Goal: Information Seeking & Learning: Learn about a topic

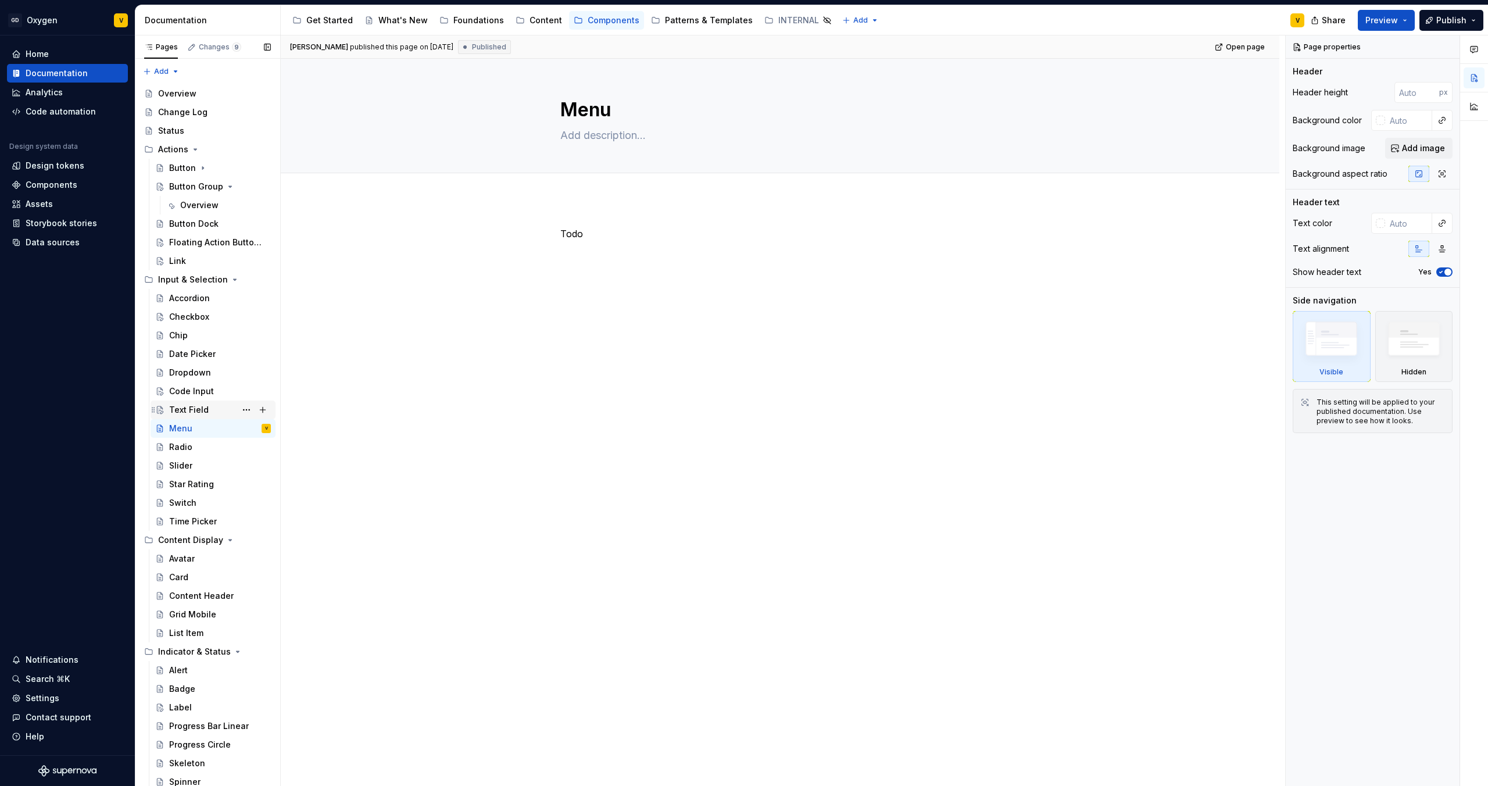
click at [166, 412] on div "Text Field" at bounding box center [213, 410] width 116 height 16
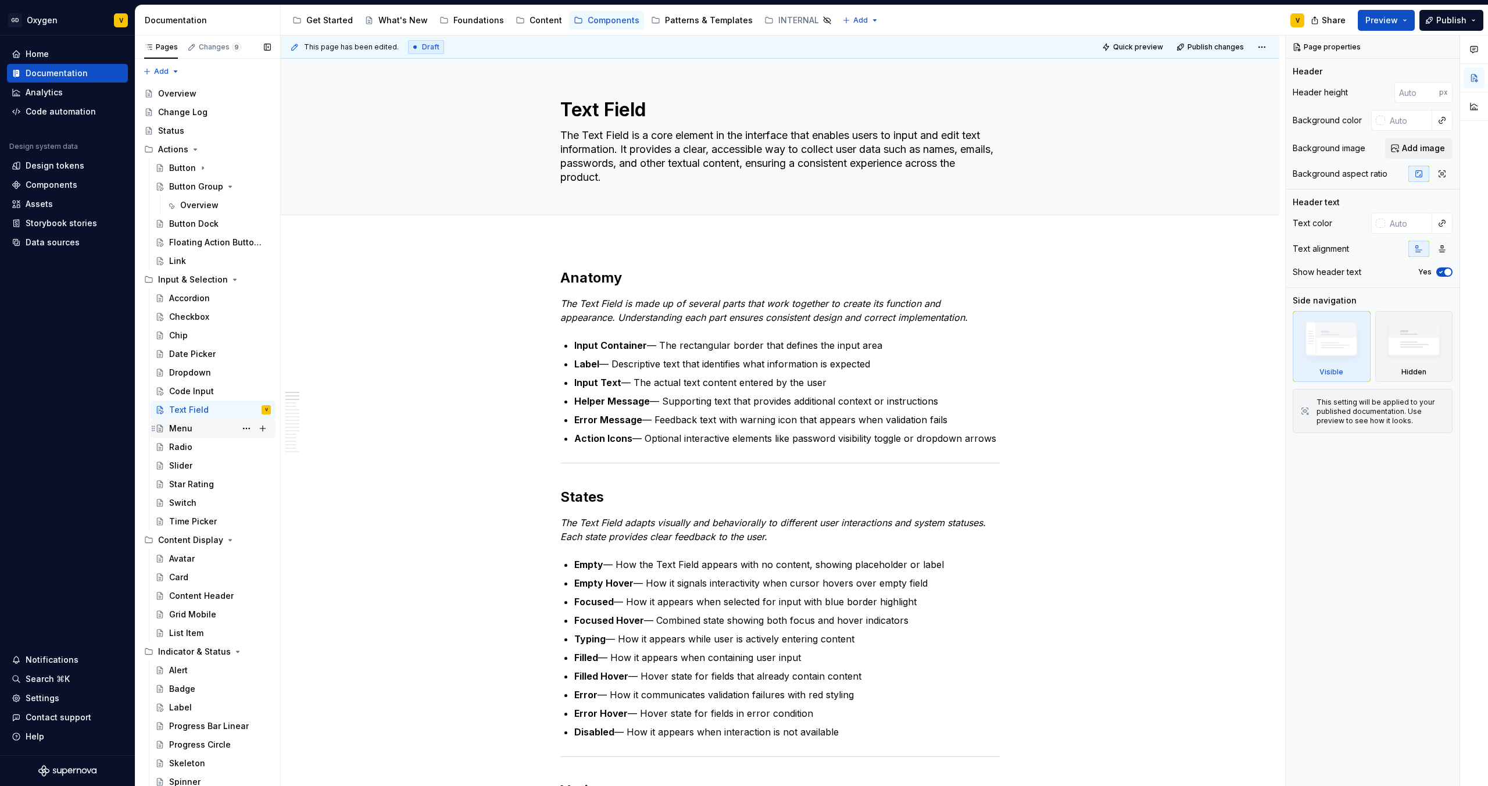
click at [196, 428] on div "Menu" at bounding box center [220, 428] width 102 height 16
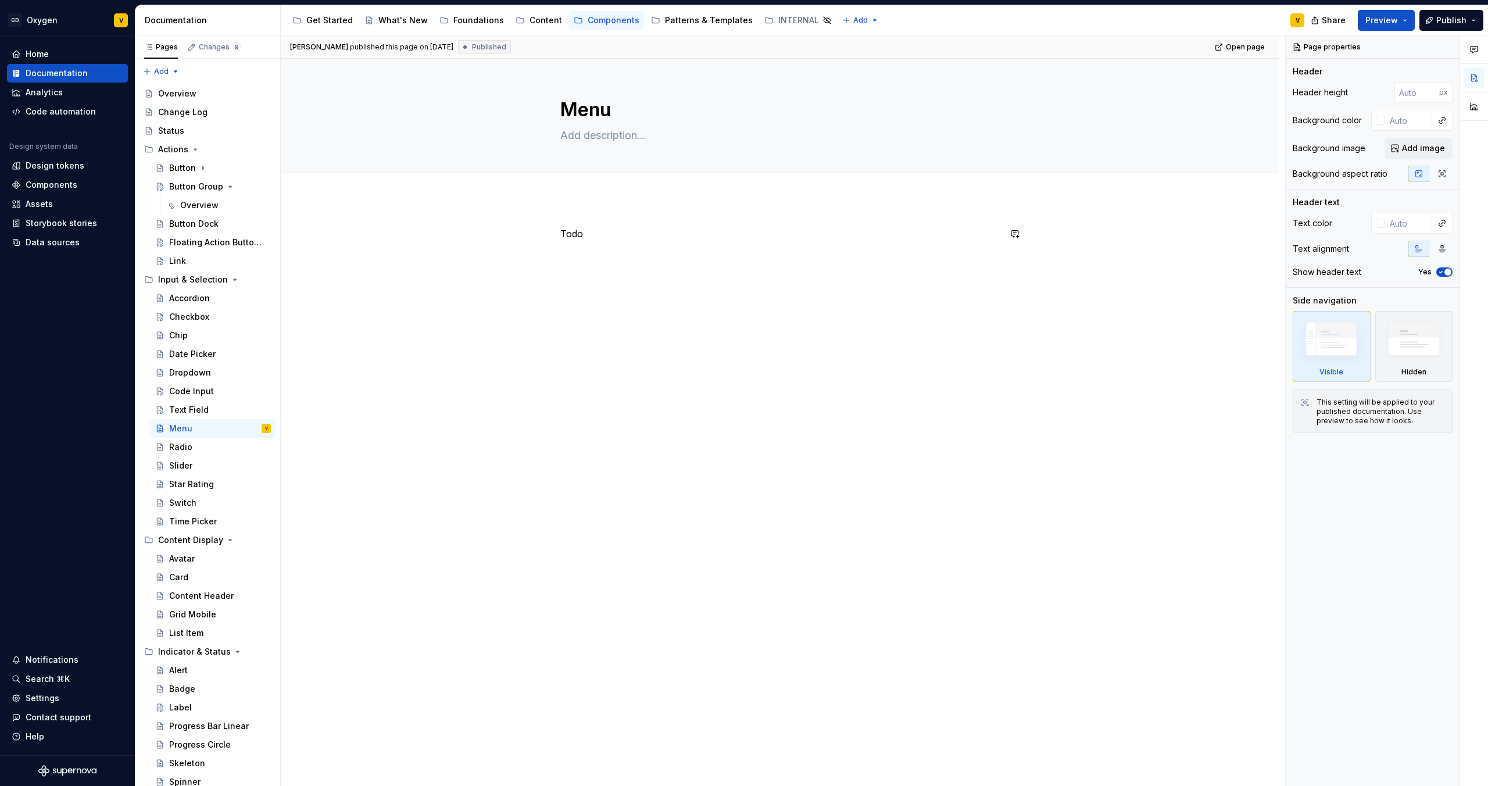
click at [590, 418] on div "Todo" at bounding box center [780, 360] width 999 height 322
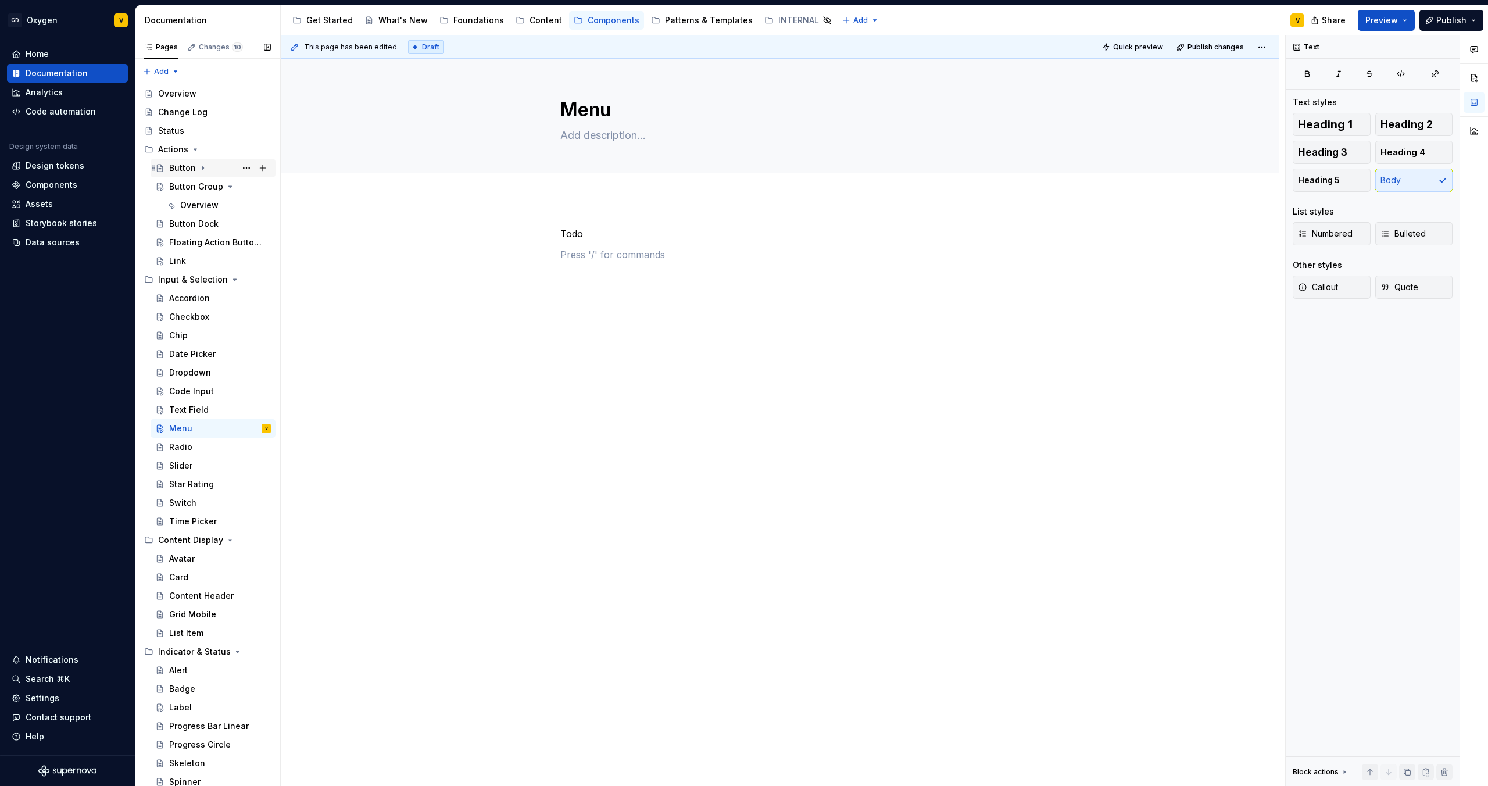
click at [174, 170] on div "Button" at bounding box center [182, 168] width 27 height 12
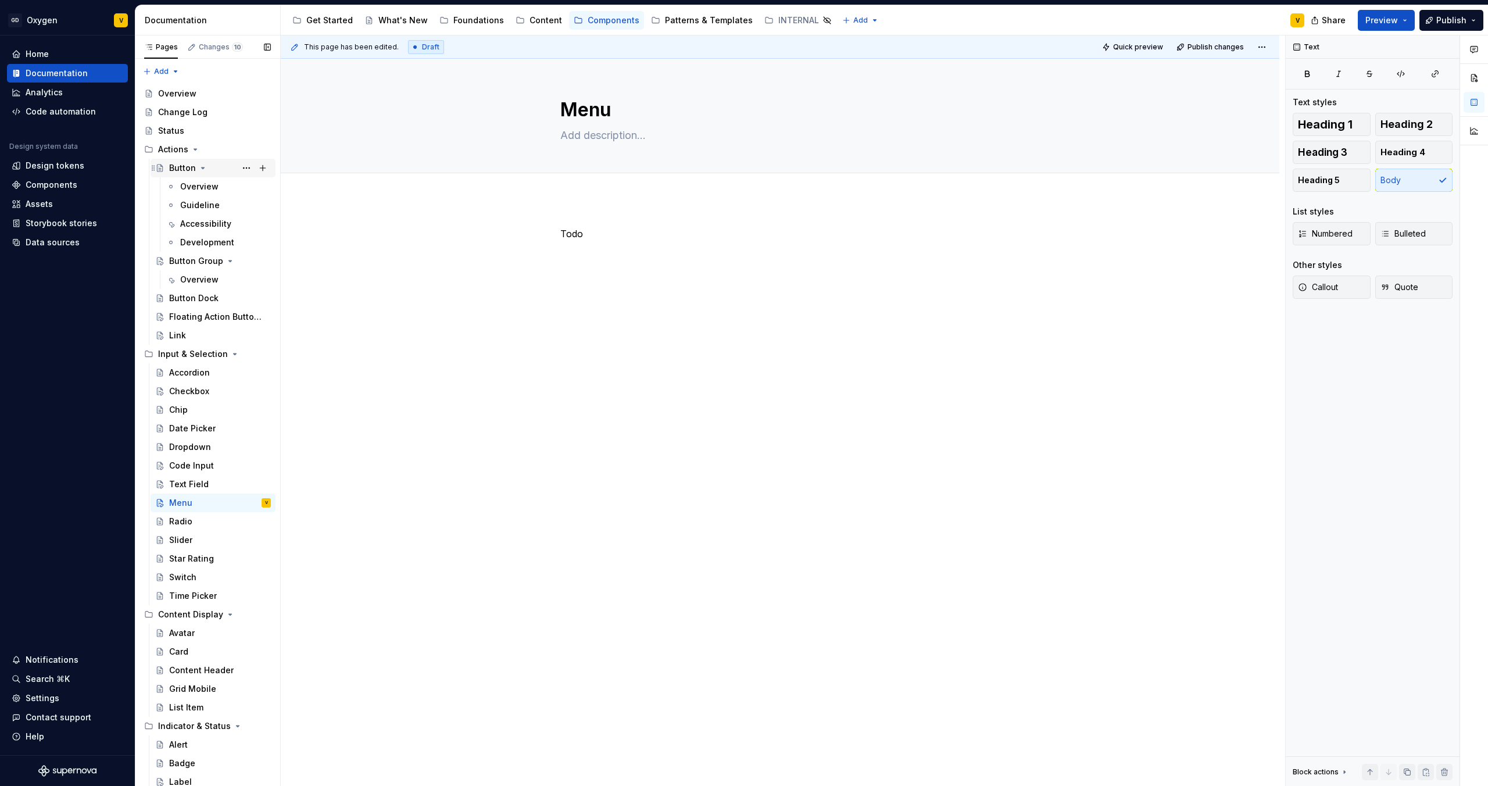
click at [181, 164] on div "Button" at bounding box center [182, 168] width 27 height 12
click at [181, 181] on div "Overview" at bounding box center [199, 187] width 38 height 12
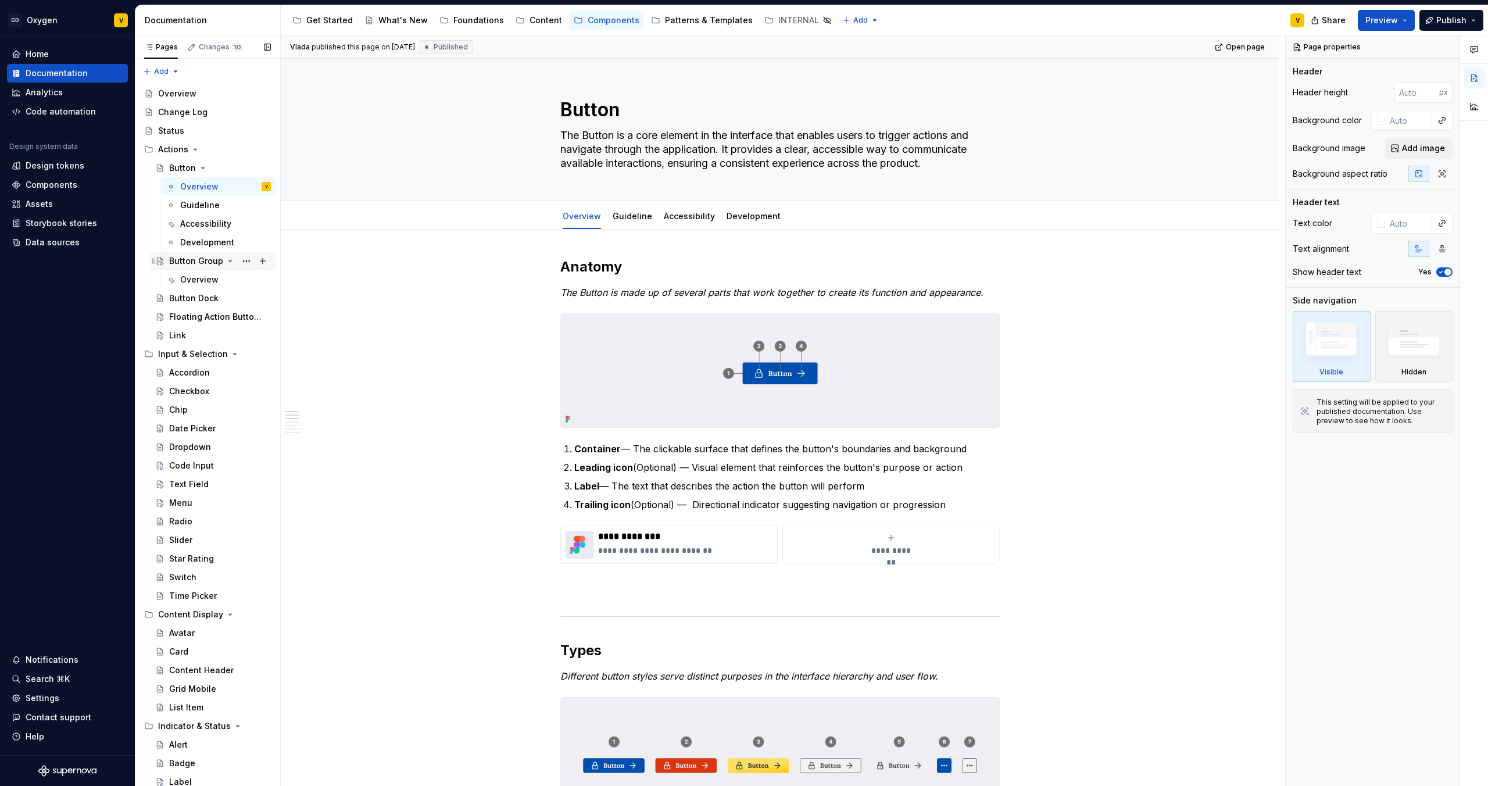
click at [194, 264] on div "Button Group" at bounding box center [196, 261] width 54 height 12
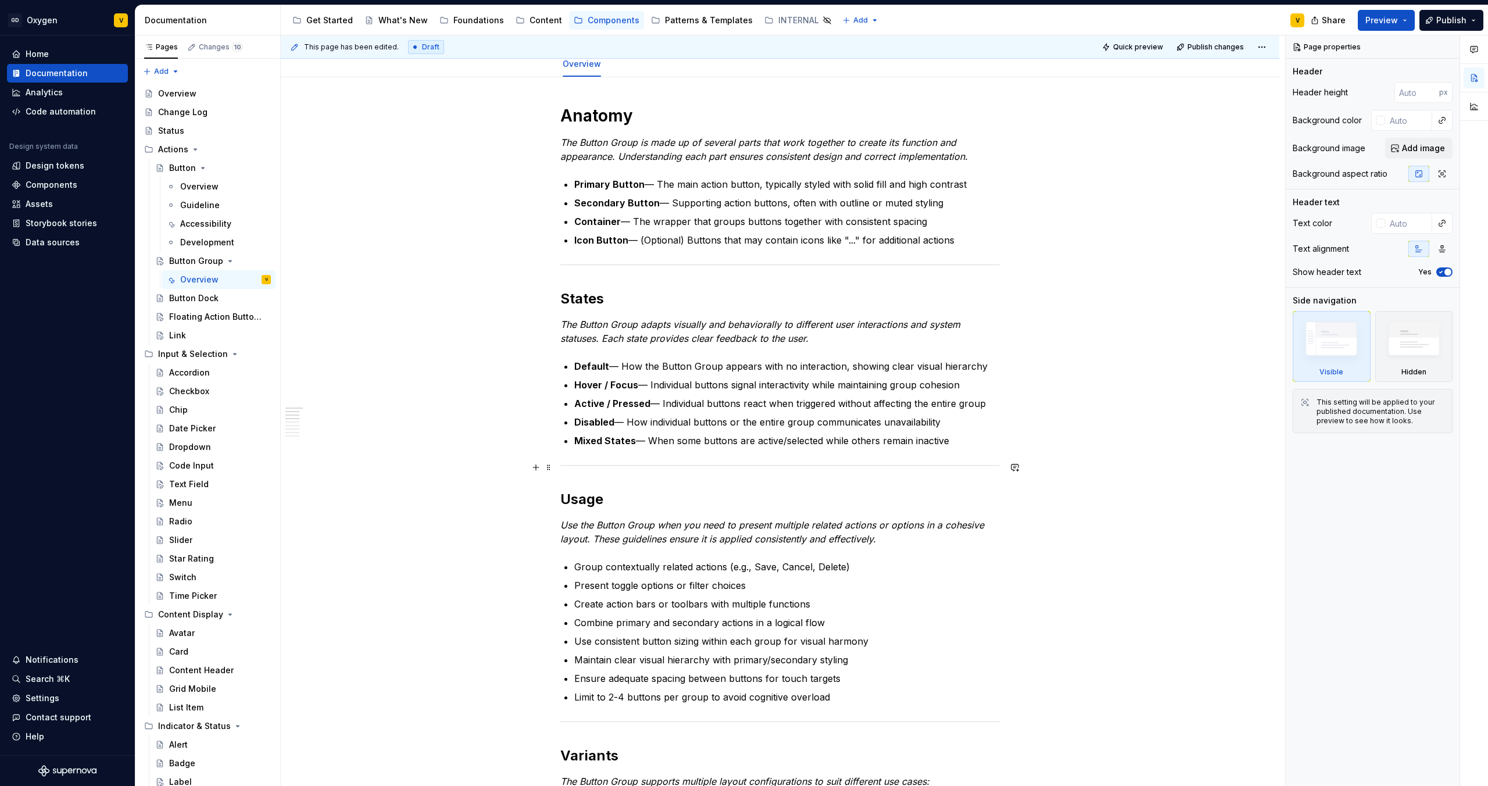
scroll to position [156, 0]
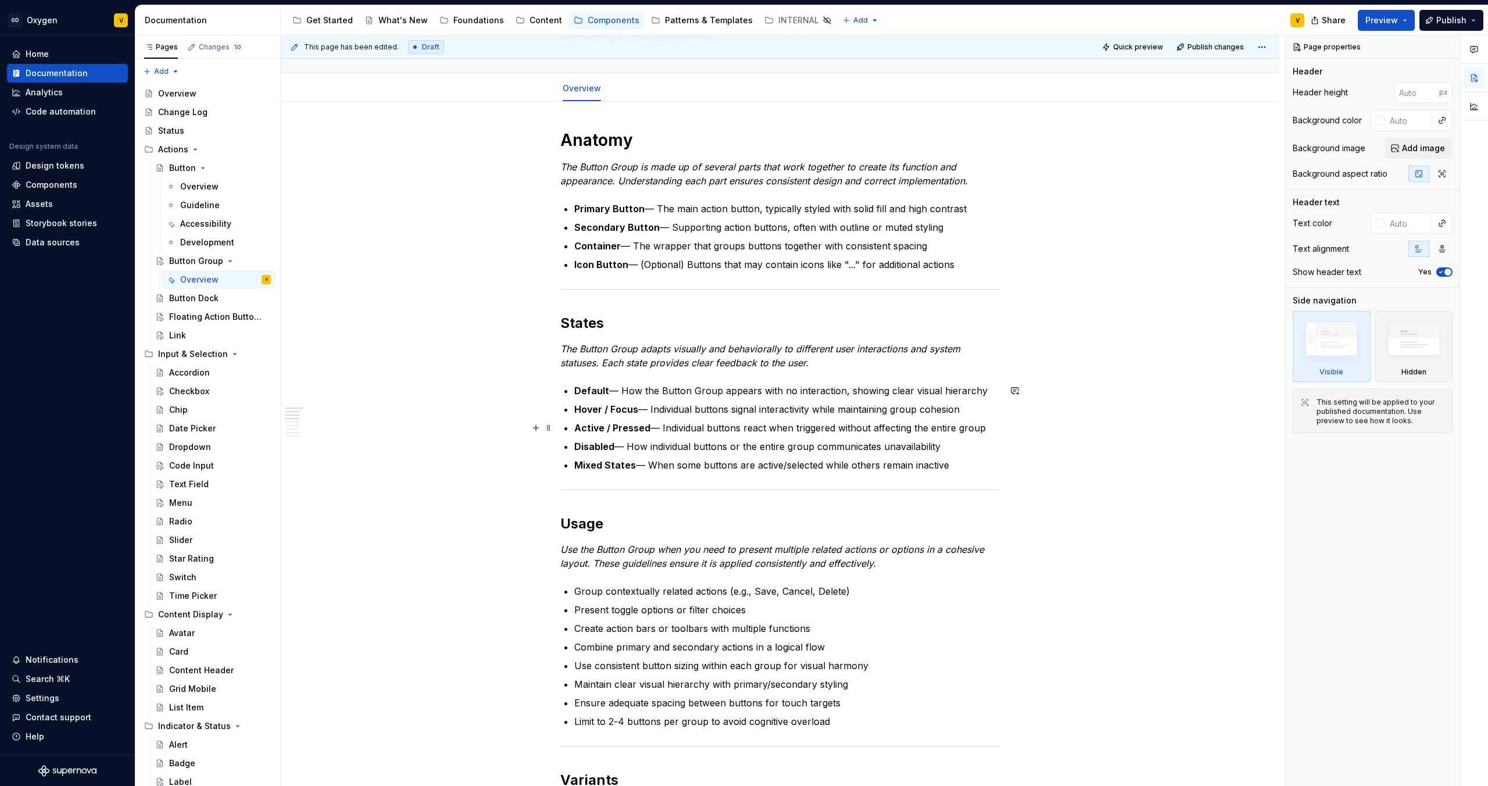
click at [684, 418] on ul "Default — How the Button Group appears with no interaction, showing clear visua…" at bounding box center [786, 428] width 425 height 88
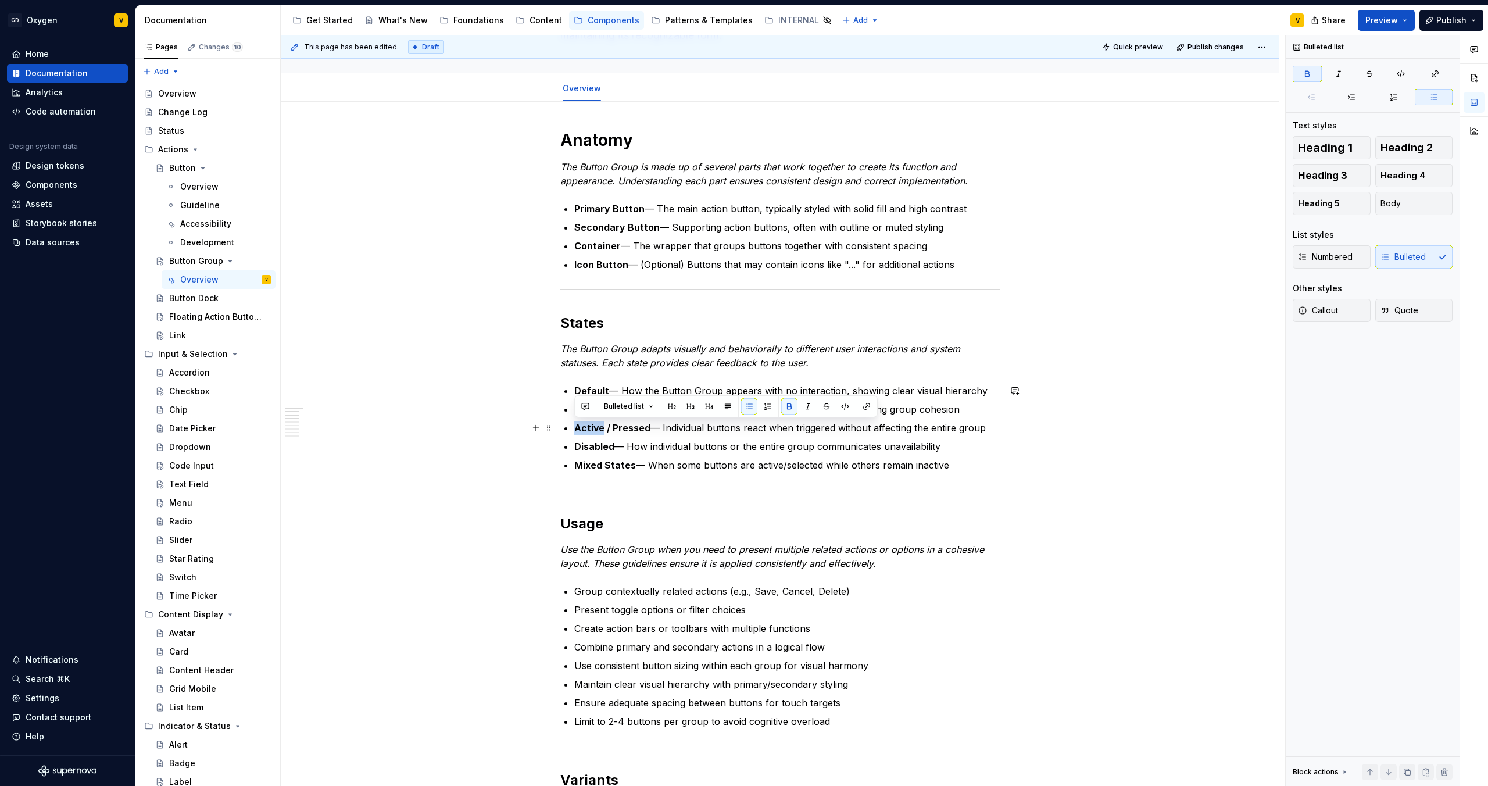
click at [684, 418] on ul "Default — How the Button Group appears with no interaction, showing clear visua…" at bounding box center [786, 428] width 425 height 88
click at [965, 466] on p "Mixed States — When some buttons are active/selected while others remain inacti…" at bounding box center [786, 465] width 425 height 14
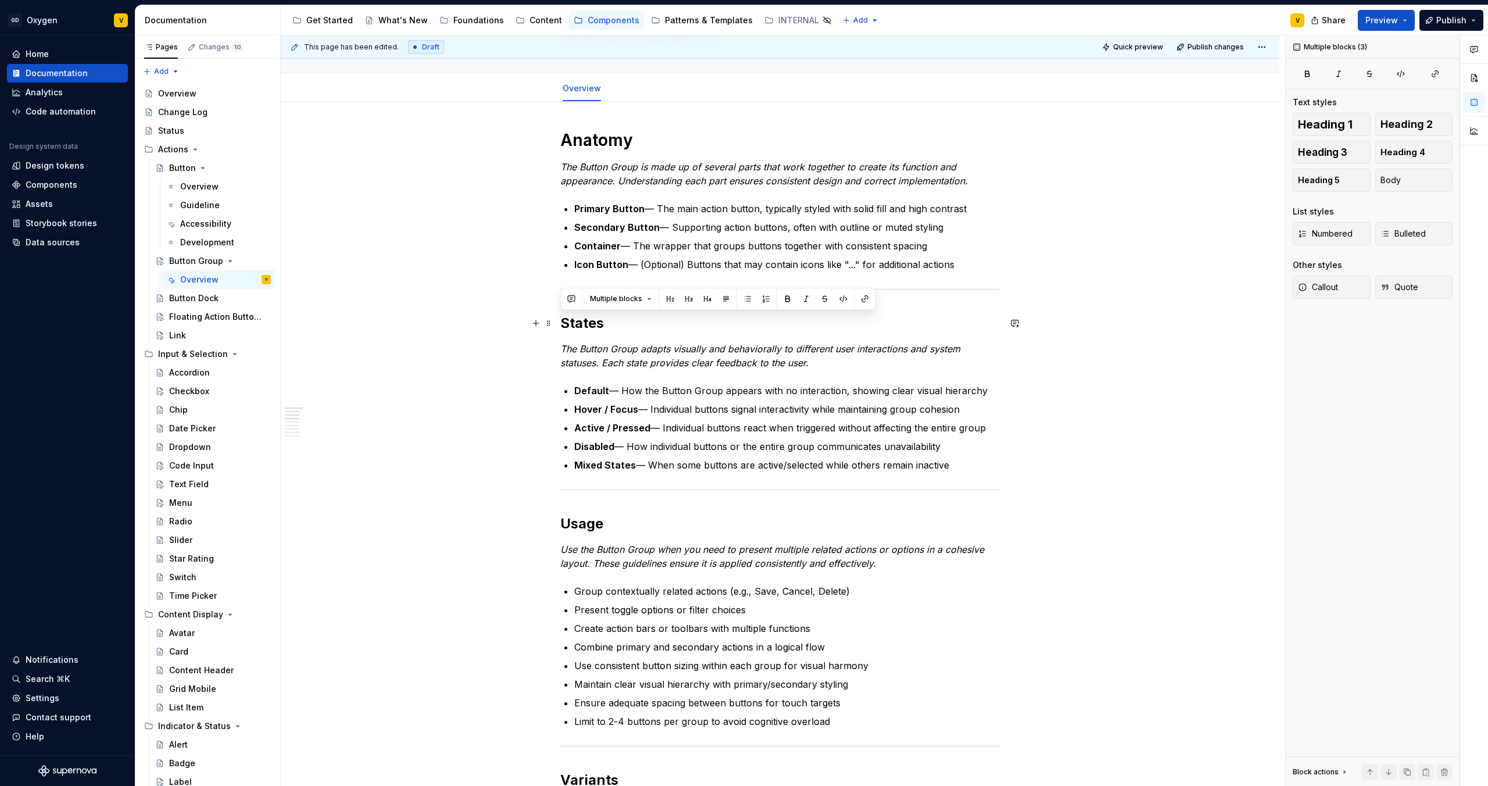
drag, startPoint x: 965, startPoint y: 466, endPoint x: 557, endPoint y: 323, distance: 432.2
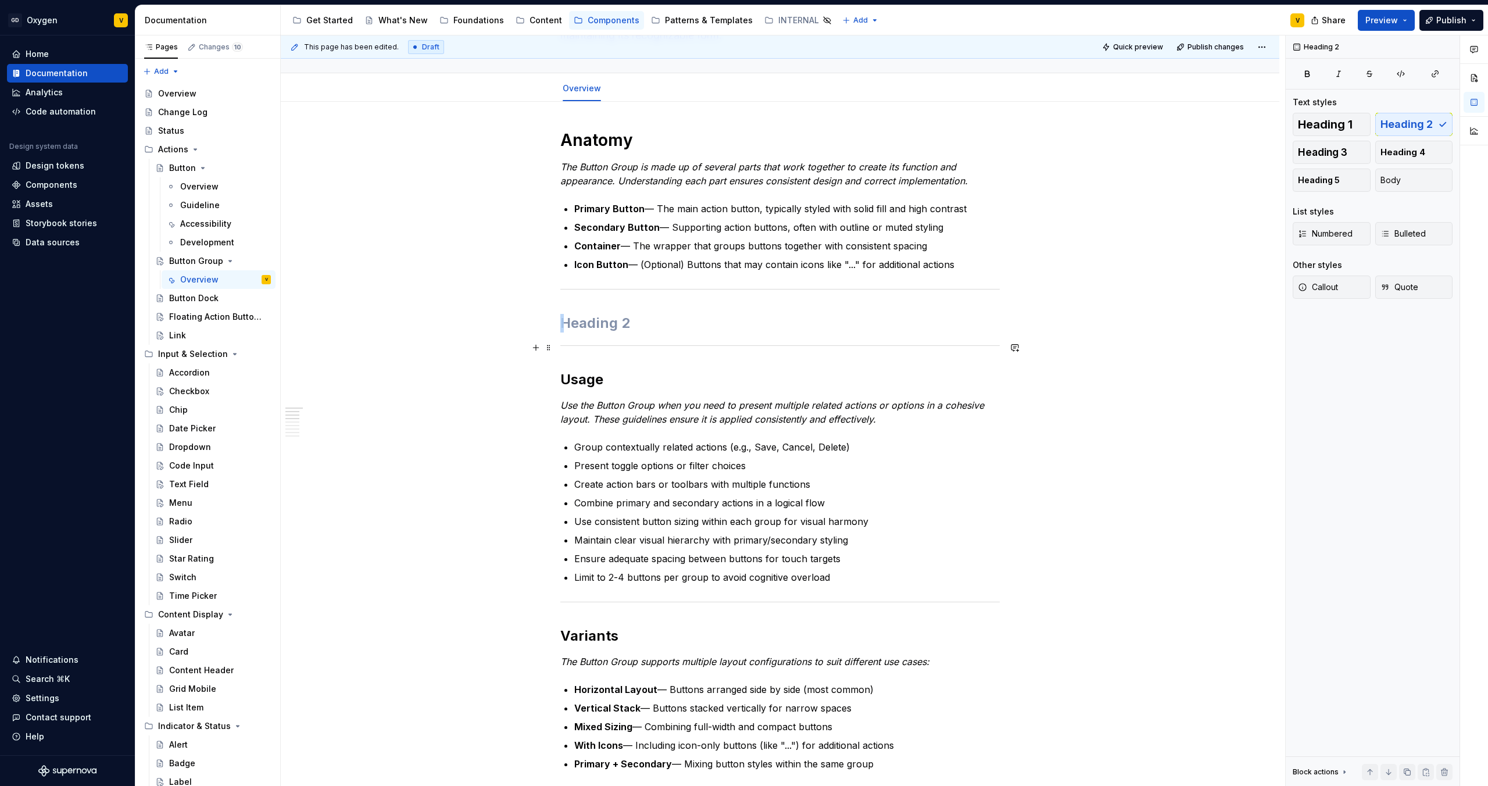
click at [997, 345] on hr at bounding box center [779, 345] width 439 height 1
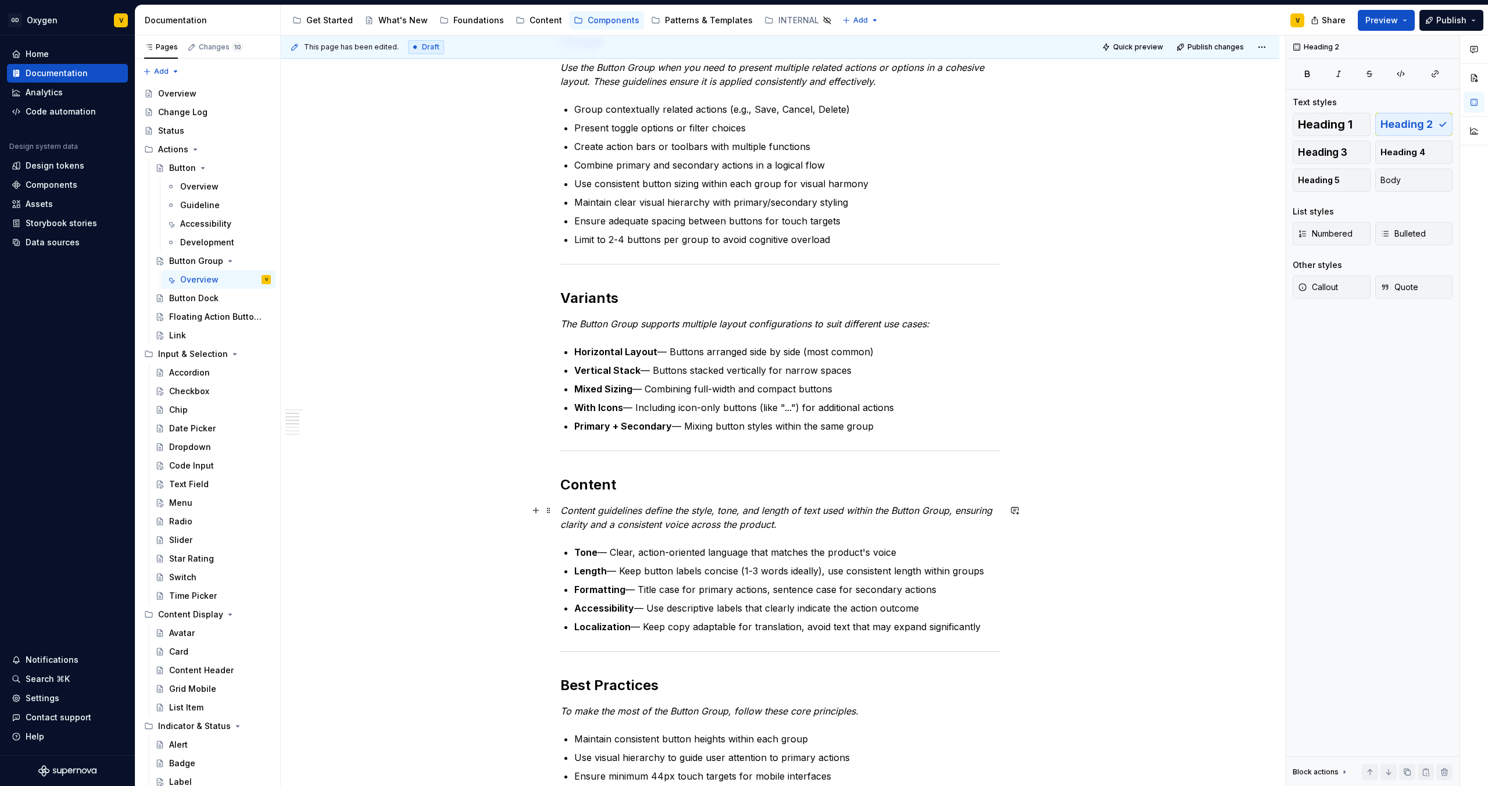
scroll to position [0, 0]
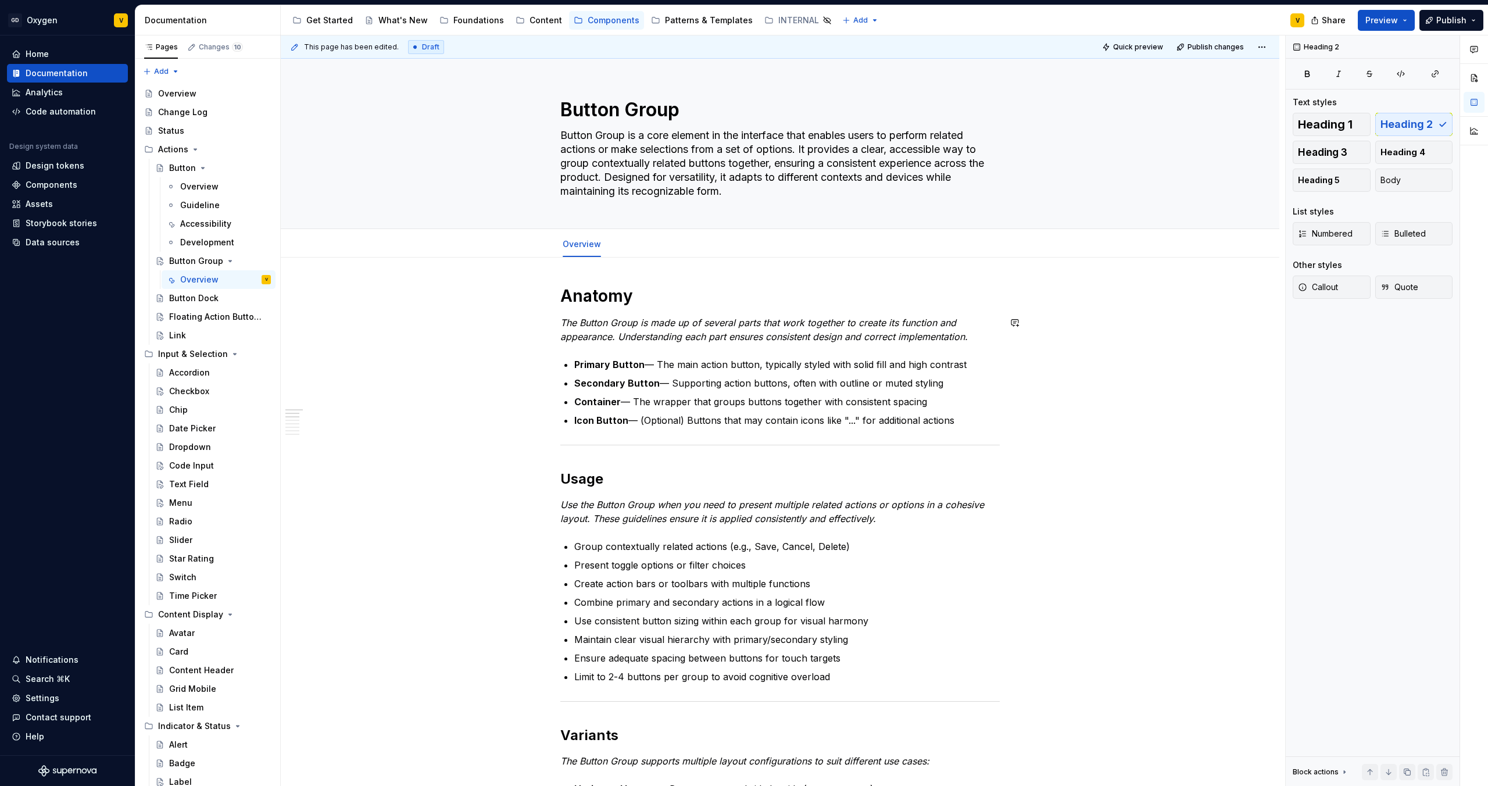
click at [557, 347] on div "This page has been edited. Draft Quick preview Publish changes Button Group But…" at bounding box center [783, 410] width 1004 height 751
click at [980, 342] on p "The Button Group is made up of several parts that work together to create its f…" at bounding box center [779, 330] width 439 height 28
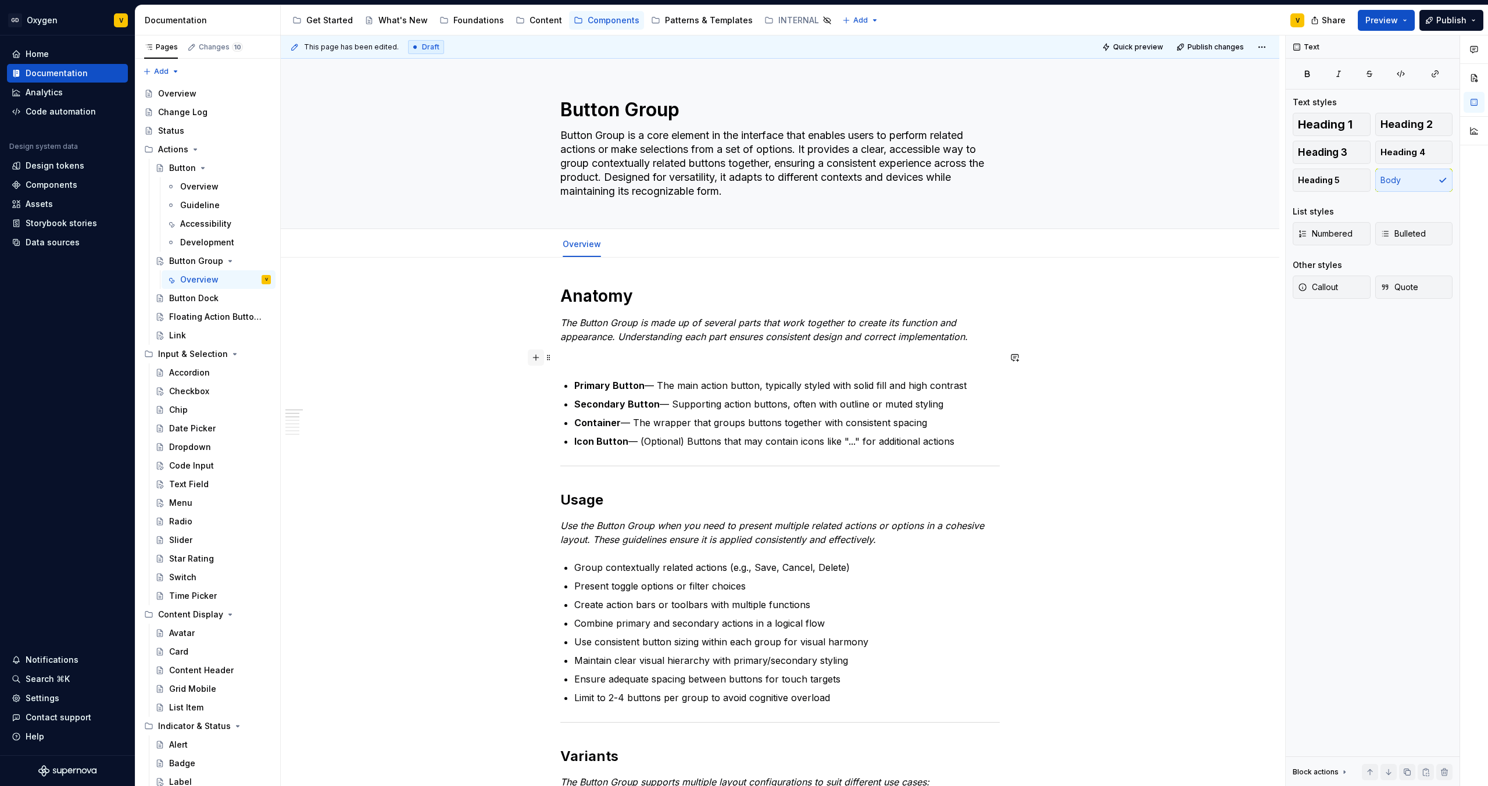
click at [538, 361] on button "button" at bounding box center [536, 357] width 16 height 16
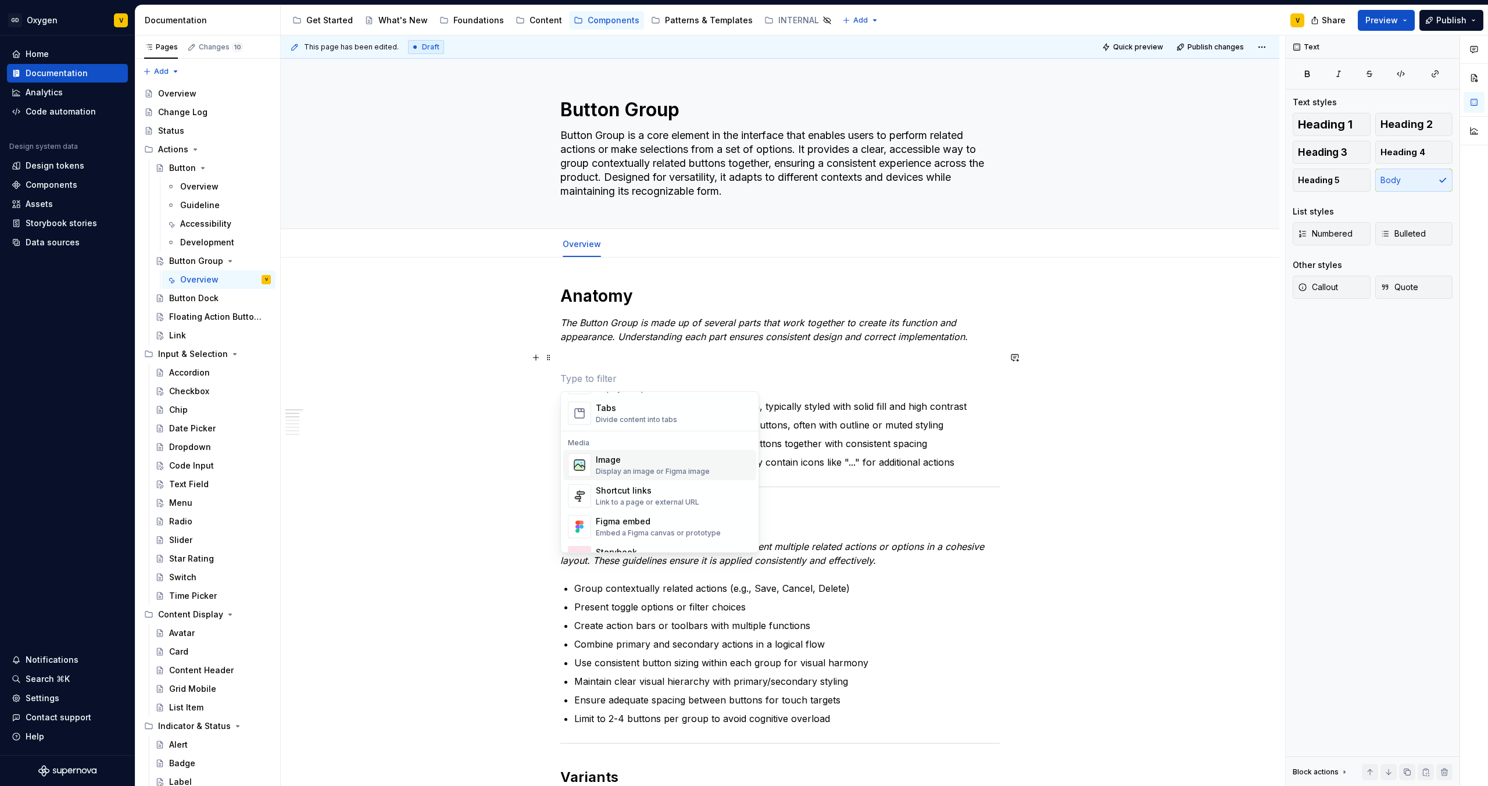
scroll to position [477, 0]
click at [646, 449] on div "Display an image or Figma image" at bounding box center [653, 448] width 114 height 9
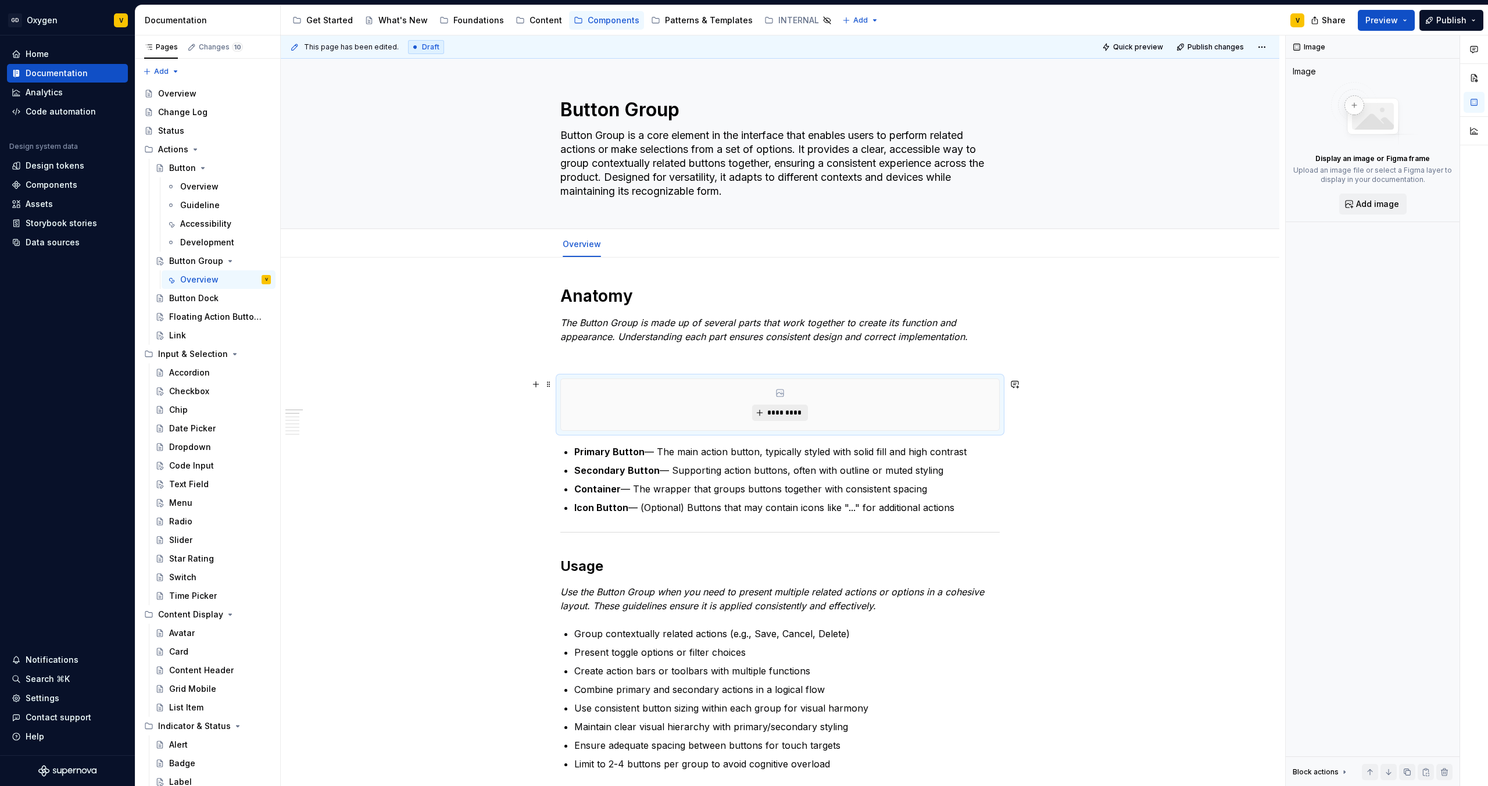
click at [773, 410] on span "*********" at bounding box center [784, 412] width 35 height 9
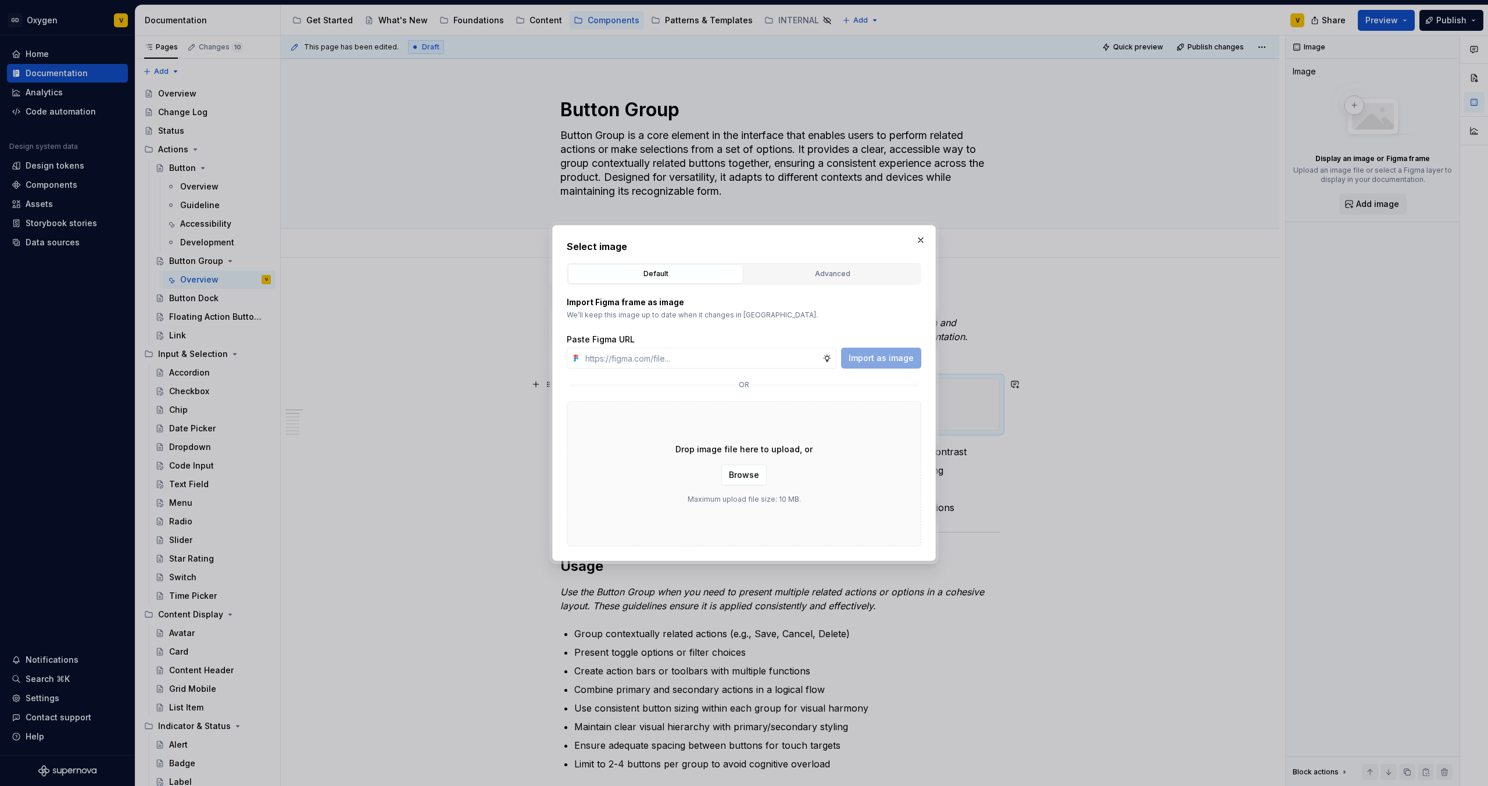
type textarea "*"
type input "[URL][DOMAIN_NAME]"
click at [884, 354] on span "Import as image" at bounding box center [881, 358] width 65 height 12
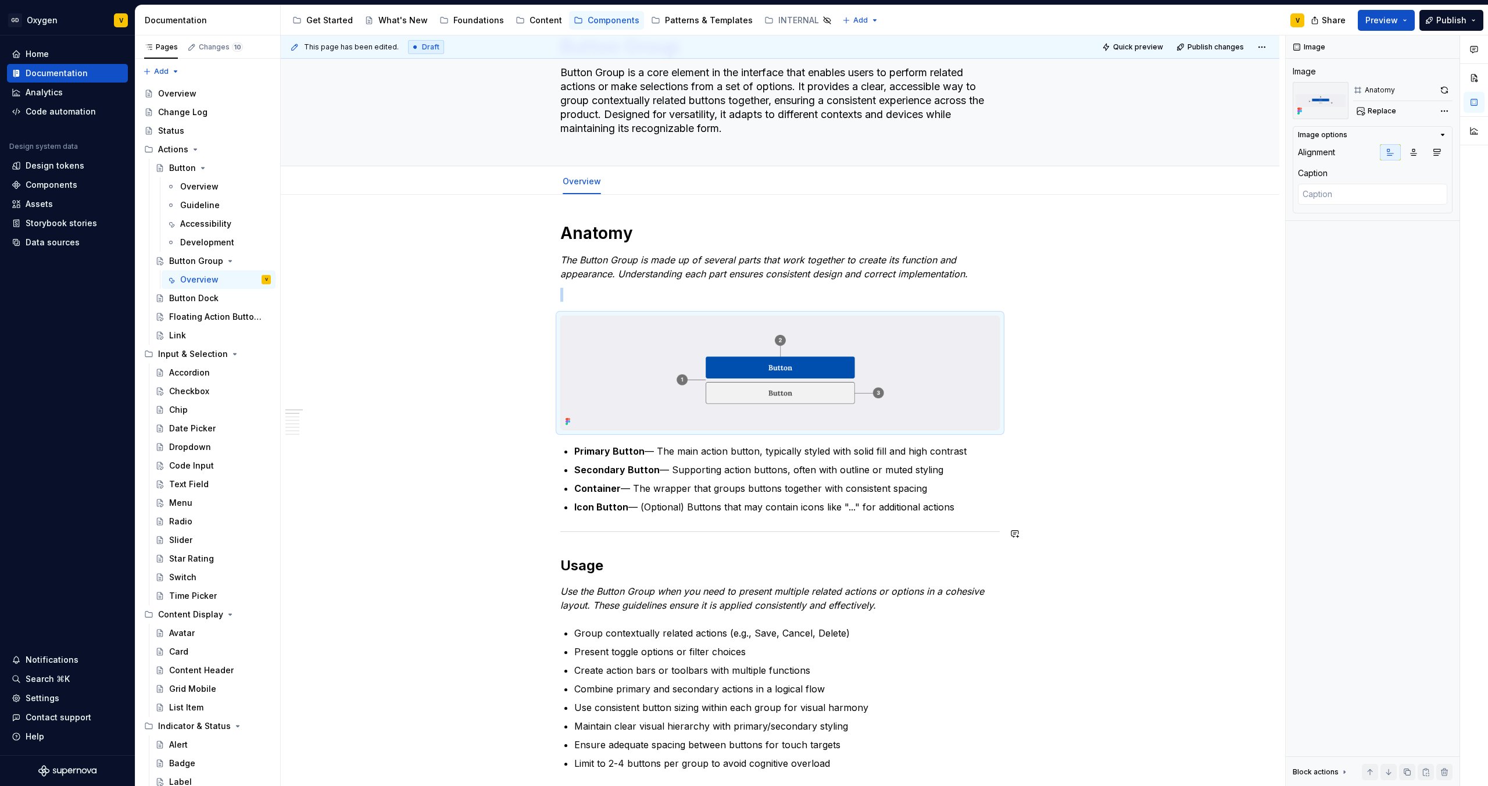
scroll to position [62, 0]
click at [671, 502] on p "Icon Button — (Optional) Buttons that may contain icons like "..." for addition…" at bounding box center [786, 507] width 425 height 14
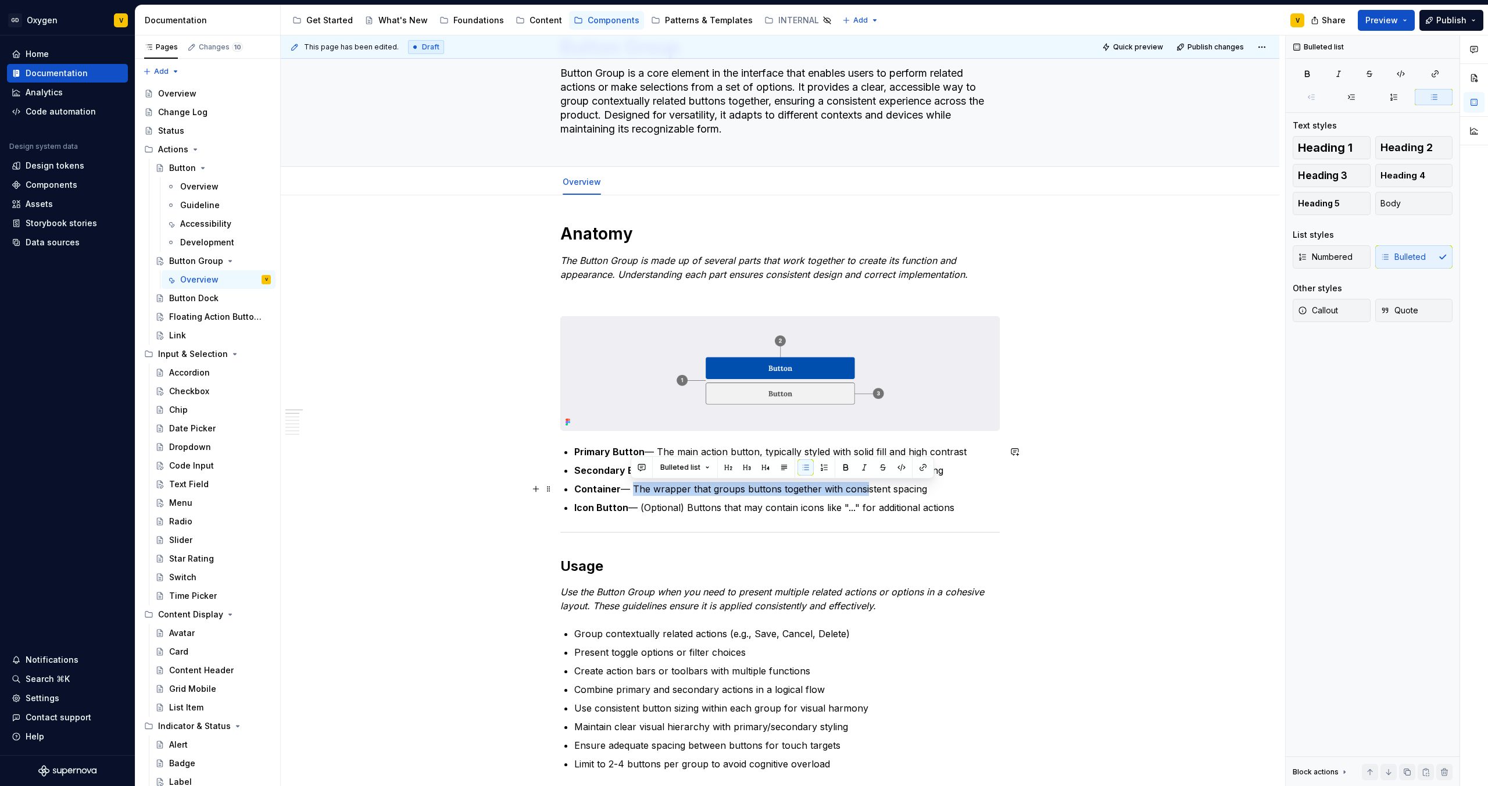
drag, startPoint x: 631, startPoint y: 492, endPoint x: 861, endPoint y: 496, distance: 230.8
click at [861, 496] on ul "Primary Button — The main action button, typically styled with solid fill and h…" at bounding box center [786, 480] width 425 height 70
drag, startPoint x: 947, startPoint y: 492, endPoint x: 574, endPoint y: 490, distance: 373.7
click at [574, 490] on p "Container — The wrapper that groups buttons together with consistent spacing" at bounding box center [786, 489] width 425 height 14
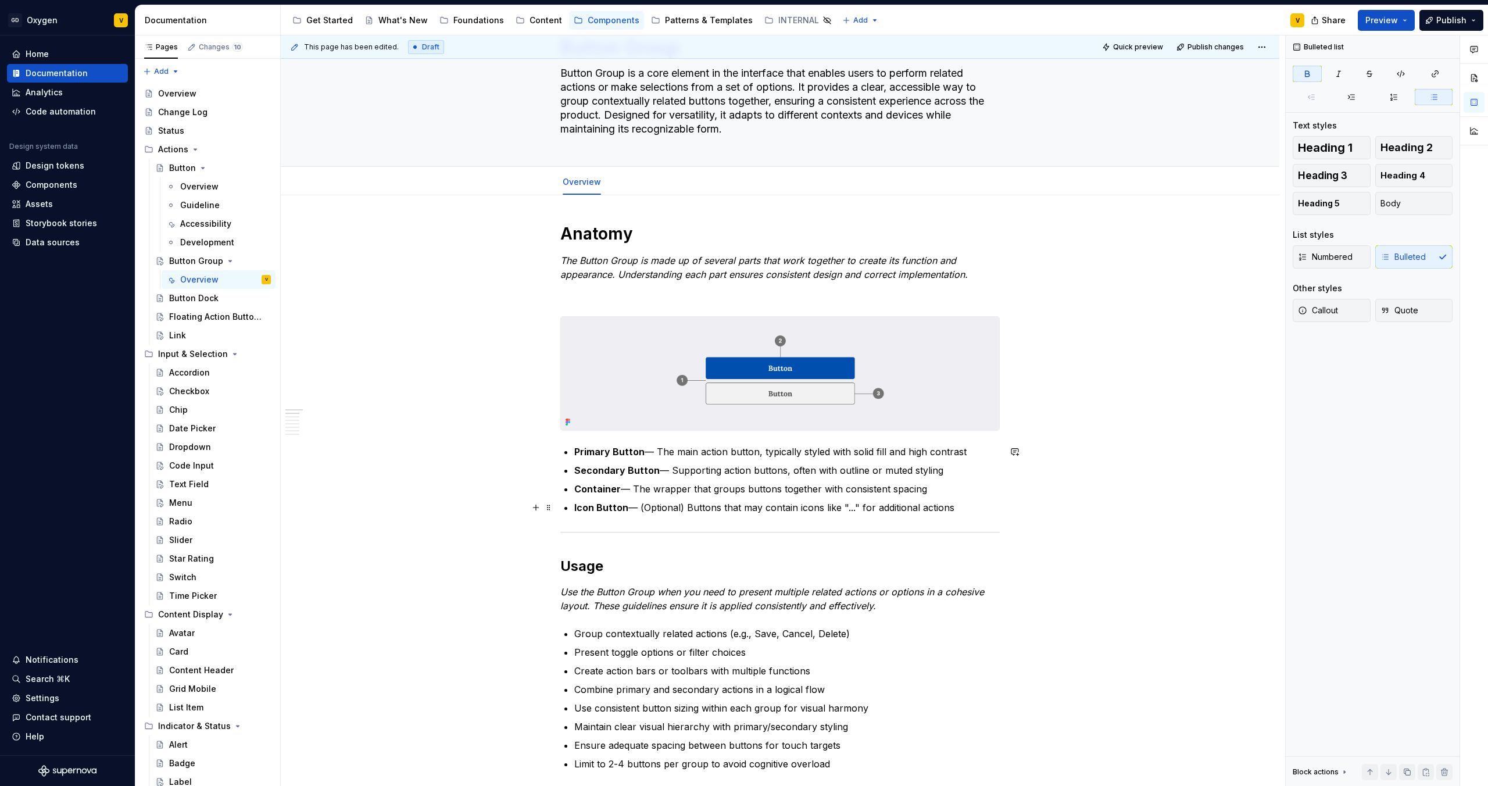
click at [584, 498] on ul "Primary Button — The main action button, typically styled with solid fill and h…" at bounding box center [786, 480] width 425 height 70
drag, startPoint x: 571, startPoint y: 487, endPoint x: 925, endPoint y: 485, distance: 354.6
drag, startPoint x: 965, startPoint y: 512, endPoint x: 573, endPoint y: 456, distance: 395.8
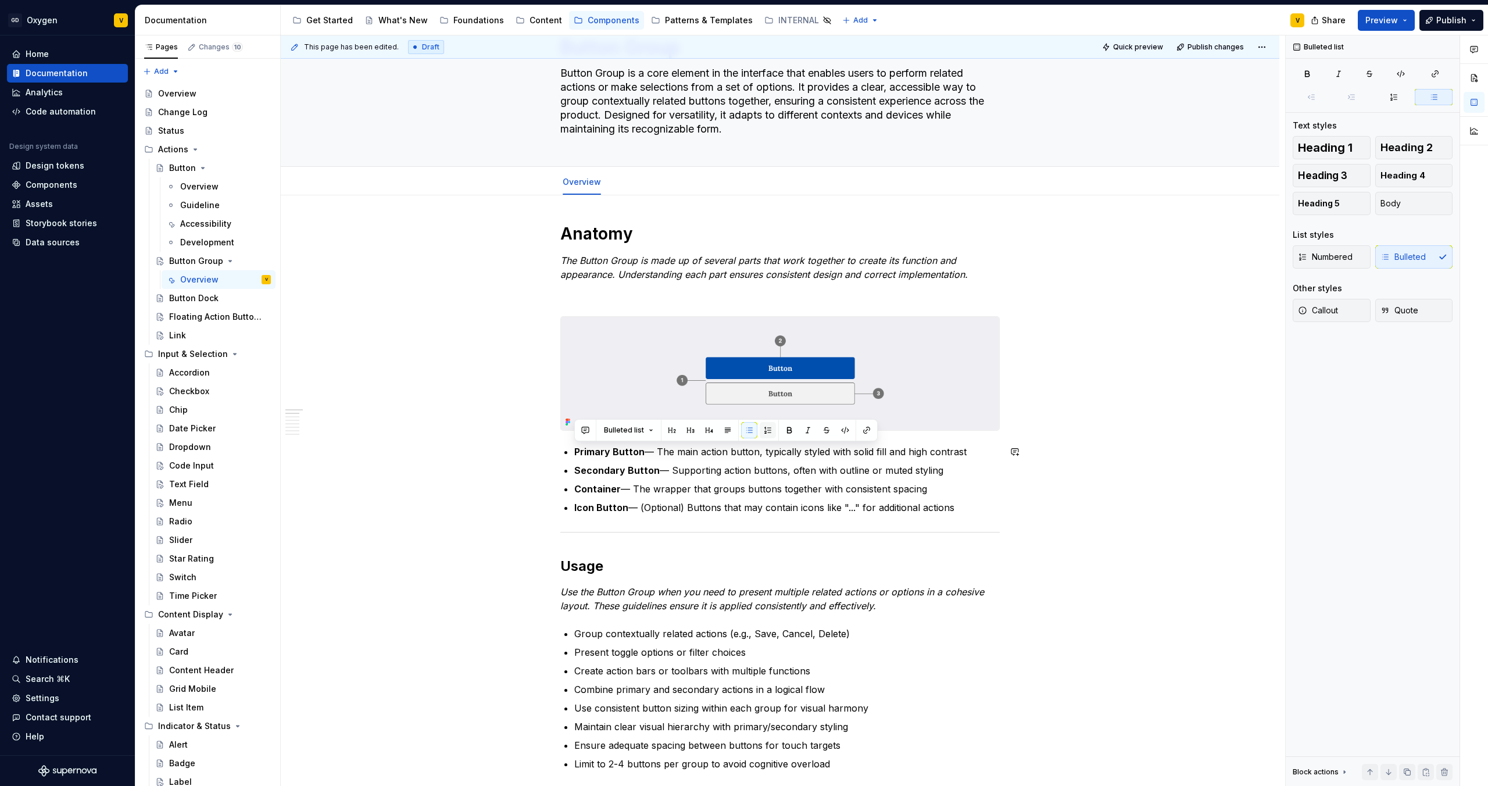
click at [765, 428] on button "button" at bounding box center [768, 430] width 16 height 16
click at [639, 480] on ol "Primary Button — The main action button, typically styled with solid fill and h…" at bounding box center [786, 480] width 425 height 70
drag, startPoint x: 573, startPoint y: 492, endPoint x: 935, endPoint y: 485, distance: 362.8
click at [935, 485] on li "Container — The wrapper that groups buttons together with consistent spacing" at bounding box center [786, 489] width 425 height 14
copy p "Container — The wrapper that groups buttons together with consistent spacing"
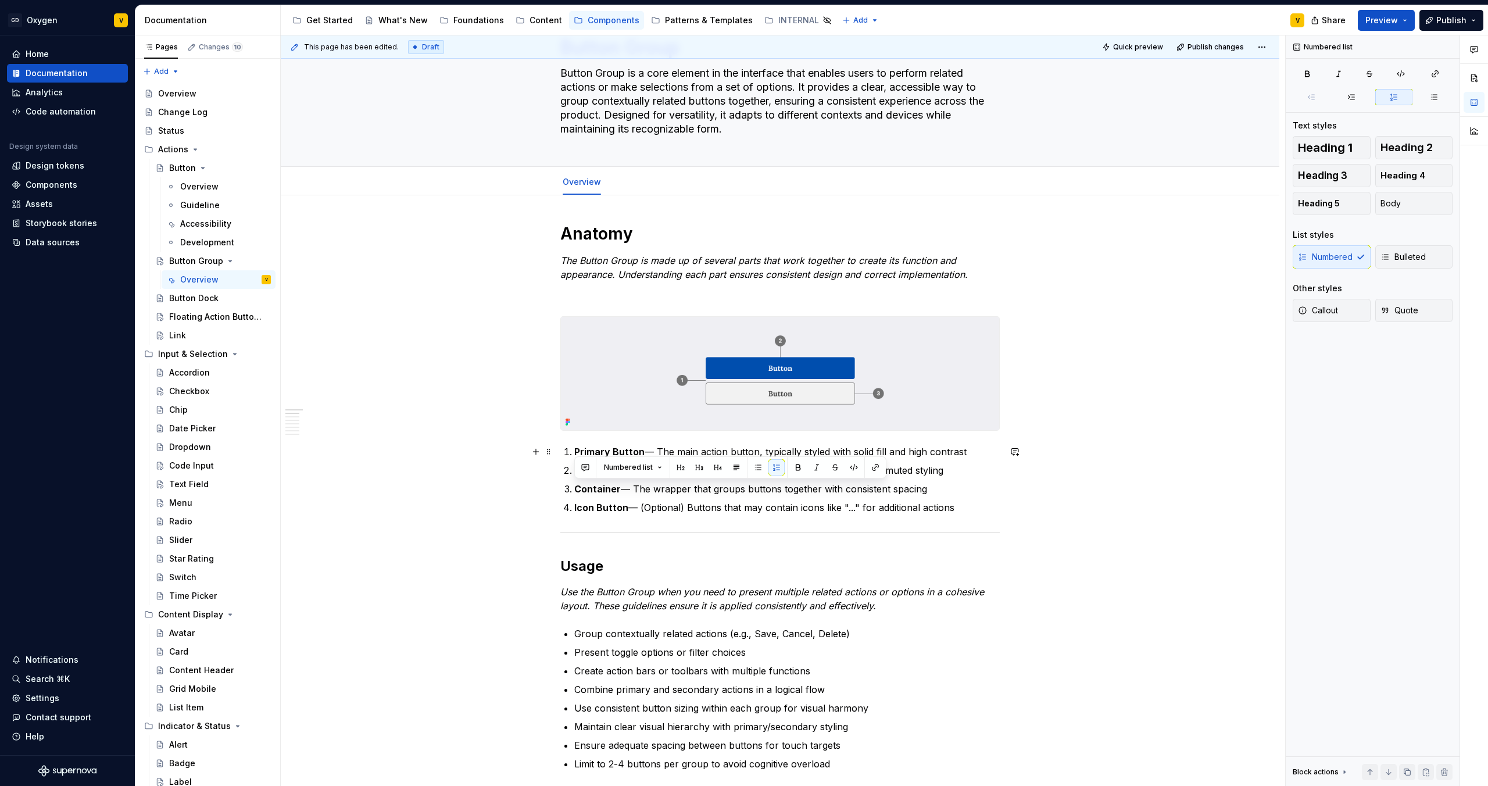
click at [574, 453] on li "Primary Button — The main action button, typically styled with solid fill and h…" at bounding box center [786, 452] width 425 height 14
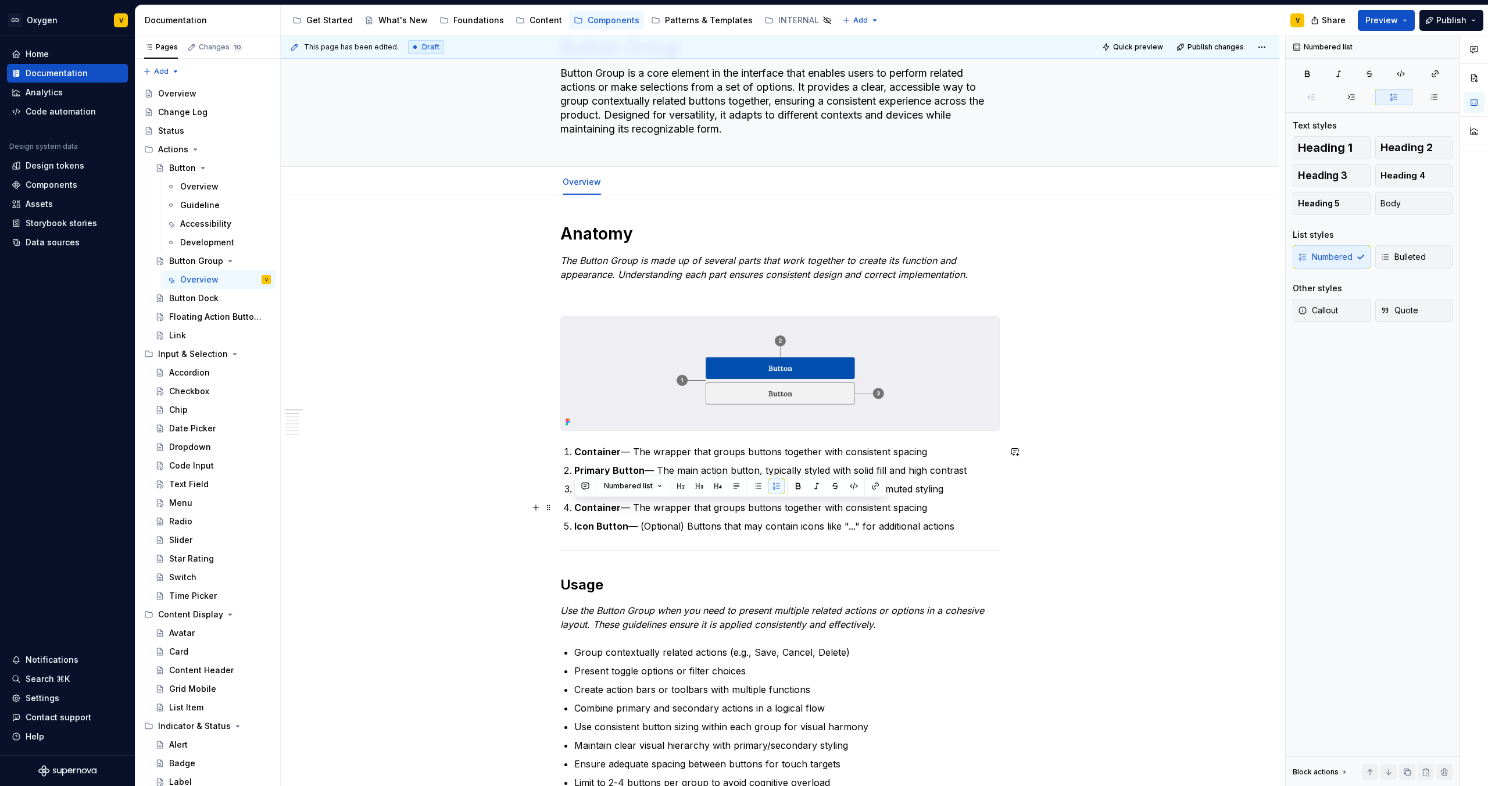
drag, startPoint x: 970, startPoint y: 528, endPoint x: 553, endPoint y: 505, distance: 416.8
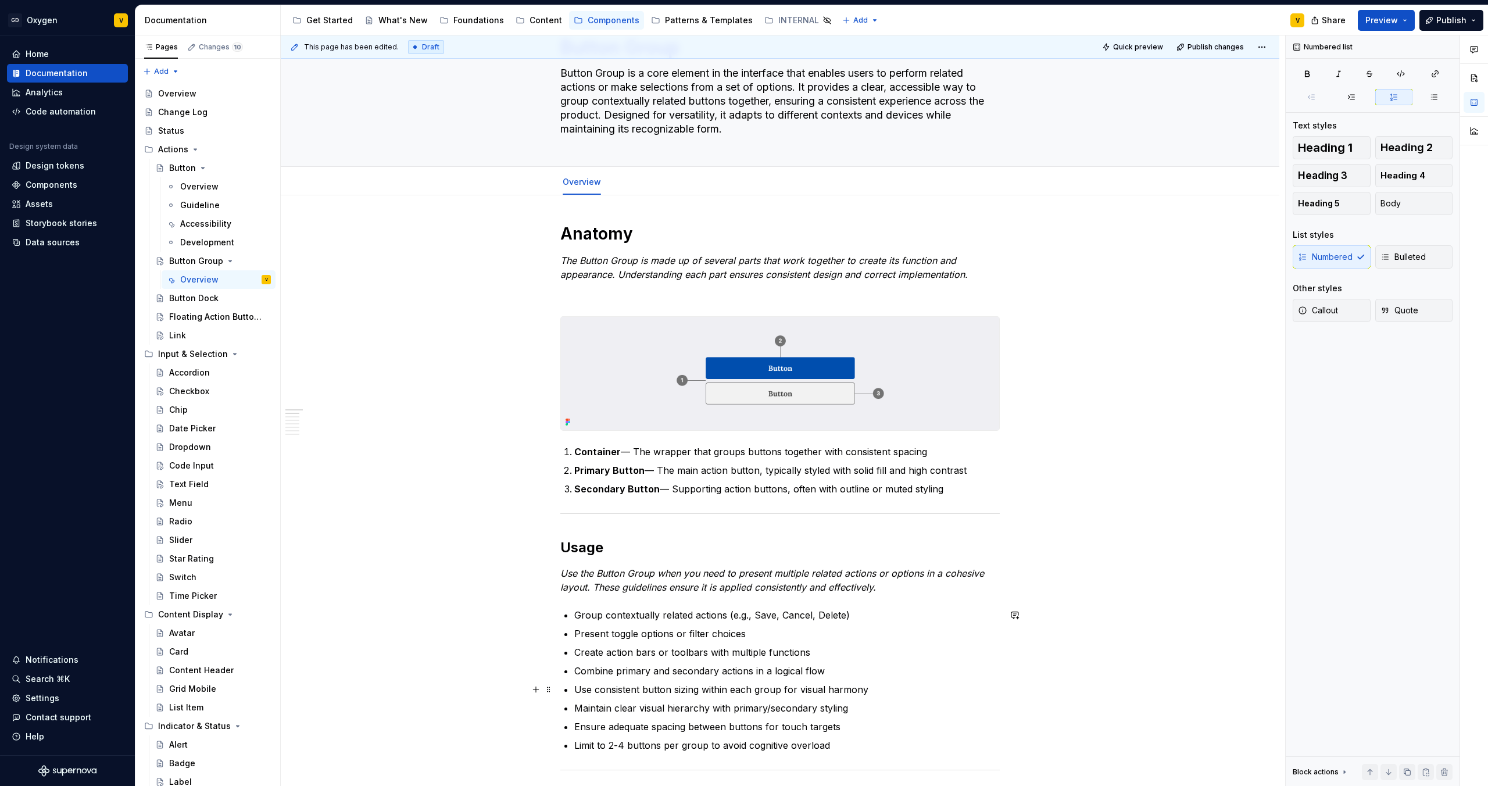
scroll to position [78, 0]
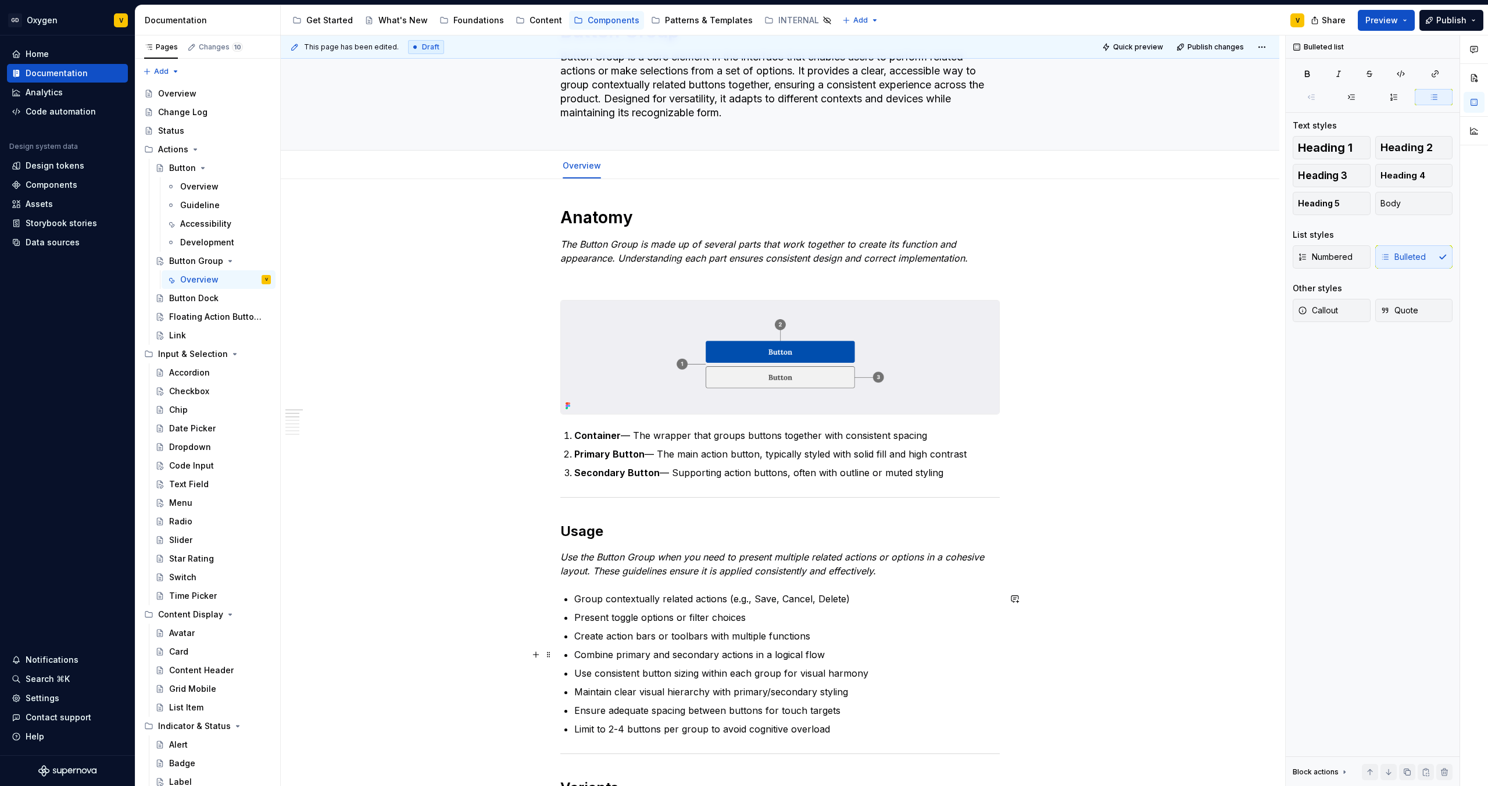
click at [882, 644] on ul "Group contextually related actions (e.g., Save, Cancel, Delete) Present toggle …" at bounding box center [786, 664] width 425 height 144
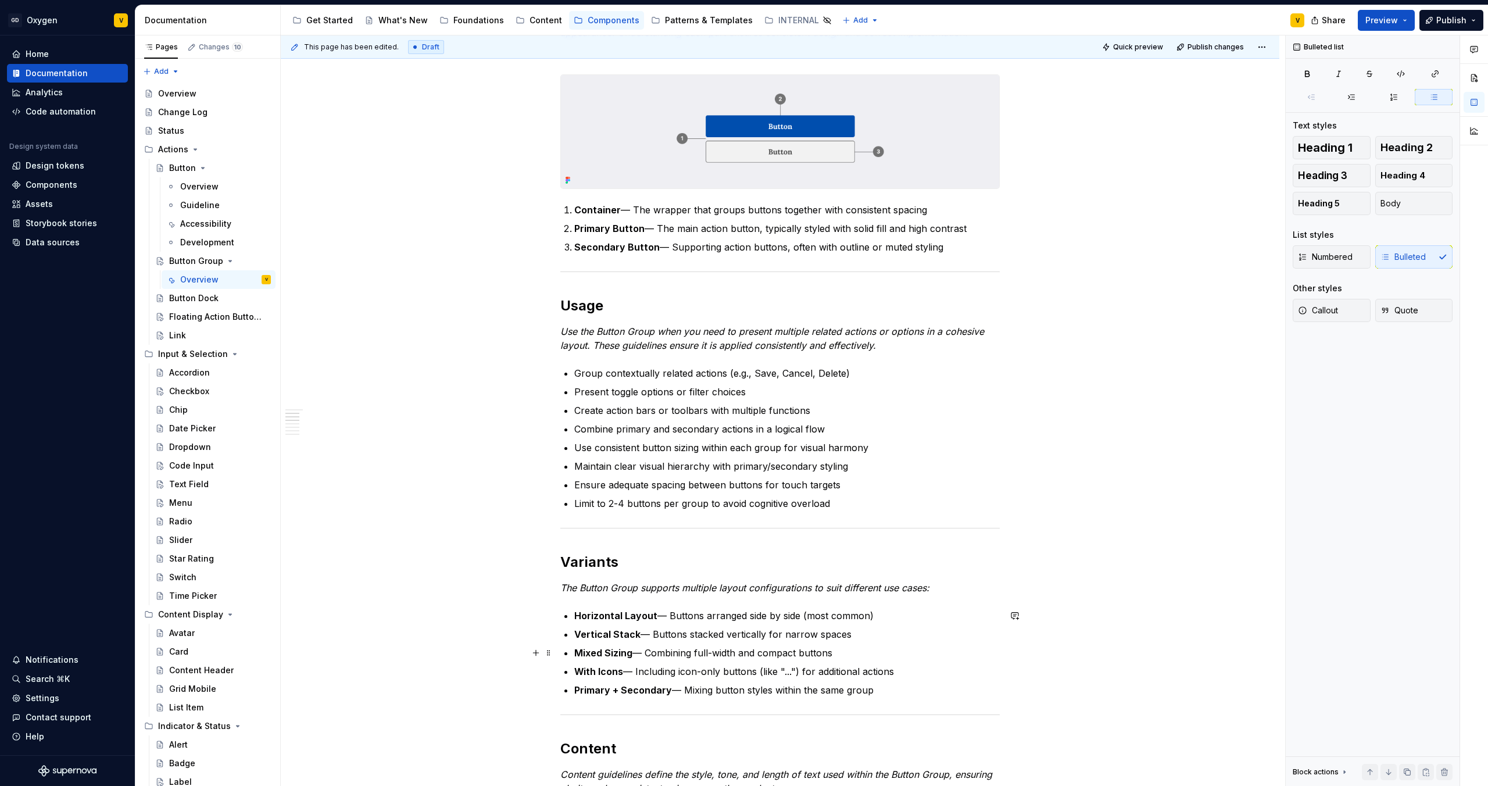
scroll to position [303, 0]
drag, startPoint x: 614, startPoint y: 505, endPoint x: 625, endPoint y: 505, distance: 11.0
click at [625, 505] on p "Limit to 2-4 buttons per group to avoid cognitive overload" at bounding box center [786, 505] width 425 height 14
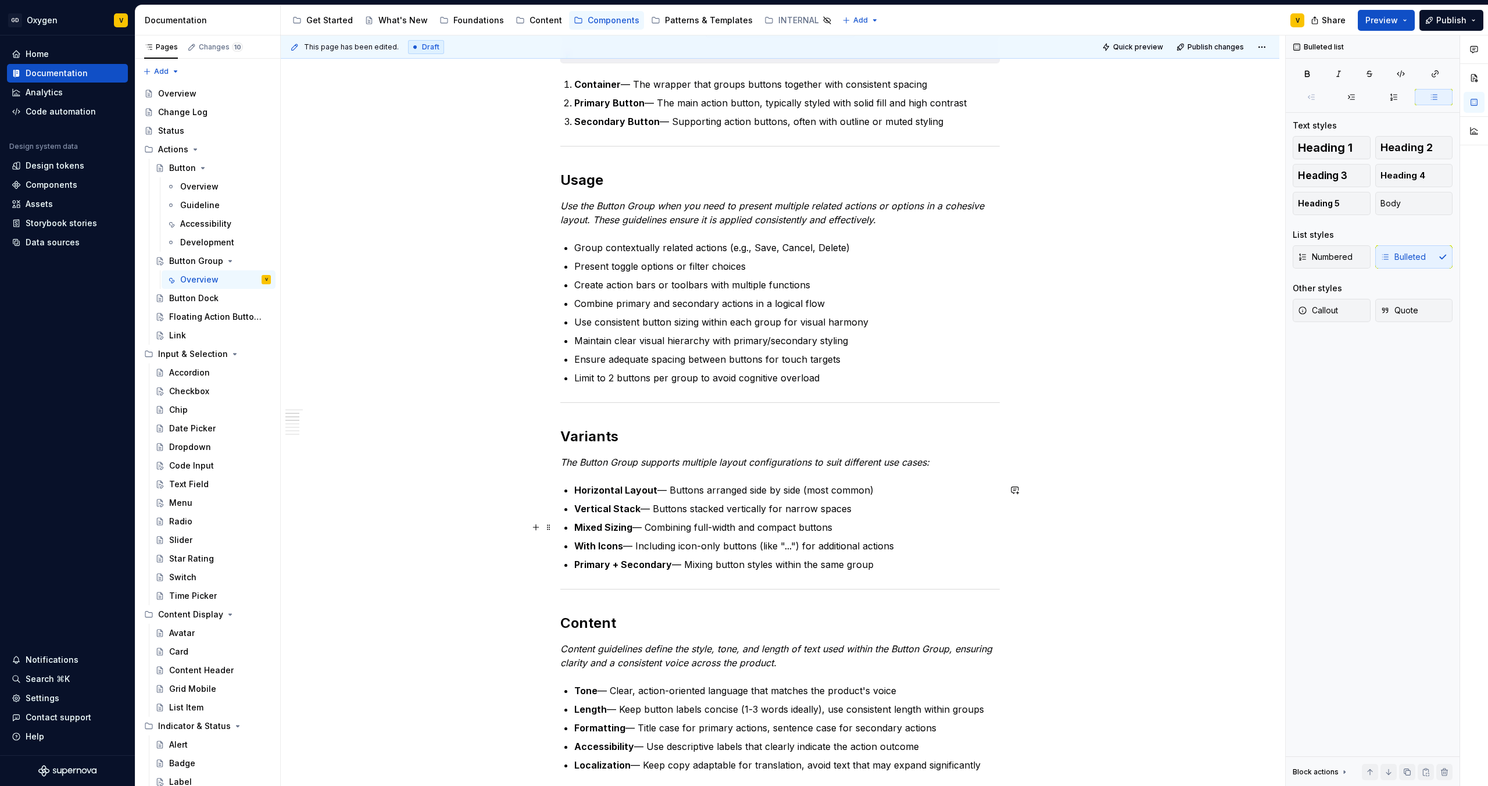
scroll to position [435, 0]
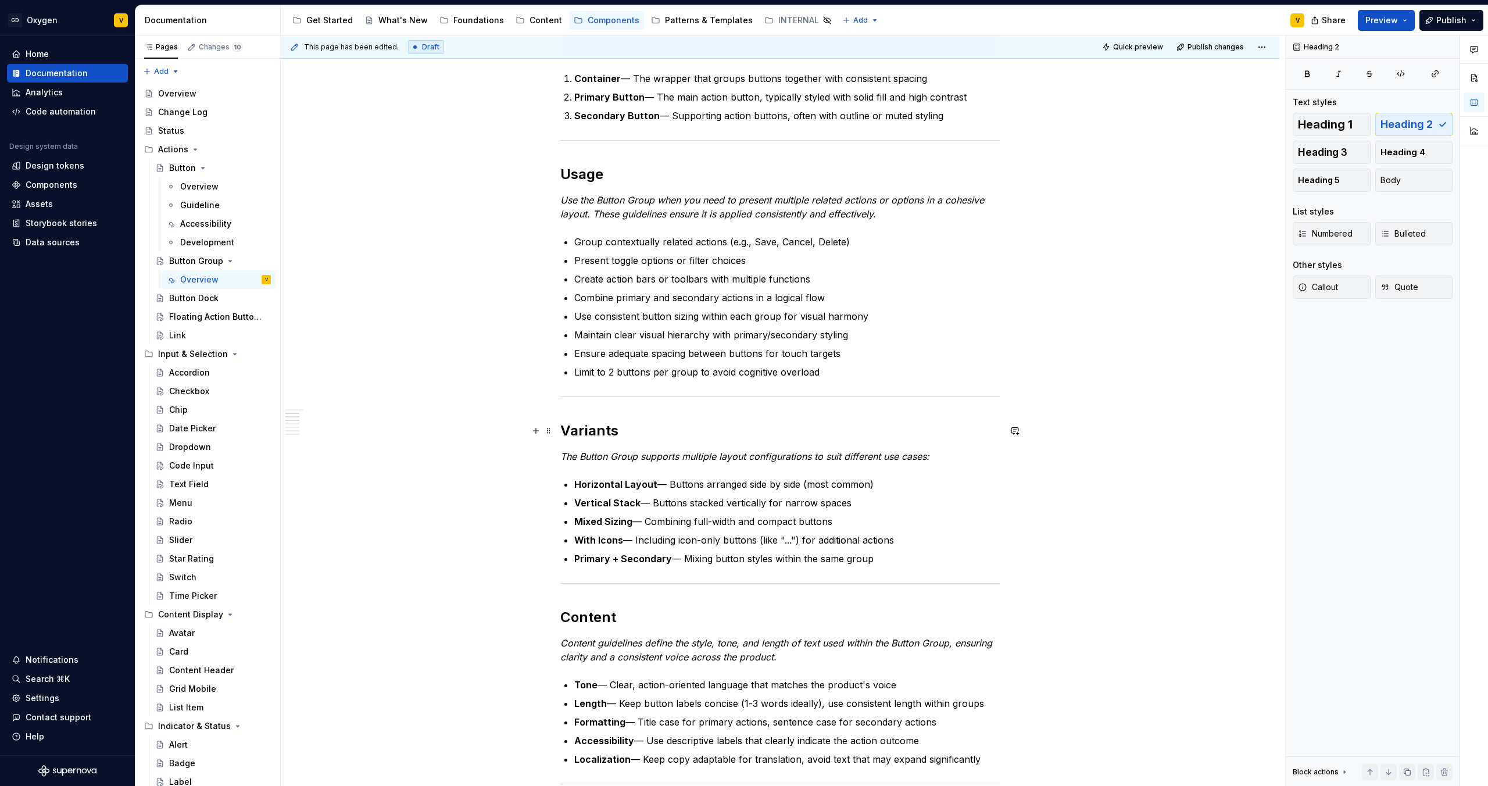
click at [643, 435] on h2 "Variants" at bounding box center [779, 430] width 439 height 19
click at [602, 466] on div "Anatomy The Button Group is made up of several parts that work together to crea…" at bounding box center [779, 656] width 439 height 1613
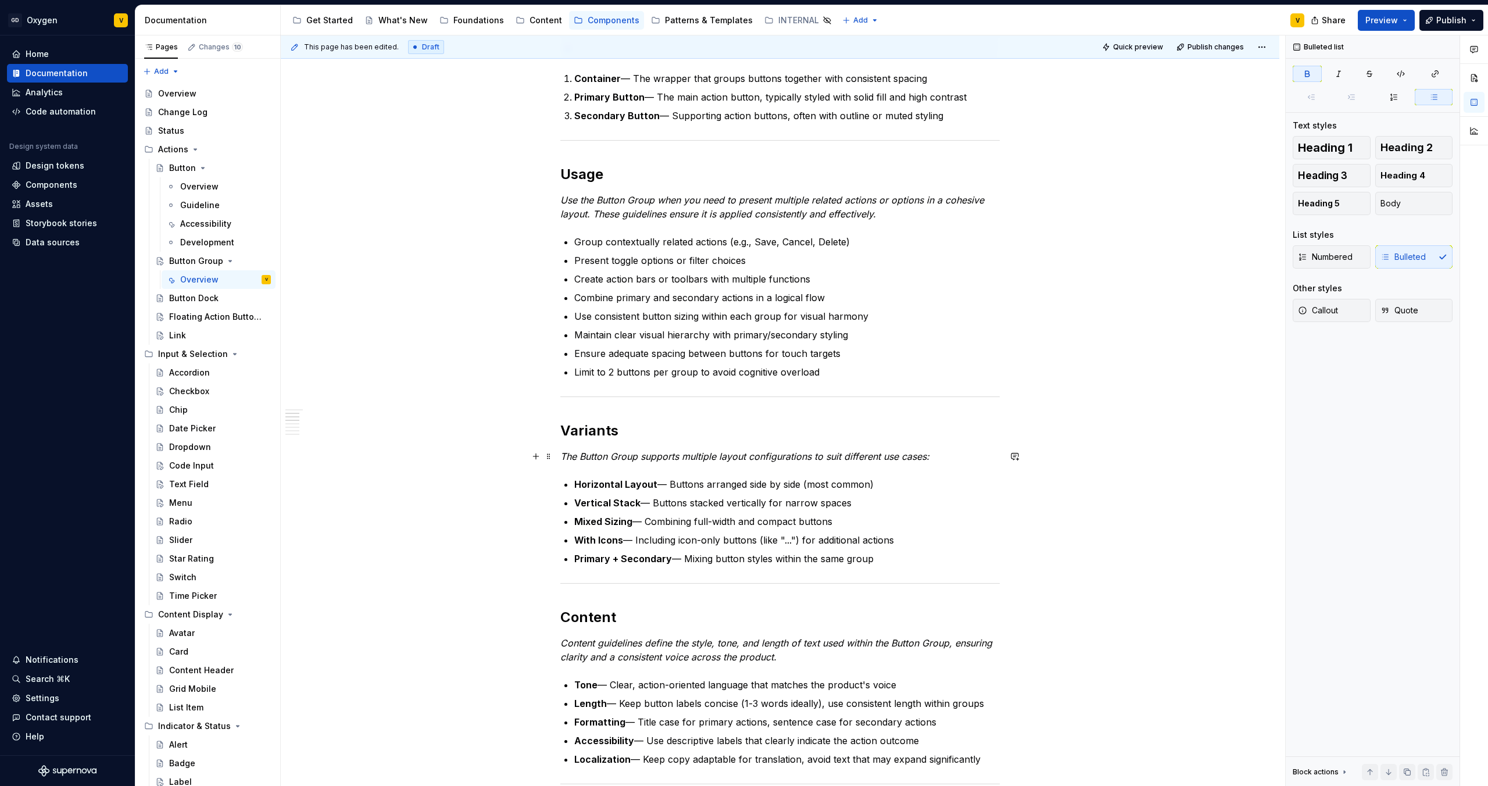
click at [950, 451] on p "The Button Group supports multiple layout configurations to suit different use …" at bounding box center [779, 456] width 439 height 14
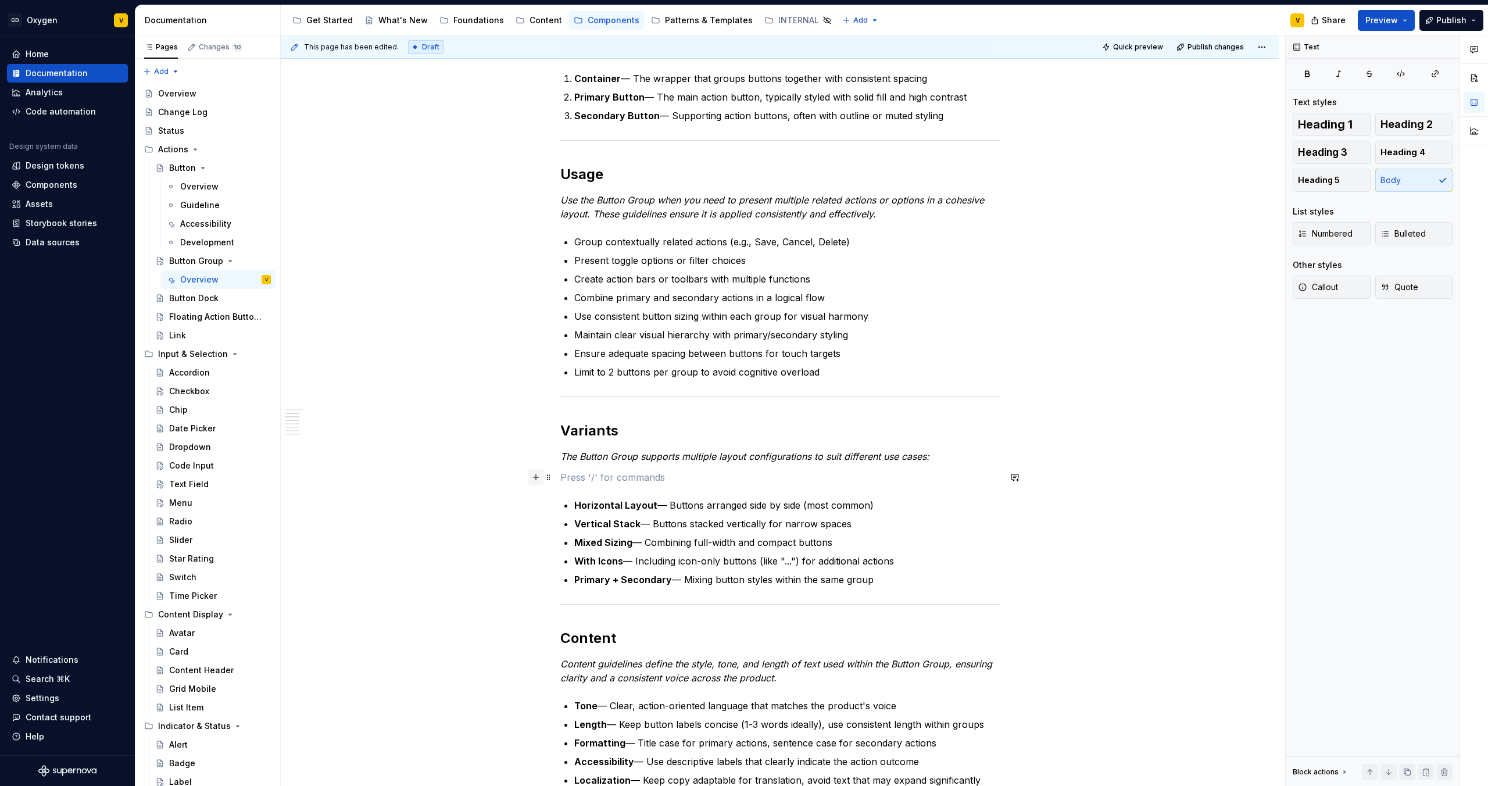
click at [537, 478] on button "button" at bounding box center [536, 477] width 16 height 16
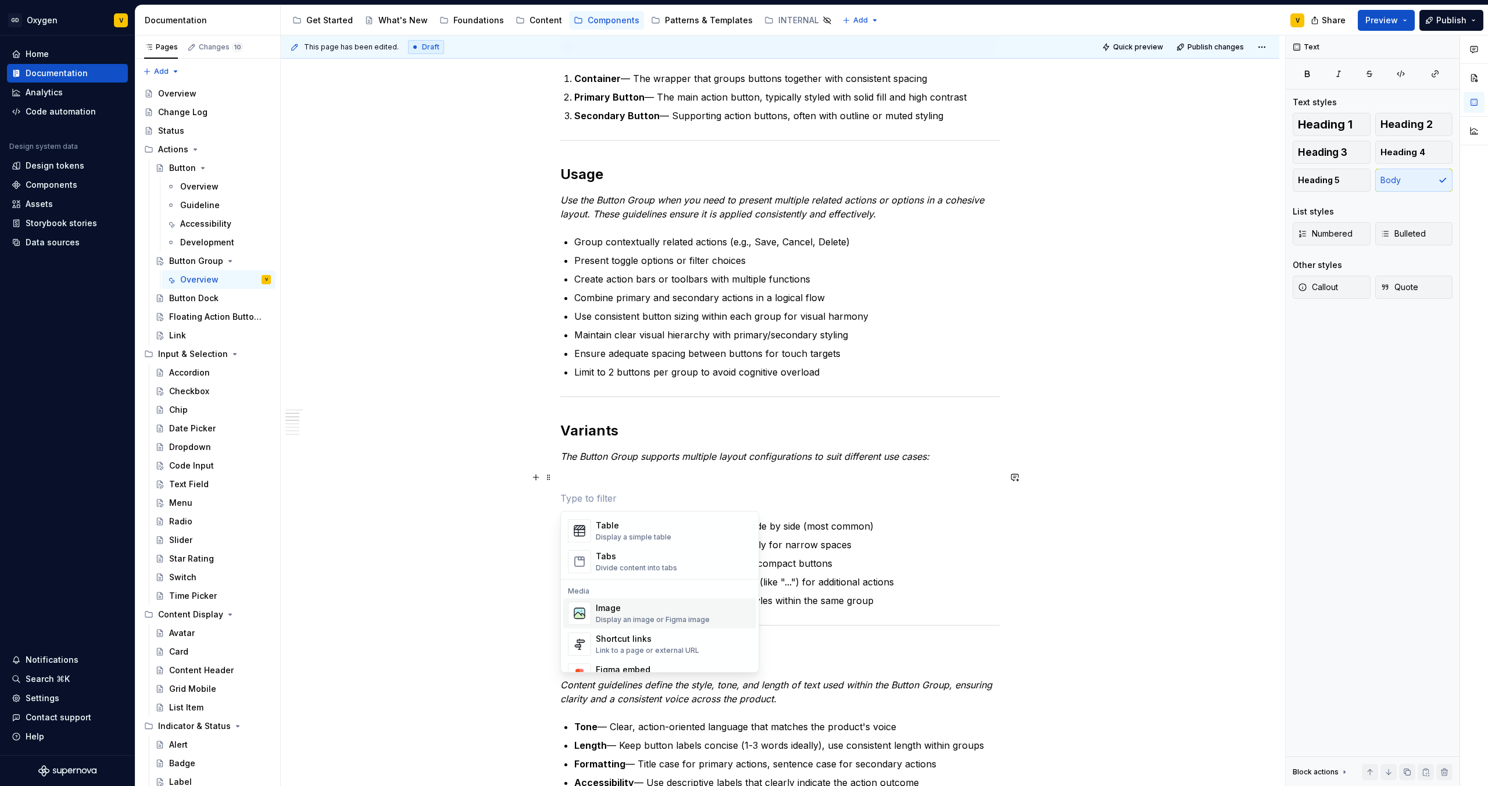
scroll to position [488, 0]
click at [611, 550] on div "Image" at bounding box center [653, 547] width 114 height 12
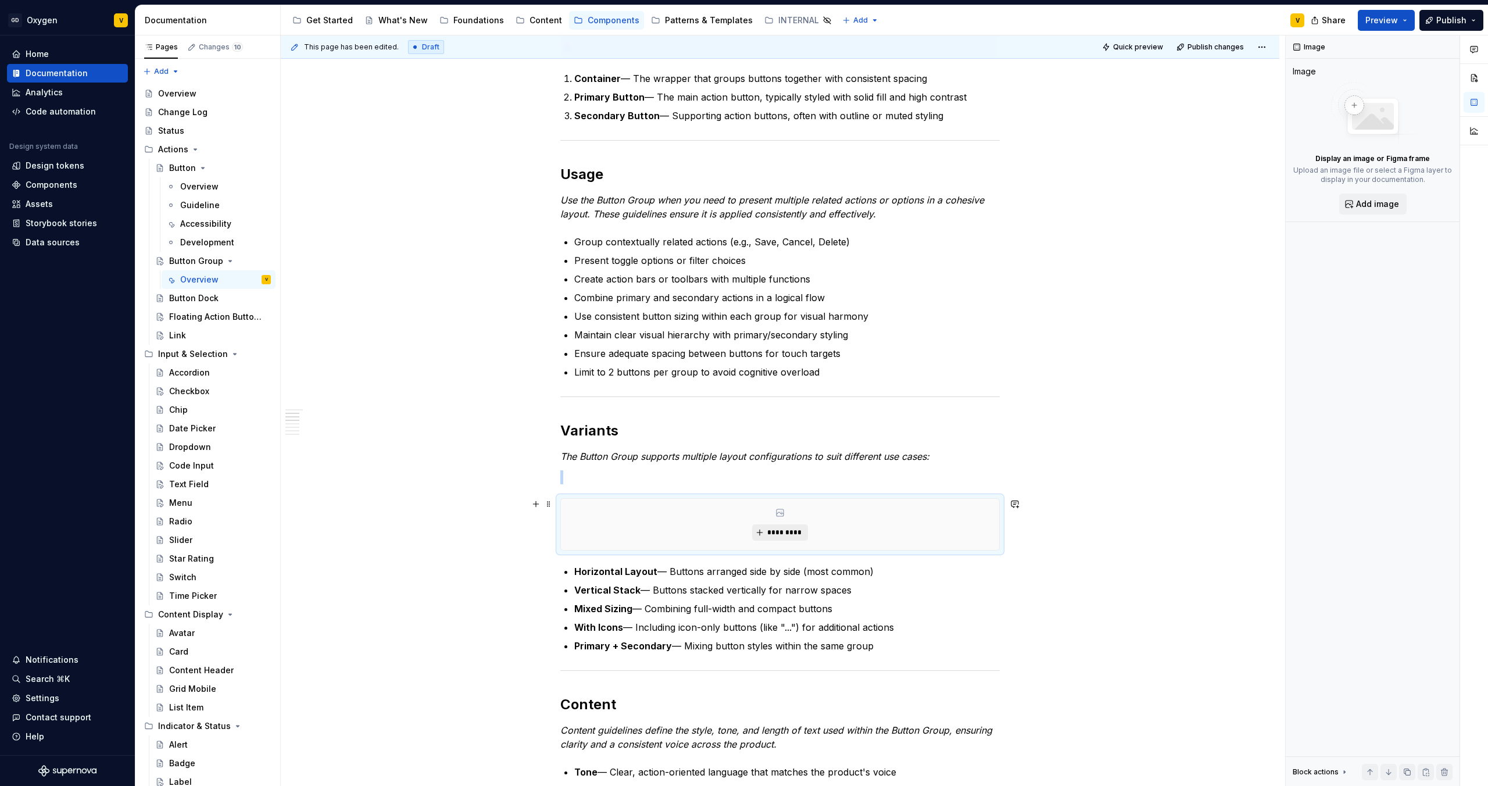
click at [786, 532] on span "*********" at bounding box center [784, 532] width 35 height 9
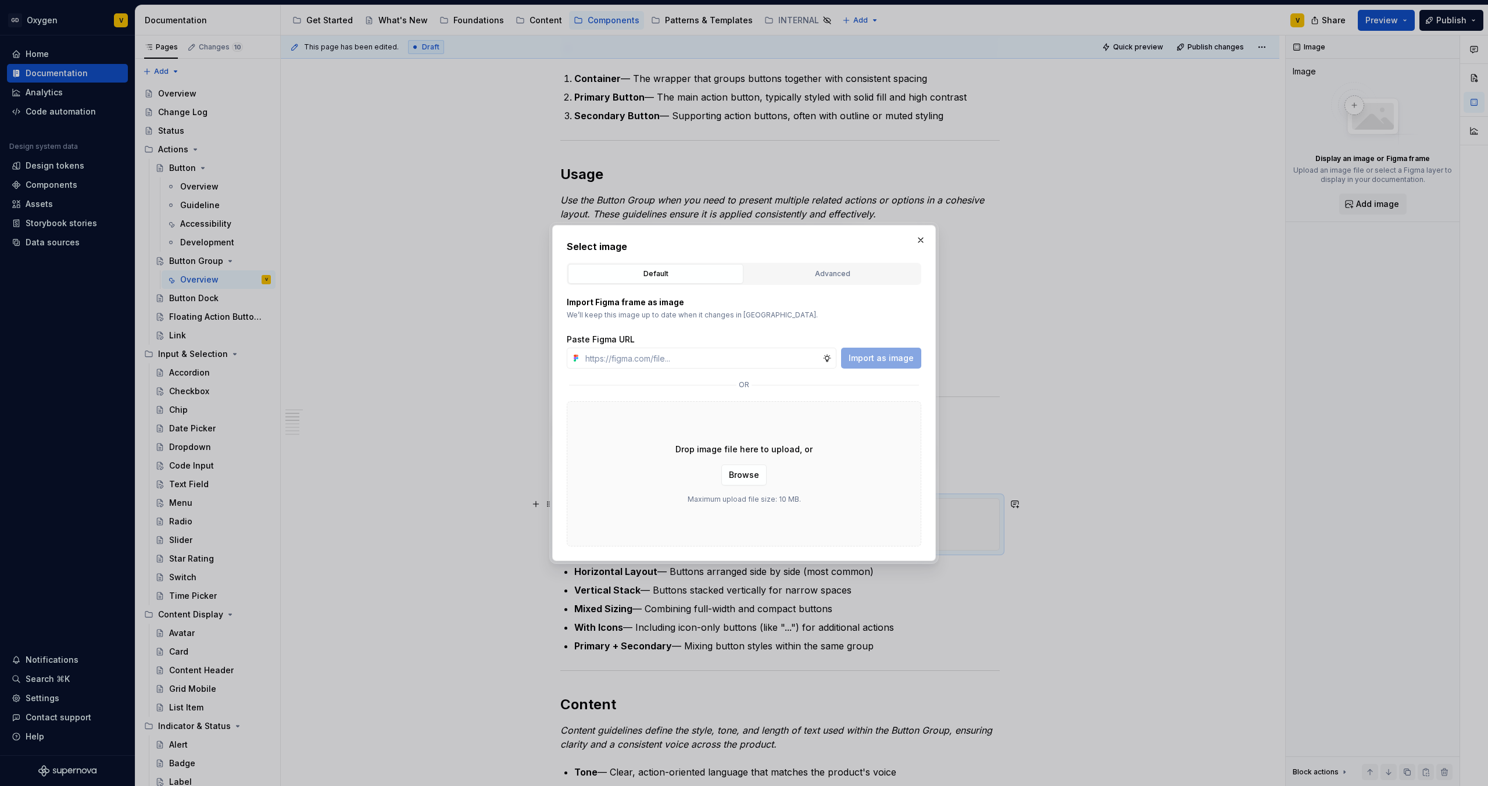
type textarea "*"
type input "[URL][DOMAIN_NAME]"
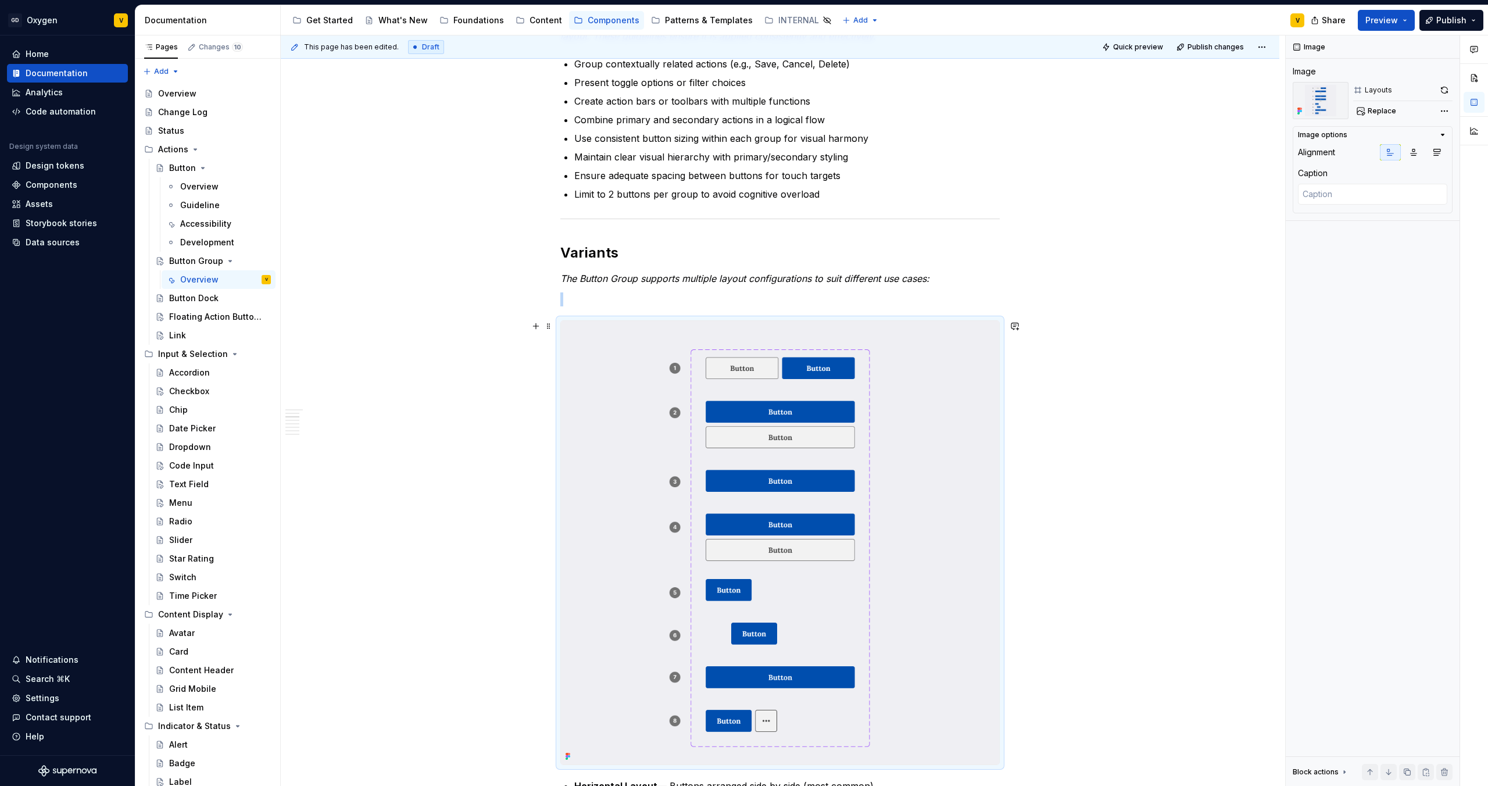
scroll to position [713, 0]
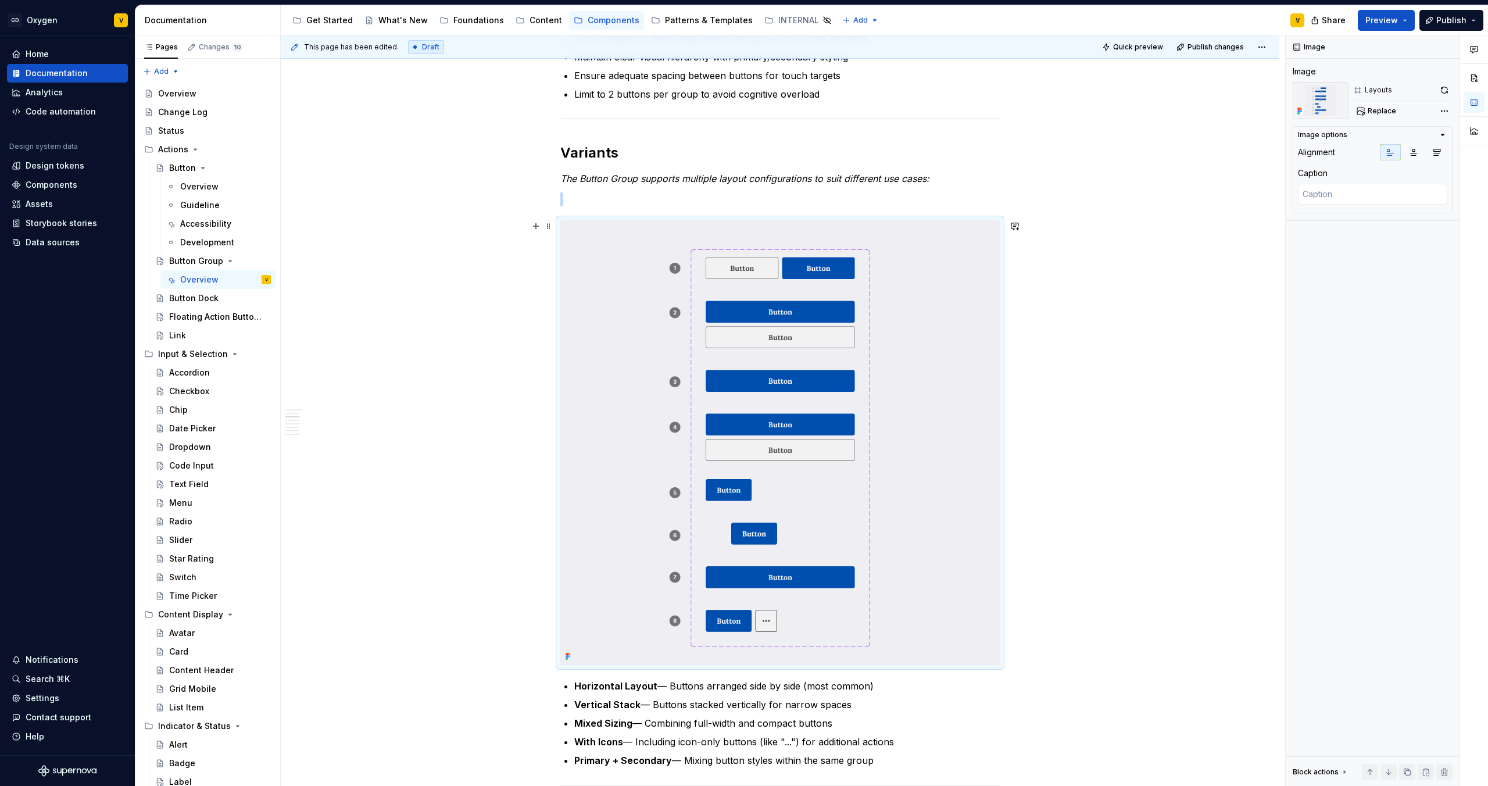
click at [816, 382] on img at bounding box center [780, 442] width 438 height 443
click at [1388, 115] on span "Replace" at bounding box center [1382, 110] width 28 height 9
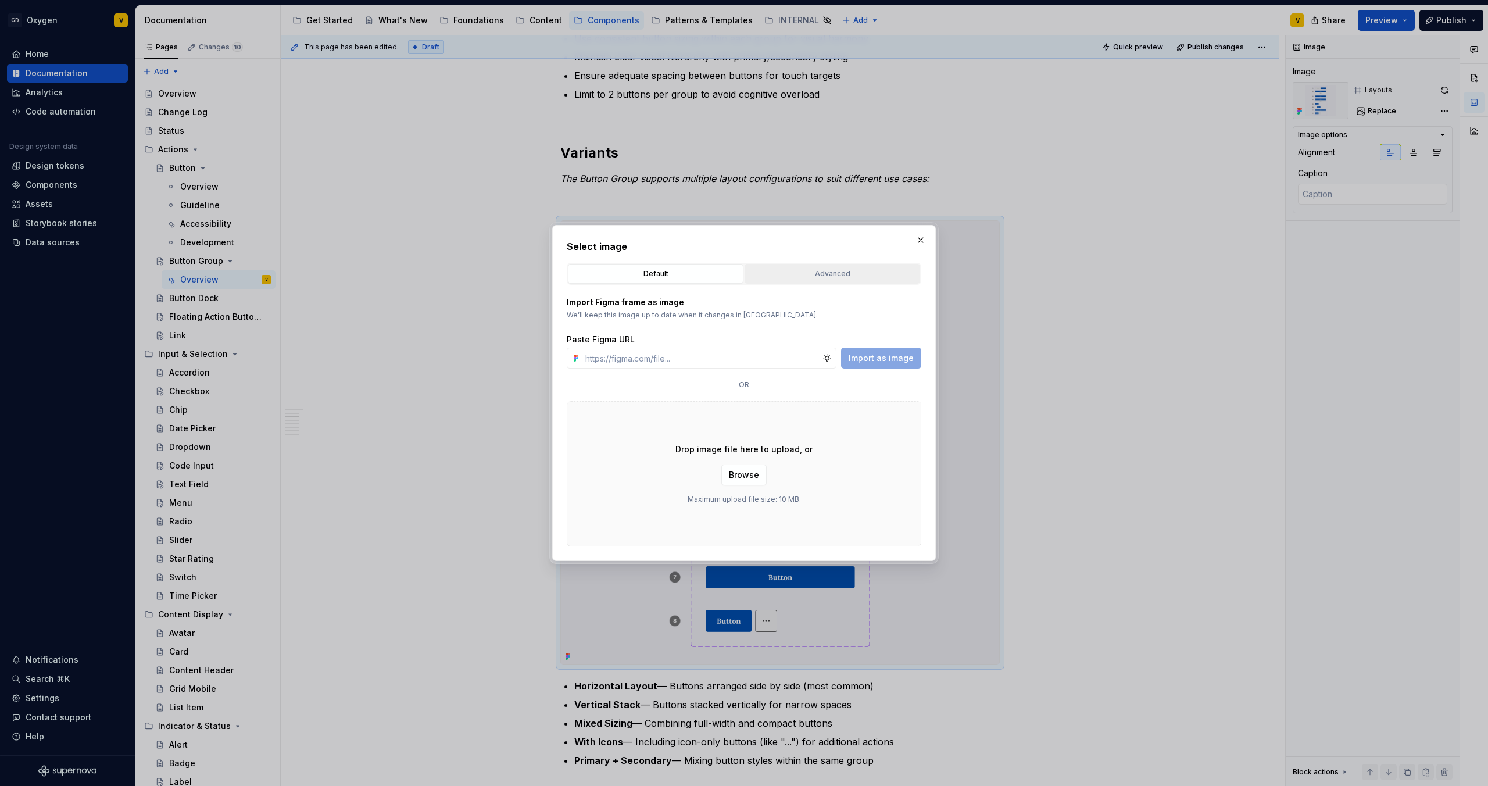
type textarea "*"
type input "[URL][DOMAIN_NAME]"
click at [860, 359] on span "Import as image" at bounding box center [881, 358] width 65 height 12
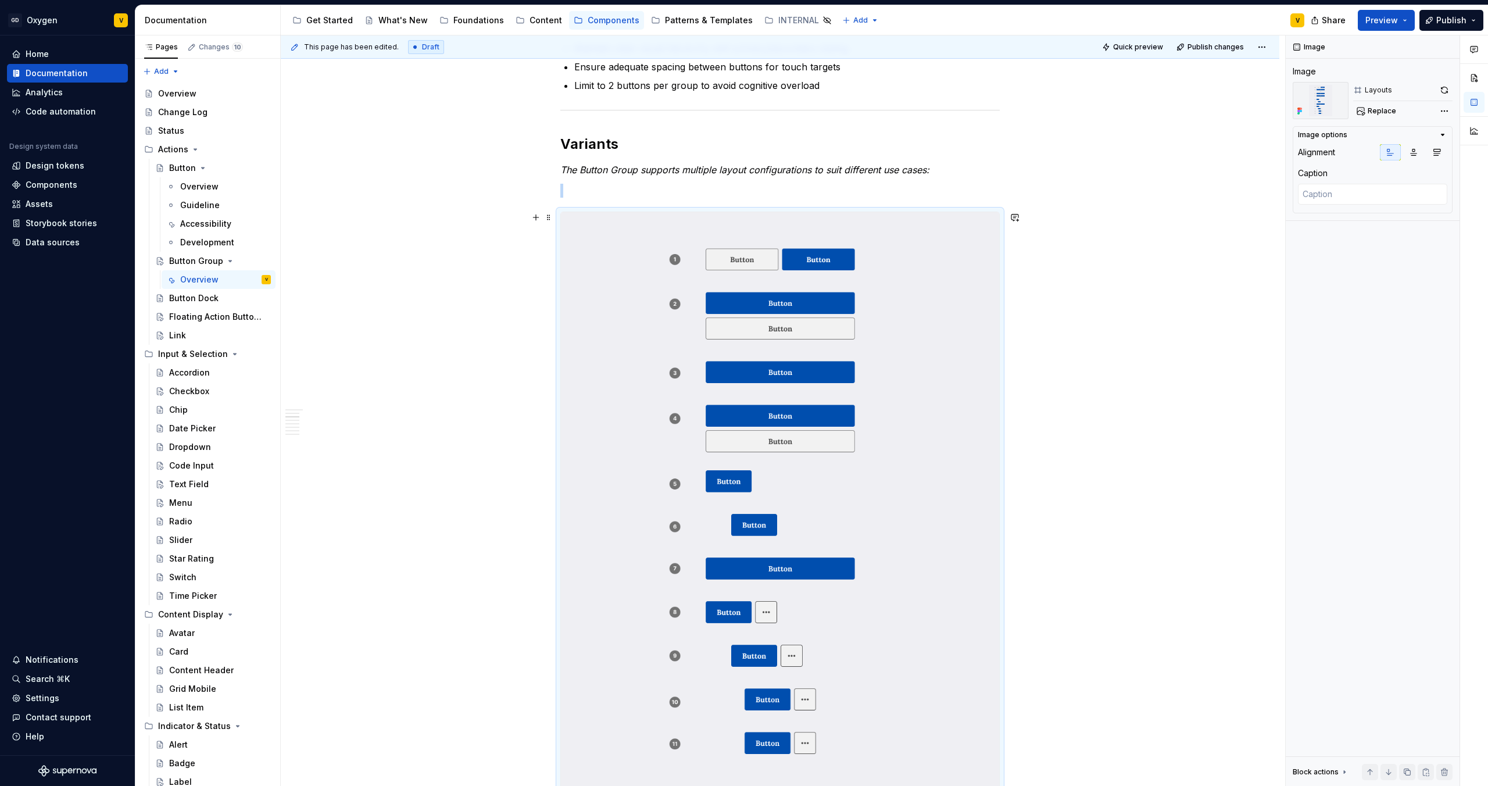
scroll to position [720, 0]
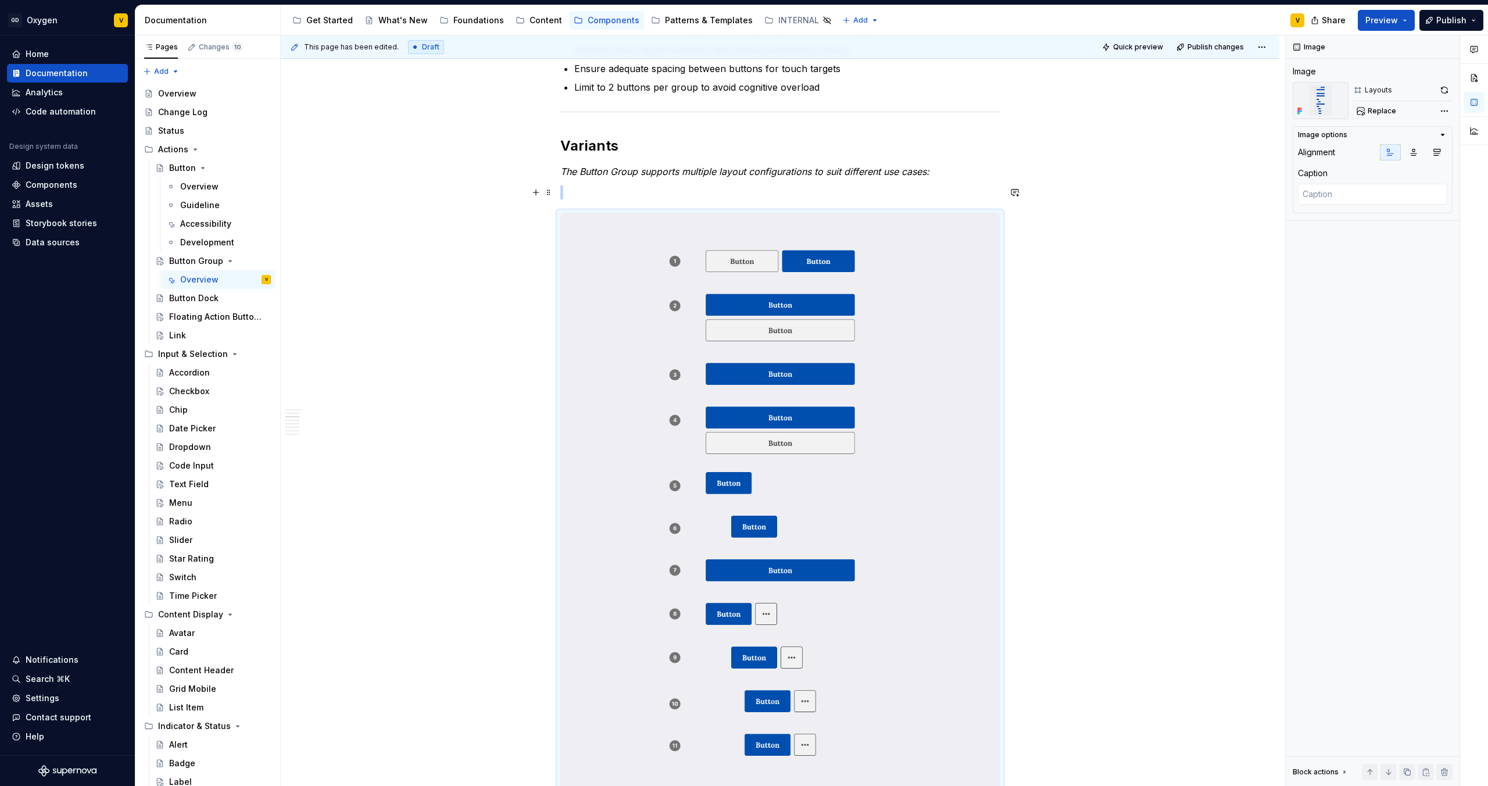
click at [571, 196] on p at bounding box center [779, 192] width 439 height 14
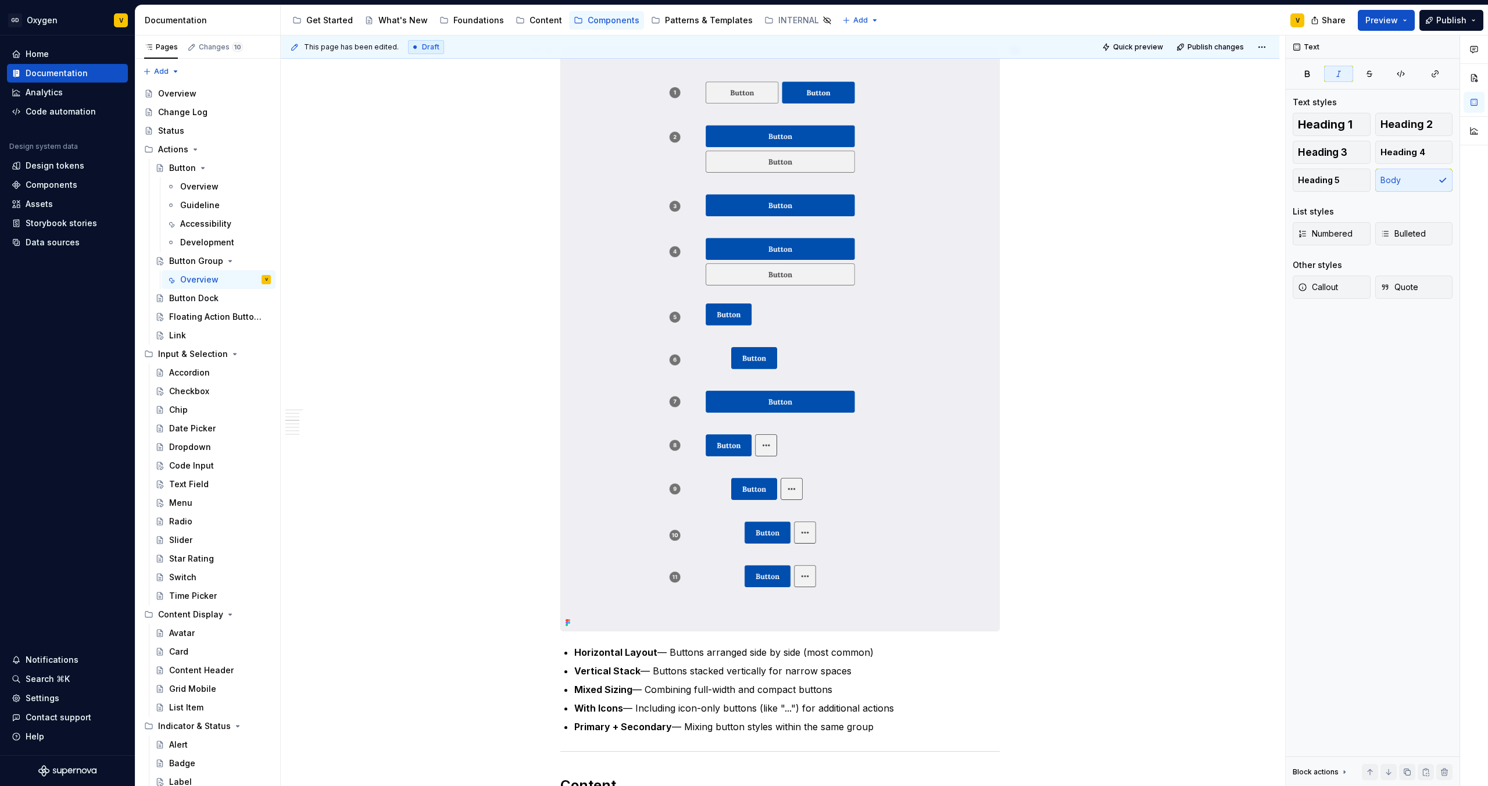
scroll to position [864, 0]
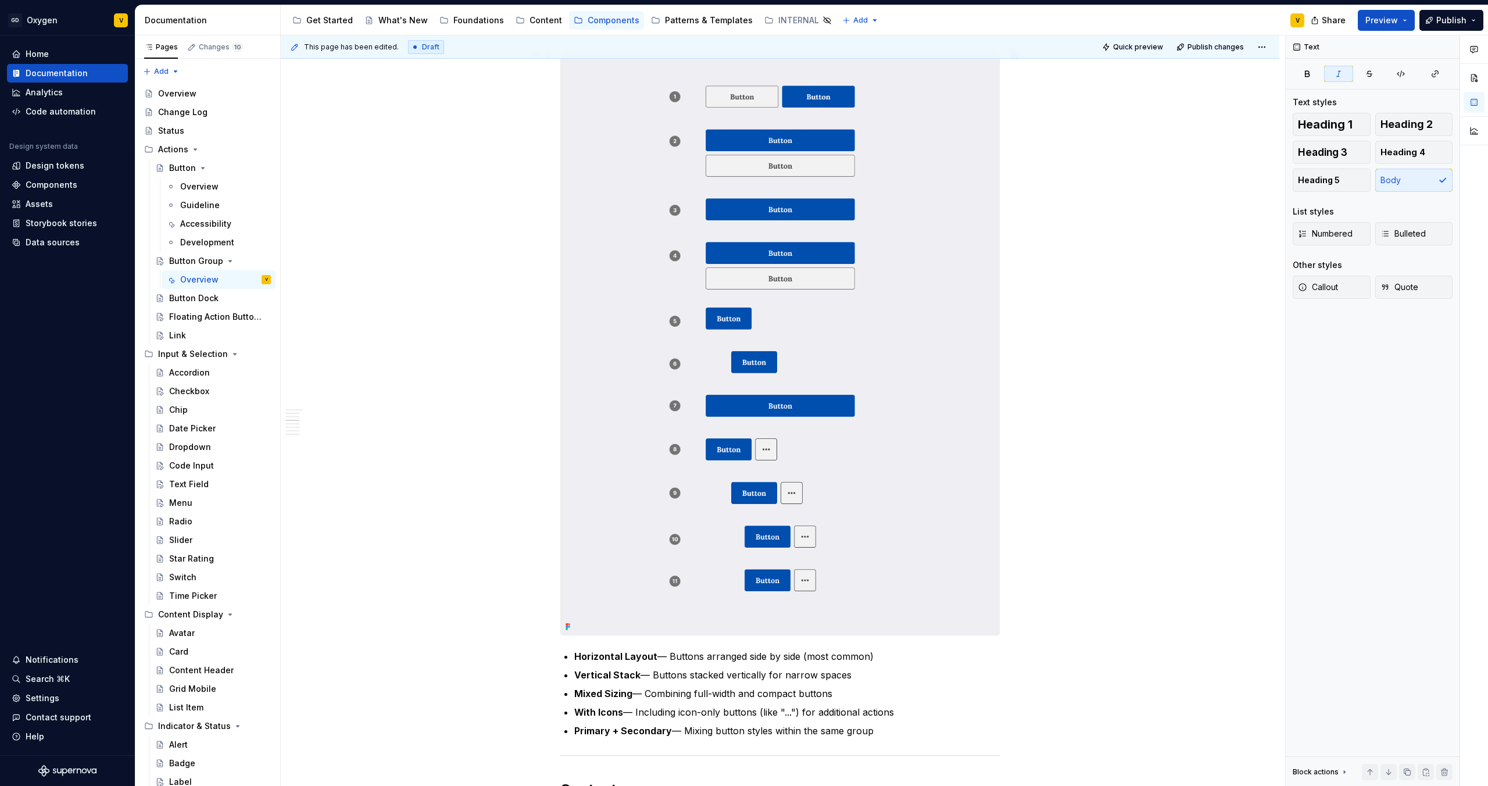
type textarea "*"
click at [653, 658] on p "Horizontal Layout — Buttons arranged side by side (most common)" at bounding box center [786, 656] width 425 height 14
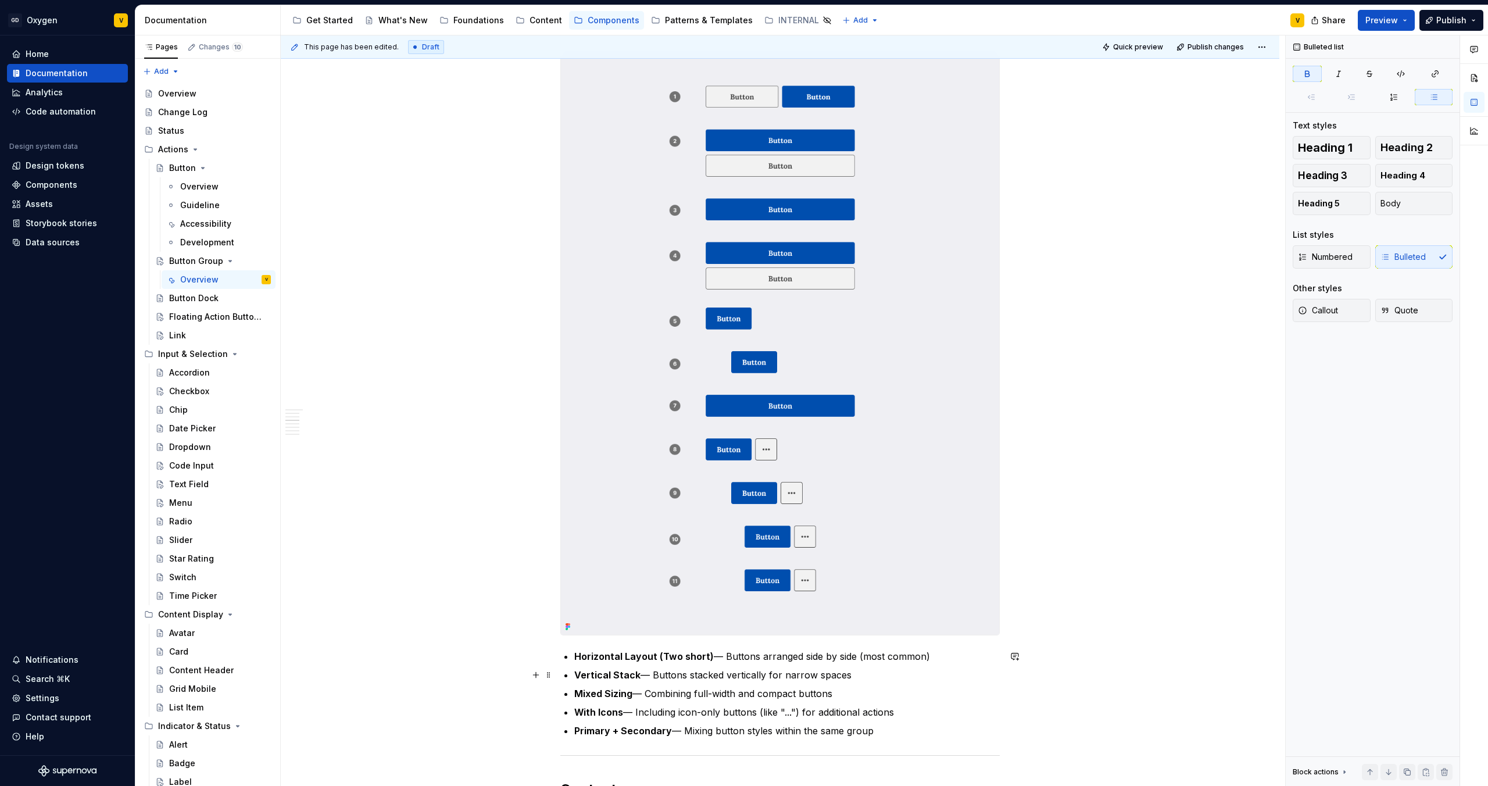
click at [636, 673] on p "Vertical Stack — Buttons stacked vertically for narrow spaces" at bounding box center [786, 675] width 425 height 14
drag, startPoint x: 632, startPoint y: 695, endPoint x: 574, endPoint y: 692, distance: 58.2
click at [574, 692] on p "Mixed Sizing — Combining full-width and compact buttons" at bounding box center [786, 693] width 425 height 14
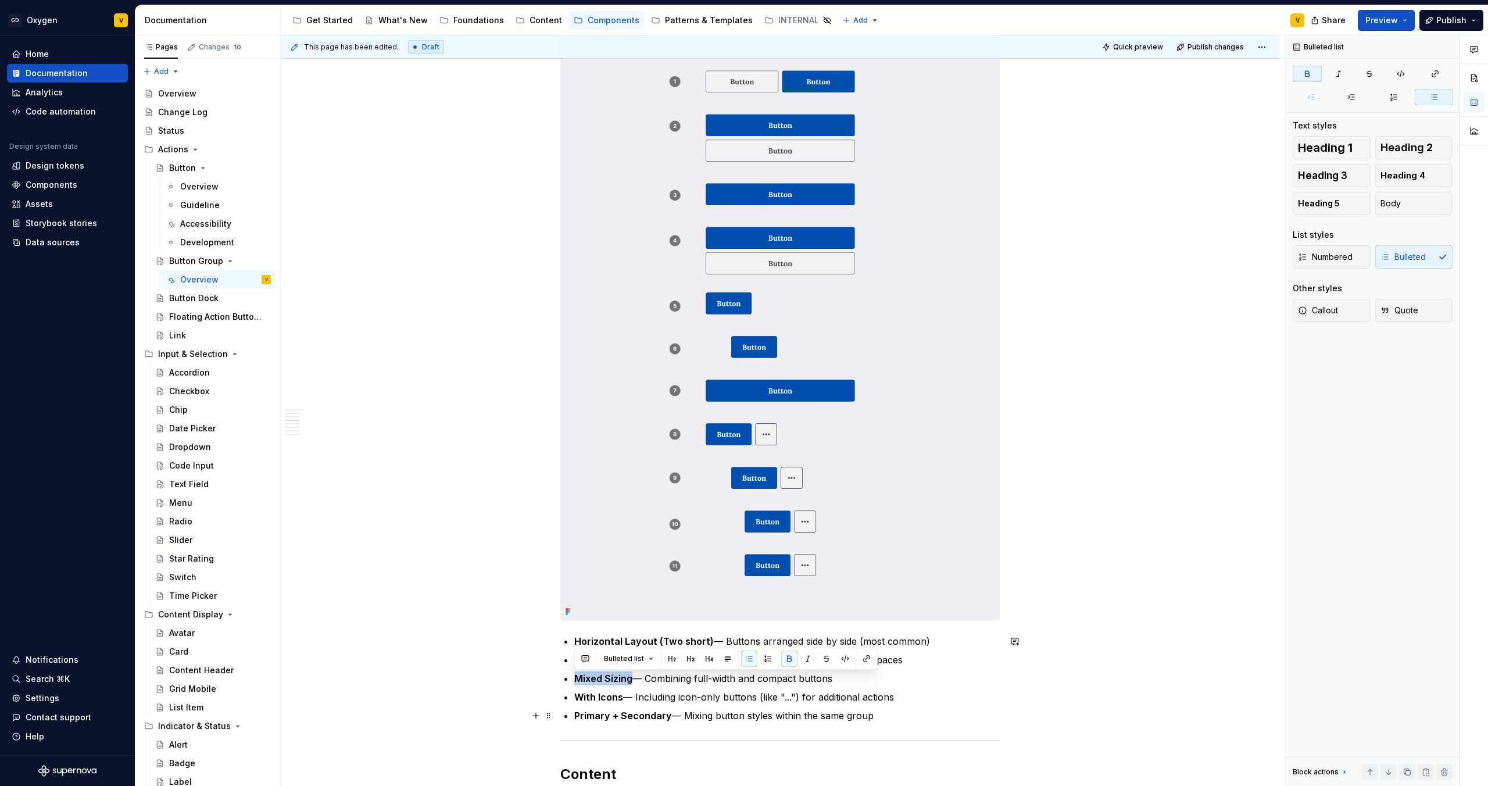
scroll to position [880, 0]
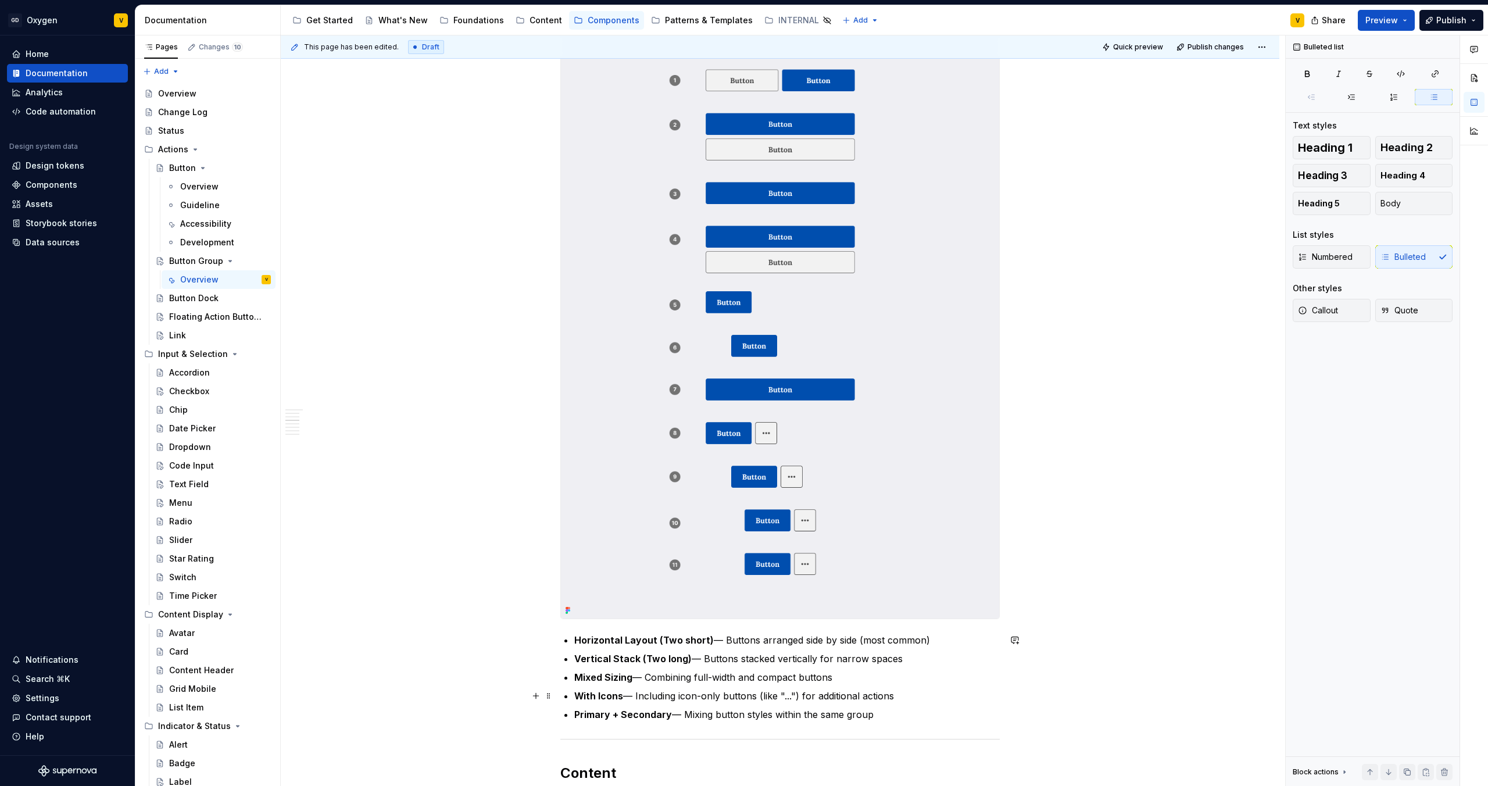
click at [645, 694] on p "With Icons — Including icon-only buttons (like "...") for additional actions" at bounding box center [786, 696] width 425 height 14
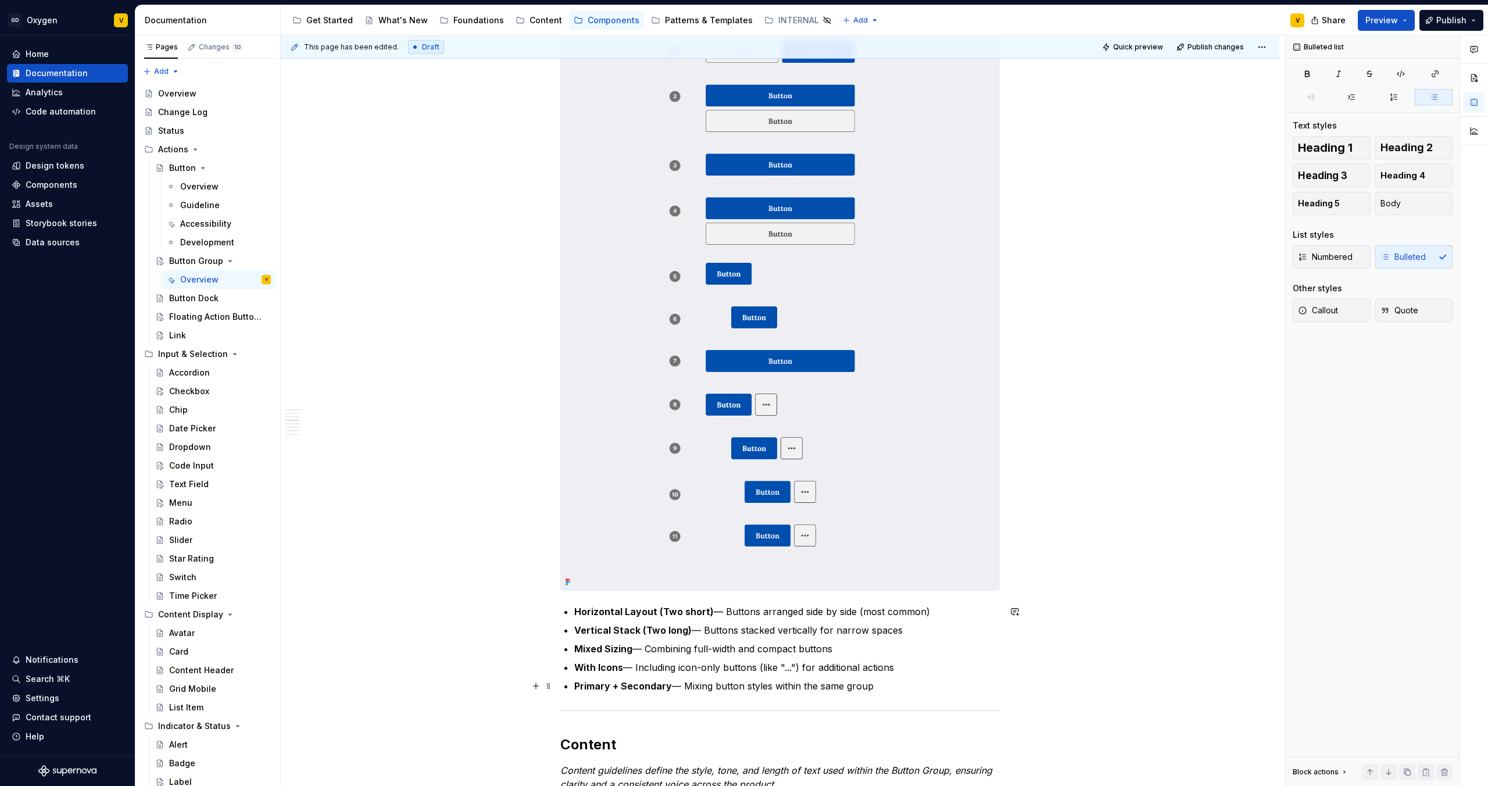
scroll to position [918, 0]
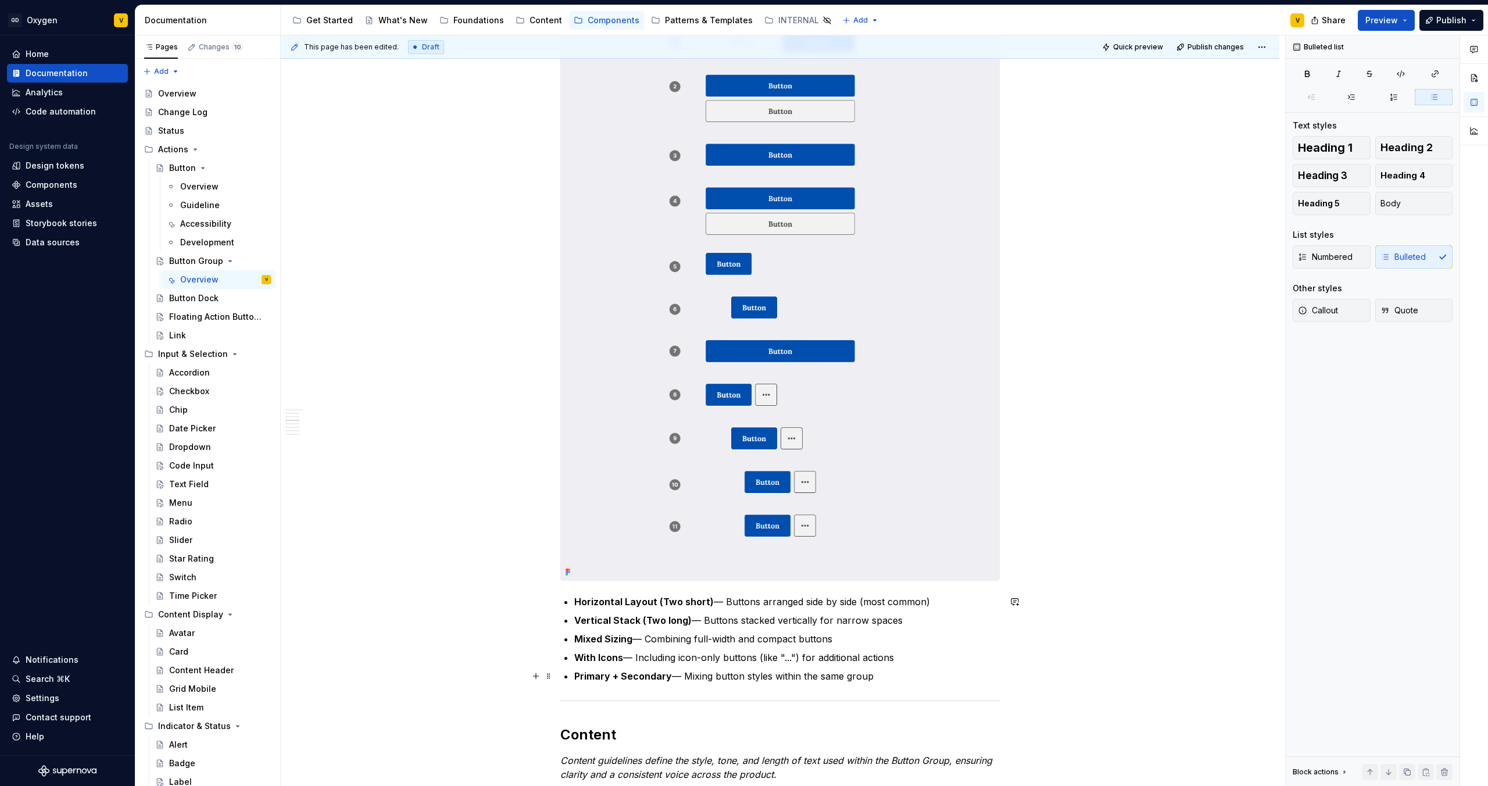
click at [911, 677] on p "Primary + Secondary — Mixing button styles within the same group" at bounding box center [786, 676] width 425 height 14
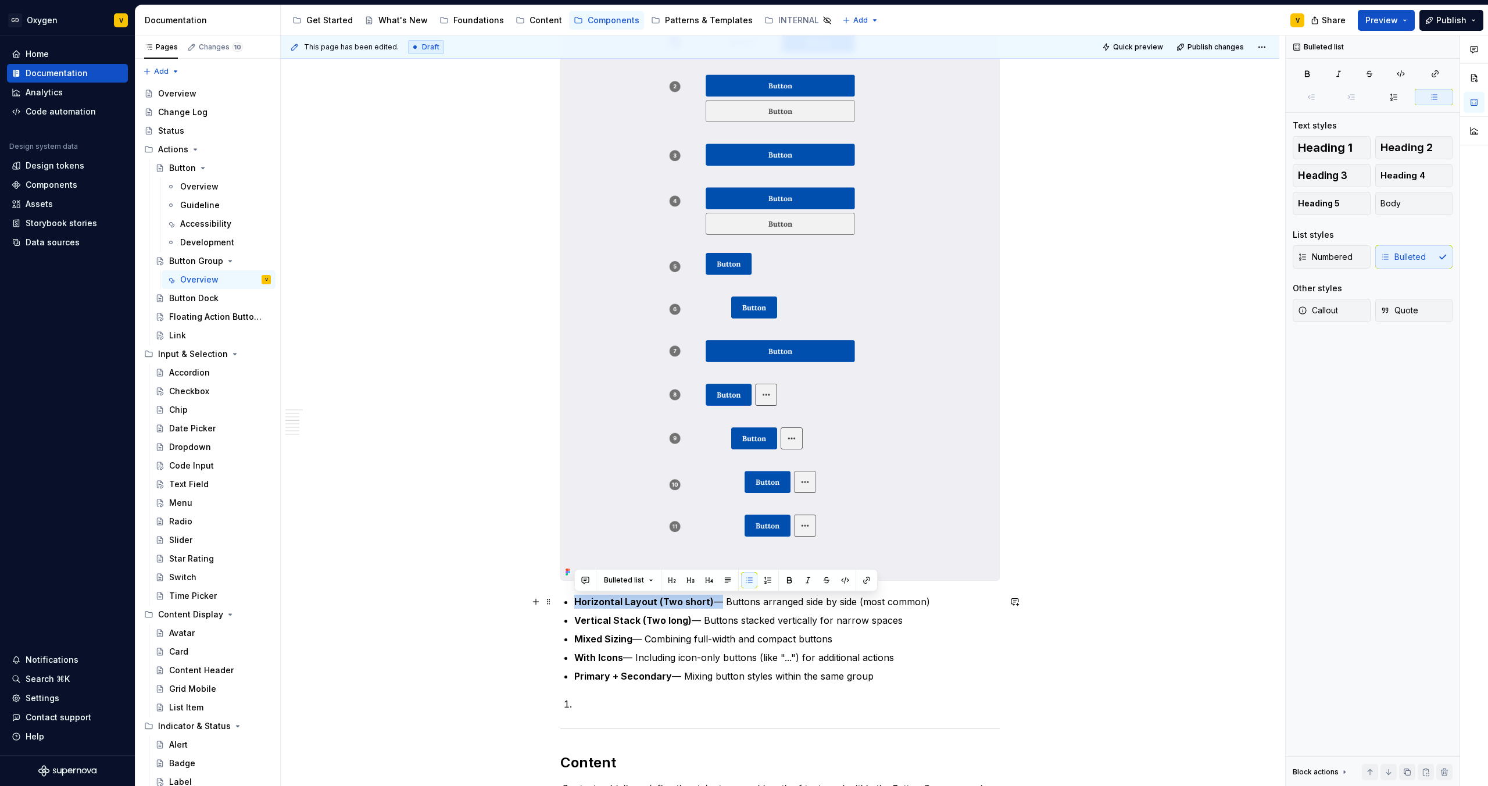
drag, startPoint x: 710, startPoint y: 601, endPoint x: 574, endPoint y: 599, distance: 136.0
click at [574, 599] on p "Horizontal Layout (Two short) — Buttons arranged side by side (most common)" at bounding box center [786, 602] width 425 height 14
copy p "Horizontal Layout (Two short)"
click at [625, 702] on p at bounding box center [786, 704] width 425 height 14
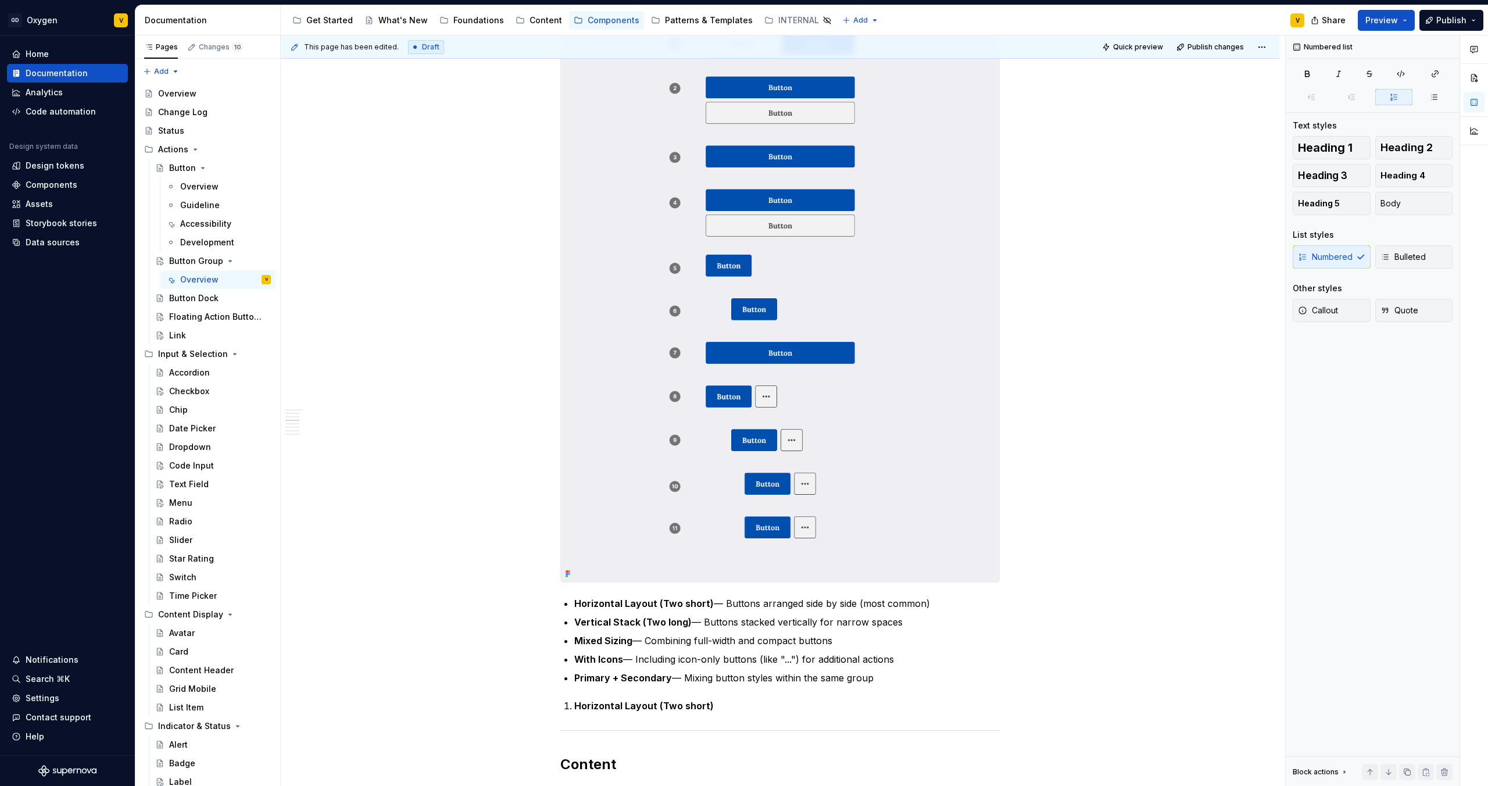
scroll to position [920, 0]
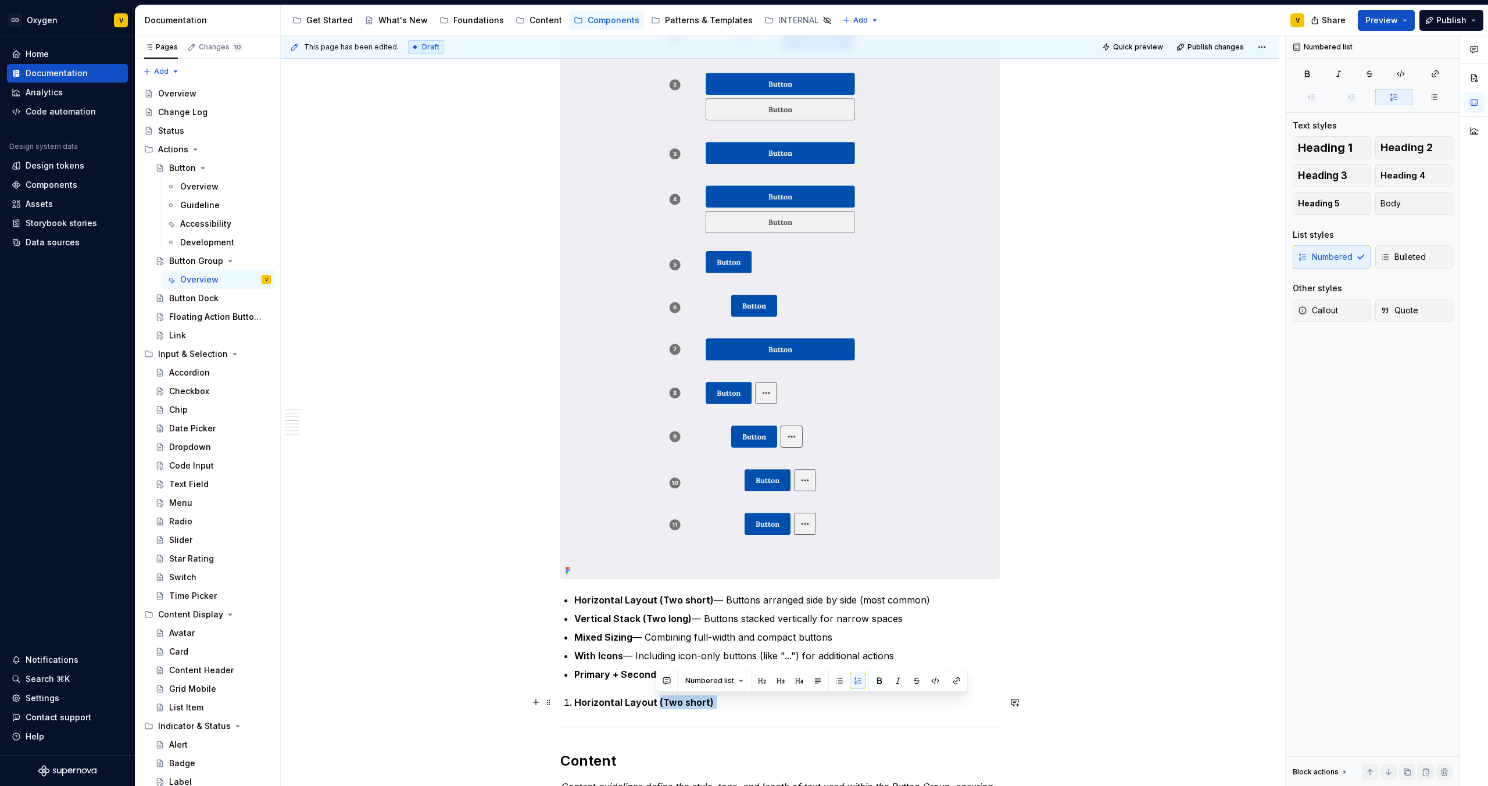
drag, startPoint x: 655, startPoint y: 704, endPoint x: 732, endPoint y: 700, distance: 77.4
click at [732, 700] on p "Horizontal Layout (Two short)" at bounding box center [786, 702] width 425 height 14
click at [745, 703] on p "Horizontal Layout (Two short)" at bounding box center [786, 702] width 425 height 14
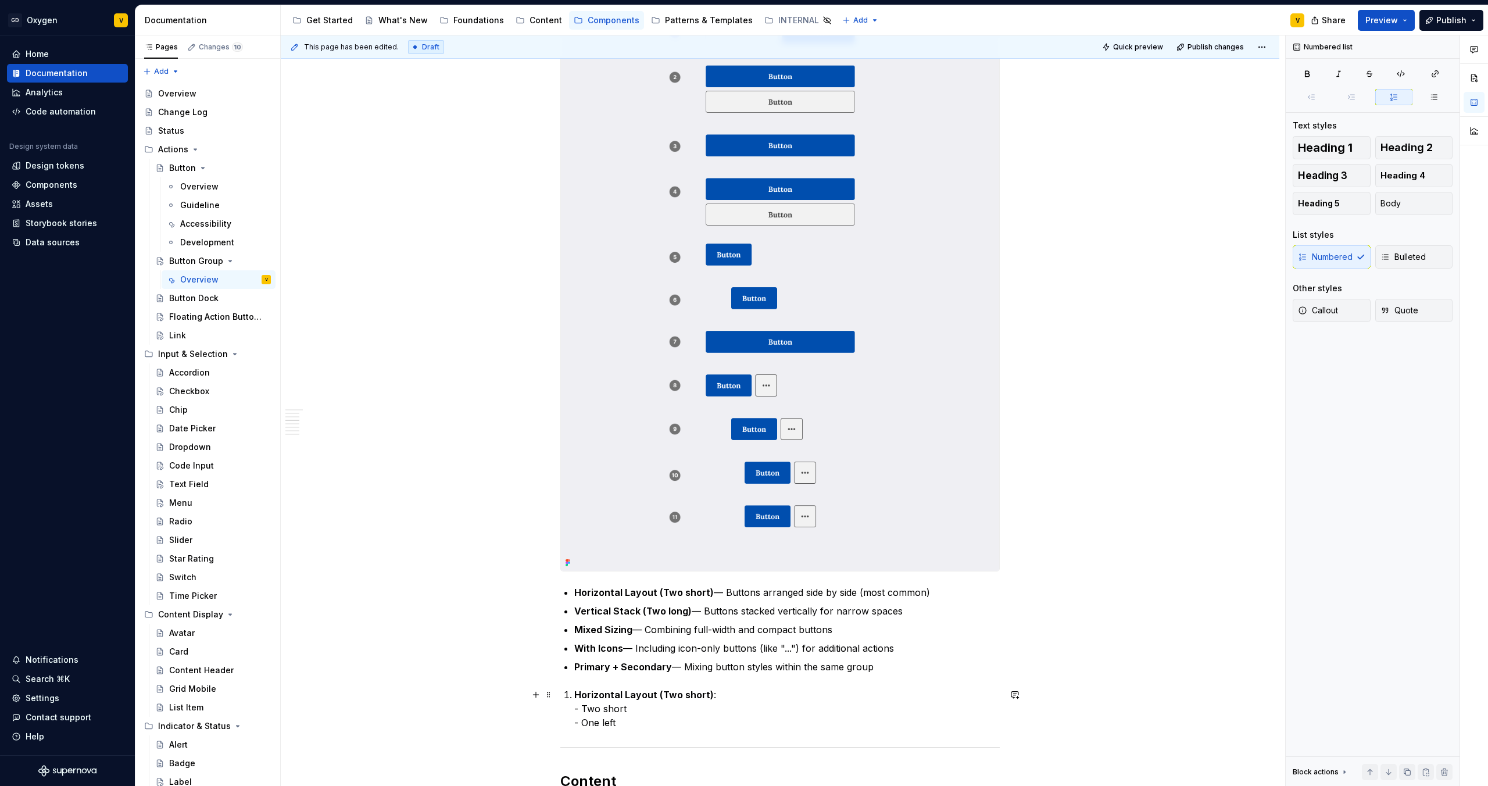
click at [577, 689] on strong "Horizontal Layout (Two short)" at bounding box center [643, 695] width 139 height 12
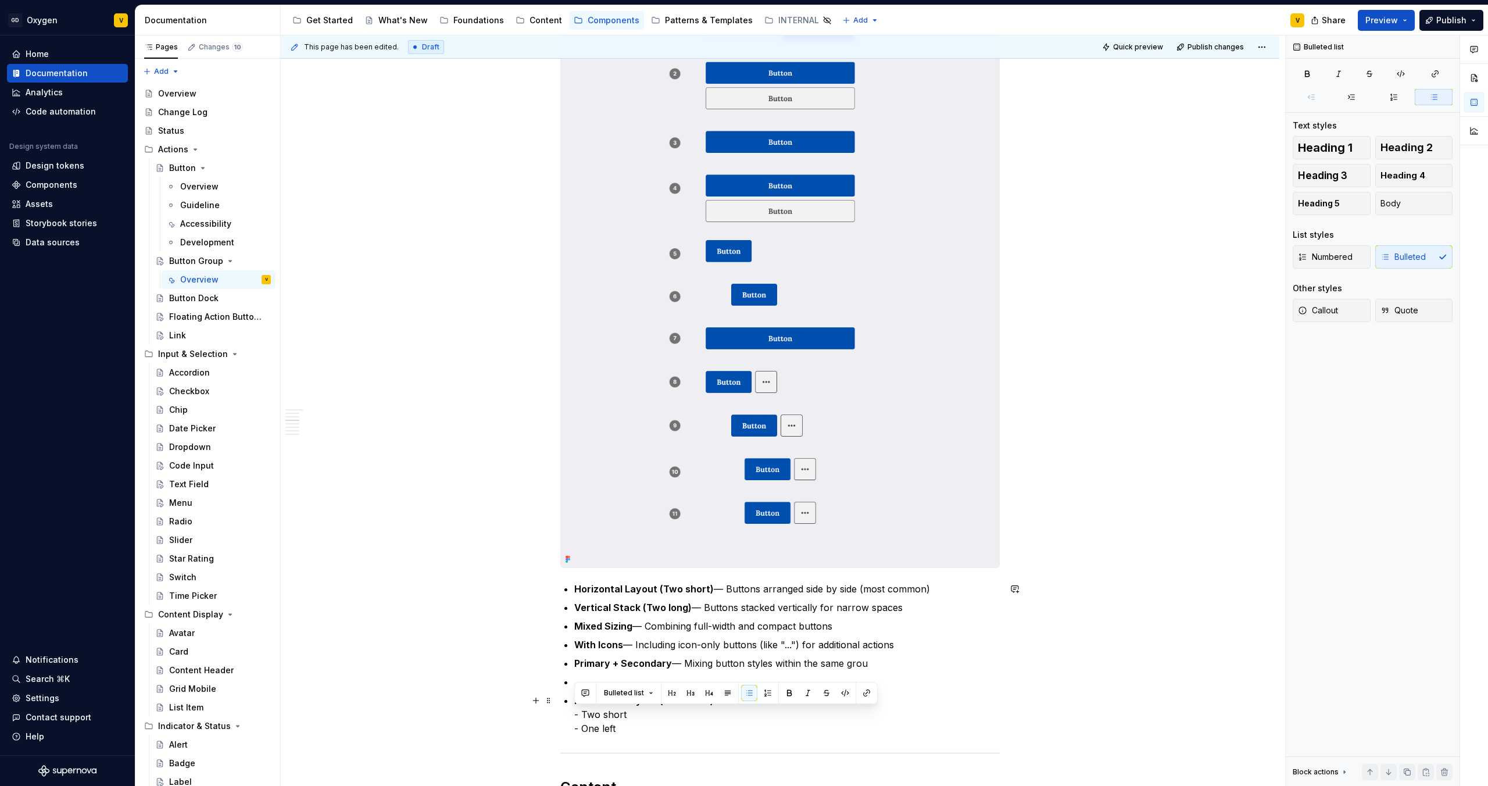
drag, startPoint x: 644, startPoint y: 729, endPoint x: 570, endPoint y: 710, distance: 76.1
click at [570, 710] on div "Anatomy The Button Group is made up of several parts that work together to crea…" at bounding box center [779, 493] width 439 height 2278
click at [767, 696] on button "button" at bounding box center [768, 693] width 16 height 16
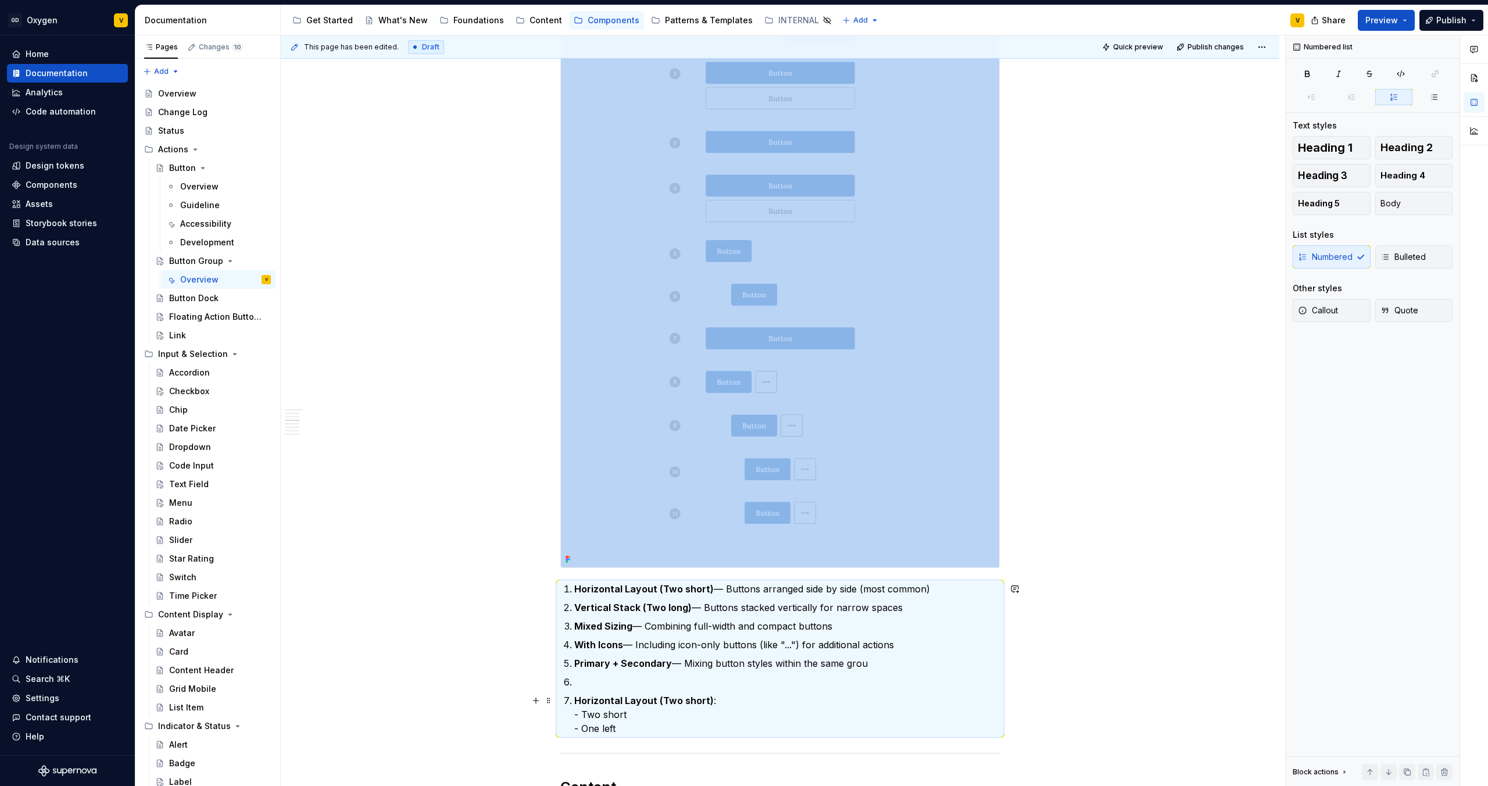
click at [663, 716] on p "Horizontal Layout (Two short) : - Two short - One left" at bounding box center [786, 714] width 425 height 42
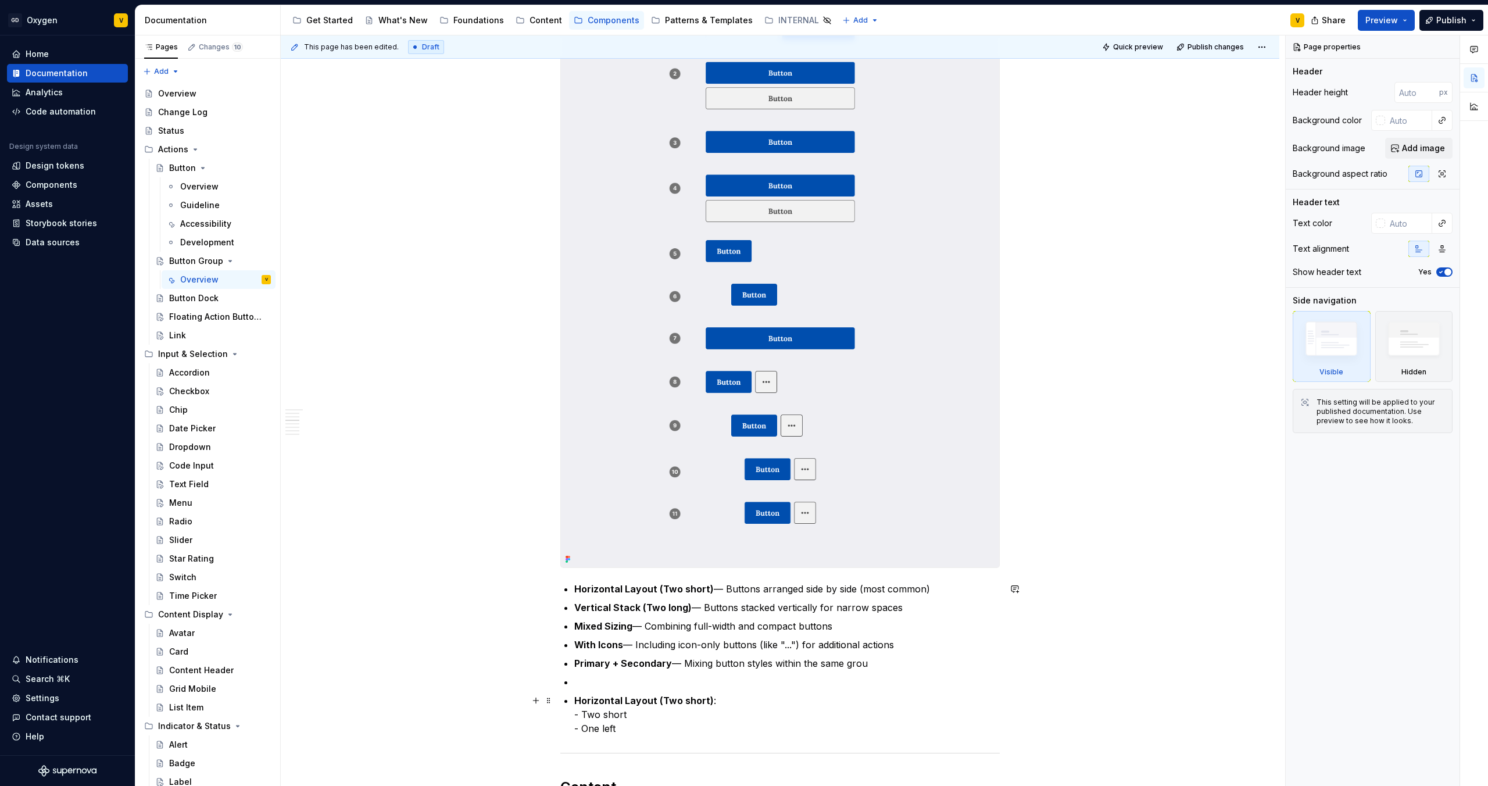
click at [631, 722] on p "Horizontal Layout (Two short) : - Two short - One left" at bounding box center [786, 714] width 425 height 42
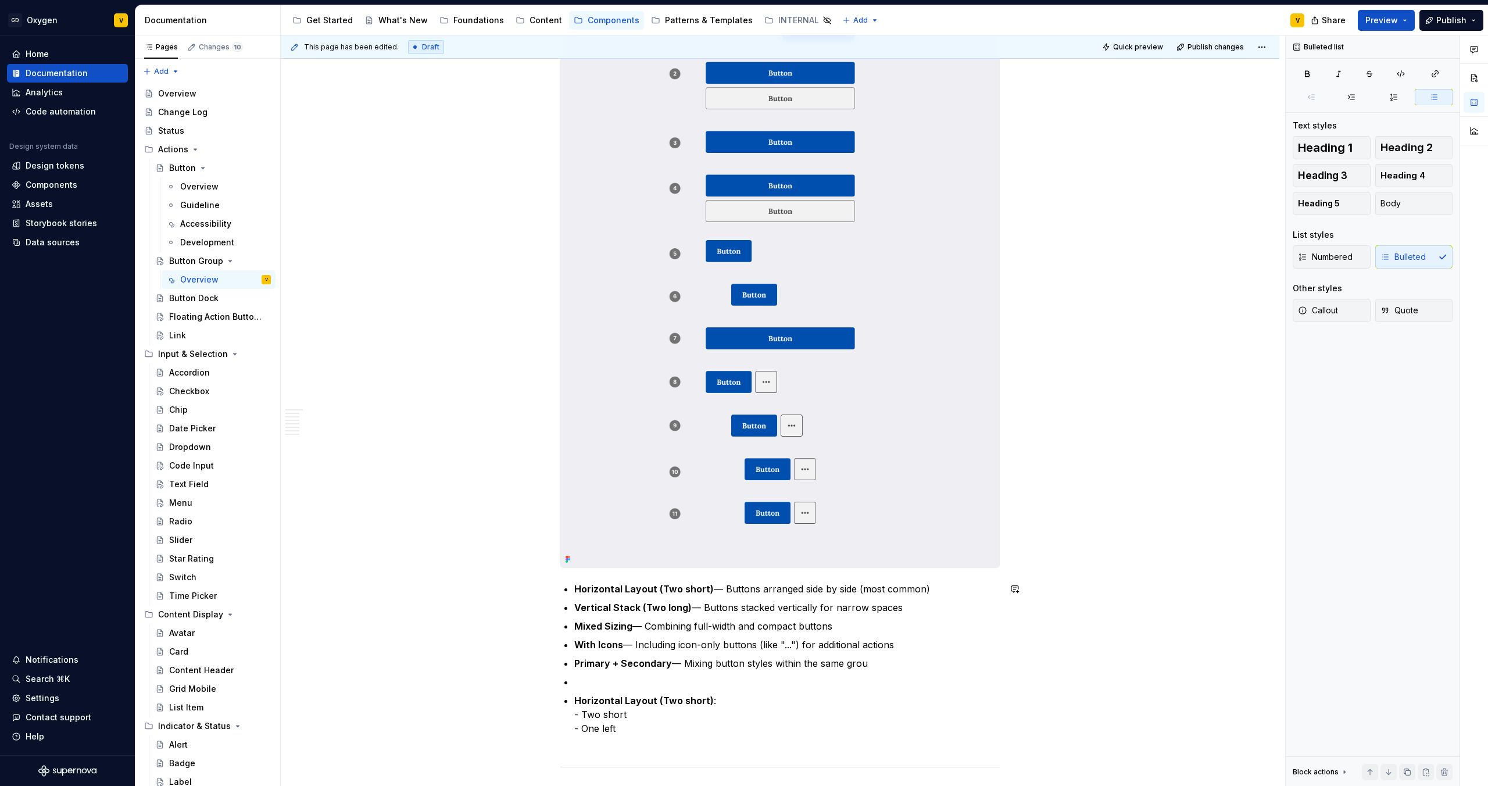
scroll to position [951, 0]
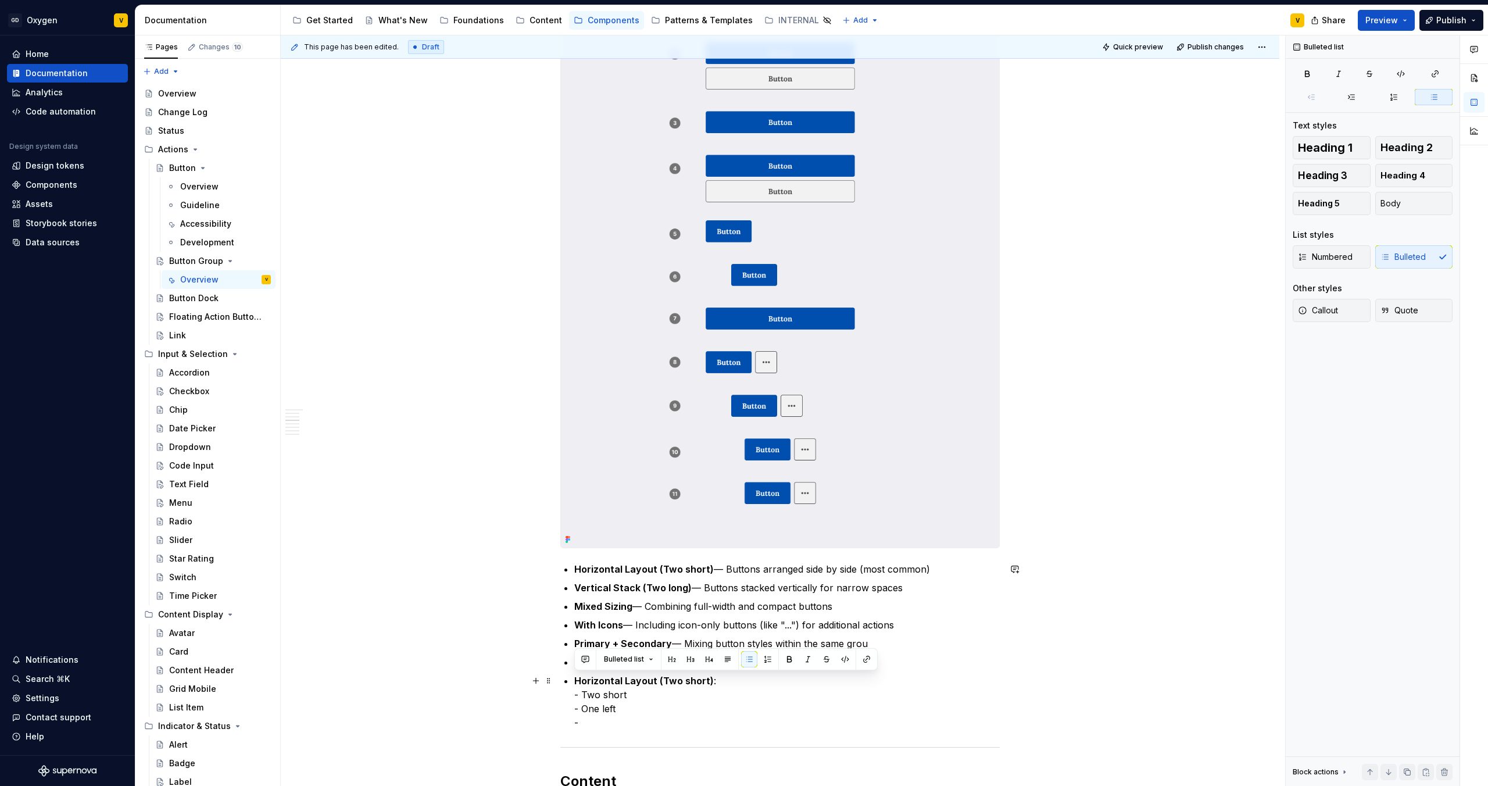
drag, startPoint x: 616, startPoint y: 718, endPoint x: 560, endPoint y: 678, distance: 69.2
click at [560, 678] on div "Anatomy The Button Group is made up of several parts that work together to crea…" at bounding box center [779, 480] width 439 height 2292
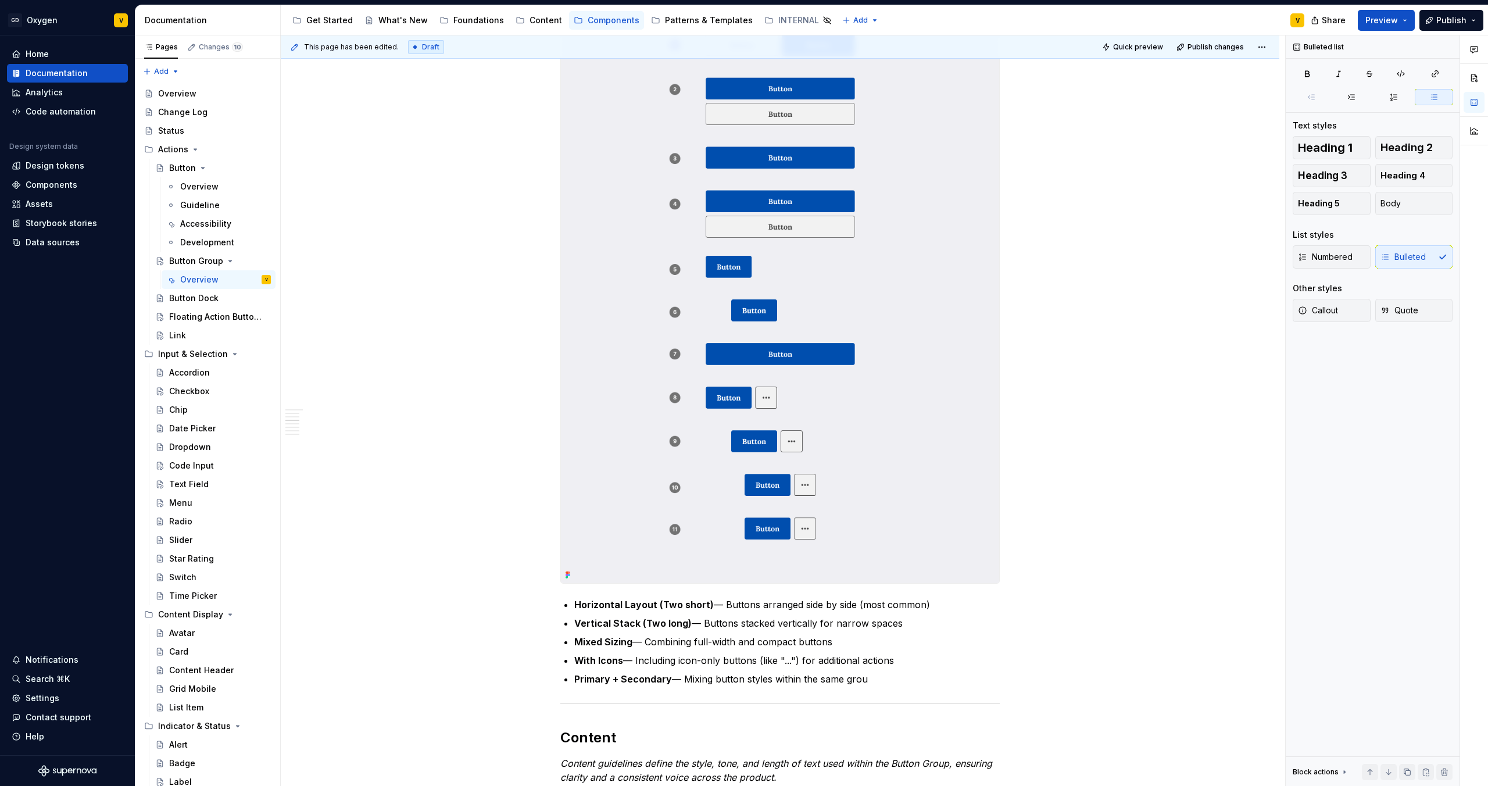
scroll to position [832, 0]
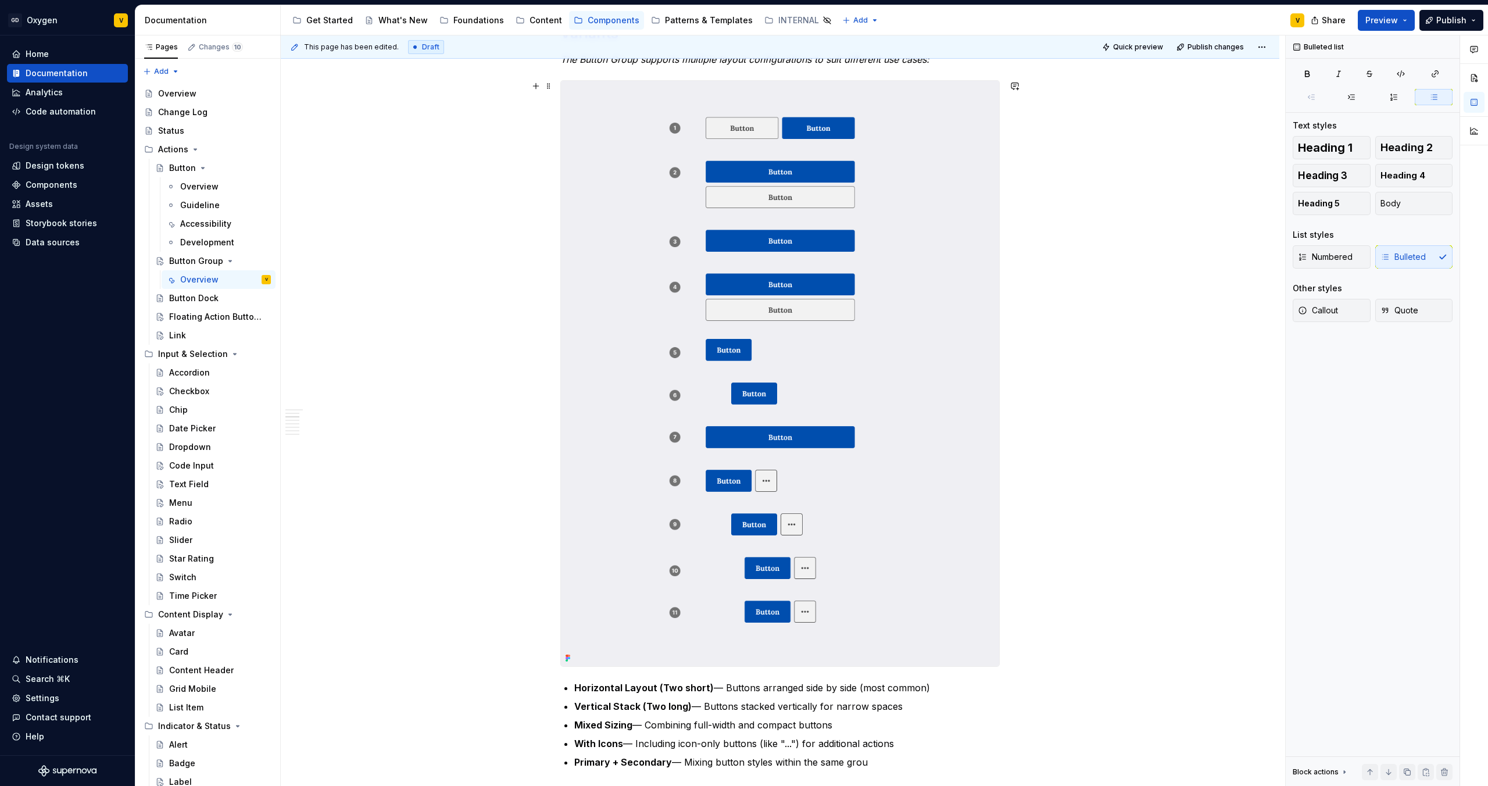
click at [613, 506] on img at bounding box center [780, 373] width 438 height 585
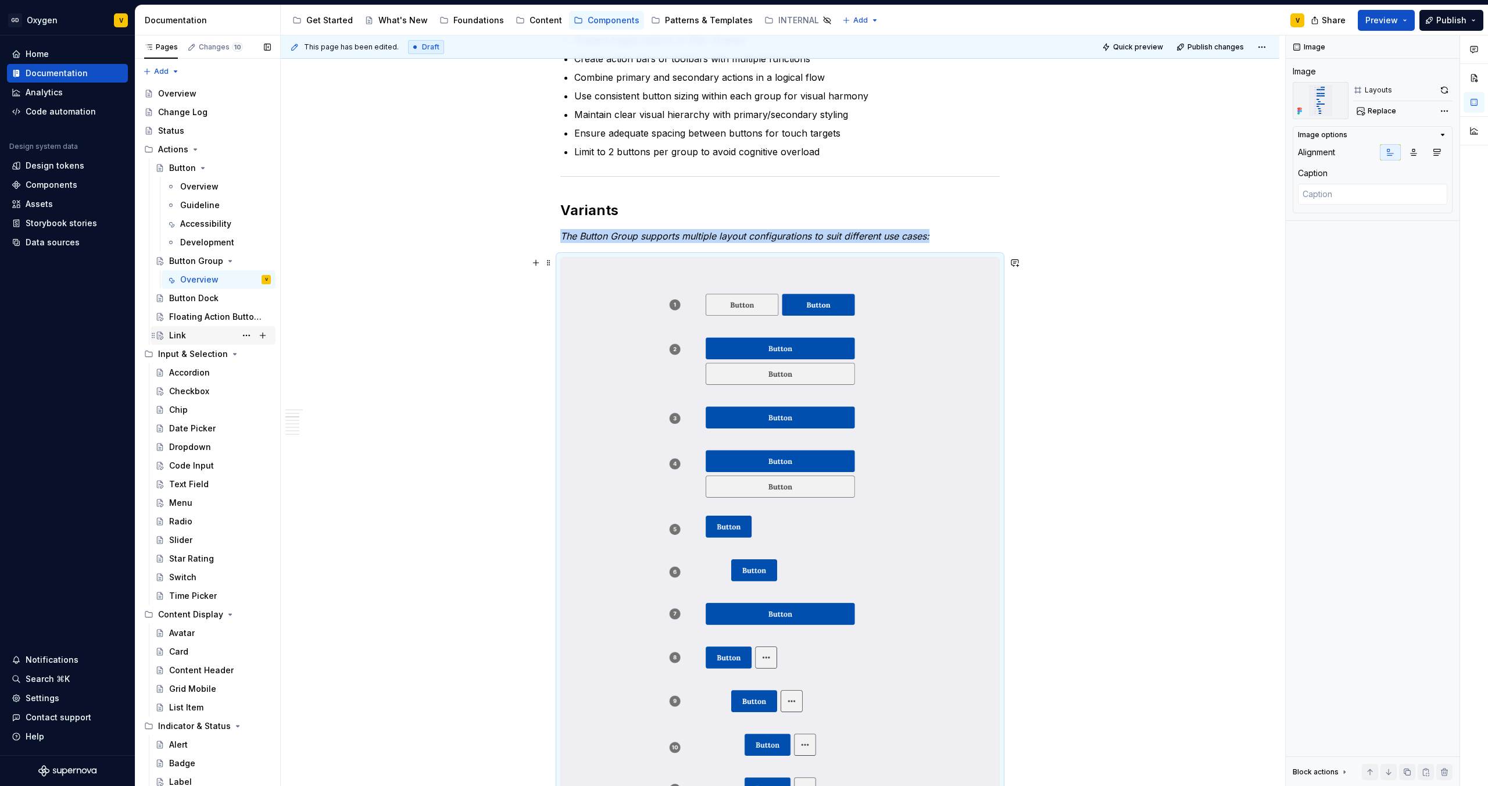
scroll to position [623, 0]
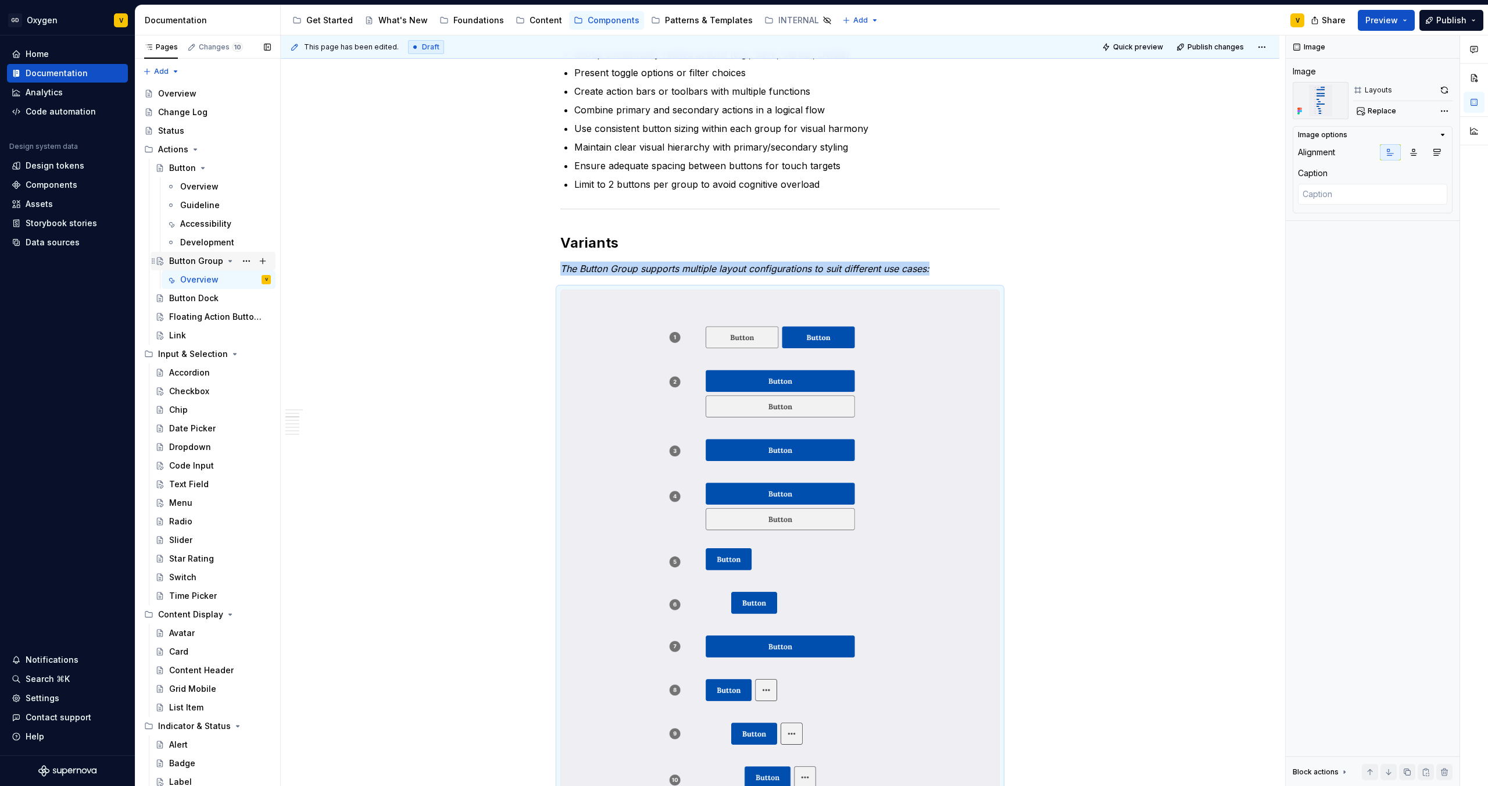
click at [195, 263] on div "Button Group" at bounding box center [196, 261] width 54 height 12
click at [226, 263] on icon "Page tree" at bounding box center [230, 260] width 9 height 9
click at [191, 281] on div "Button Dock" at bounding box center [193, 280] width 49 height 12
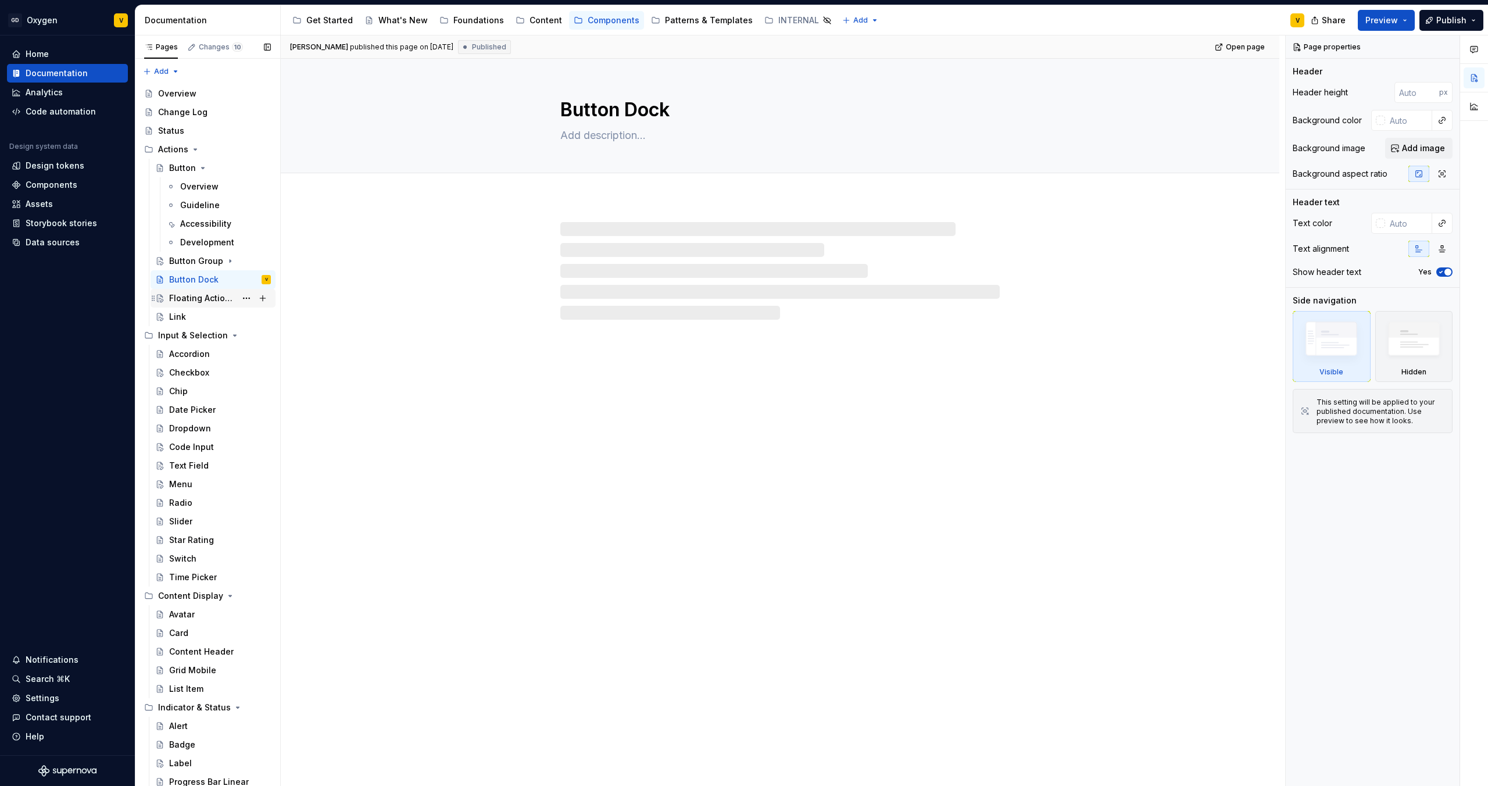
click at [195, 302] on div "Floating Action Button (FAB)" at bounding box center [202, 298] width 67 height 12
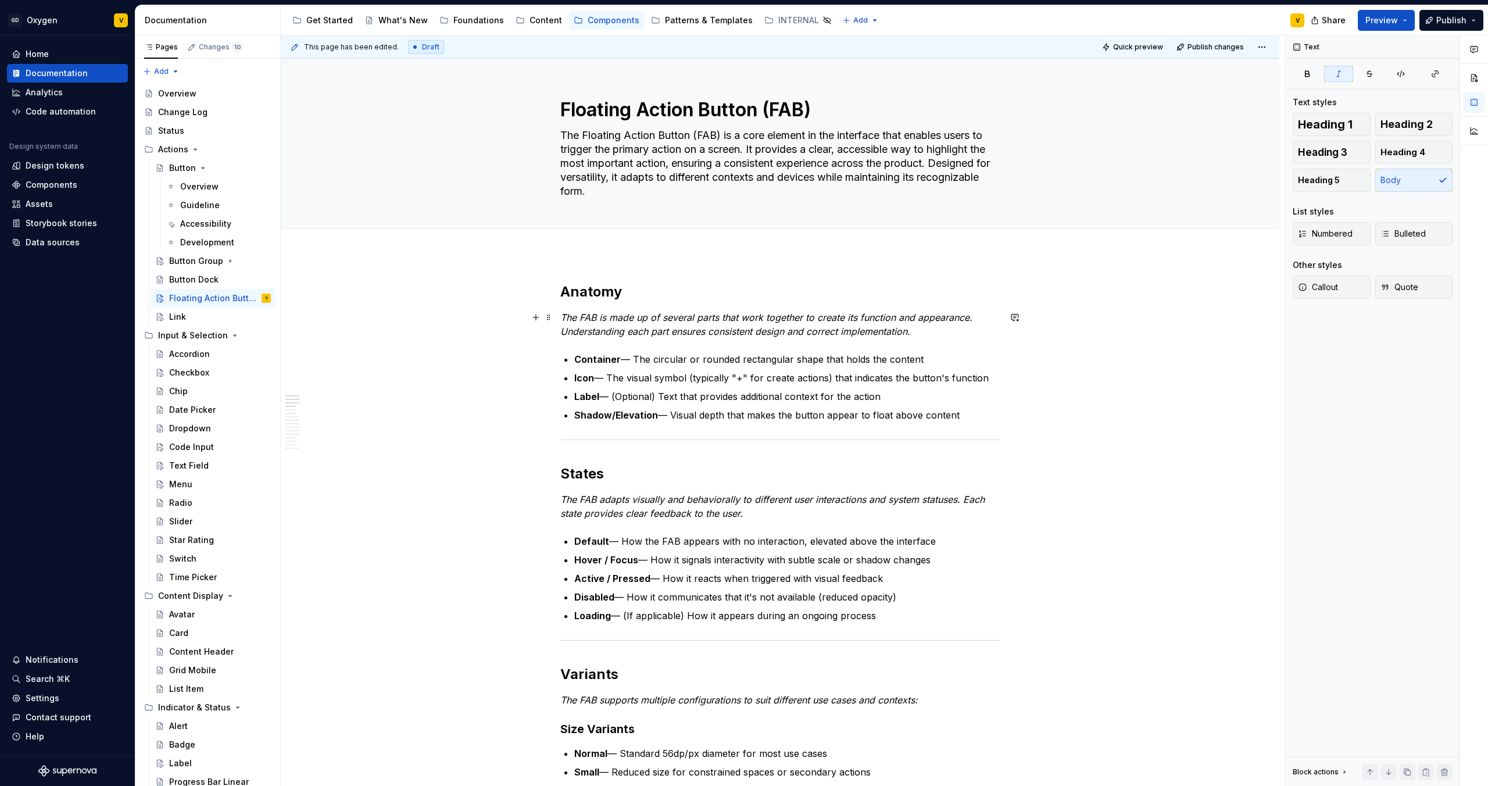
click at [923, 333] on p "The FAB is made up of several parts that work together to create its function a…" at bounding box center [779, 324] width 439 height 28
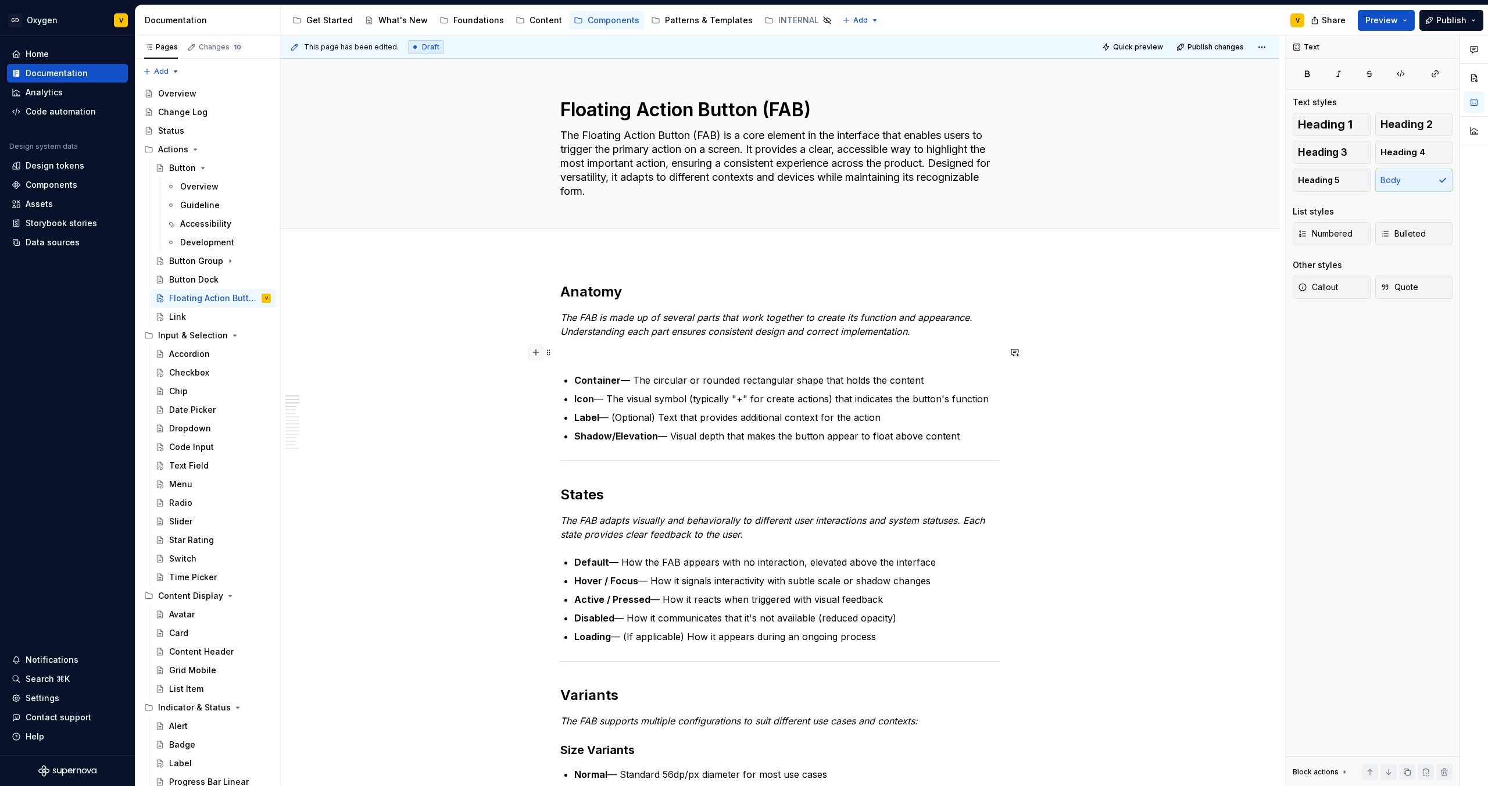
click at [536, 355] on button "button" at bounding box center [536, 352] width 16 height 16
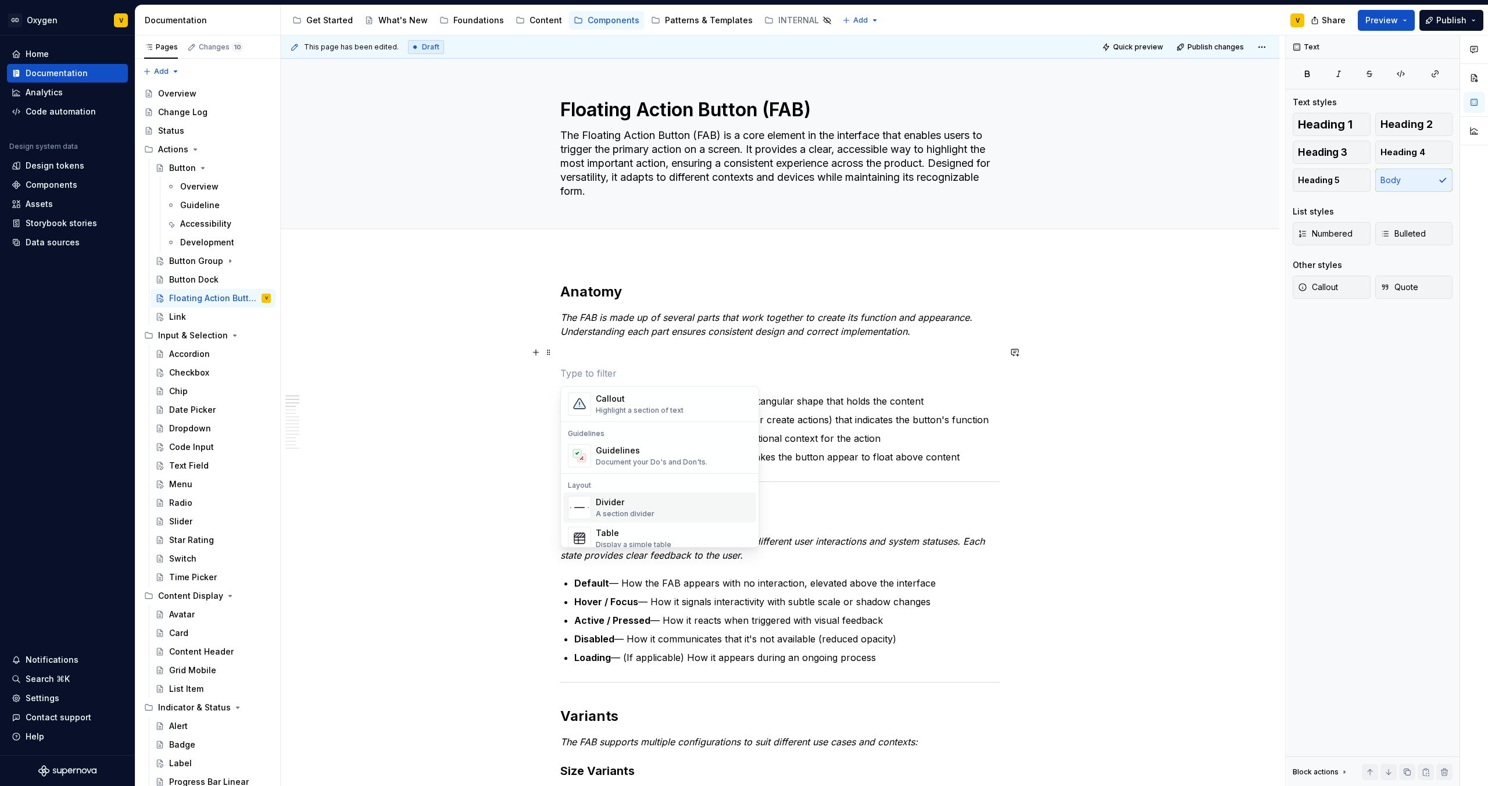
scroll to position [437, 0]
click at [600, 487] on div "Display an image or Figma image" at bounding box center [653, 484] width 114 height 9
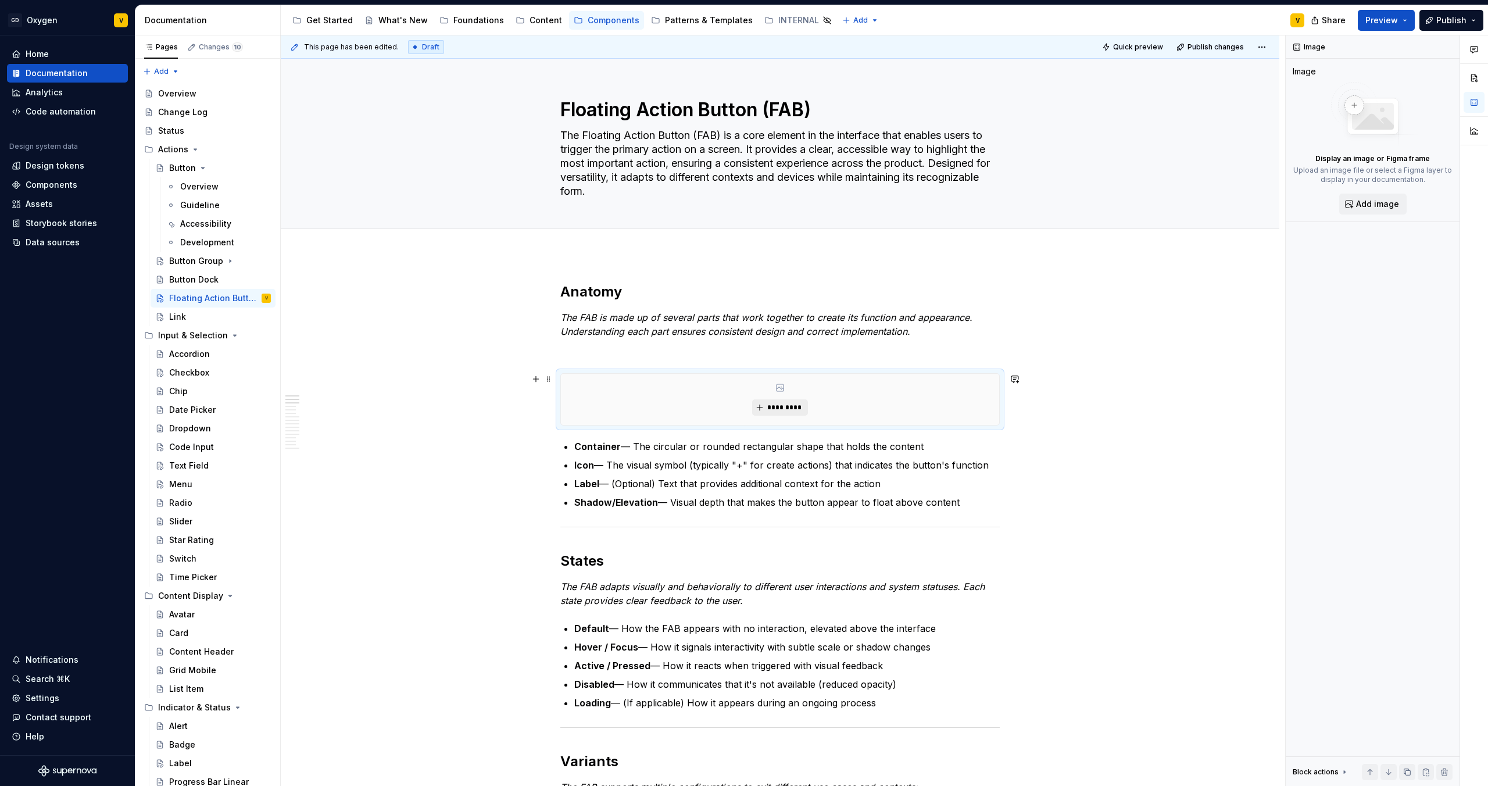
click at [776, 403] on span "*********" at bounding box center [784, 407] width 35 height 9
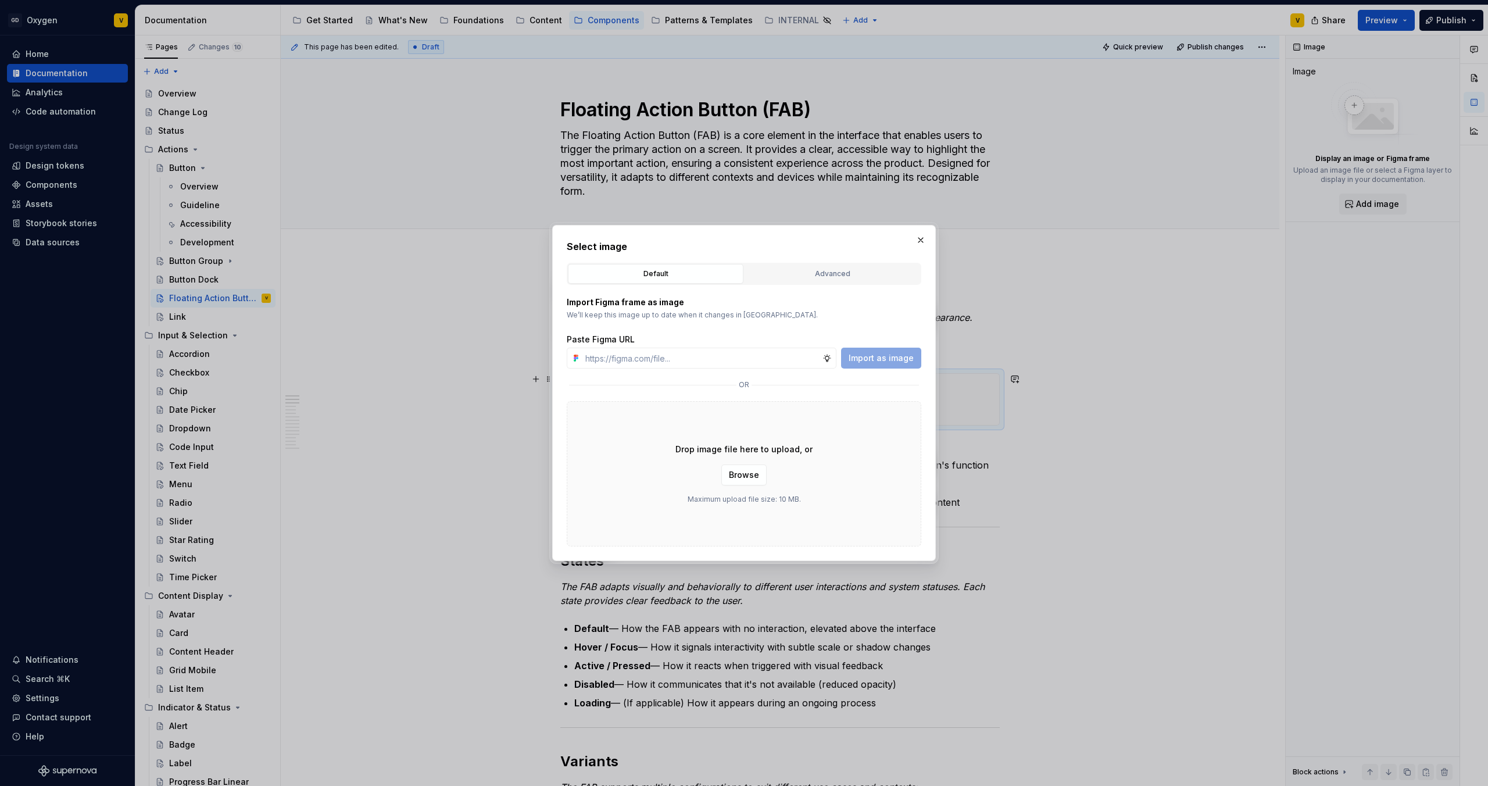
type textarea "*"
type input "[URL][DOMAIN_NAME]"
click at [849, 369] on div "Import Figma frame as image We’ll keep this image up to date when it changes in…" at bounding box center [744, 416] width 355 height 262
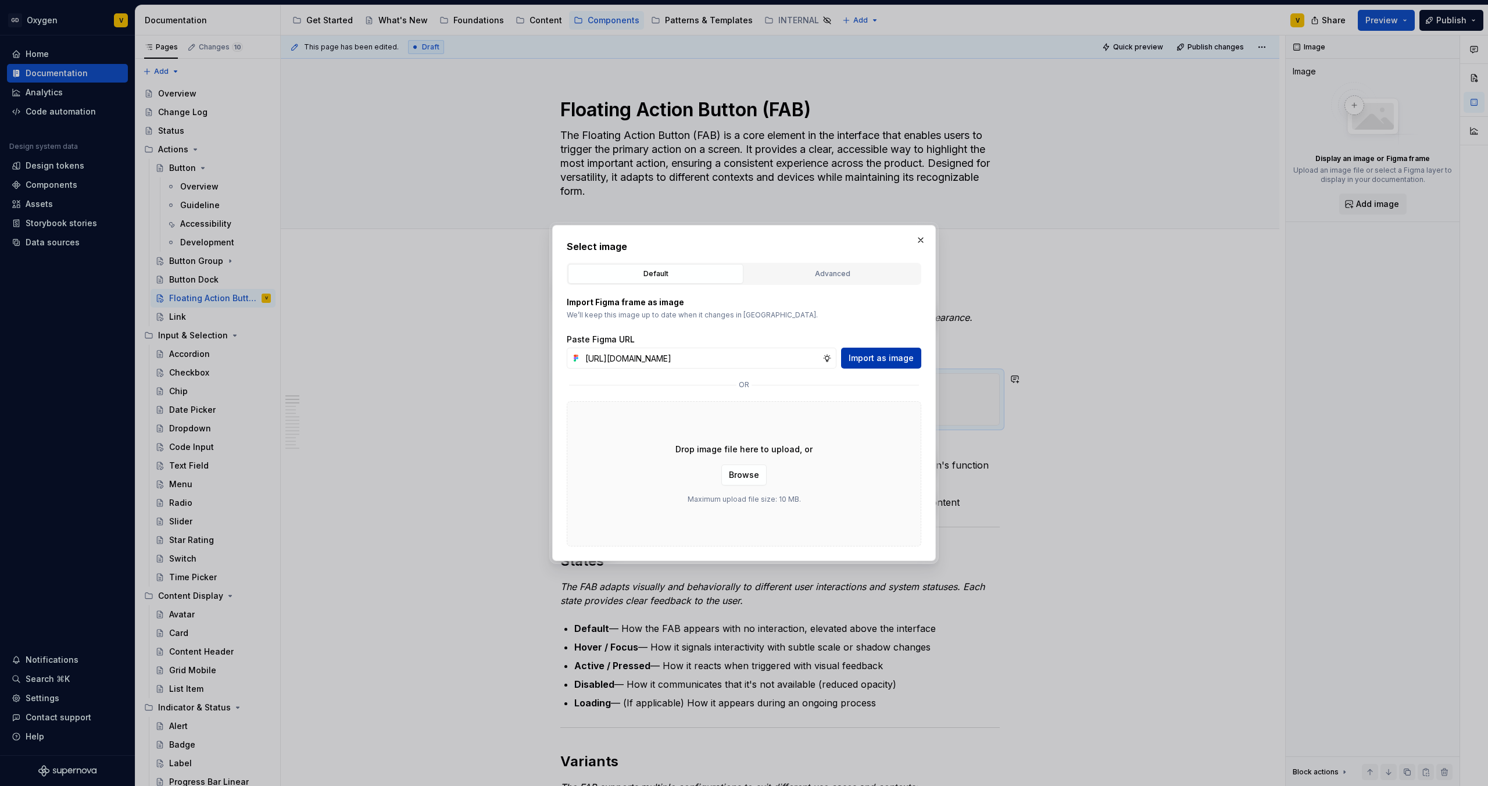
click at [857, 364] on button "Import as image" at bounding box center [881, 358] width 80 height 21
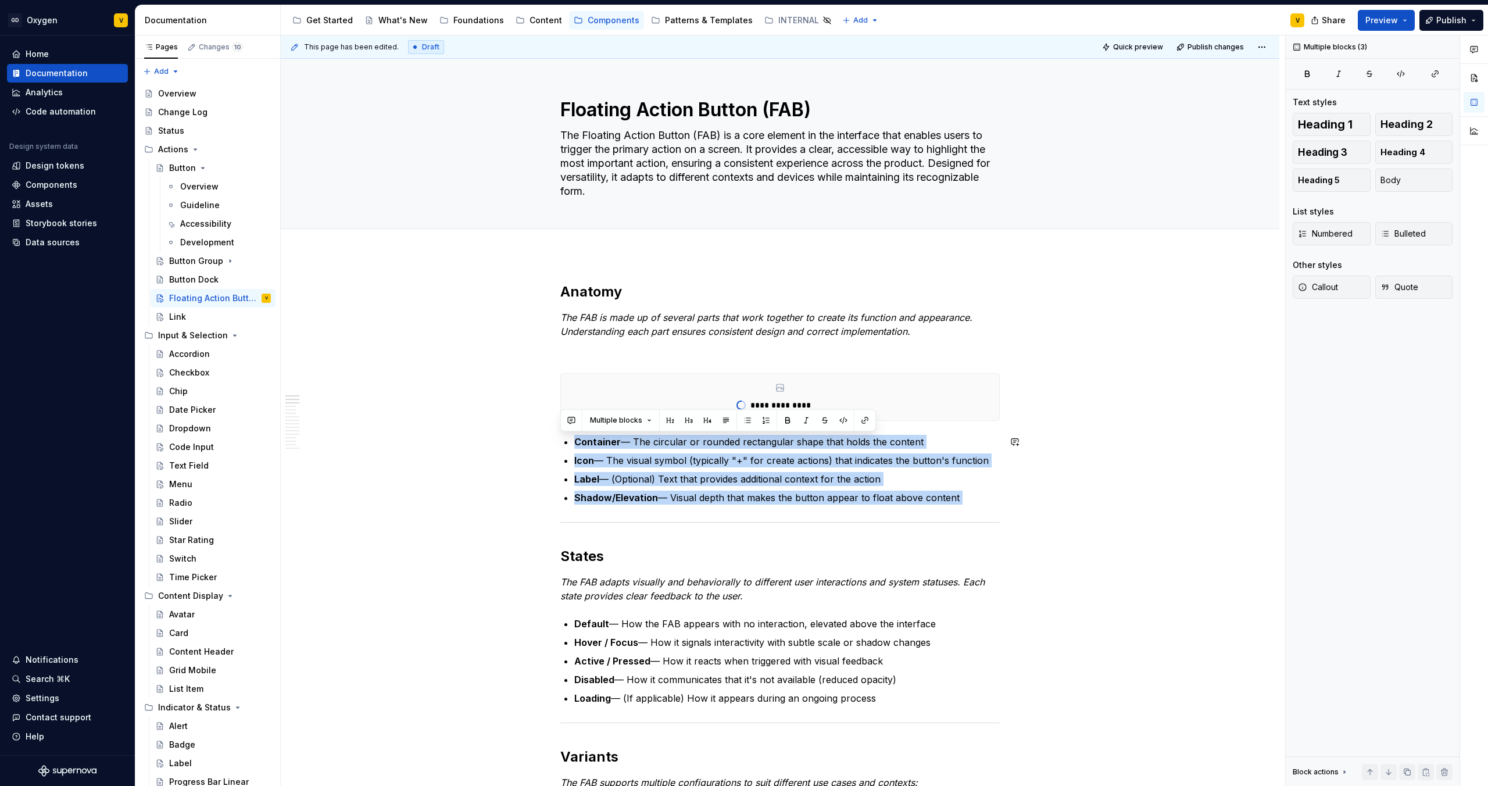
drag, startPoint x: 986, startPoint y: 505, endPoint x: 569, endPoint y: 437, distance: 422.8
click at [763, 418] on button "button" at bounding box center [766, 420] width 16 height 16
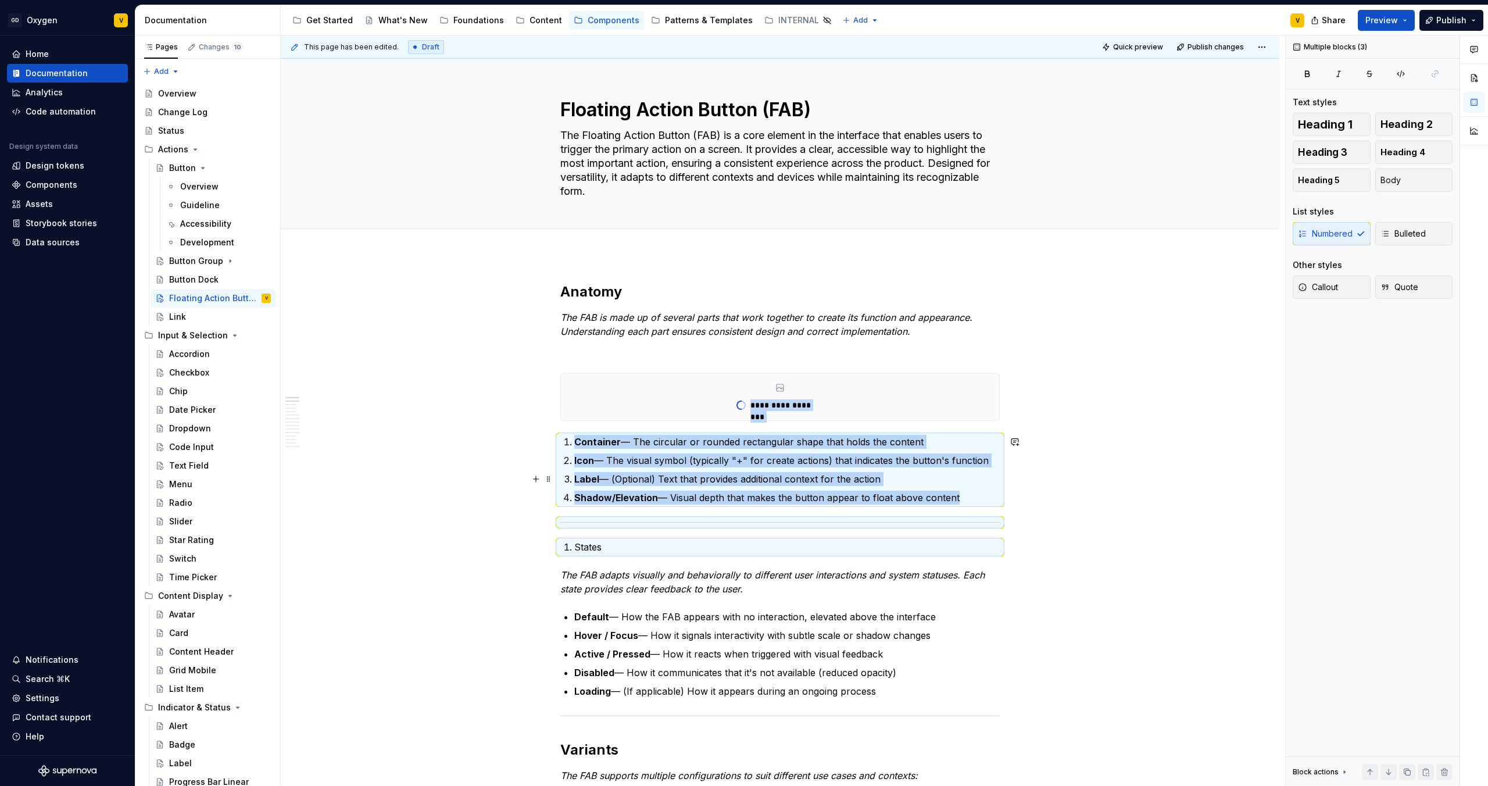
click at [710, 472] on p "Label — (Optional) Text that provides additional context for the action" at bounding box center [786, 479] width 425 height 14
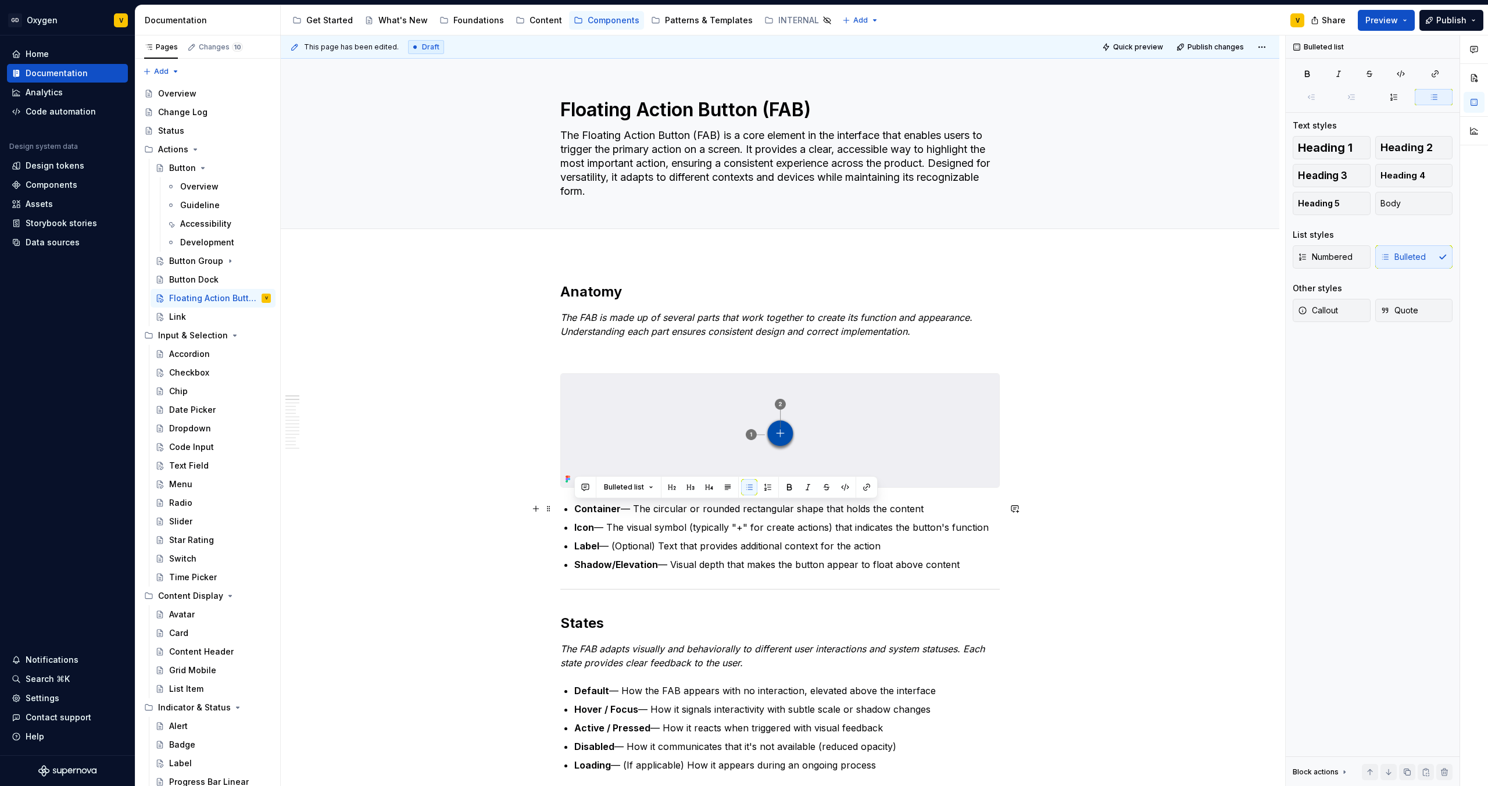
drag, startPoint x: 956, startPoint y: 565, endPoint x: 575, endPoint y: 510, distance: 384.0
click at [575, 510] on ul "Container — The circular or rounded rectangular shape that holds the content Ic…" at bounding box center [786, 537] width 425 height 70
click at [765, 488] on button "button" at bounding box center [768, 487] width 16 height 16
click at [793, 535] on ol "Container — The circular or rounded rectangular shape that holds the content Ic…" at bounding box center [786, 537] width 425 height 70
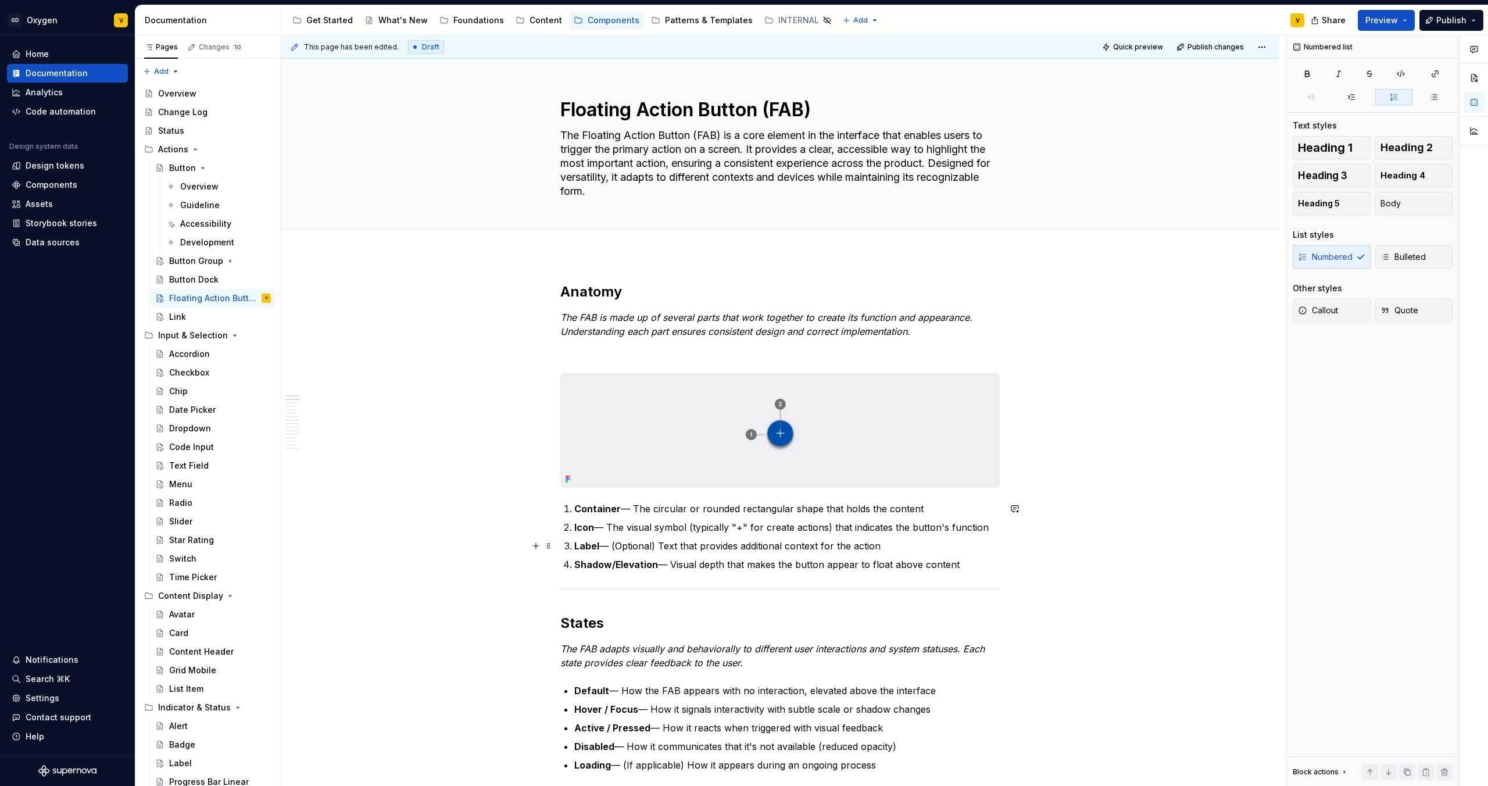
click at [659, 543] on p "Label — (Optional) Text that provides additional context for the action" at bounding box center [786, 546] width 425 height 14
drag, startPoint x: 609, startPoint y: 541, endPoint x: 902, endPoint y: 561, distance: 293.6
click at [902, 561] on ol "Container — The circular or rounded rectangular shape that holds the content Ic…" at bounding box center [786, 537] width 425 height 70
click at [904, 550] on p "Label — (Optional) Text that provides additional context for the action" at bounding box center [786, 546] width 425 height 14
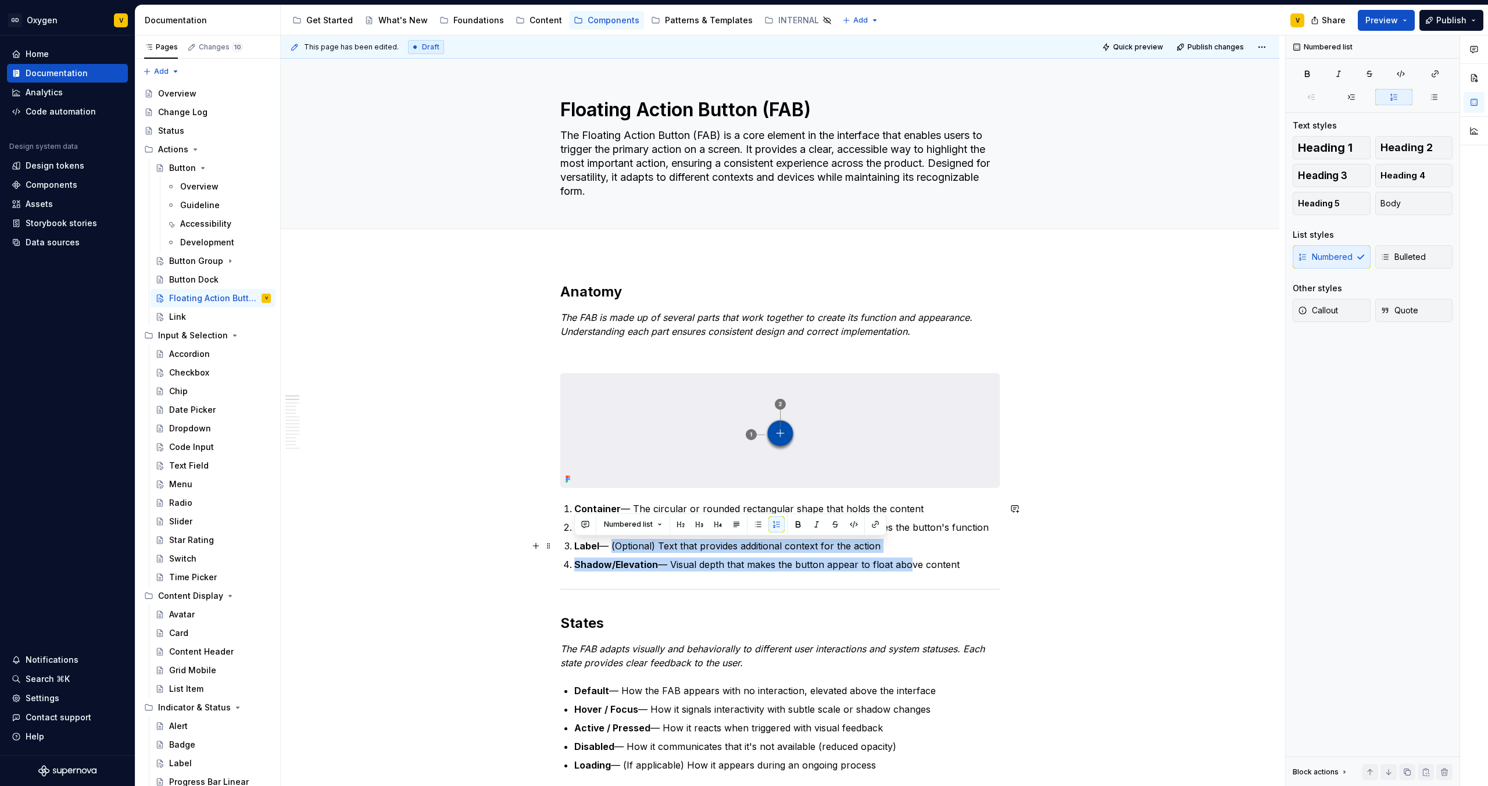
drag, startPoint x: 896, startPoint y: 549, endPoint x: 572, endPoint y: 545, distance: 323.8
click at [574, 545] on li "Label — (Optional) Text that provides additional context for the action" at bounding box center [786, 546] width 425 height 14
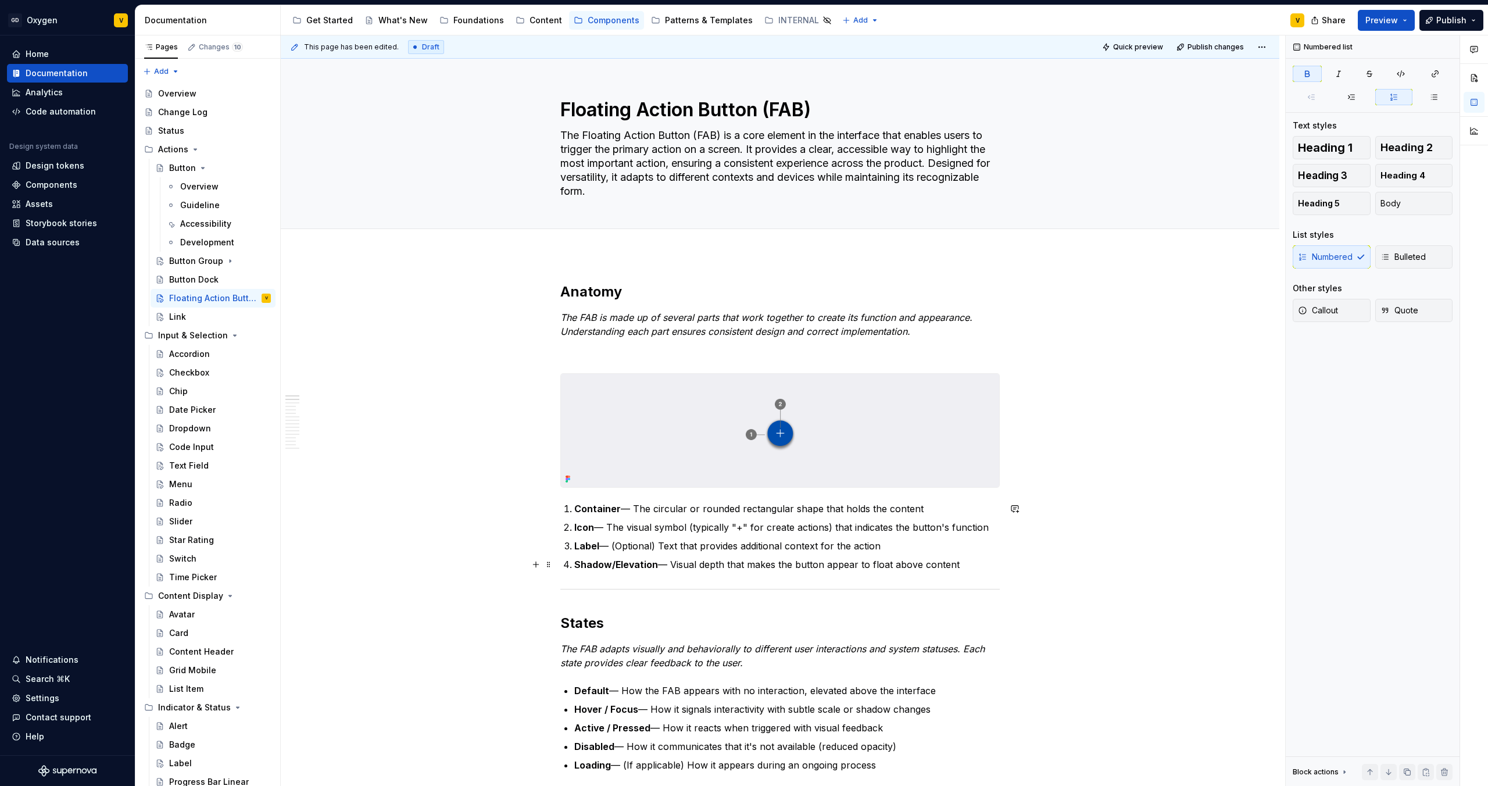
click at [634, 565] on strong "Shadow/Elevation" at bounding box center [616, 565] width 84 height 12
drag, startPoint x: 577, startPoint y: 565, endPoint x: 968, endPoint y: 569, distance: 391.2
click at [968, 569] on p "Shadow/Elevation — Visual depth that makes the button appear to float above con…" at bounding box center [786, 564] width 425 height 14
drag, startPoint x: 976, startPoint y: 565, endPoint x: 568, endPoint y: 562, distance: 408.0
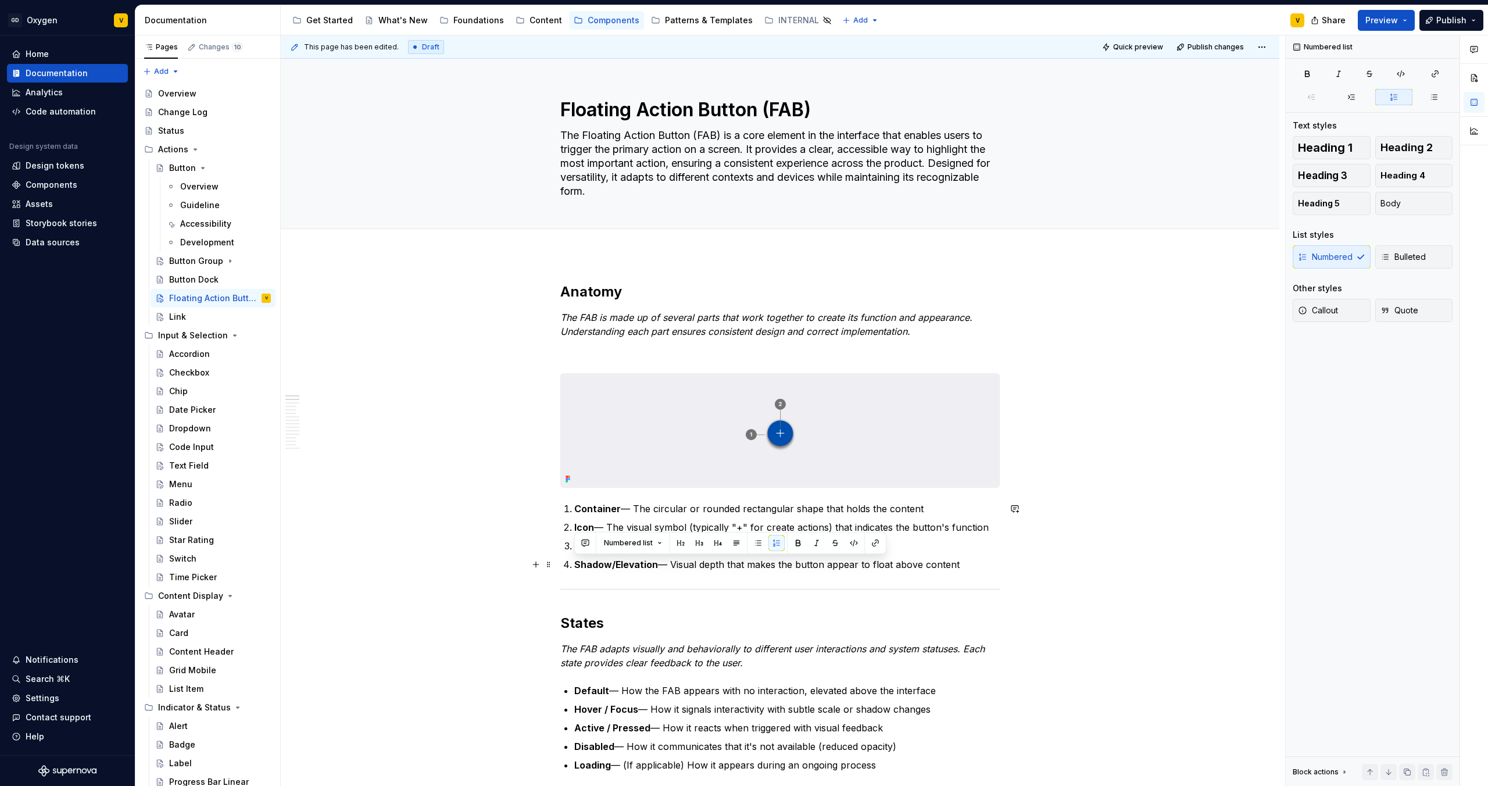
click at [574, 562] on li "Shadow/Elevation — Visual depth that makes the button appear to float above con…" at bounding box center [786, 564] width 425 height 14
click at [574, 561] on strong "Shadow/Elevation" at bounding box center [616, 565] width 84 height 12
drag, startPoint x: 826, startPoint y: 566, endPoint x: 979, endPoint y: 563, distance: 153.5
click at [979, 563] on p "Shadow/Elevation — Visual depth that makes the button appear to float above con…" at bounding box center [786, 564] width 425 height 14
click at [981, 564] on p "Shadow/Elevation — Visual depth that makes the button appear to float above con…" at bounding box center [786, 564] width 425 height 14
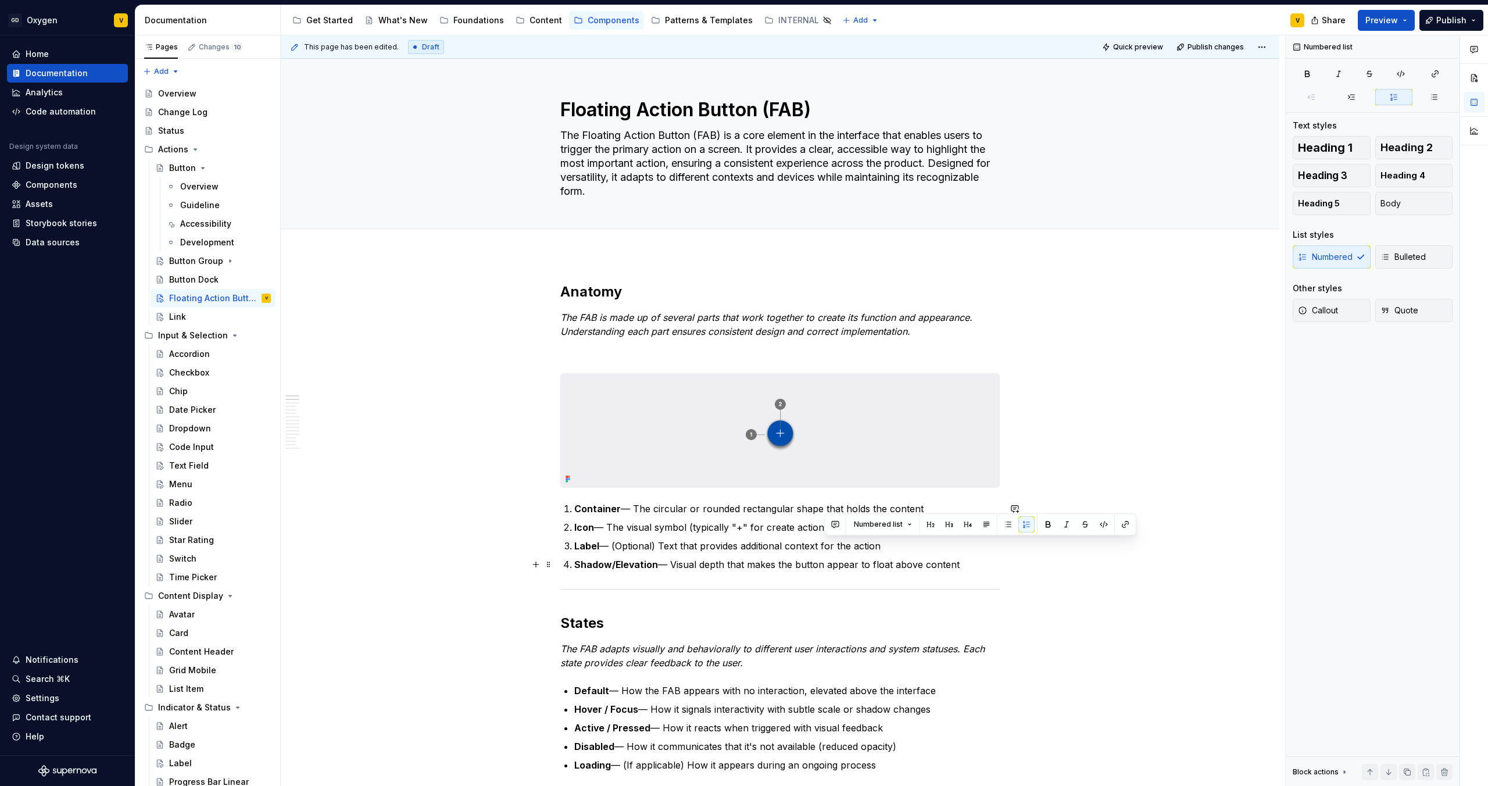
drag, startPoint x: 575, startPoint y: 566, endPoint x: 963, endPoint y: 567, distance: 387.7
click at [963, 567] on p "Shadow/Elevation — Visual depth that makes the button appear to float above con…" at bounding box center [786, 564] width 425 height 14
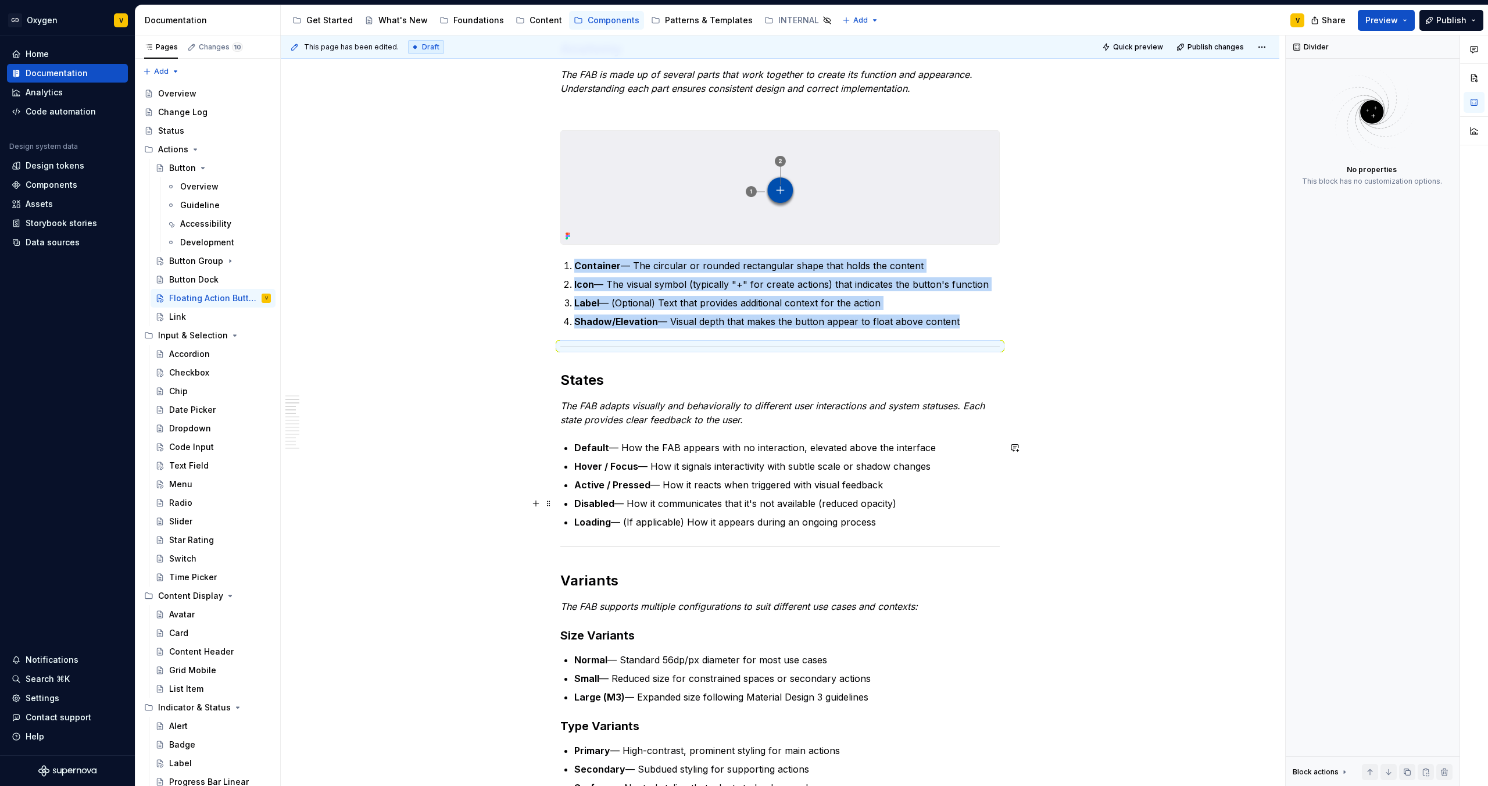
scroll to position [302, 0]
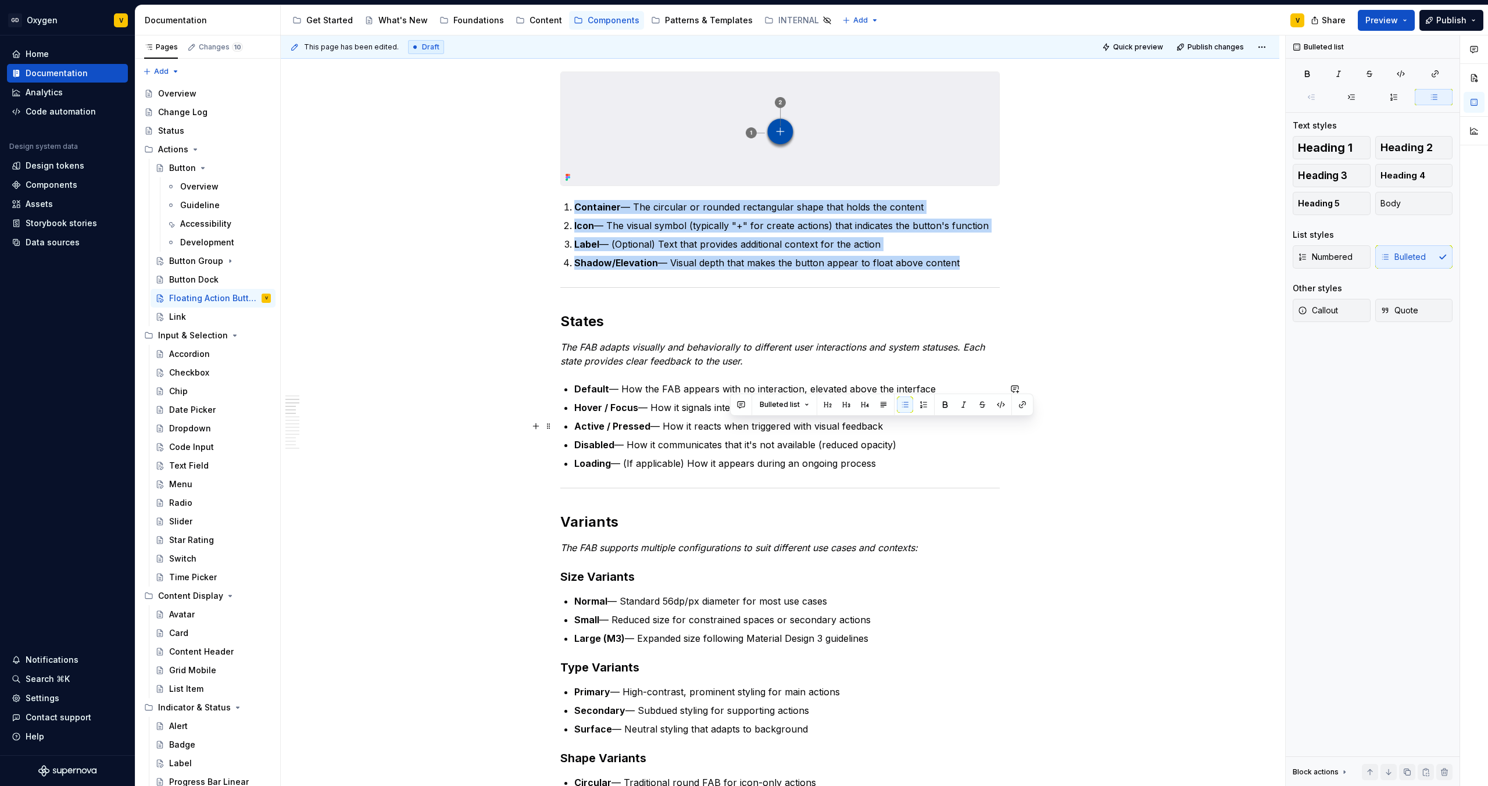
drag, startPoint x: 907, startPoint y: 463, endPoint x: 672, endPoint y: 411, distance: 240.5
click at [672, 411] on ul "Default — How the FAB appears with no interaction, elevated above the interface…" at bounding box center [786, 426] width 425 height 88
click at [784, 450] on p "Disabled — How it communicates that it's not available (reduced opacity)" at bounding box center [786, 445] width 425 height 14
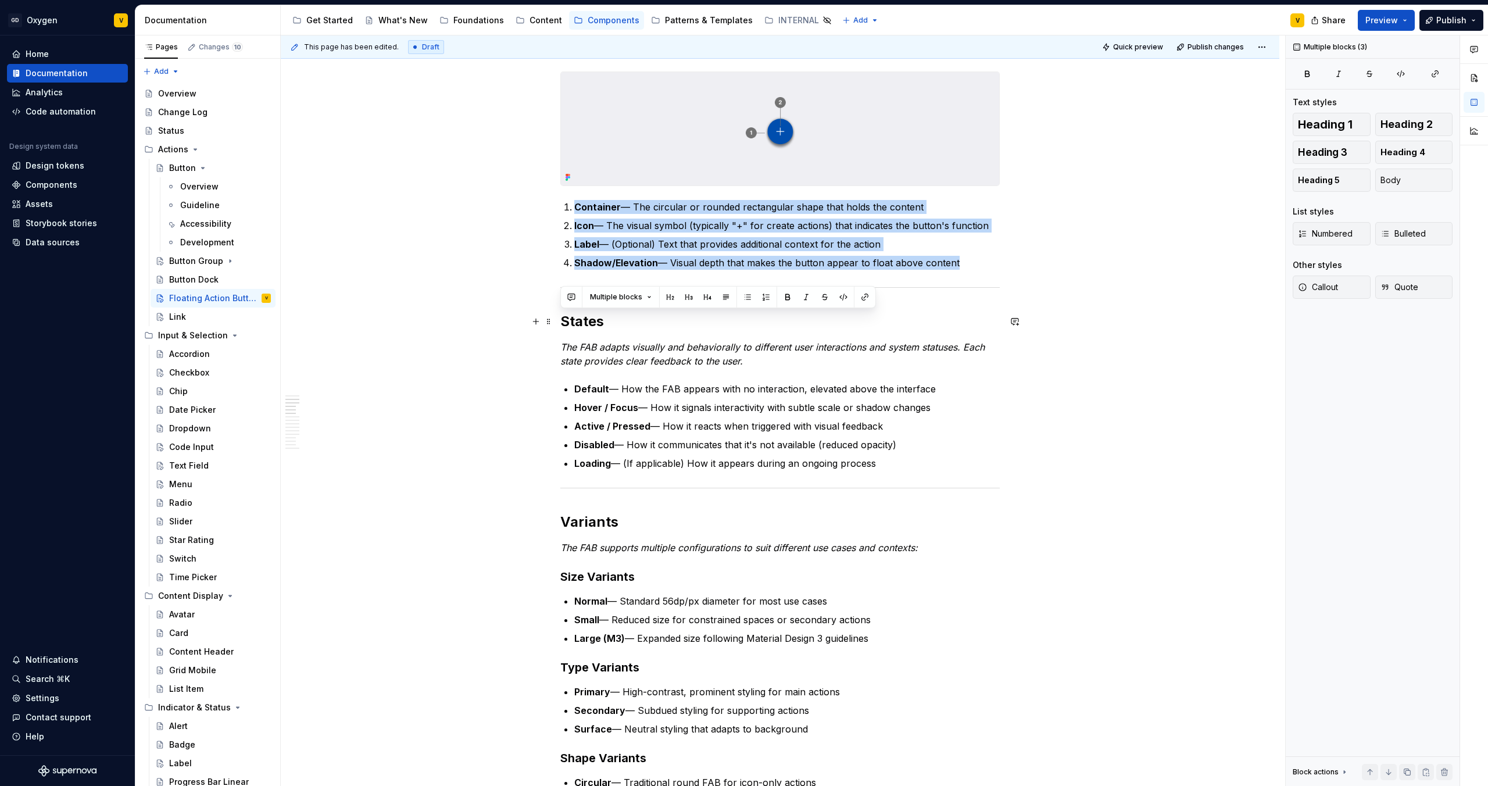
drag, startPoint x: 892, startPoint y: 461, endPoint x: 534, endPoint y: 330, distance: 380.6
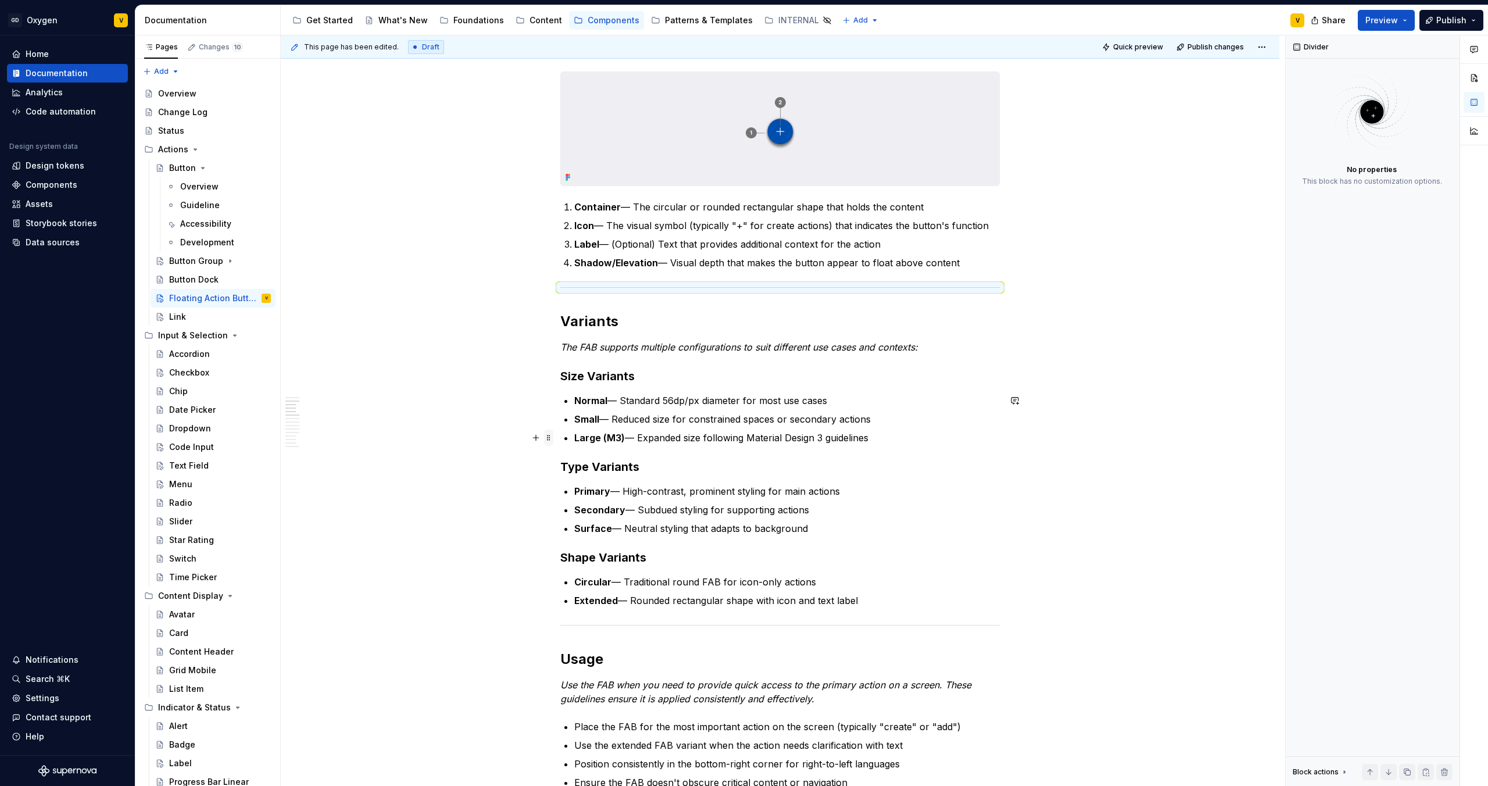
click at [547, 438] on span at bounding box center [548, 438] width 9 height 16
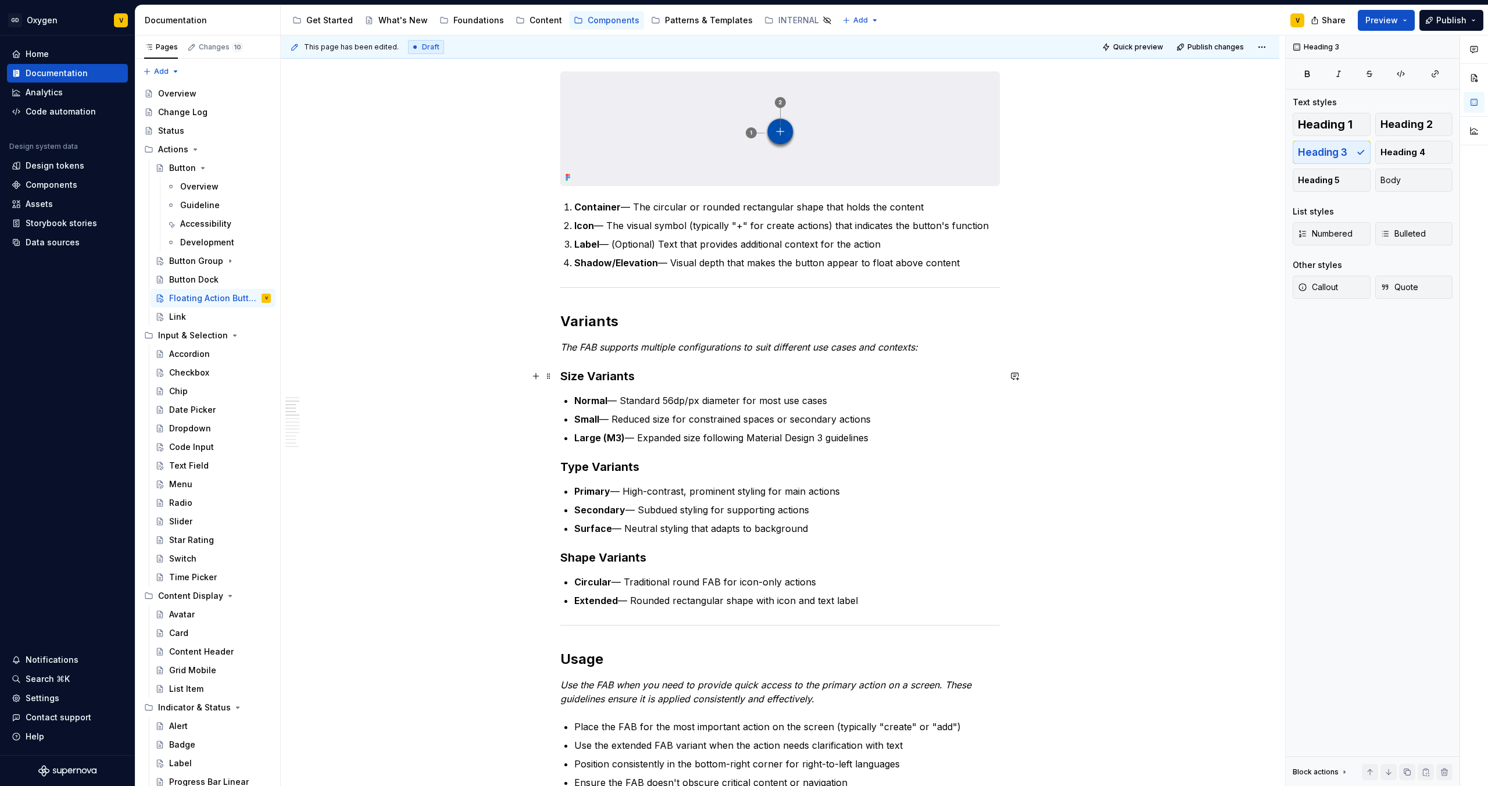
click at [645, 374] on h3 "Size Variants" at bounding box center [779, 376] width 439 height 16
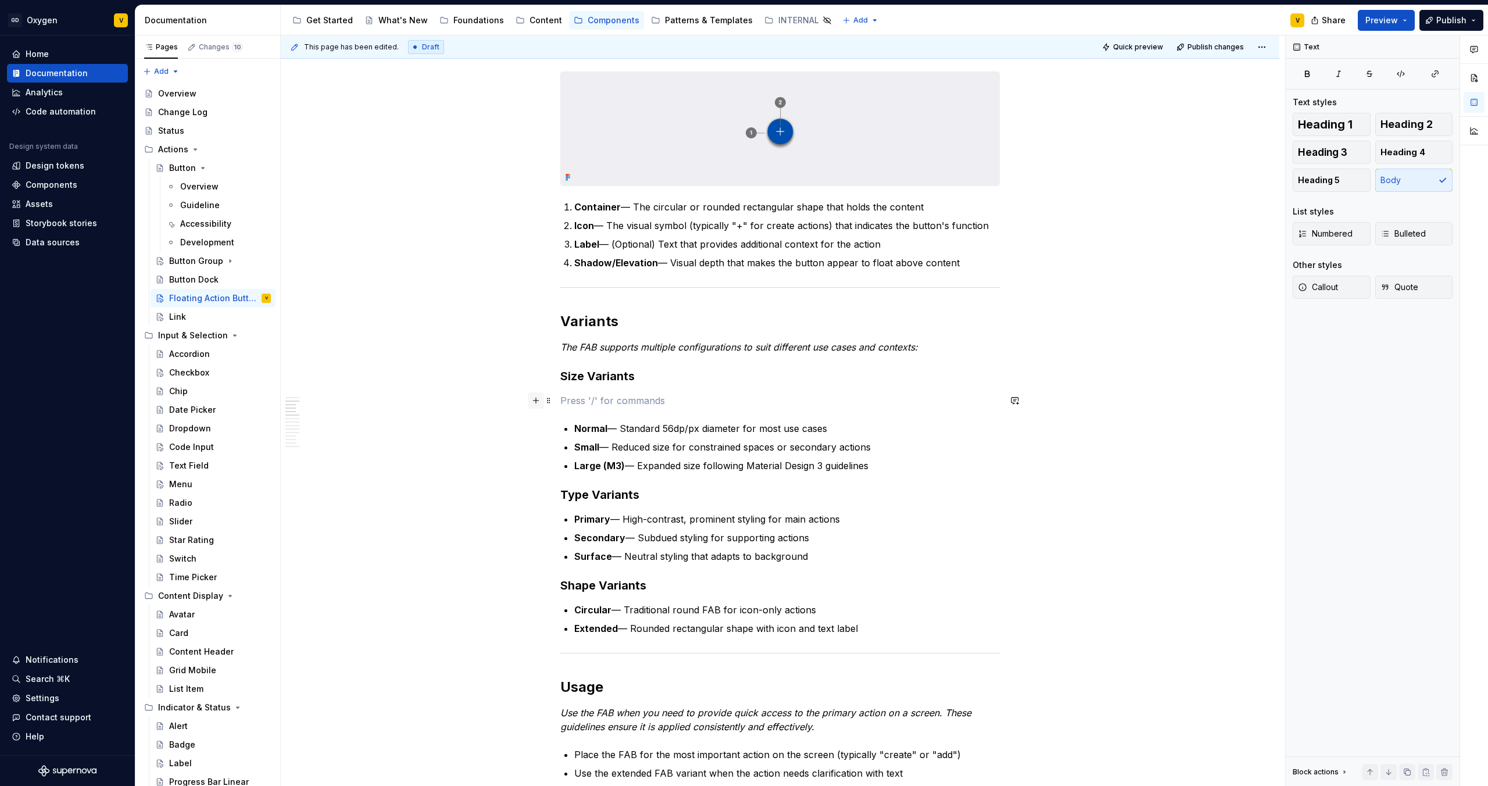
click at [536, 401] on button "button" at bounding box center [536, 400] width 16 height 16
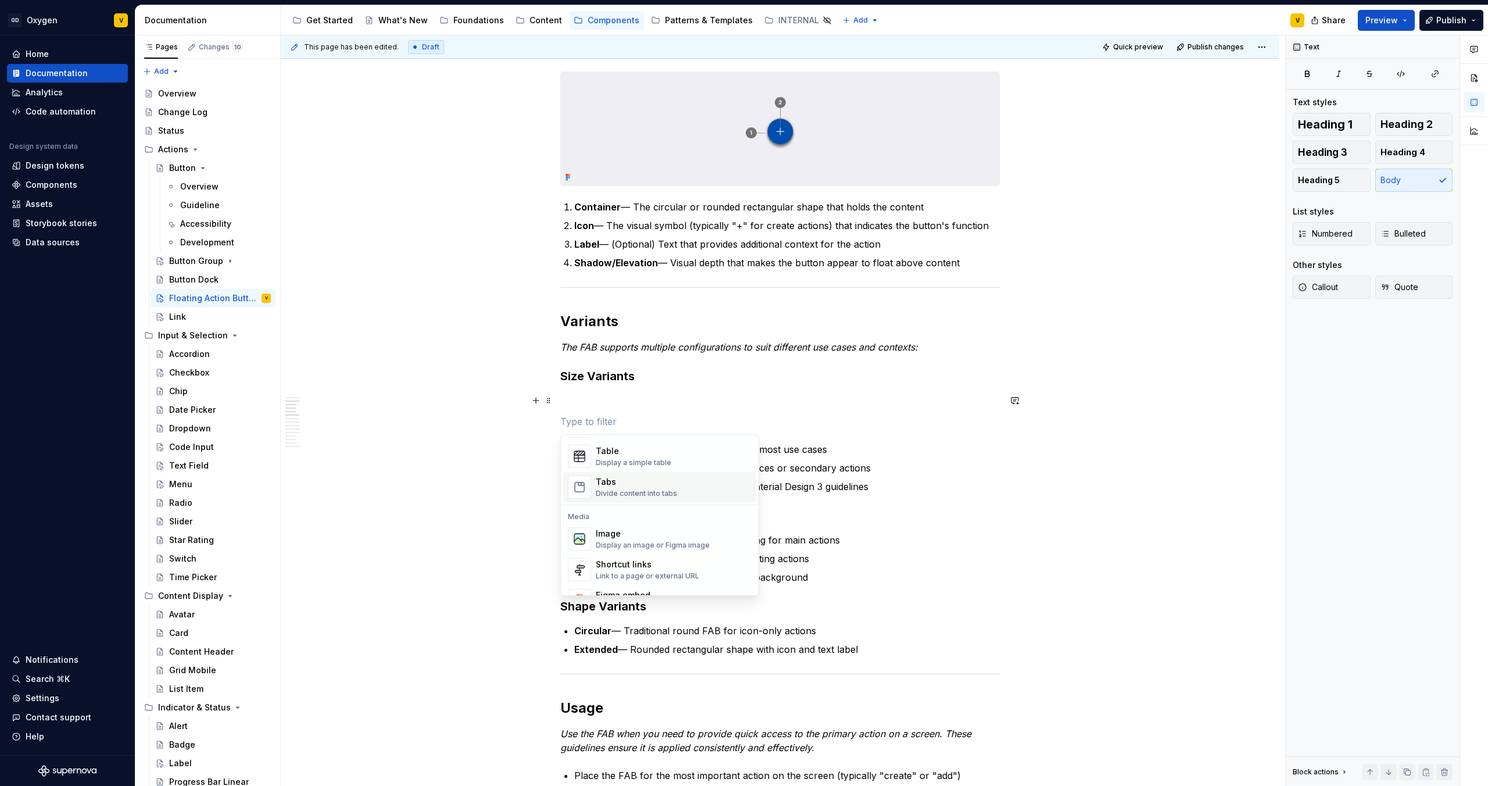
scroll to position [441, 0]
click at [604, 519] on div "Image" at bounding box center [653, 516] width 114 height 12
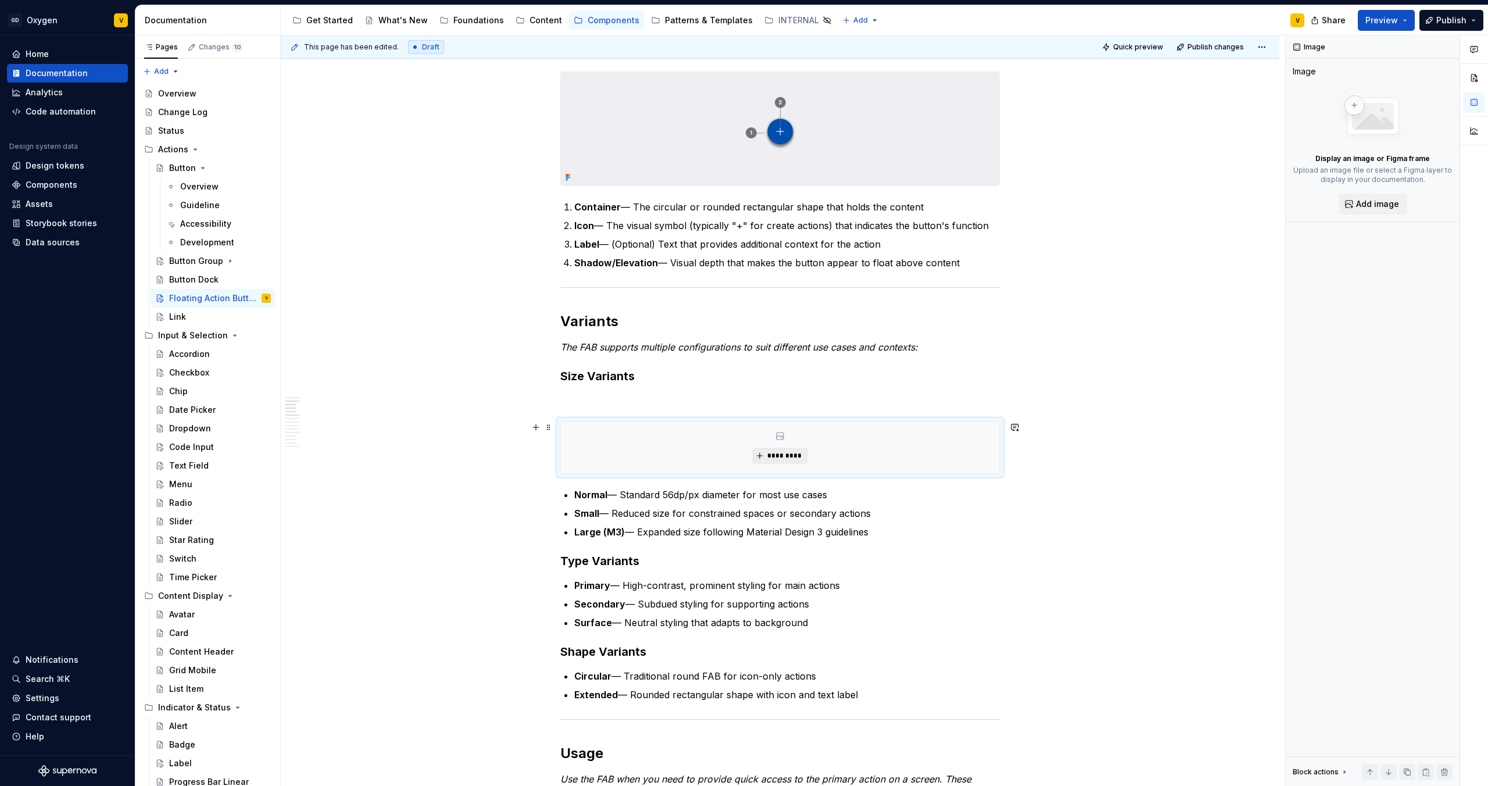
click at [780, 462] on button "*********" at bounding box center [779, 456] width 55 height 16
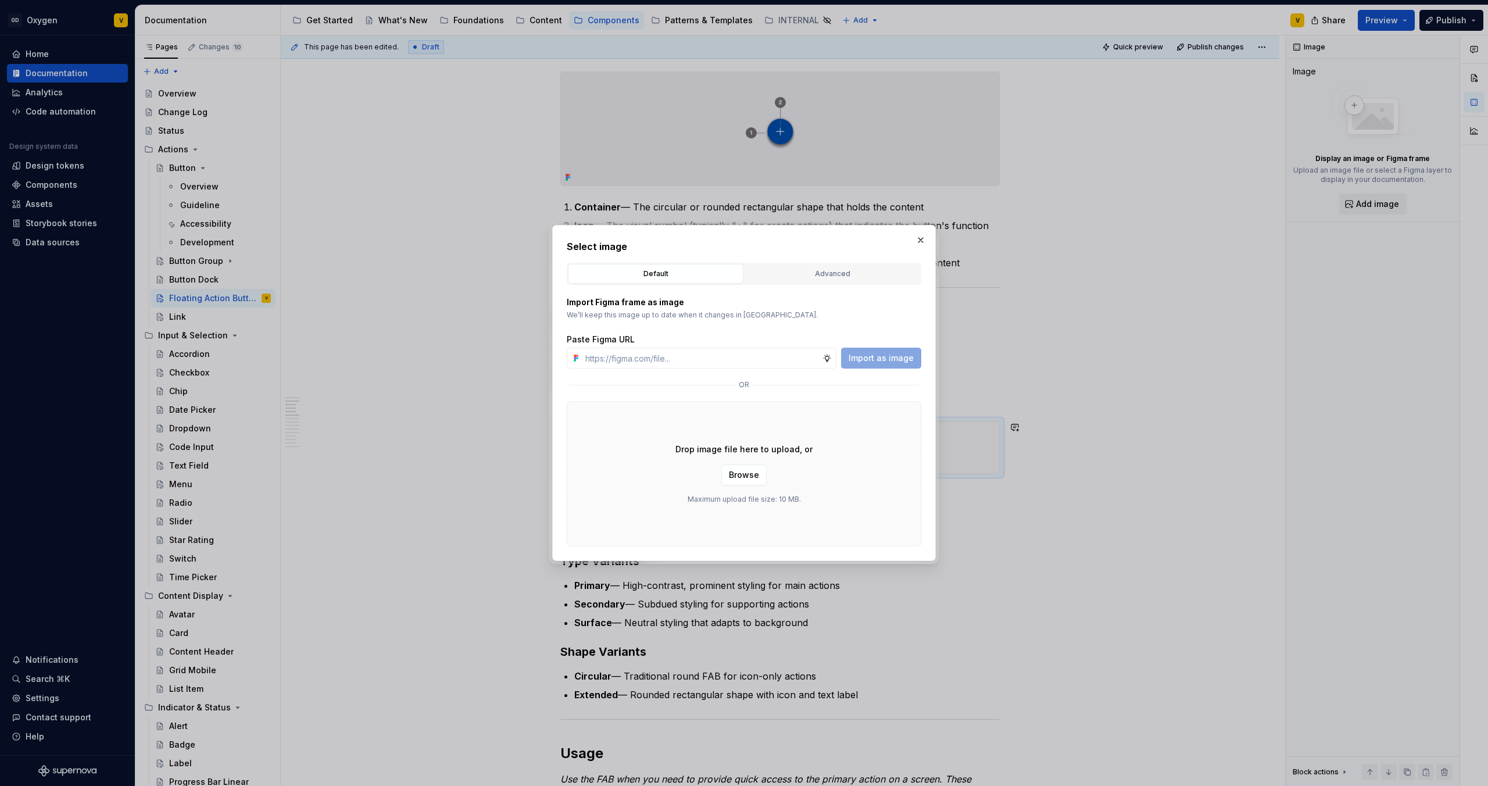
type textarea "*"
click at [677, 350] on input "text" at bounding box center [702, 358] width 242 height 21
type input "v"
paste input "[URL][DOMAIN_NAME]"
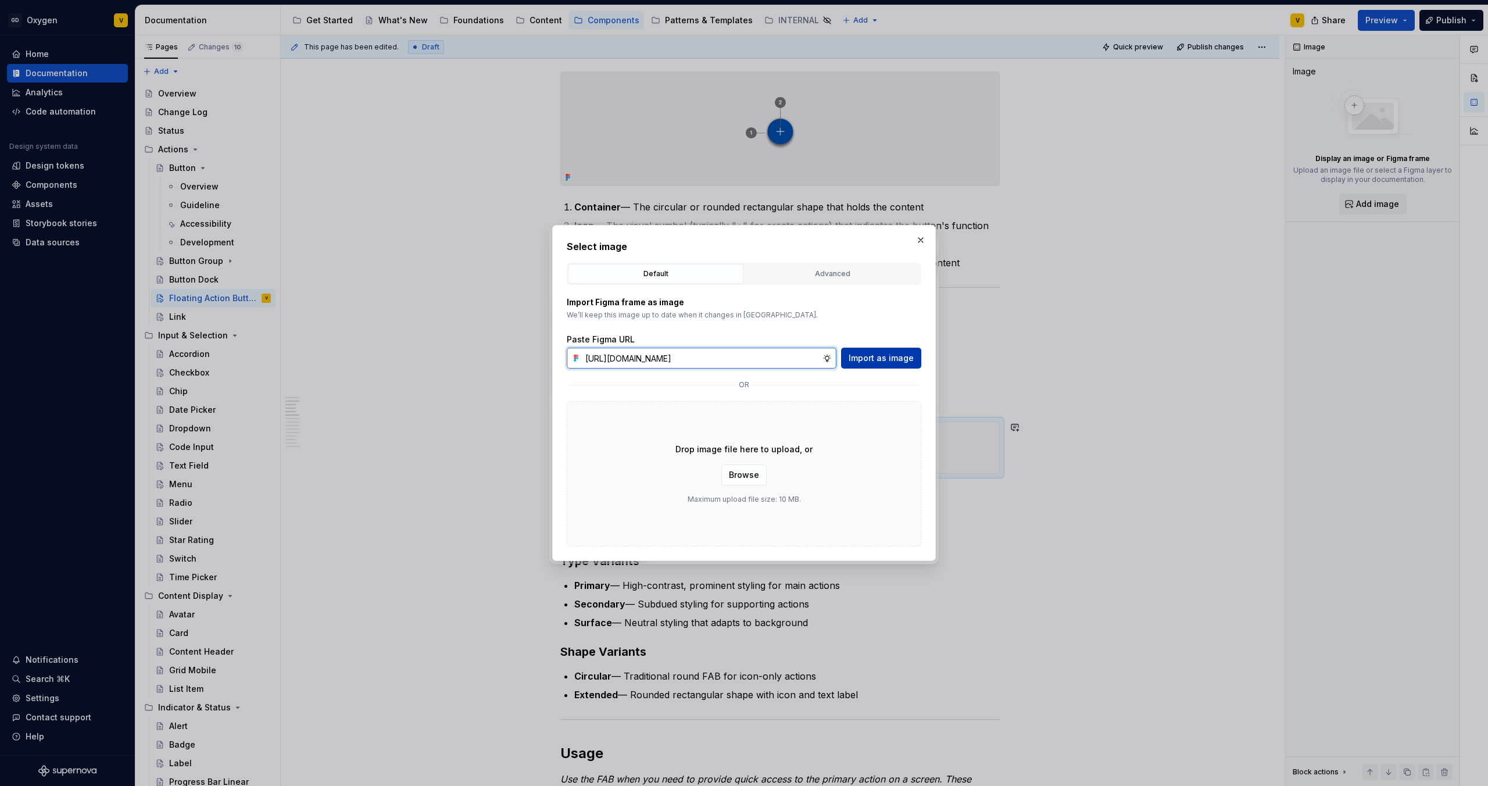
type input "[URL][DOMAIN_NAME]"
click at [902, 356] on span "Import as image" at bounding box center [881, 358] width 65 height 12
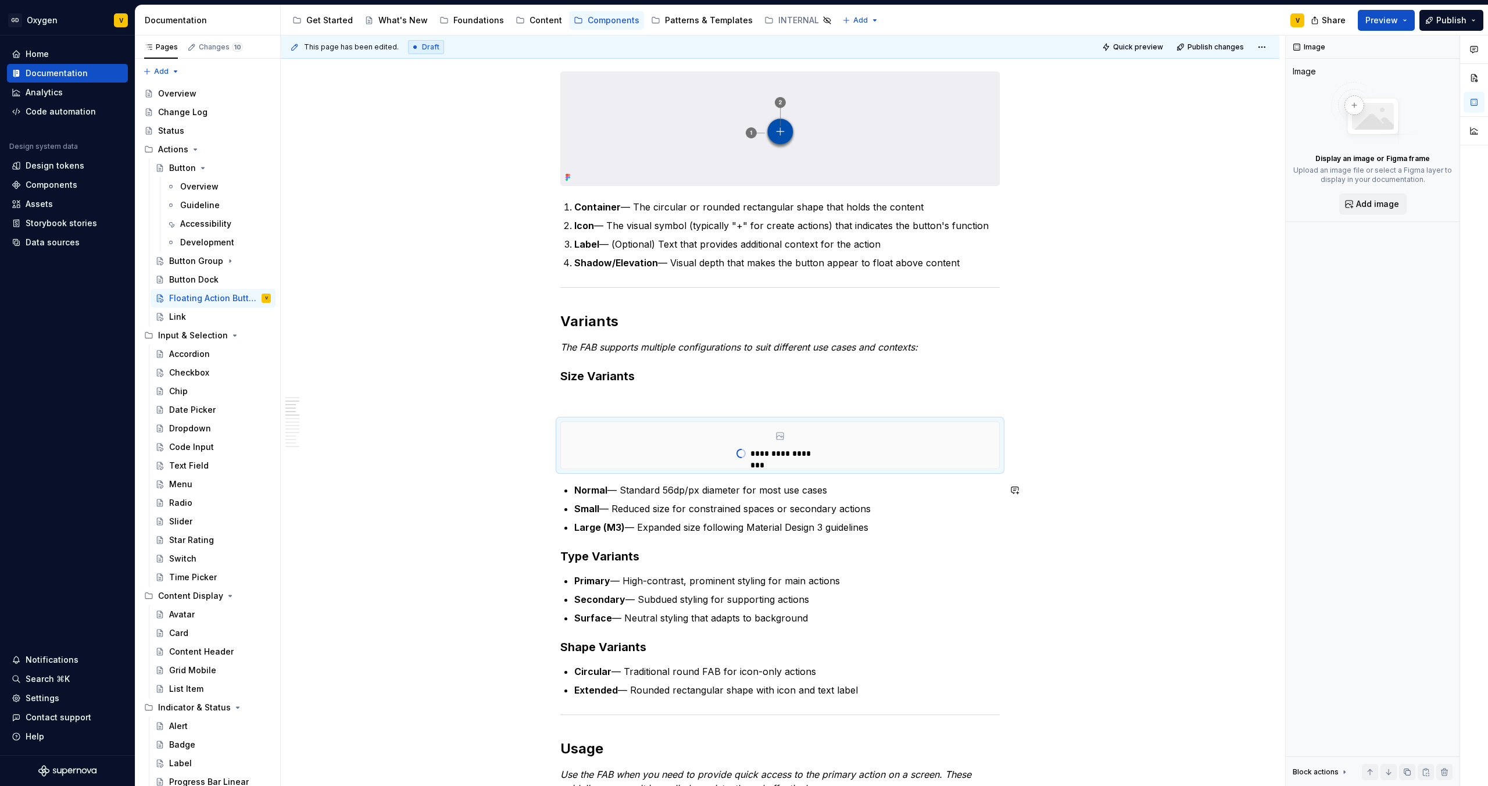
scroll to position [385, 0]
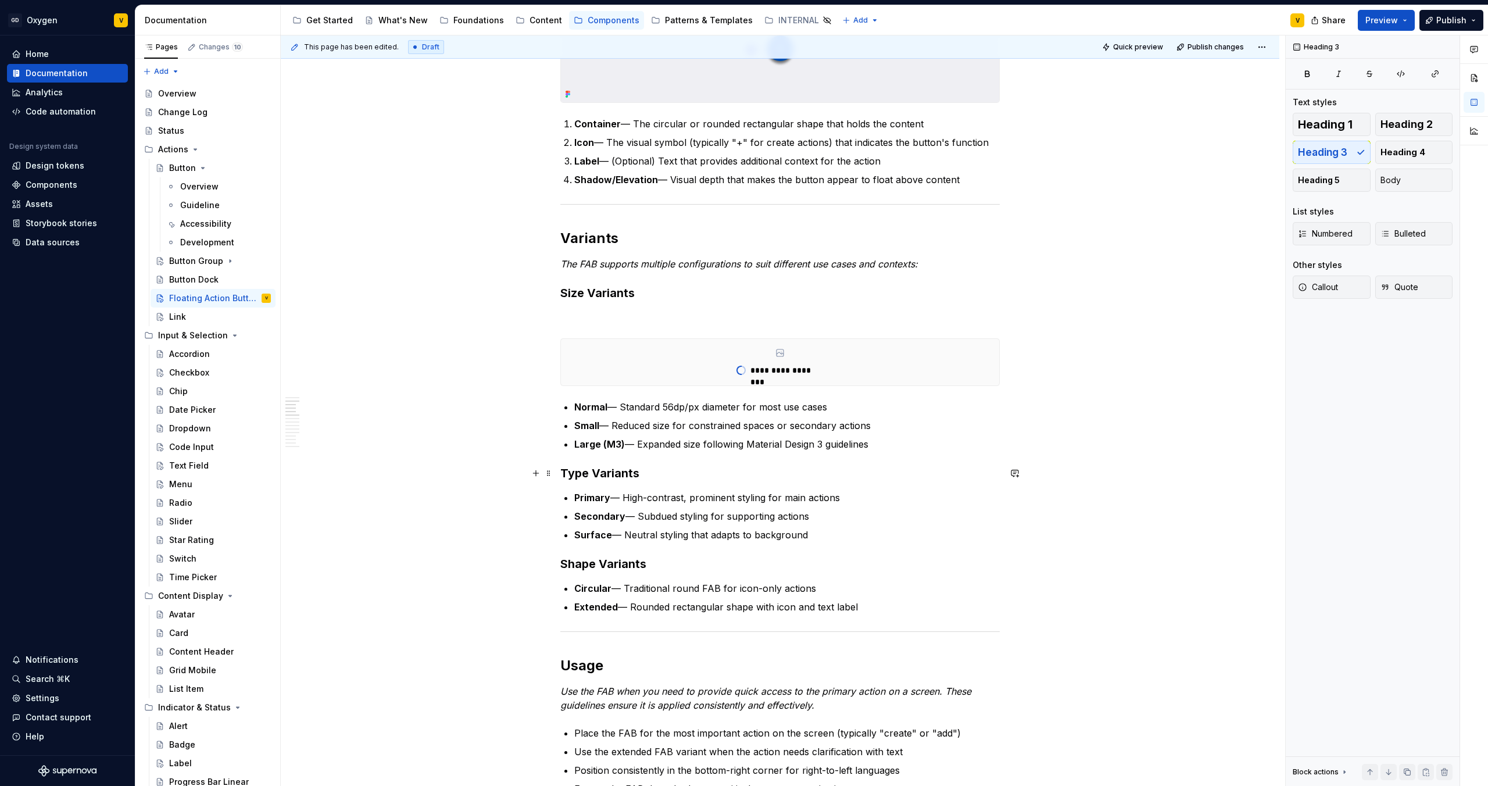
click at [648, 474] on h3 "Type Variants" at bounding box center [779, 473] width 439 height 16
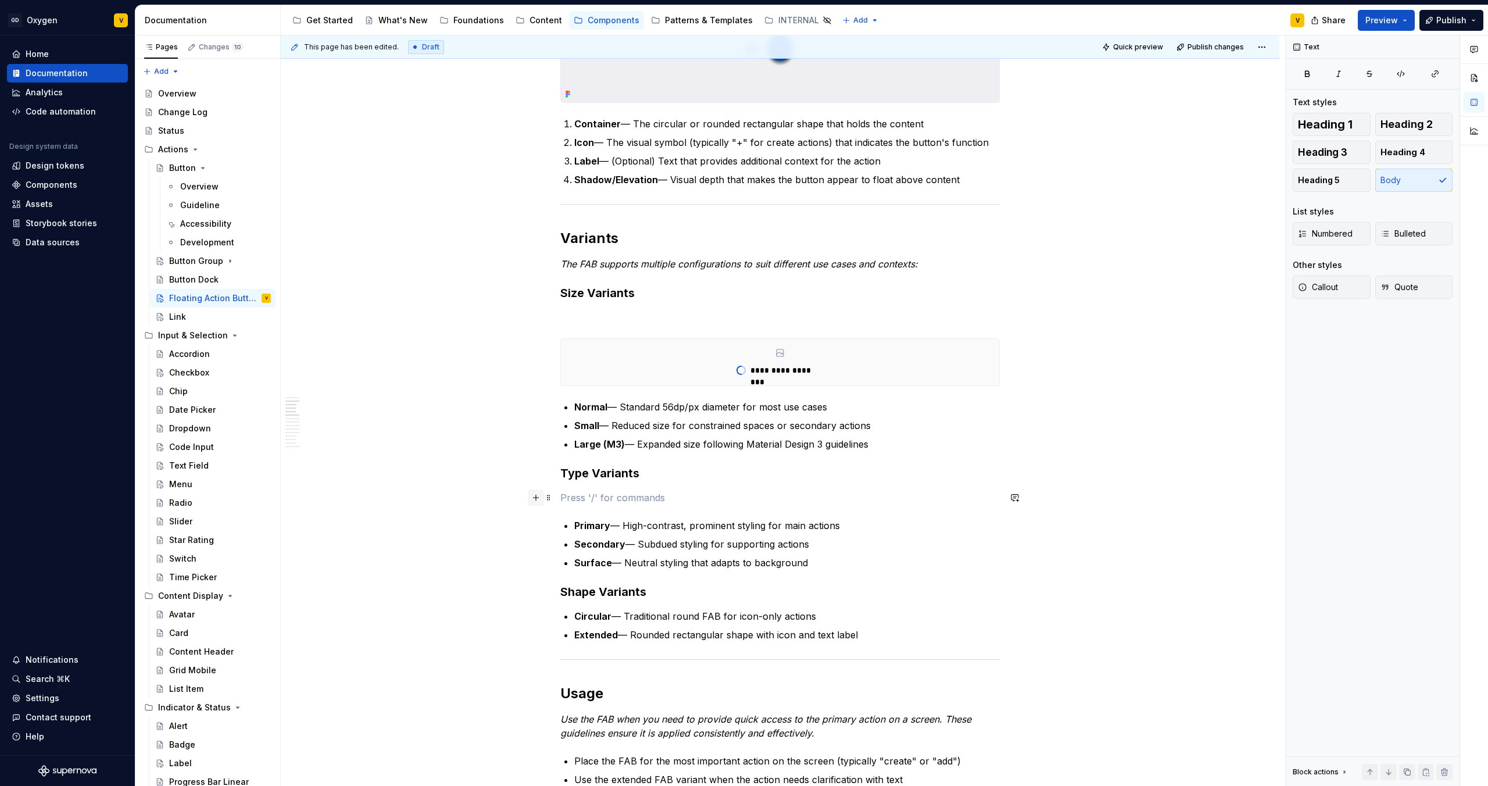
click at [538, 496] on button "button" at bounding box center [536, 497] width 16 height 16
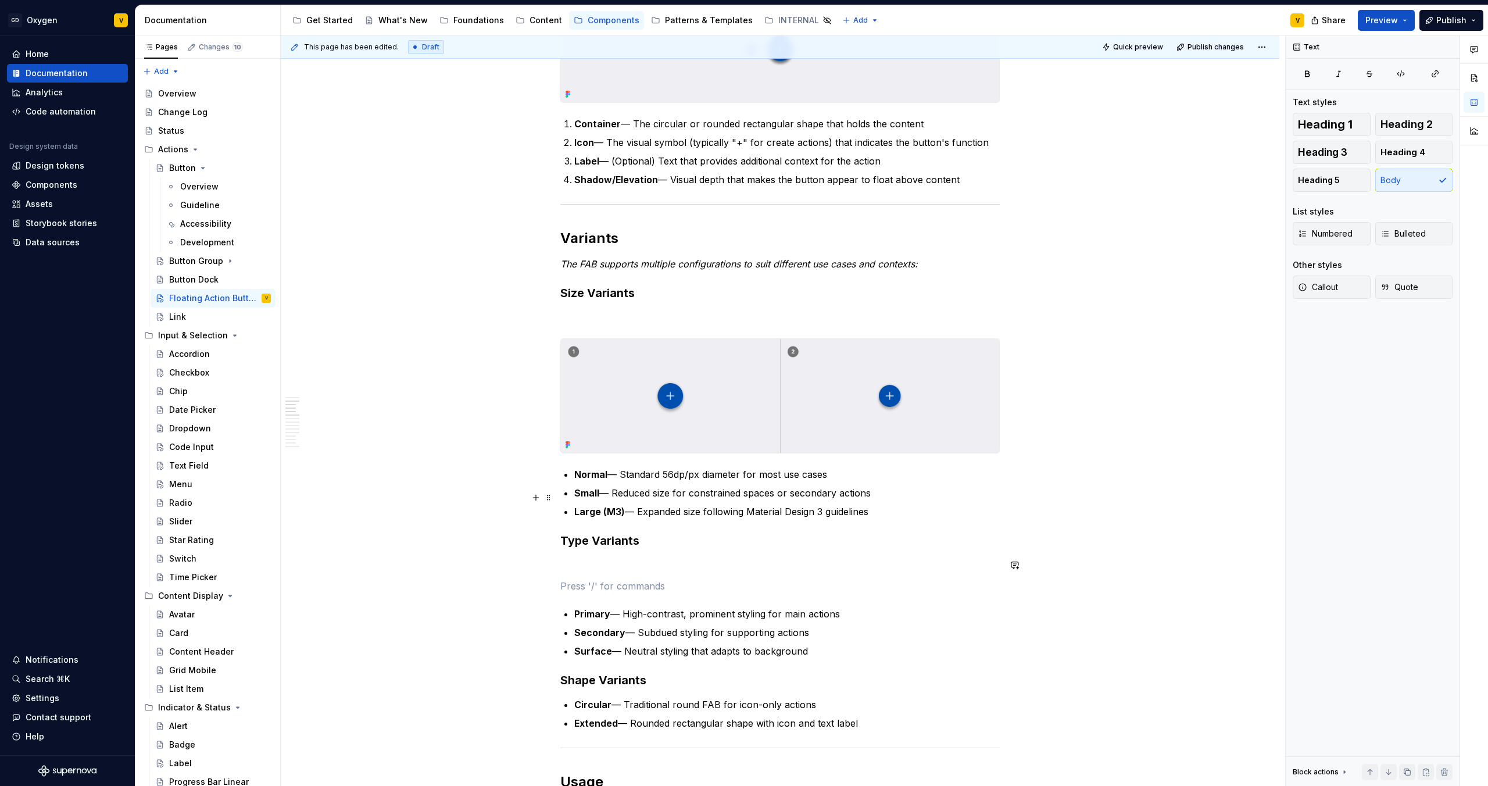
click at [725, 539] on h3 "Type Variants" at bounding box center [779, 540] width 439 height 16
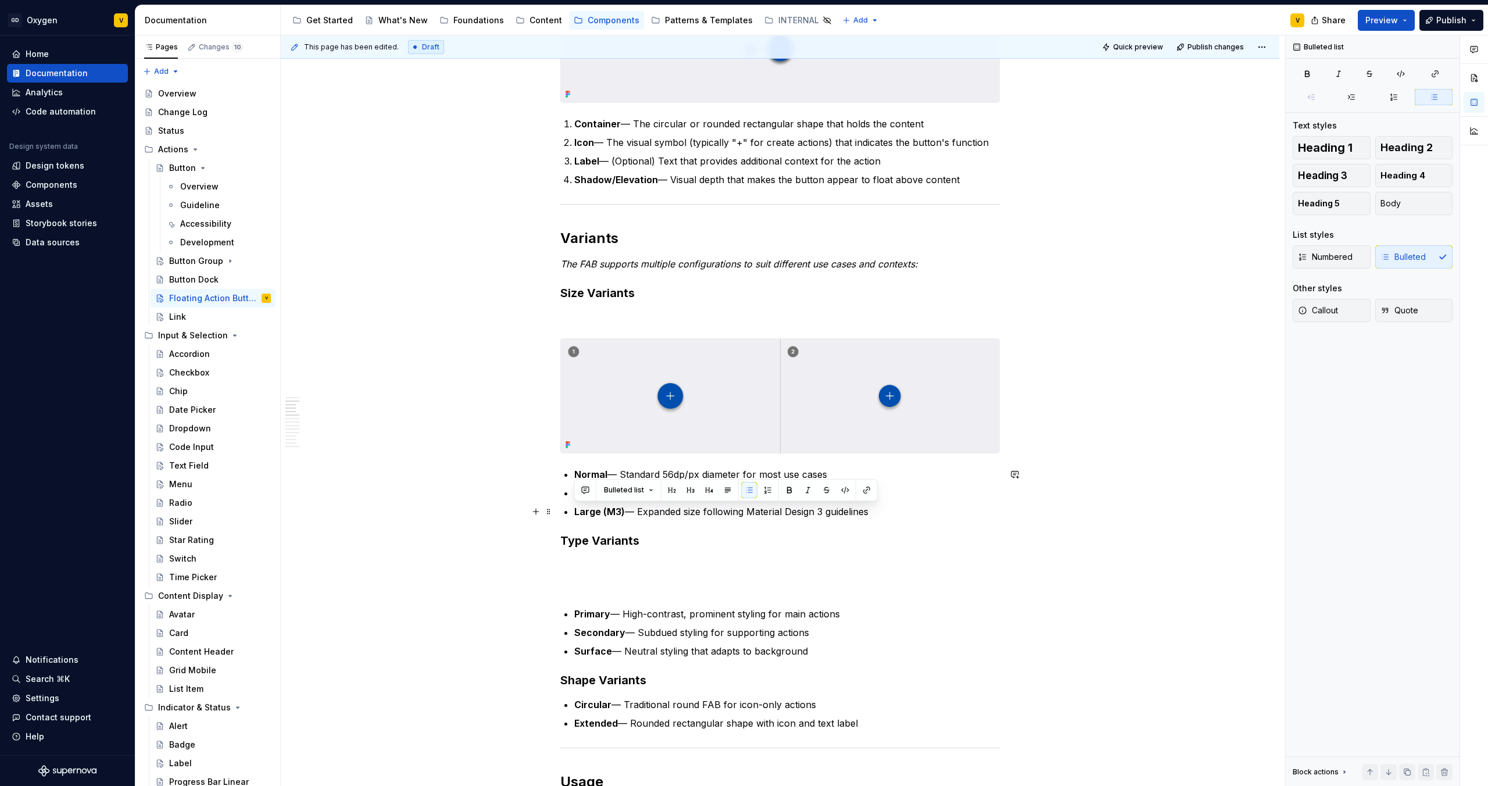
drag, startPoint x: 878, startPoint y: 510, endPoint x: 557, endPoint y: 513, distance: 320.9
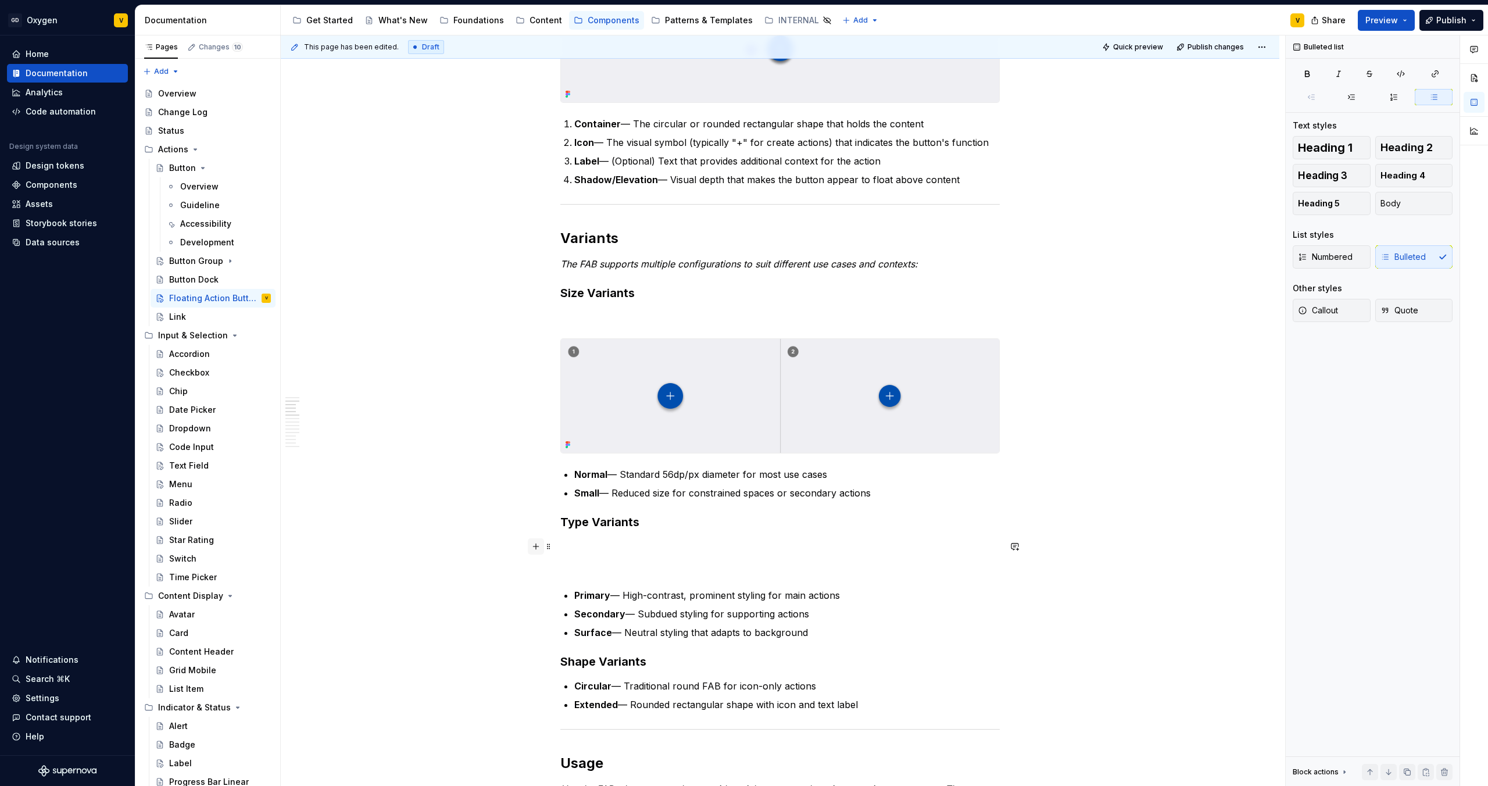
click at [539, 545] on button "button" at bounding box center [536, 546] width 16 height 16
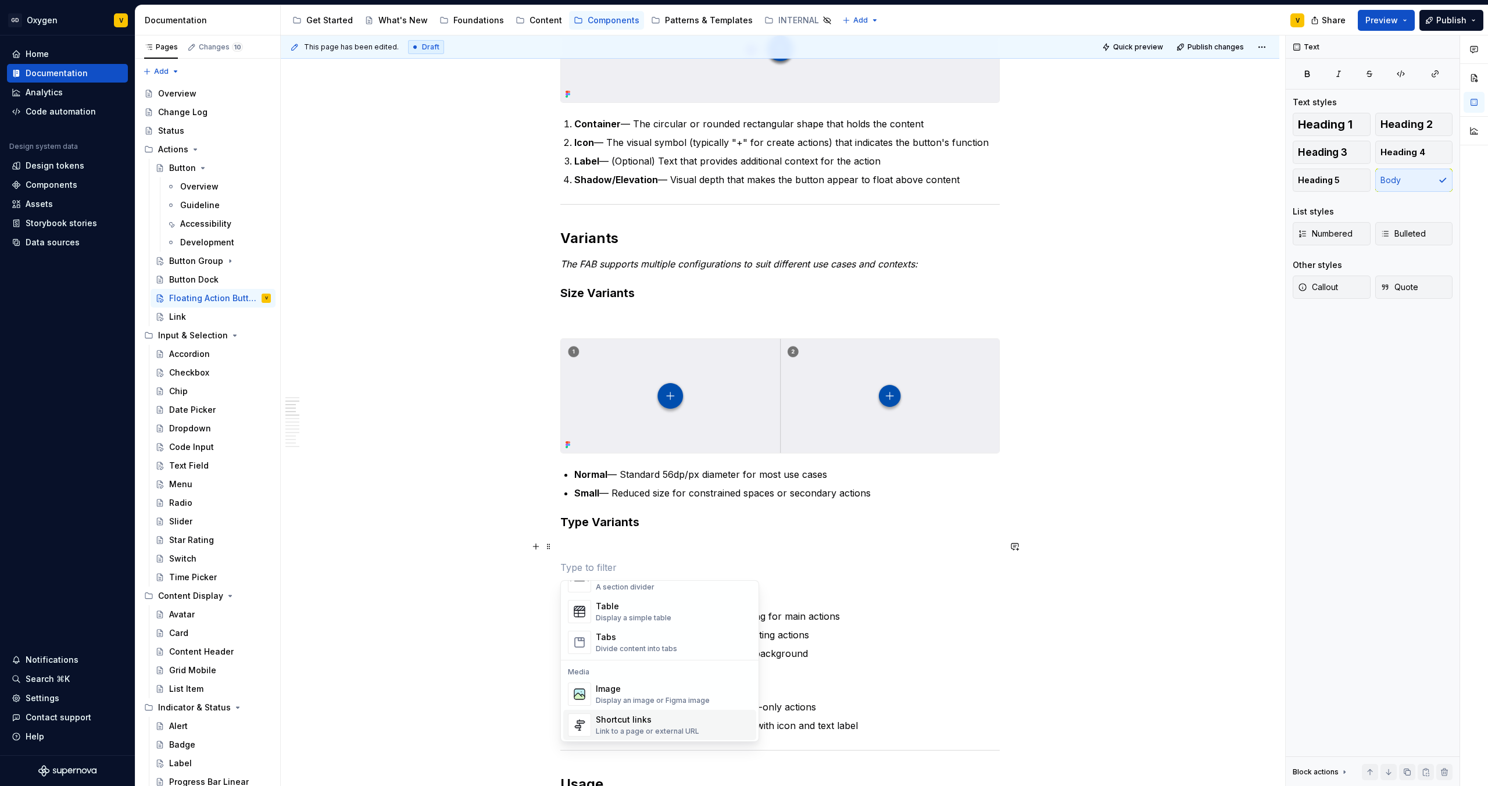
scroll to position [449, 0]
click at [617, 662] on div "Display an image or Figma image" at bounding box center [653, 665] width 114 height 9
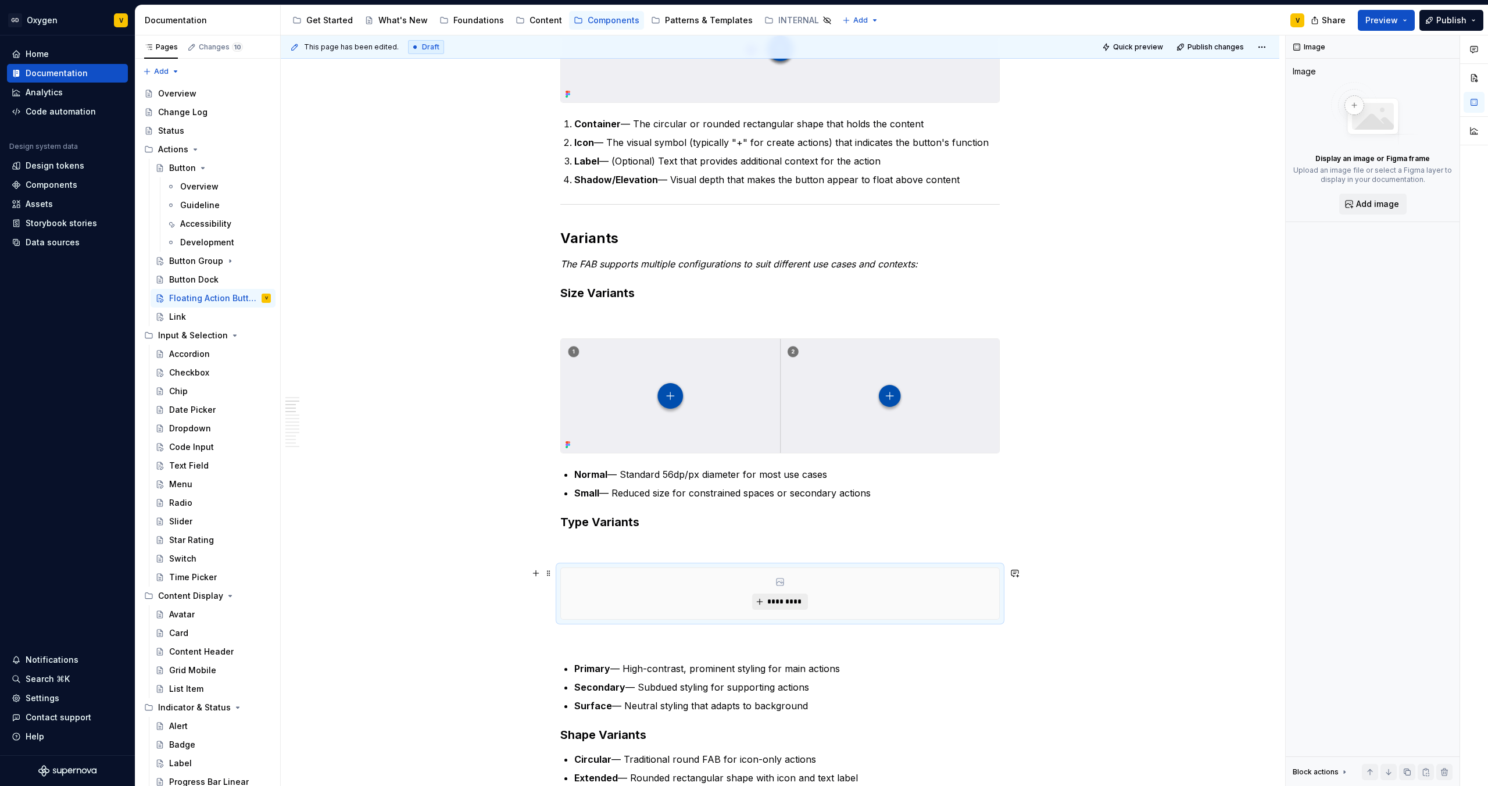
click at [775, 601] on span "*********" at bounding box center [784, 601] width 35 height 9
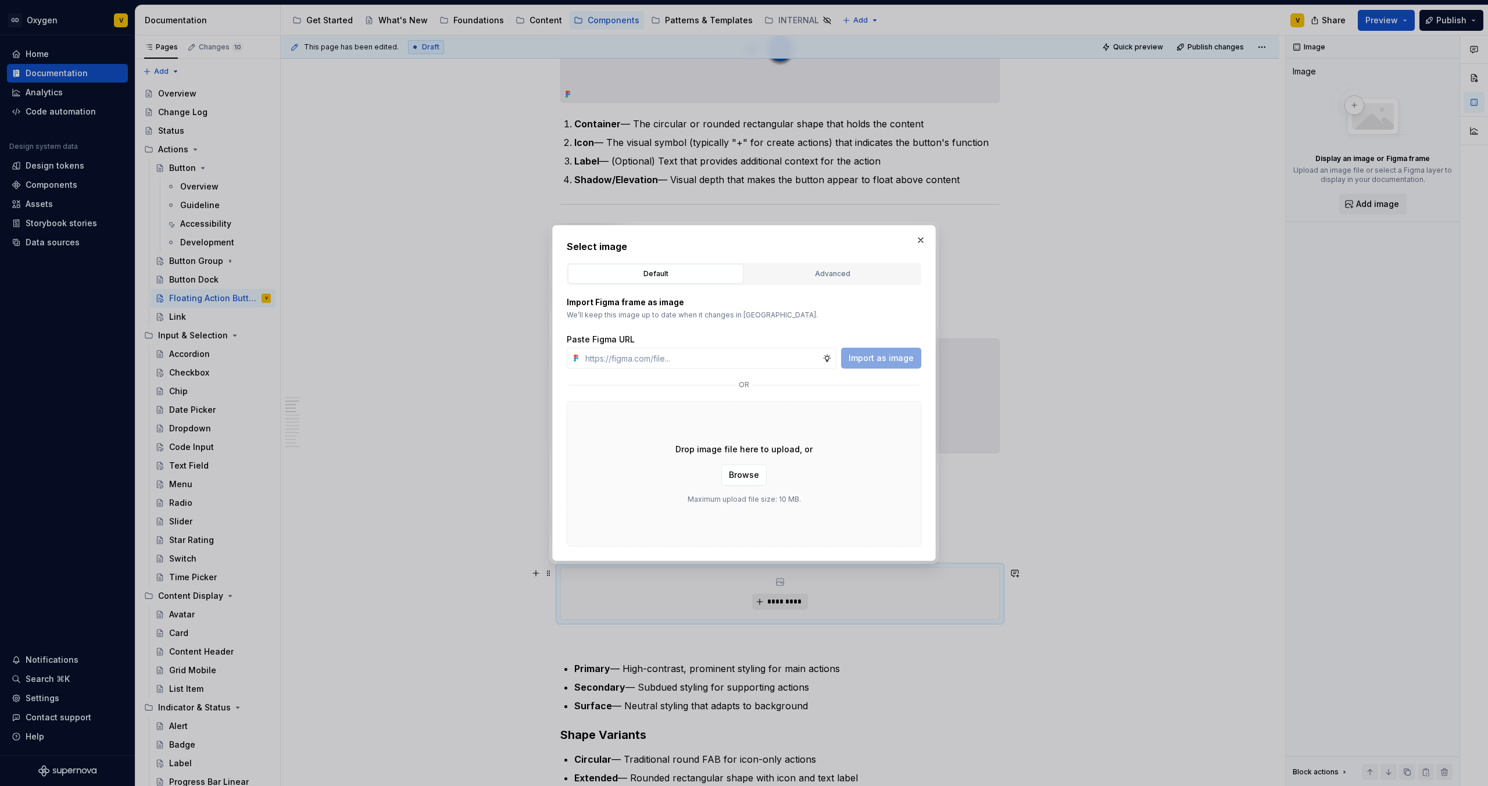
type textarea "*"
paste input "[URL][DOMAIN_NAME]"
type input "[URL][DOMAIN_NAME]"
click at [886, 358] on span "Import as image" at bounding box center [881, 358] width 65 height 12
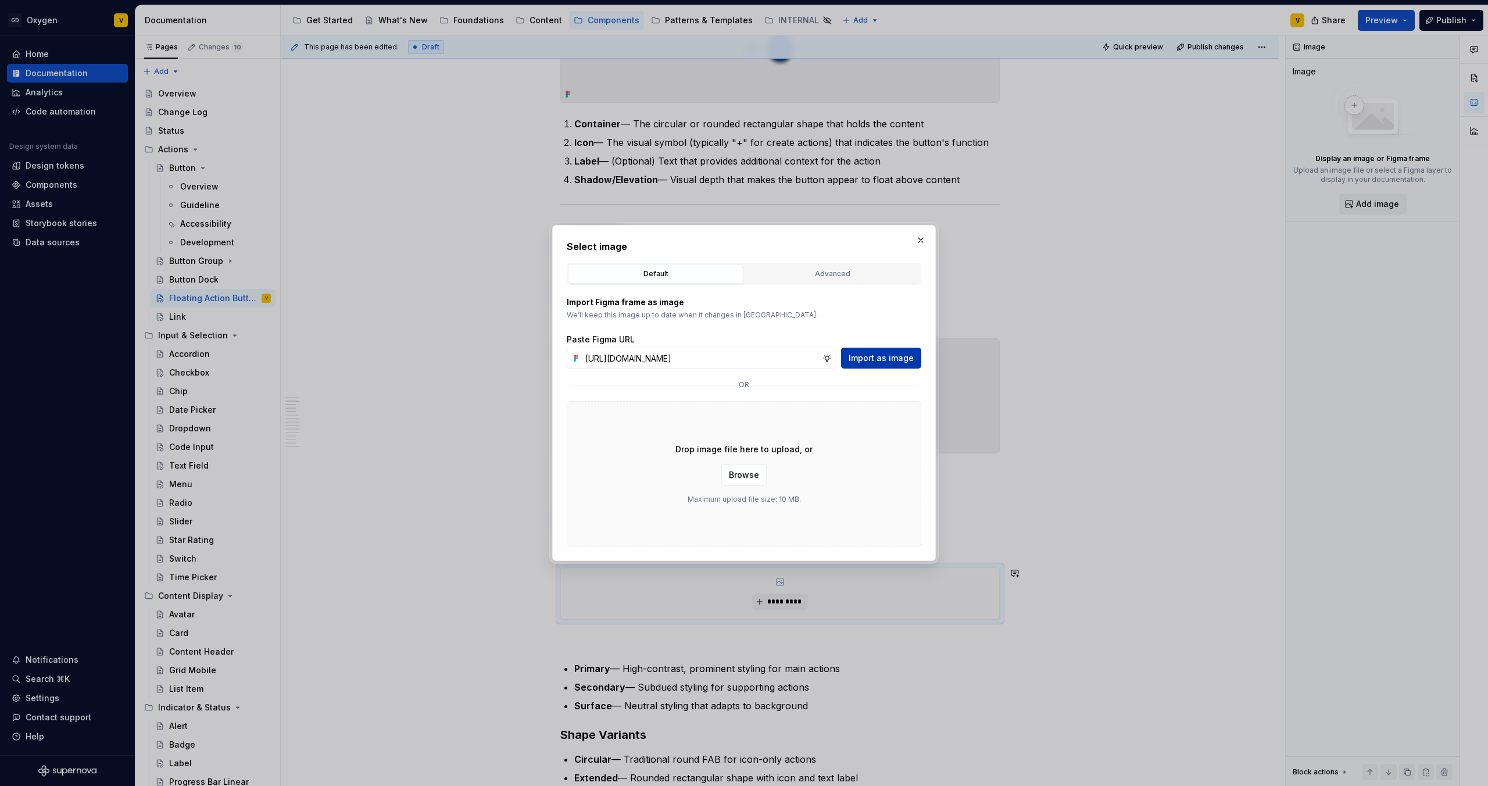
scroll to position [0, 0]
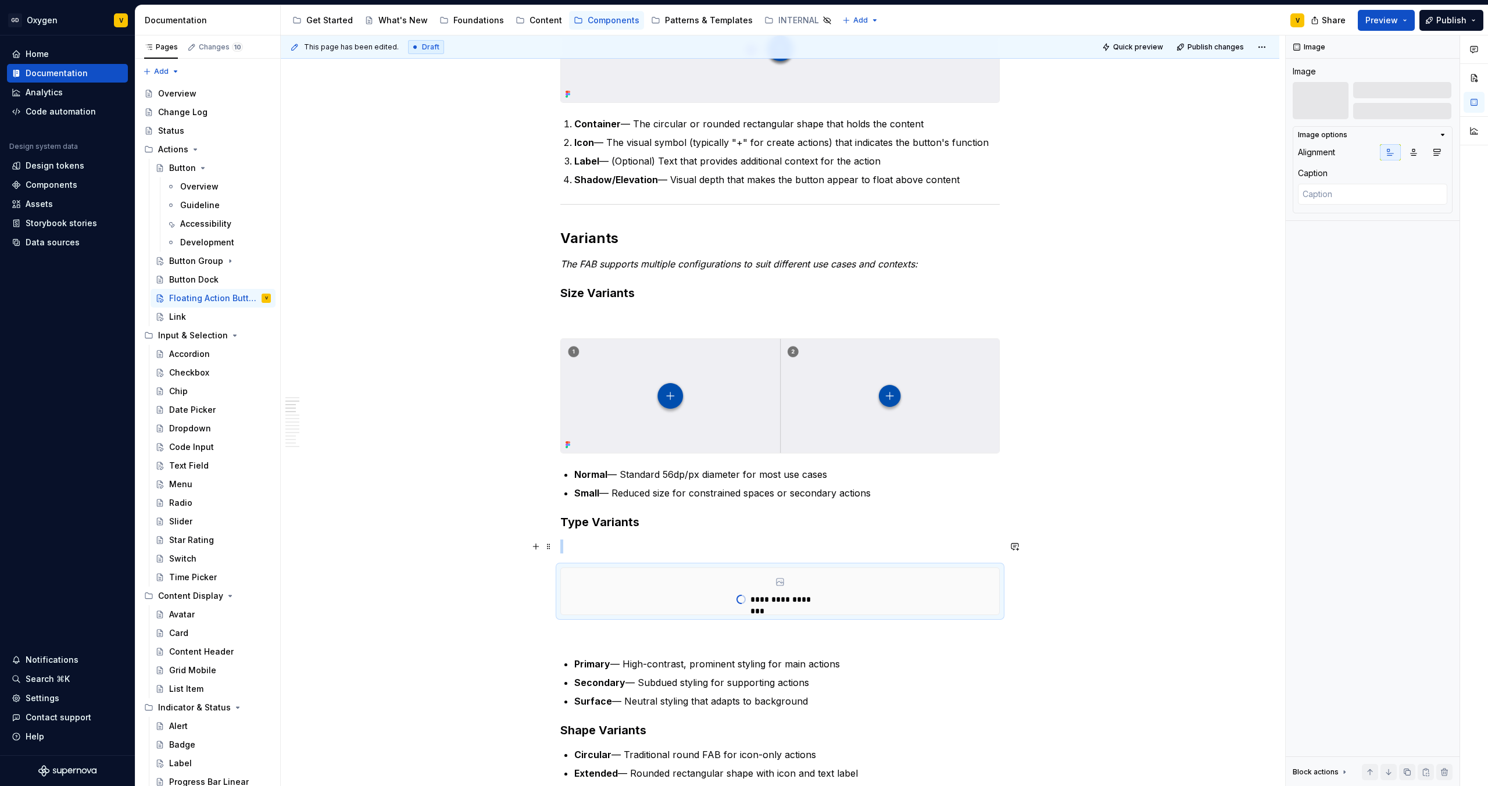
click at [570, 545] on p at bounding box center [779, 546] width 439 height 14
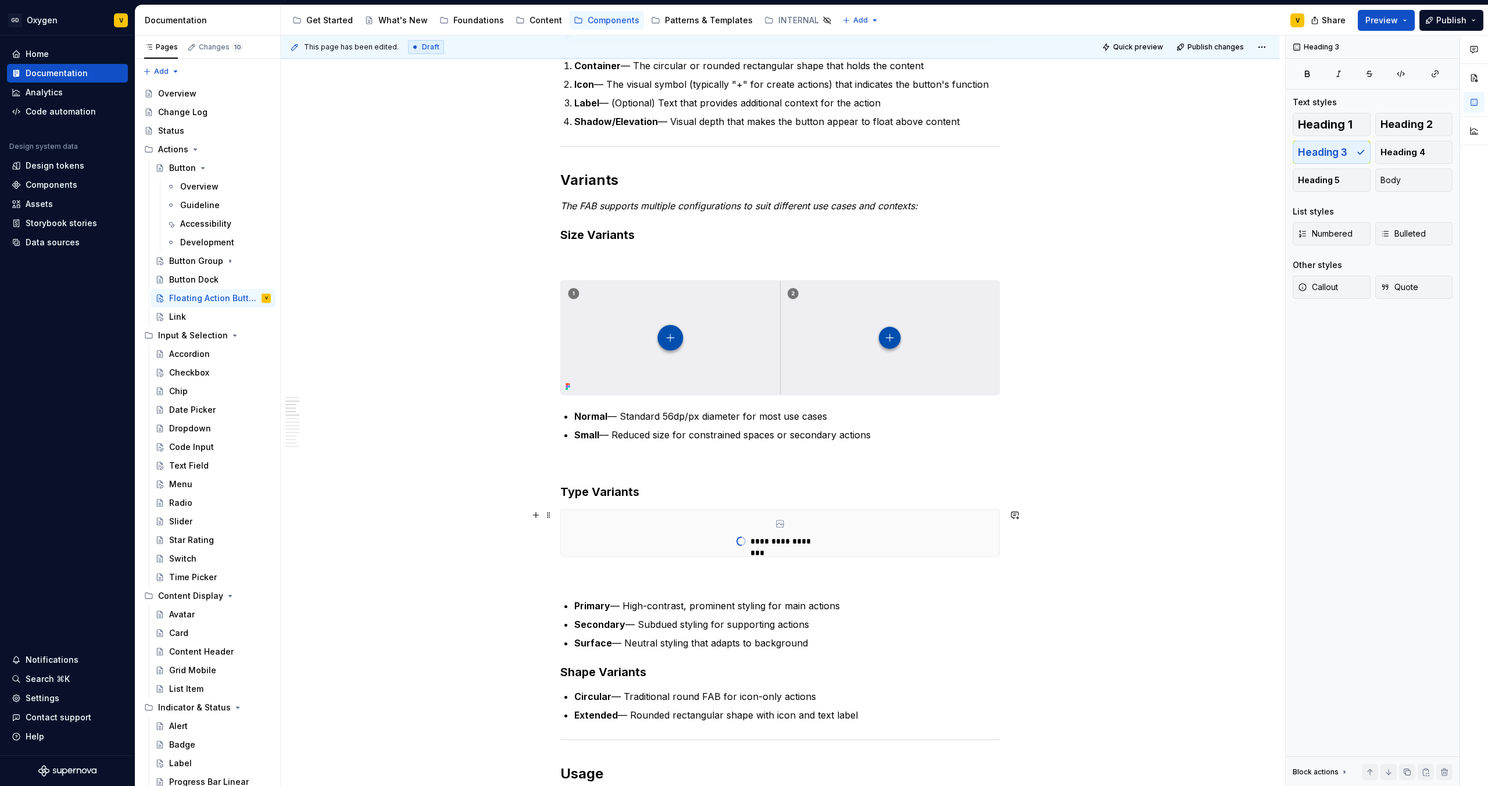
scroll to position [473, 0]
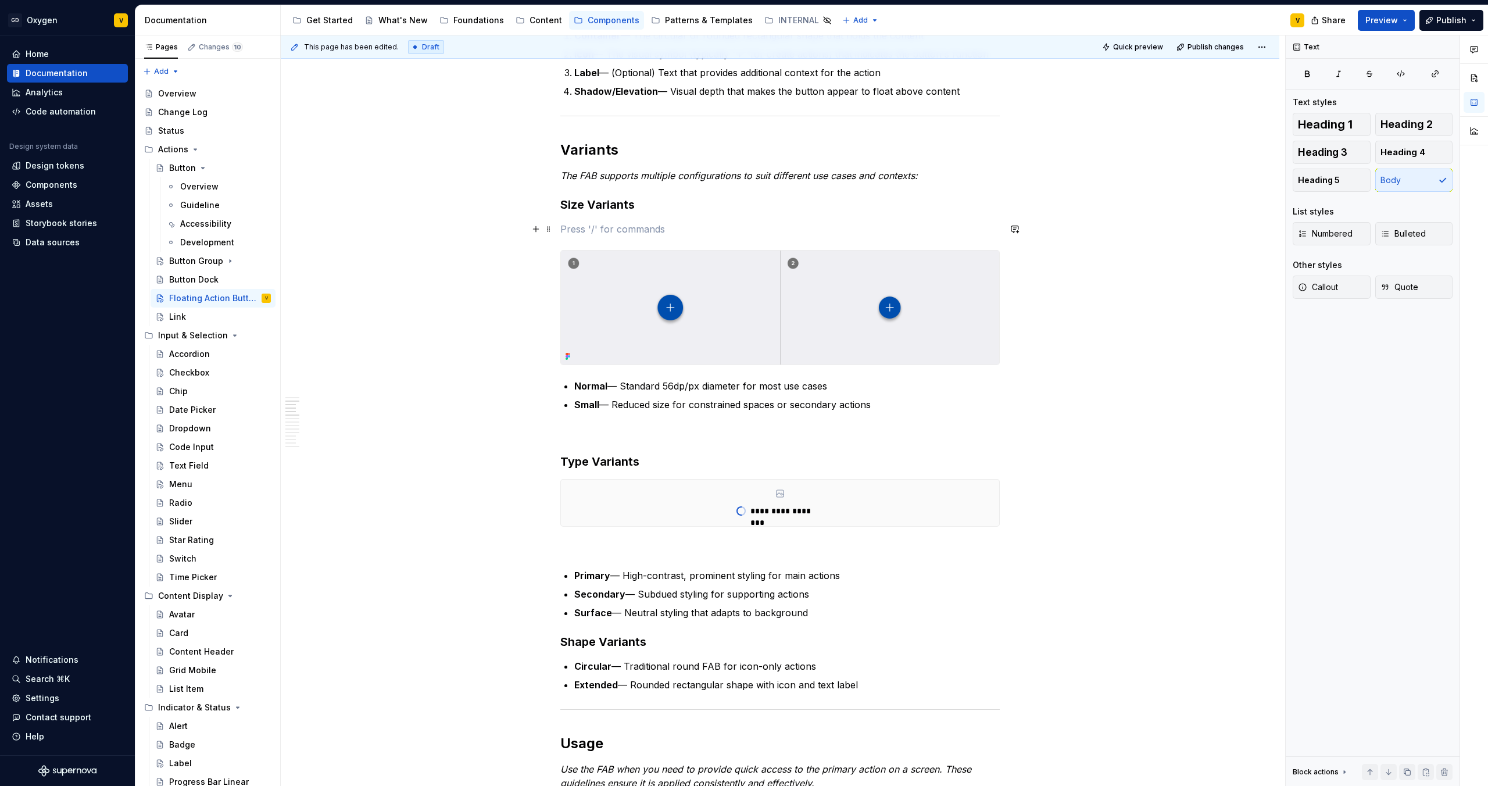
click at [575, 235] on p at bounding box center [779, 229] width 439 height 14
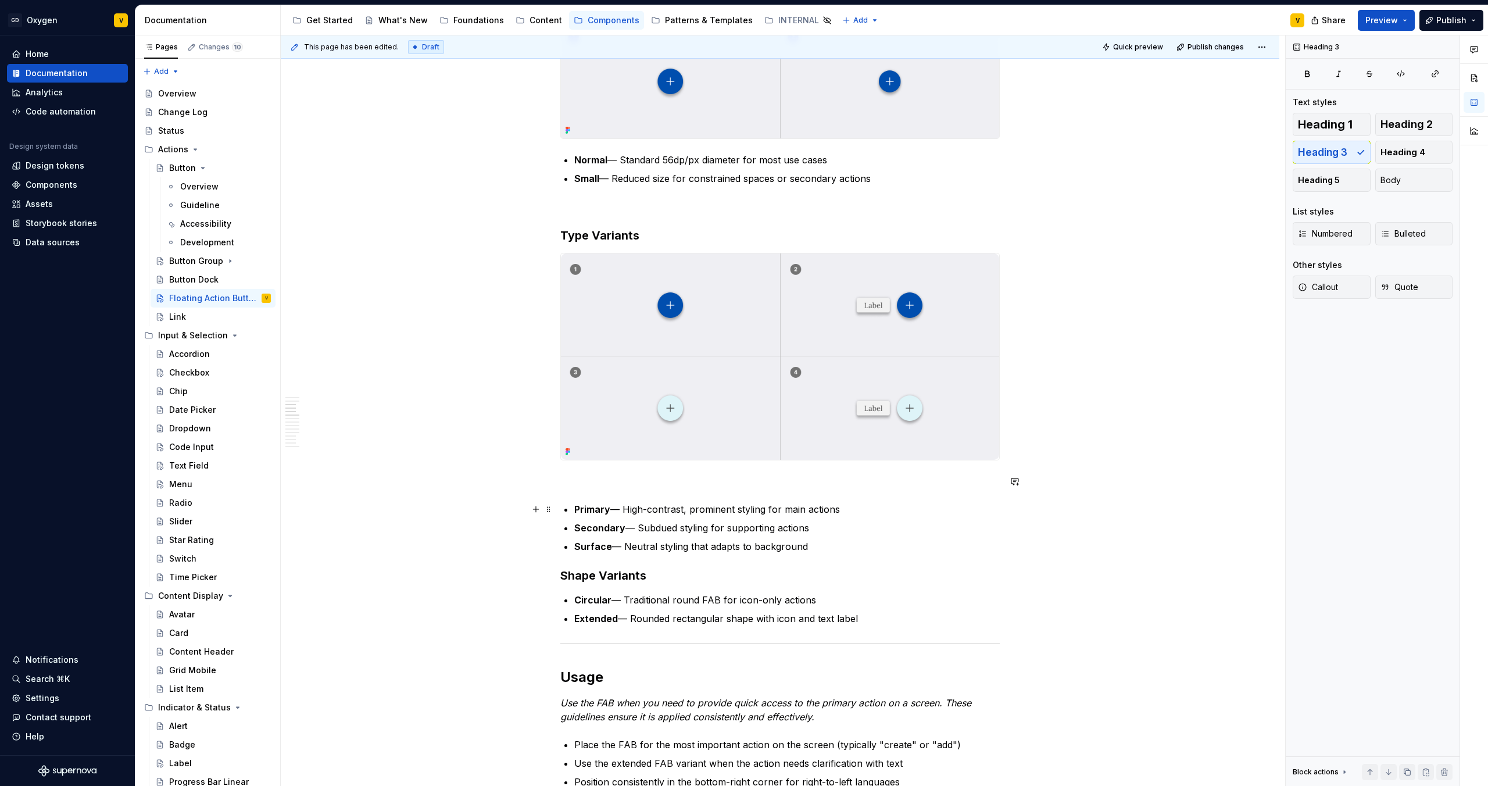
scroll to position [710, 0]
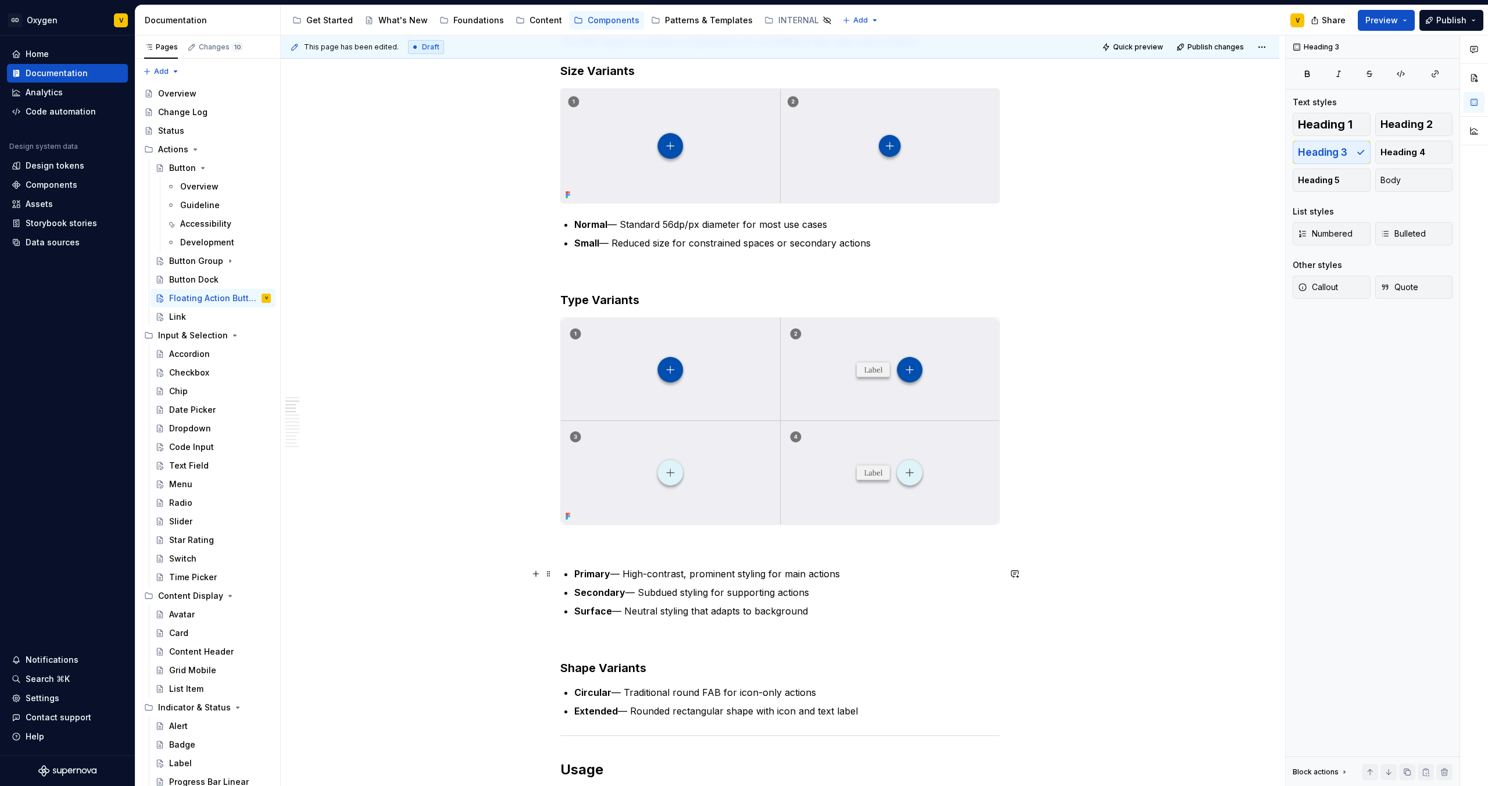
scroll to position [497, 0]
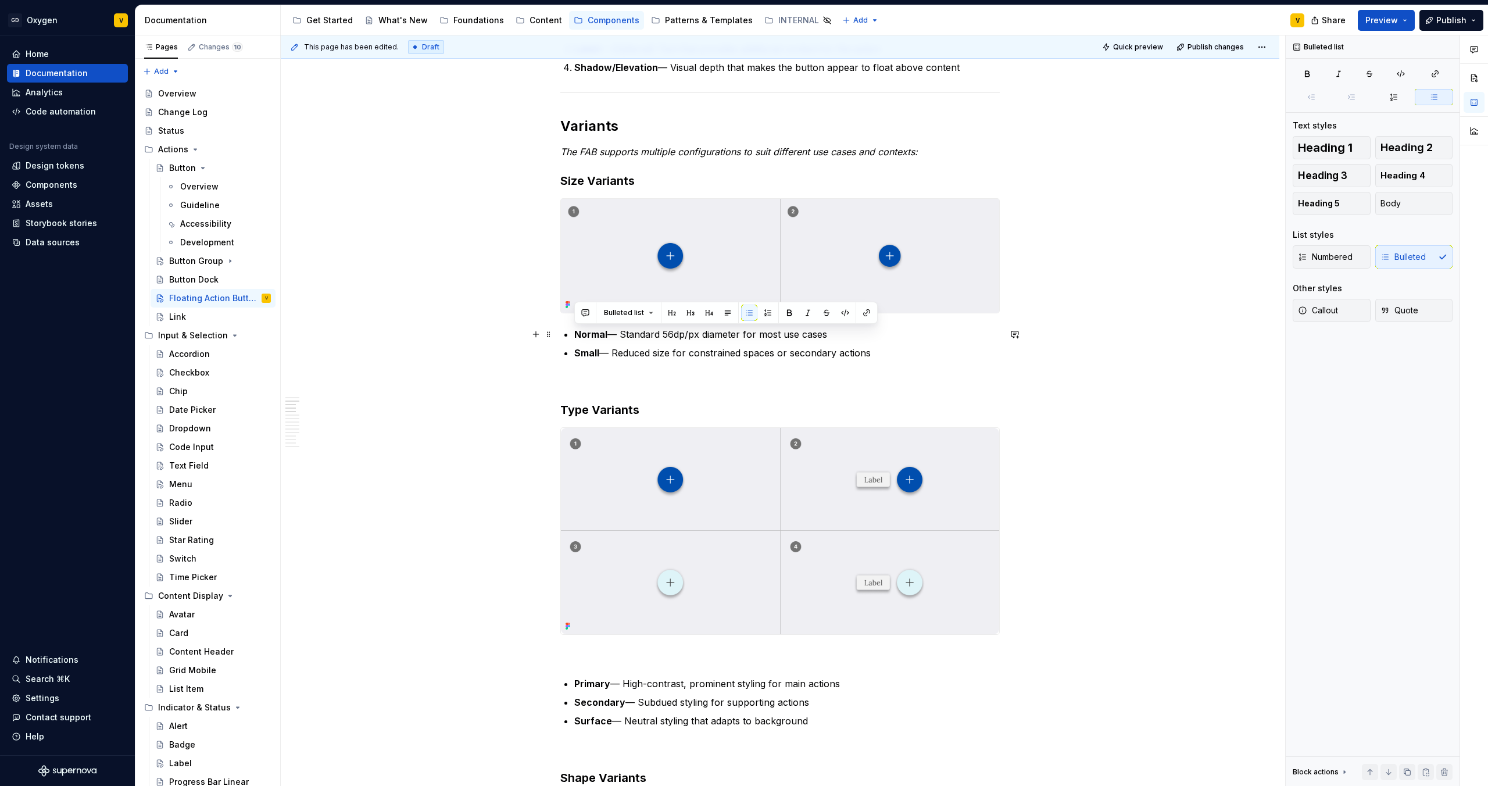
drag, startPoint x: 888, startPoint y: 355, endPoint x: 568, endPoint y: 329, distance: 320.7
click at [764, 312] on button "button" at bounding box center [768, 313] width 16 height 16
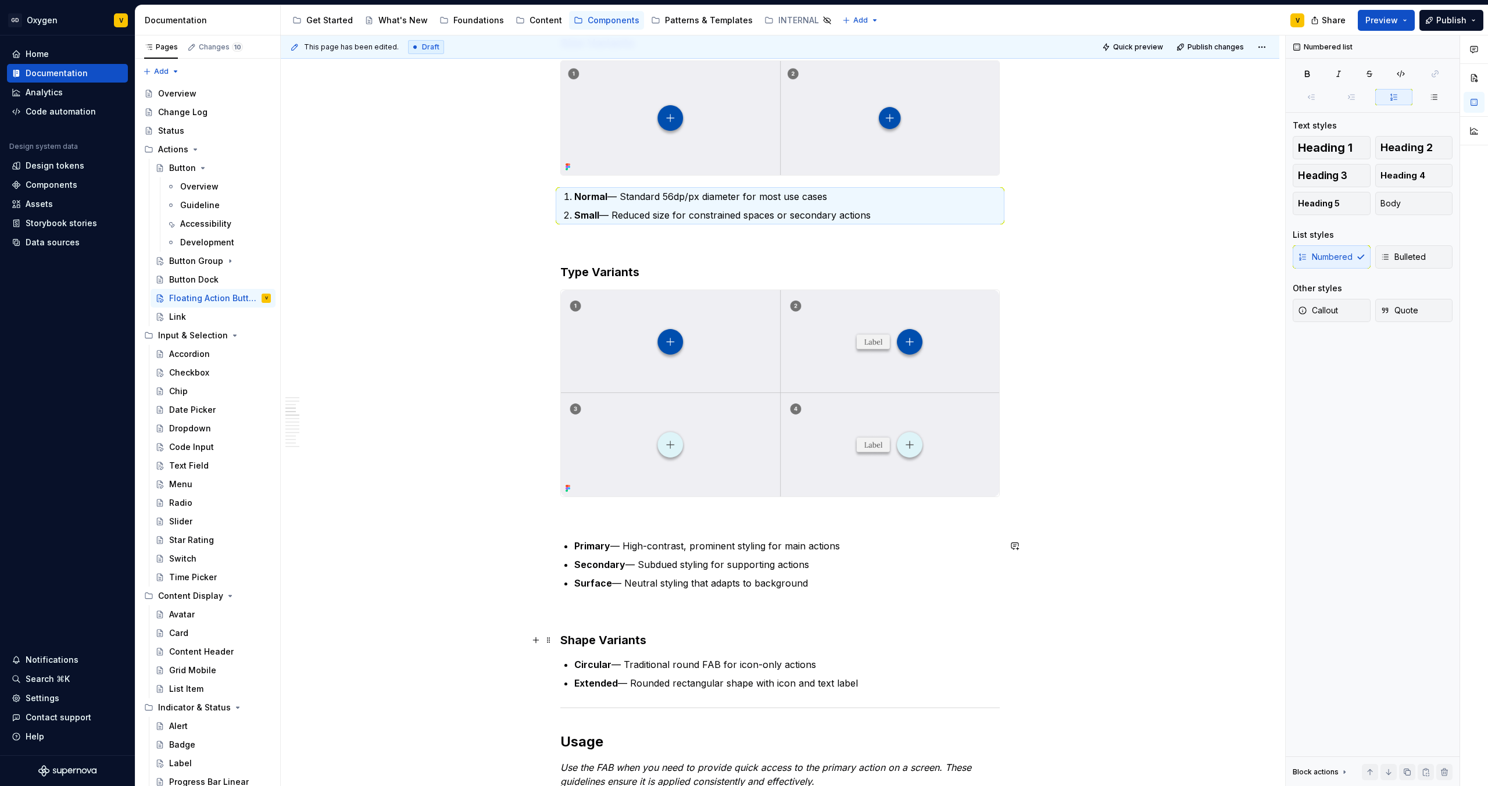
scroll to position [741, 0]
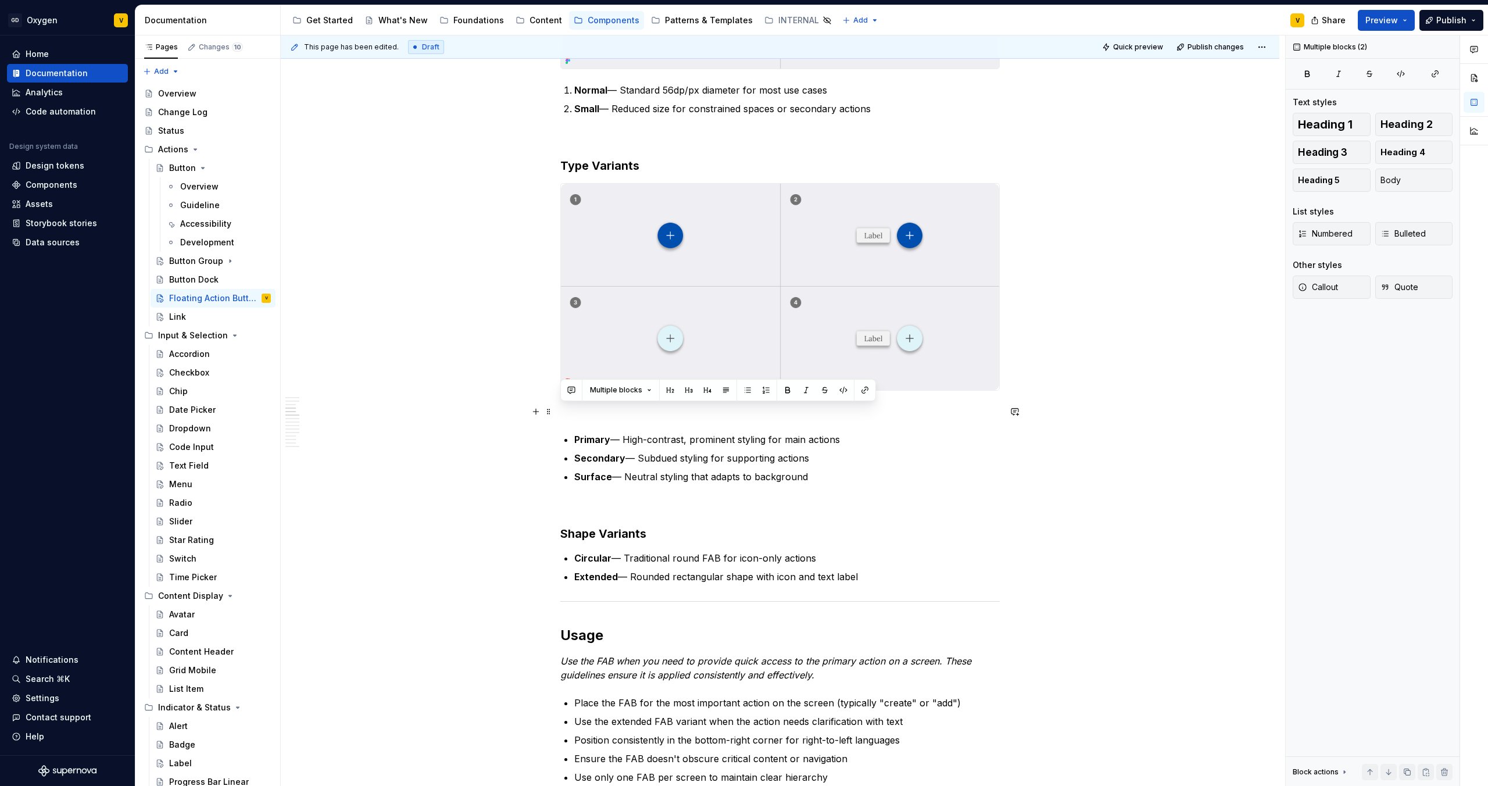
drag, startPoint x: 831, startPoint y: 474, endPoint x: 573, endPoint y: 417, distance: 264.3
click at [573, 417] on div "Anatomy The FAB is made up of several parts that work together to create its fu…" at bounding box center [779, 789] width 439 height 2496
click at [644, 448] on ul "Primary — High-contrast, prominent styling for main actions Secondary — Subdued…" at bounding box center [786, 457] width 425 height 51
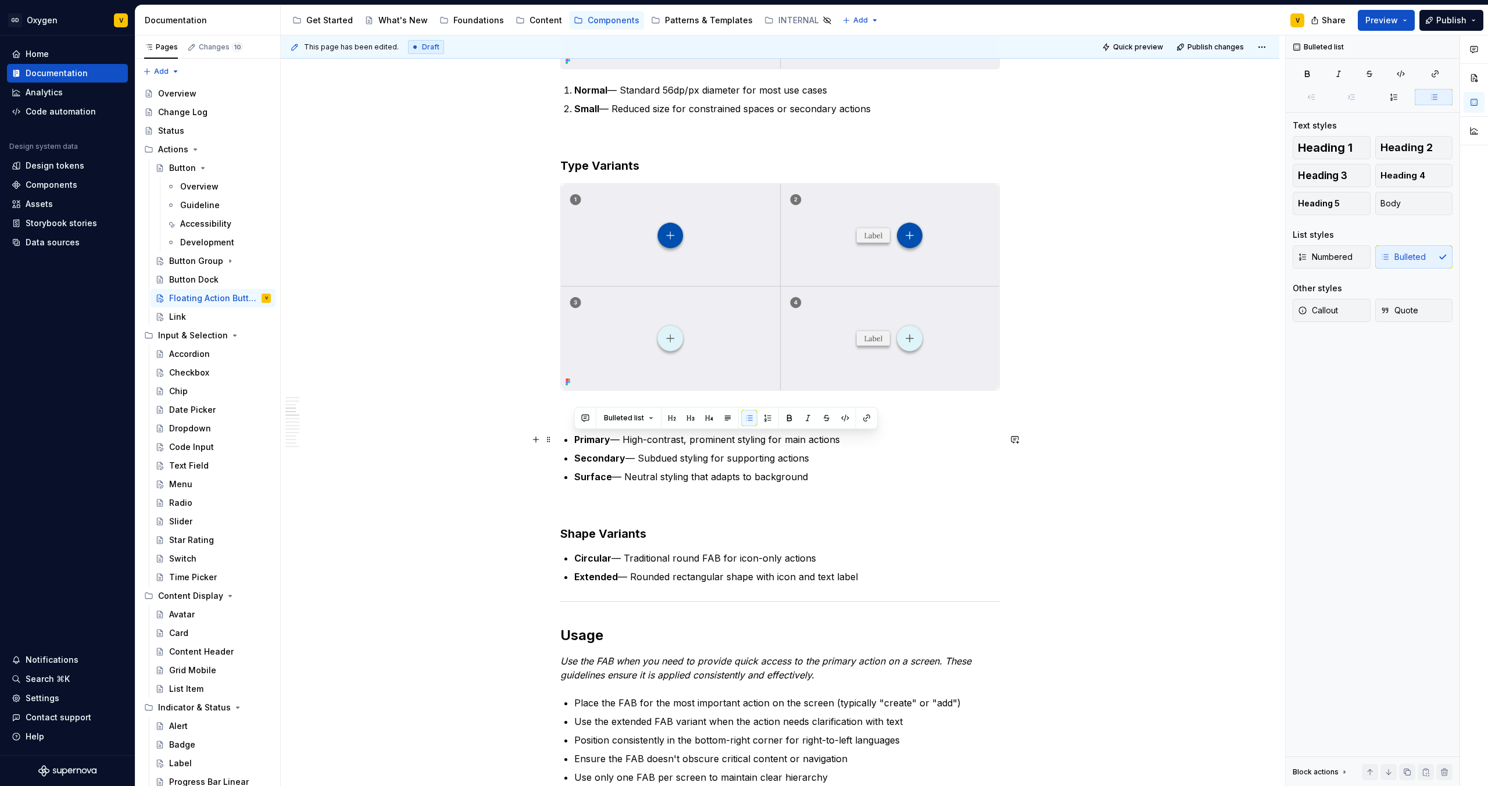
drag, startPoint x: 813, startPoint y: 477, endPoint x: 572, endPoint y: 434, distance: 244.4
click at [572, 434] on div "Anatomy The FAB is made up of several parts that work together to create its fu…" at bounding box center [779, 789] width 439 height 2496
click at [764, 416] on button "button" at bounding box center [768, 418] width 16 height 16
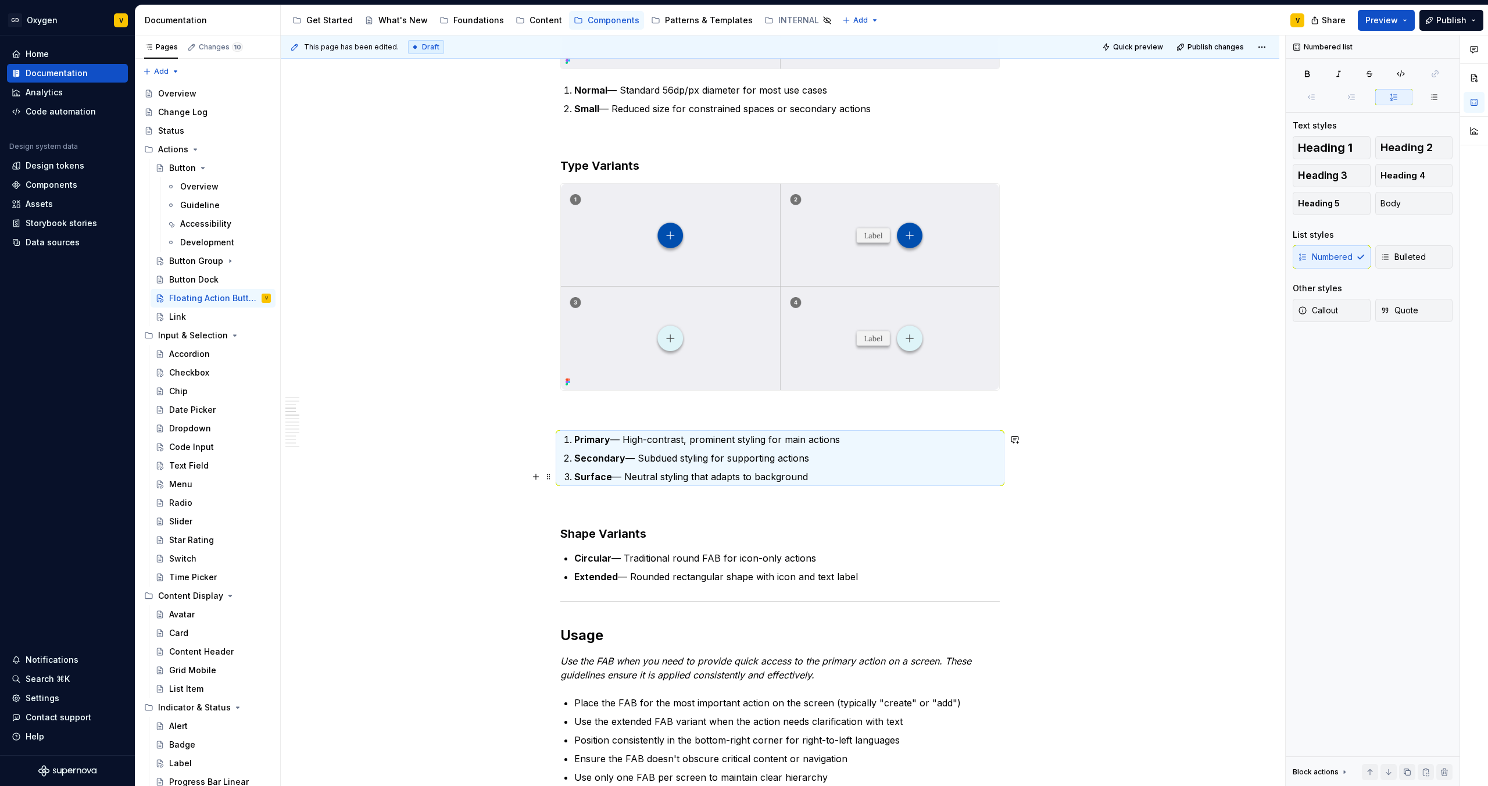
click at [729, 470] on p "Surface — Neutral styling that adapts to background" at bounding box center [786, 477] width 425 height 14
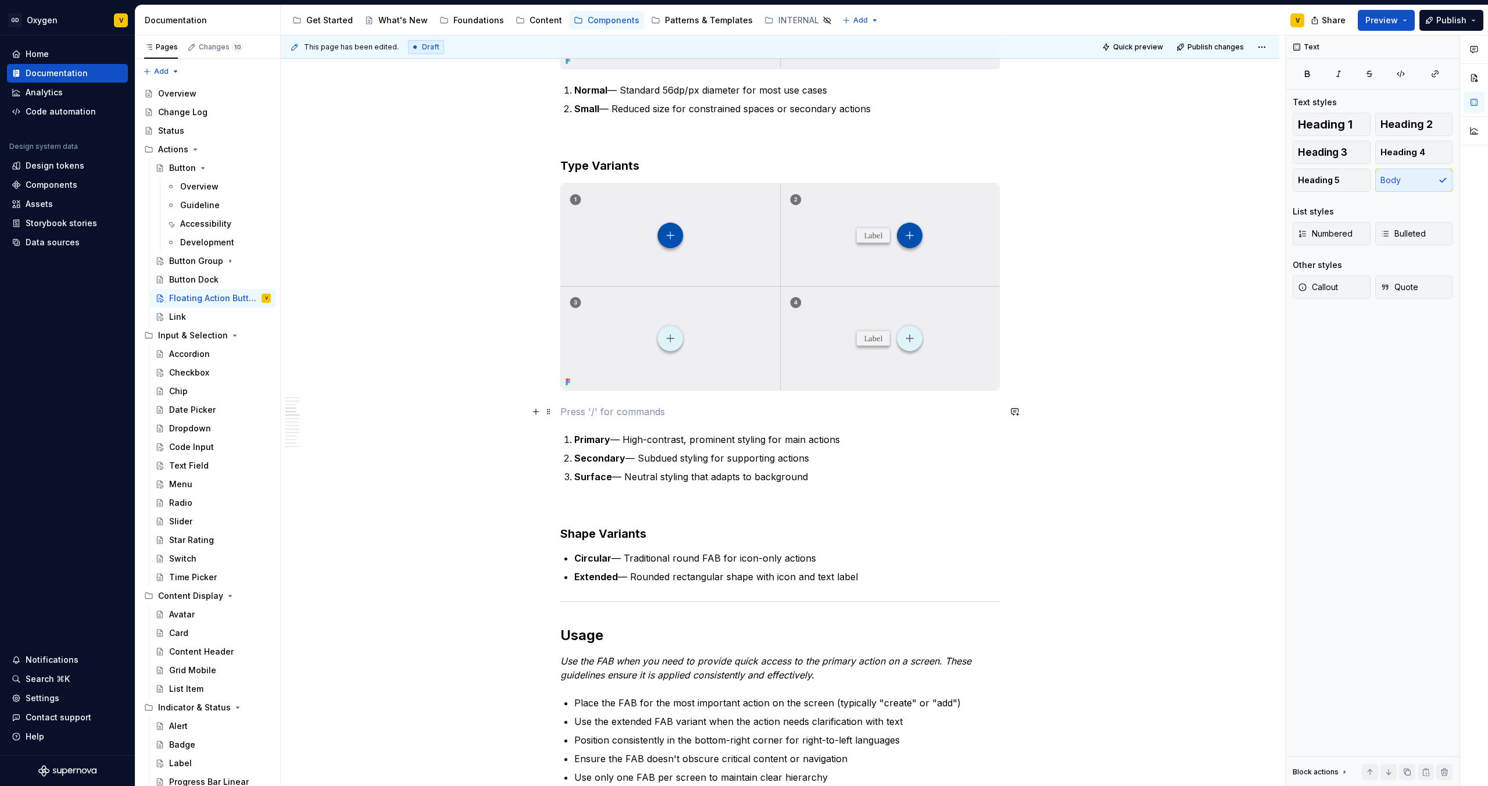
click at [600, 409] on p at bounding box center [779, 412] width 439 height 14
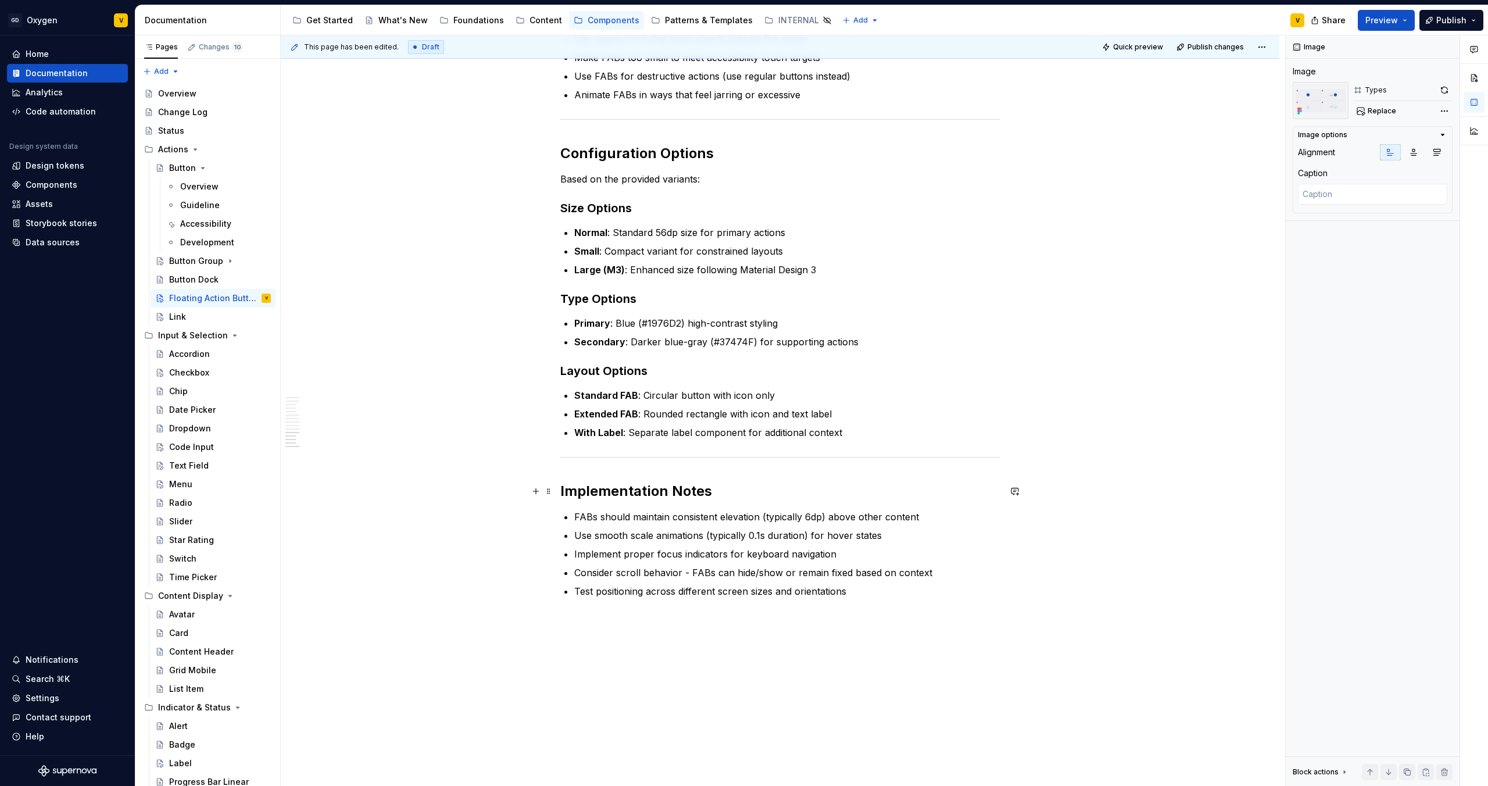
scroll to position [2150, 0]
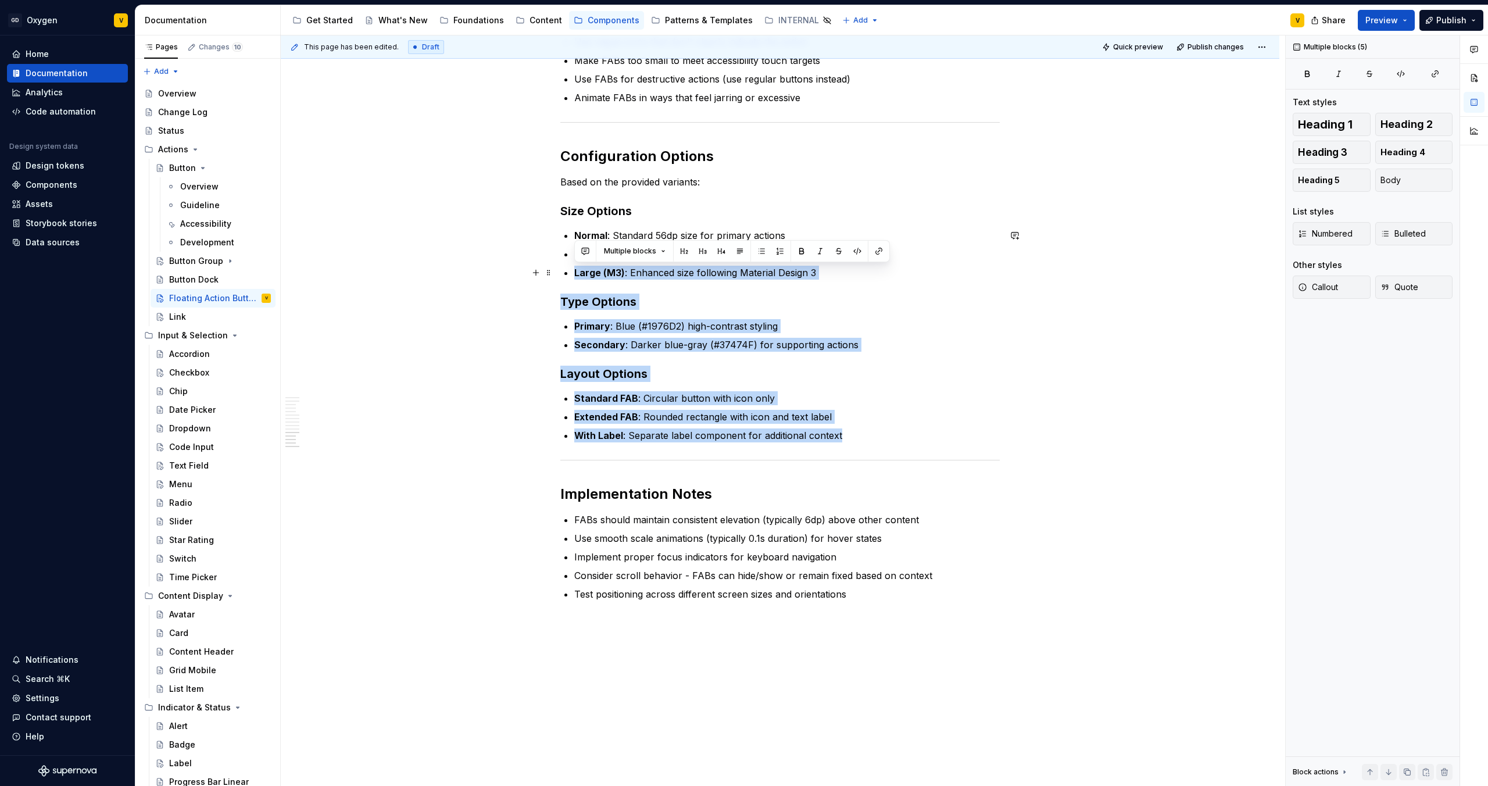
drag, startPoint x: 852, startPoint y: 439, endPoint x: 553, endPoint y: 271, distance: 342.7
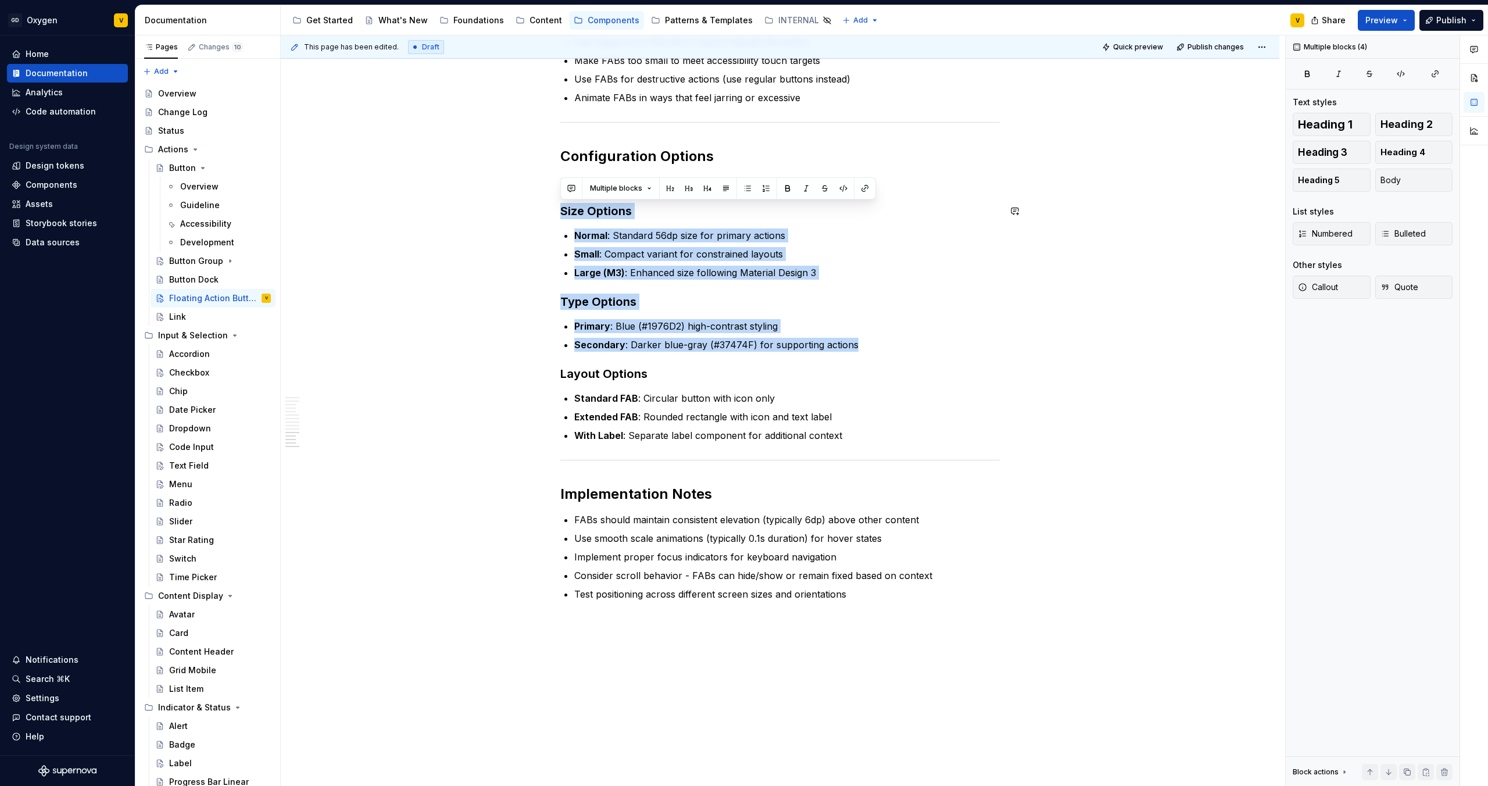
drag, startPoint x: 861, startPoint y: 349, endPoint x: 583, endPoint y: 201, distance: 314.9
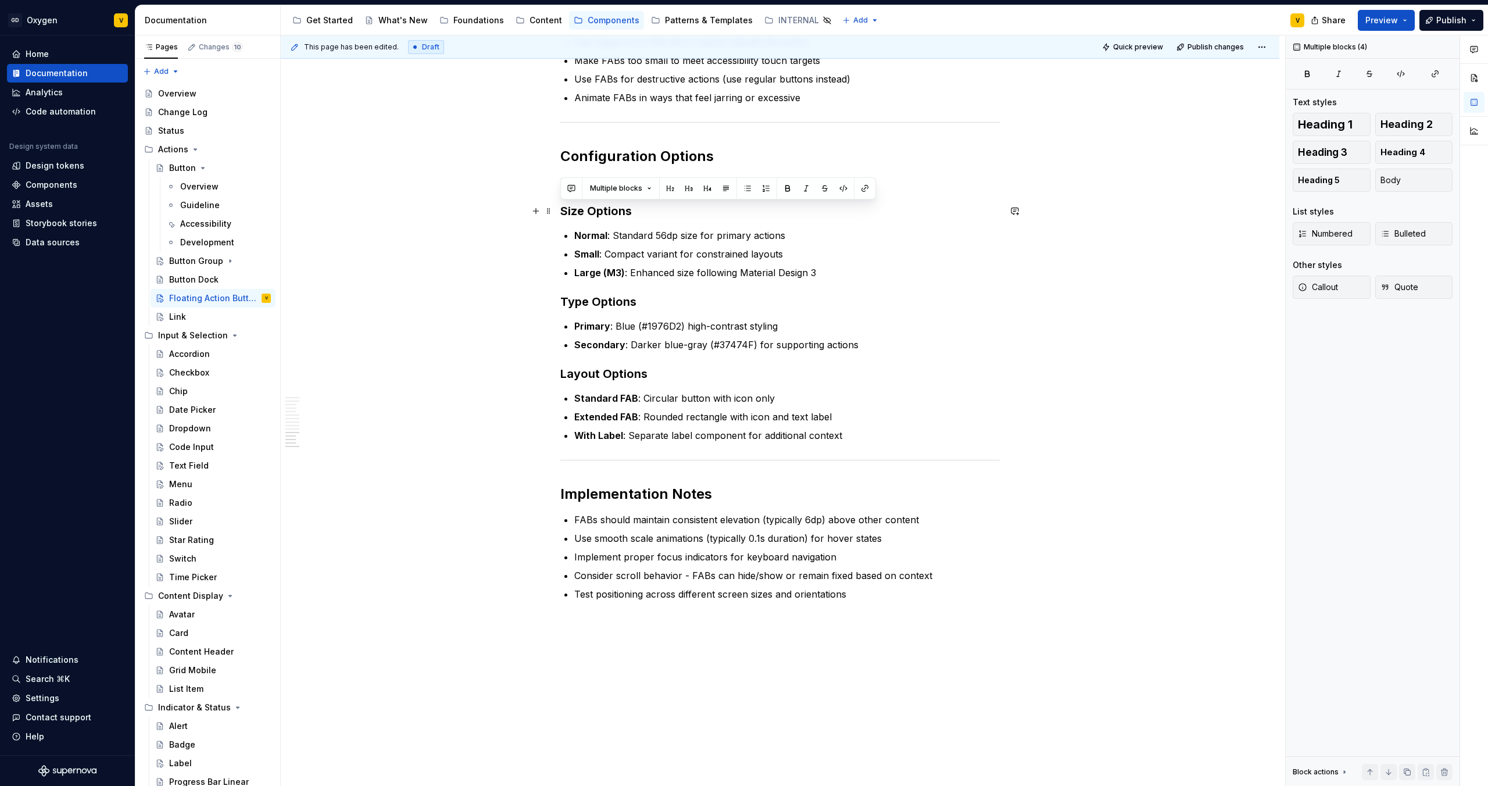
click at [656, 244] on ul "Normal : Standard 56dp size for primary actions Small : Compact variant for con…" at bounding box center [786, 253] width 425 height 51
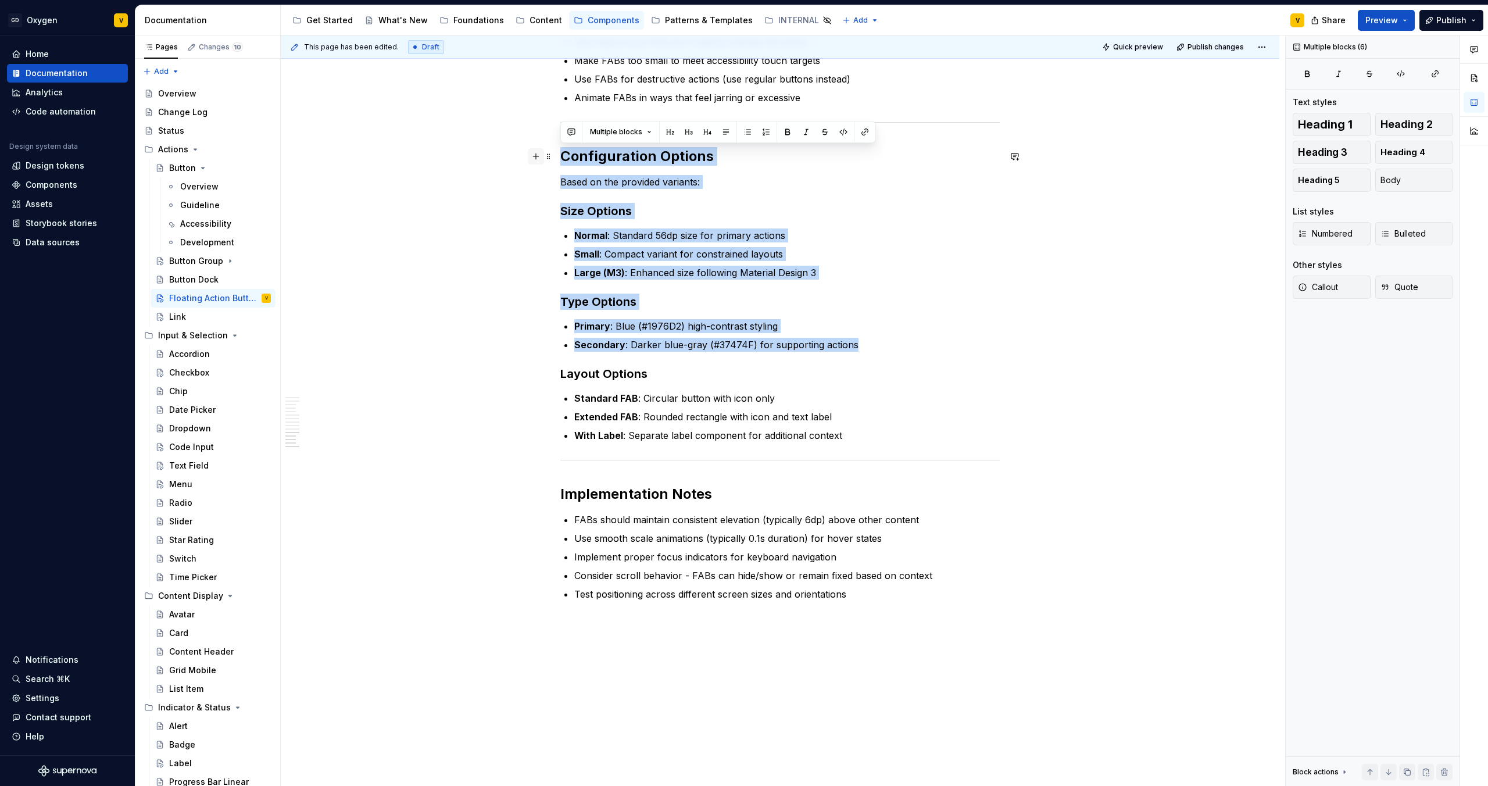
drag, startPoint x: 871, startPoint y: 349, endPoint x: 532, endPoint y: 153, distance: 390.6
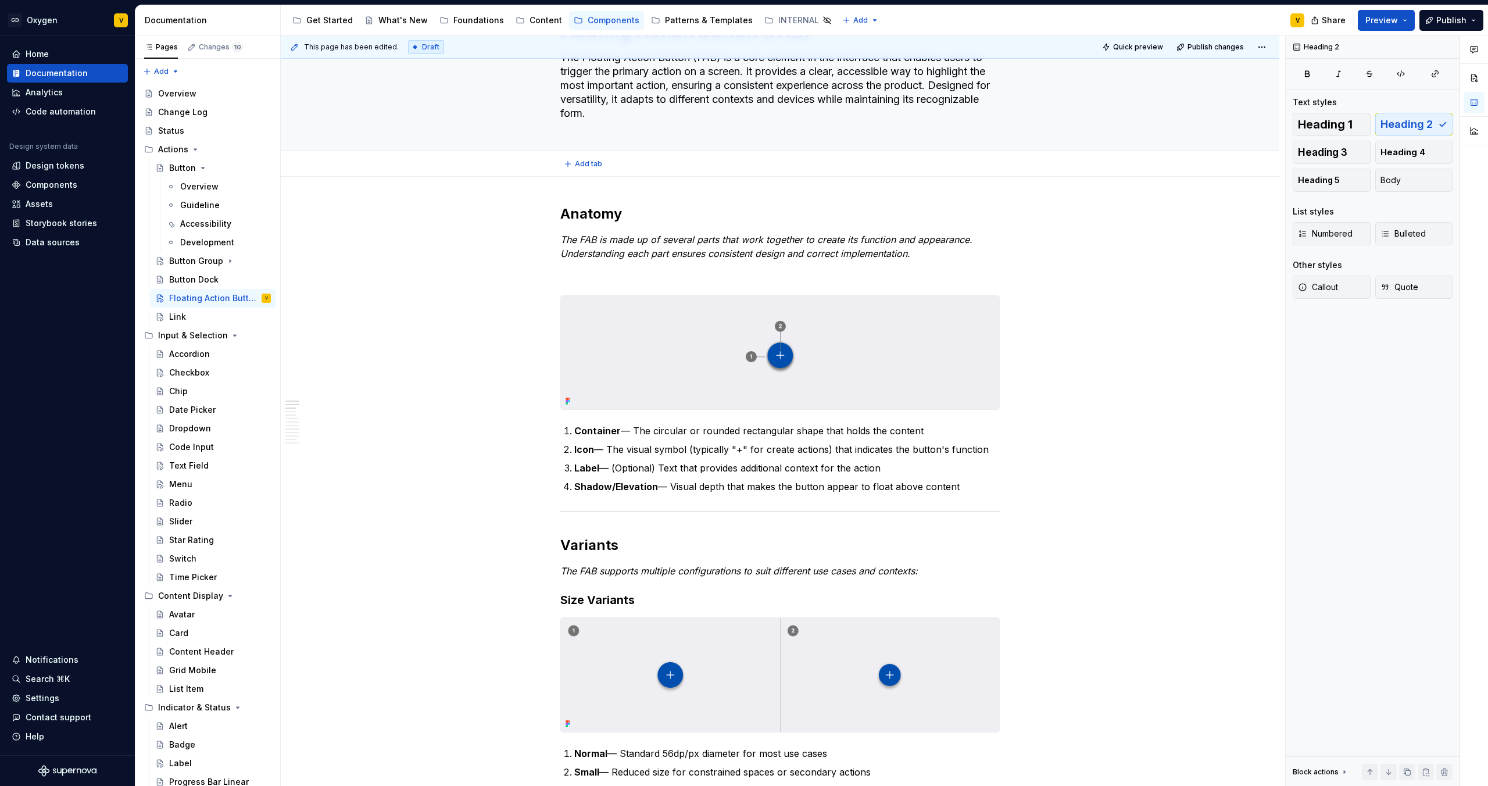
scroll to position [0, 0]
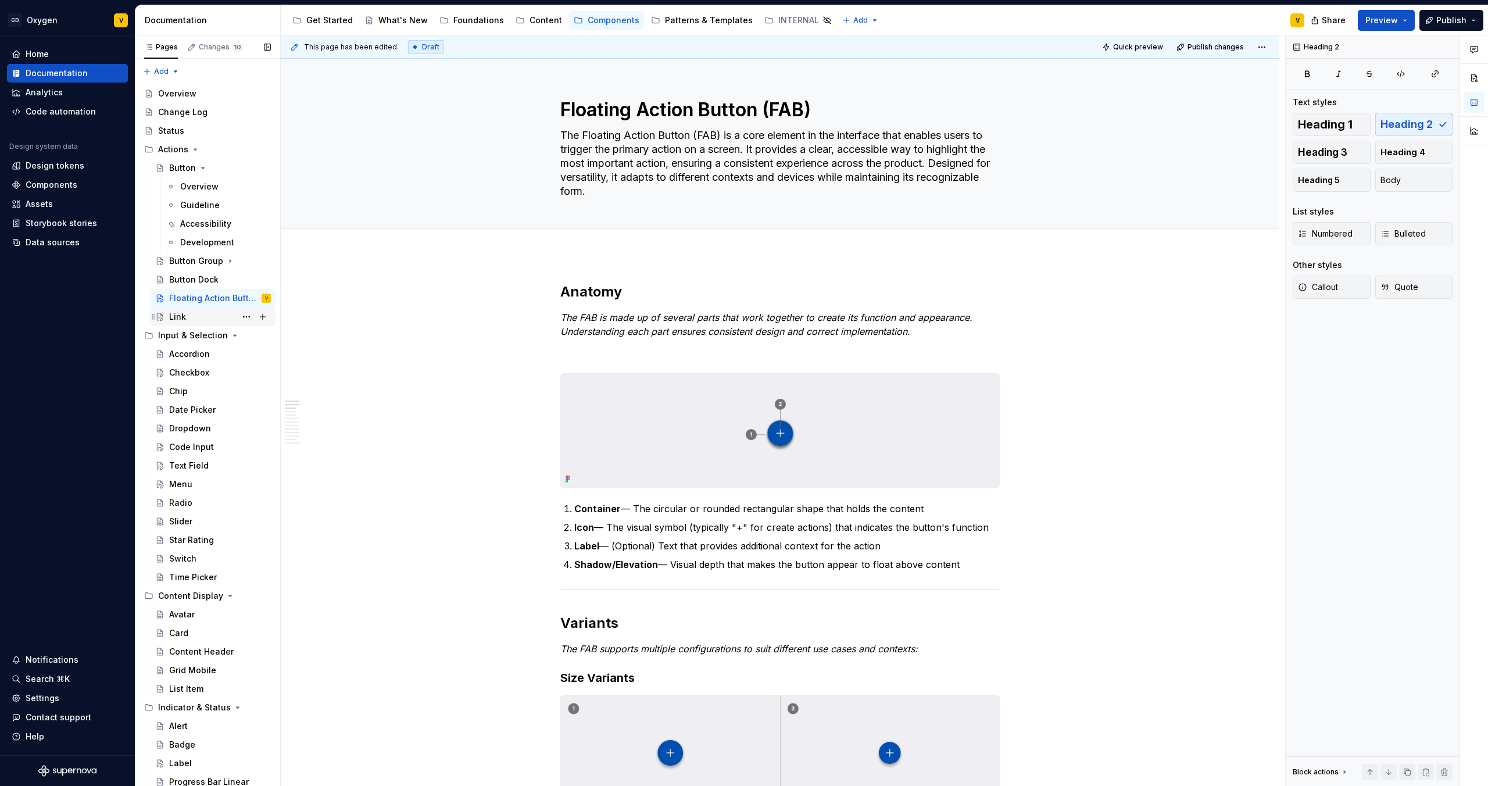
click at [186, 319] on div "Link" at bounding box center [220, 317] width 102 height 16
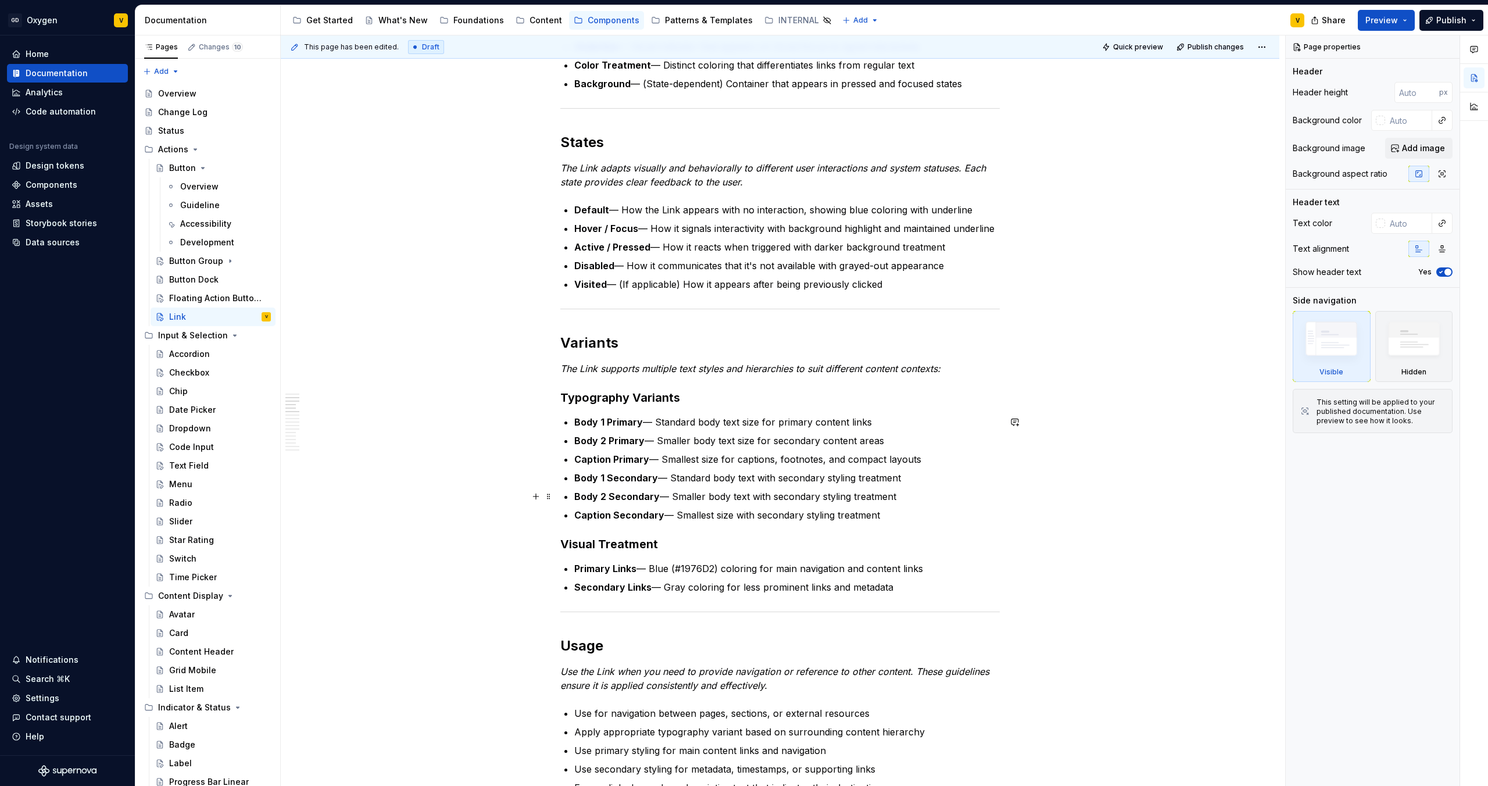
scroll to position [327, 0]
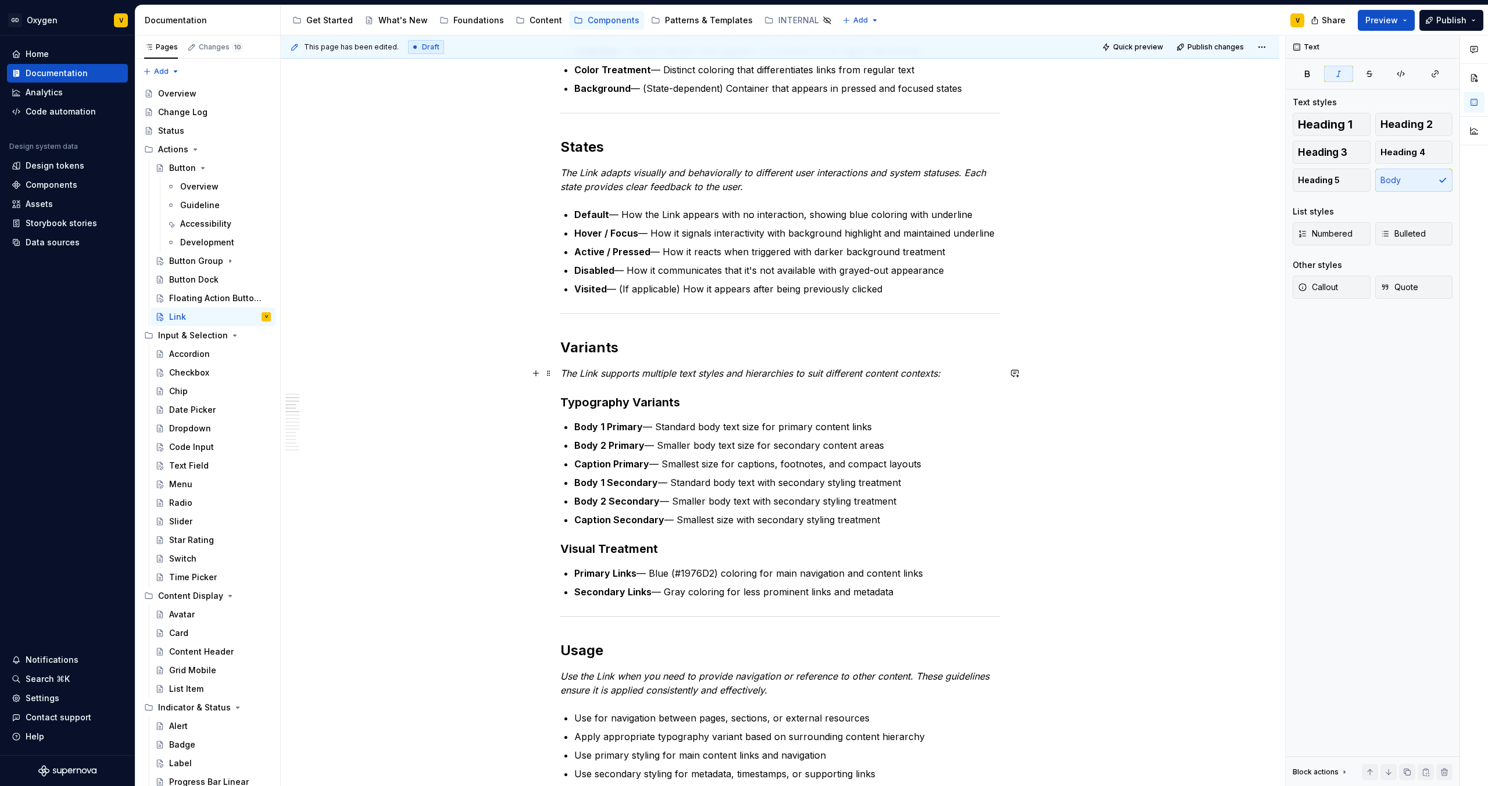
click at [969, 369] on p "The Link supports multiple text styles and hierarchies to suit different conten…" at bounding box center [779, 373] width 439 height 14
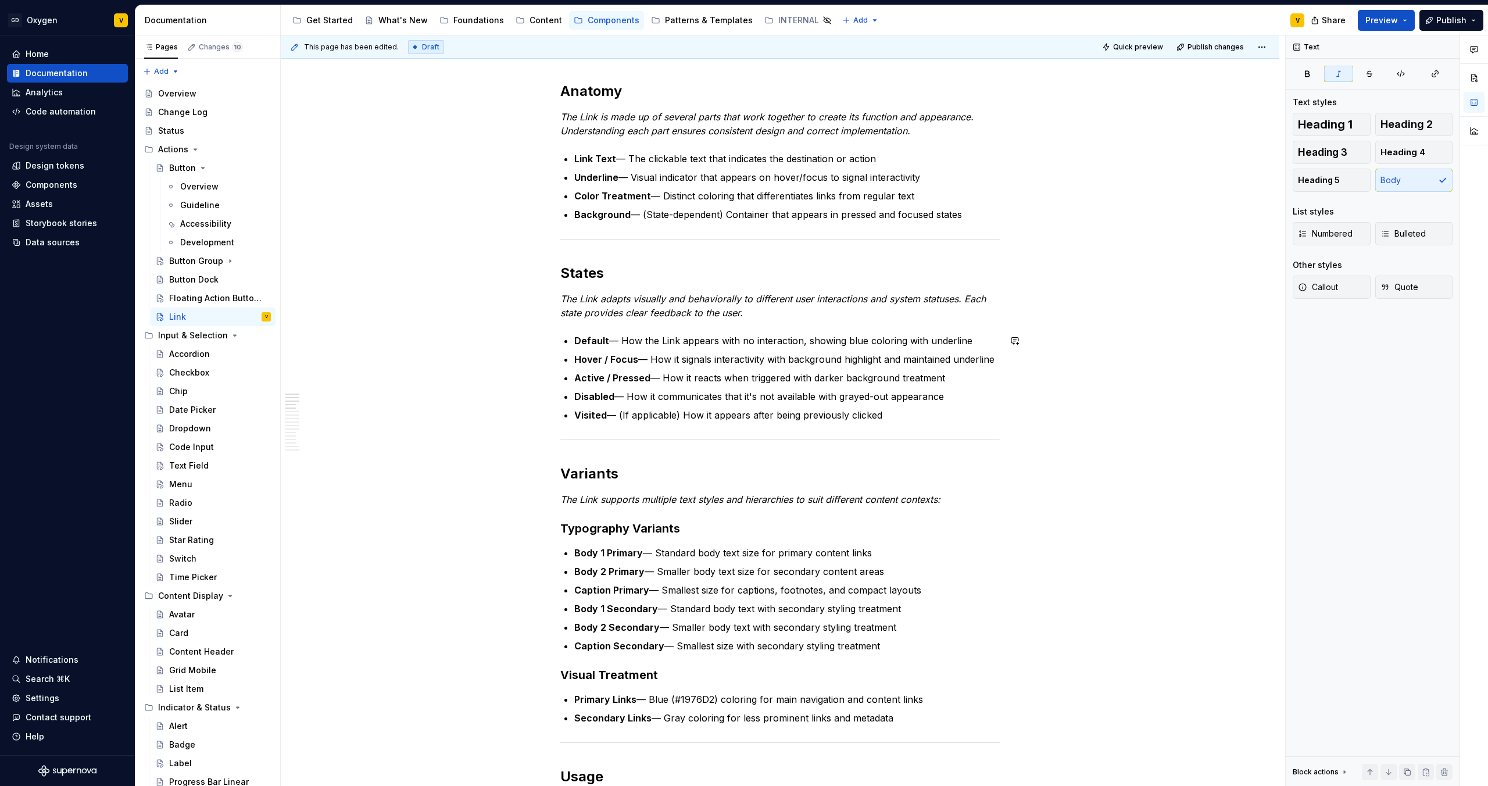
scroll to position [119, 0]
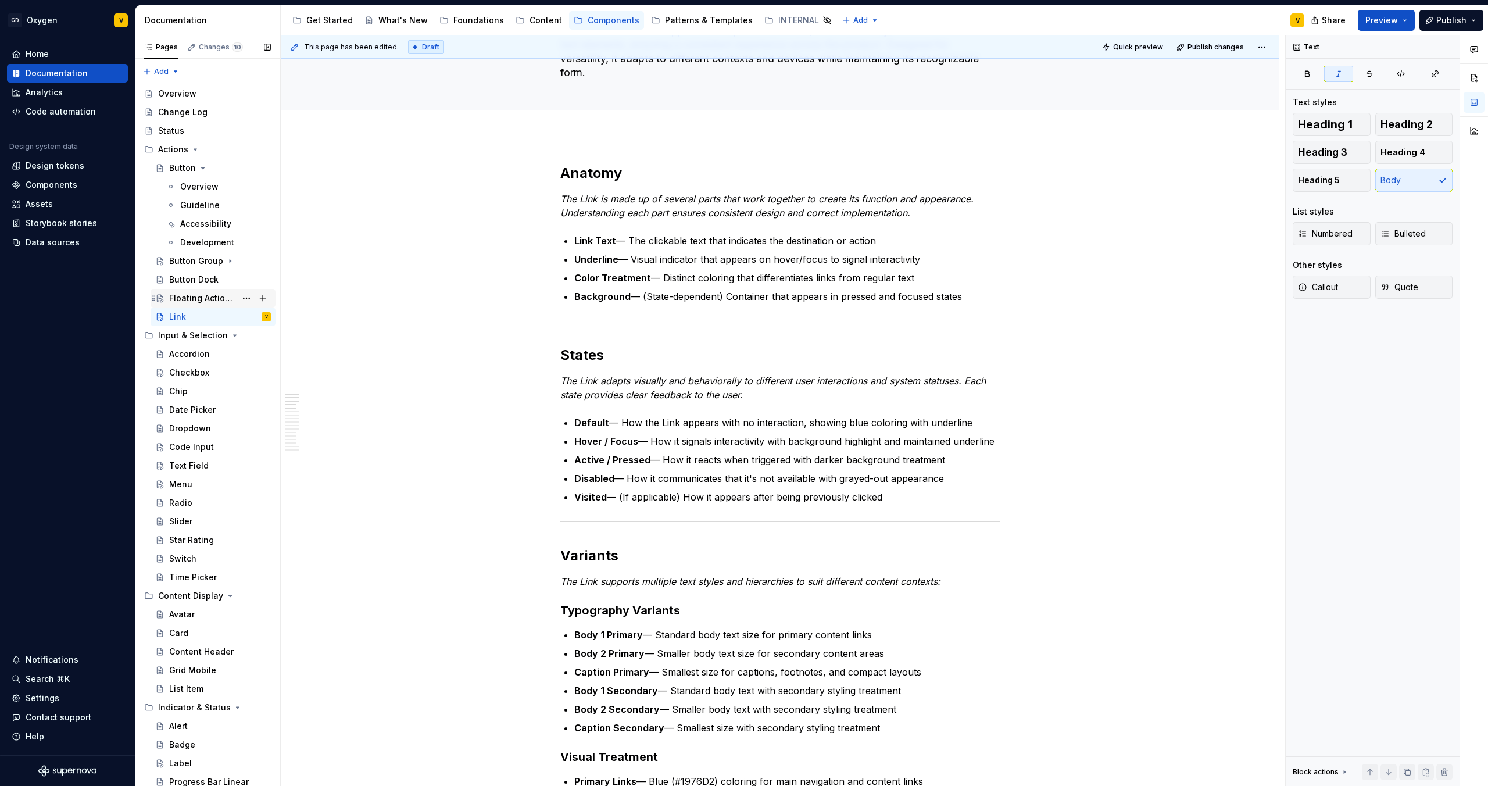
click at [219, 291] on div "Floating Action Button (FAB)" at bounding box center [220, 298] width 102 height 16
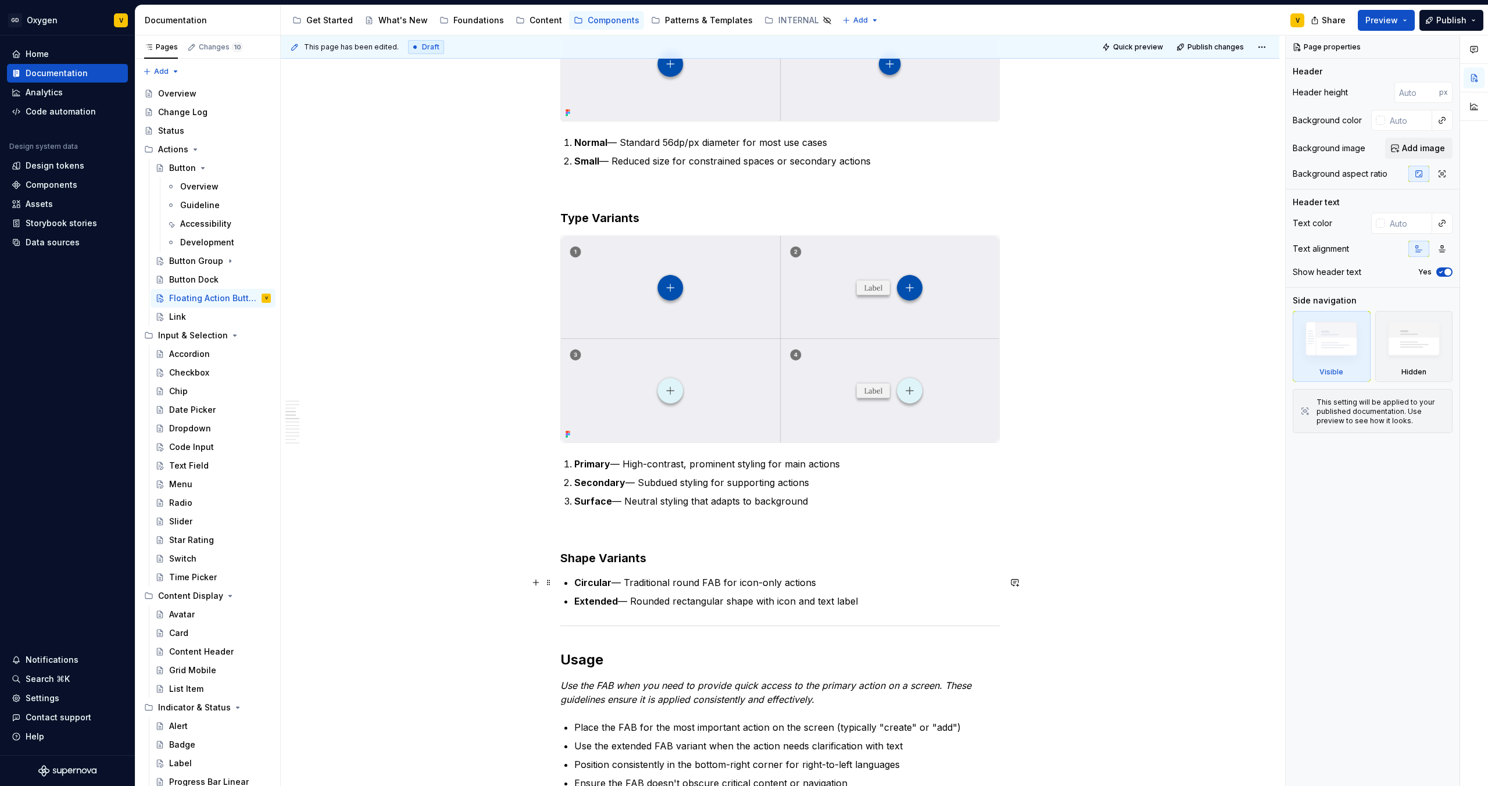
scroll to position [741, 0]
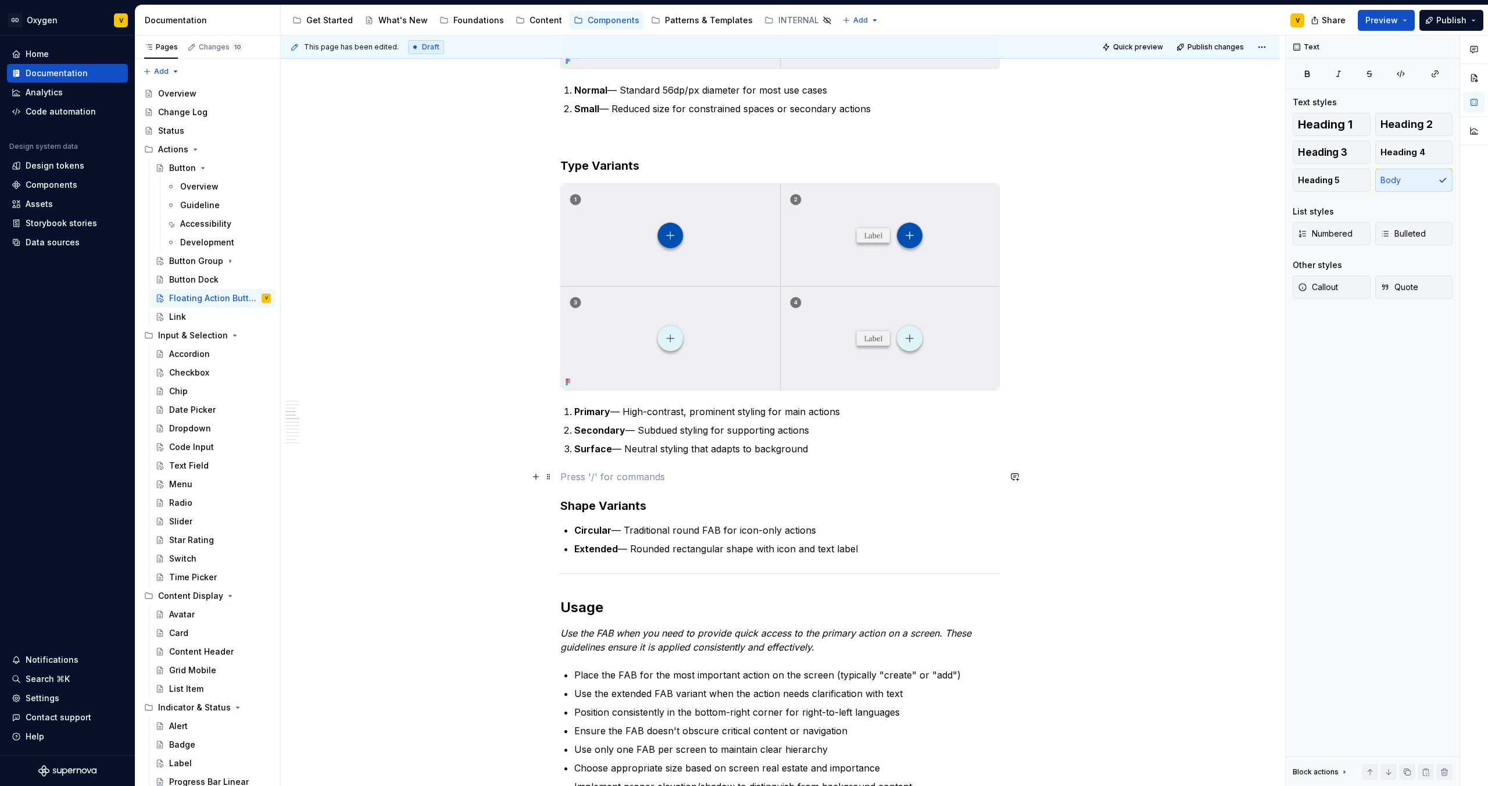
click at [645, 473] on p at bounding box center [779, 477] width 439 height 14
click at [535, 480] on button "button" at bounding box center [536, 476] width 16 height 16
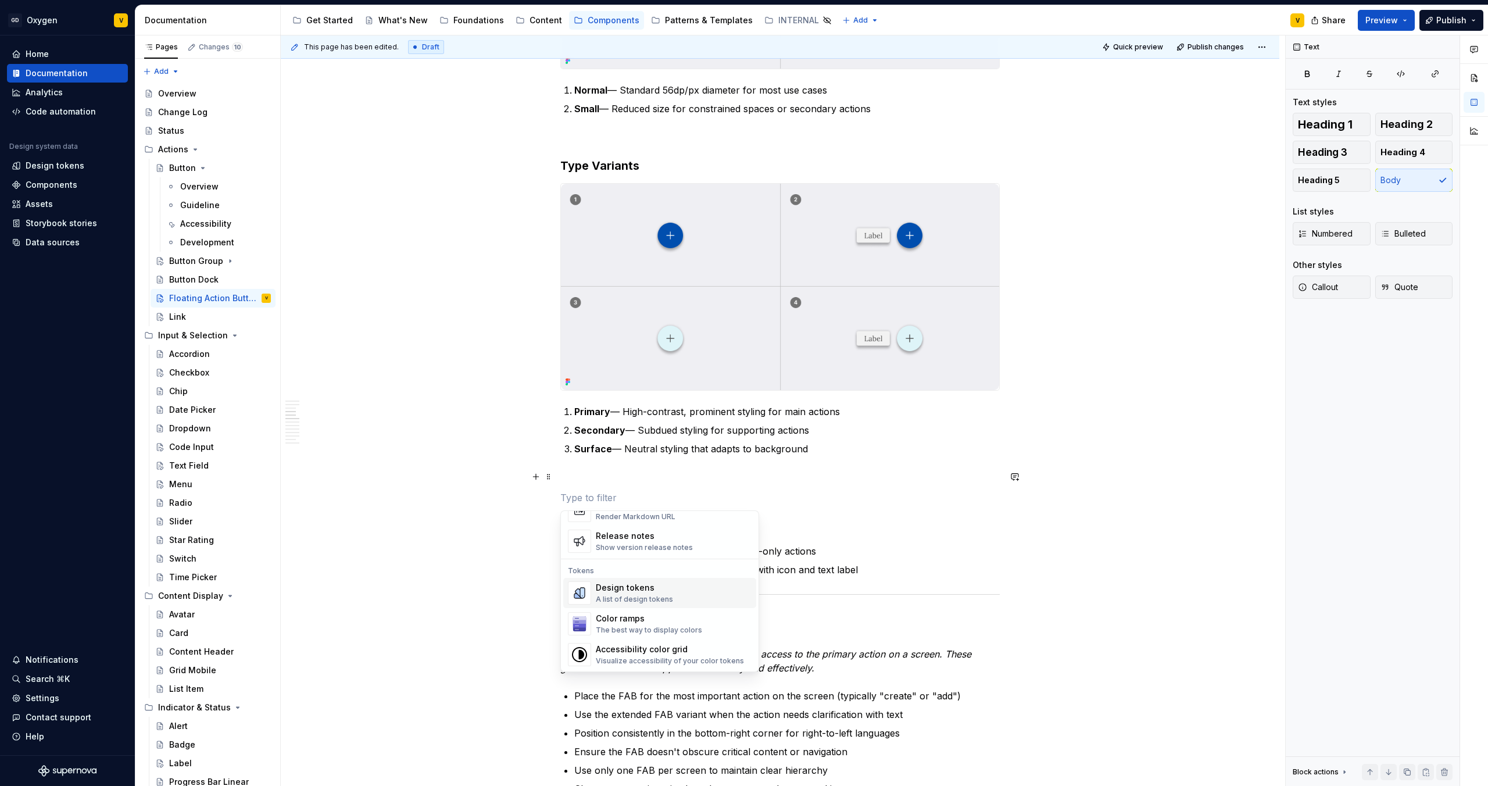
scroll to position [802, 0]
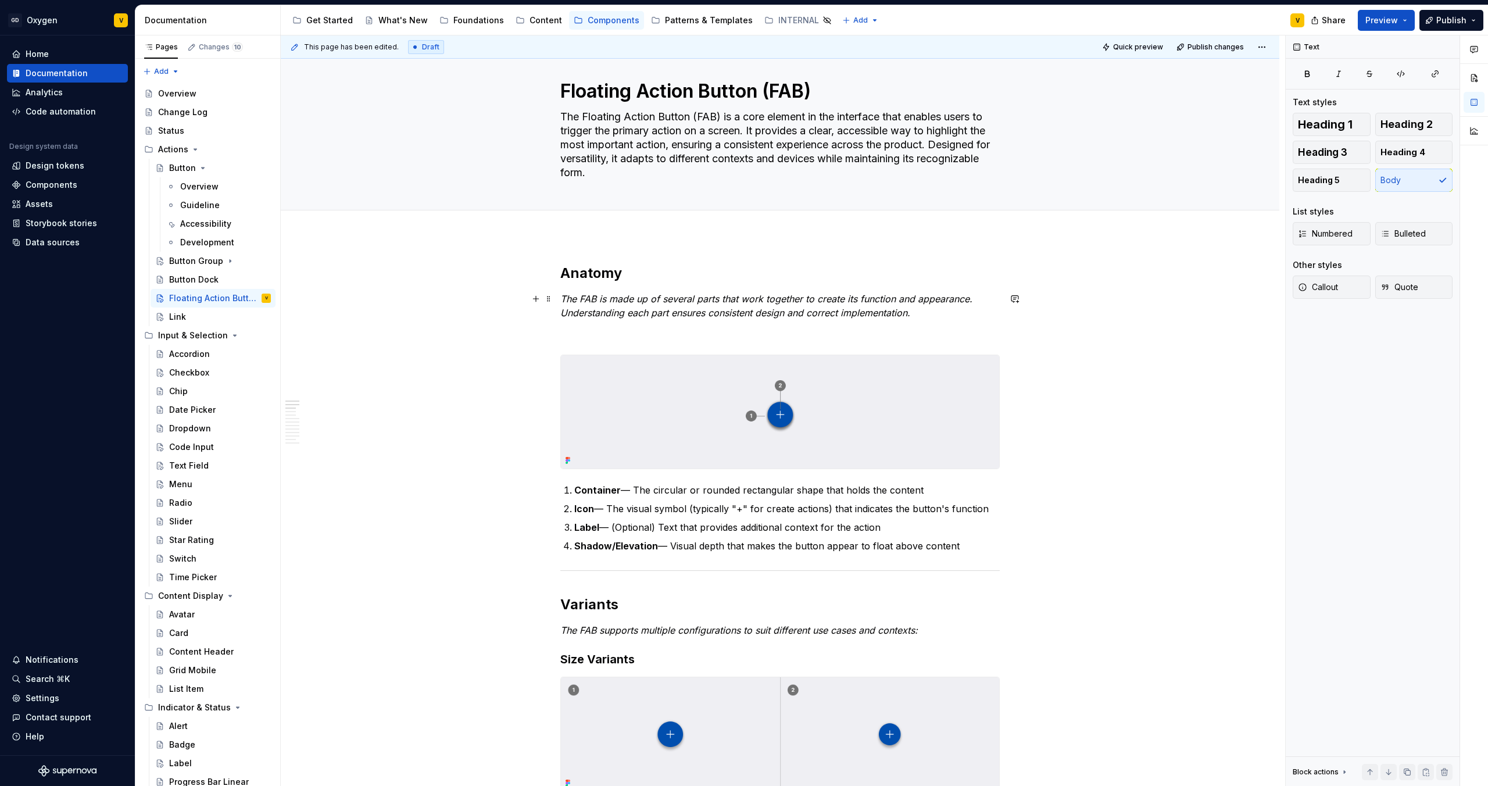
scroll to position [0, 0]
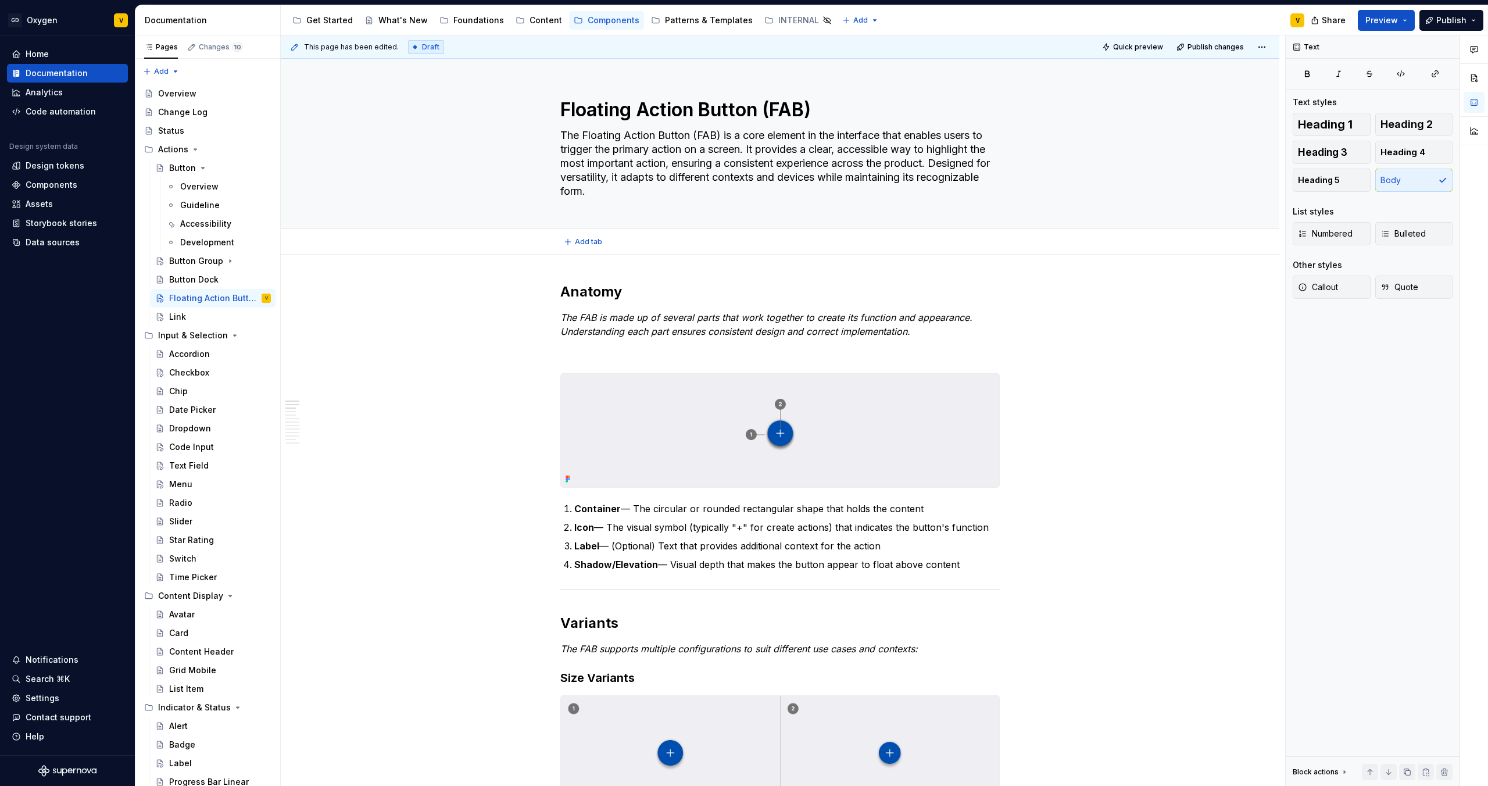
click at [578, 252] on div "Add tab" at bounding box center [780, 242] width 999 height 26
type textarea "*"
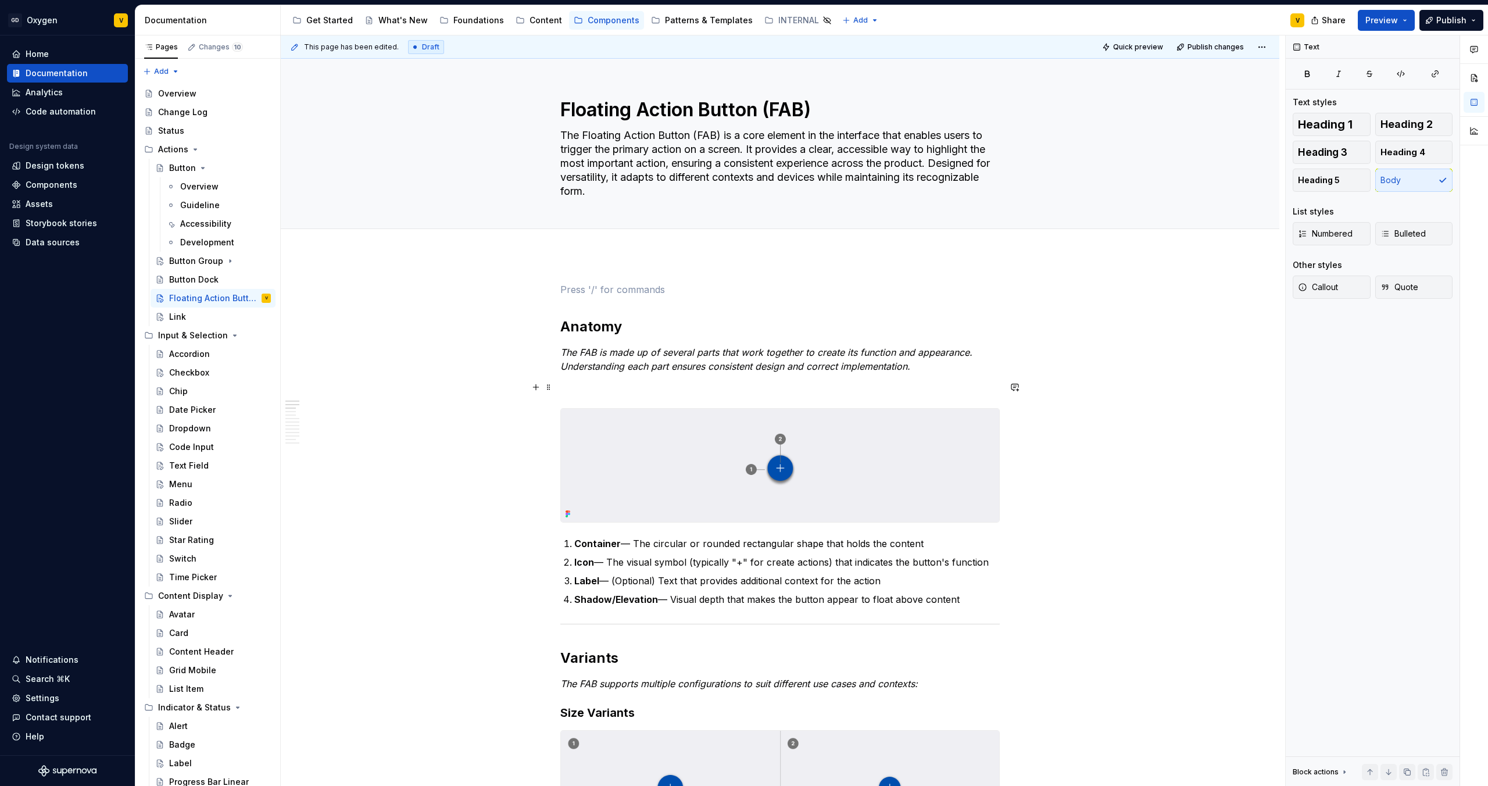
click at [611, 383] on p at bounding box center [779, 387] width 439 height 14
click at [589, 284] on p at bounding box center [779, 289] width 439 height 14
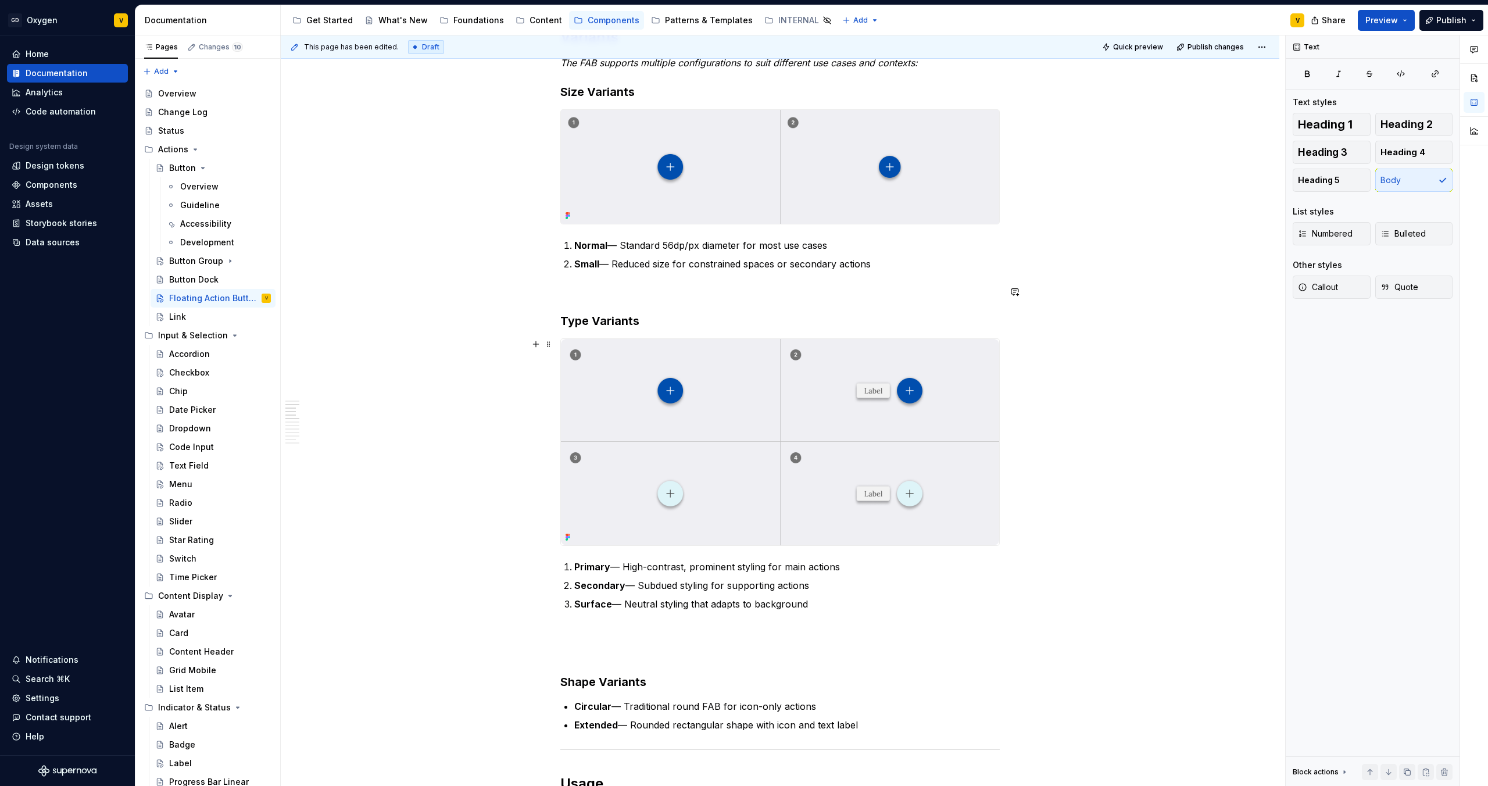
scroll to position [975, 0]
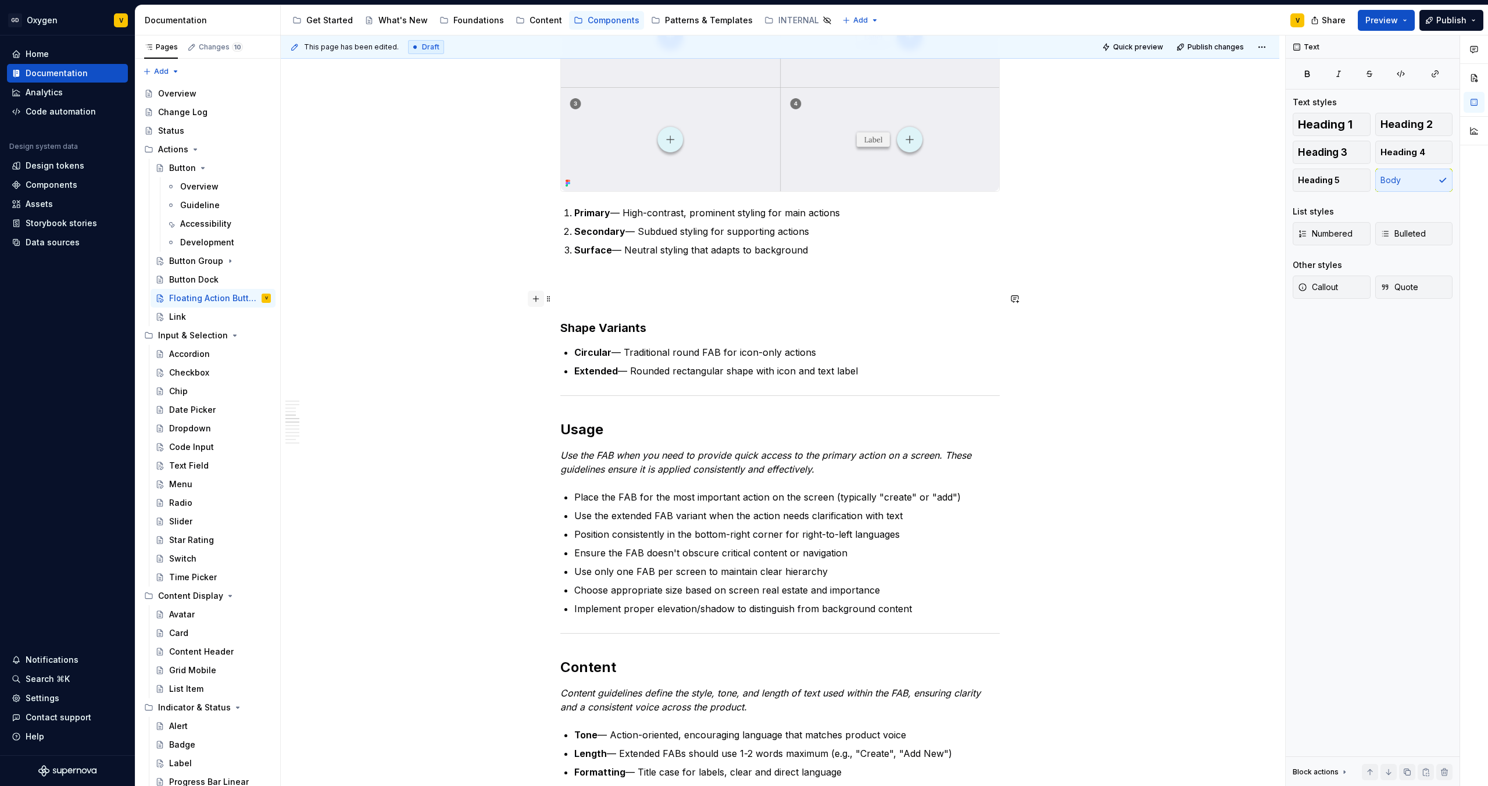
click at [538, 295] on button "button" at bounding box center [536, 299] width 16 height 16
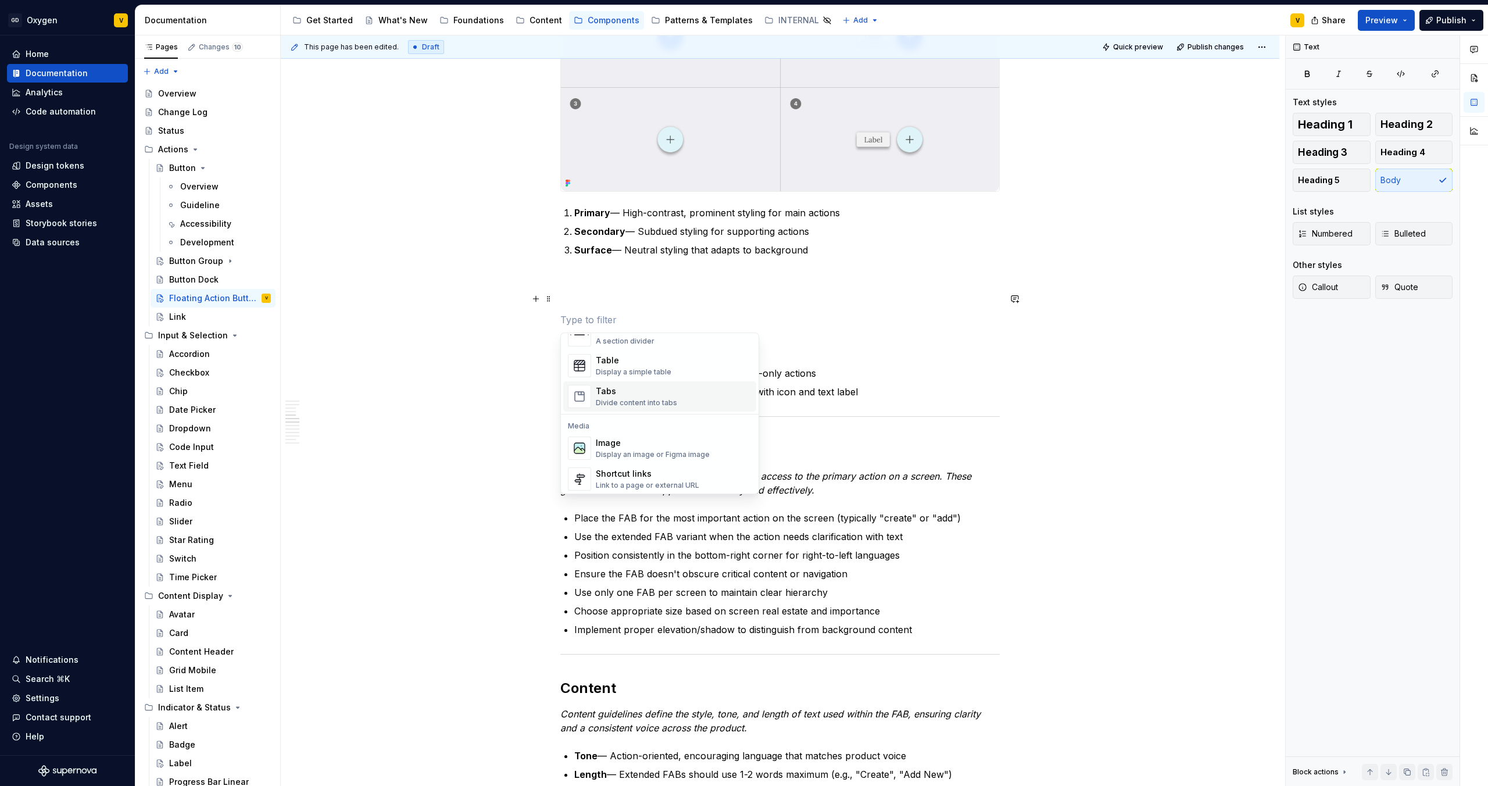
scroll to position [427, 0]
click at [659, 376] on div "Tabs" at bounding box center [636, 377] width 81 height 12
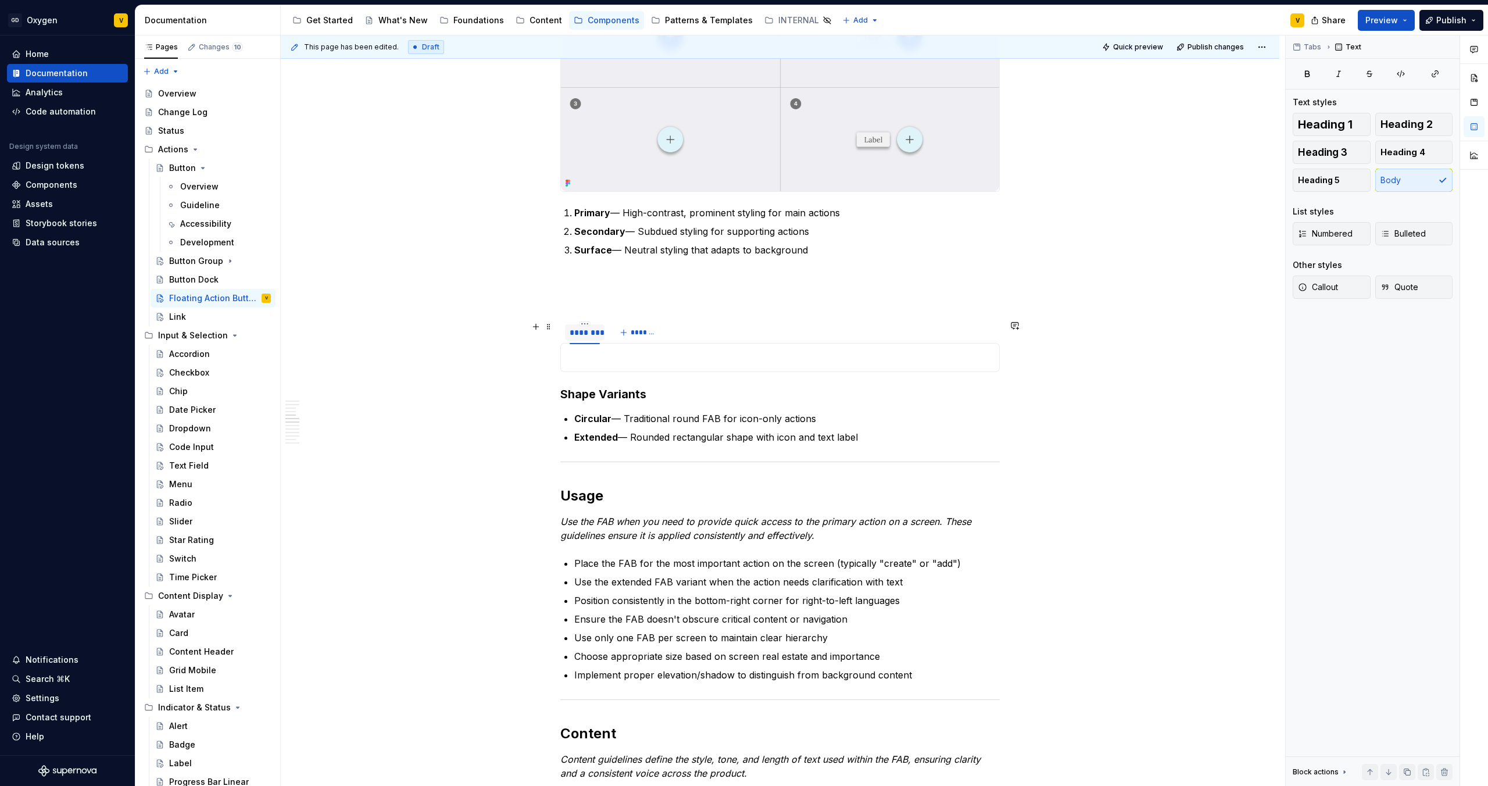
click at [587, 334] on div "********" at bounding box center [585, 333] width 30 height 12
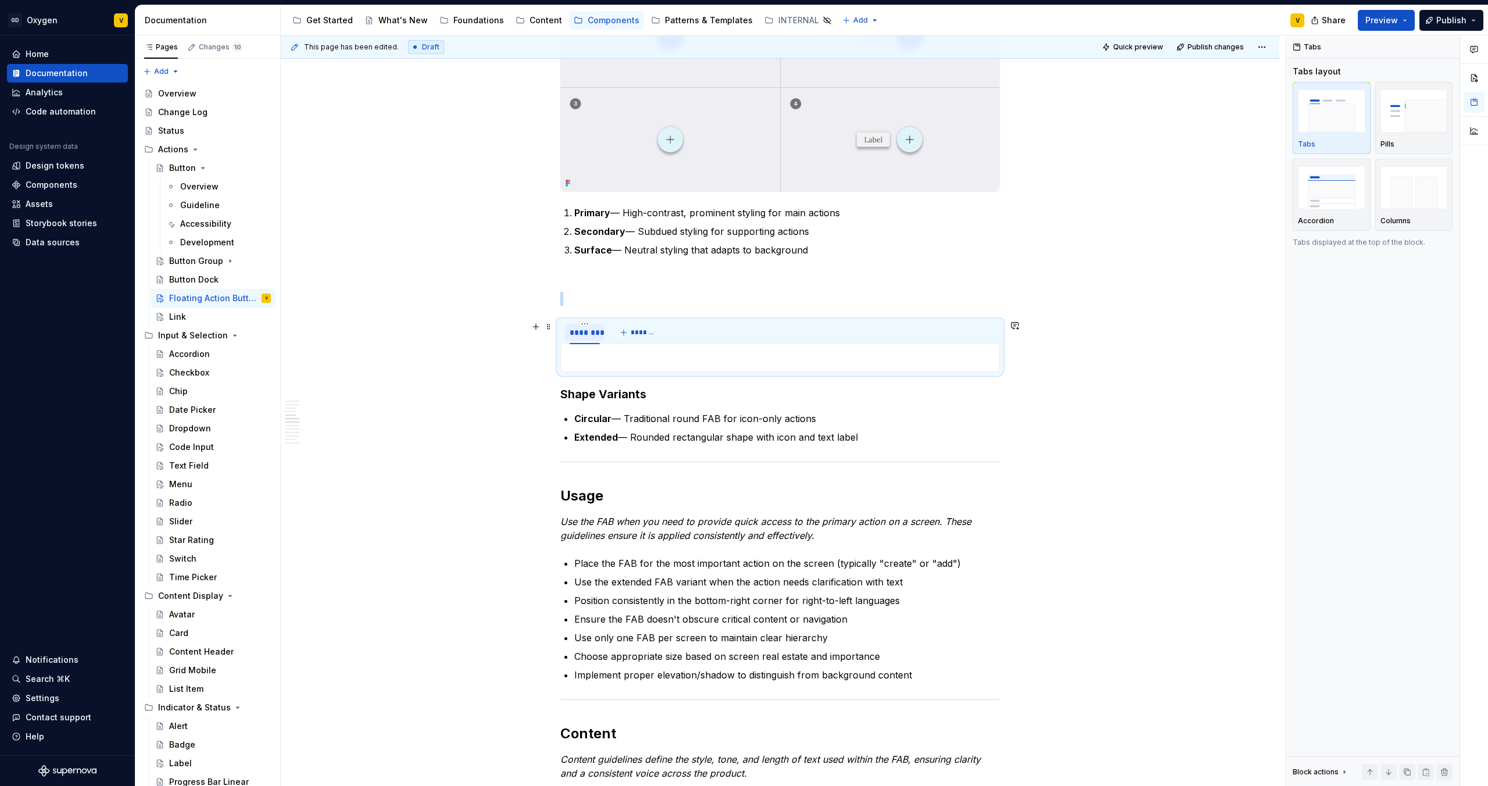
click at [587, 334] on div "********" at bounding box center [585, 333] width 30 height 12
type input "******"
click at [445, 380] on div "Anatomy The FAB is made up of several parts that work together to create its fu…" at bounding box center [780, 619] width 999 height 2678
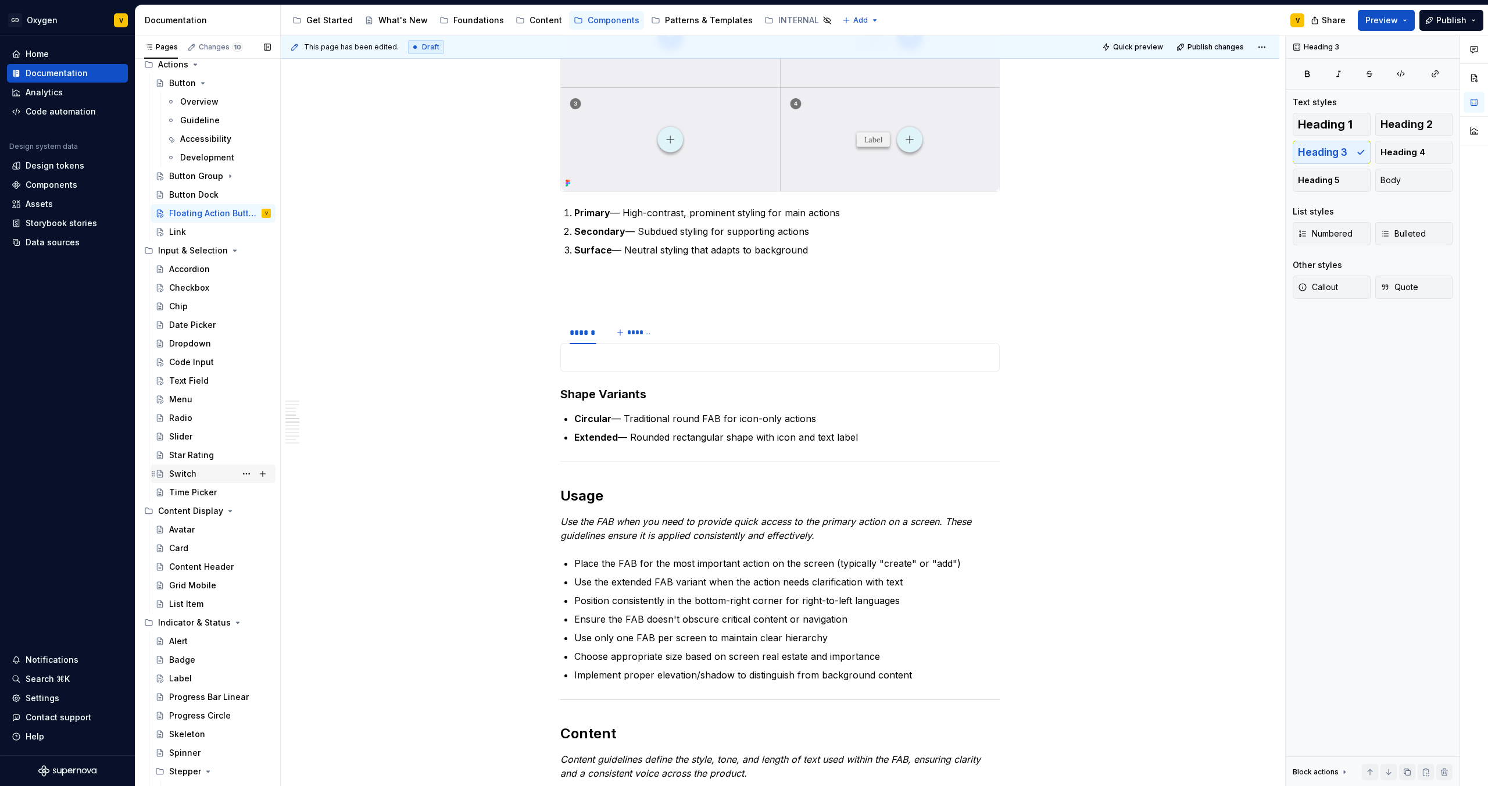
scroll to position [96, 0]
click at [194, 659] on div "Label" at bounding box center [220, 667] width 102 height 16
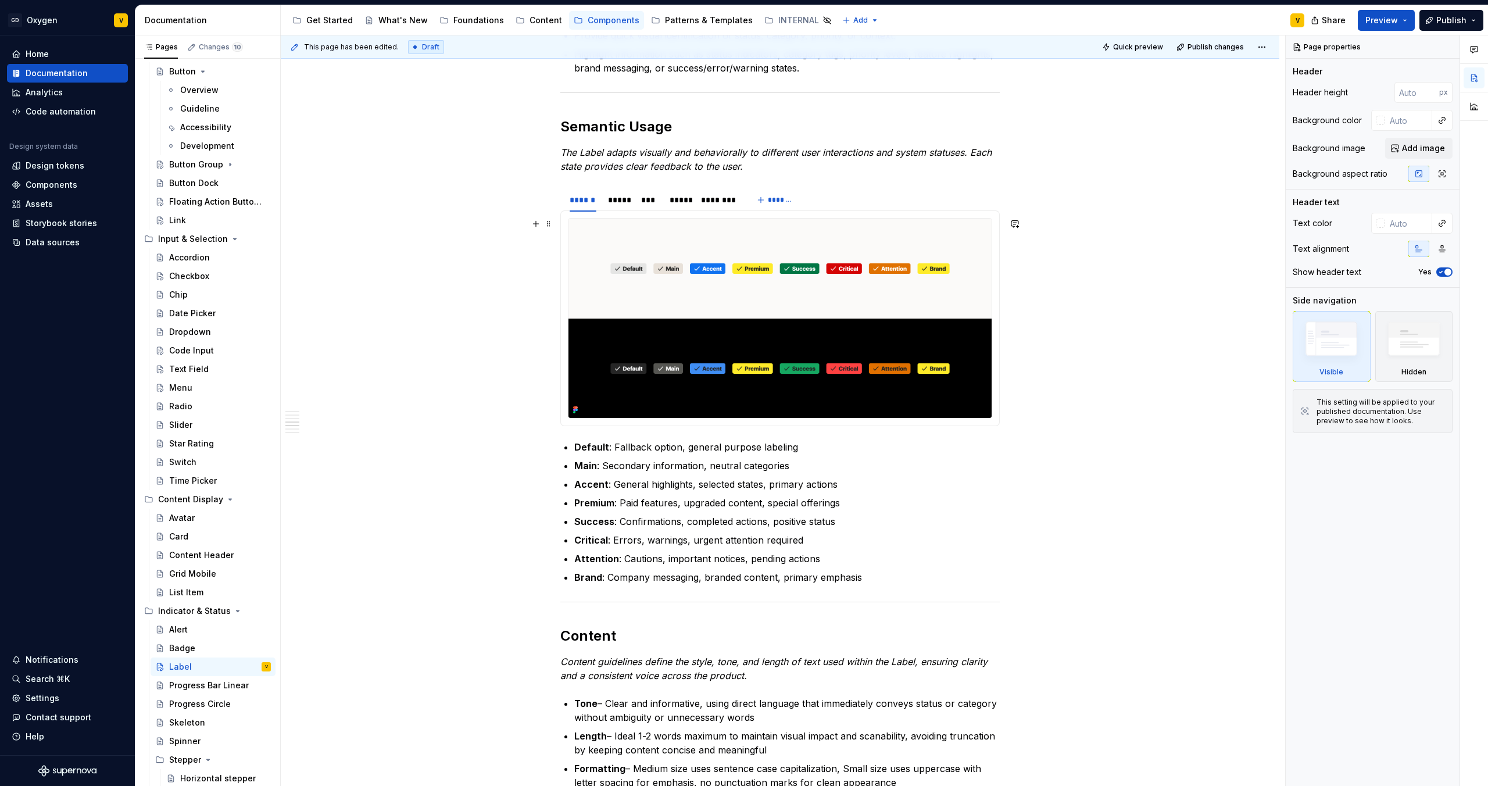
scroll to position [833, 0]
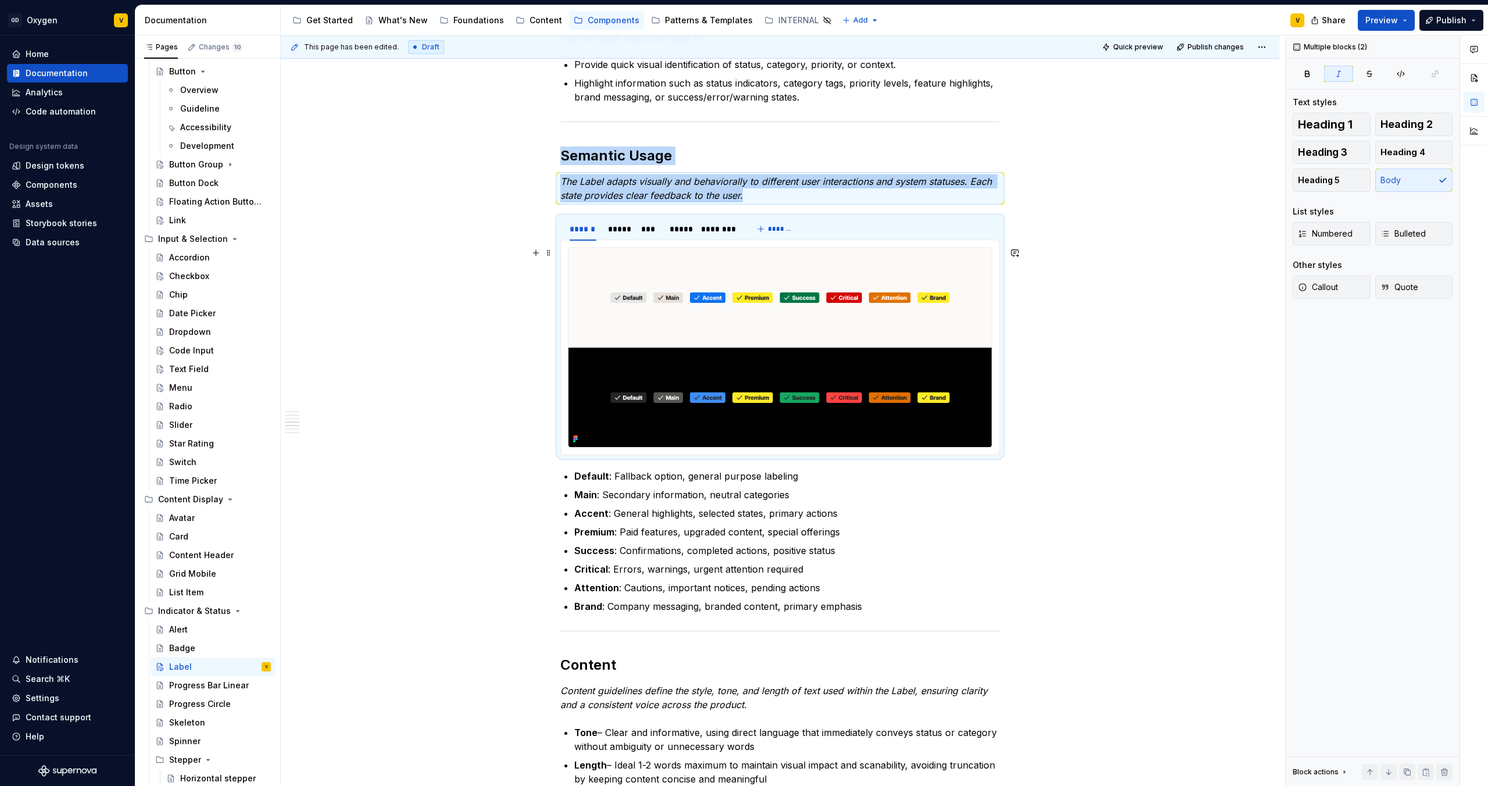
drag, startPoint x: 560, startPoint y: 214, endPoint x: 994, endPoint y: 441, distance: 490.3
click at [994, 441] on section "****** ***** *** ***** ******** *******" at bounding box center [779, 335] width 439 height 239
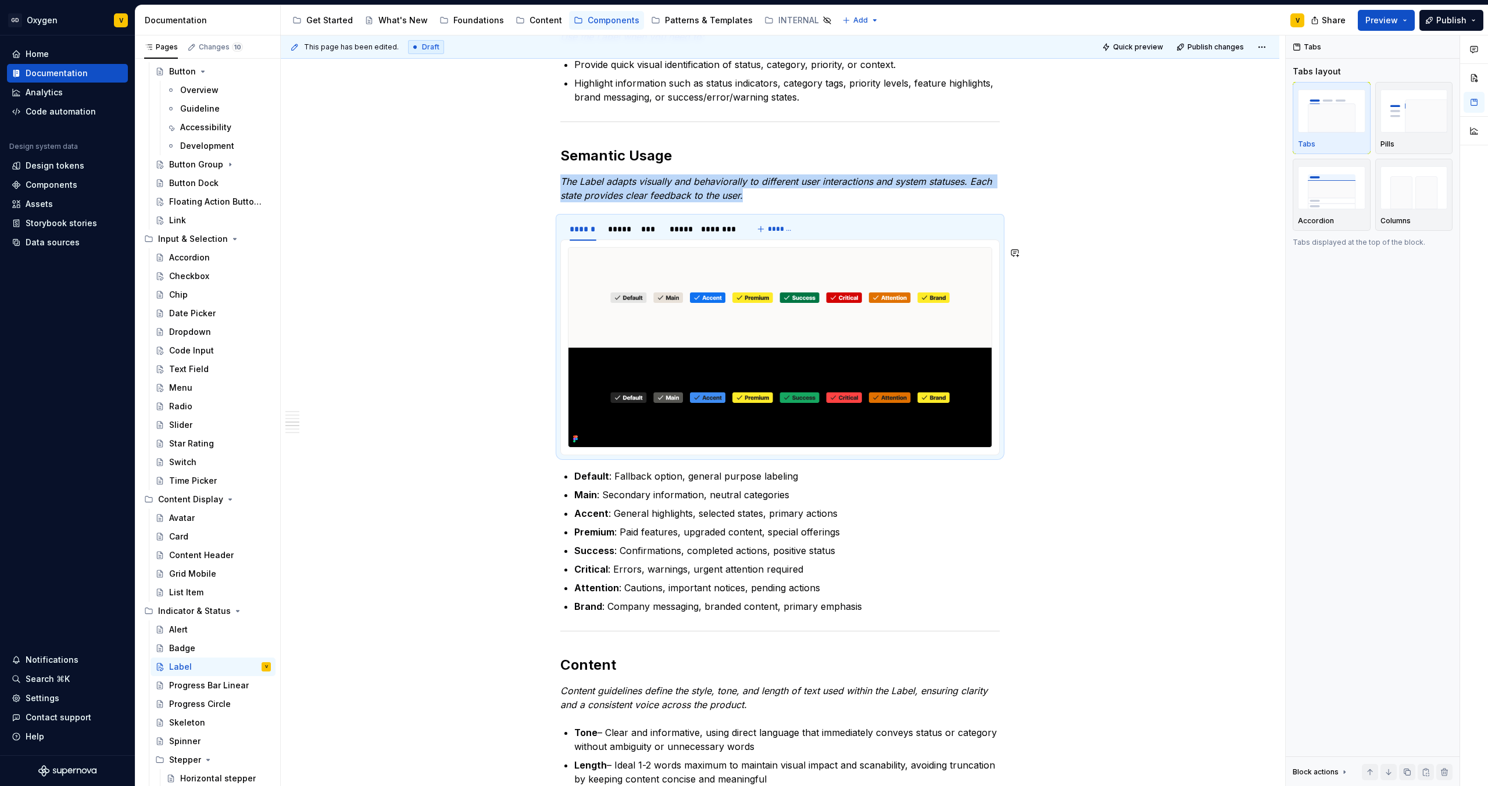
copy em "The Label adapts visually and behaviorally to different user interactions and s…"
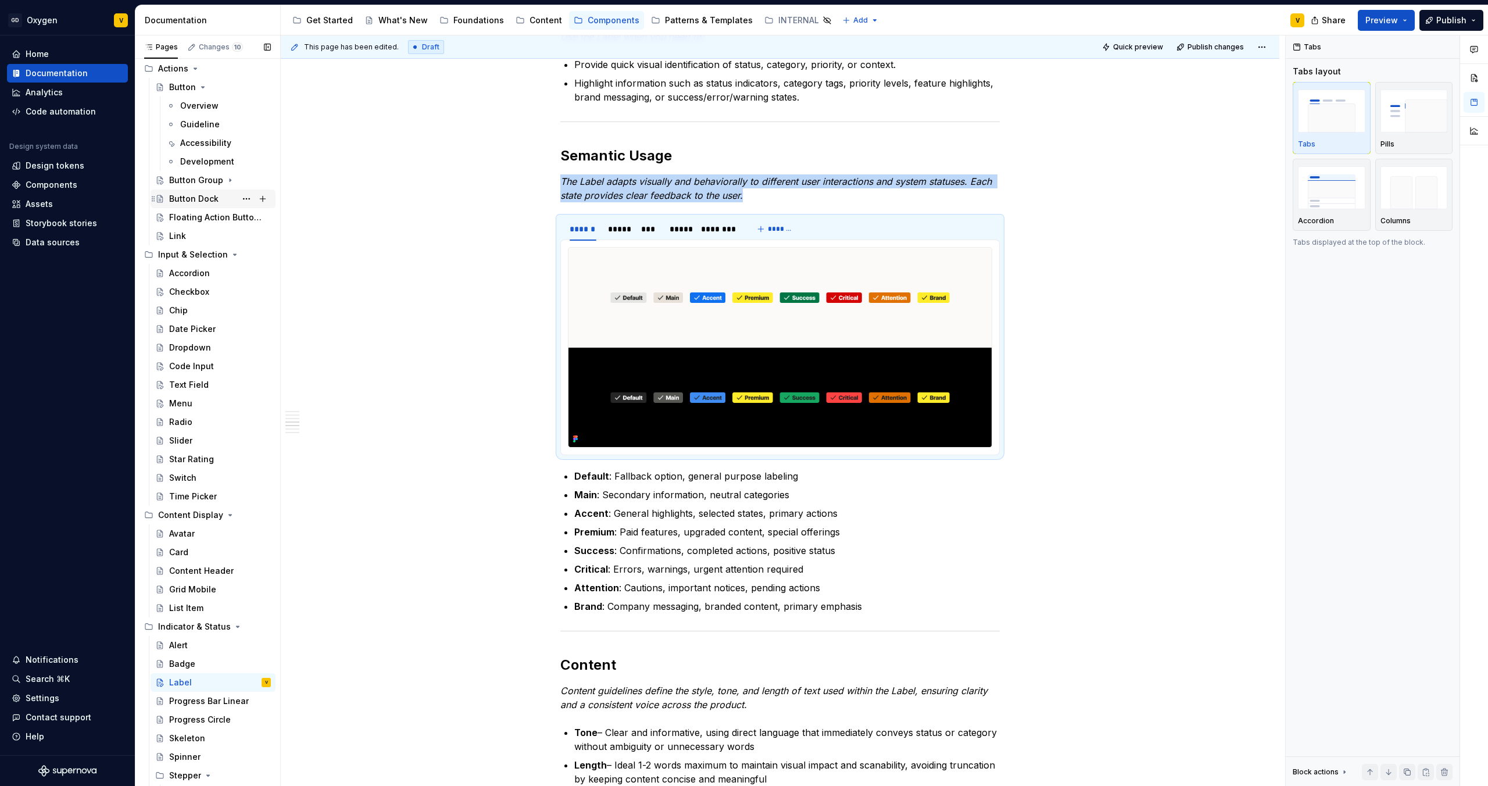
scroll to position [80, 0]
click at [205, 218] on div "Floating Action Button (FAB)" at bounding box center [202, 218] width 67 height 12
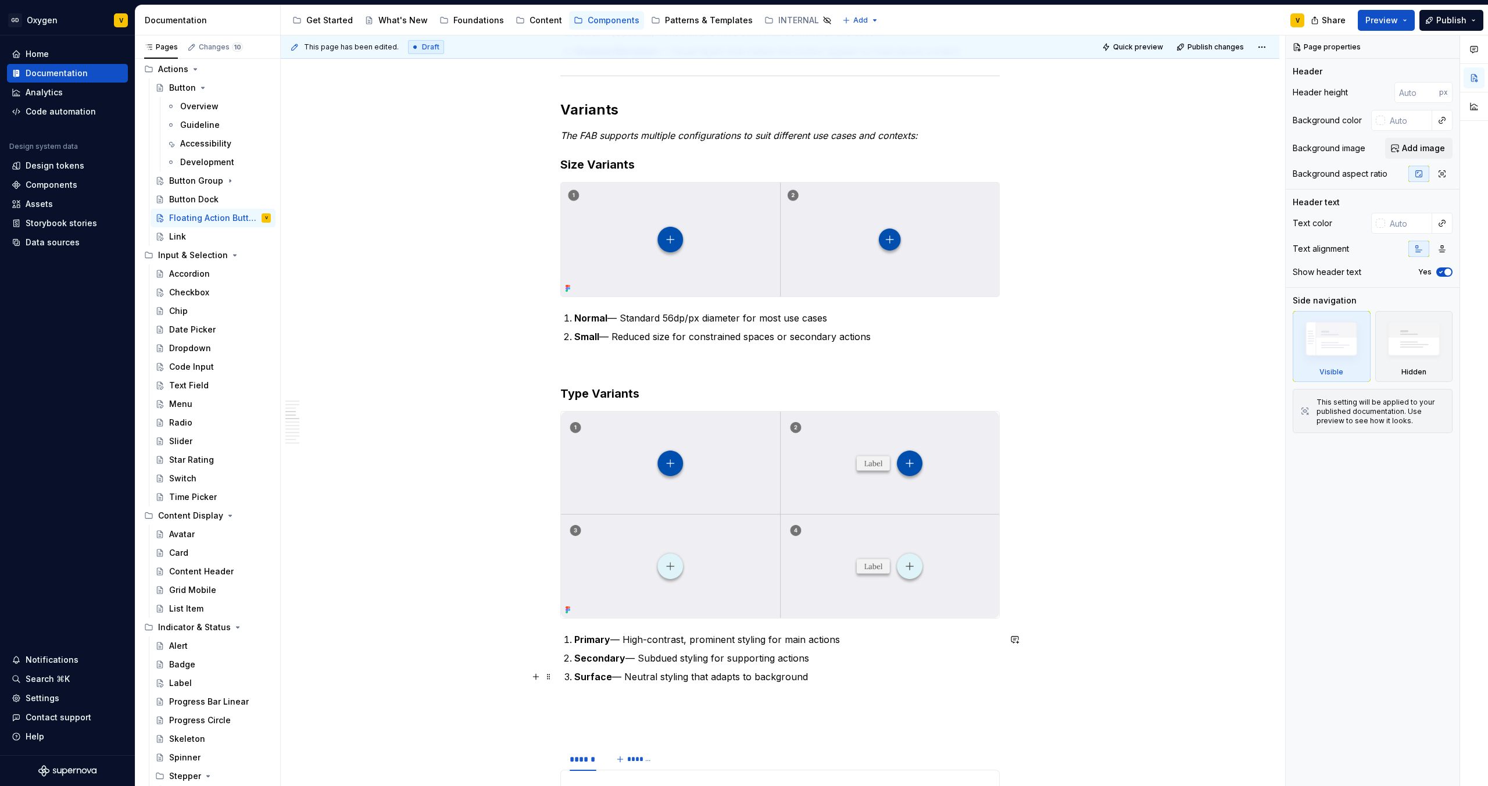
scroll to position [746, 0]
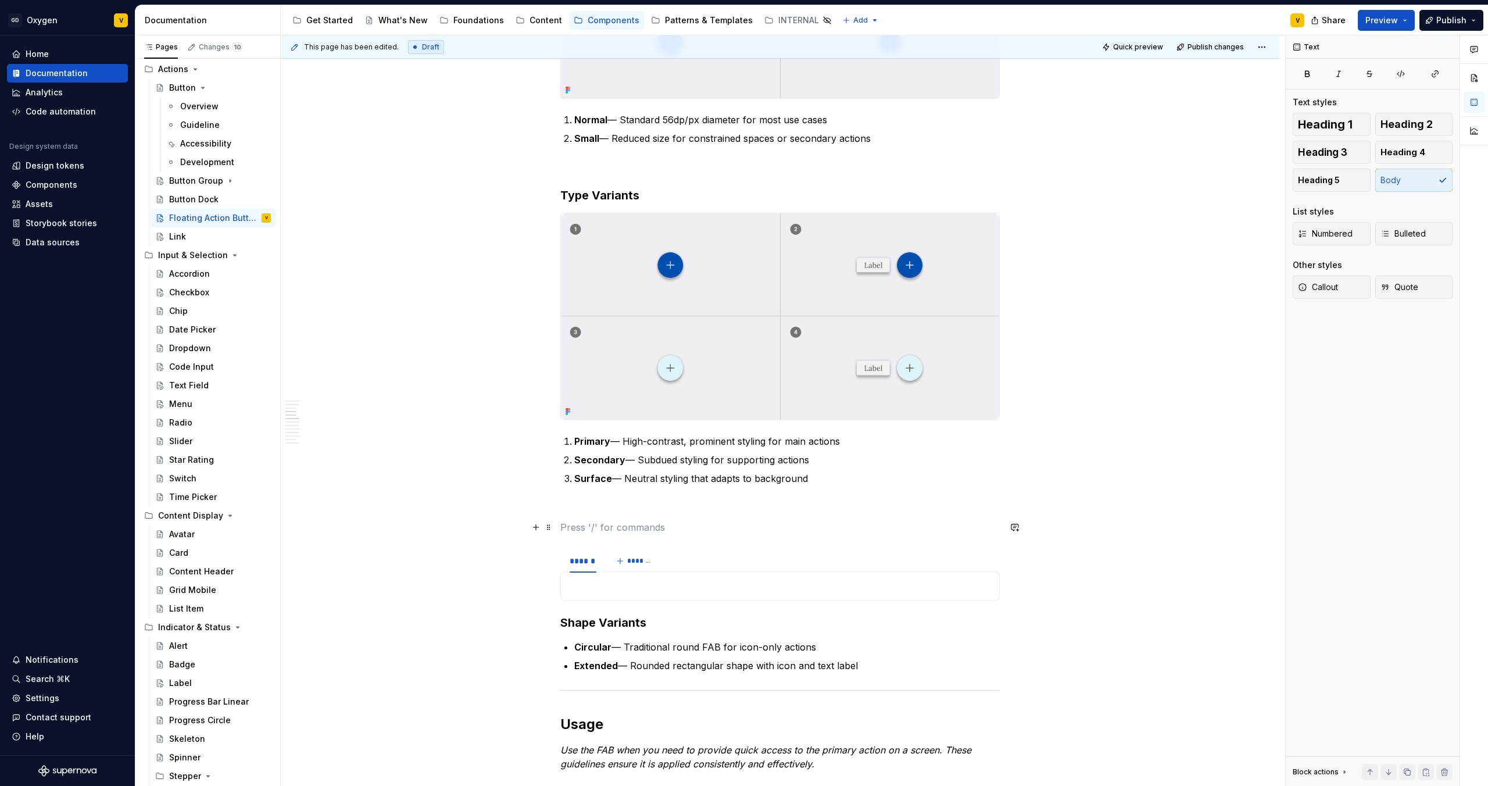
click at [594, 524] on p at bounding box center [779, 527] width 439 height 14
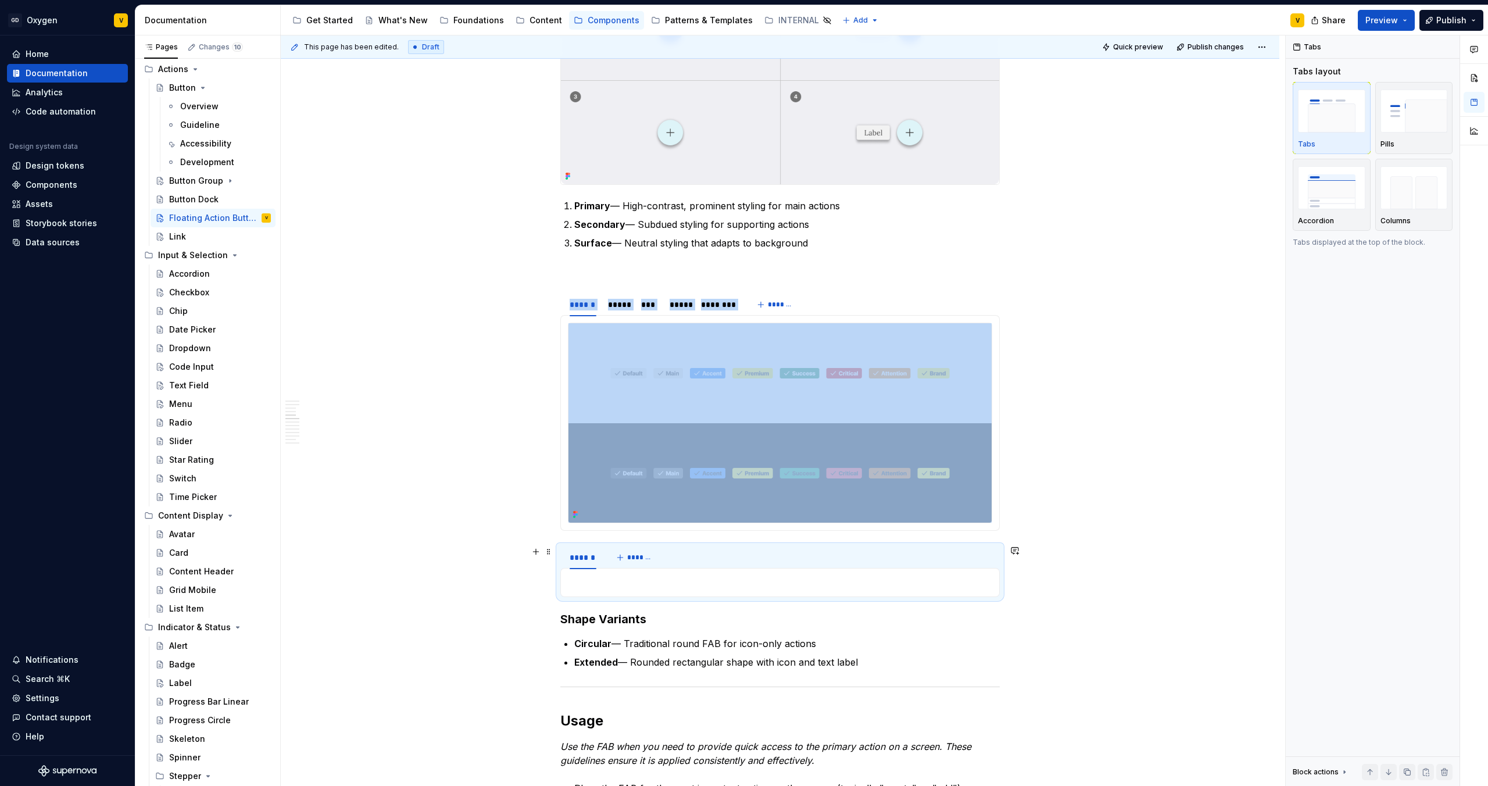
scroll to position [989, 0]
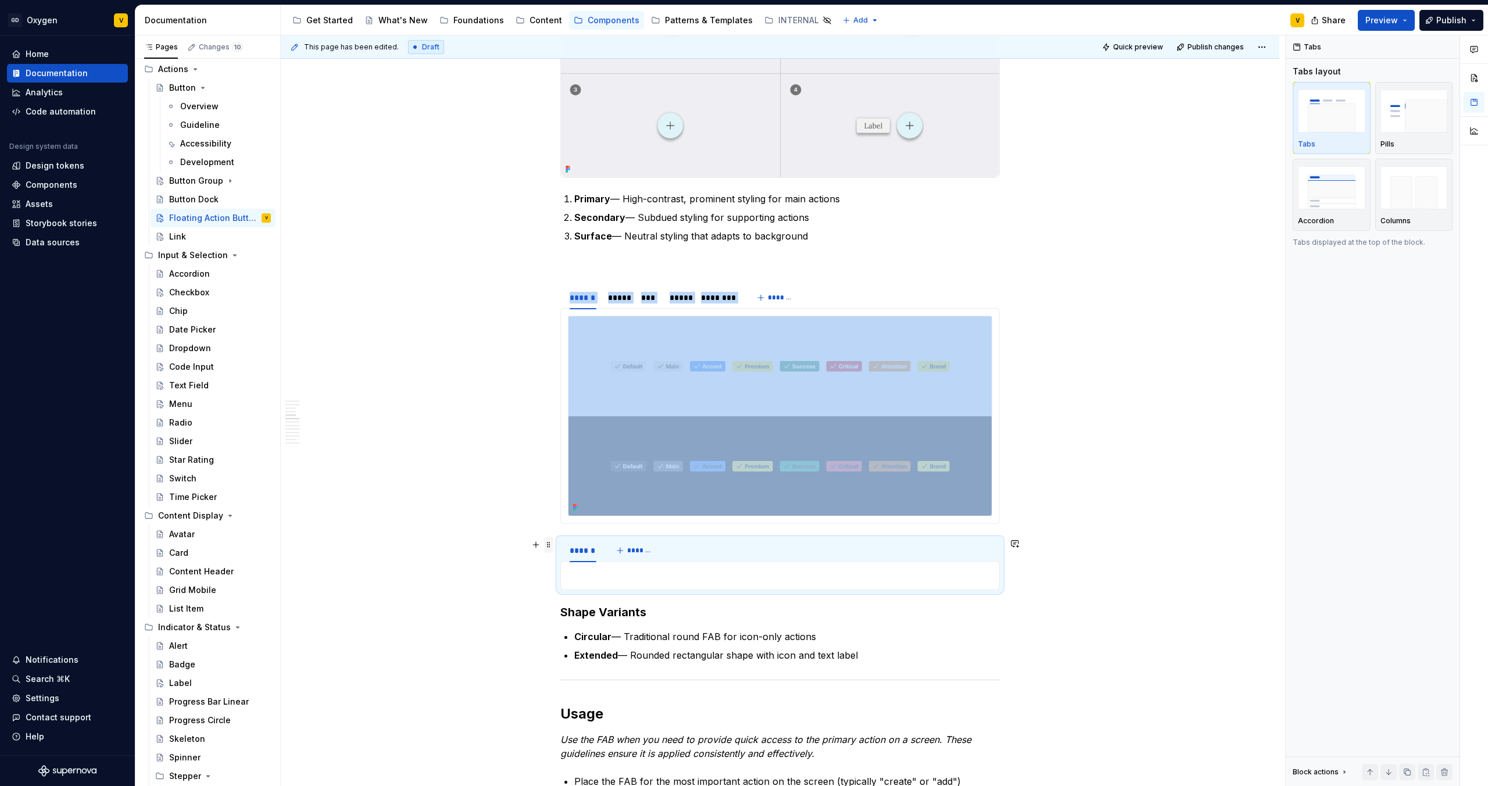
click at [548, 547] on span at bounding box center [548, 544] width 9 height 16
click at [586, 646] on div "Delete" at bounding box center [604, 648] width 76 height 12
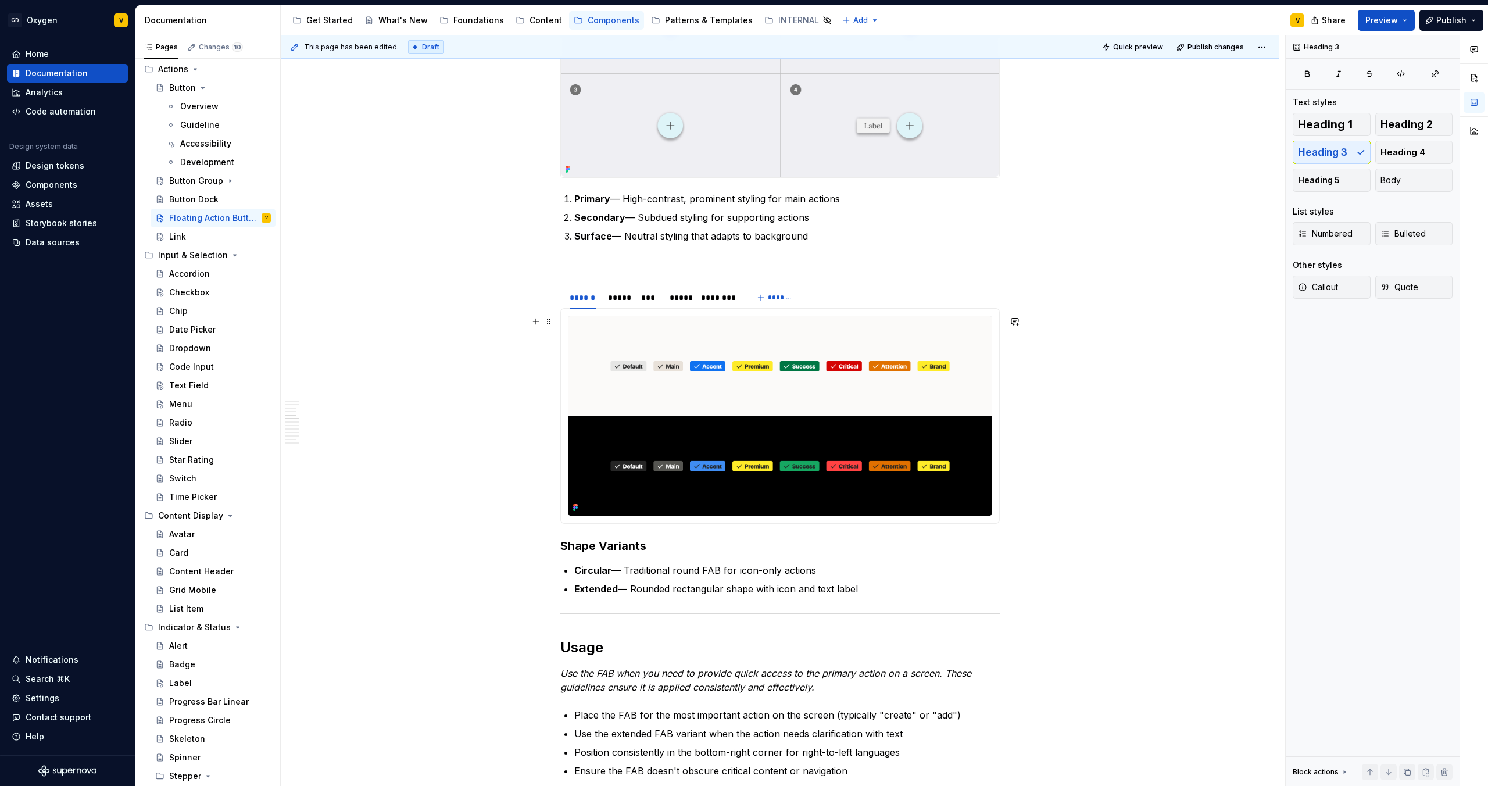
click at [632, 382] on img at bounding box center [779, 415] width 423 height 199
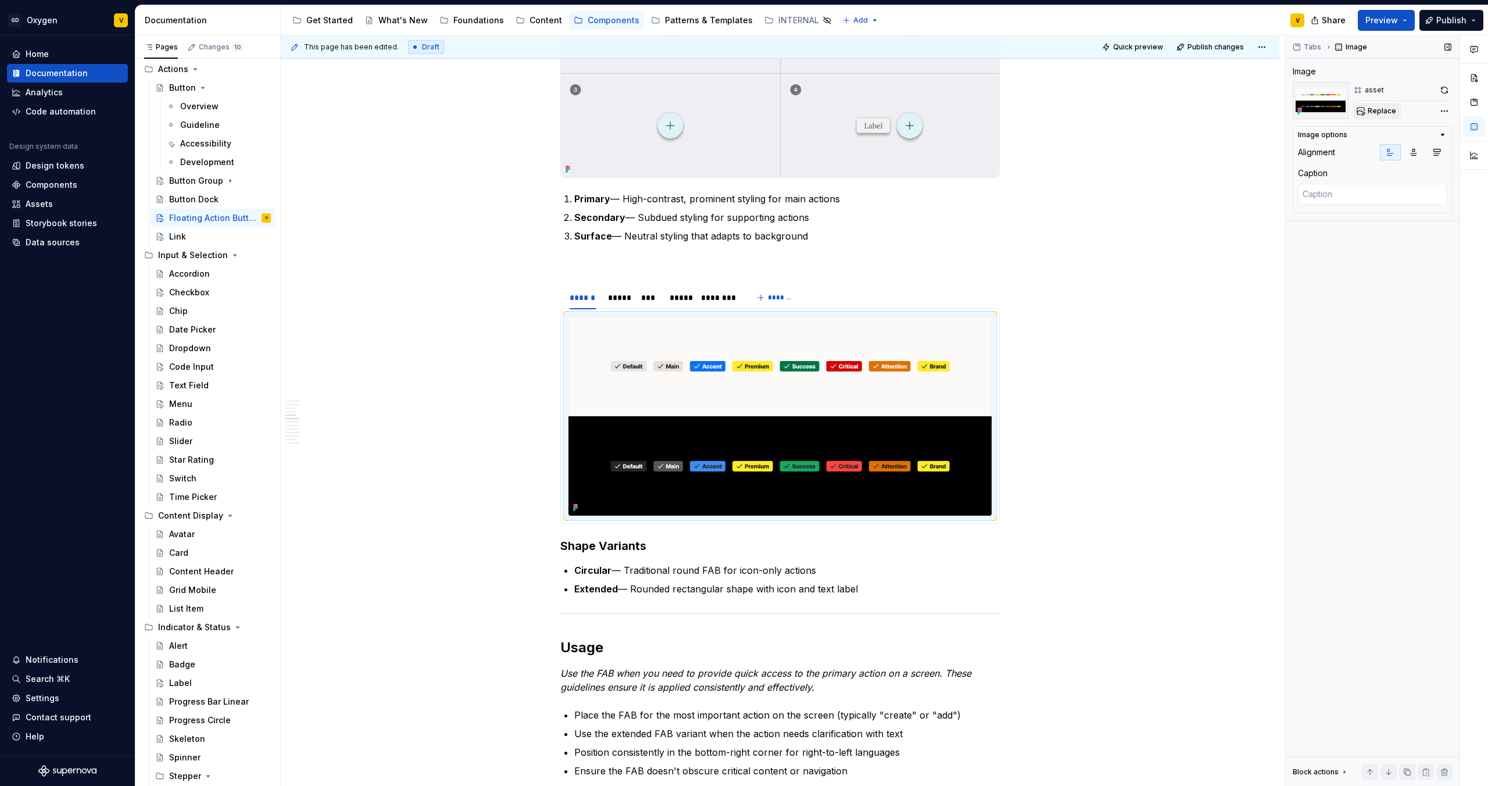
click at [1381, 106] on span "Replace" at bounding box center [1382, 110] width 28 height 9
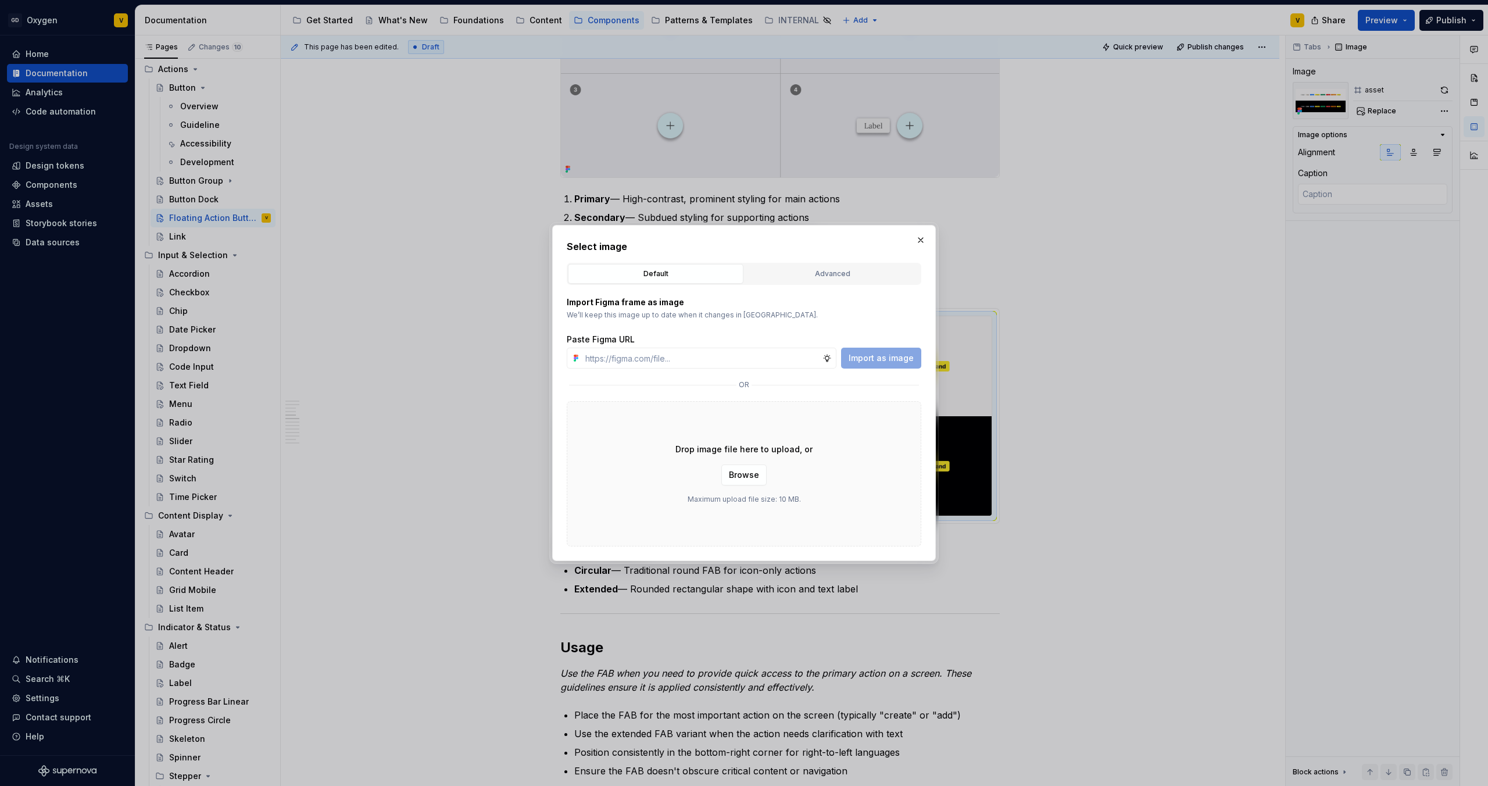
type textarea "*"
click at [603, 364] on input "text" at bounding box center [702, 358] width 242 height 21
paste input "[URL][DOMAIN_NAME]"
type input "[URL][DOMAIN_NAME]"
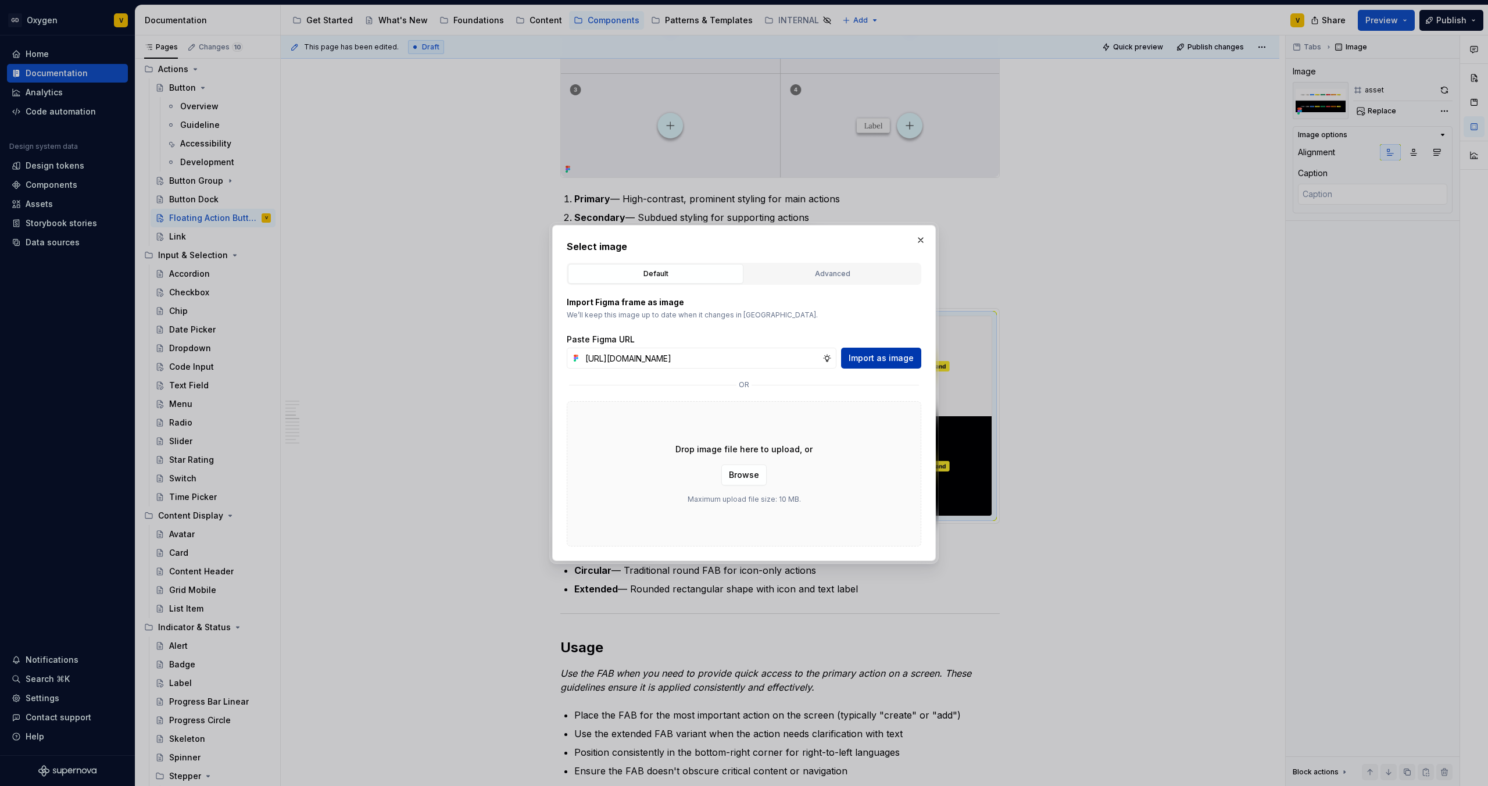
scroll to position [0, 0]
click at [875, 363] on span "Import as image" at bounding box center [881, 358] width 65 height 12
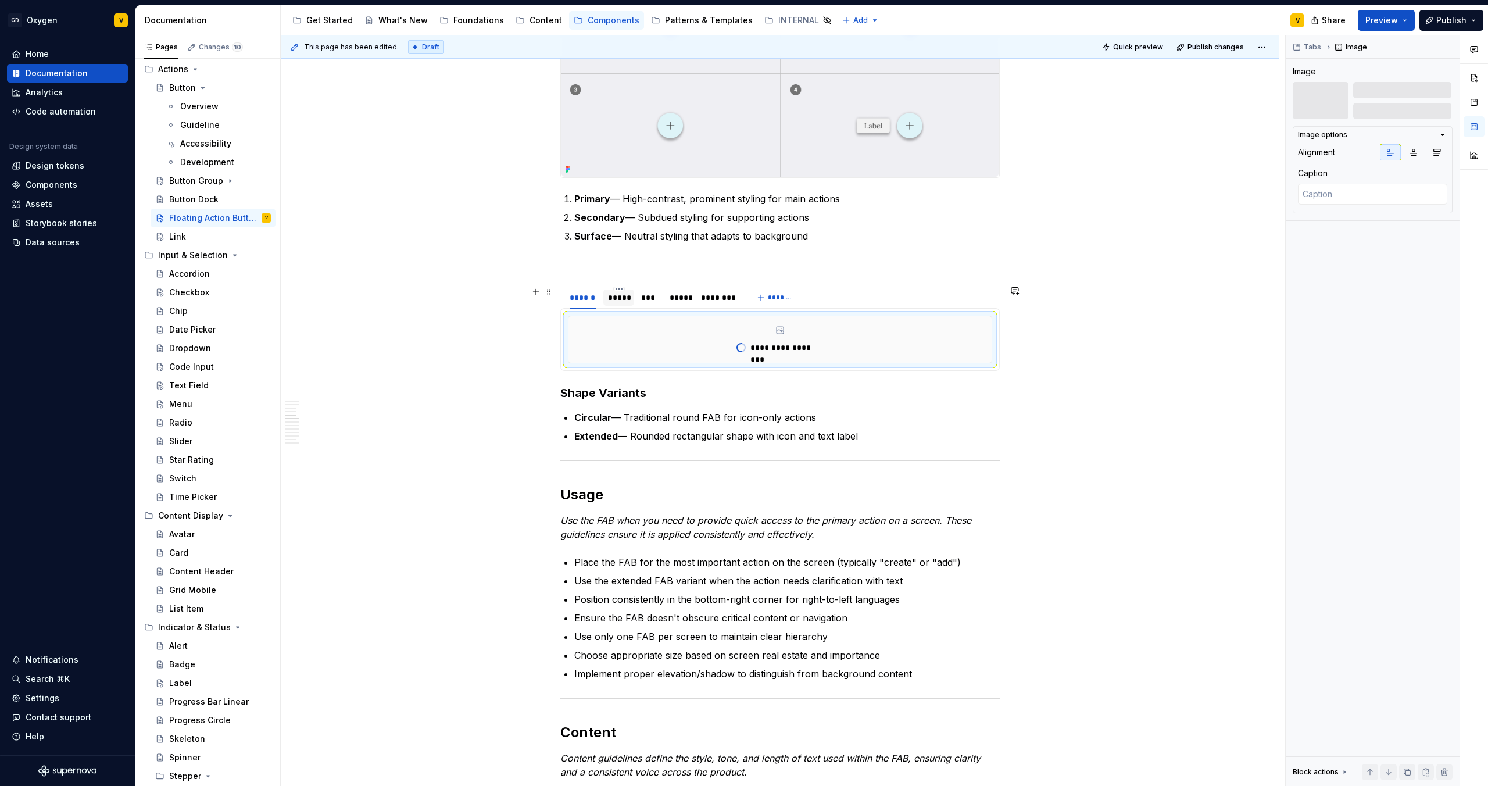
click at [624, 300] on div "*****" at bounding box center [619, 298] width 22 height 12
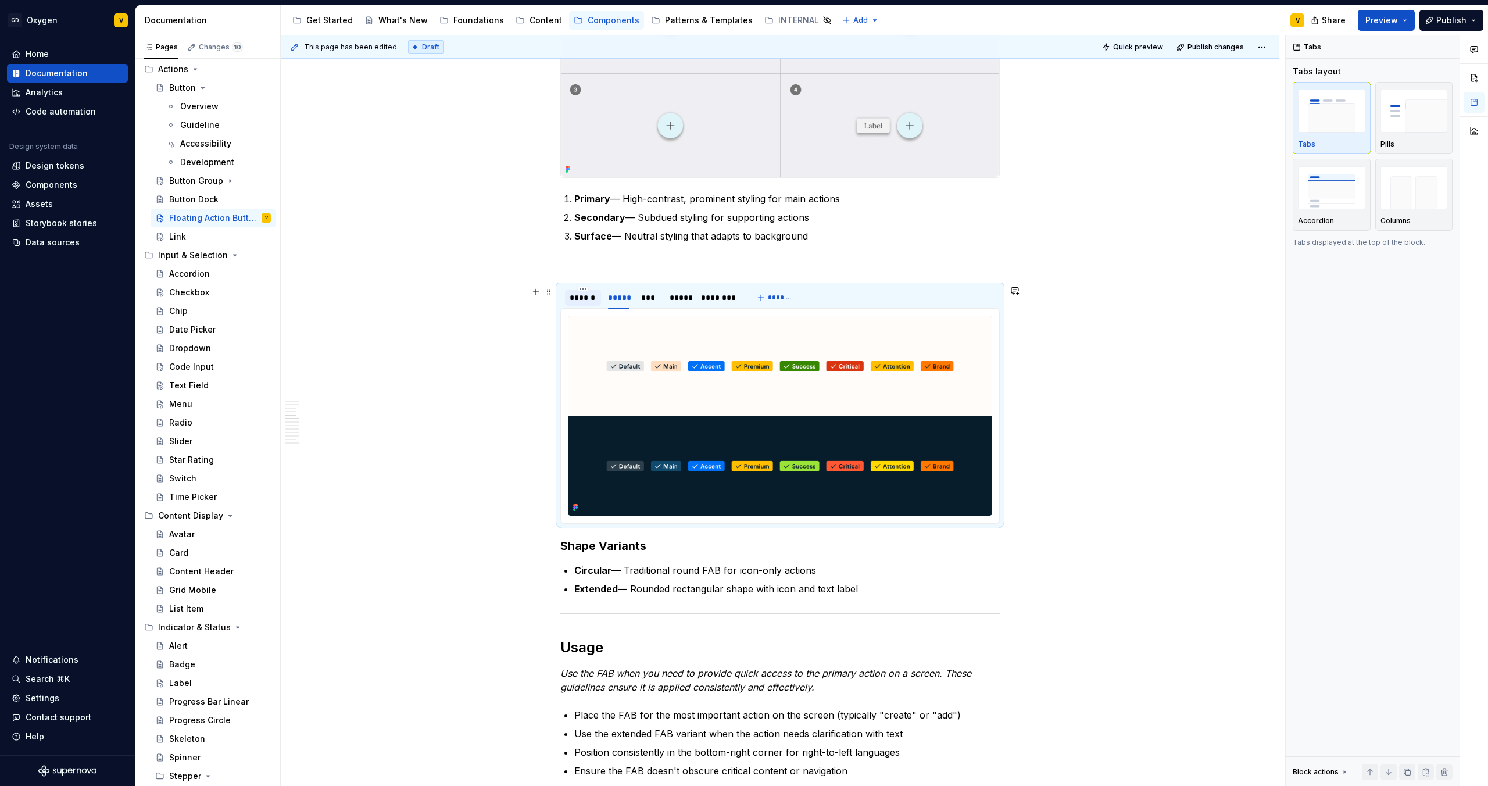
click at [583, 302] on div "******" at bounding box center [583, 298] width 27 height 12
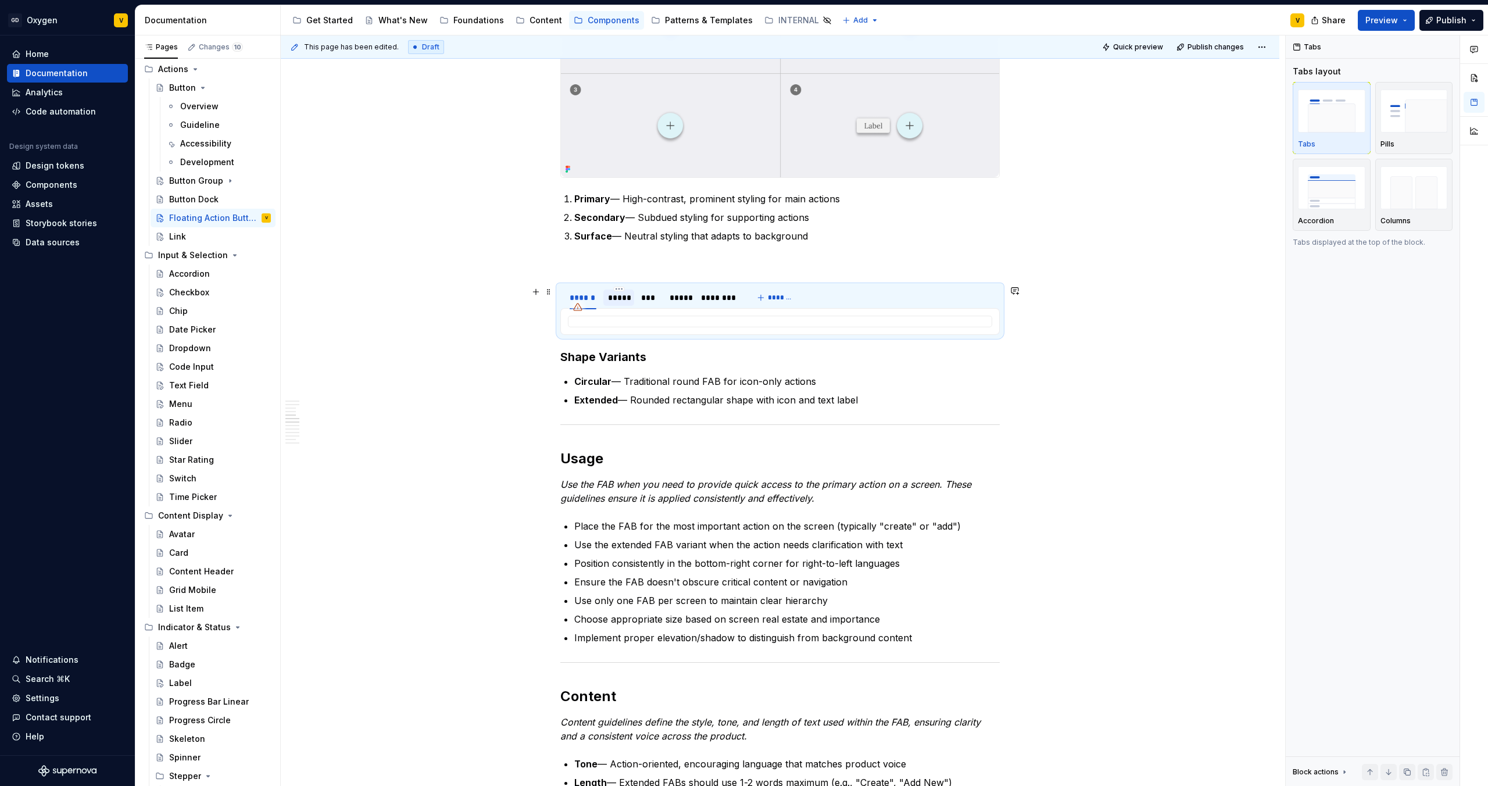
click at [618, 299] on div "*****" at bounding box center [619, 298] width 22 height 12
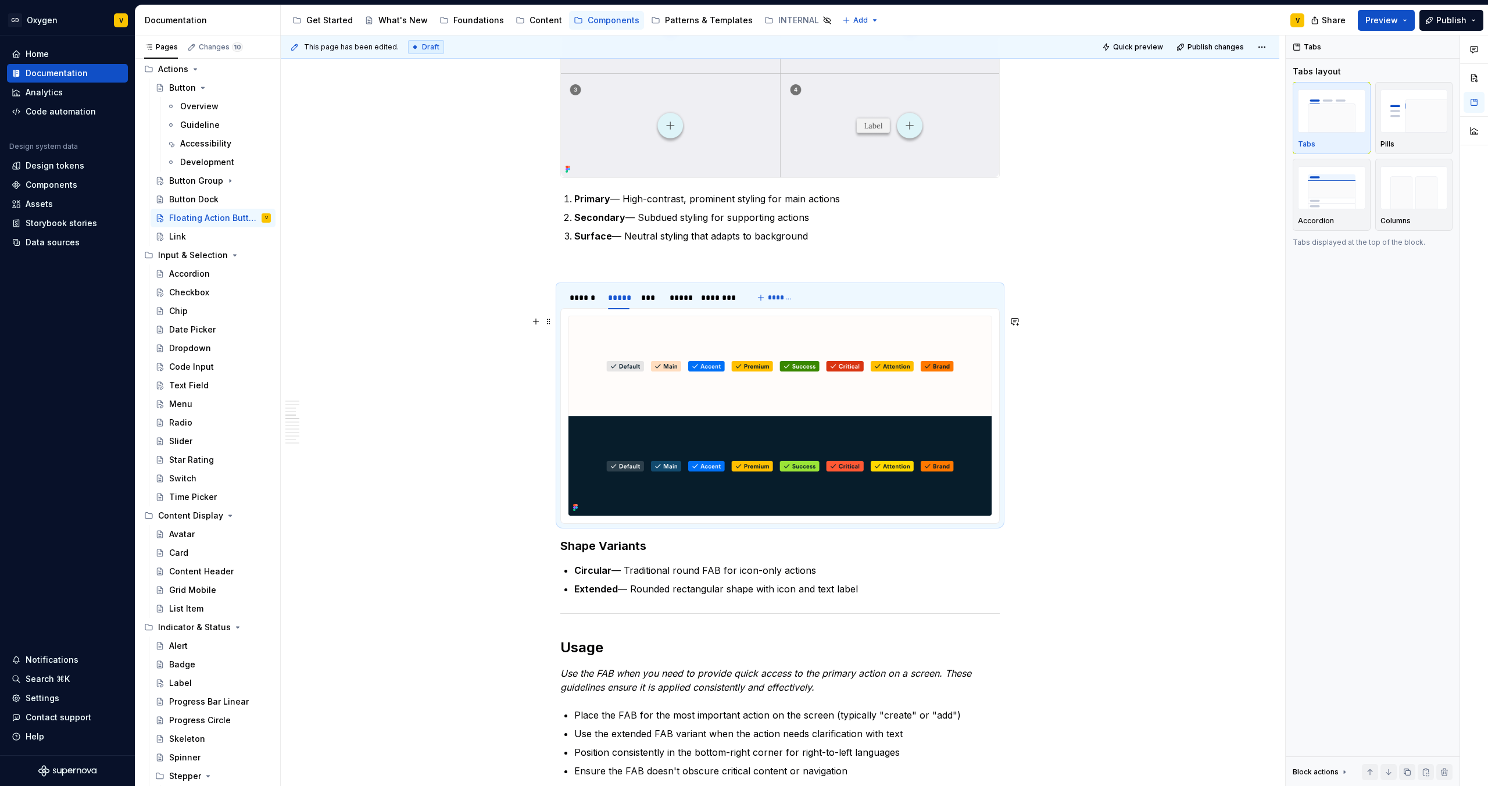
click at [642, 371] on img at bounding box center [779, 415] width 423 height 199
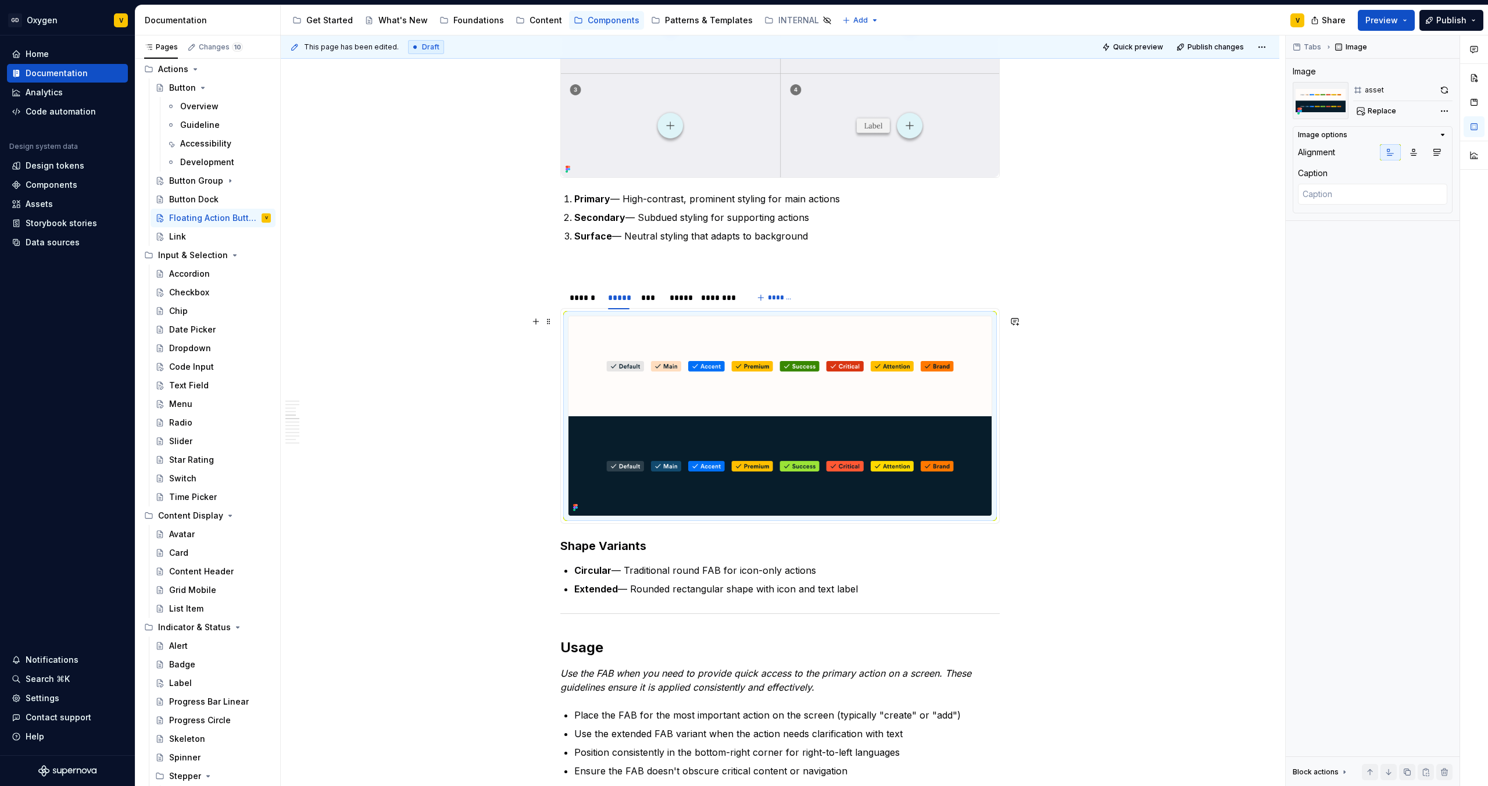
click at [685, 374] on img at bounding box center [779, 415] width 423 height 199
click at [1374, 110] on span "Replace" at bounding box center [1382, 110] width 28 height 9
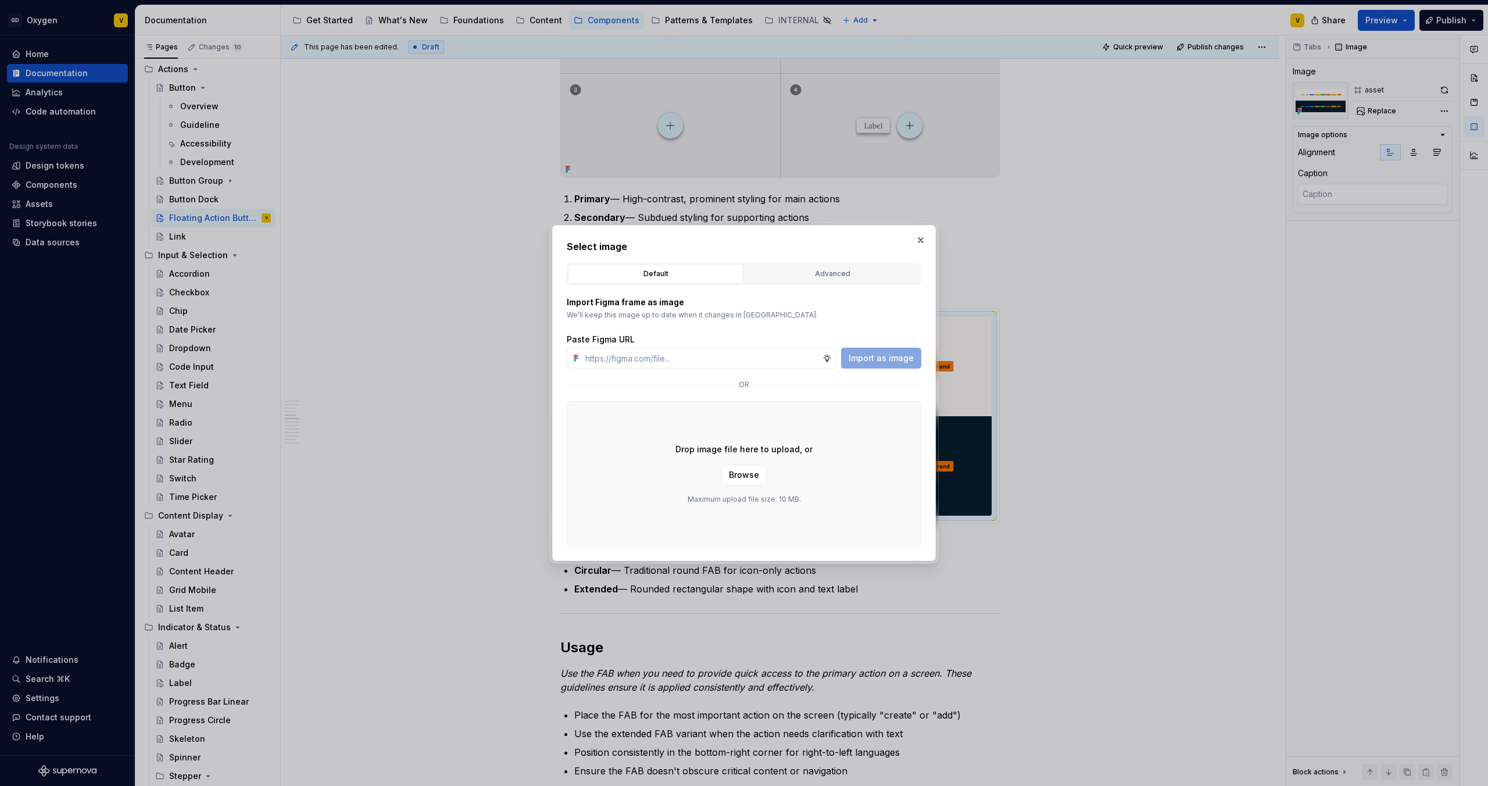
type textarea "*"
type input "[URL][DOMAIN_NAME]"
click at [872, 360] on span "Import as image" at bounding box center [881, 358] width 65 height 12
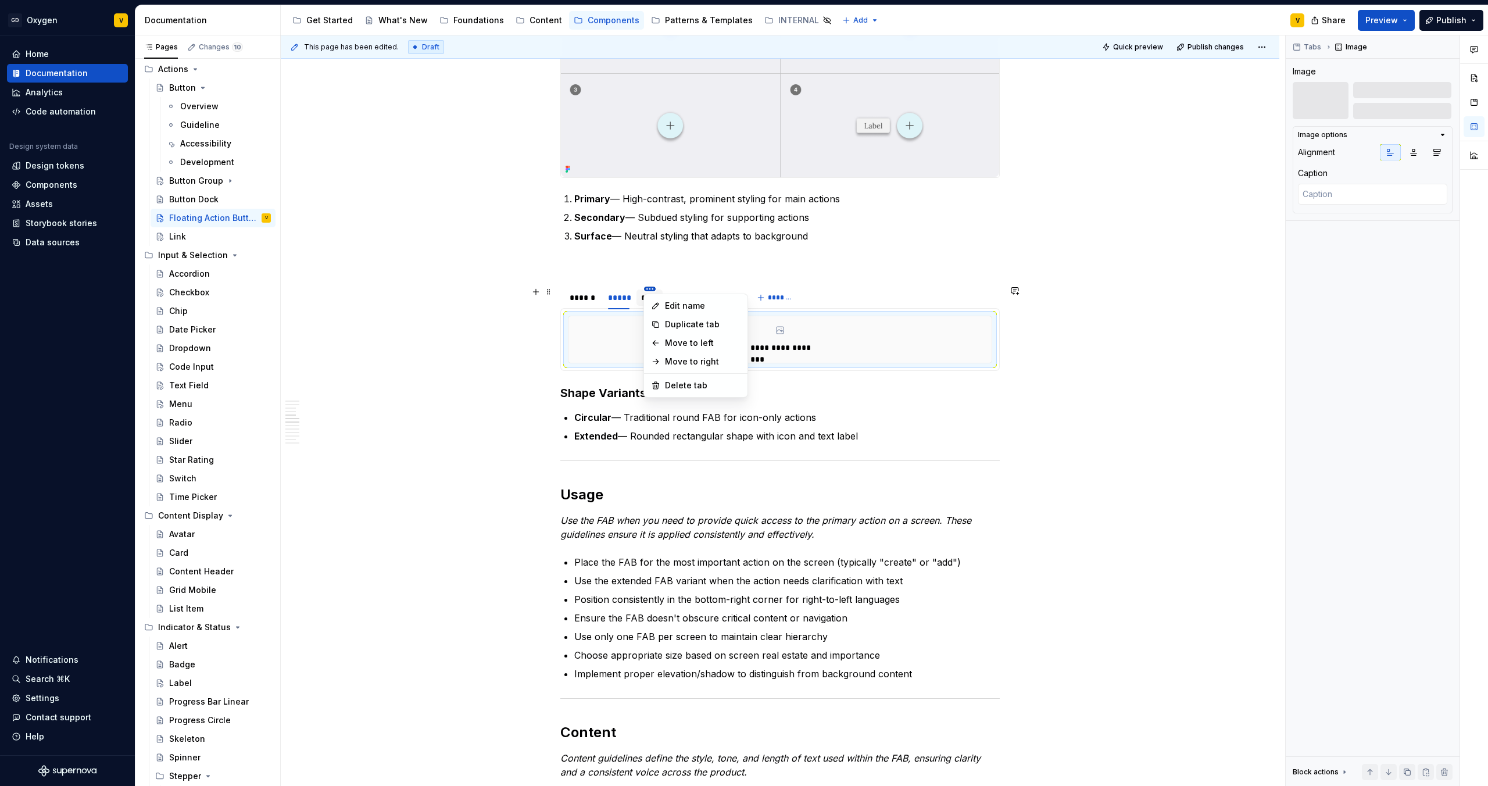
click at [646, 289] on html "GD Oxygen V Home Documentation Analytics Code automation Design system data Des…" at bounding box center [744, 393] width 1488 height 786
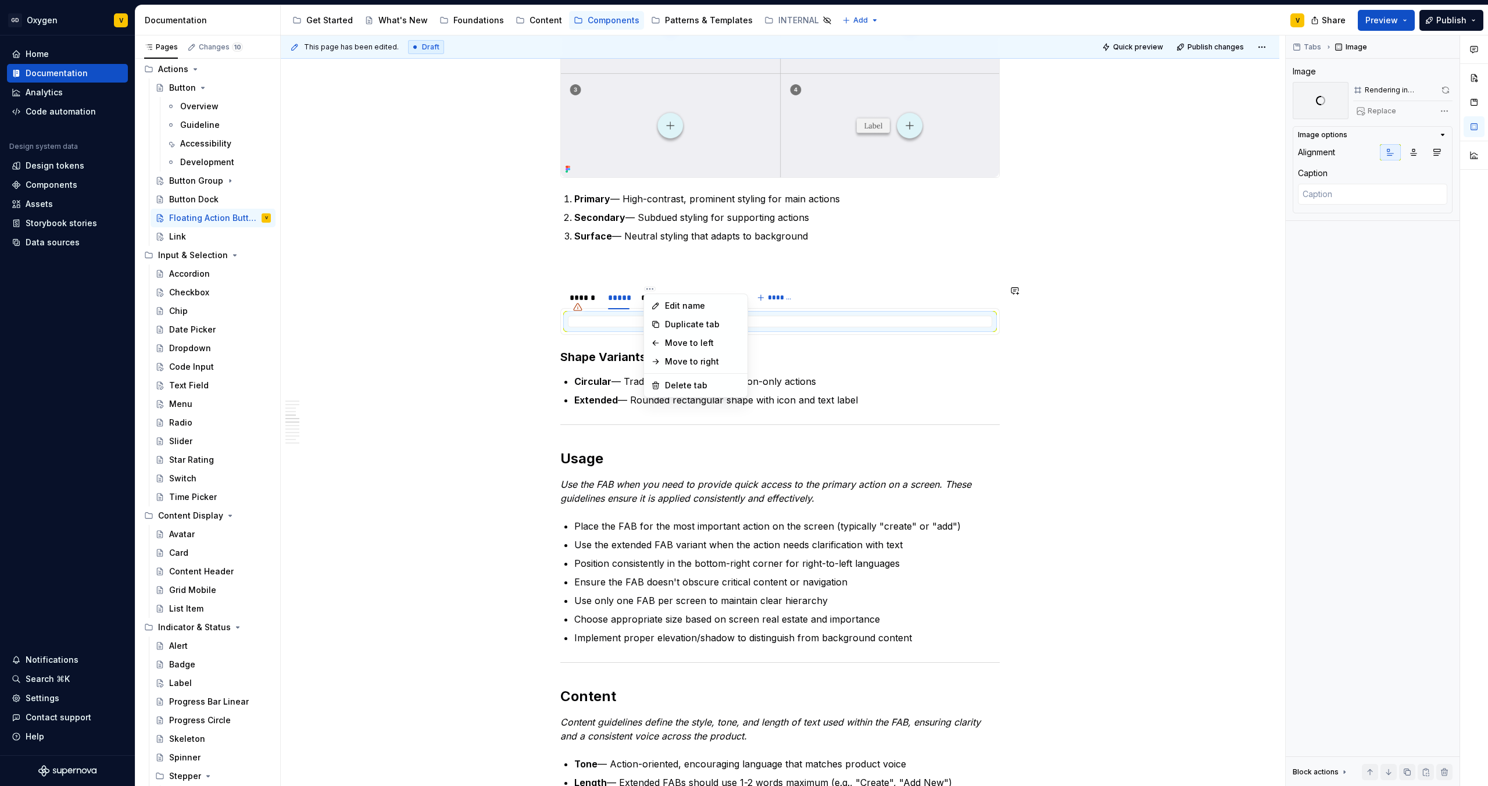
click at [1051, 291] on html "GD Oxygen V Home Documentation Analytics Code automation Design system data Des…" at bounding box center [744, 393] width 1488 height 786
click at [647, 298] on div "***" at bounding box center [649, 298] width 17 height 12
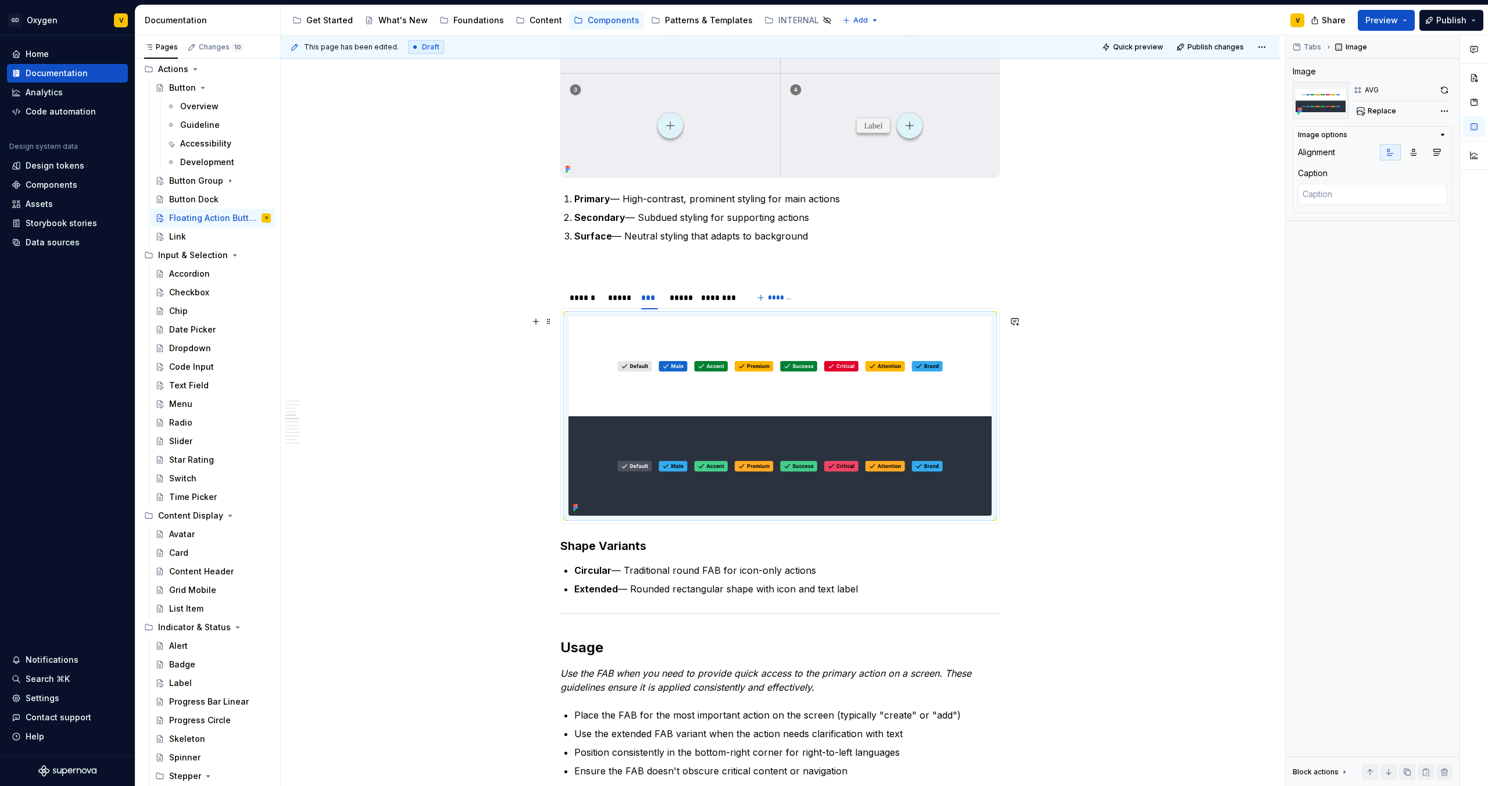
click at [675, 398] on img at bounding box center [779, 415] width 423 height 199
click at [1378, 117] on button "Replace" at bounding box center [1377, 111] width 48 height 16
type textarea "*"
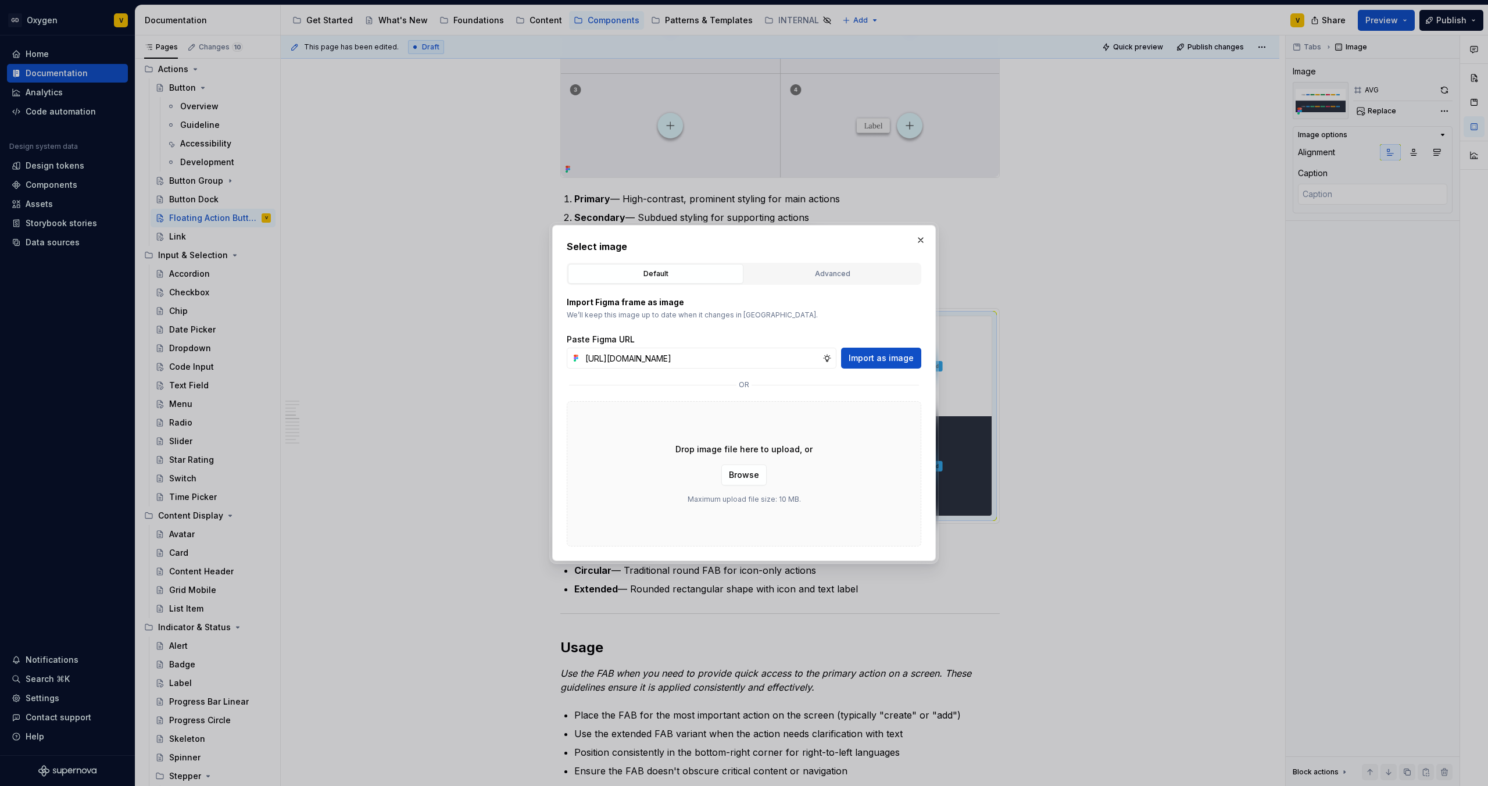
scroll to position [0, 411]
type input "[URL][DOMAIN_NAME]"
click at [875, 357] on span "Import as image" at bounding box center [881, 358] width 65 height 12
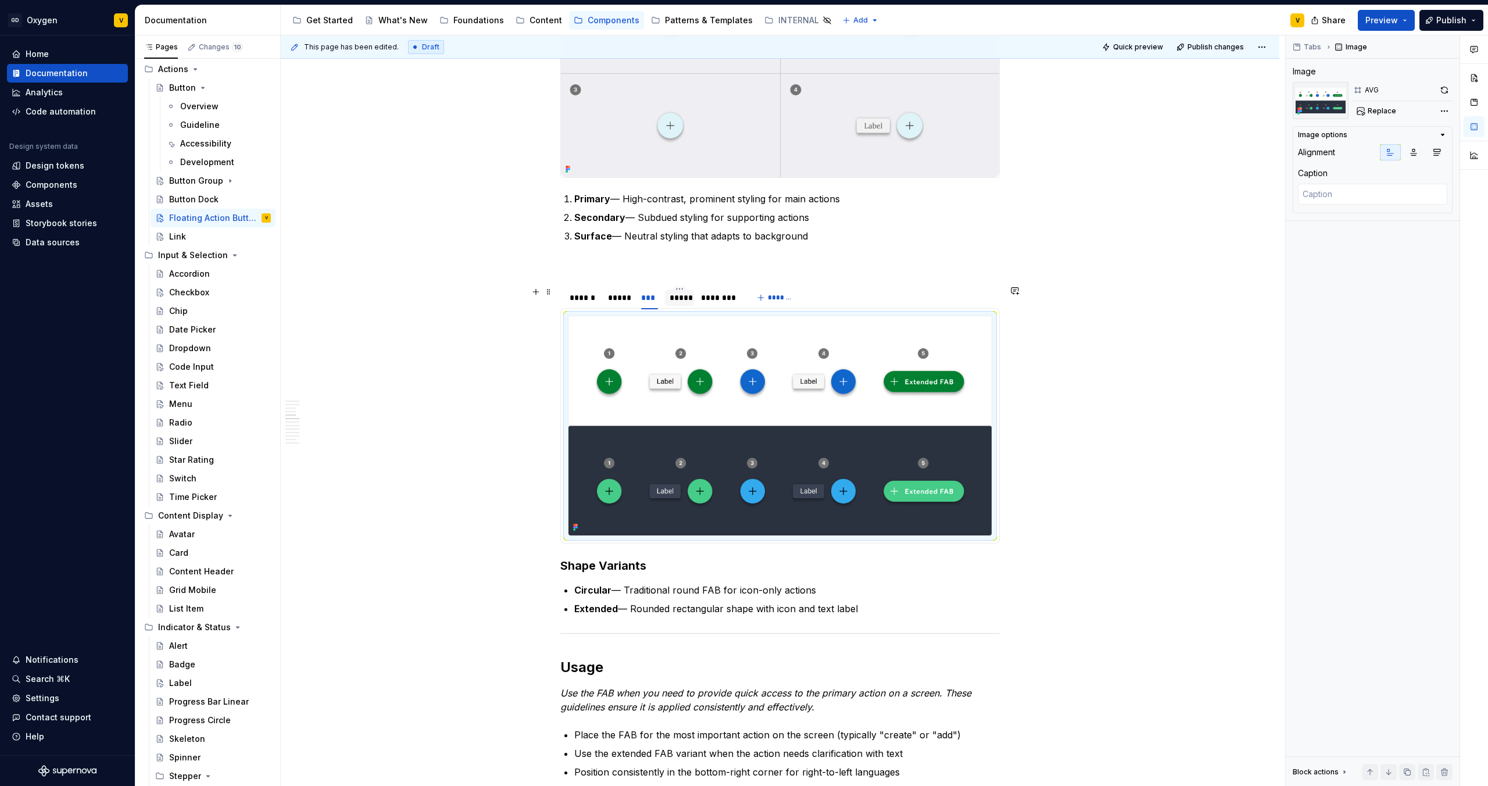
click at [681, 298] on div "*****" at bounding box center [680, 298] width 20 height 12
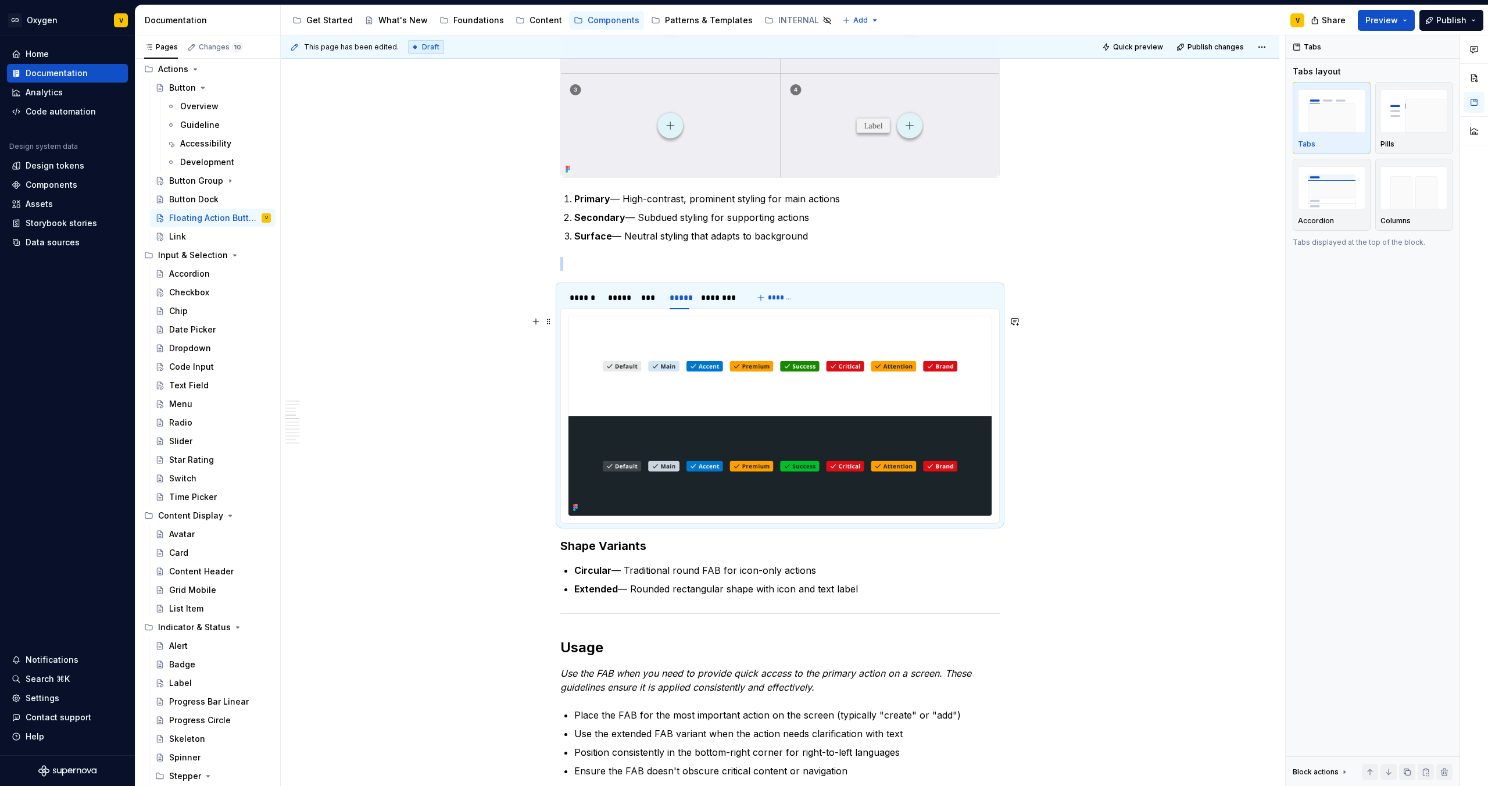
click at [693, 395] on img at bounding box center [779, 415] width 423 height 199
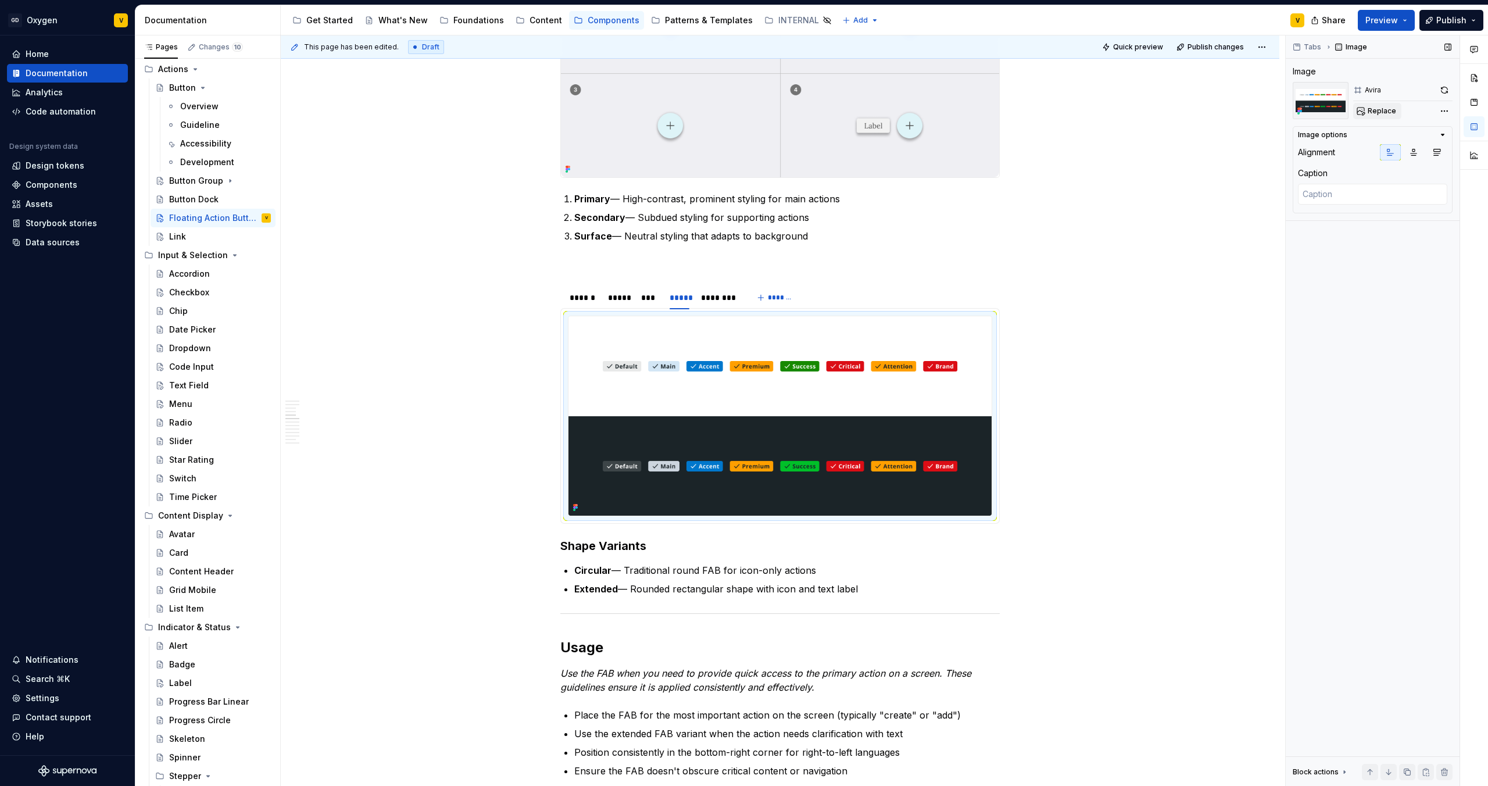
click at [1393, 116] on button "Replace" at bounding box center [1377, 111] width 48 height 16
type textarea "*"
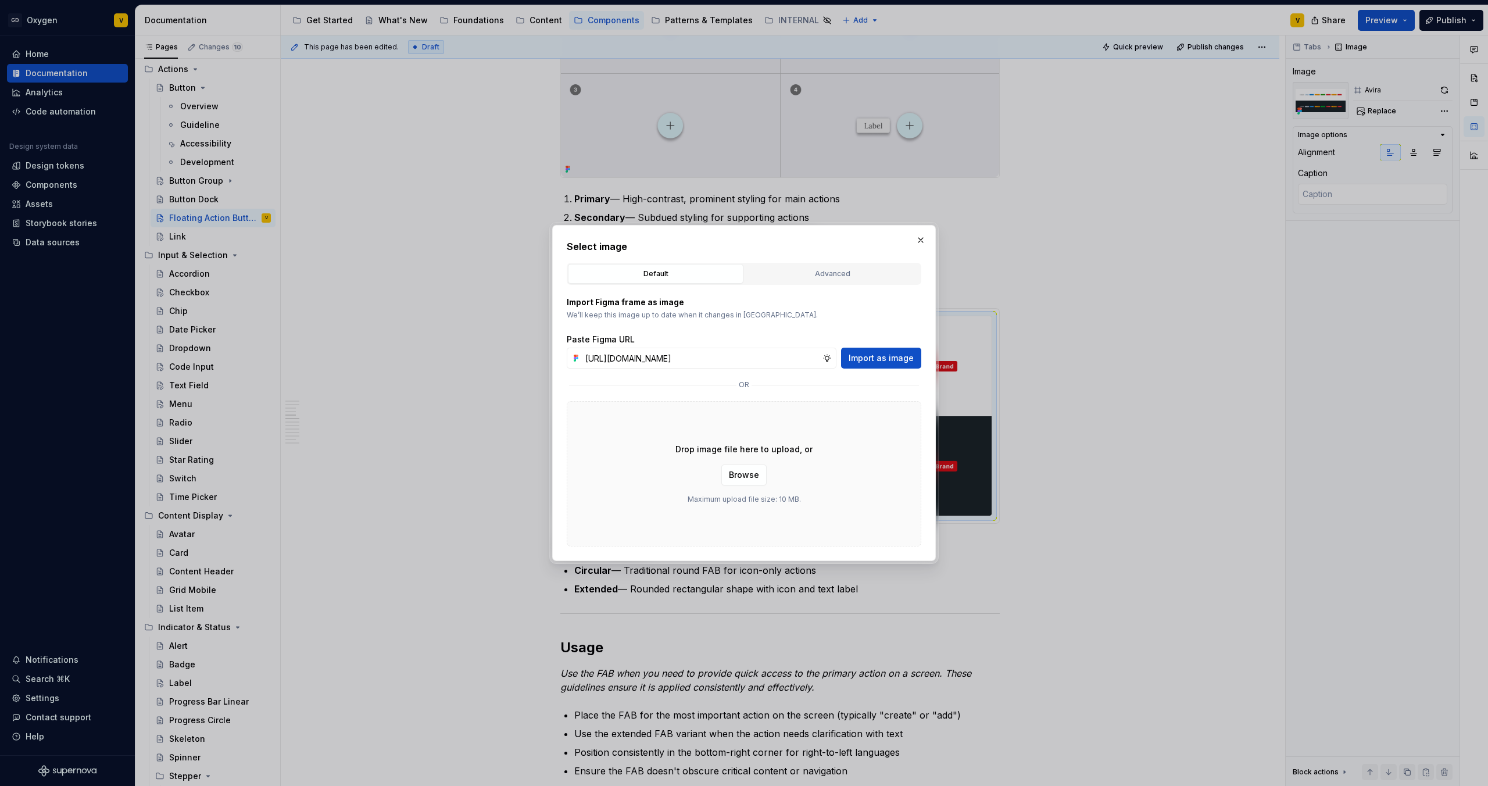
scroll to position [0, 413]
type input "[URL][DOMAIN_NAME]"
click at [891, 355] on span "Import as image" at bounding box center [881, 358] width 65 height 12
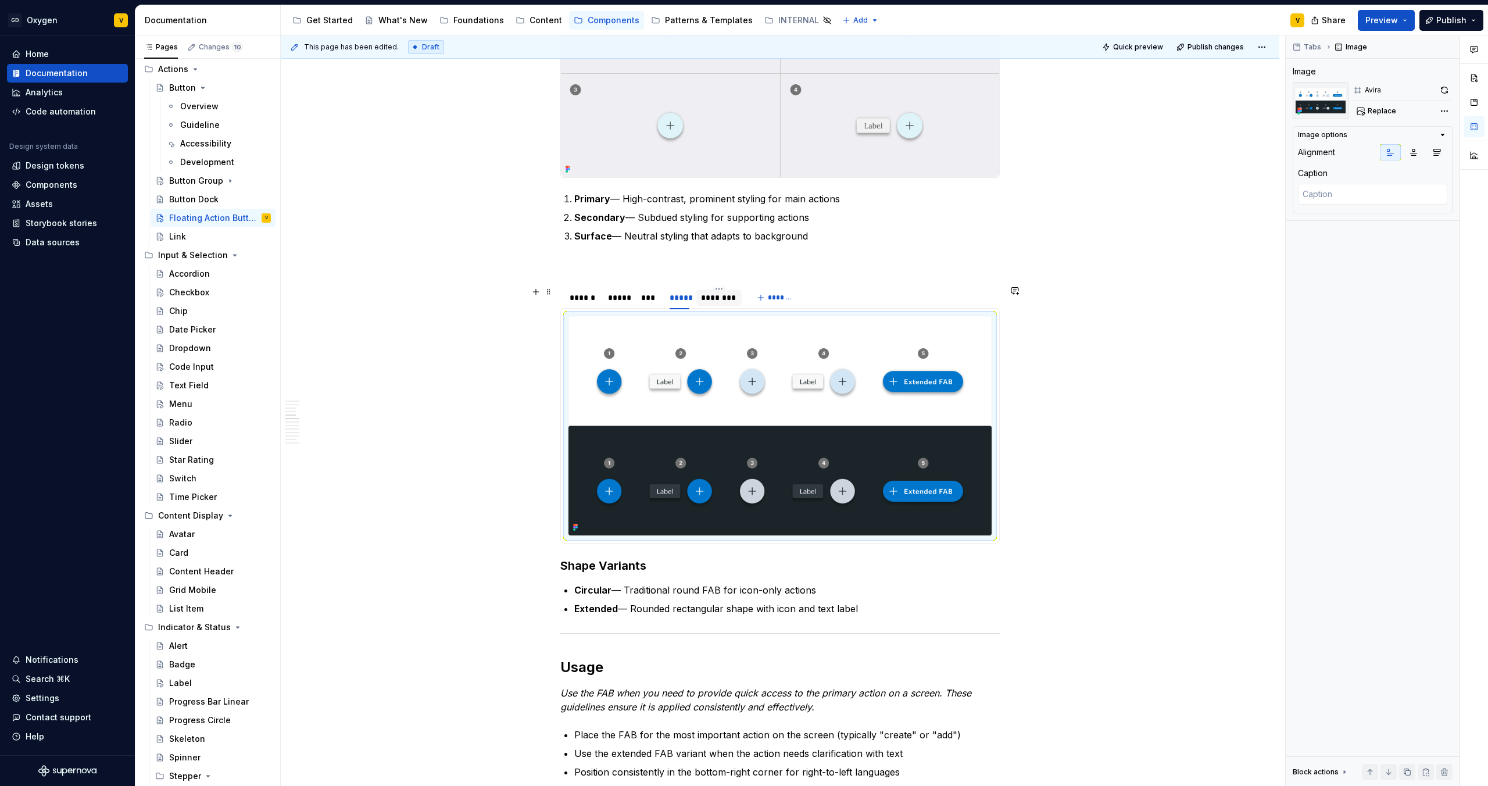
click at [714, 295] on div "********" at bounding box center [719, 298] width 36 height 12
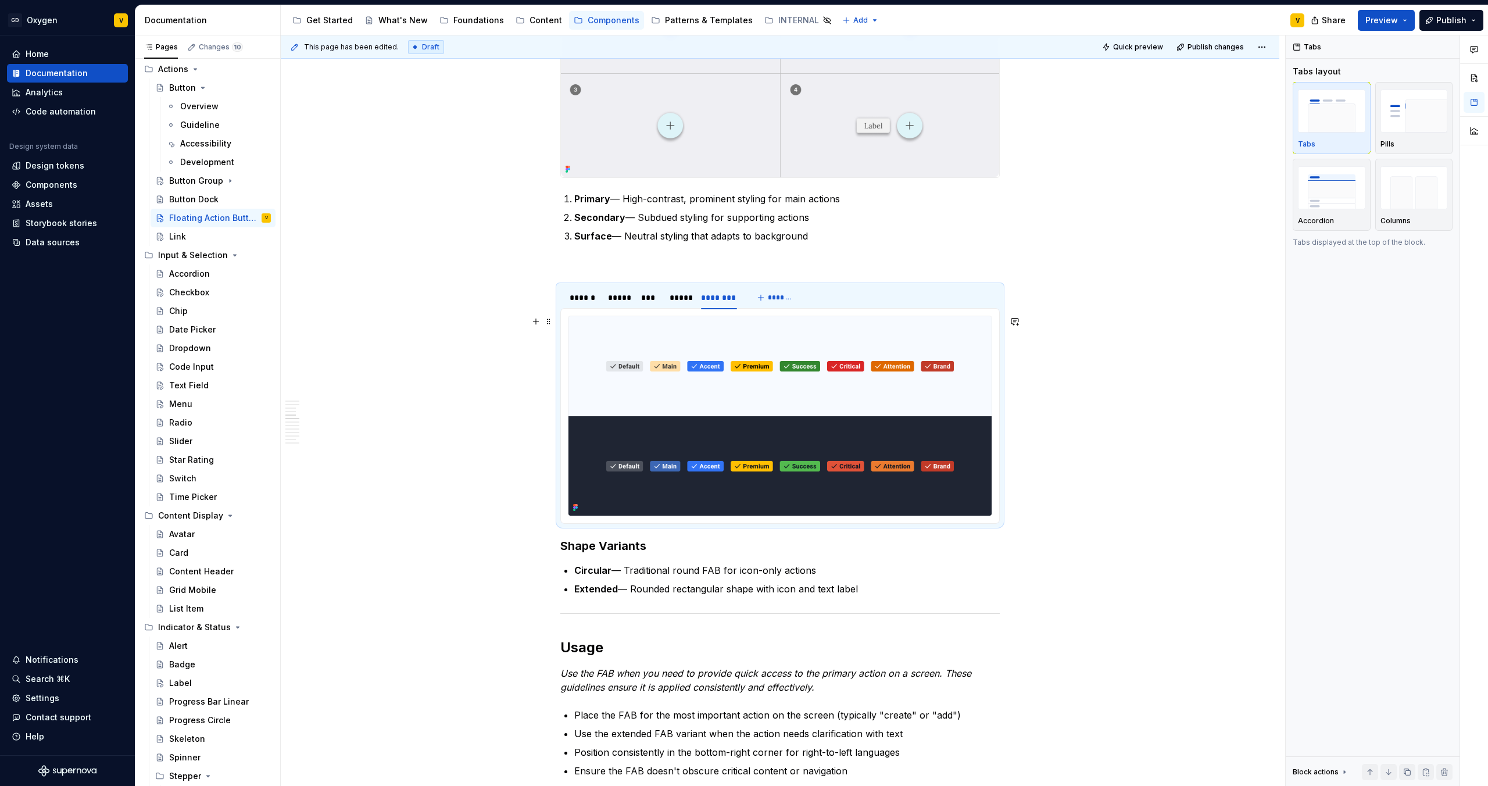
click at [735, 411] on img at bounding box center [779, 415] width 423 height 199
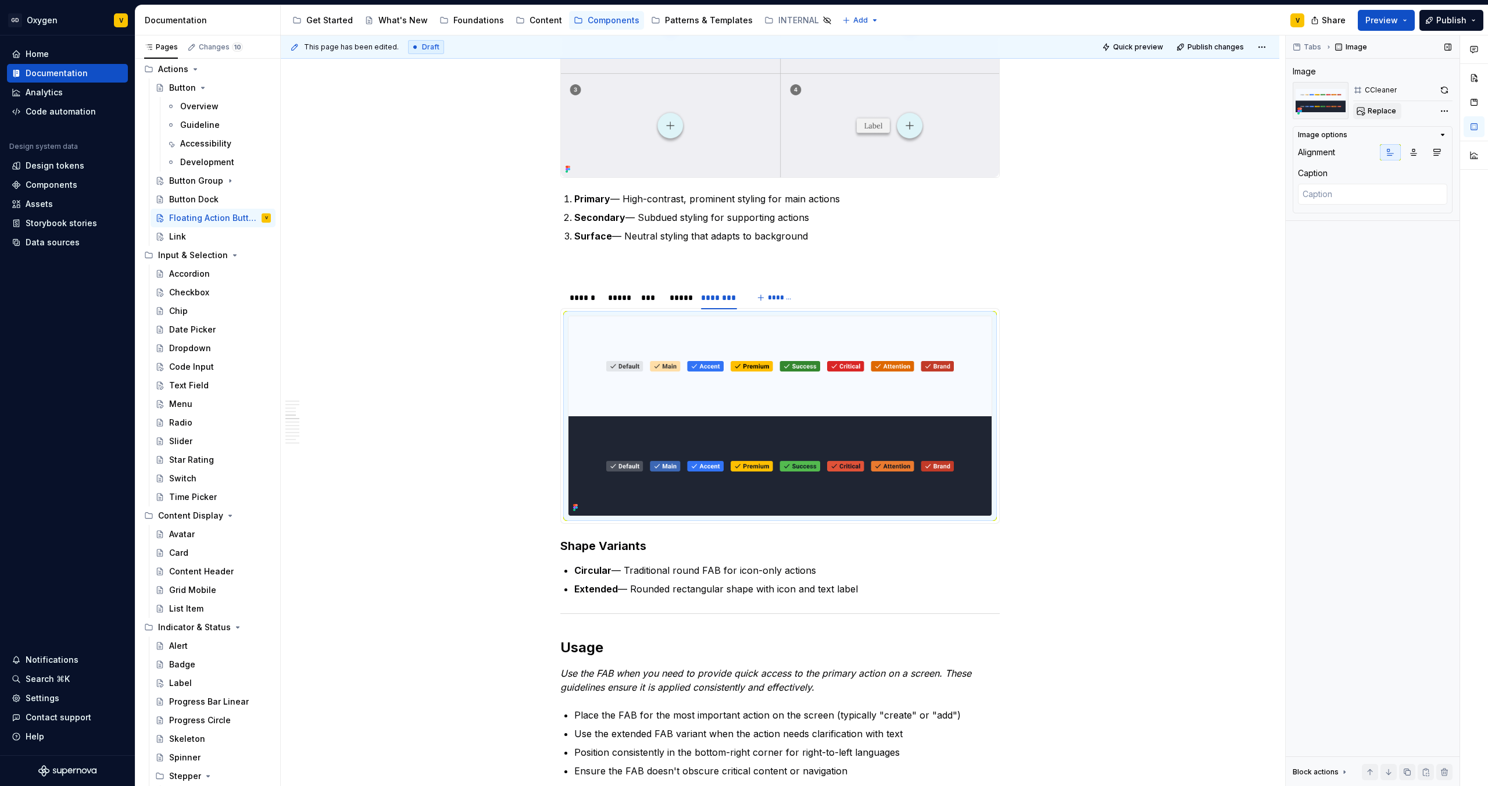
click at [1373, 107] on span "Replace" at bounding box center [1382, 110] width 28 height 9
type textarea "*"
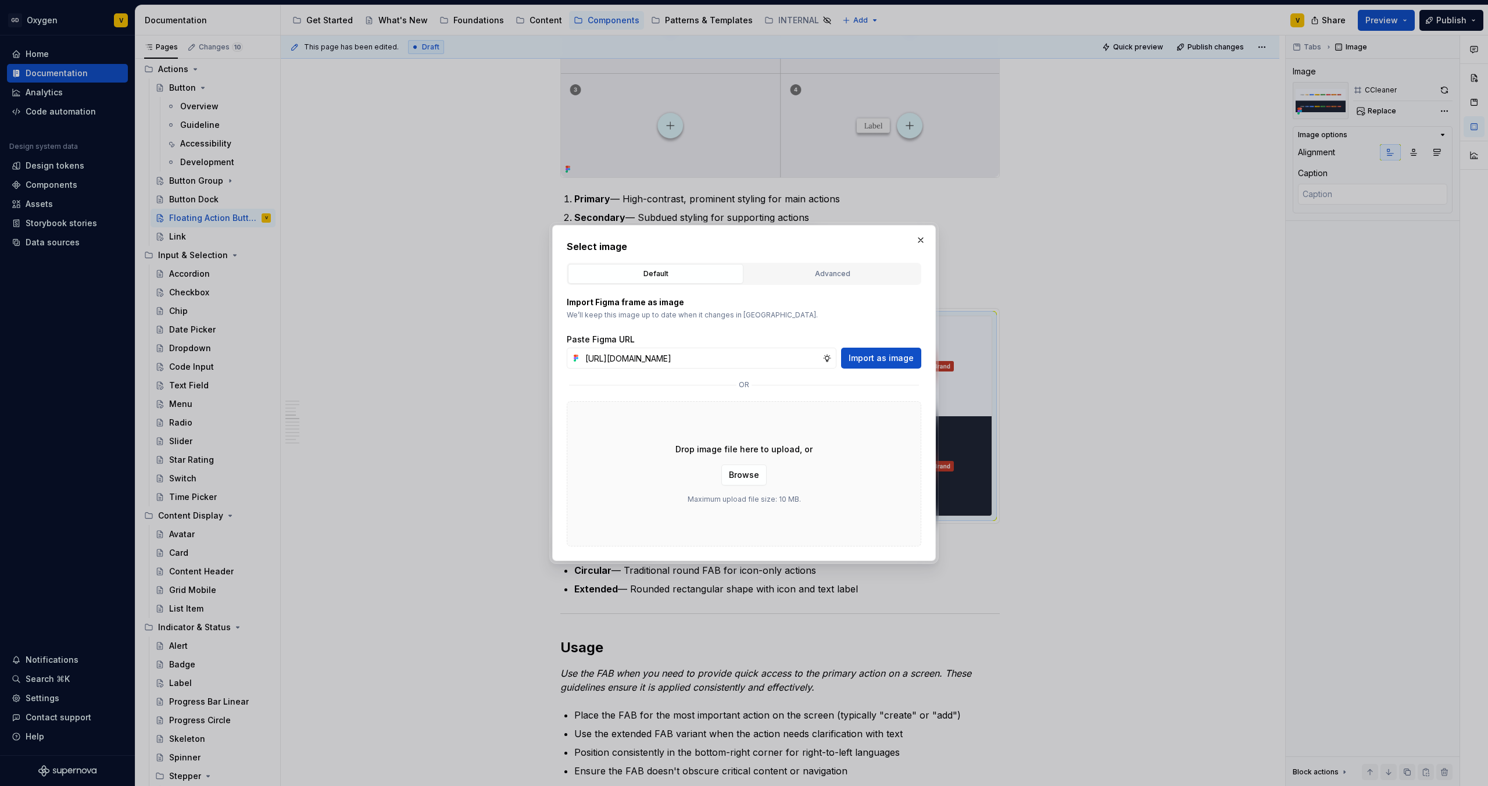
scroll to position [0, 413]
type input "[URL][DOMAIN_NAME]"
click at [898, 360] on span "Import as image" at bounding box center [881, 358] width 65 height 12
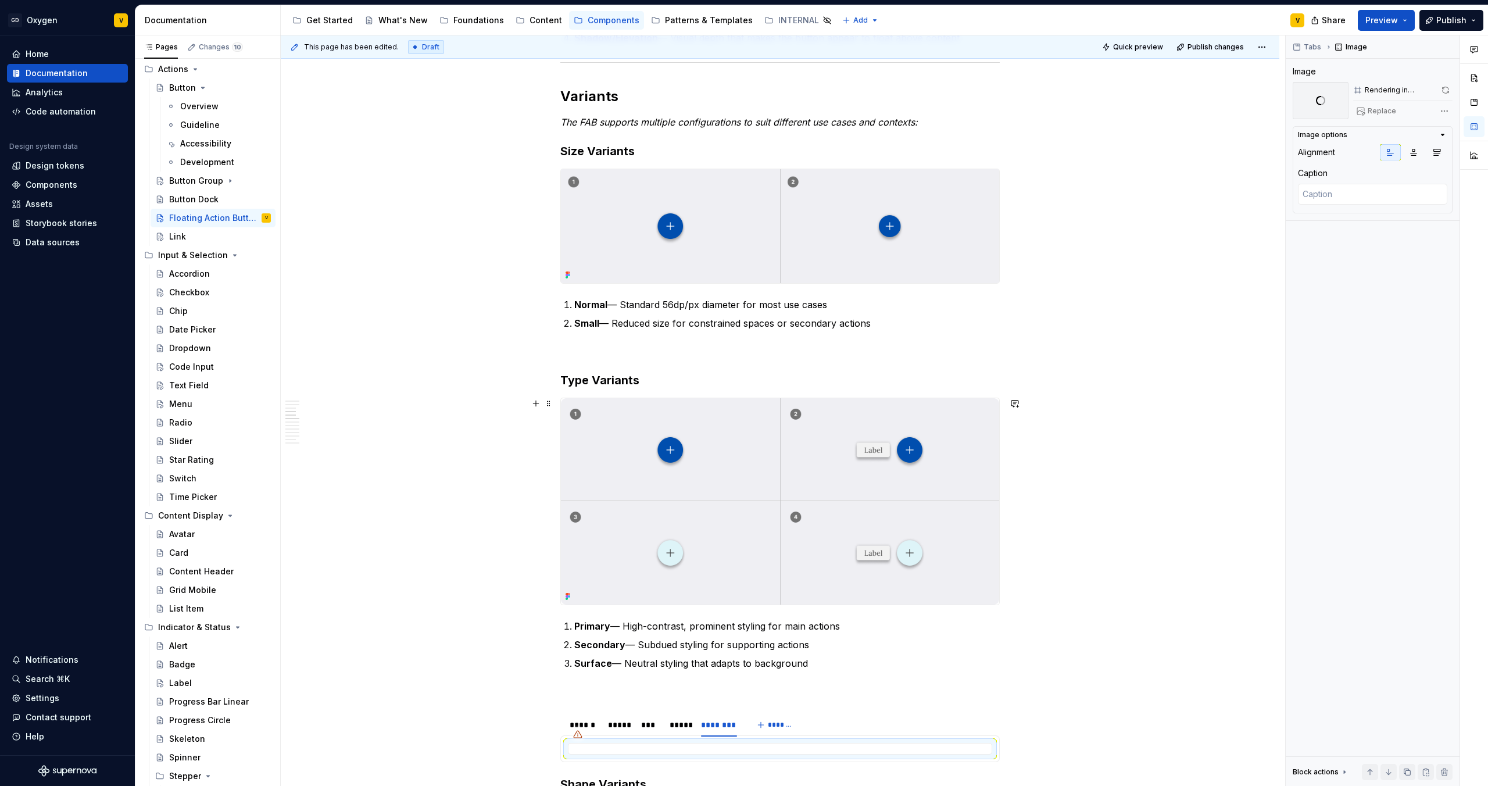
scroll to position [902, 0]
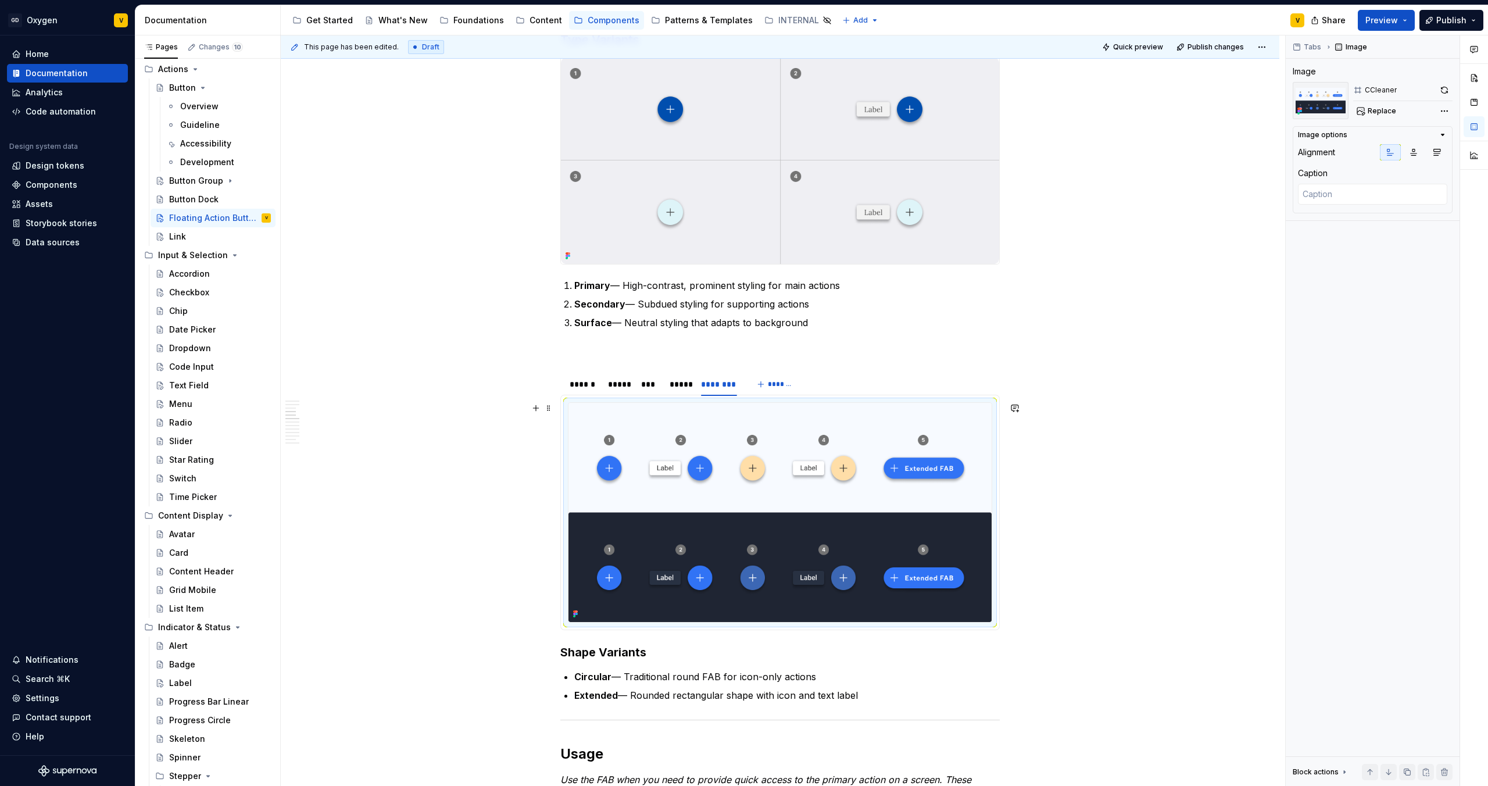
click at [502, 497] on div "Anatomy The FAB is made up of several parts that work together to create its fu…" at bounding box center [780, 784] width 999 height 2863
click at [588, 379] on div "******" at bounding box center [583, 384] width 27 height 12
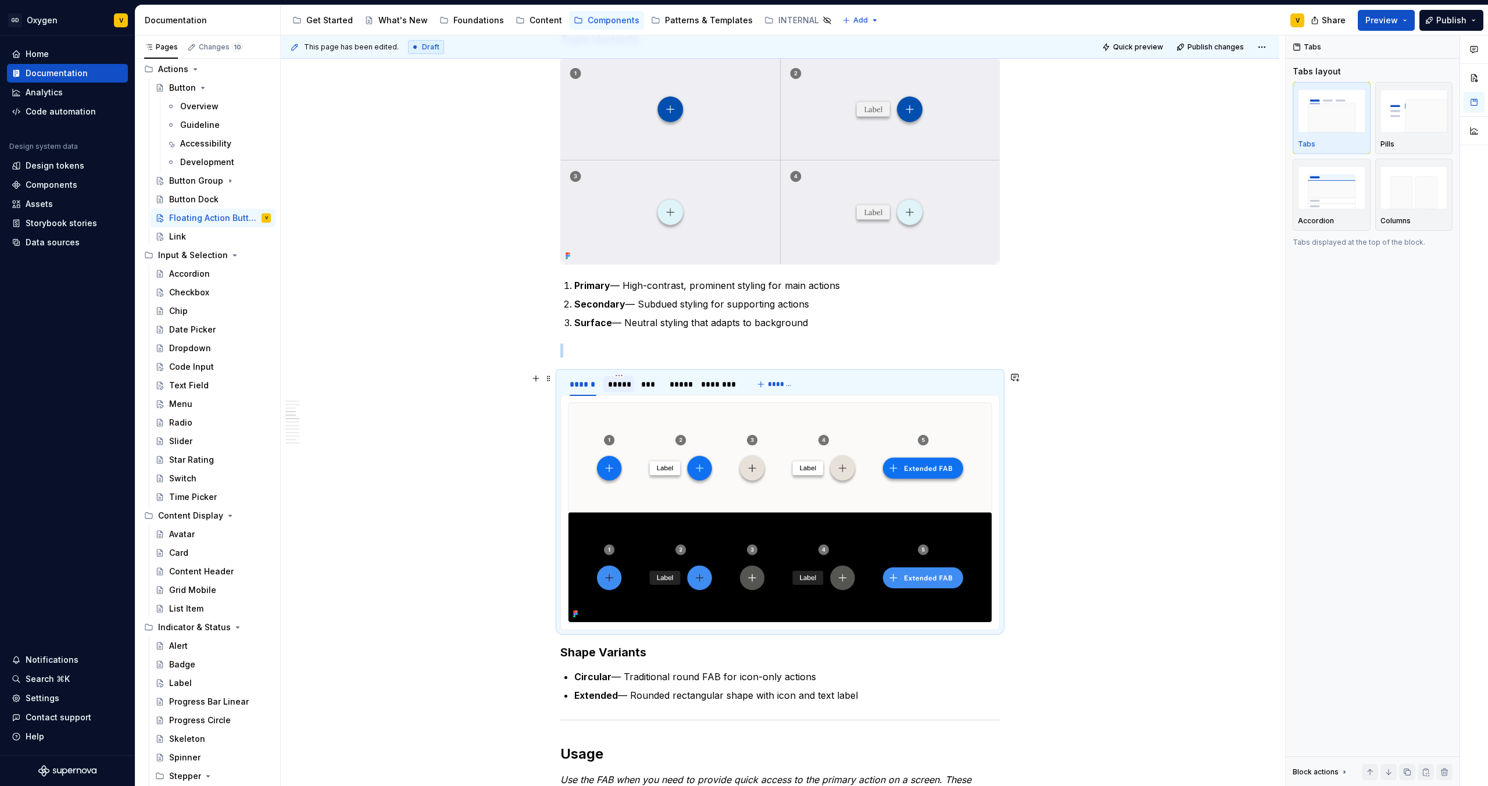
click at [613, 380] on div "*****" at bounding box center [619, 384] width 22 height 12
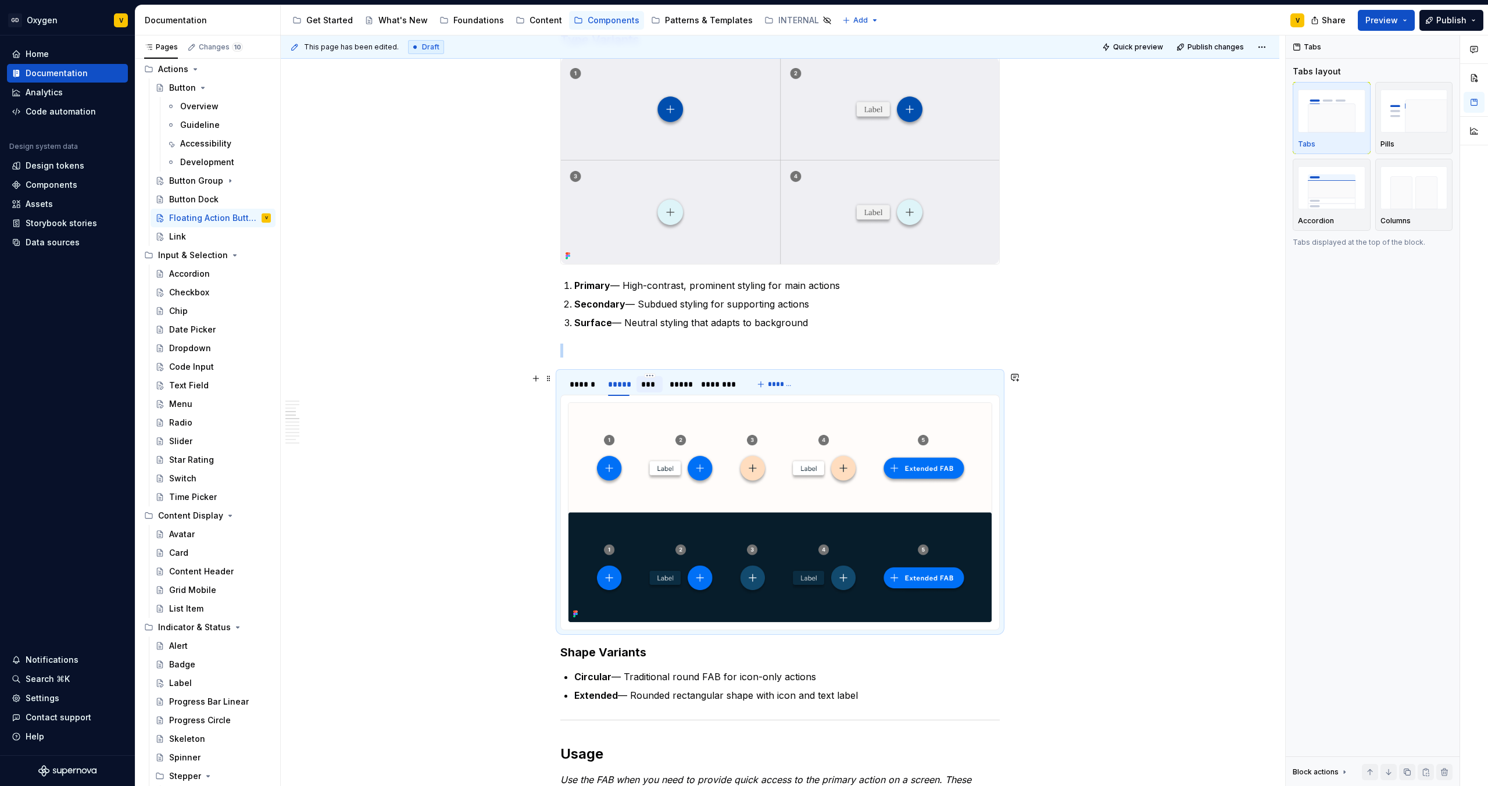
click at [647, 390] on div "***" at bounding box center [649, 384] width 26 height 16
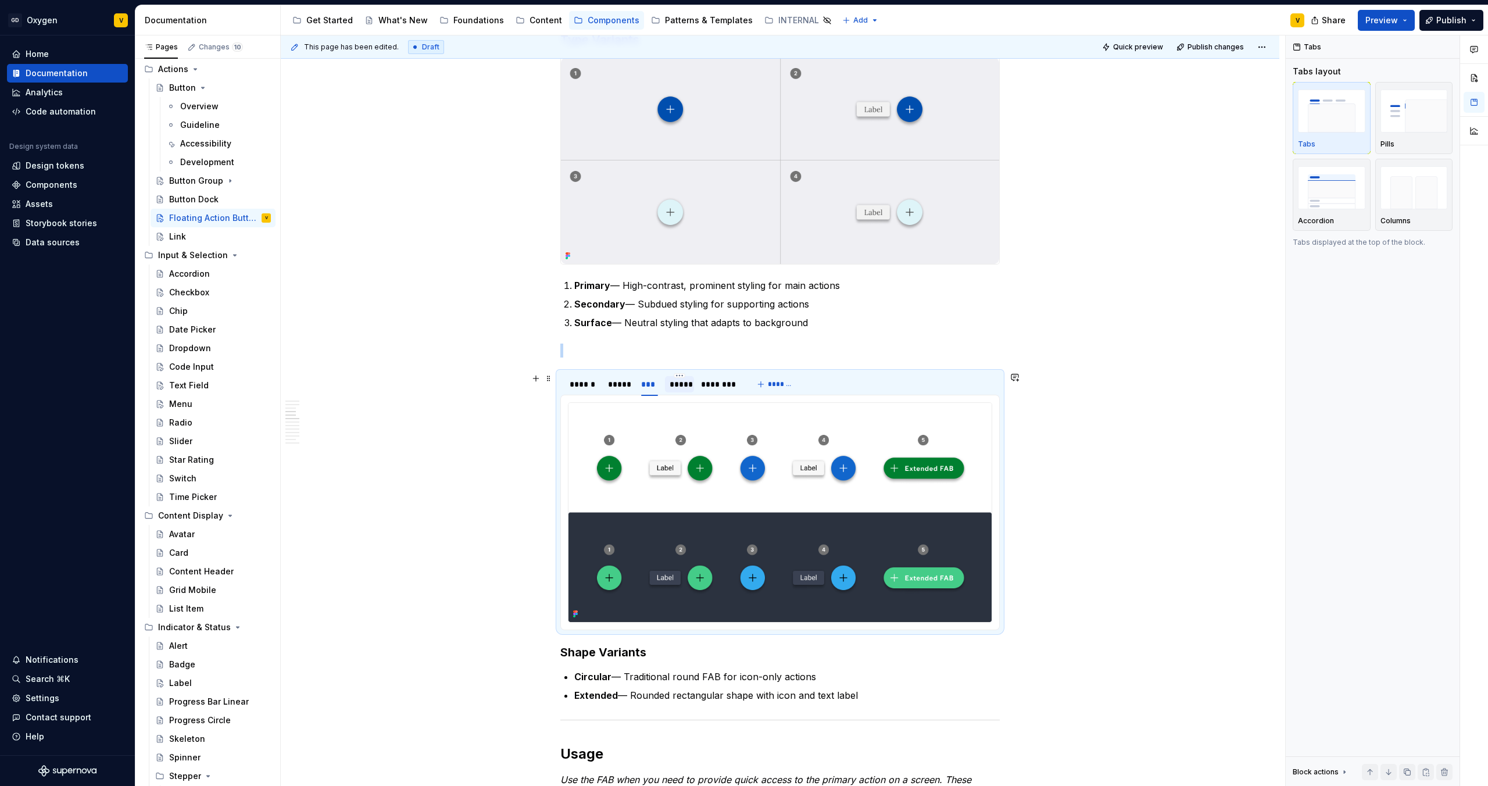
click at [678, 388] on div "*****" at bounding box center [680, 384] width 20 height 12
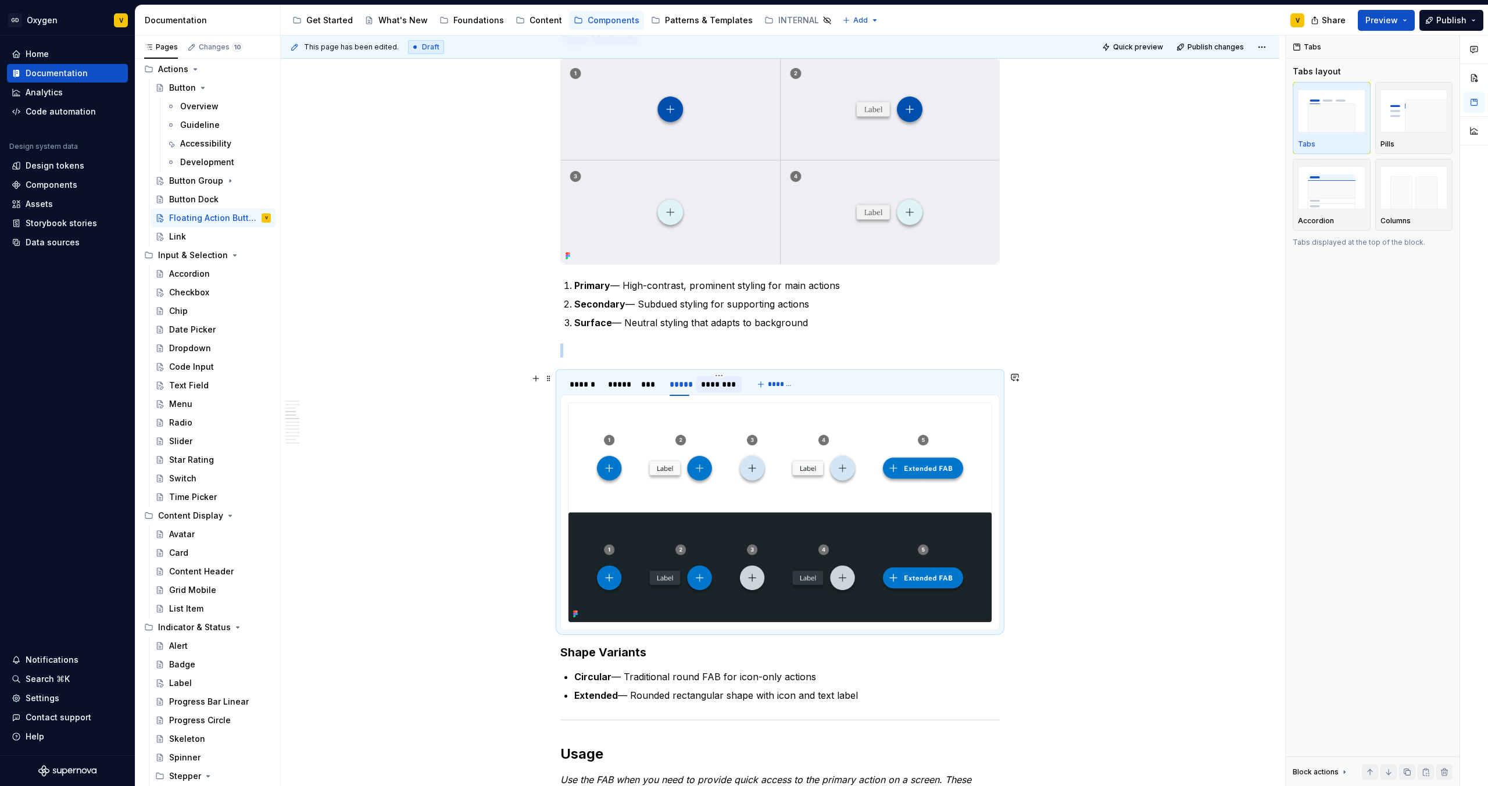
click at [714, 388] on div "********" at bounding box center [719, 384] width 36 height 12
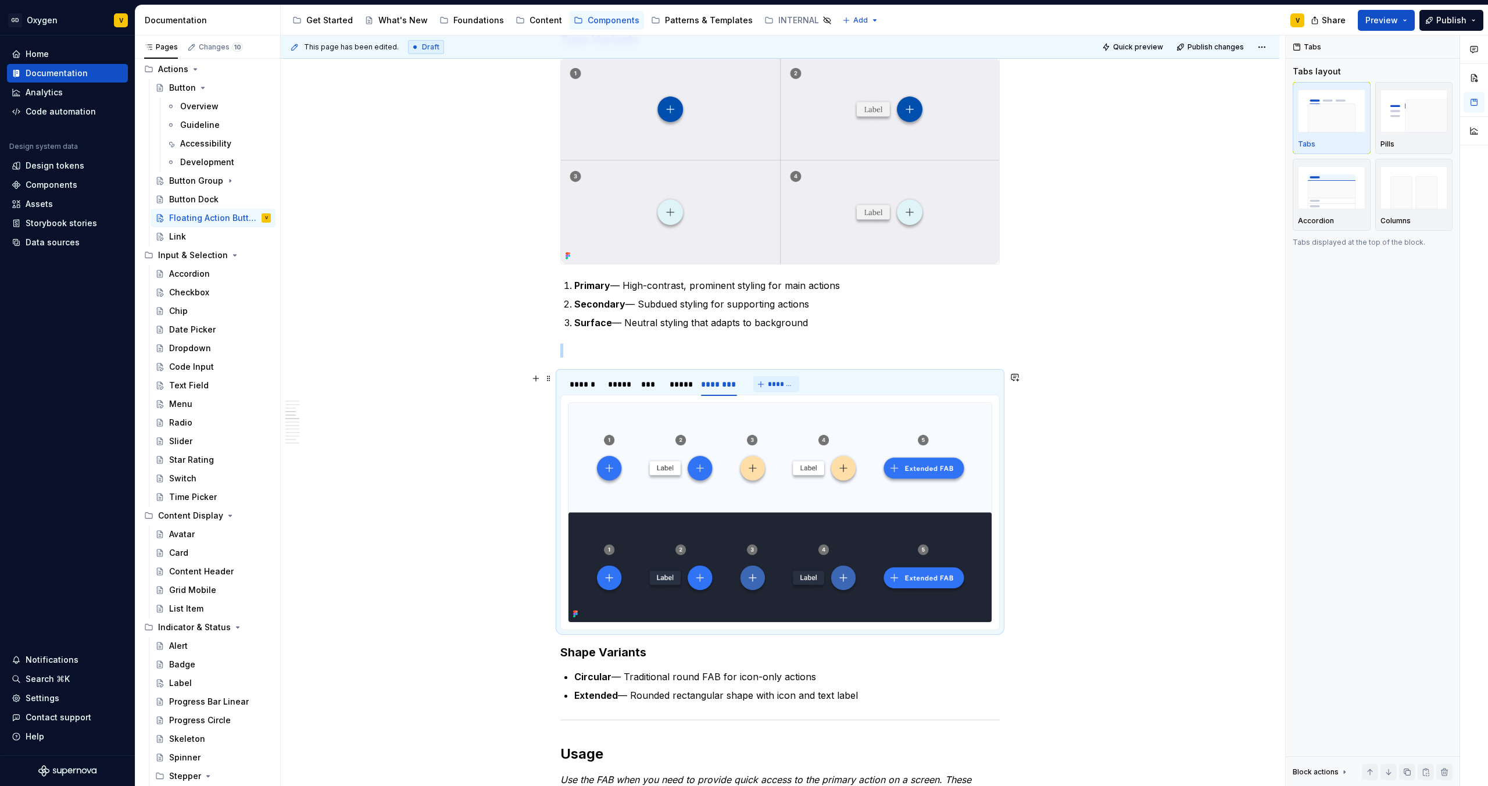
click at [767, 388] on button "*******" at bounding box center [776, 384] width 46 height 16
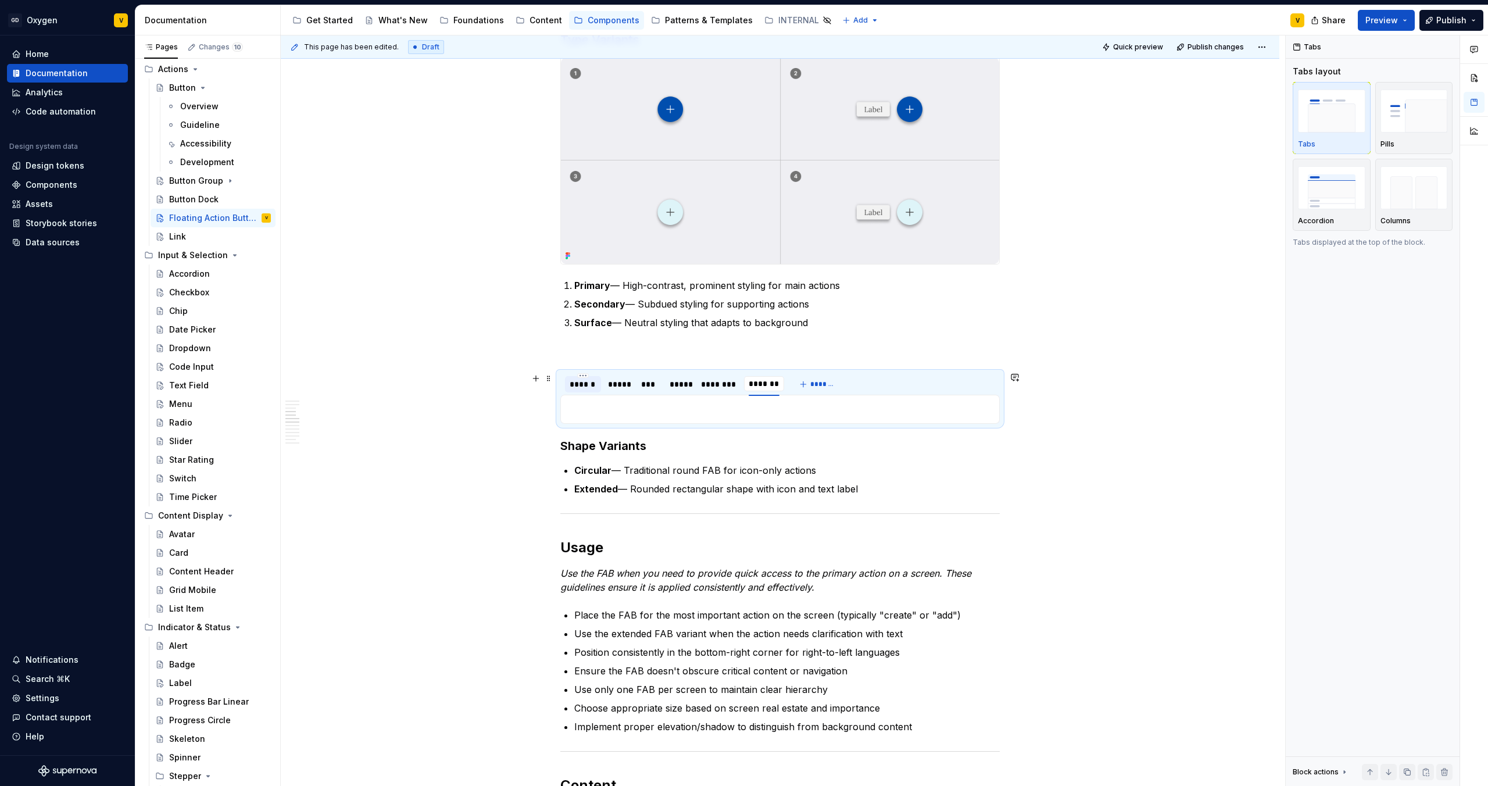
click at [574, 391] on div "******" at bounding box center [583, 384] width 36 height 16
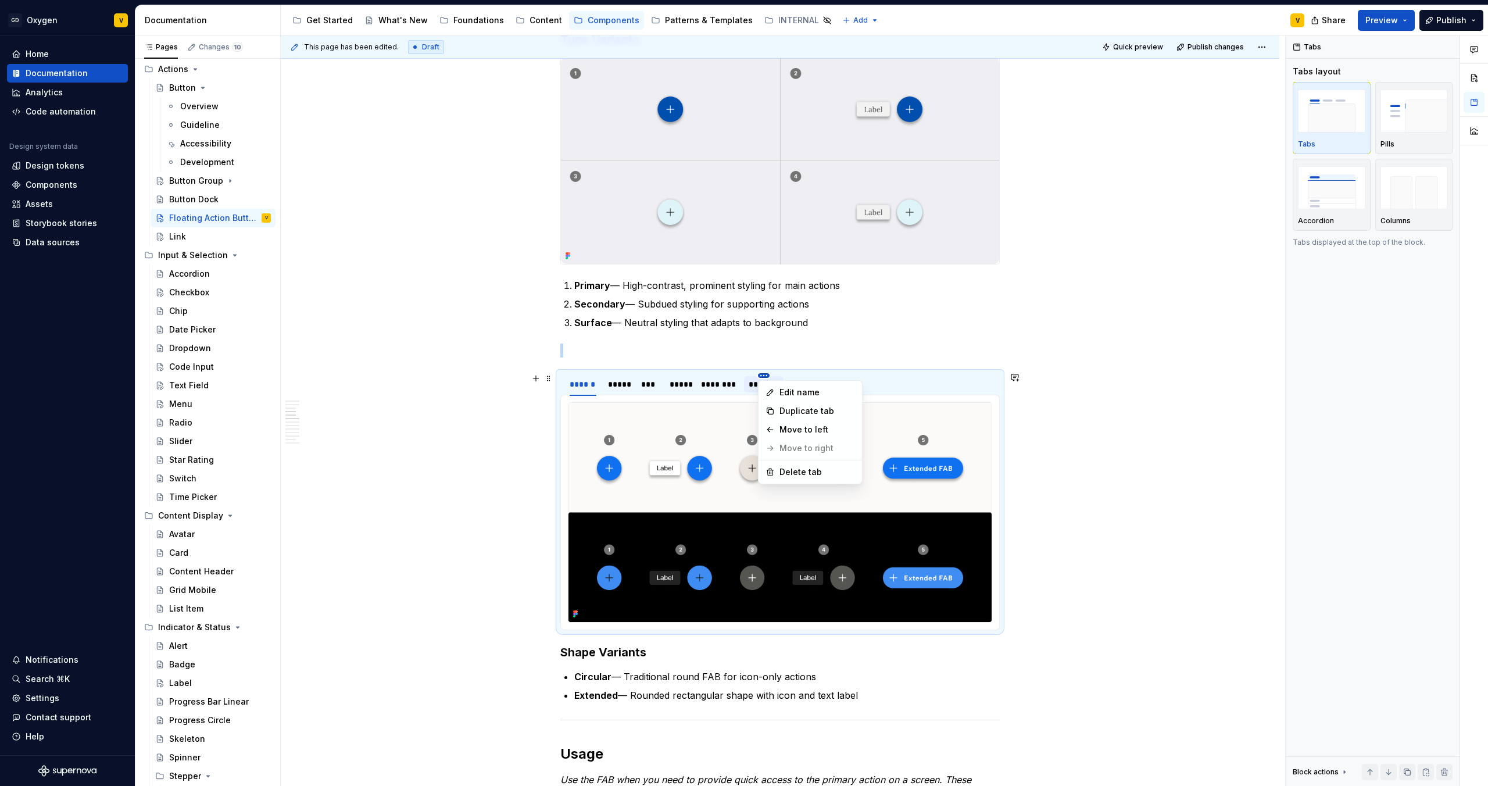
click at [763, 373] on html "GD Oxygen V Home Documentation Analytics Code automation Design system data Des…" at bounding box center [744, 393] width 1488 height 786
click at [782, 472] on div "Delete tab" at bounding box center [817, 472] width 76 height 12
click at [1107, 346] on div "Anatomy The FAB is made up of several parts that work together to create its fu…" at bounding box center [780, 784] width 999 height 2863
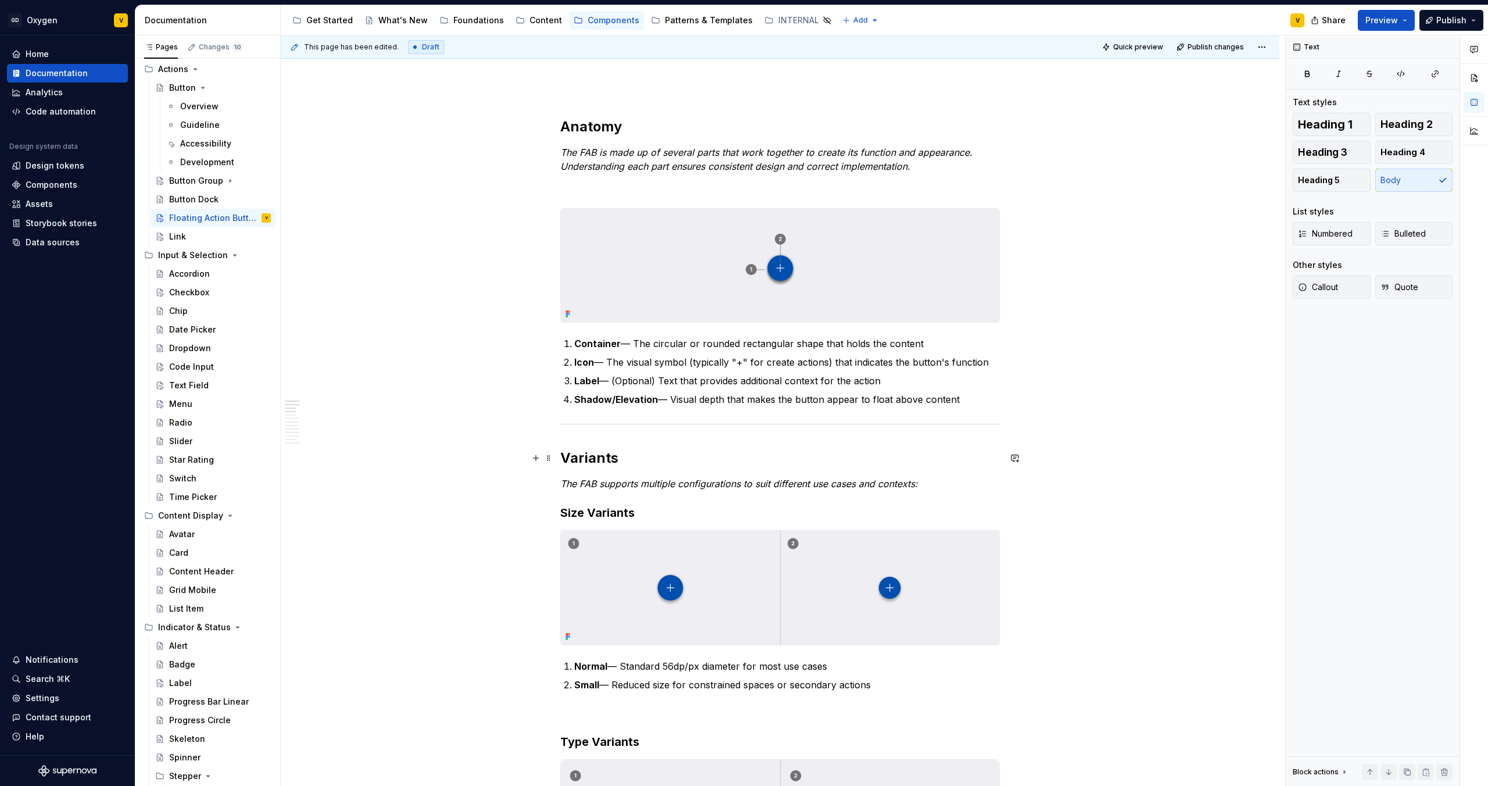
scroll to position [0, 0]
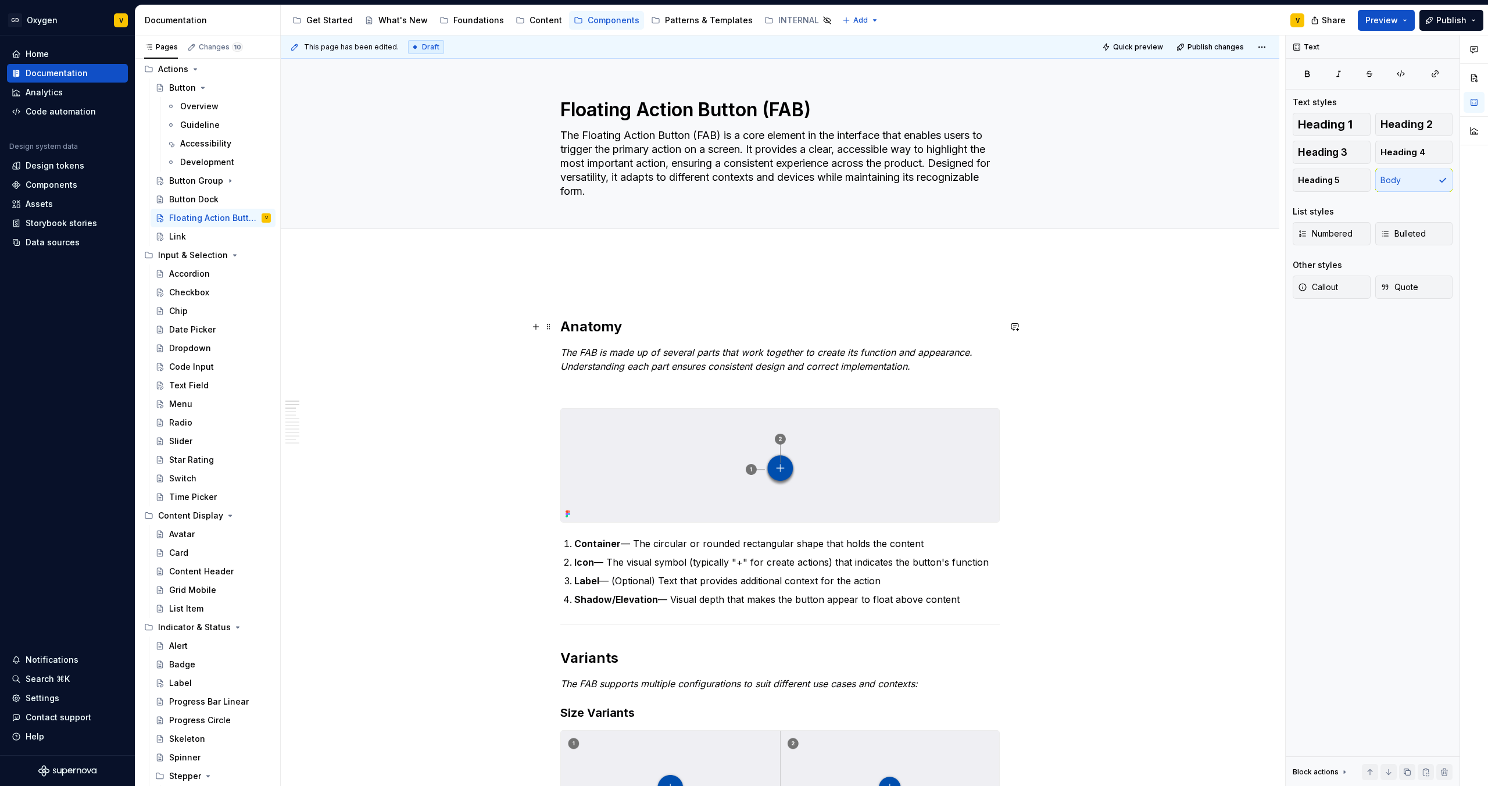
click at [561, 324] on h2 "Anatomy" at bounding box center [779, 326] width 439 height 19
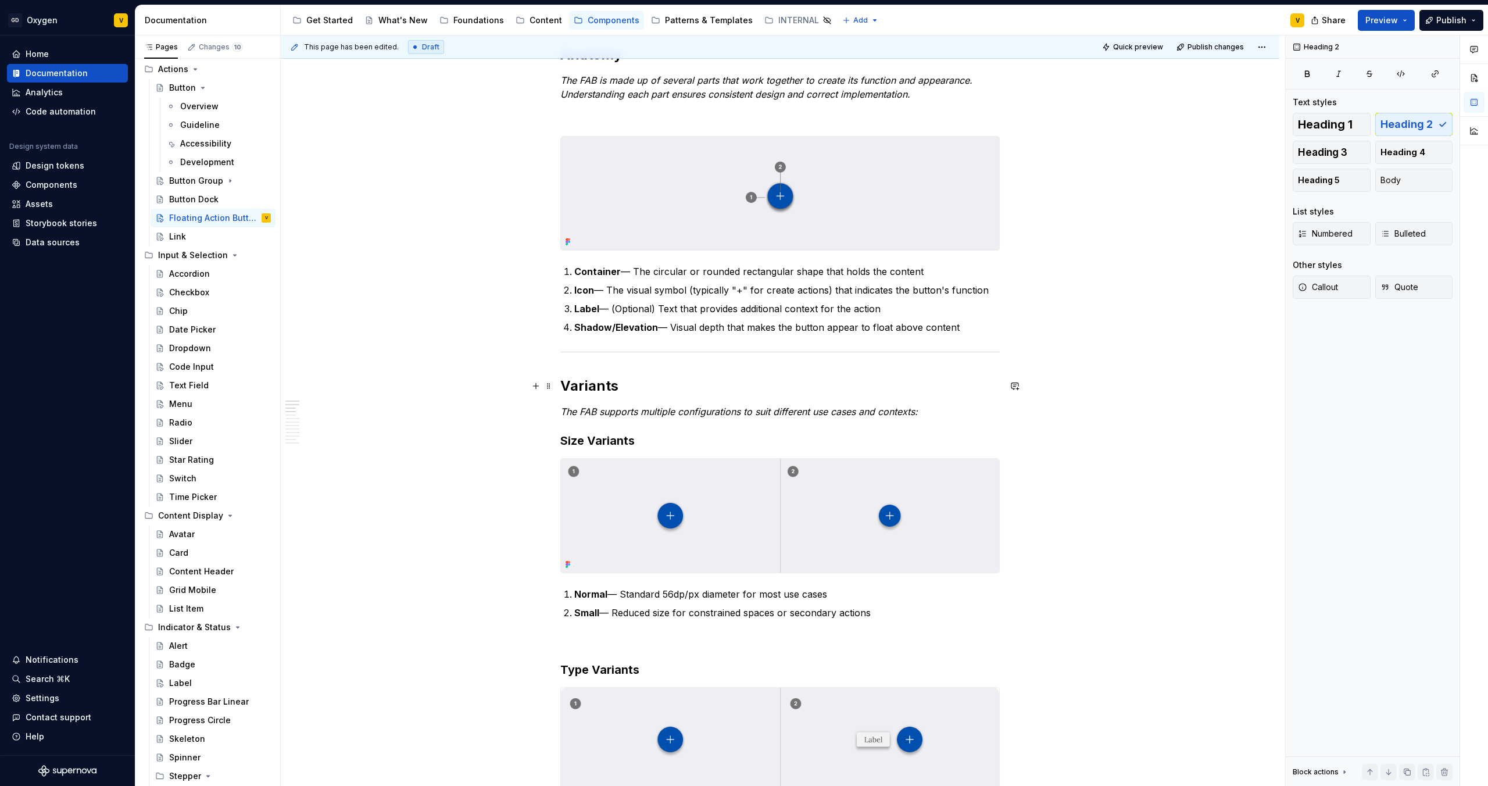
scroll to position [151, 0]
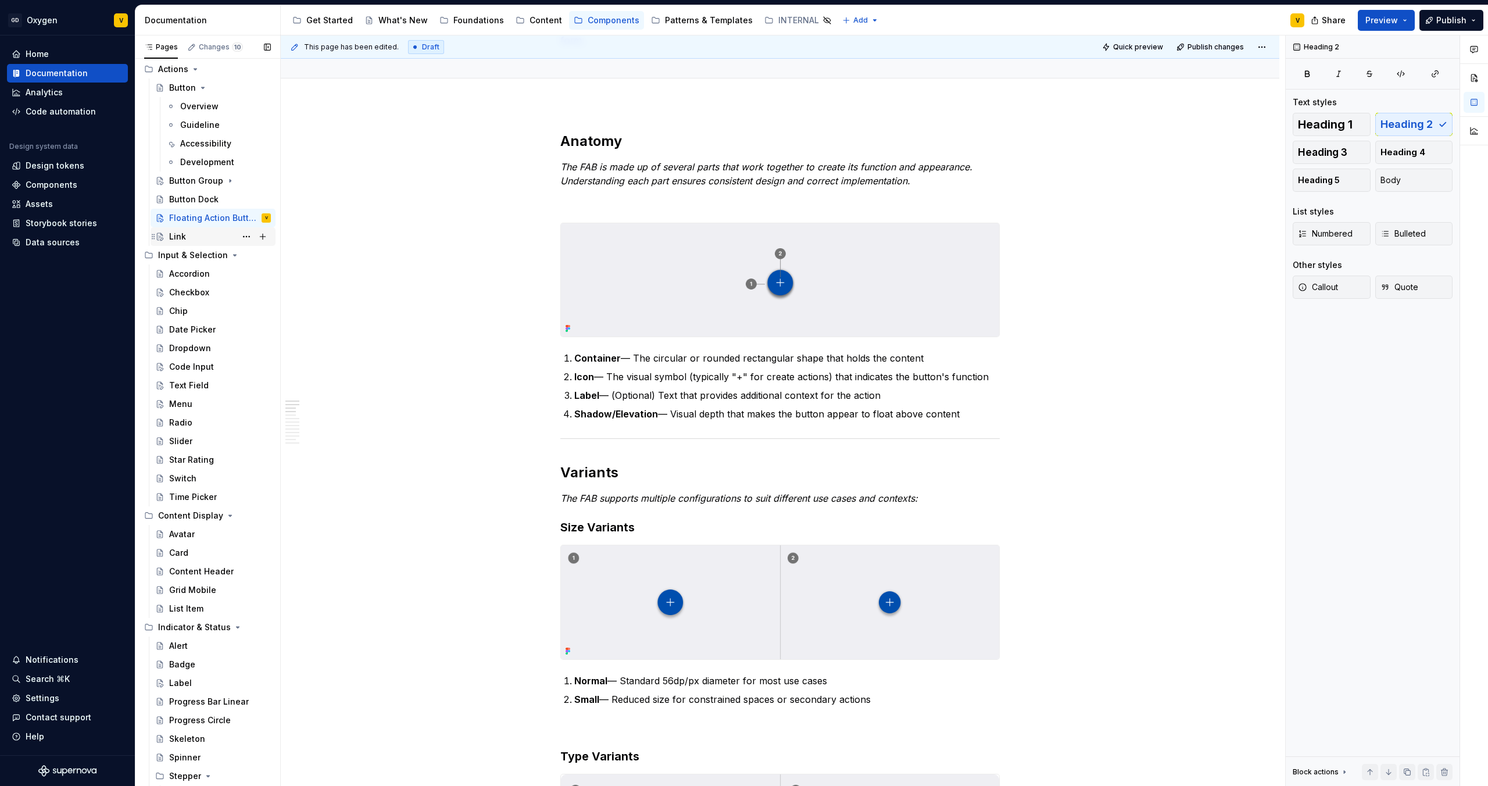
click at [192, 234] on div "Link" at bounding box center [220, 236] width 102 height 16
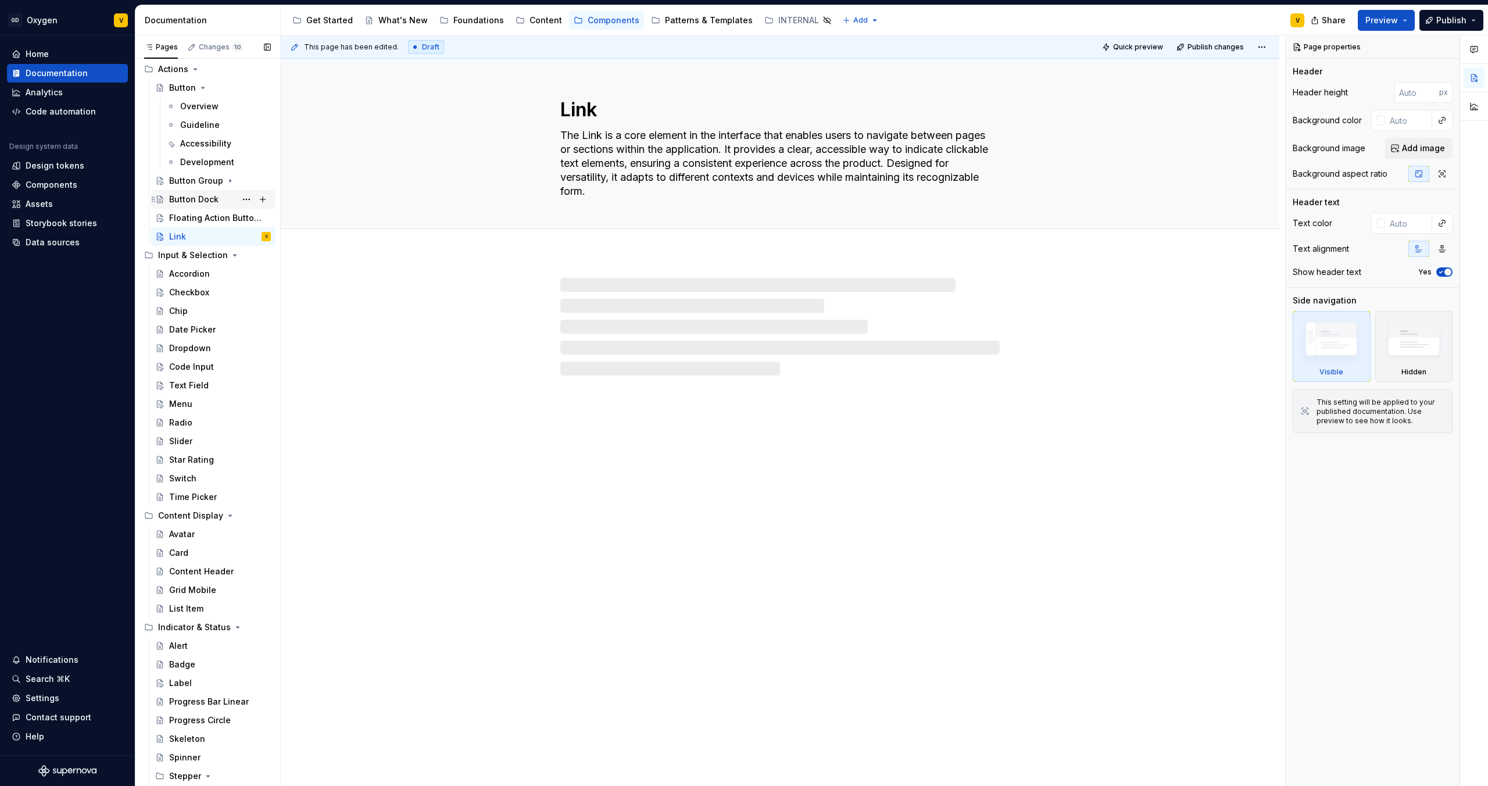
click at [192, 192] on div "Button Dock" at bounding box center [220, 199] width 102 height 16
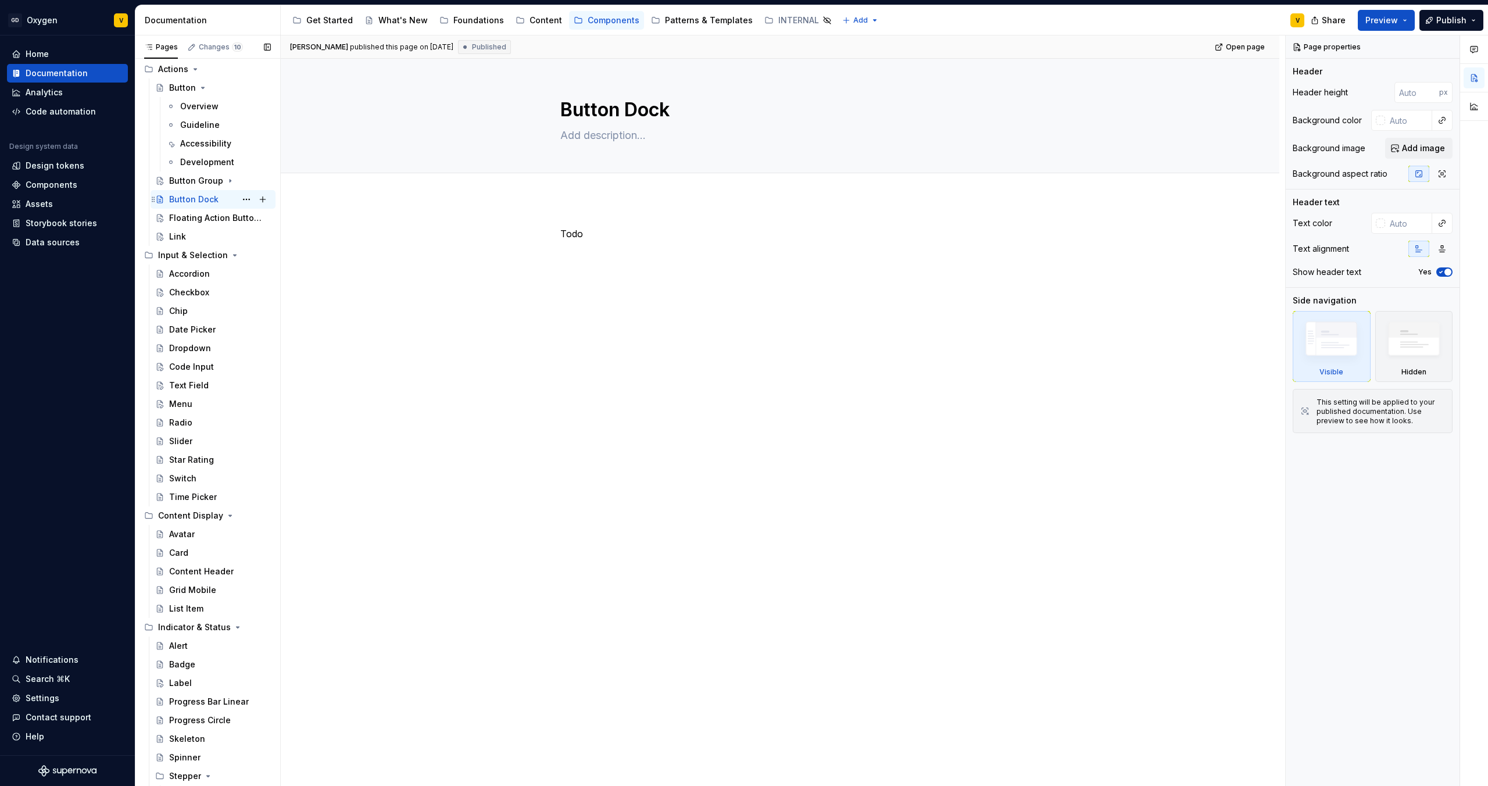
click at [203, 208] on div "Button Dock V" at bounding box center [213, 199] width 125 height 19
click at [208, 223] on div "Floating Action Button (FAB)" at bounding box center [202, 218] width 67 height 12
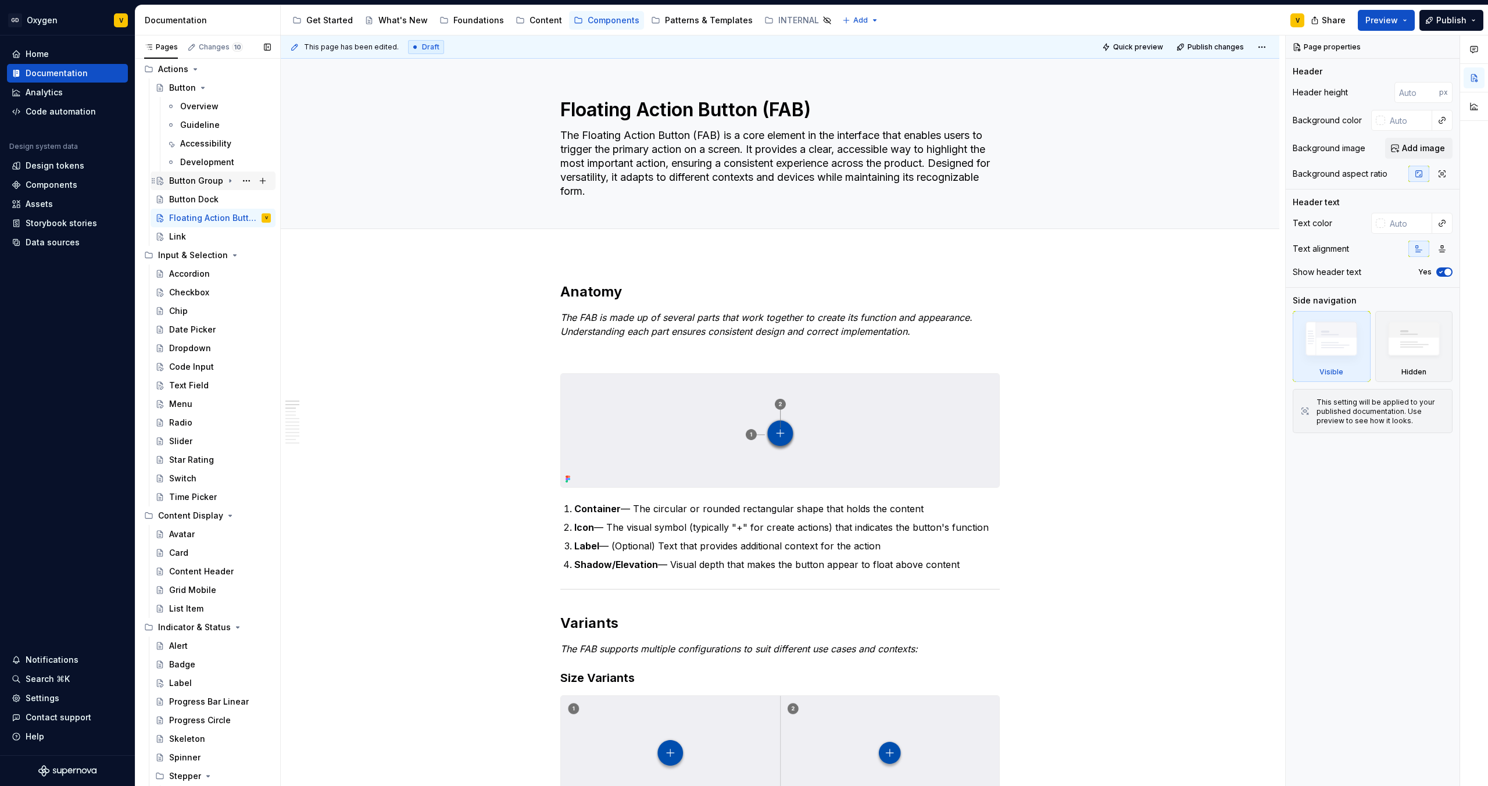
scroll to position [59, 0]
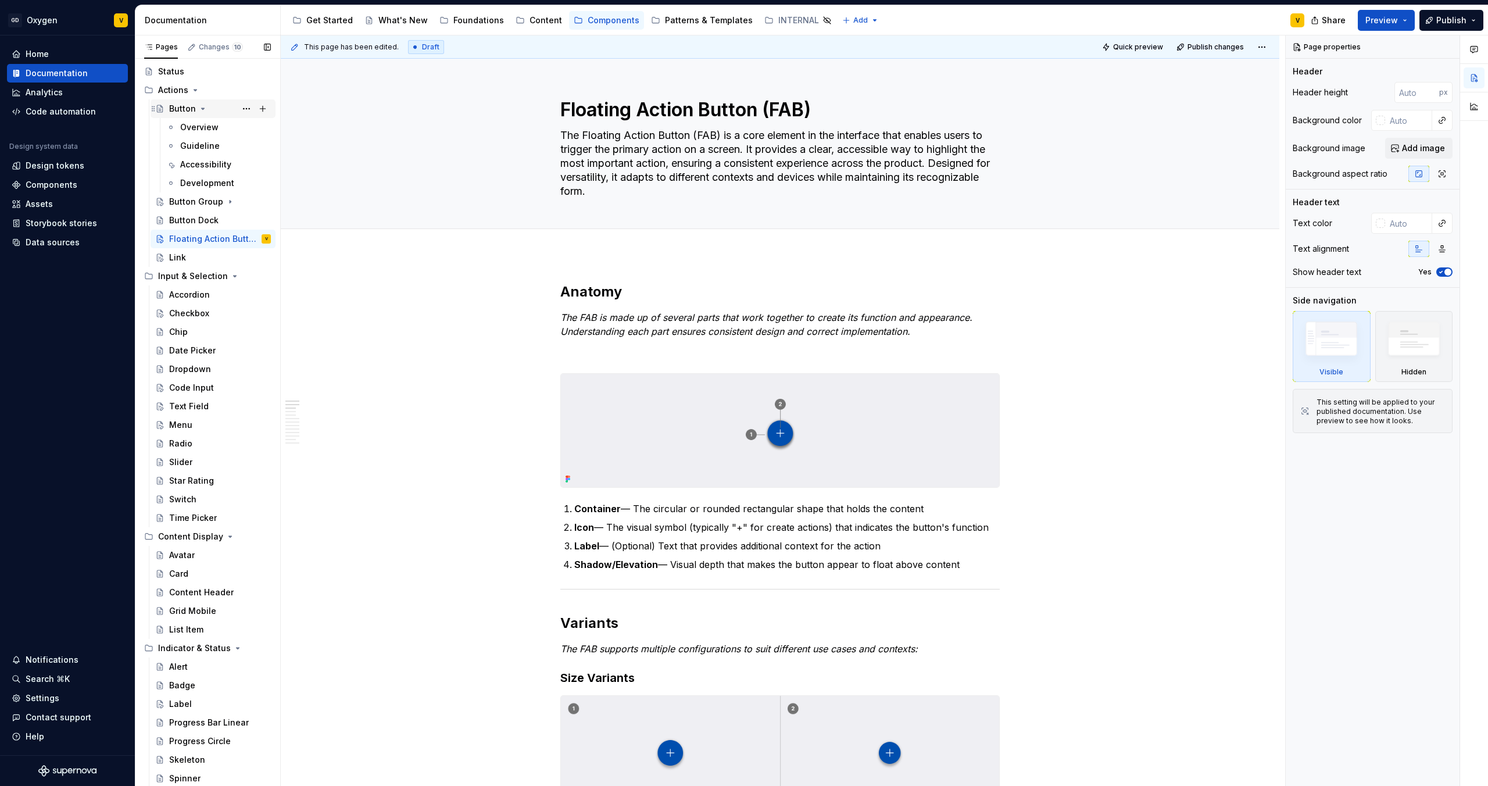
click at [201, 103] on div "Button" at bounding box center [220, 109] width 102 height 16
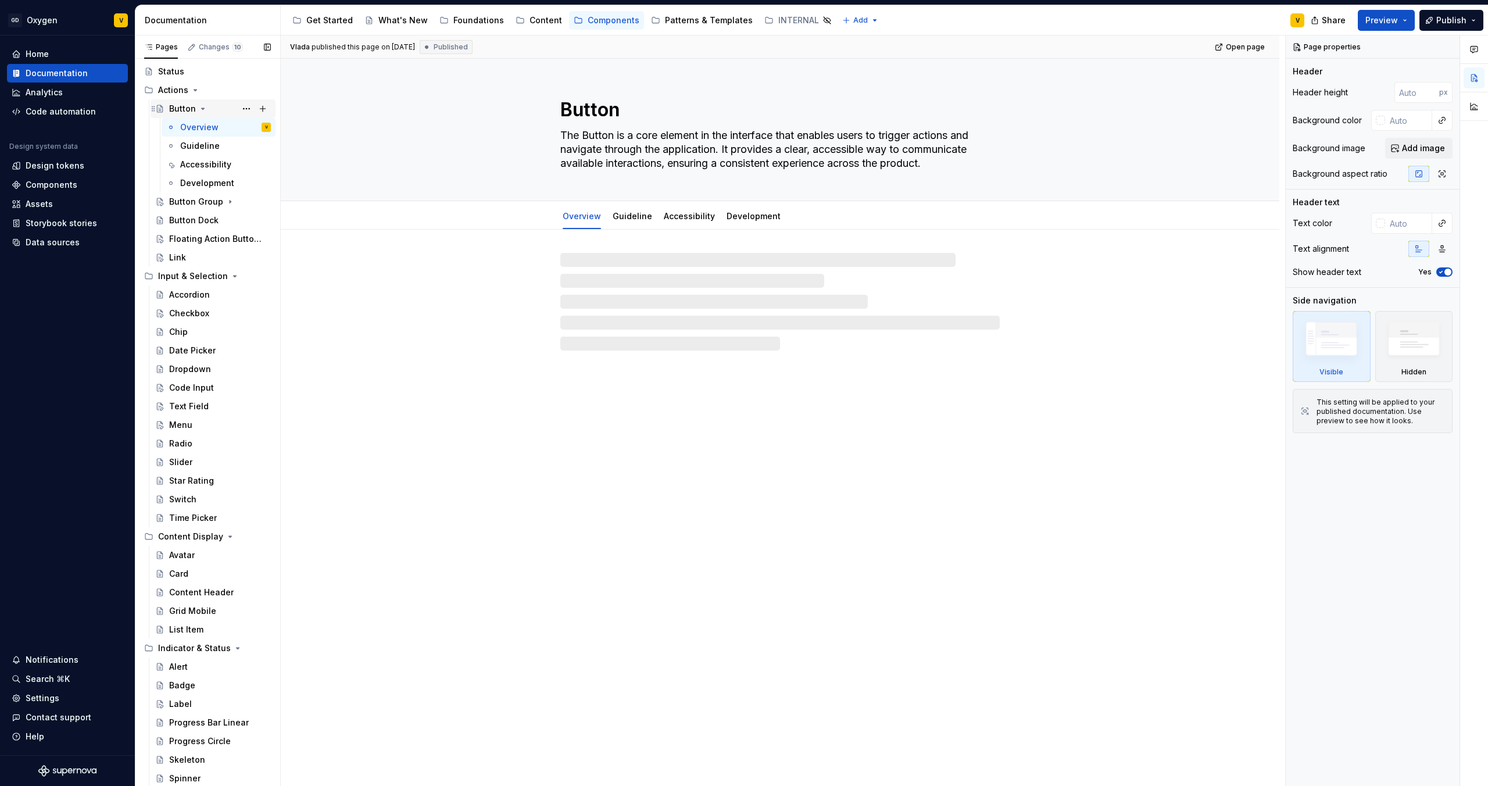
click at [201, 106] on icon "Page tree" at bounding box center [202, 108] width 9 height 9
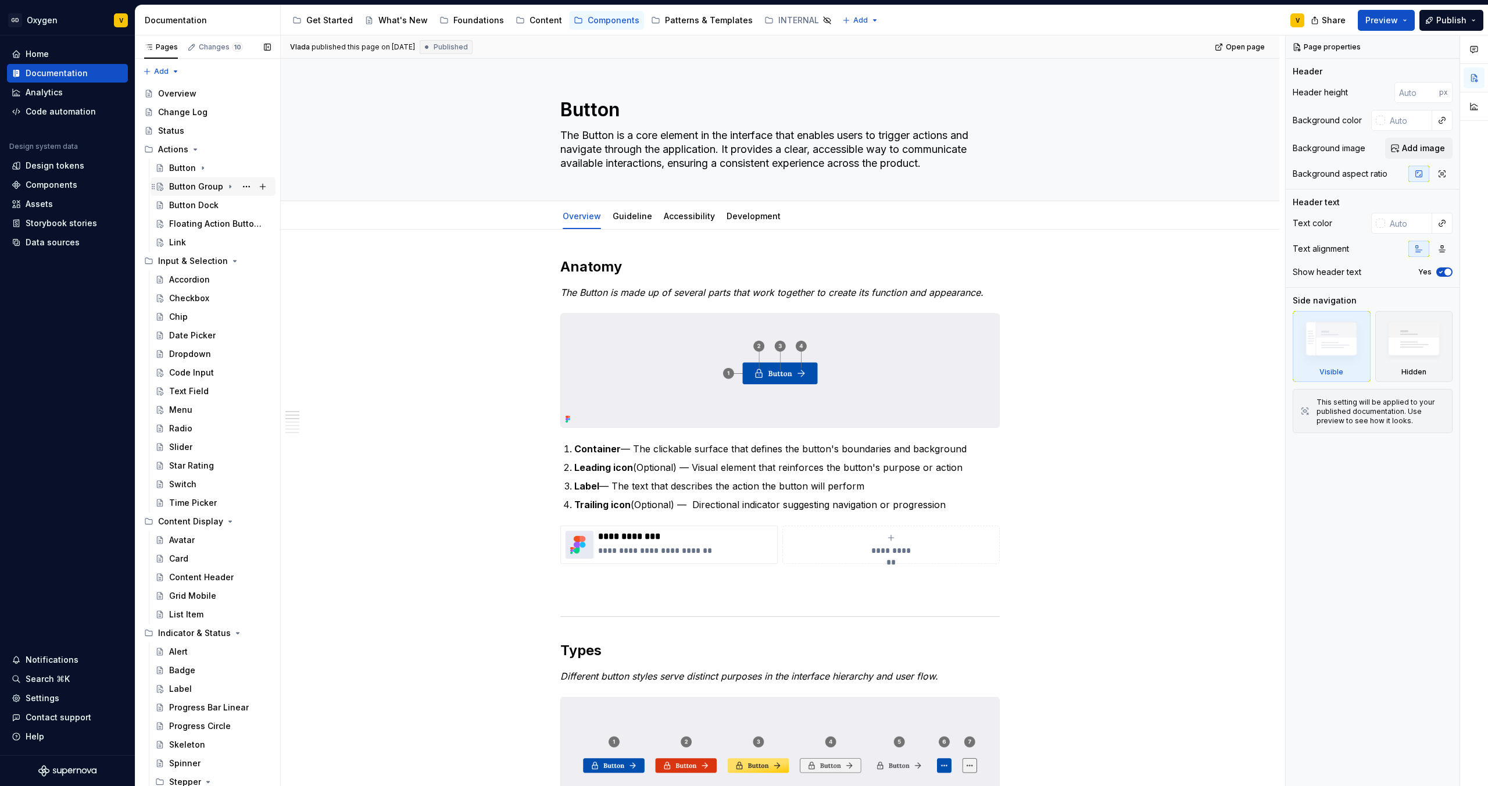
click at [187, 184] on div "Button Group" at bounding box center [196, 187] width 54 height 12
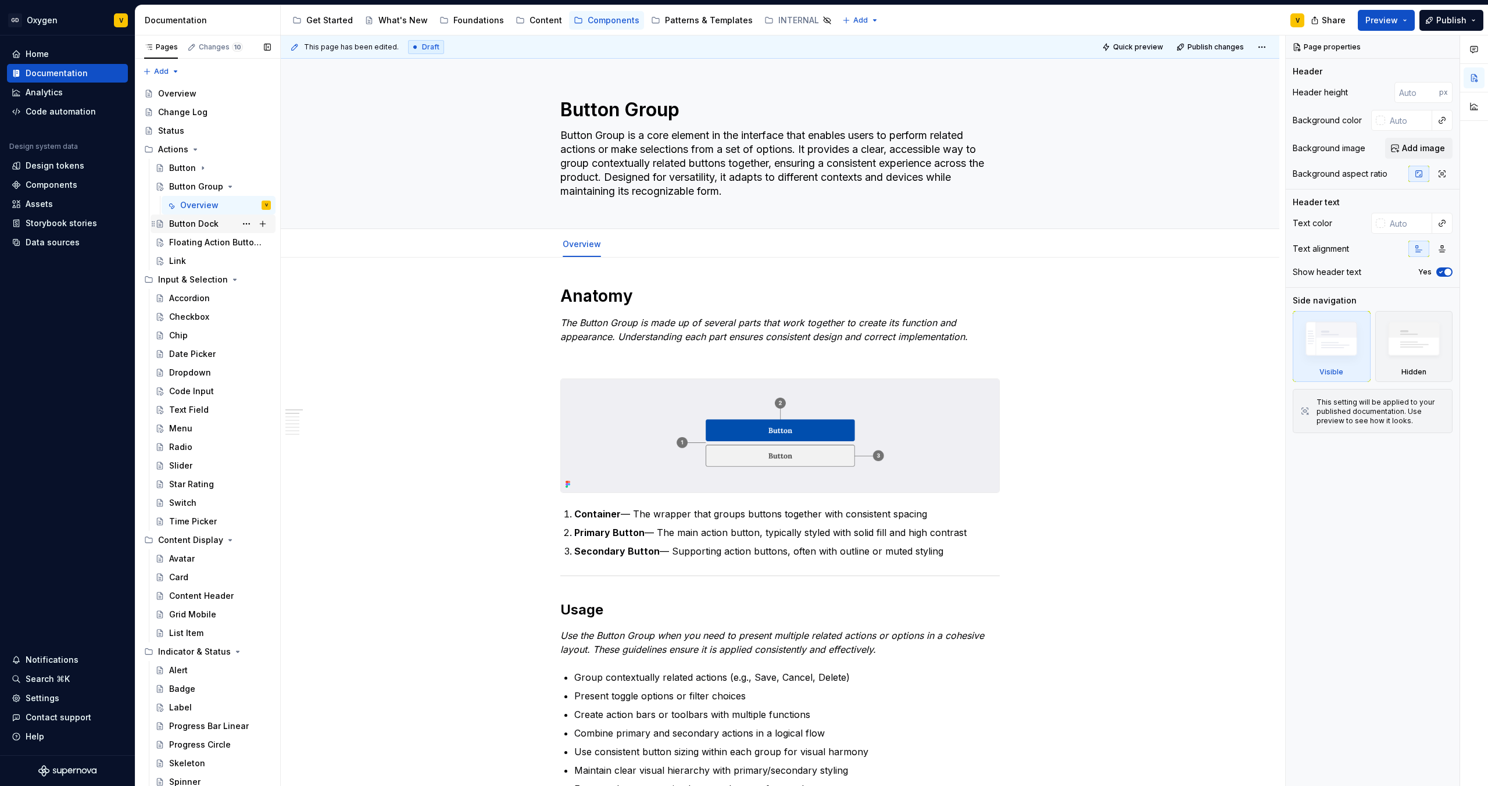
click at [193, 226] on div "Button Dock" at bounding box center [193, 224] width 49 height 12
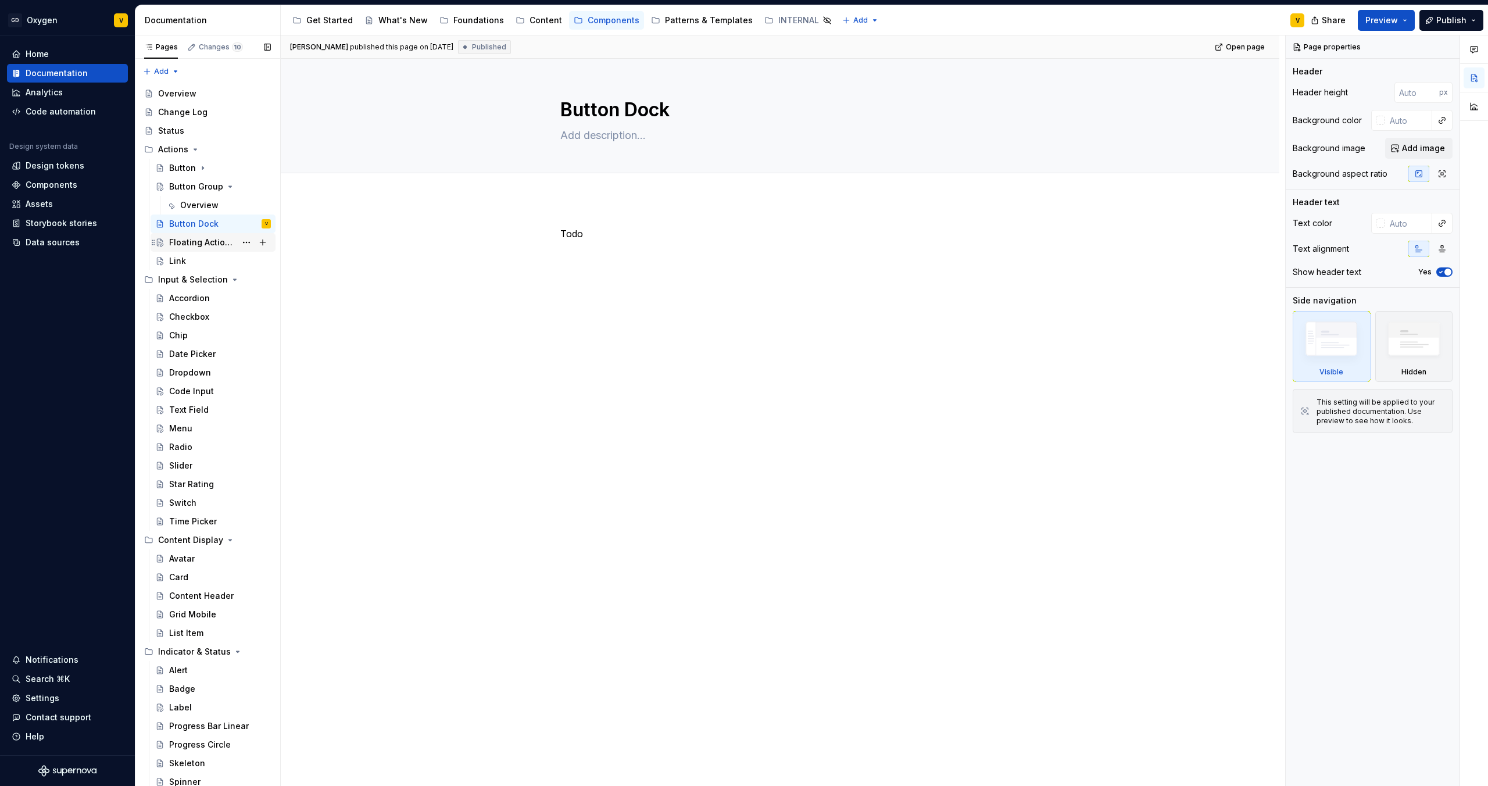
click at [196, 244] on div "Floating Action Button (FAB)" at bounding box center [202, 243] width 67 height 12
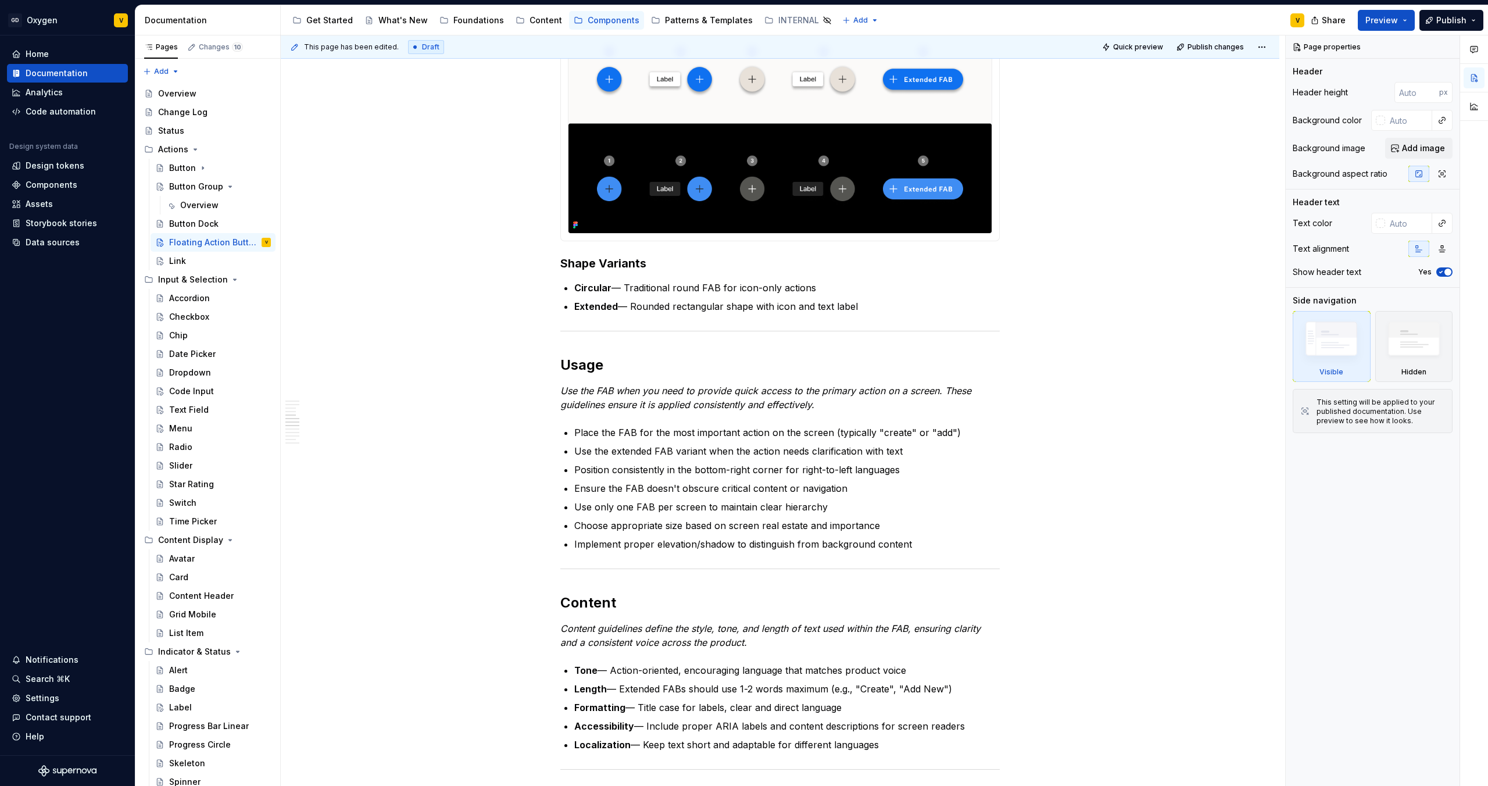
scroll to position [1333, 0]
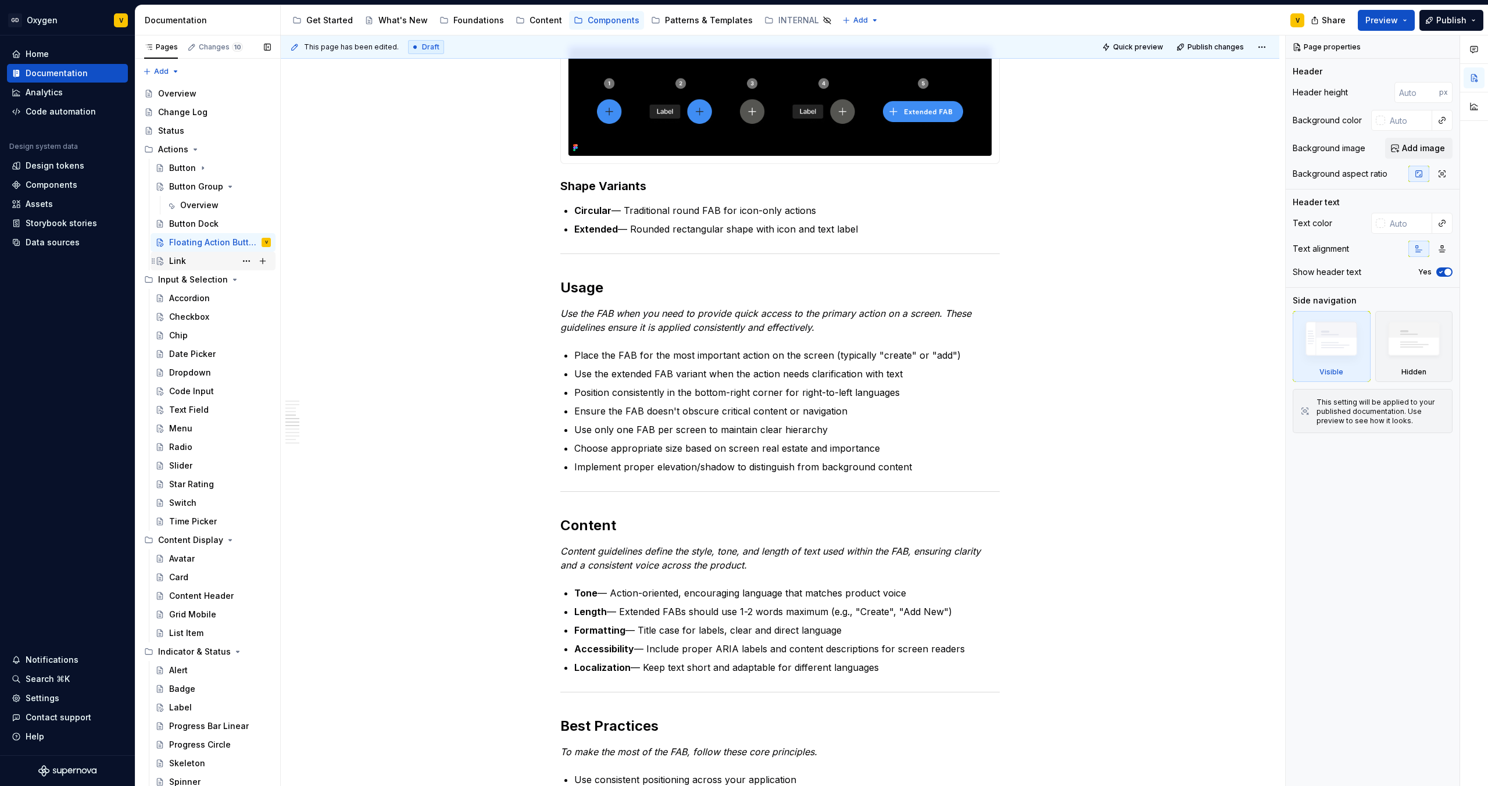
click at [194, 264] on div "Link" at bounding box center [220, 261] width 102 height 16
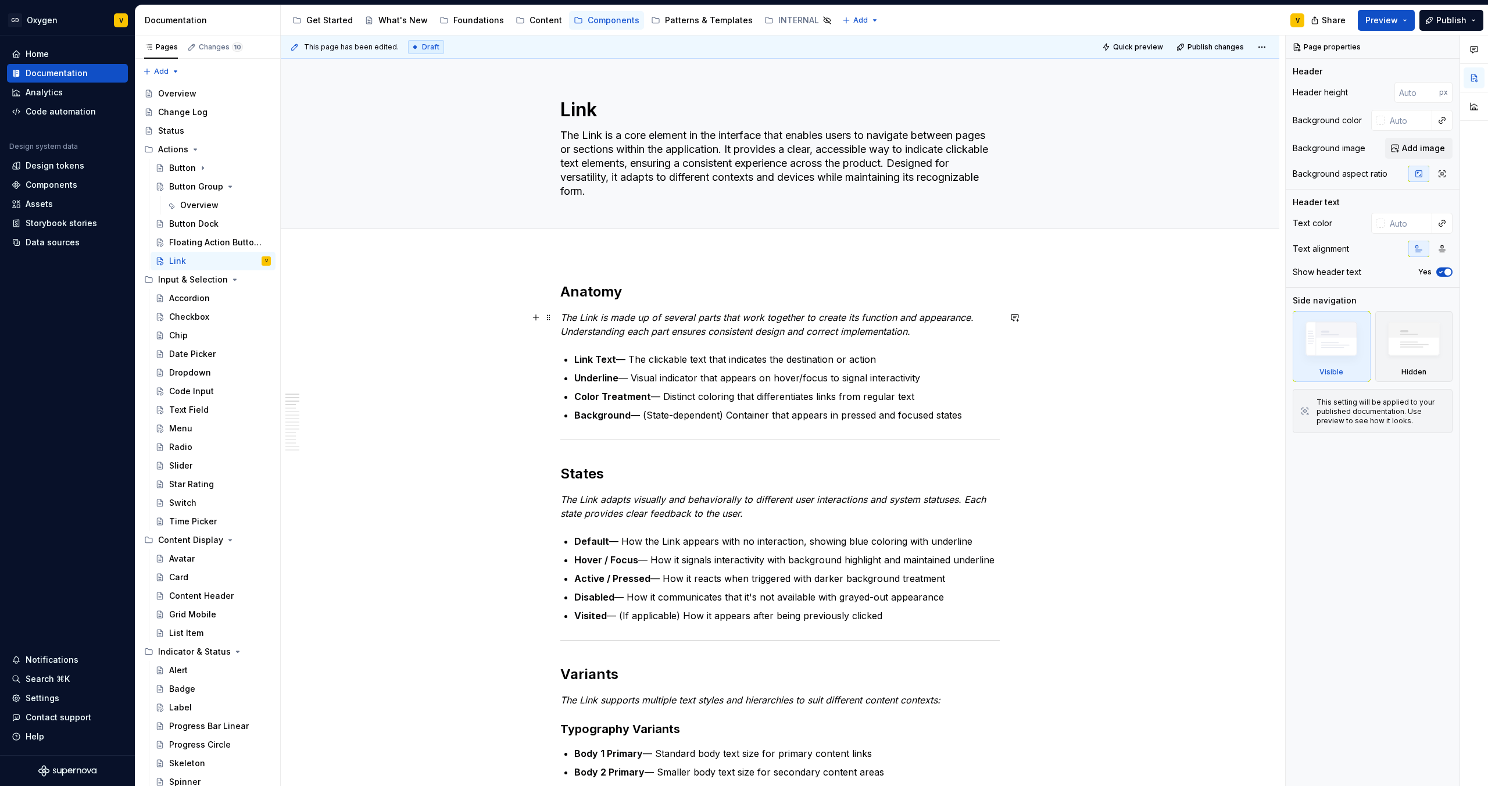
click at [982, 334] on p "The Link is made up of several parts that work together to create its function …" at bounding box center [779, 324] width 439 height 28
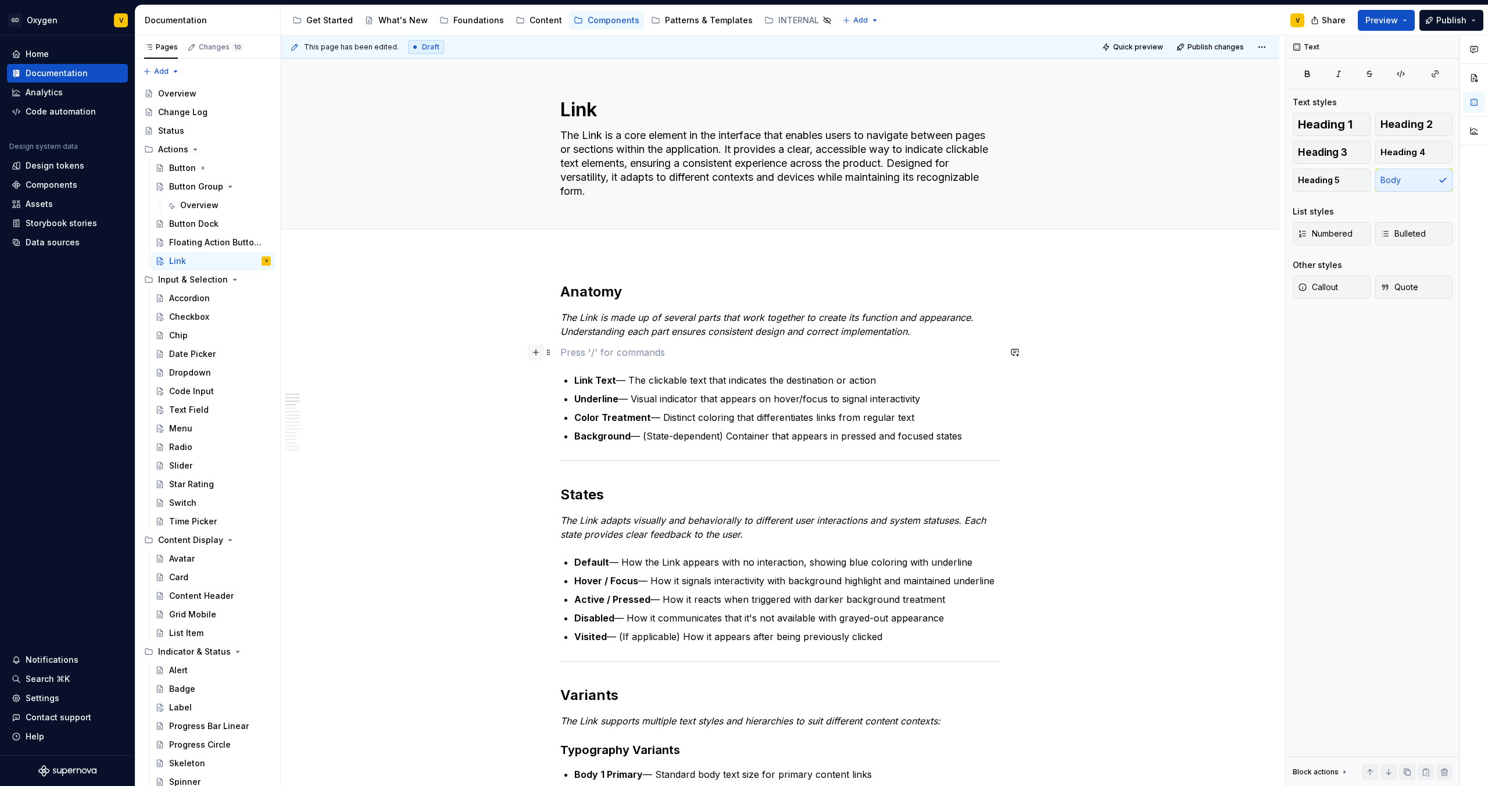
click at [532, 350] on button "button" at bounding box center [536, 352] width 16 height 16
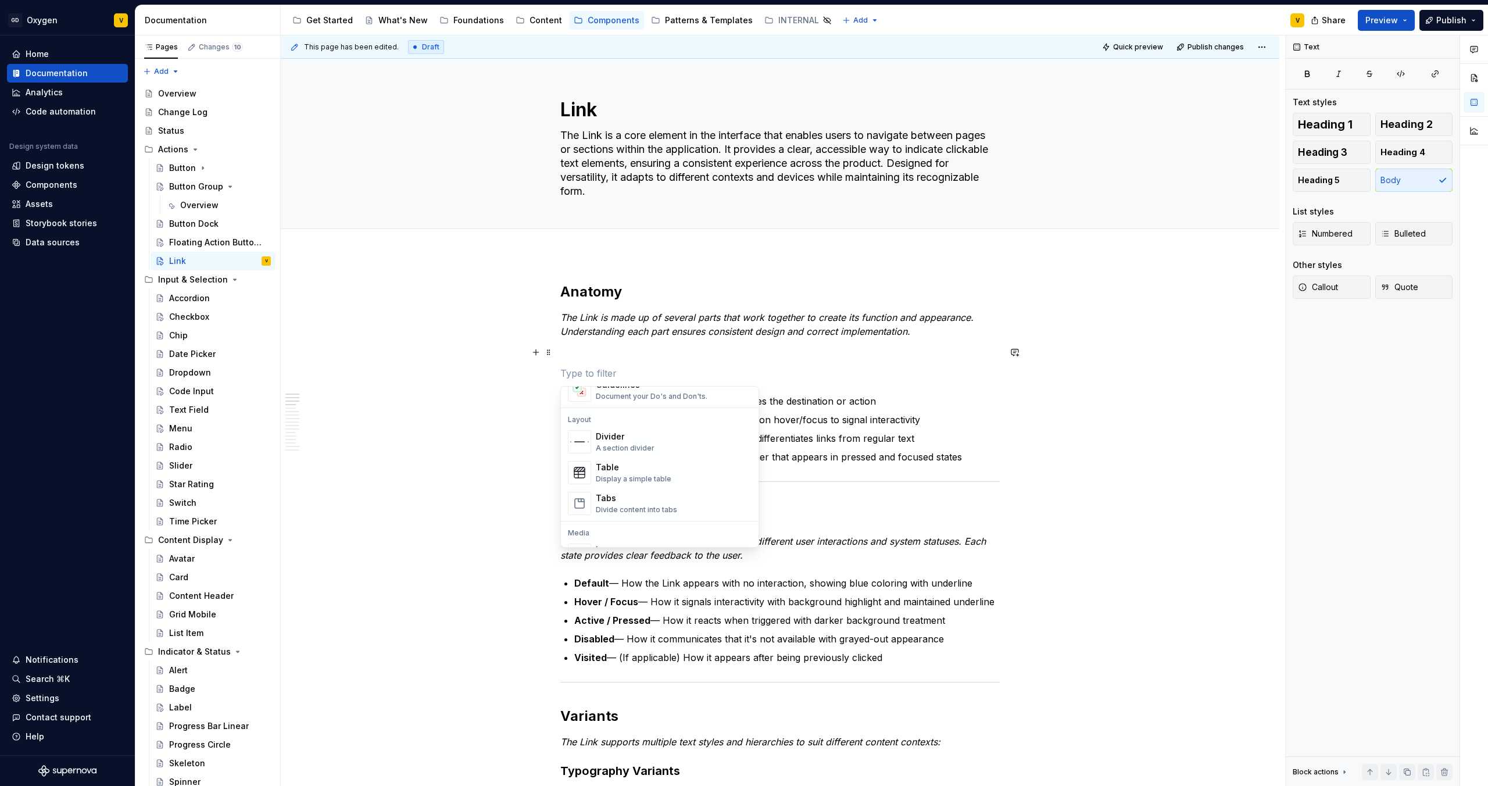
scroll to position [506, 0]
click at [628, 414] on div "Display an image or Figma image" at bounding box center [653, 414] width 114 height 9
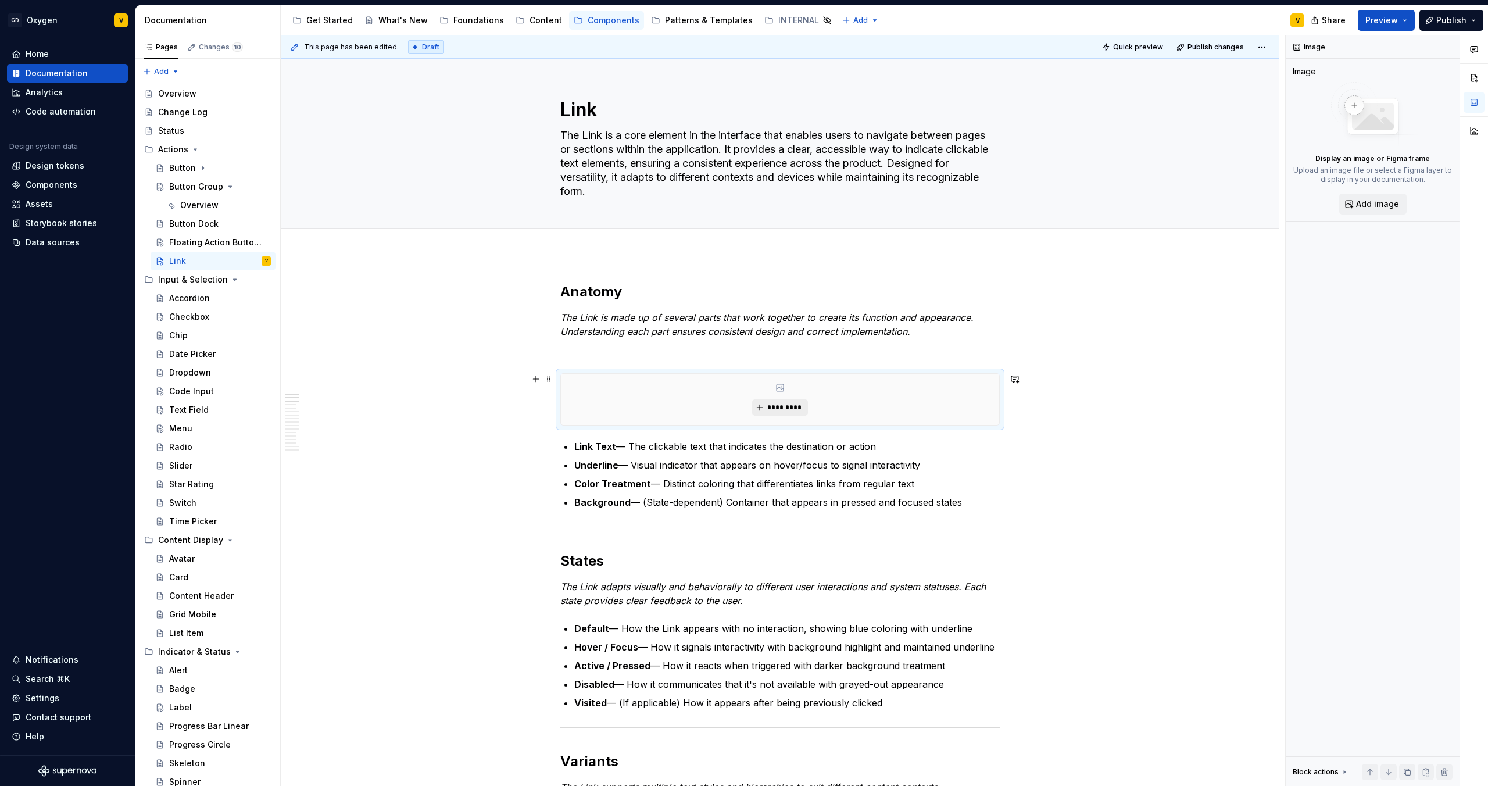
click at [778, 410] on span "*********" at bounding box center [784, 407] width 35 height 9
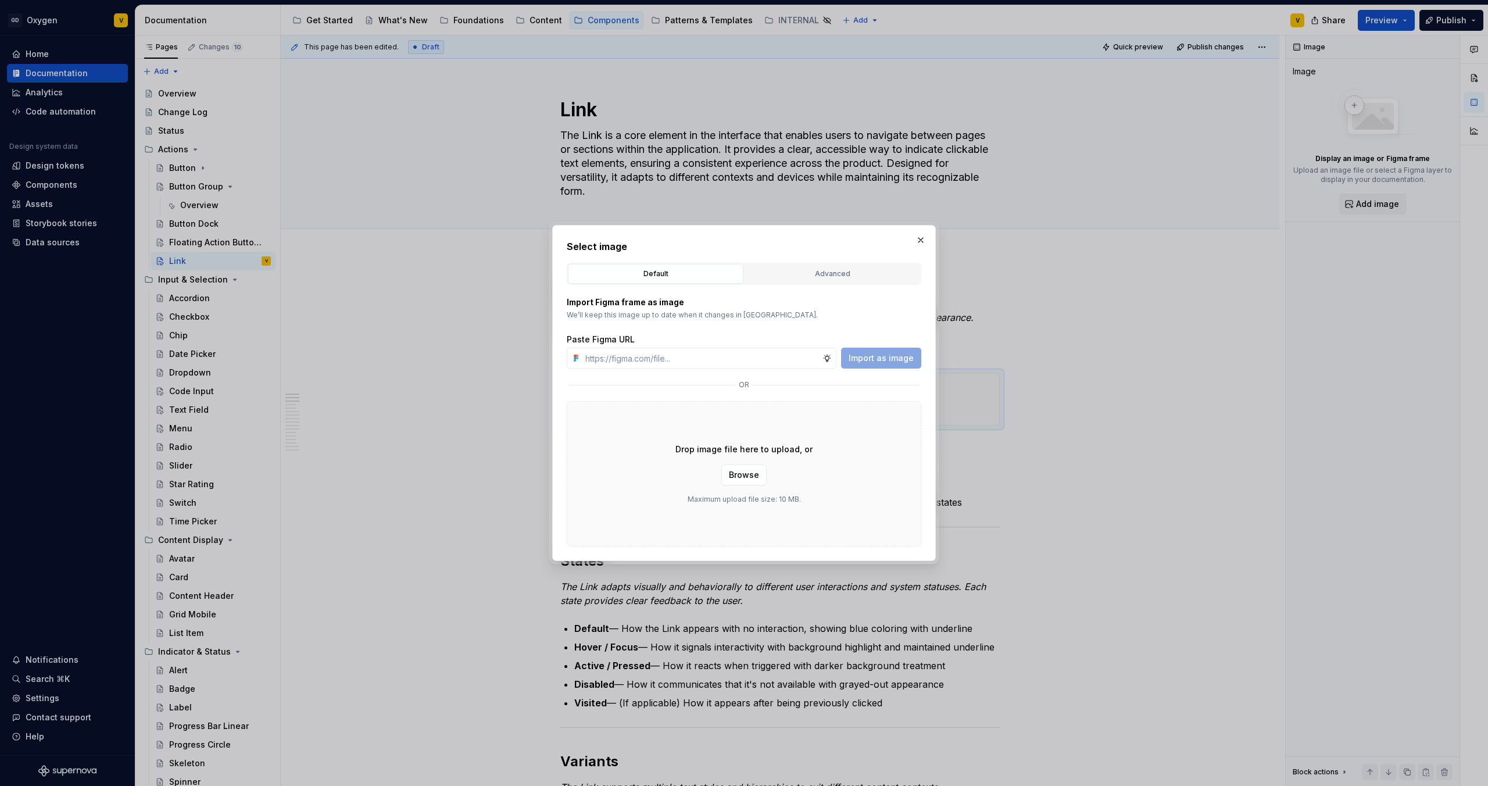
type textarea "*"
type input "[URL][DOMAIN_NAME]"
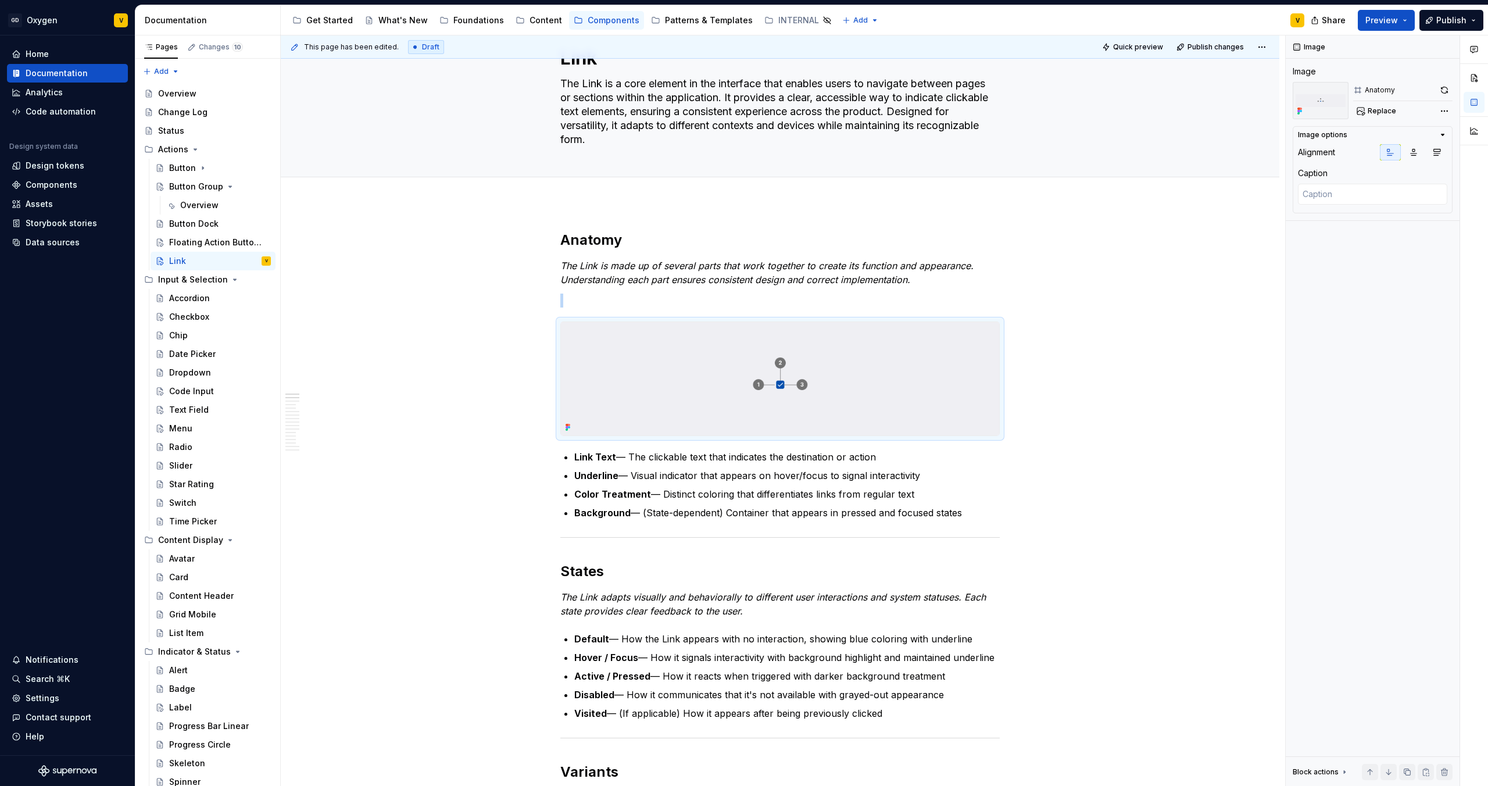
scroll to position [0, 0]
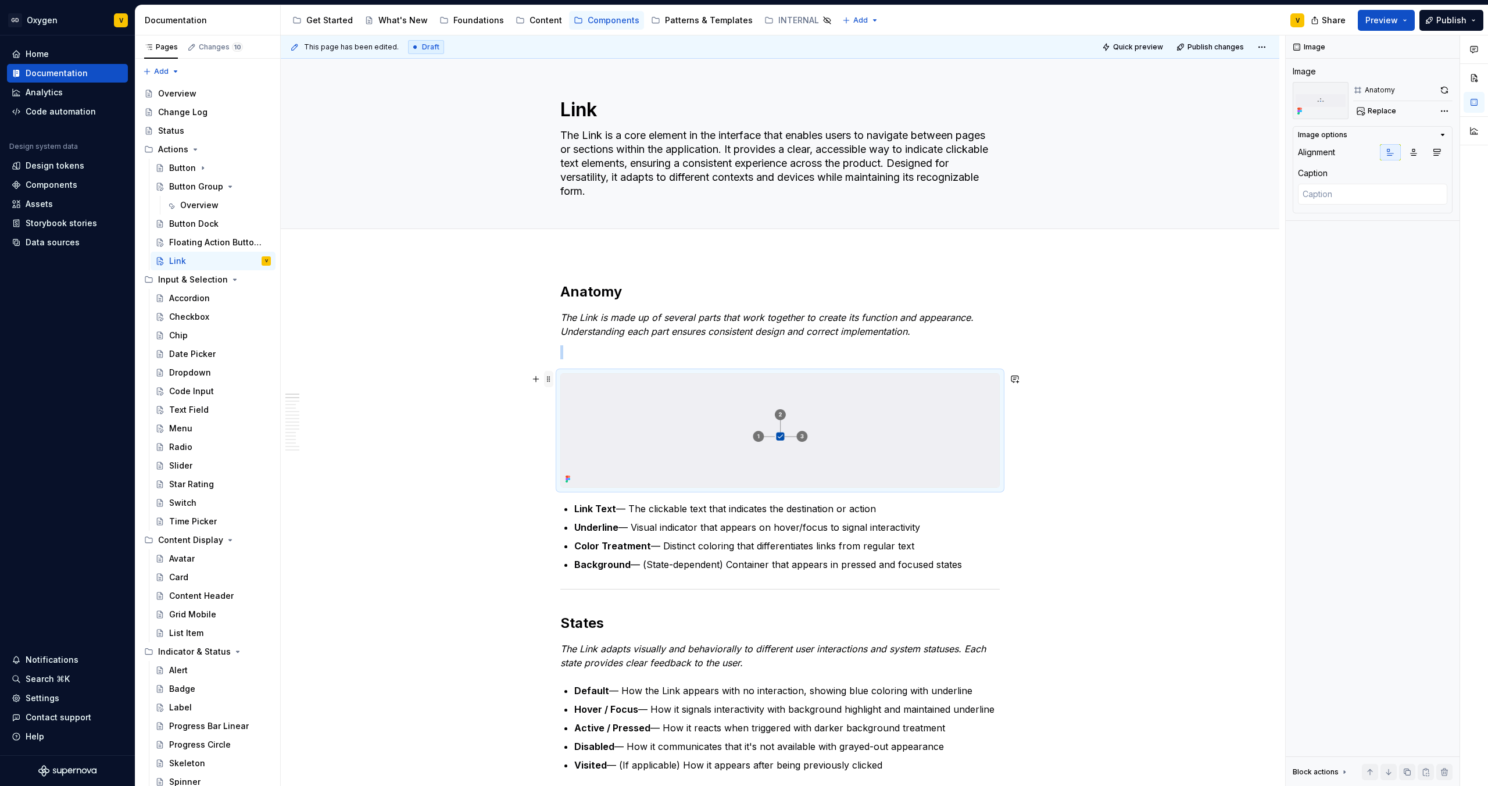
click at [549, 378] on span at bounding box center [548, 379] width 9 height 16
click at [570, 478] on div "Delete" at bounding box center [604, 482] width 76 height 12
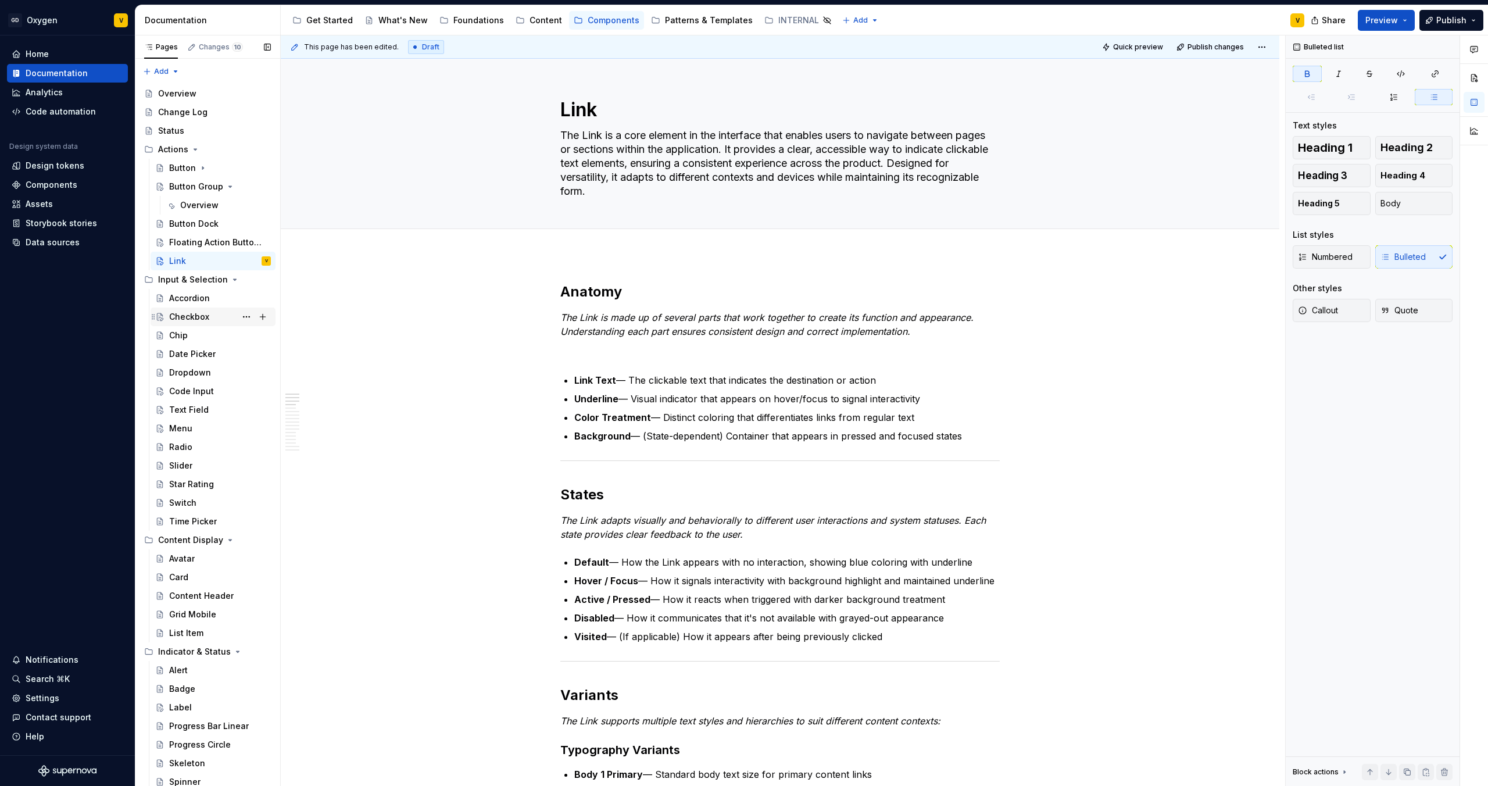
click at [202, 312] on div "Checkbox" at bounding box center [189, 317] width 40 height 12
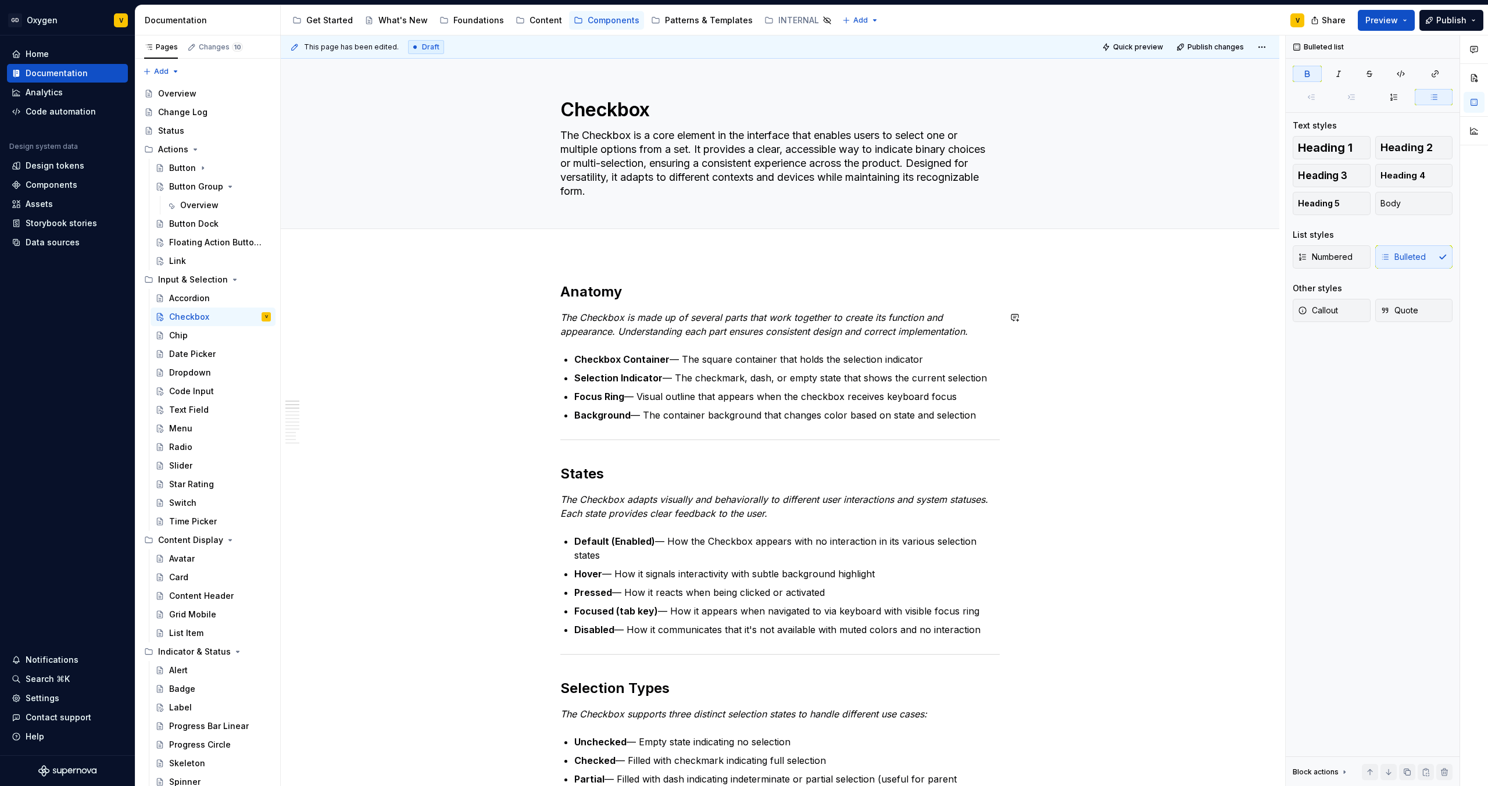
click at [982, 327] on p "The Checkbox is made up of several parts that work together to create its funct…" at bounding box center [779, 324] width 439 height 28
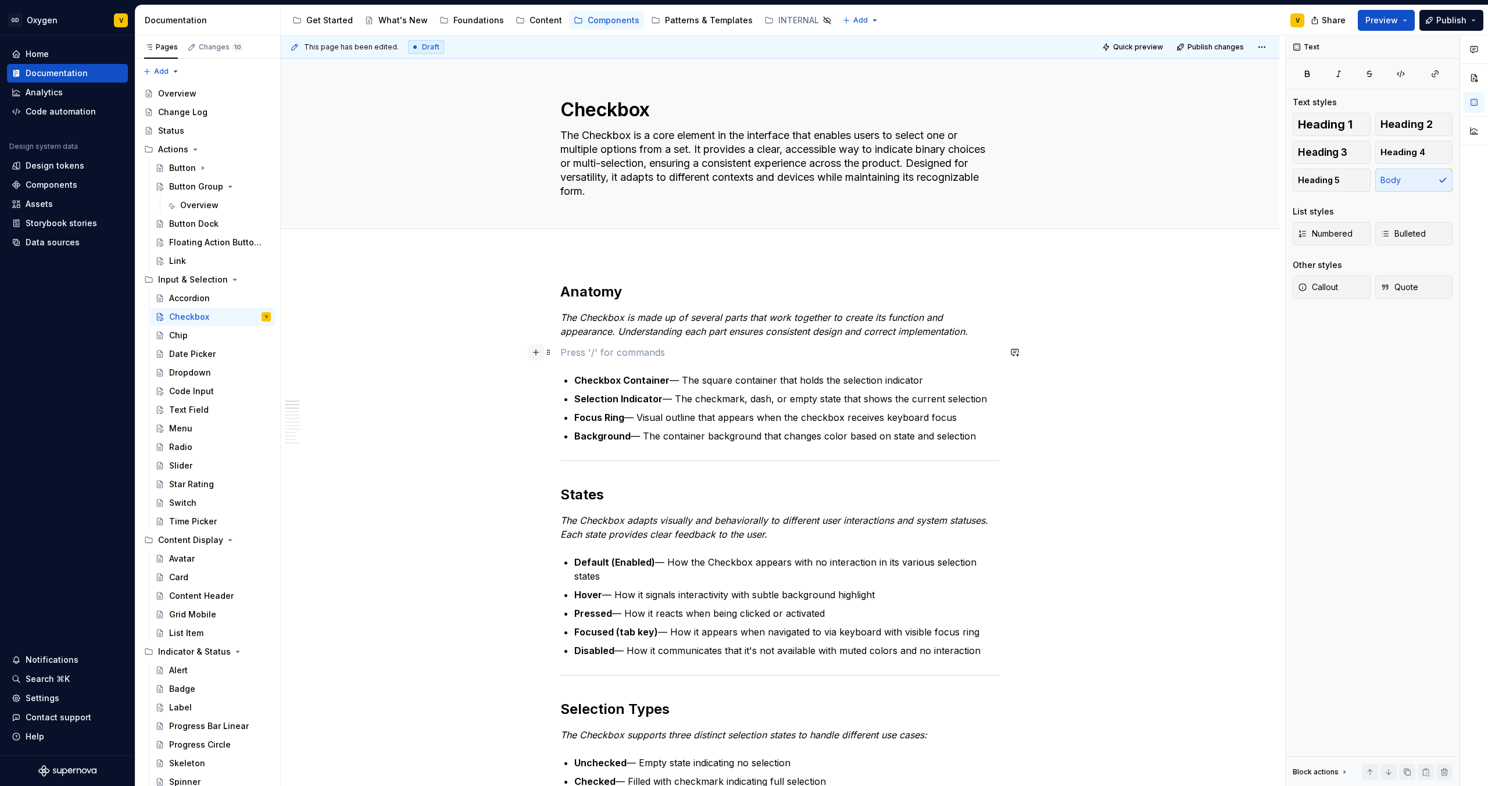
click at [538, 352] on button "button" at bounding box center [536, 352] width 16 height 16
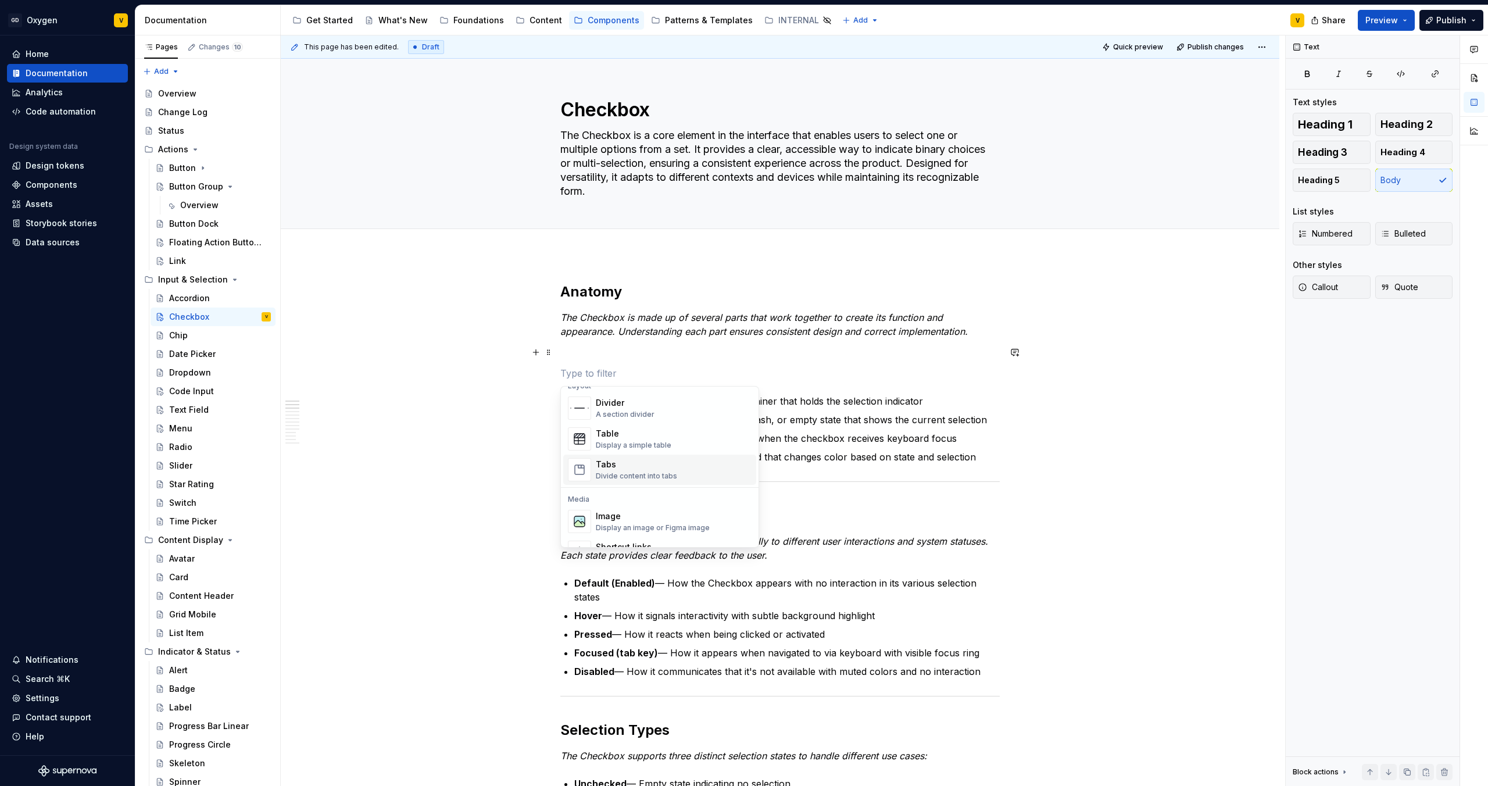
scroll to position [406, 0]
click at [634, 509] on div "Image" at bounding box center [653, 504] width 114 height 12
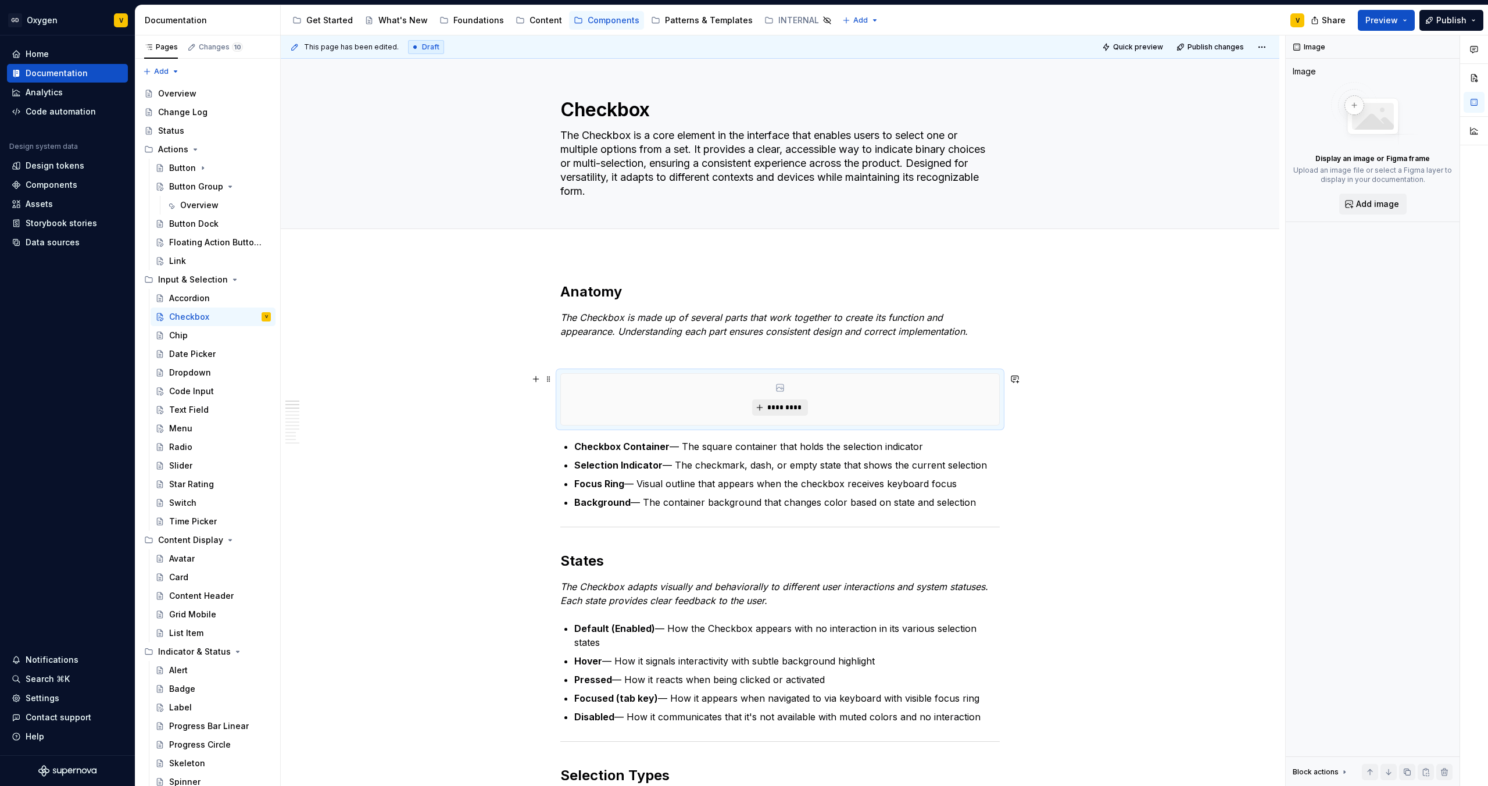
click at [758, 402] on button "*********" at bounding box center [779, 407] width 55 height 16
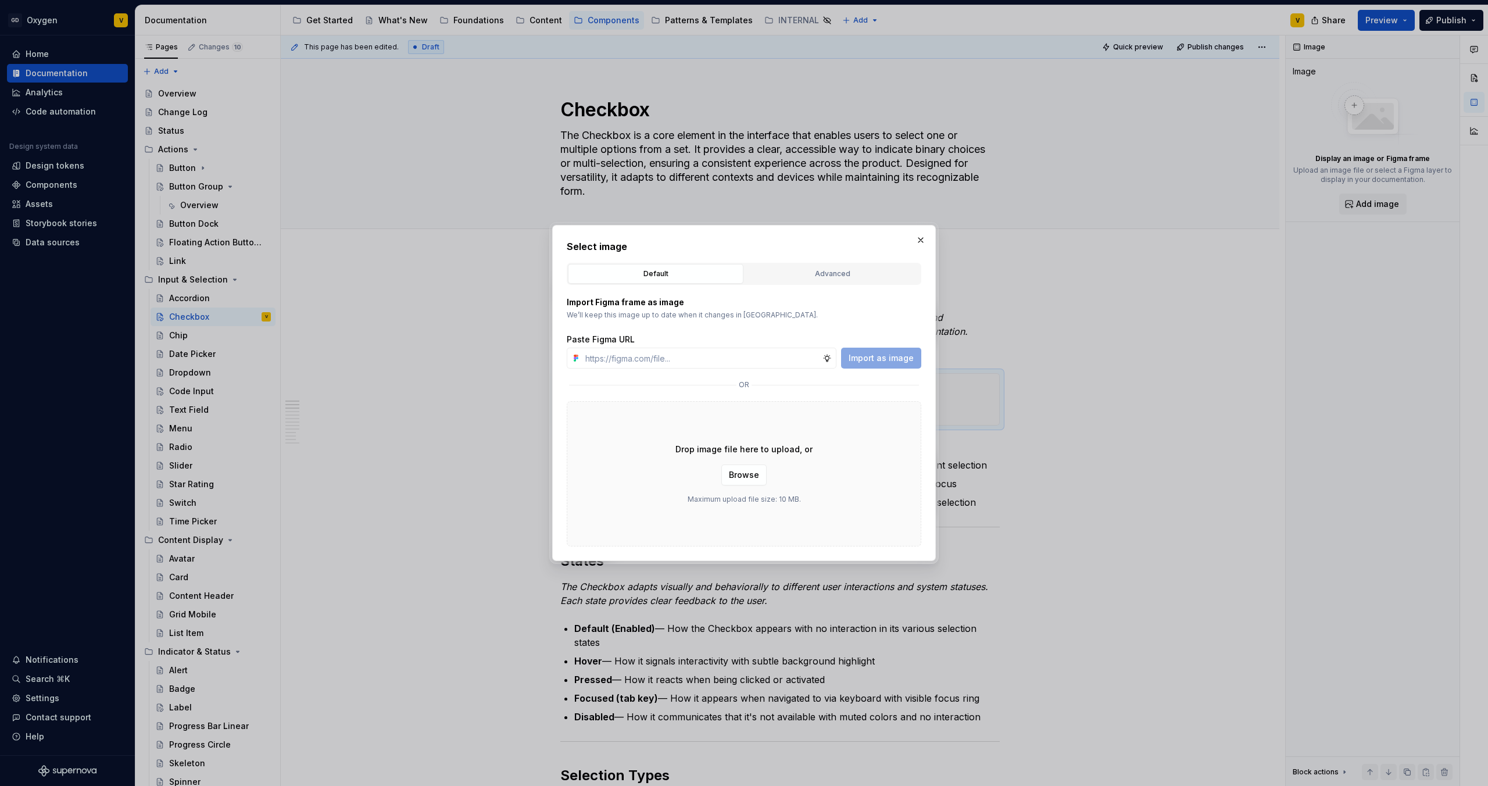
type textarea "*"
click at [638, 356] on input "text" at bounding box center [702, 358] width 242 height 21
paste input "[URL][DOMAIN_NAME]"
type input "[URL][DOMAIN_NAME]"
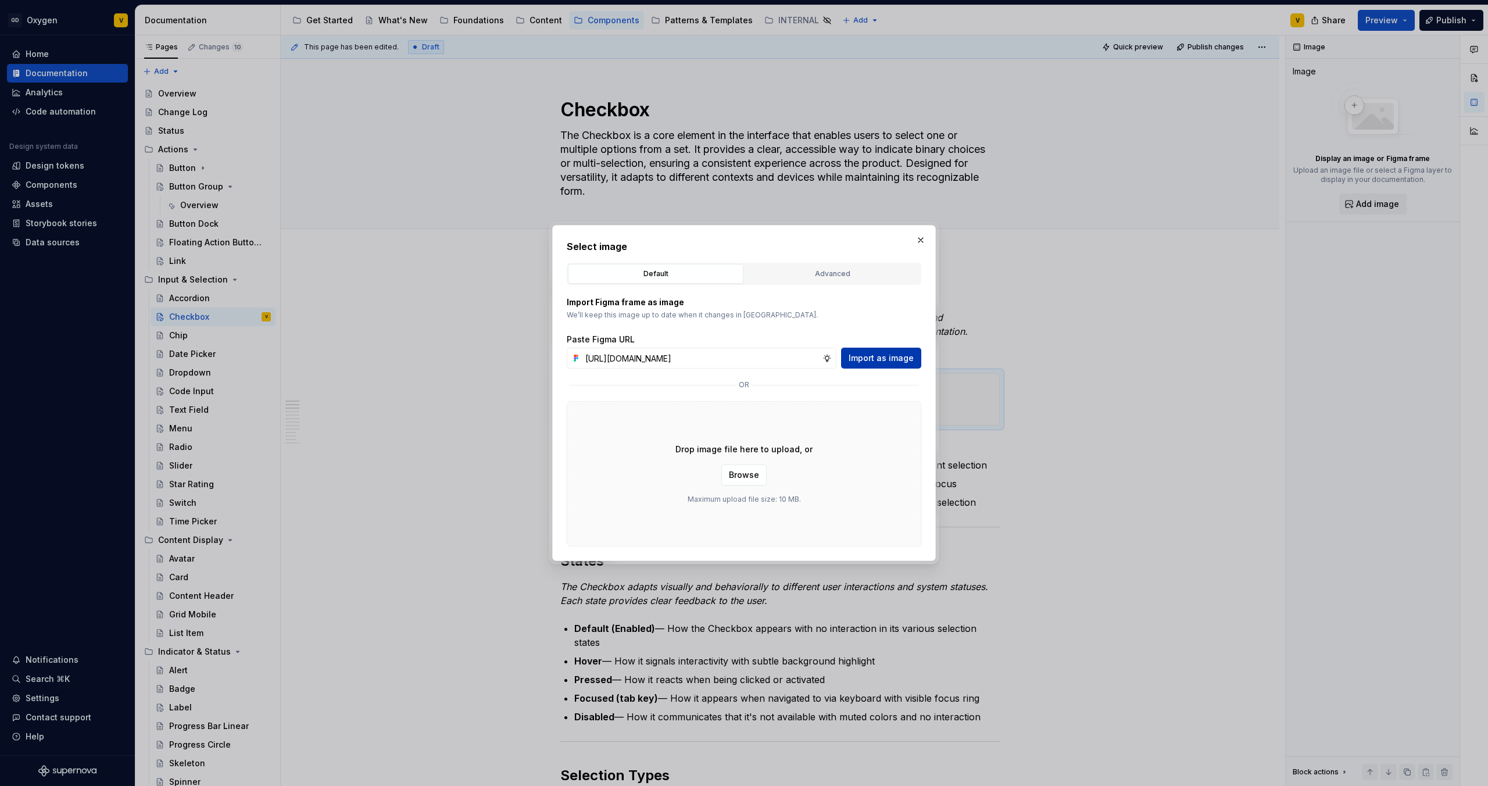
scroll to position [0, 0]
click at [874, 361] on span "Import as image" at bounding box center [881, 358] width 65 height 12
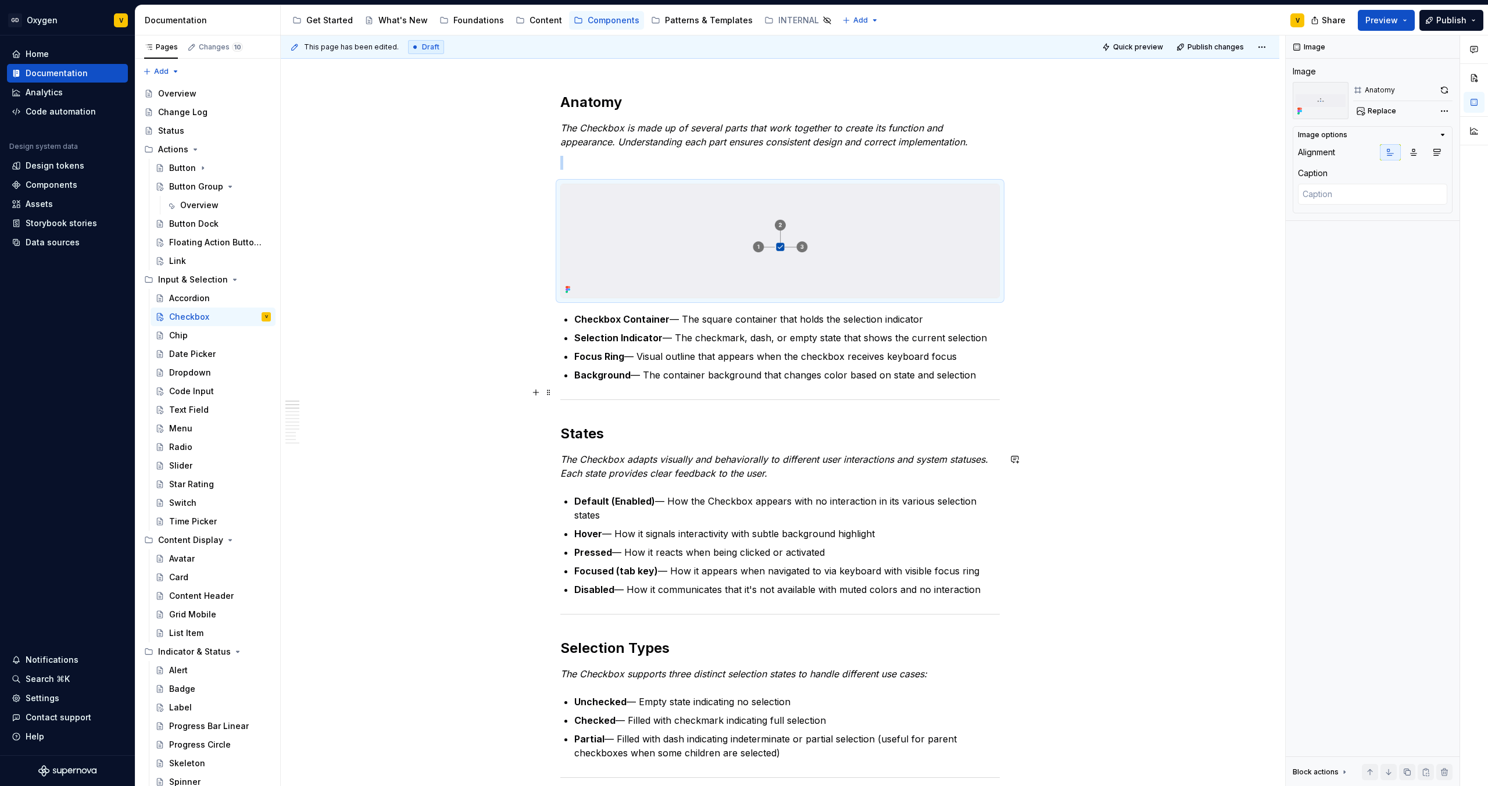
scroll to position [199, 0]
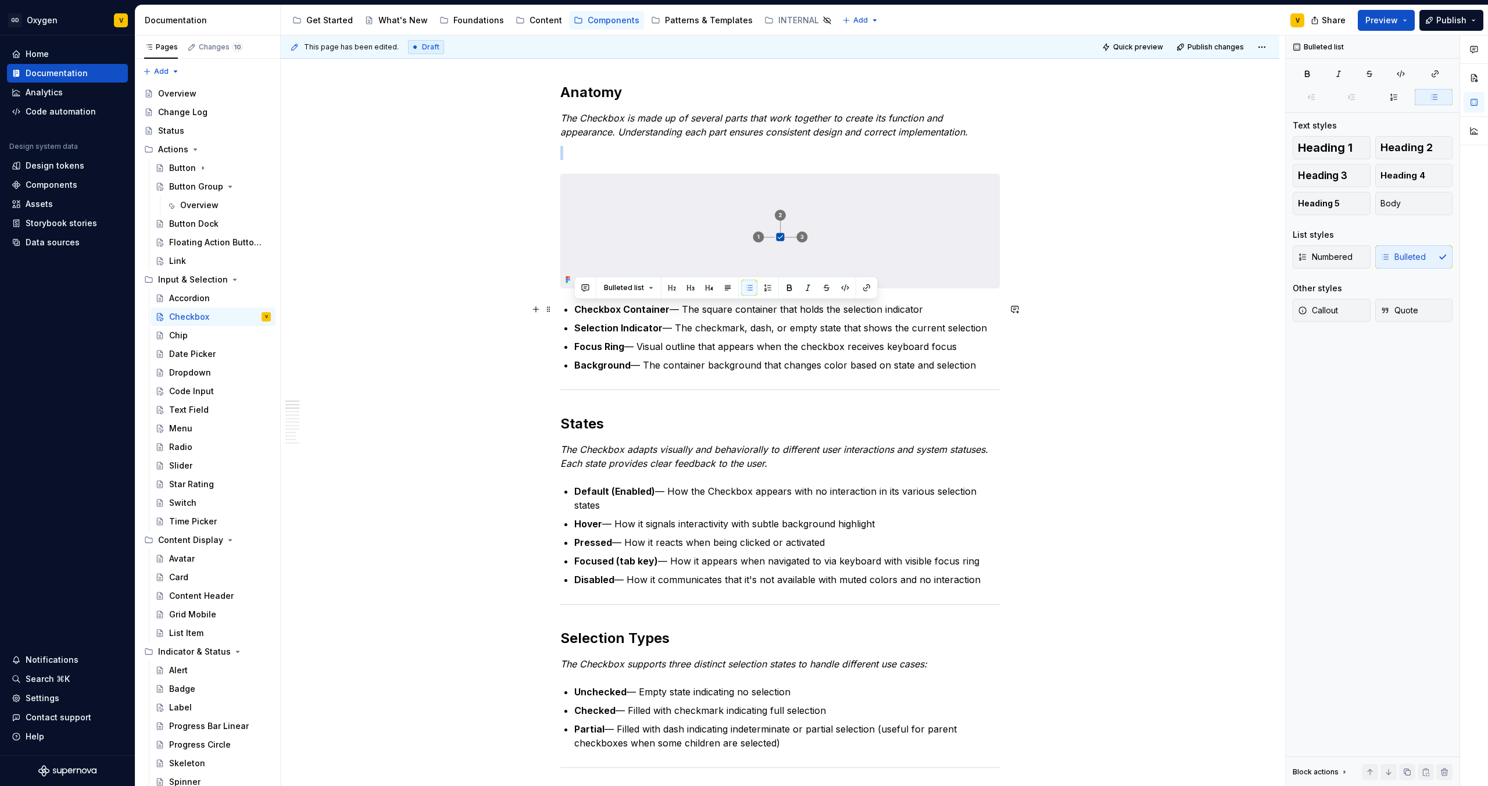
drag, startPoint x: 986, startPoint y: 367, endPoint x: 560, endPoint y: 310, distance: 430.5
click at [636, 353] on p "Focus Ring — Visual outline that appears when the checkbox receives keyboard fo…" at bounding box center [786, 346] width 425 height 14
drag, startPoint x: 978, startPoint y: 371, endPoint x: 568, endPoint y: 364, distance: 410.4
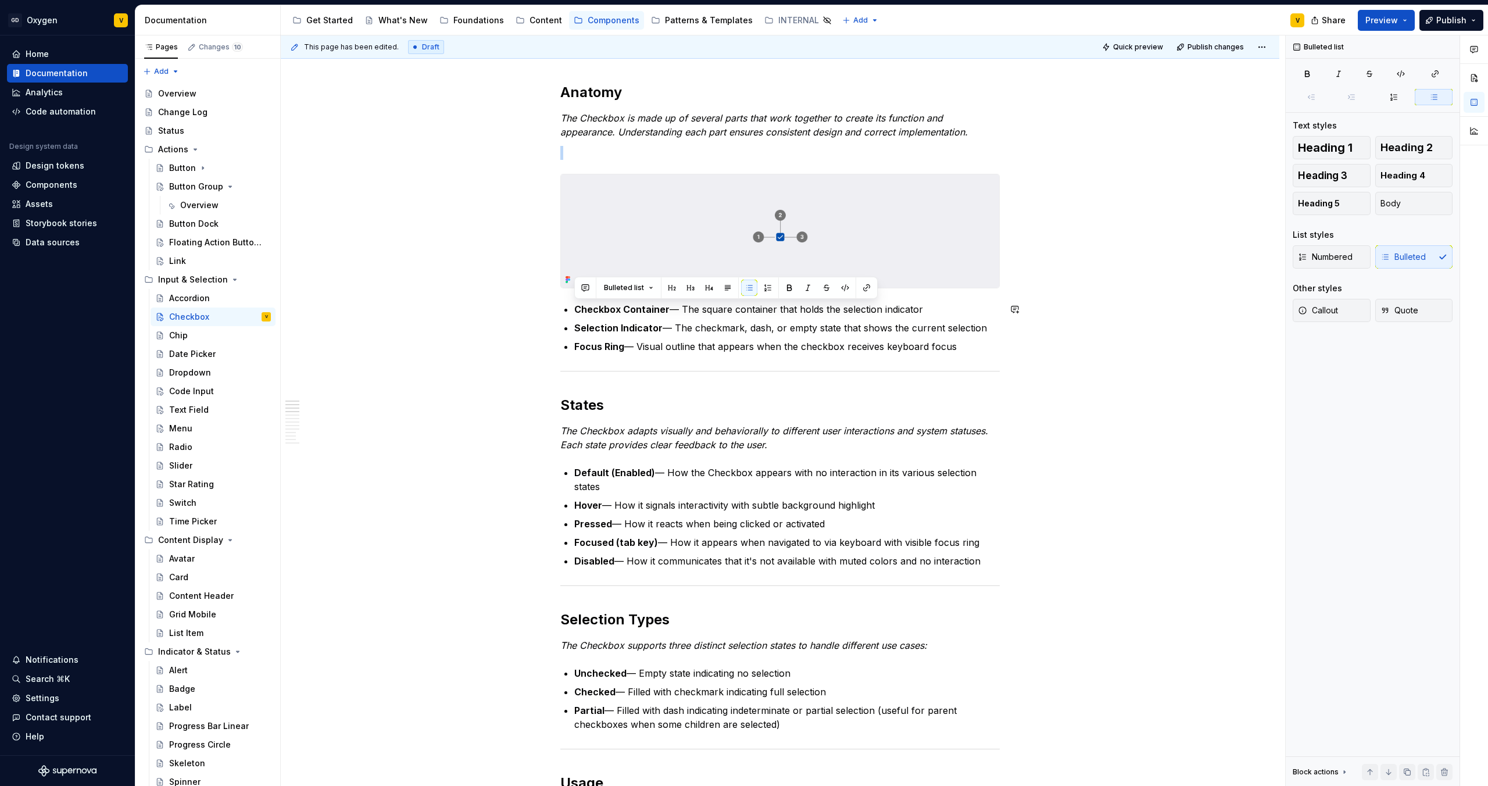
drag, startPoint x: 968, startPoint y: 346, endPoint x: 515, endPoint y: 301, distance: 455.6
click at [766, 288] on button "button" at bounding box center [768, 288] width 16 height 16
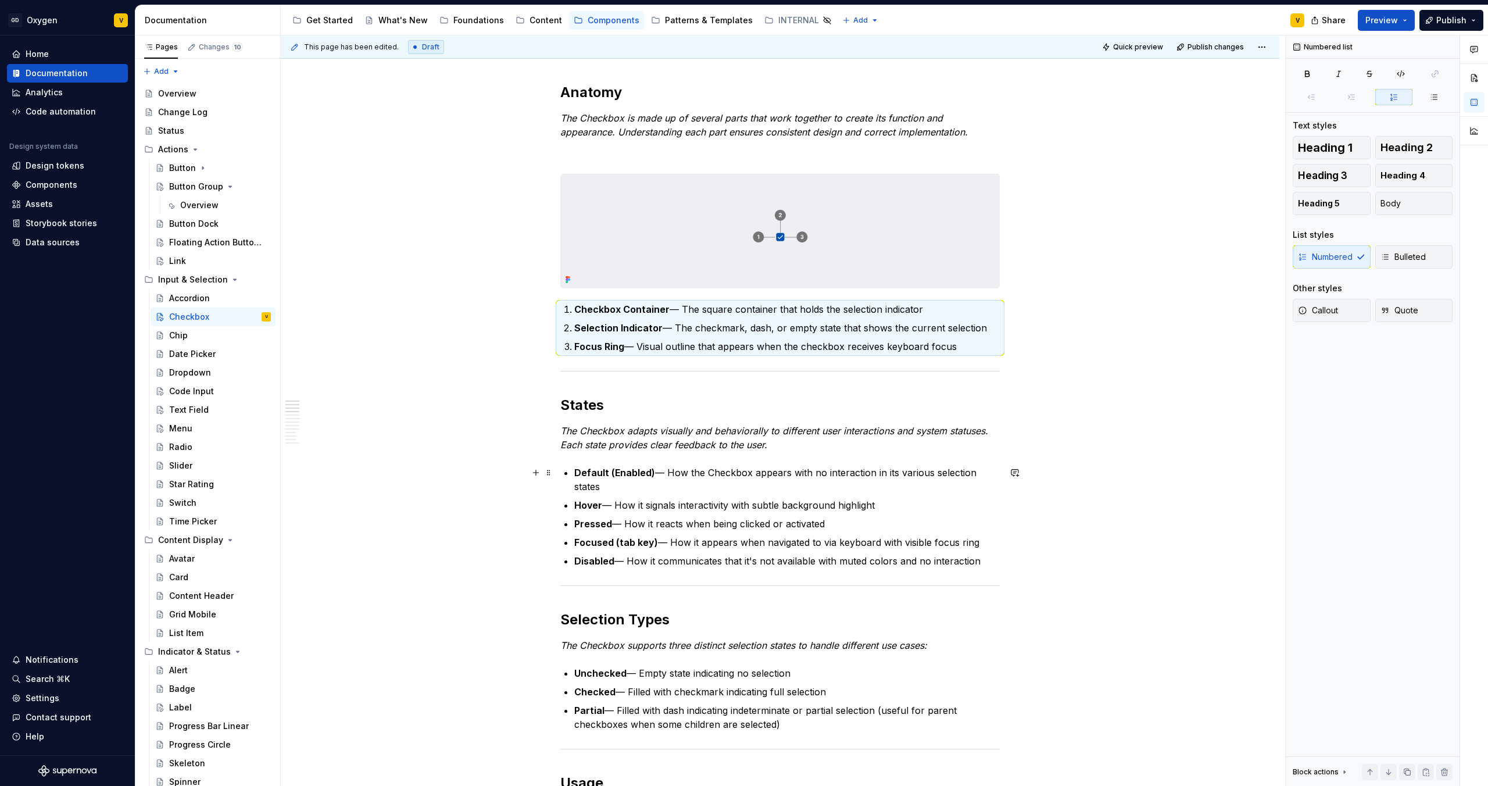
click at [646, 473] on strong "Default (Enabled)" at bounding box center [614, 473] width 81 height 12
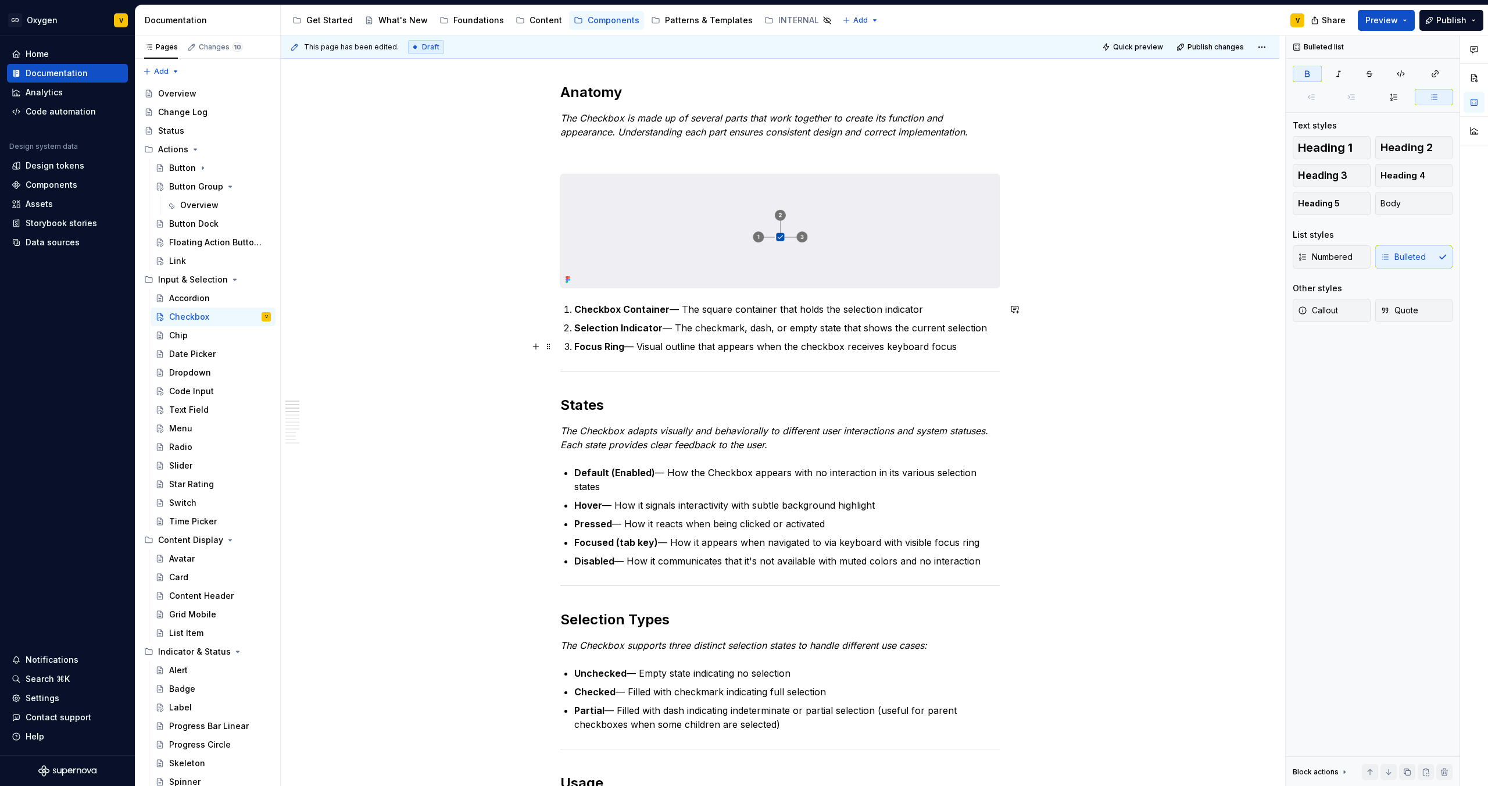
click at [600, 348] on strong "Focus Ring" at bounding box center [599, 347] width 50 height 12
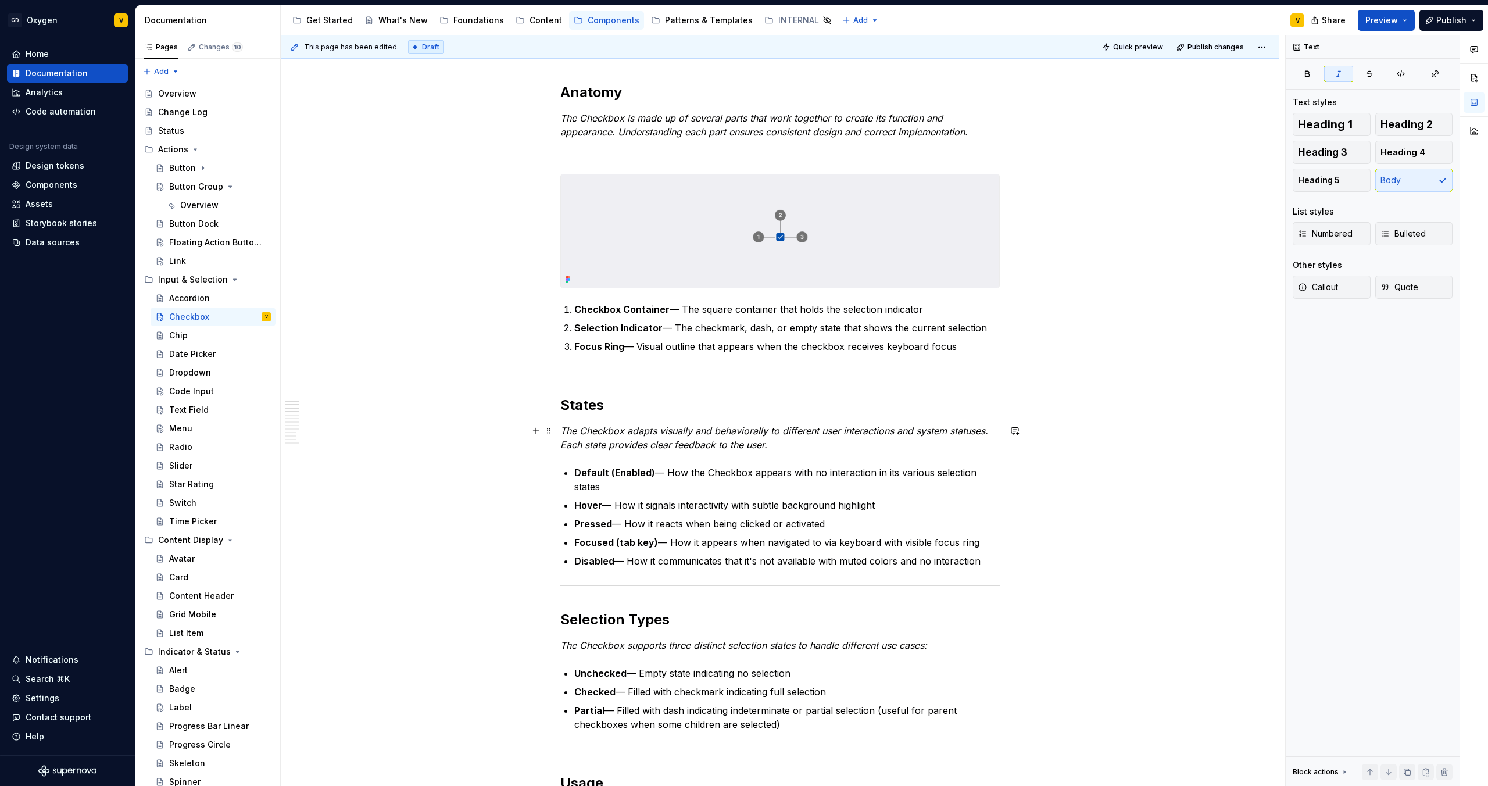
click at [586, 439] on em "The Checkbox adapts visually and behaviorally to different user interactions an…" at bounding box center [775, 438] width 431 height 26
click at [777, 446] on p "The Checkbox adapts visually and behaviorally to different user interactions an…" at bounding box center [779, 438] width 439 height 28
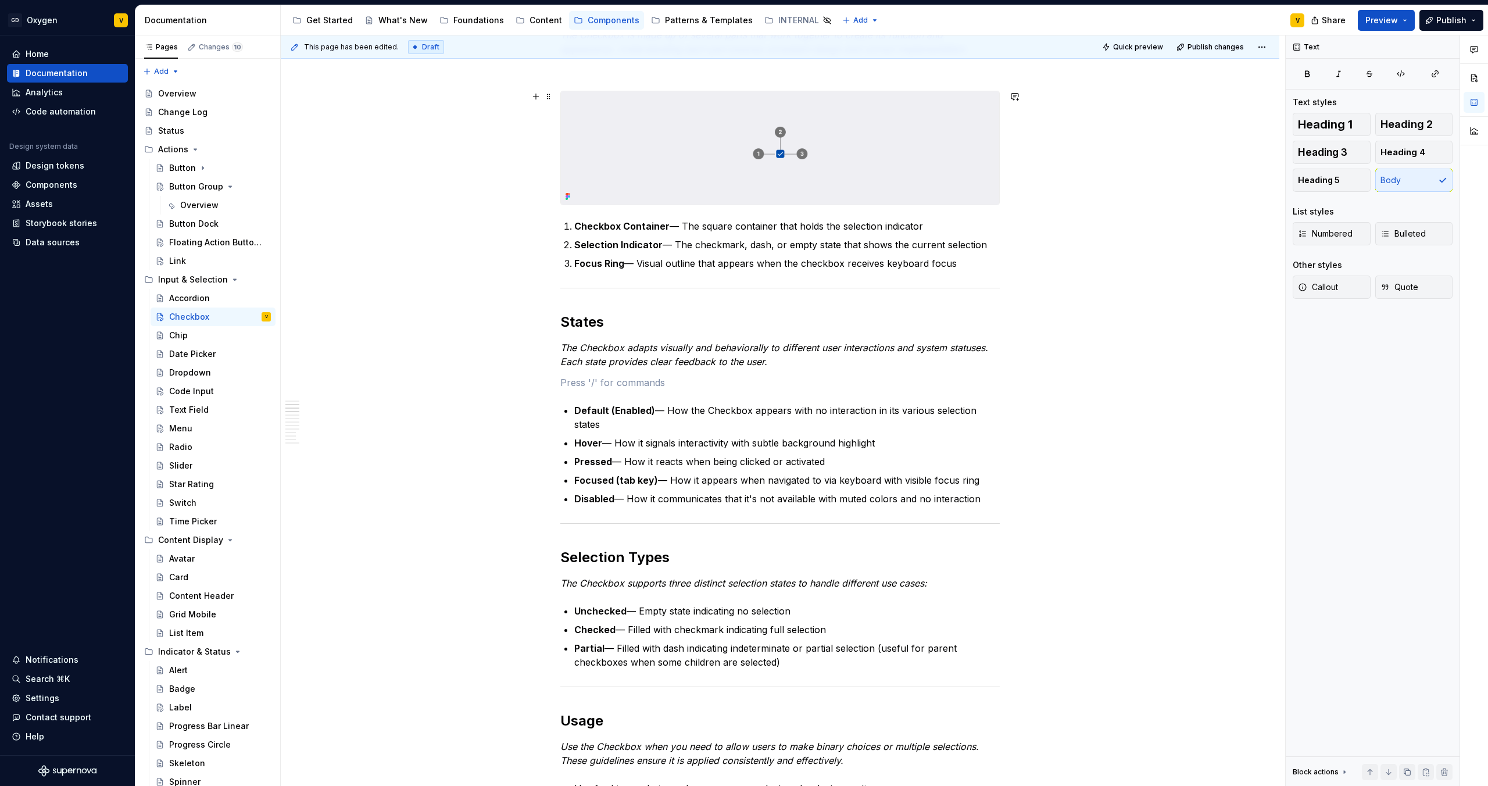
scroll to position [283, 0]
click at [533, 382] on button "button" at bounding box center [536, 382] width 16 height 16
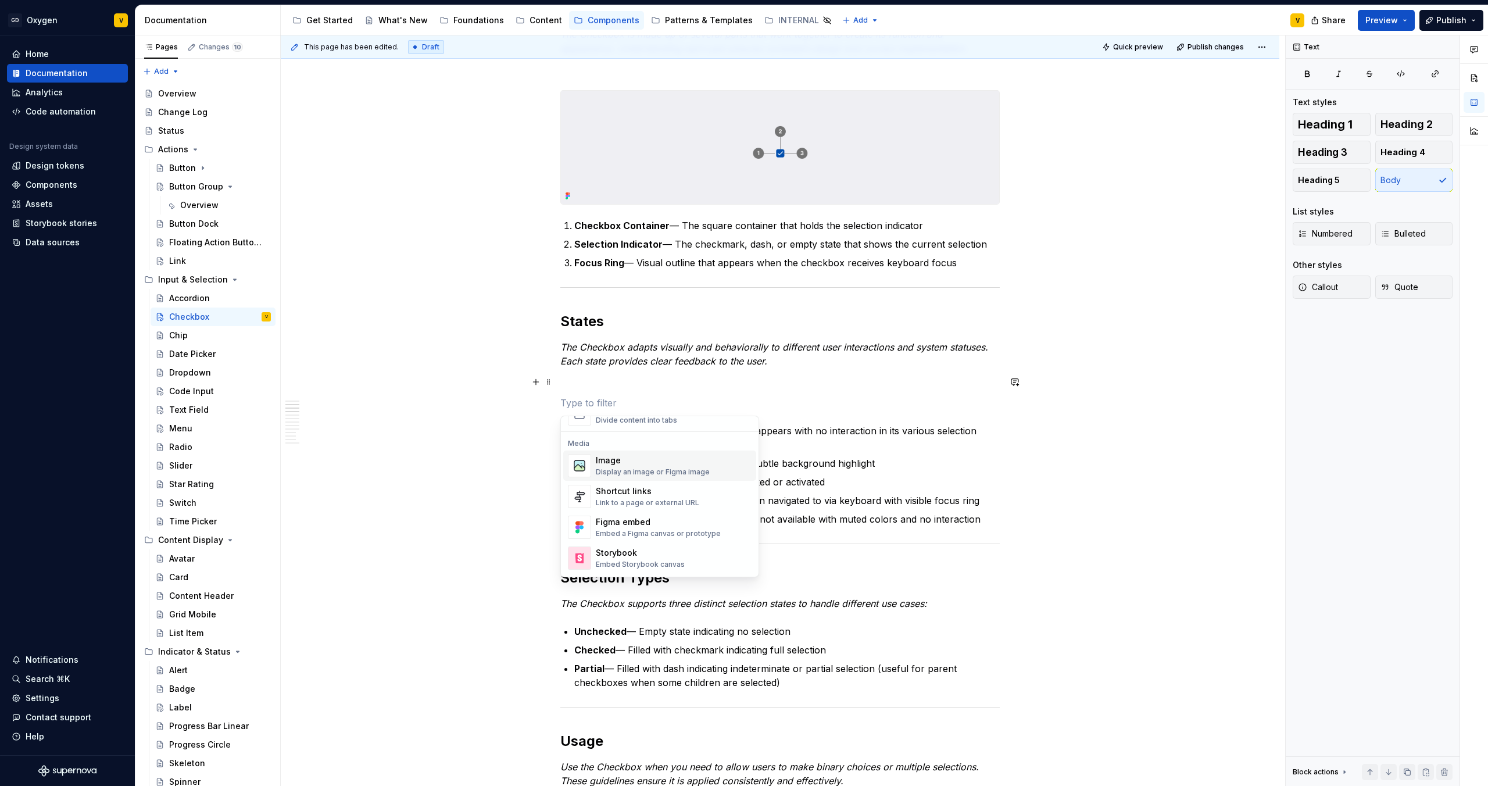
scroll to position [481, 0]
click at [638, 468] on div "Display an image or Figma image" at bounding box center [653, 469] width 114 height 9
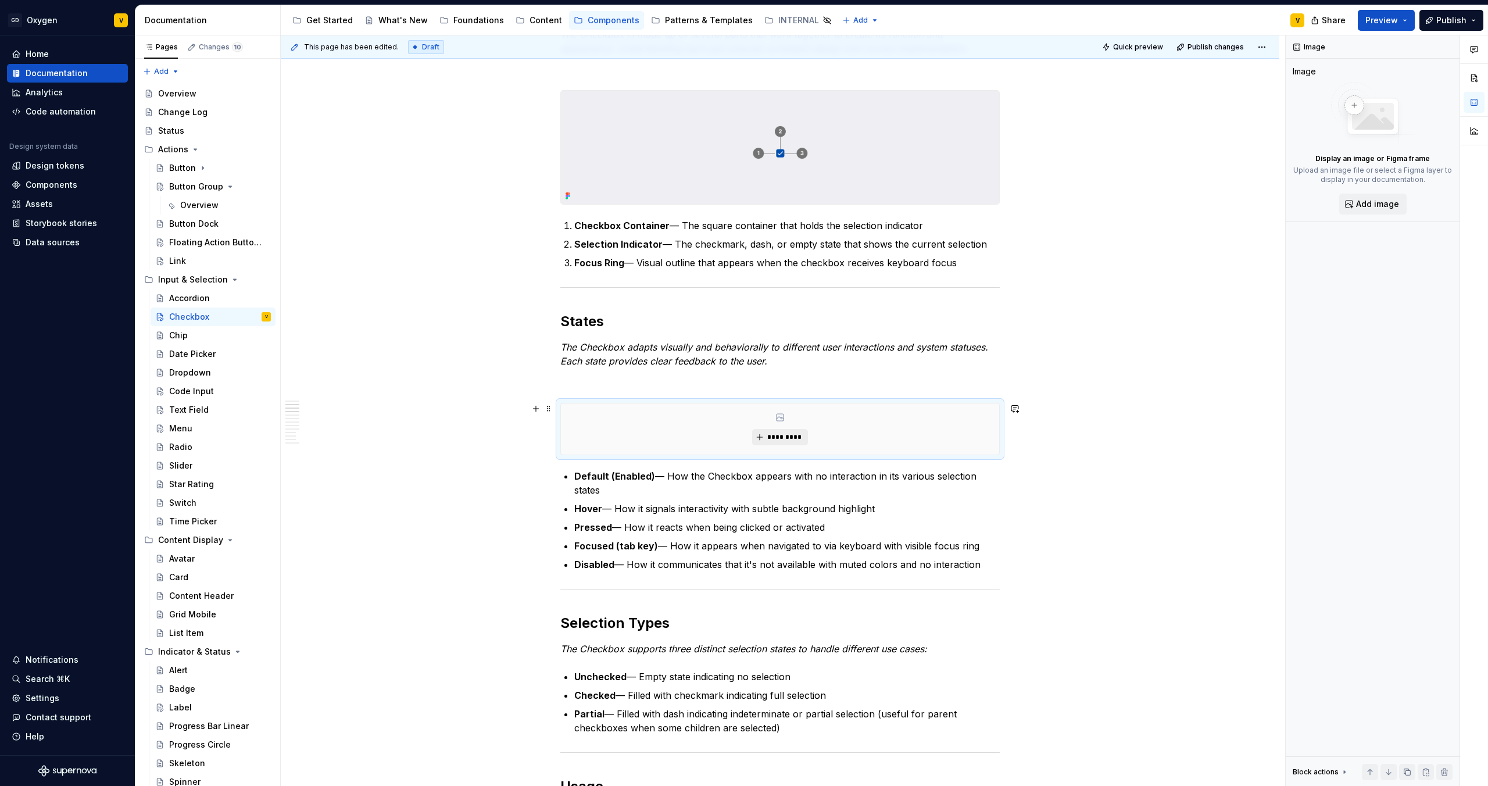
click at [772, 429] on button "*********" at bounding box center [779, 437] width 55 height 16
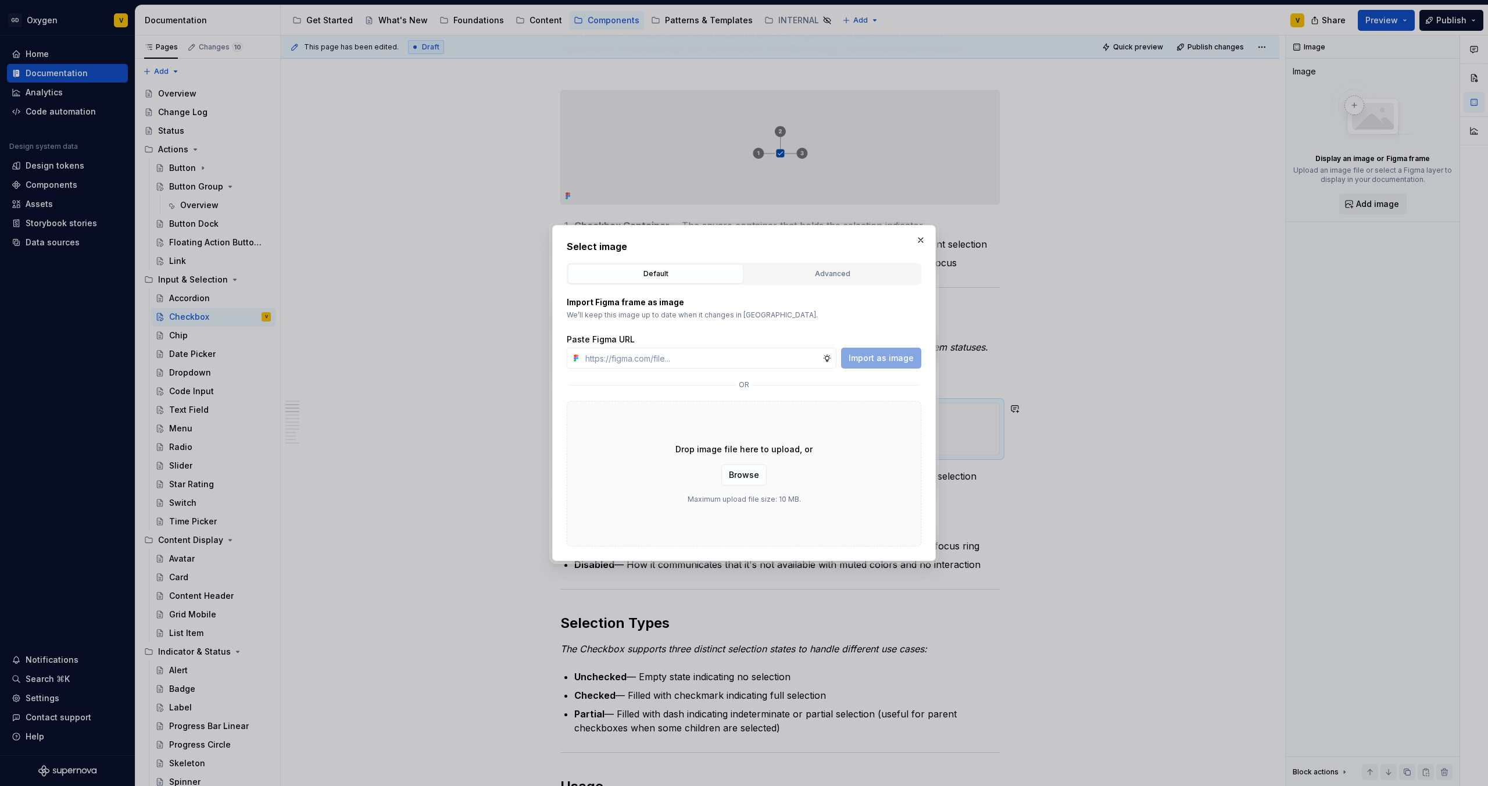
type textarea "*"
type input "[URL][DOMAIN_NAME]"
click at [872, 357] on span "Import as image" at bounding box center [881, 358] width 65 height 12
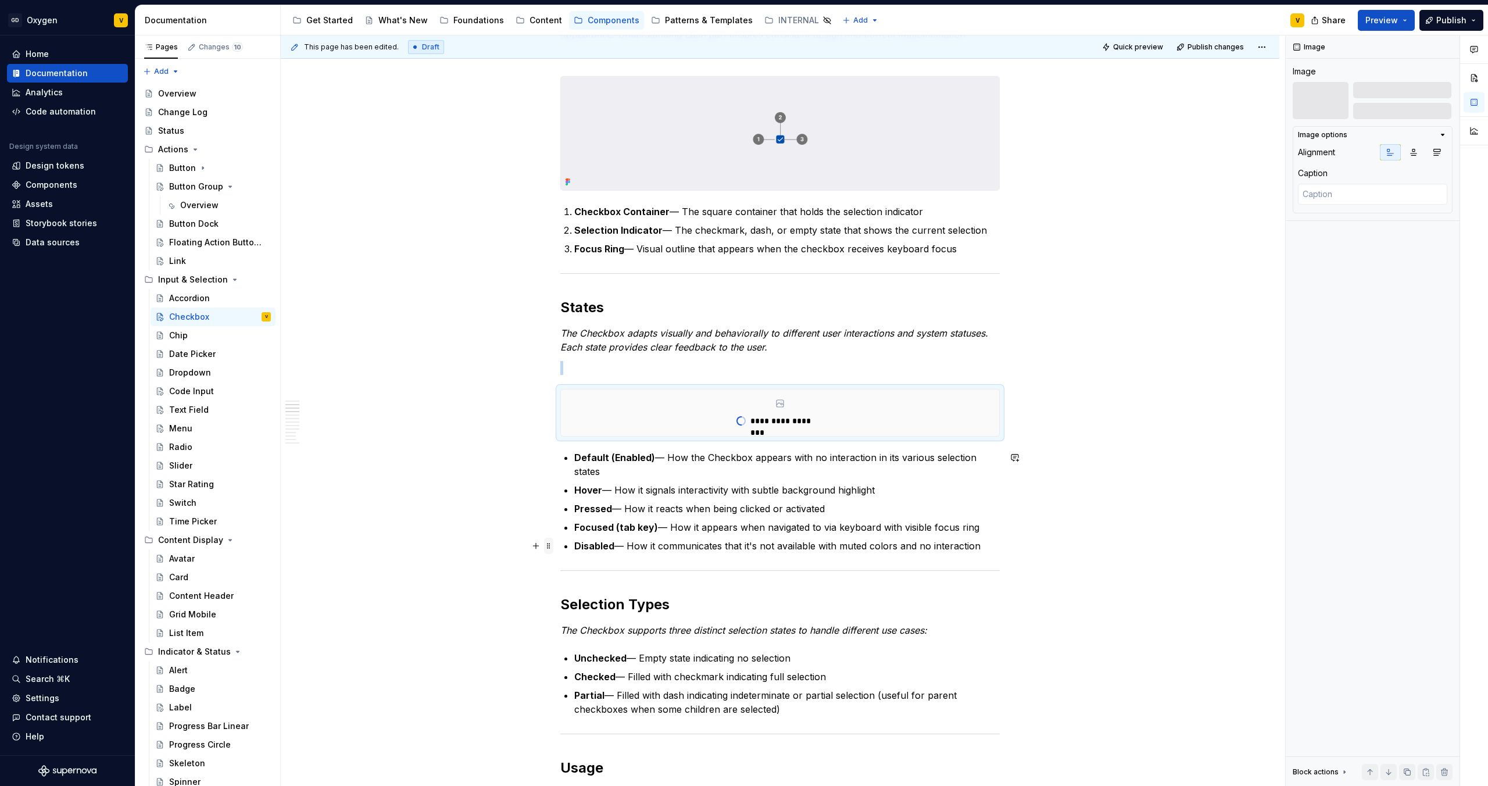
scroll to position [416, 0]
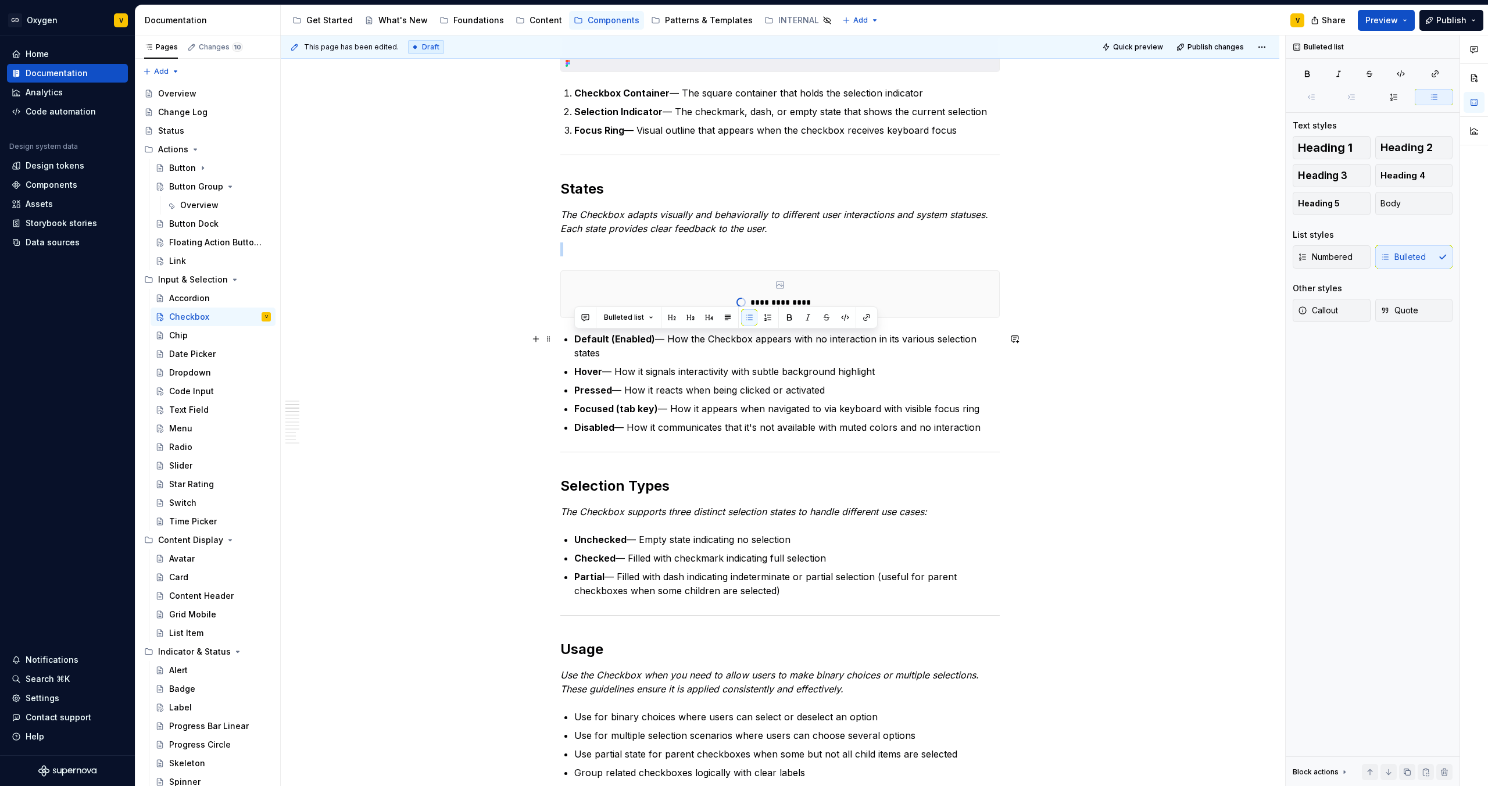
drag, startPoint x: 982, startPoint y: 427, endPoint x: 569, endPoint y: 341, distance: 421.4
click at [768, 315] on button "button" at bounding box center [768, 317] width 16 height 16
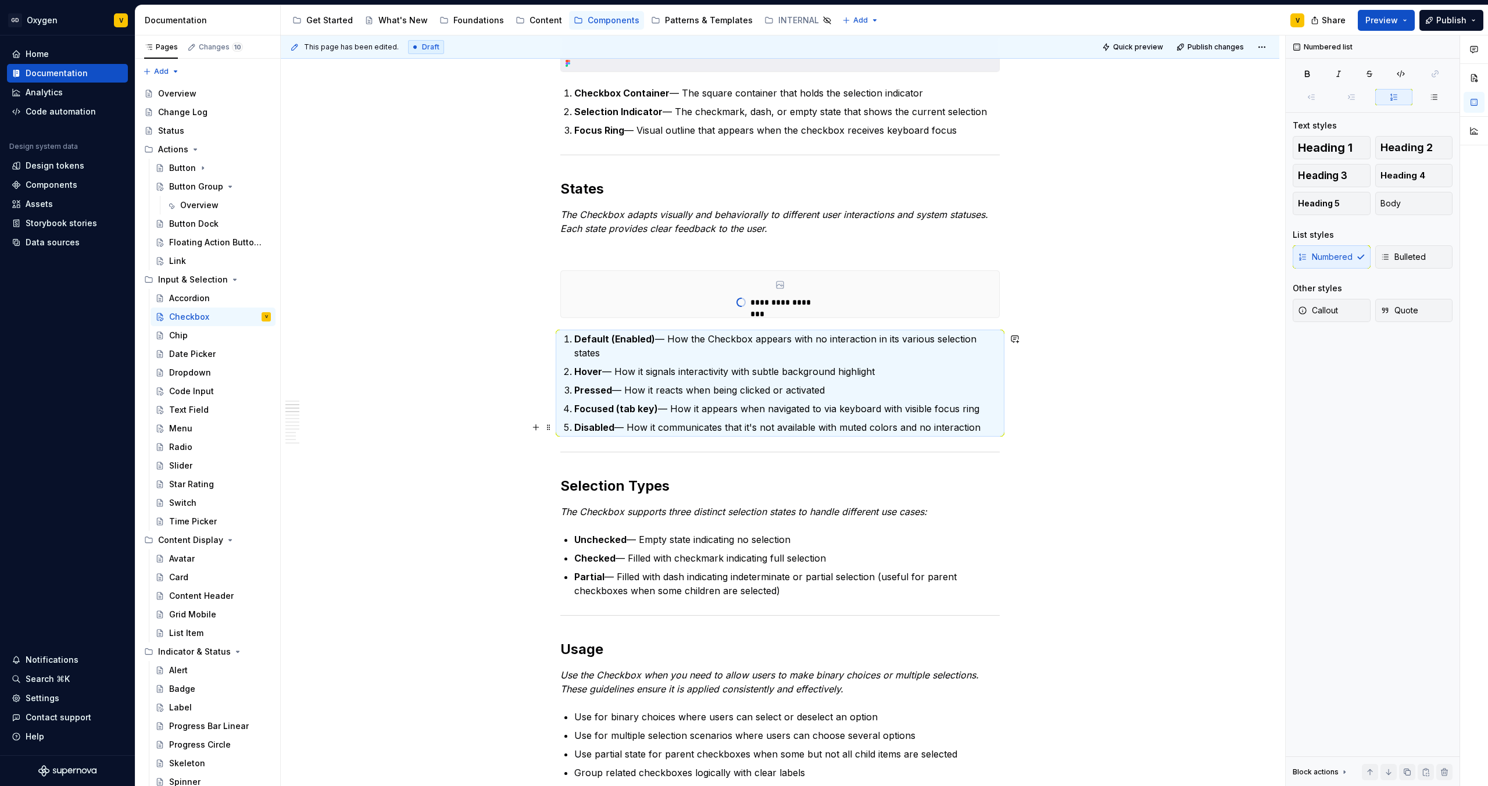
click at [692, 431] on p "Disabled — How it communicates that it's not available with muted colors and no…" at bounding box center [786, 427] width 425 height 14
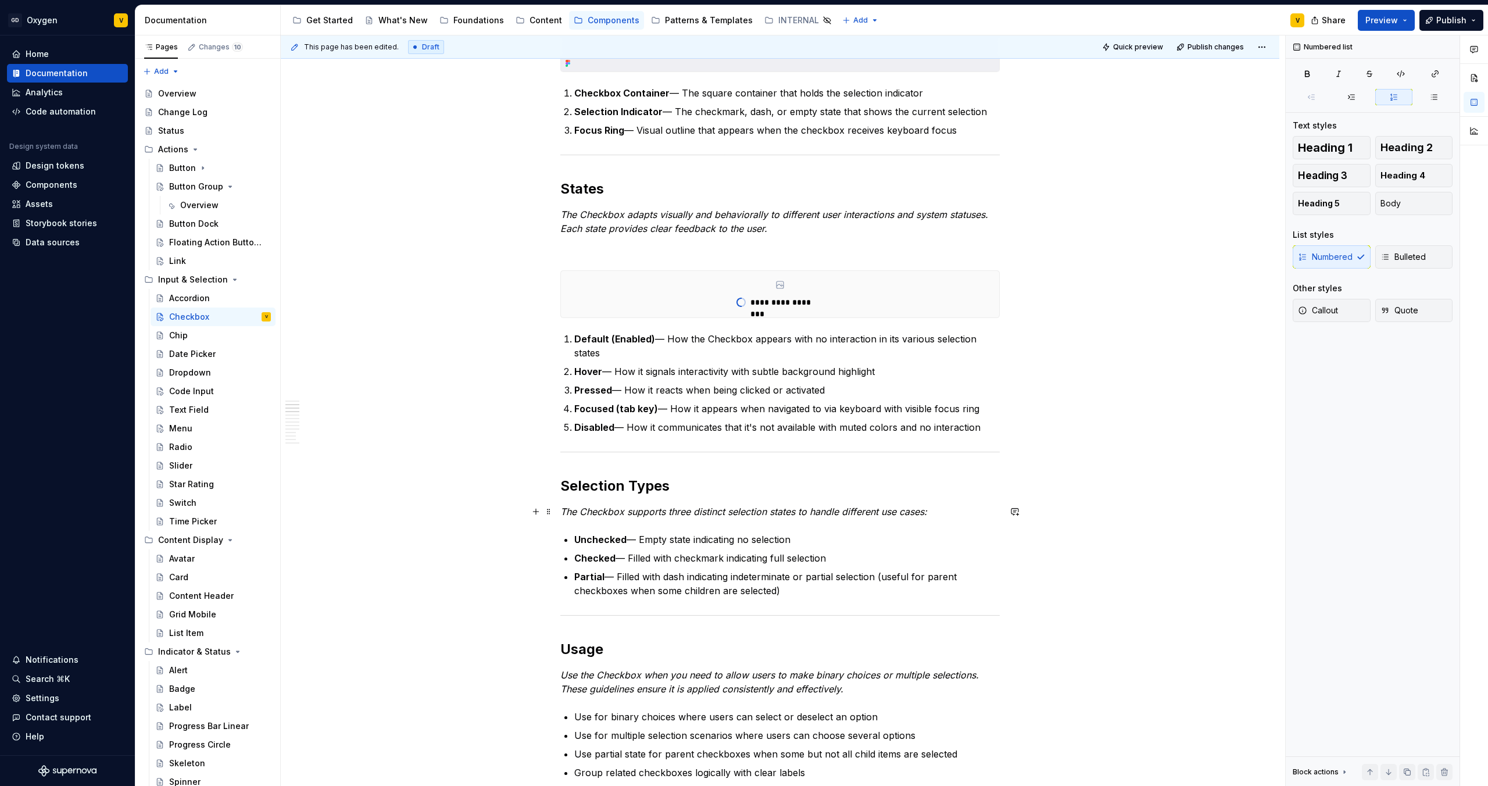
click at [957, 510] on p "The Checkbox supports three distinct selection states to handle different use c…" at bounding box center [779, 512] width 439 height 14
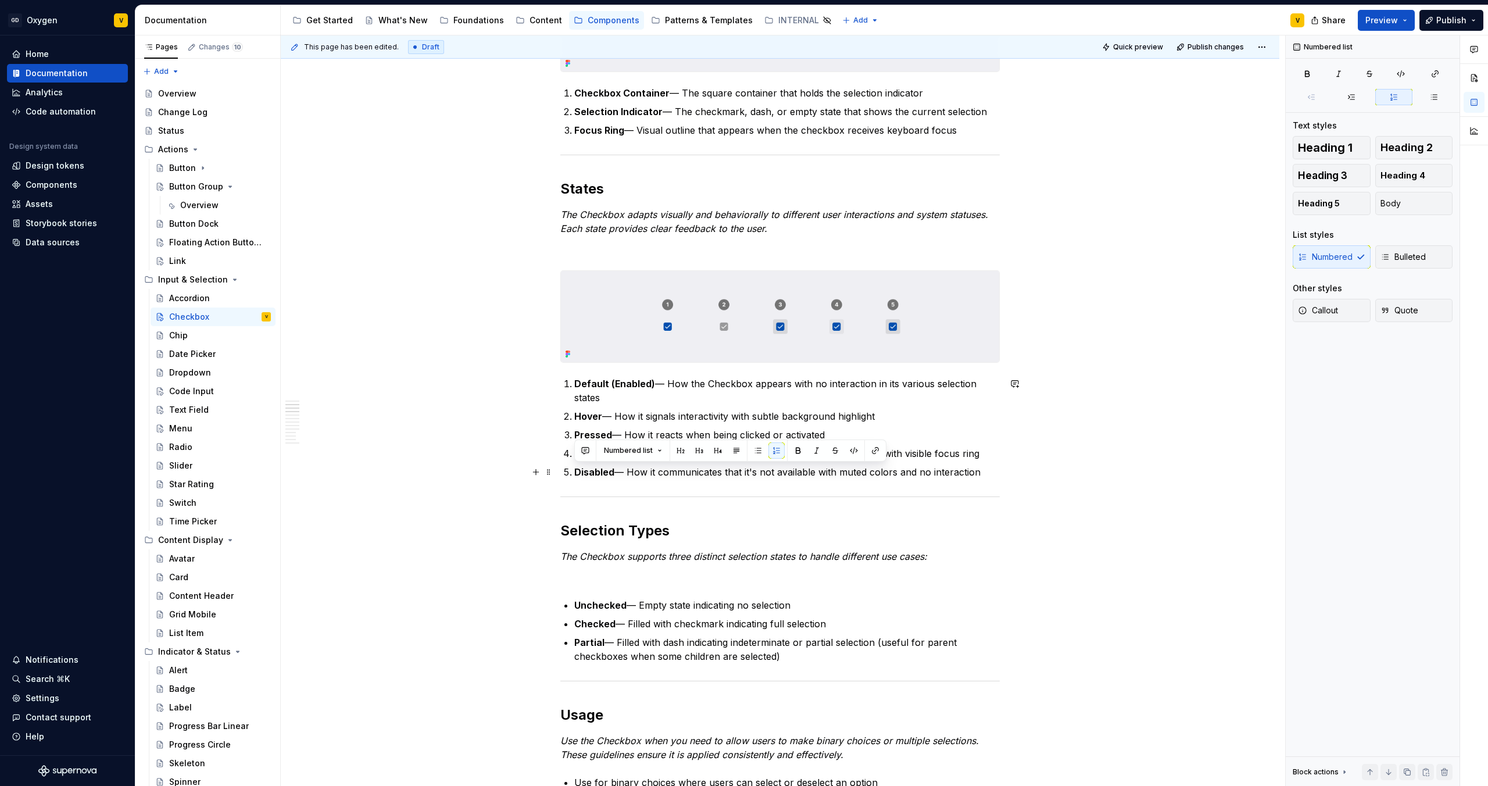
drag, startPoint x: 572, startPoint y: 472, endPoint x: 983, endPoint y: 474, distance: 410.9
click at [983, 474] on li "Disabled — How it communicates that it's not available with muted colors and no…" at bounding box center [786, 472] width 425 height 14
copy p "Disabled — How it communicates that it's not available with muted colors and no…"
click at [926, 399] on p "Default (Enabled) — How the Checkbox appears with no interaction in its various…" at bounding box center [786, 391] width 425 height 28
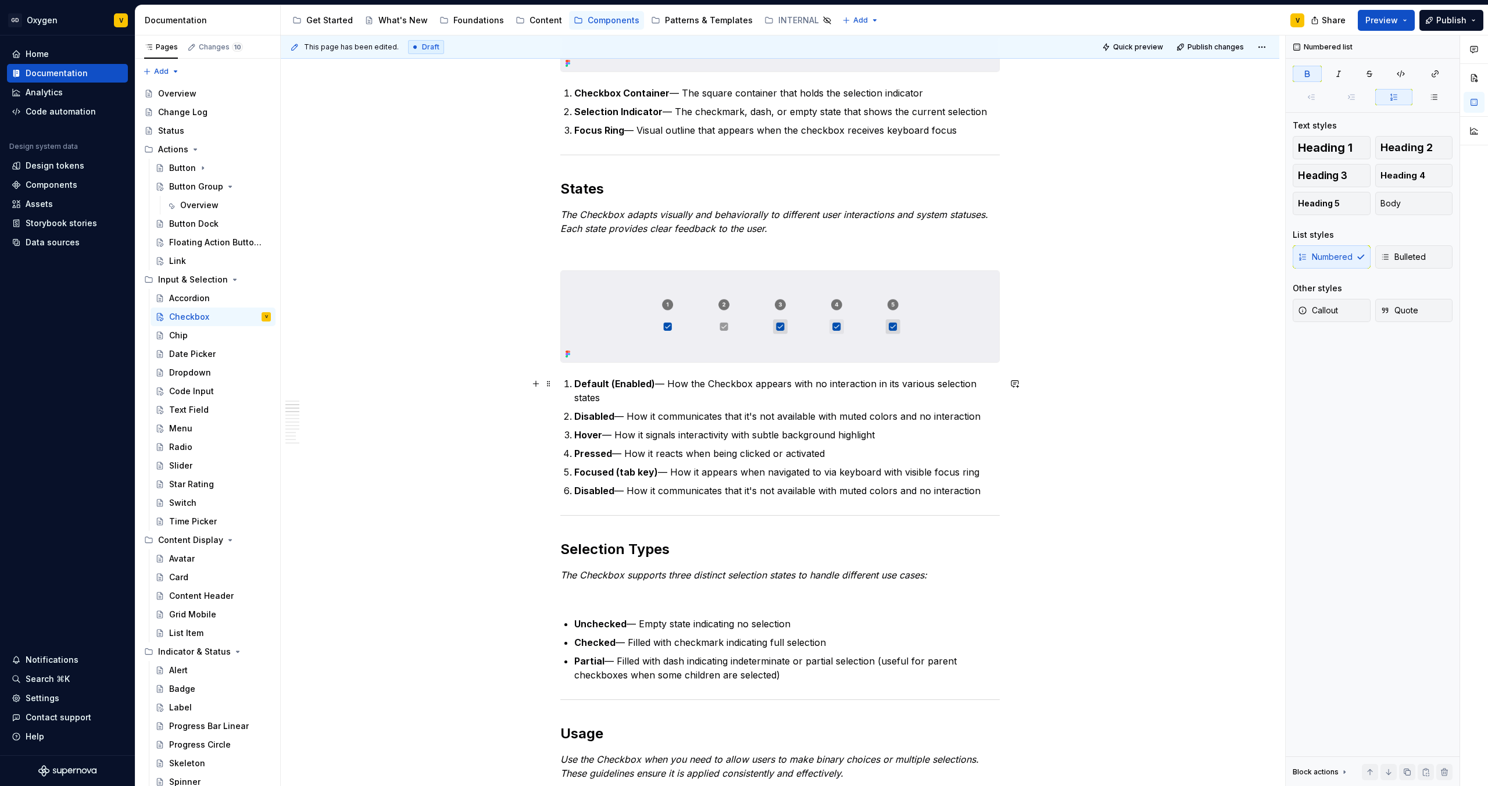
click at [652, 384] on p "Default (Enabled) — How the Checkbox appears with no interaction in its various…" at bounding box center [786, 391] width 425 height 28
click at [623, 413] on p "Disabled — How it communicates that it's not available with muted colors and no…" at bounding box center [786, 416] width 425 height 14
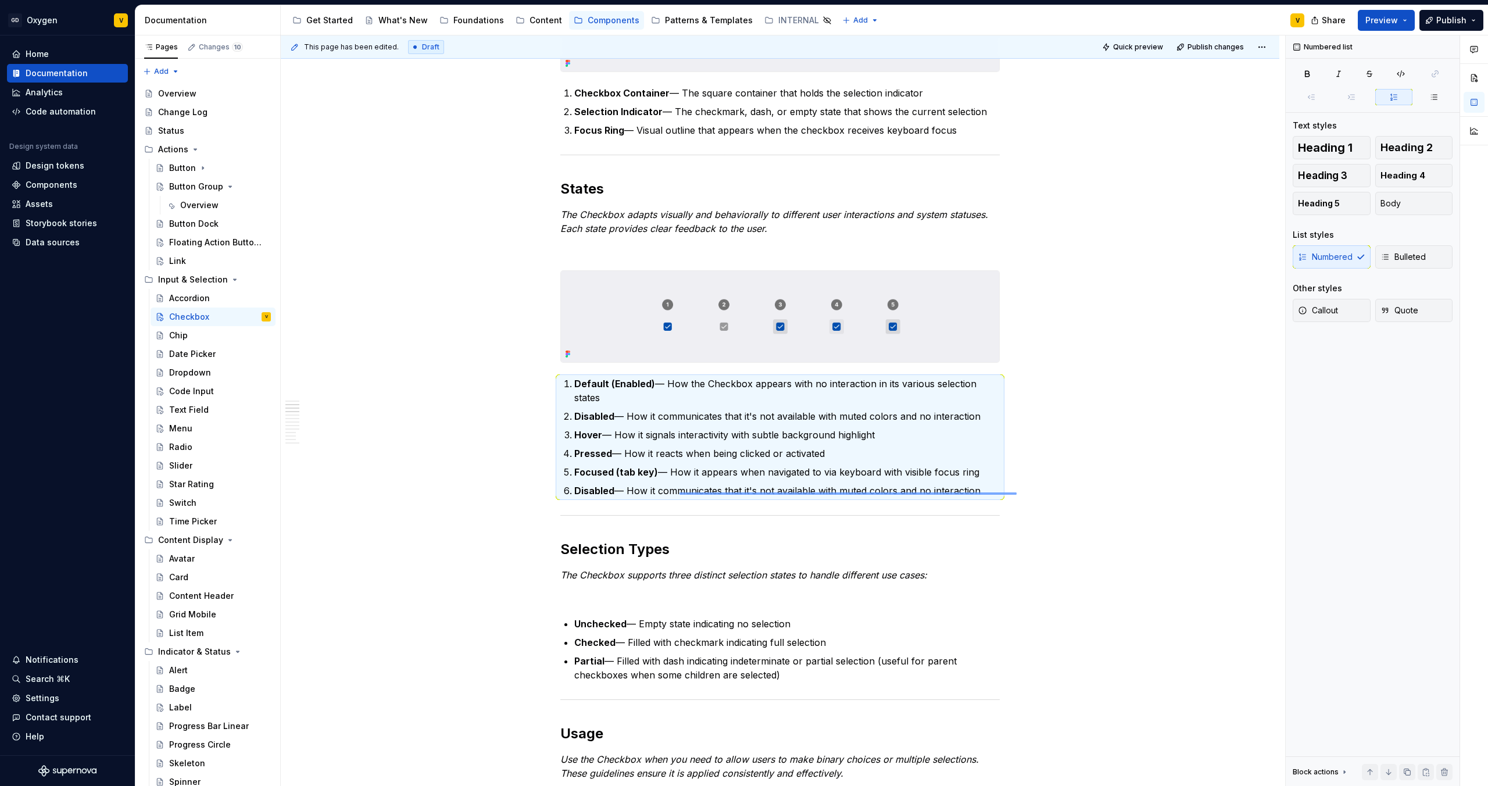
drag, startPoint x: 974, startPoint y: 495, endPoint x: 679, endPoint y: 492, distance: 294.1
click at [679, 492] on div "This page has been edited. Draft Quick preview Publish changes Checkbox The Che…" at bounding box center [783, 410] width 1004 height 751
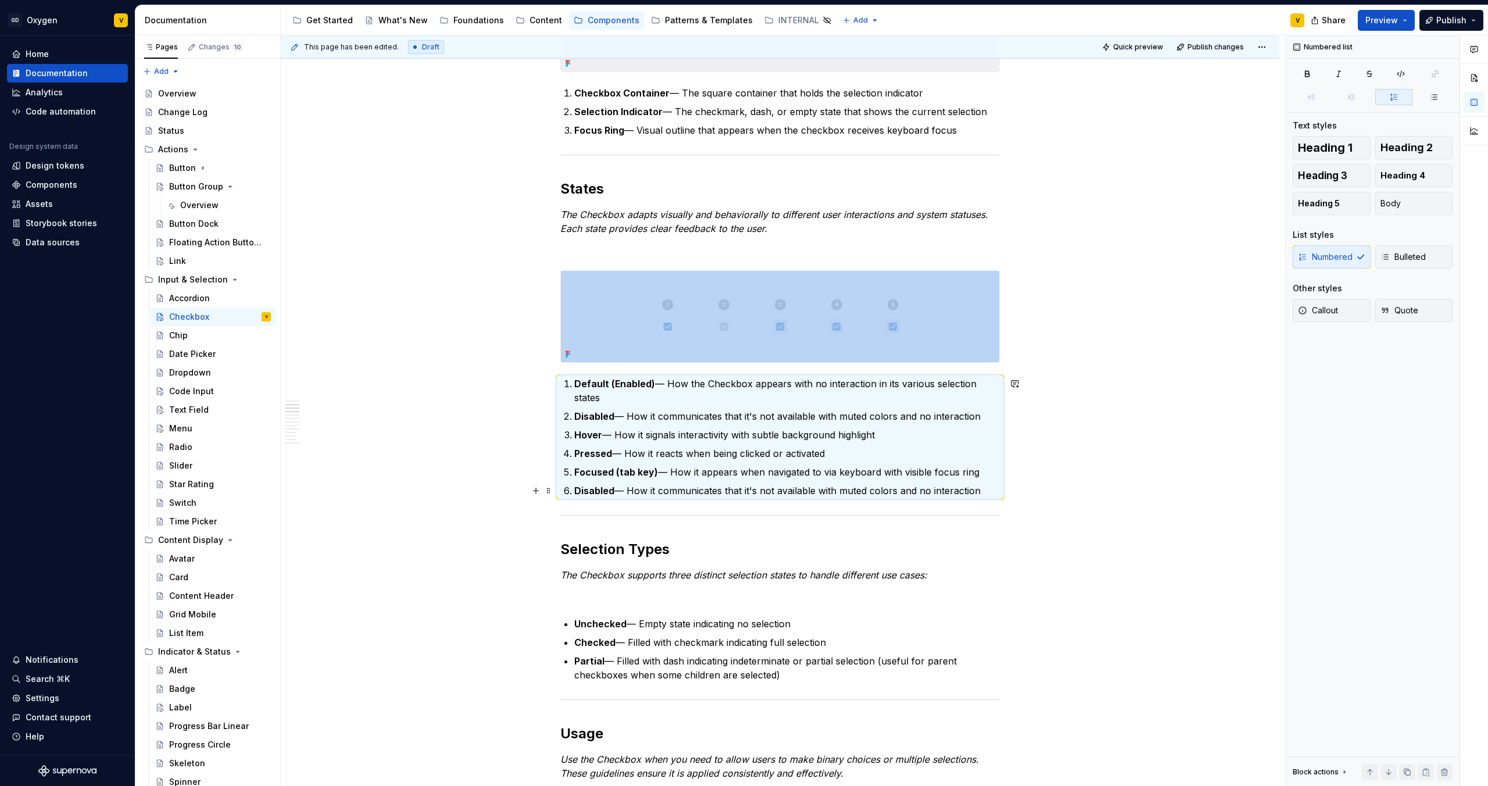
click at [625, 486] on p "Disabled — How it communicates that it's not available with muted colors and no…" at bounding box center [786, 491] width 425 height 14
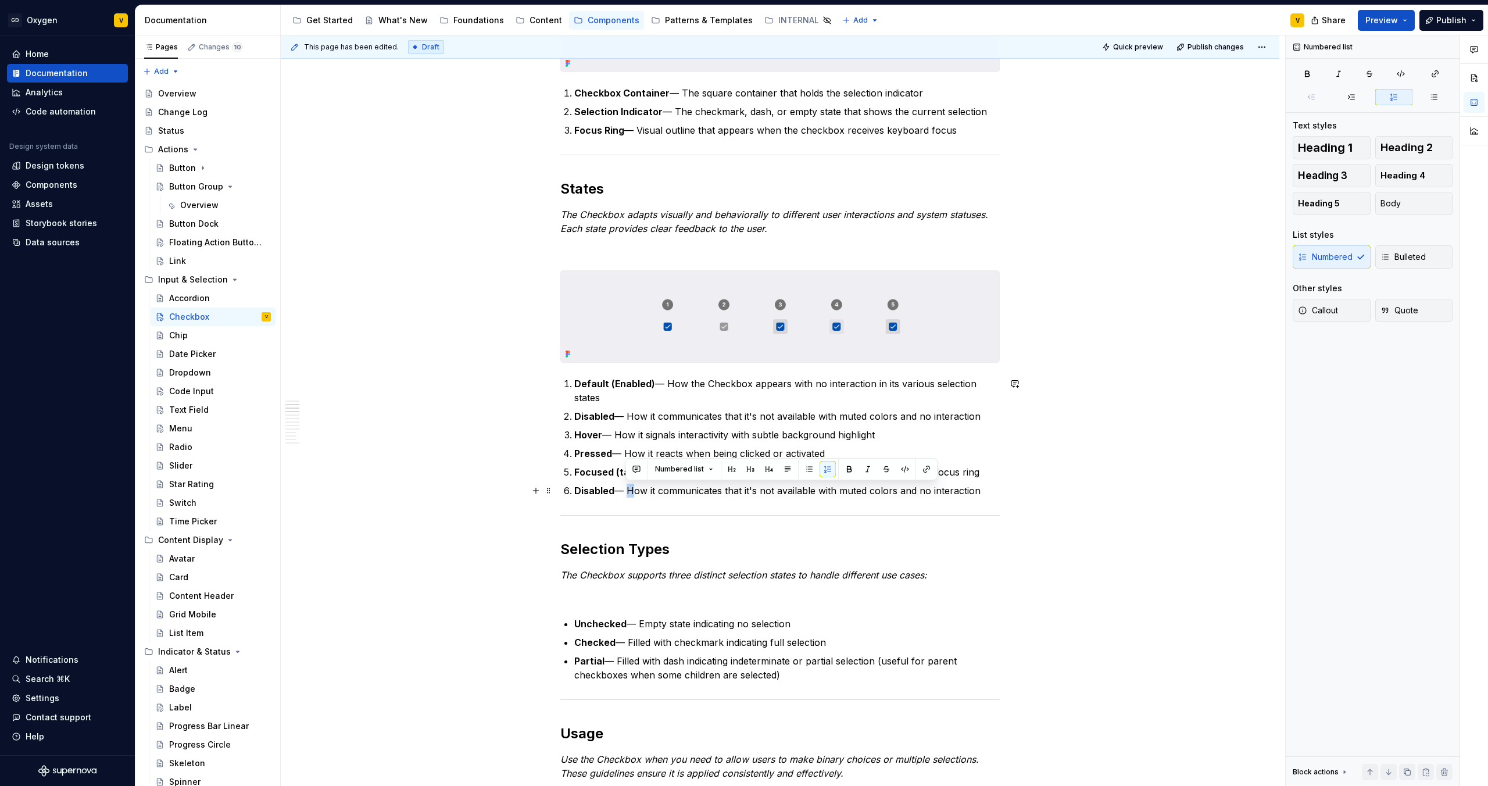
click at [625, 486] on p "Disabled — How it communicates that it's not available with muted colors and no…" at bounding box center [786, 491] width 425 height 14
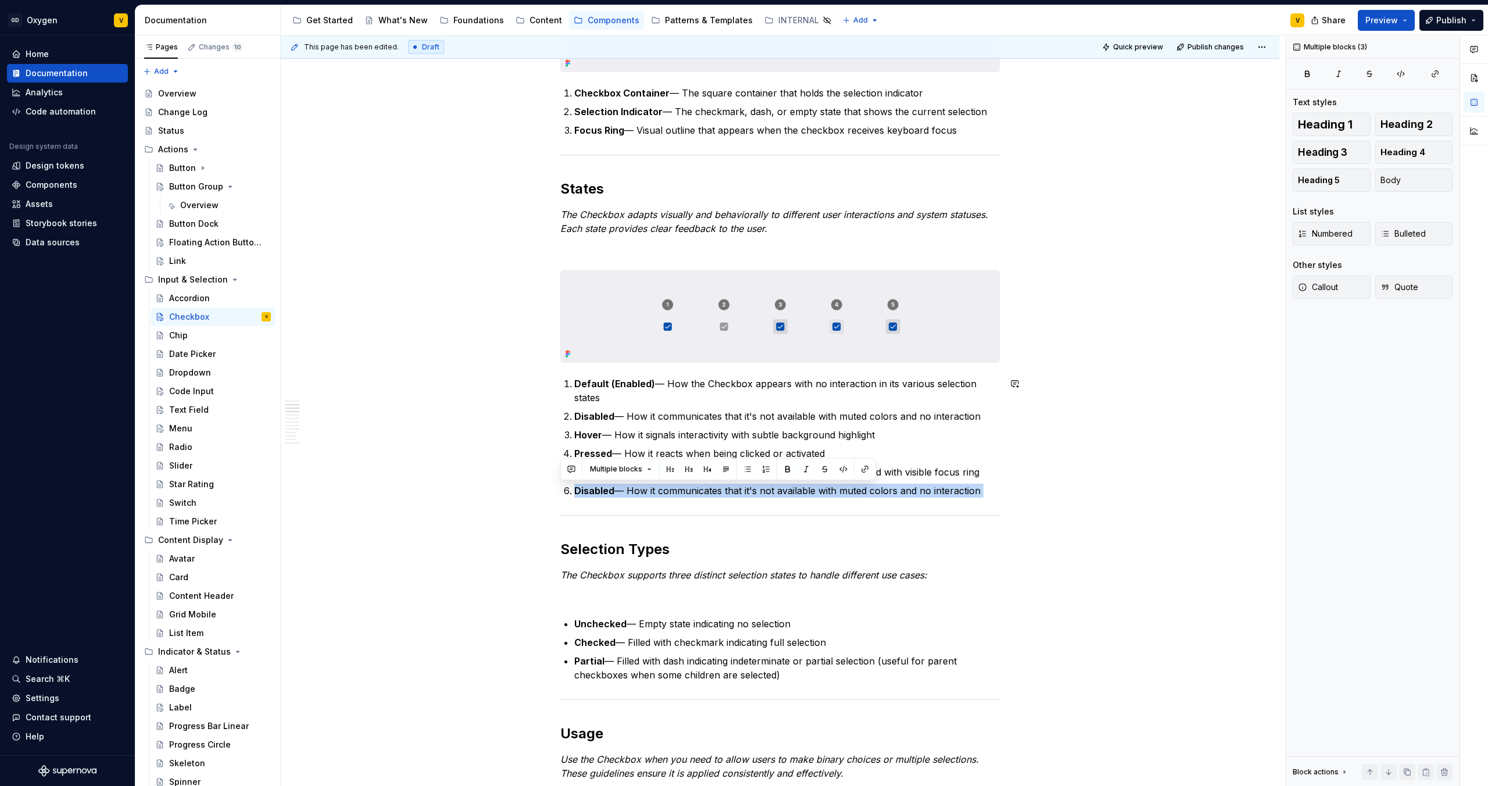
drag, startPoint x: 572, startPoint y: 489, endPoint x: 1017, endPoint y: 500, distance: 445.4
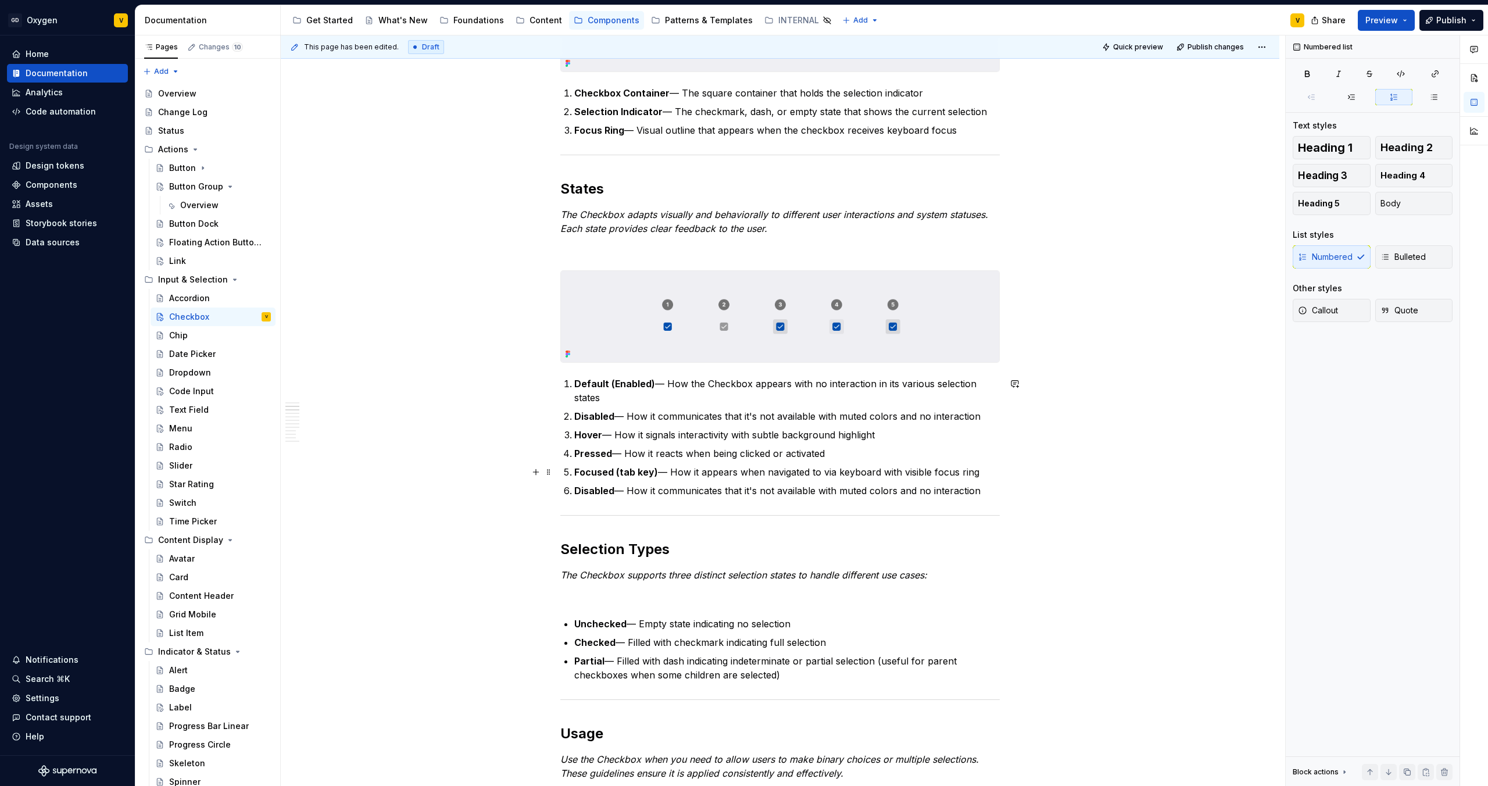
click at [733, 468] on p "Focused (tab key) — How it appears when navigated to via keyboard with visible …" at bounding box center [786, 472] width 425 height 14
drag, startPoint x: 571, startPoint y: 492, endPoint x: 992, endPoint y: 494, distance: 420.8
click at [992, 494] on li "Disabled — How it communicates that it's not available with muted colors and no…" at bounding box center [786, 491] width 425 height 14
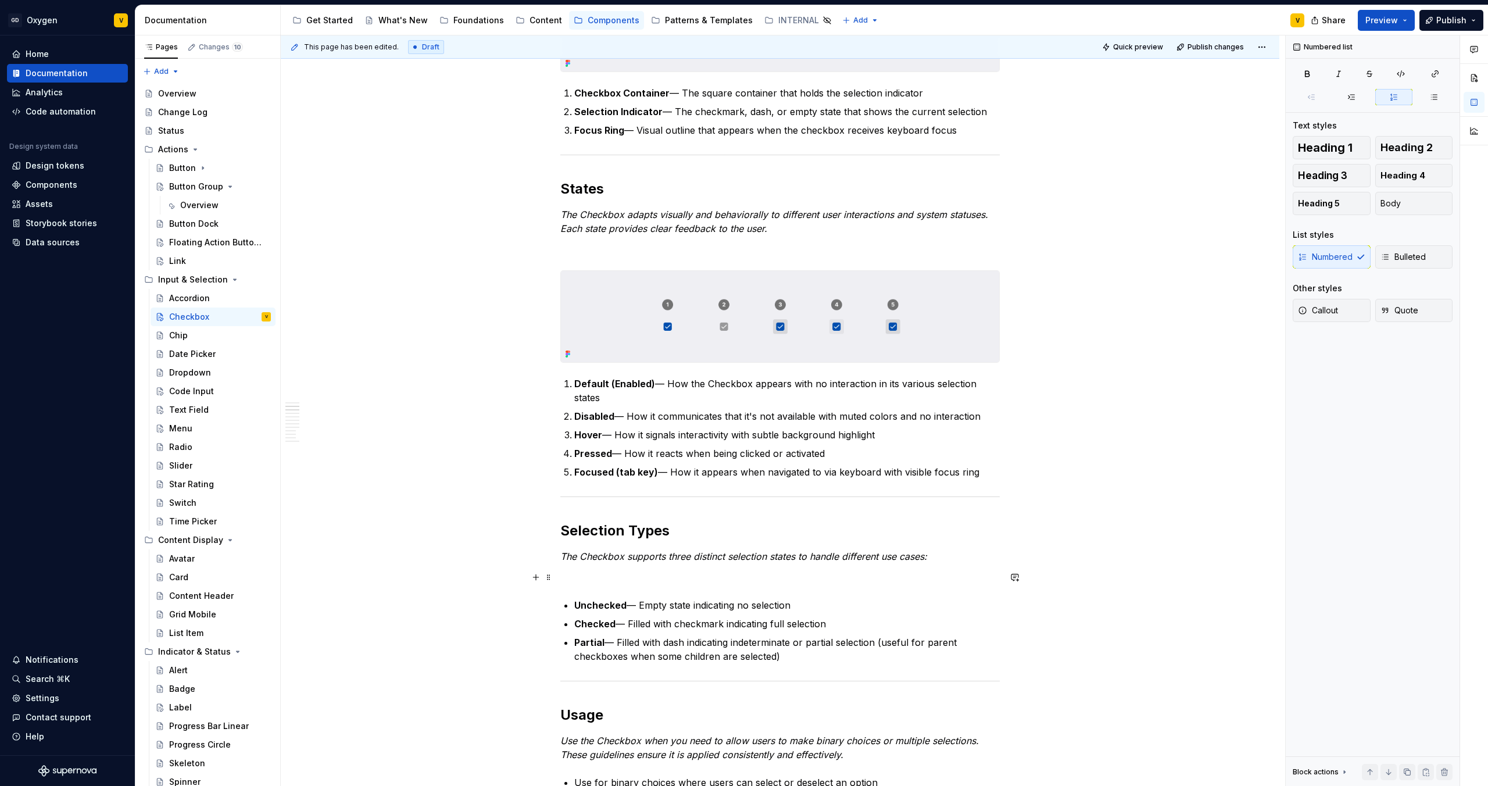
click at [602, 576] on p at bounding box center [779, 577] width 439 height 14
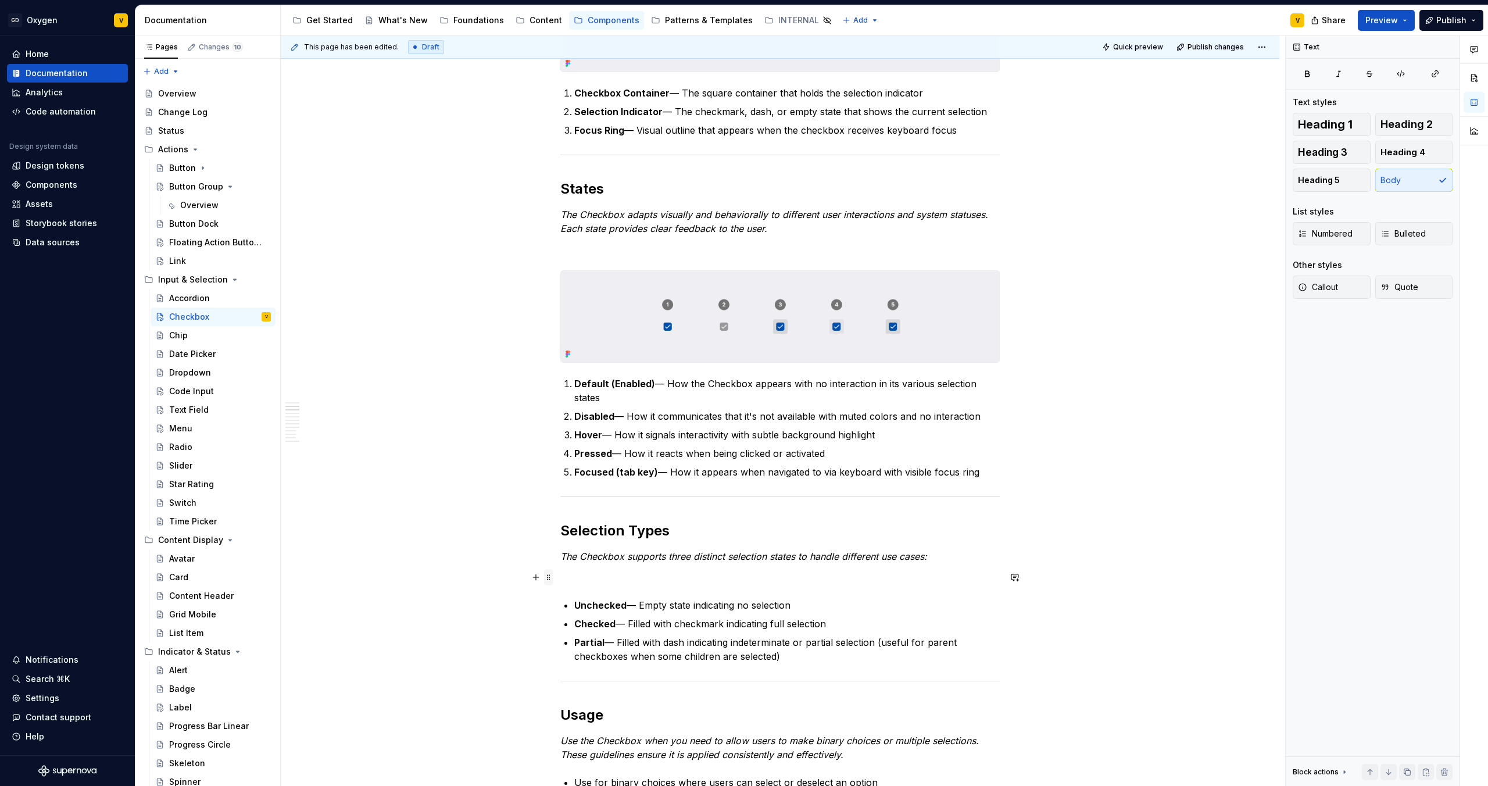
type textarea "*"
click at [535, 579] on button "button" at bounding box center [536, 577] width 16 height 16
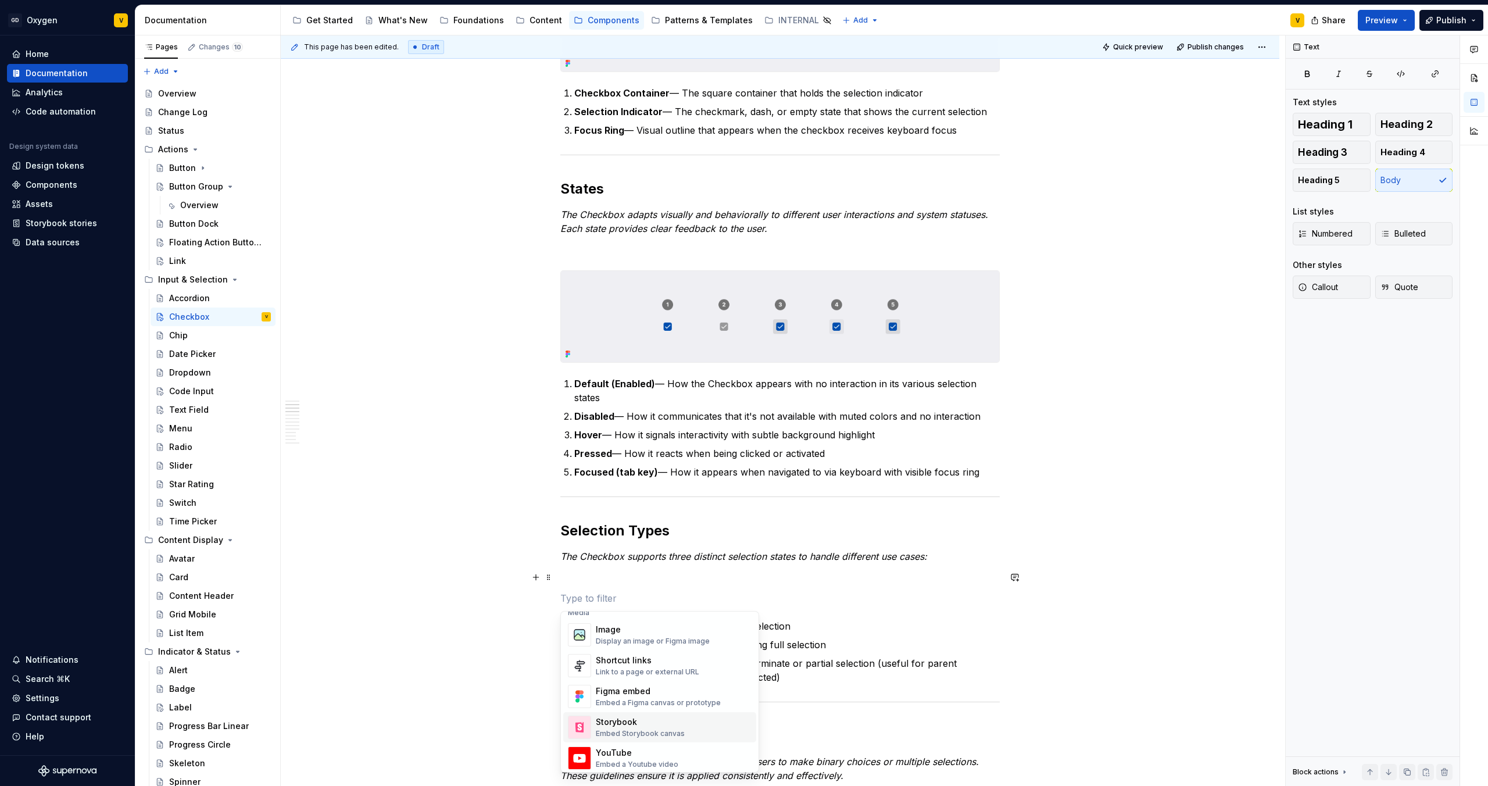
scroll to position [502, 0]
click at [634, 639] on div "Display an image or Figma image" at bounding box center [653, 643] width 114 height 9
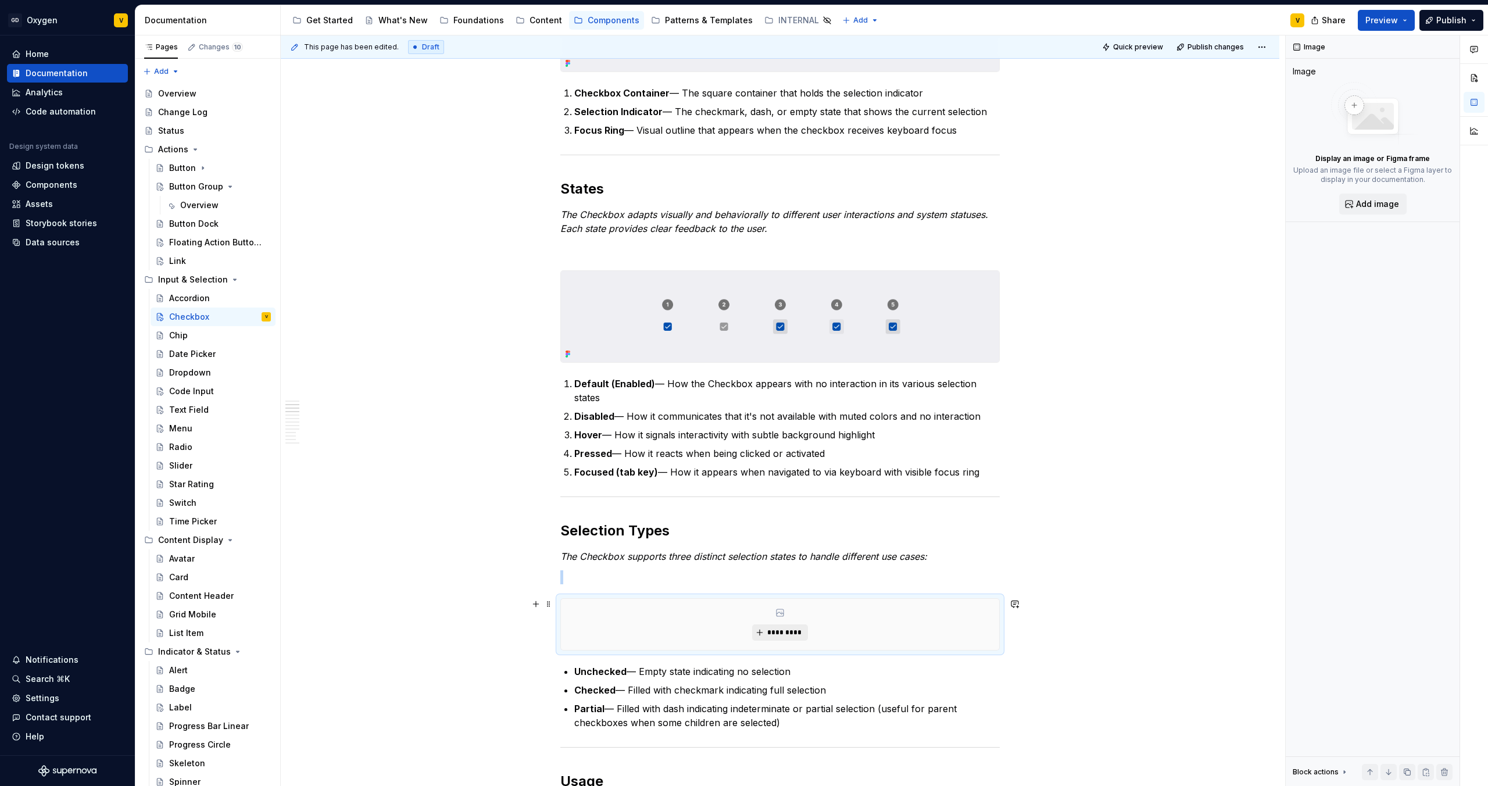
click at [782, 631] on span "*********" at bounding box center [784, 632] width 35 height 9
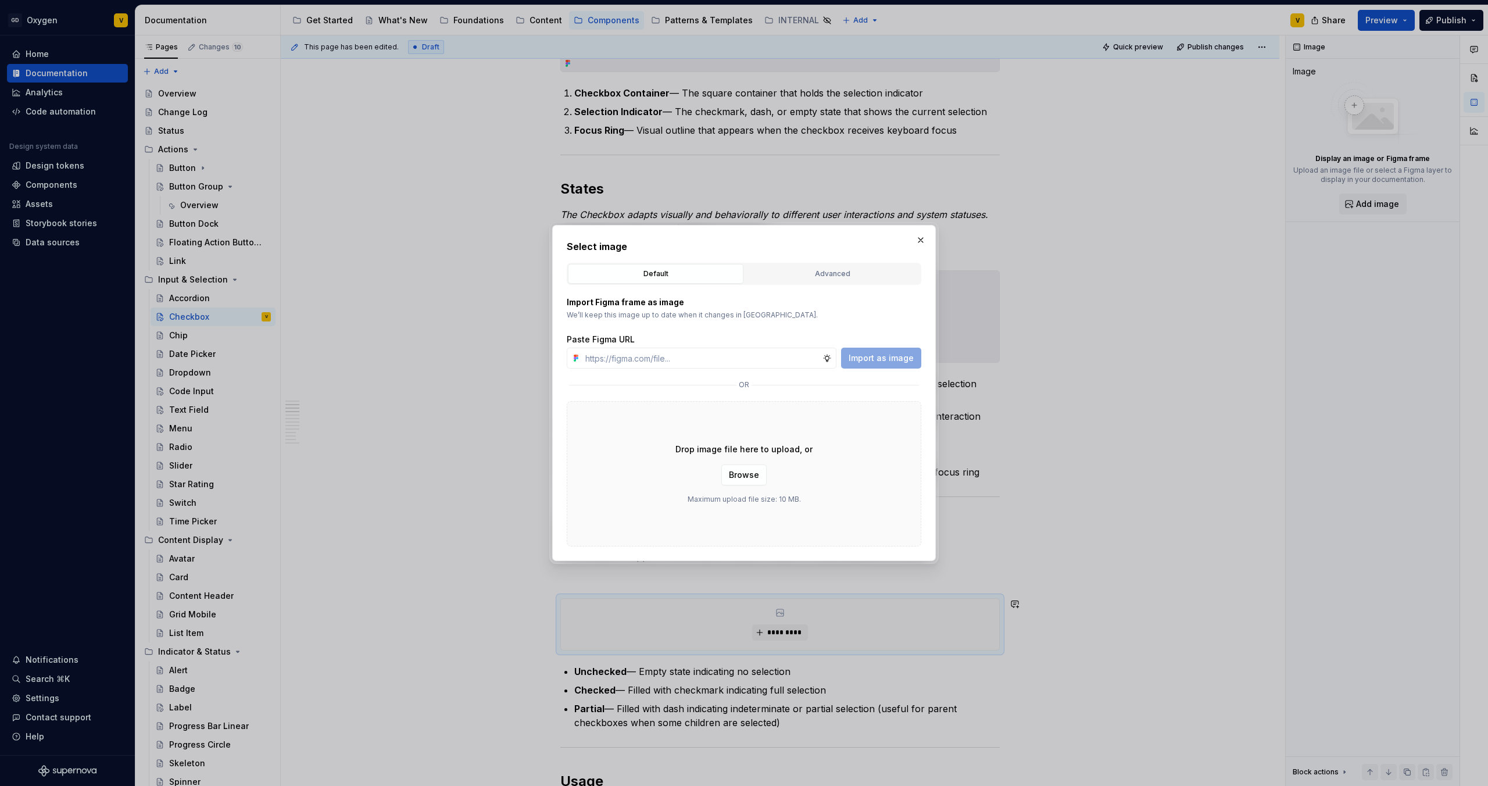
type input "v"
type input "[URL][DOMAIN_NAME]"
click at [904, 363] on span "Import as image" at bounding box center [881, 358] width 65 height 12
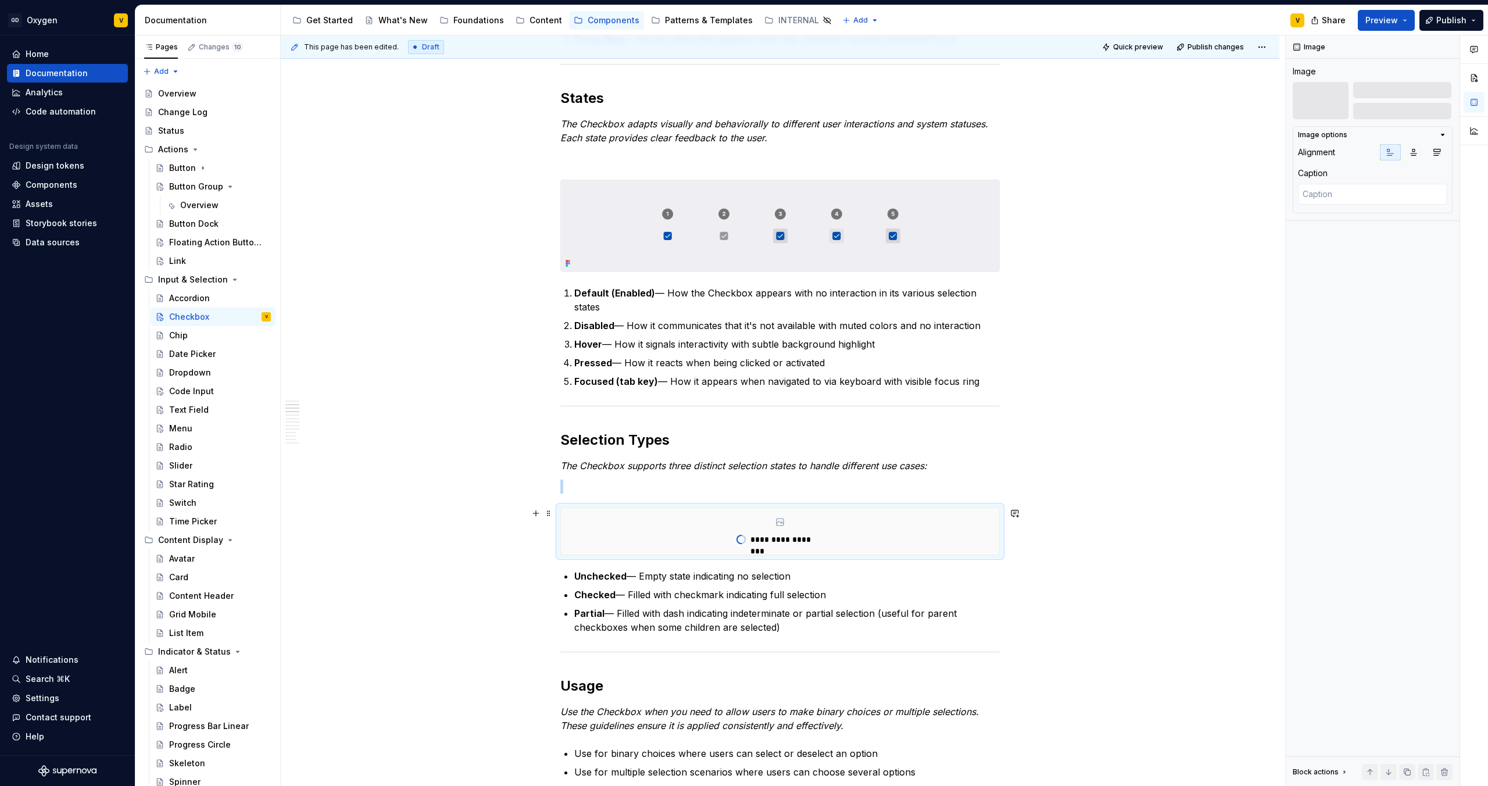
scroll to position [716, 0]
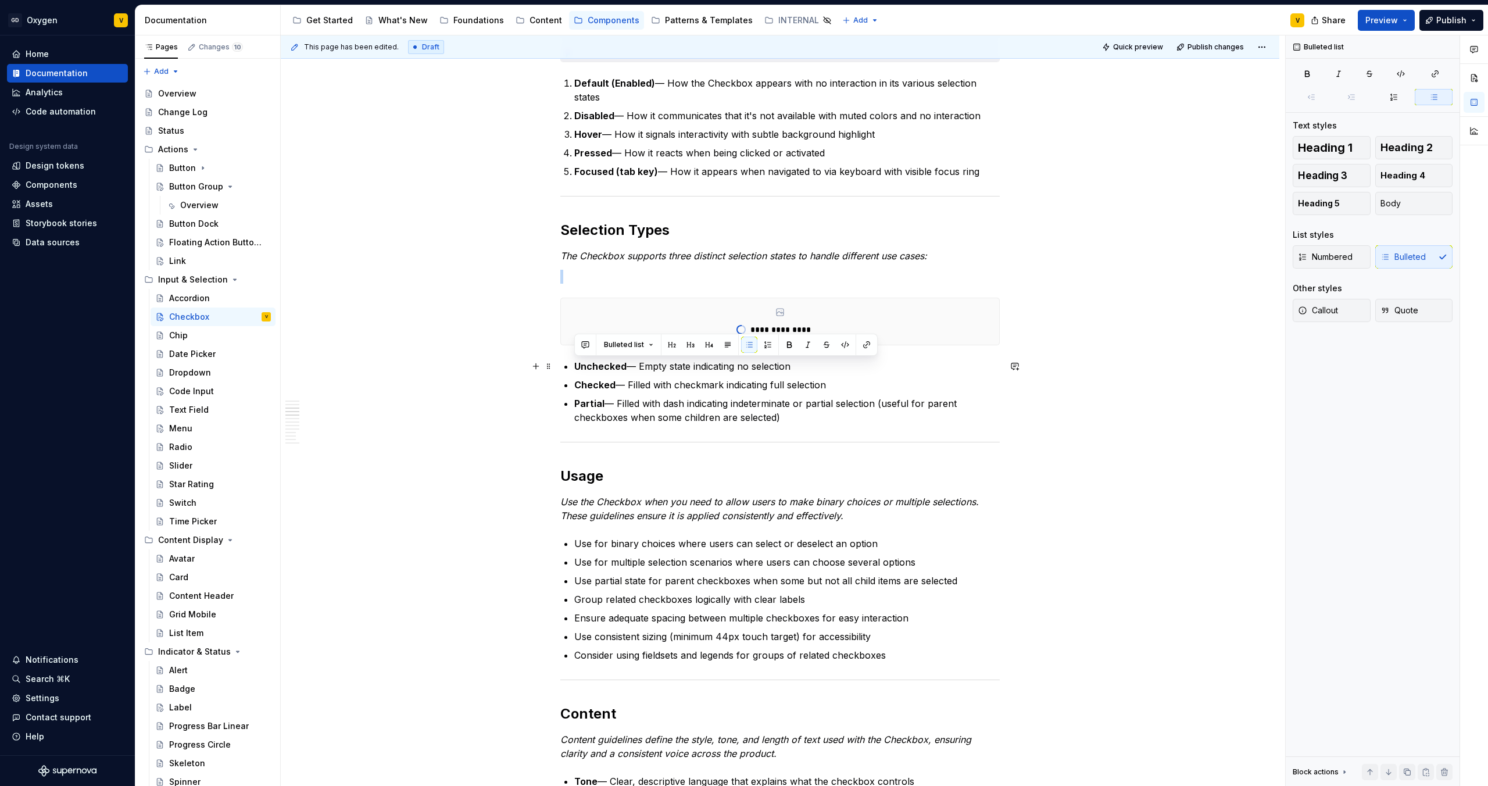
drag, startPoint x: 790, startPoint y: 423, endPoint x: 565, endPoint y: 367, distance: 231.8
click at [574, 367] on ul "Unchecked — Empty state indicating no selection Checked — Filled with checkmark…" at bounding box center [786, 391] width 425 height 65
click at [764, 344] on button "button" at bounding box center [768, 345] width 16 height 16
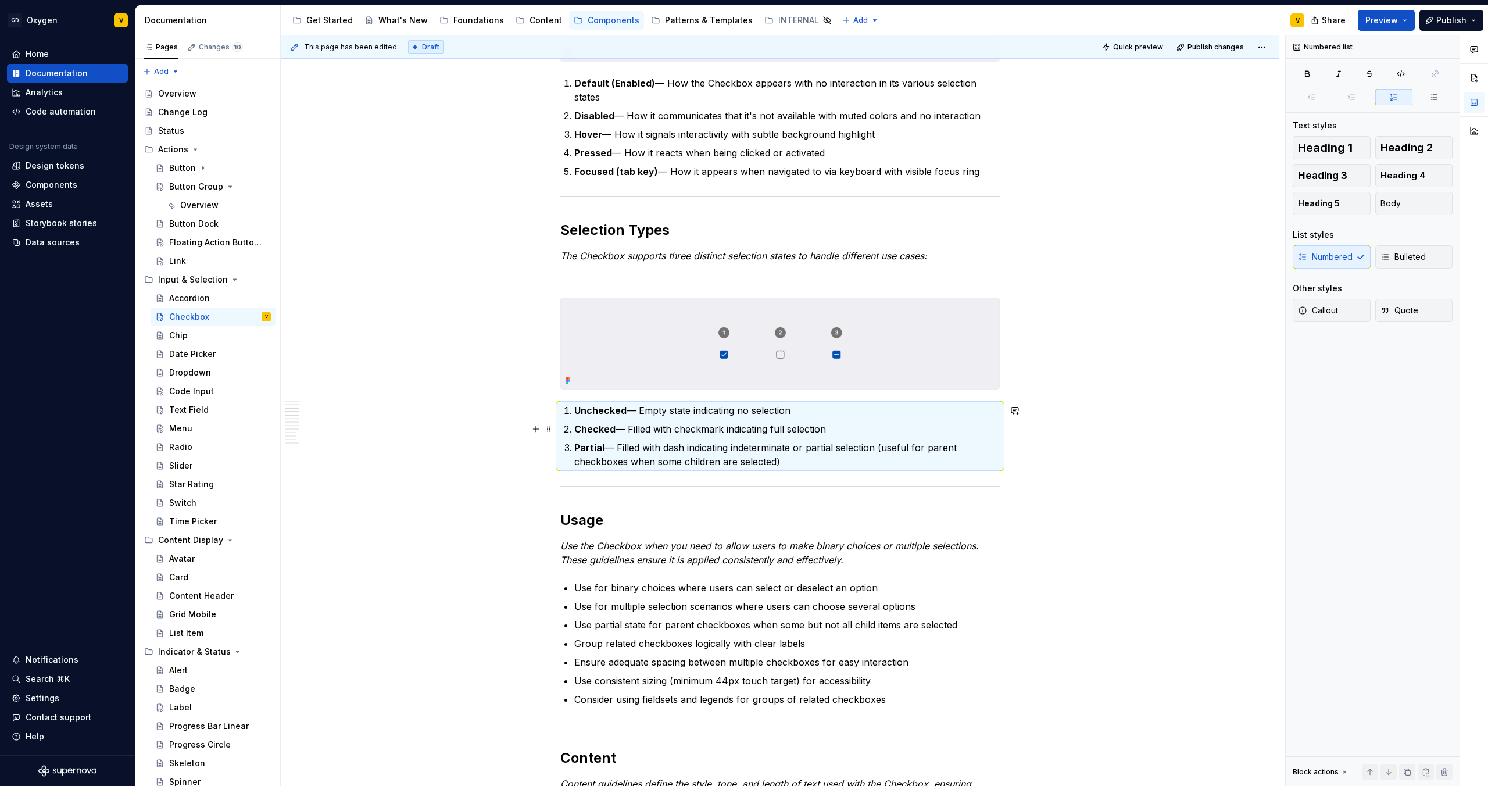
click at [631, 424] on p "Checked — Filled with checkmark indicating full selection" at bounding box center [786, 429] width 425 height 14
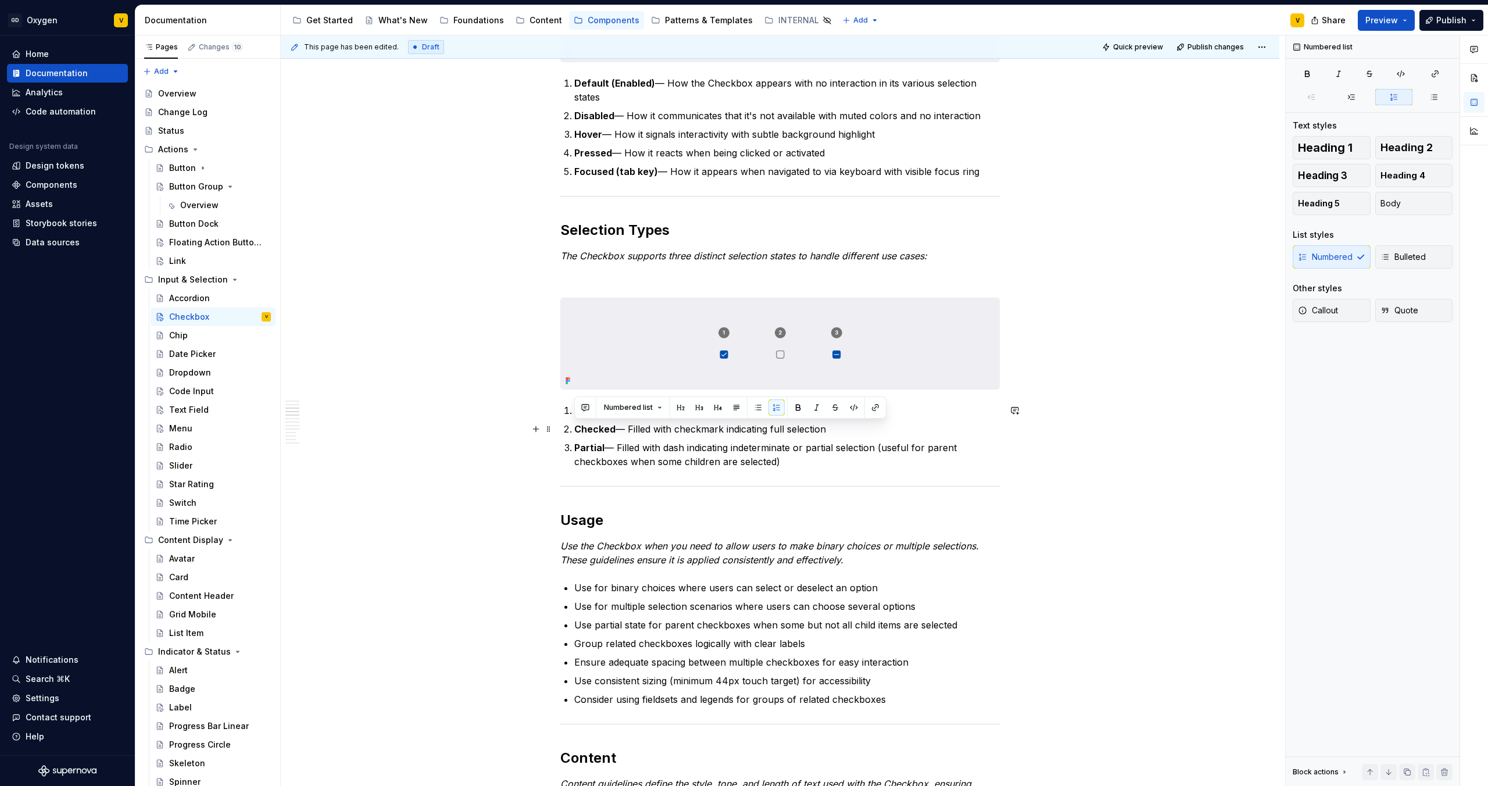
drag, startPoint x: 574, startPoint y: 430, endPoint x: 837, endPoint y: 424, distance: 263.4
click at [837, 425] on p "Checked — Filled with checkmark indicating full selection" at bounding box center [786, 429] width 425 height 14
copy p "Checked — Filled with checkmark indicating full selection"
click at [881, 425] on p "Checked — Filled with checkmark indicating full selection" at bounding box center [786, 429] width 425 height 14
click at [796, 413] on p "Unchecked — Empty state indicating no selection" at bounding box center [786, 410] width 425 height 14
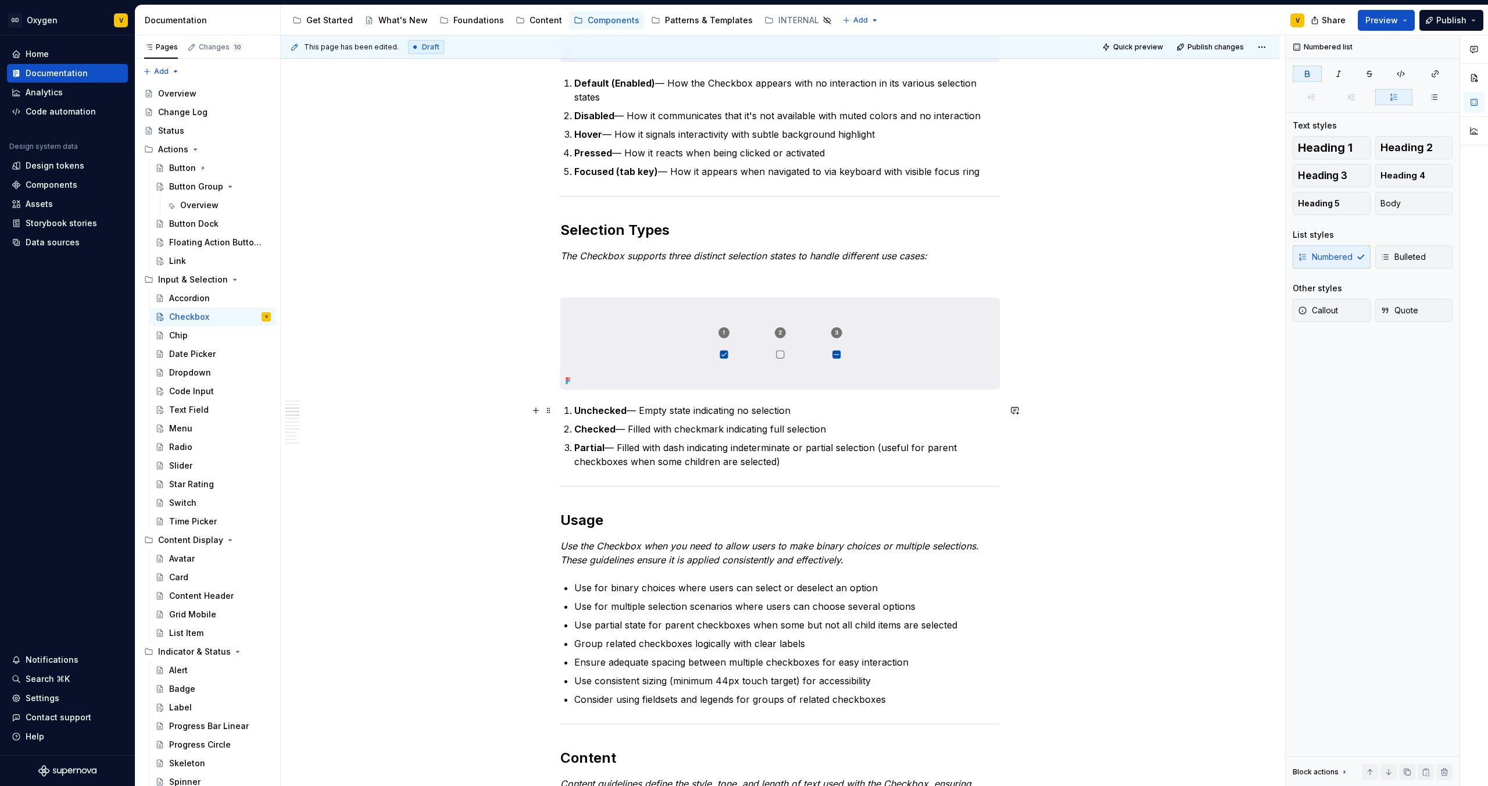
click at [574, 413] on li "Unchecked — Empty state indicating no selection" at bounding box center [786, 410] width 425 height 14
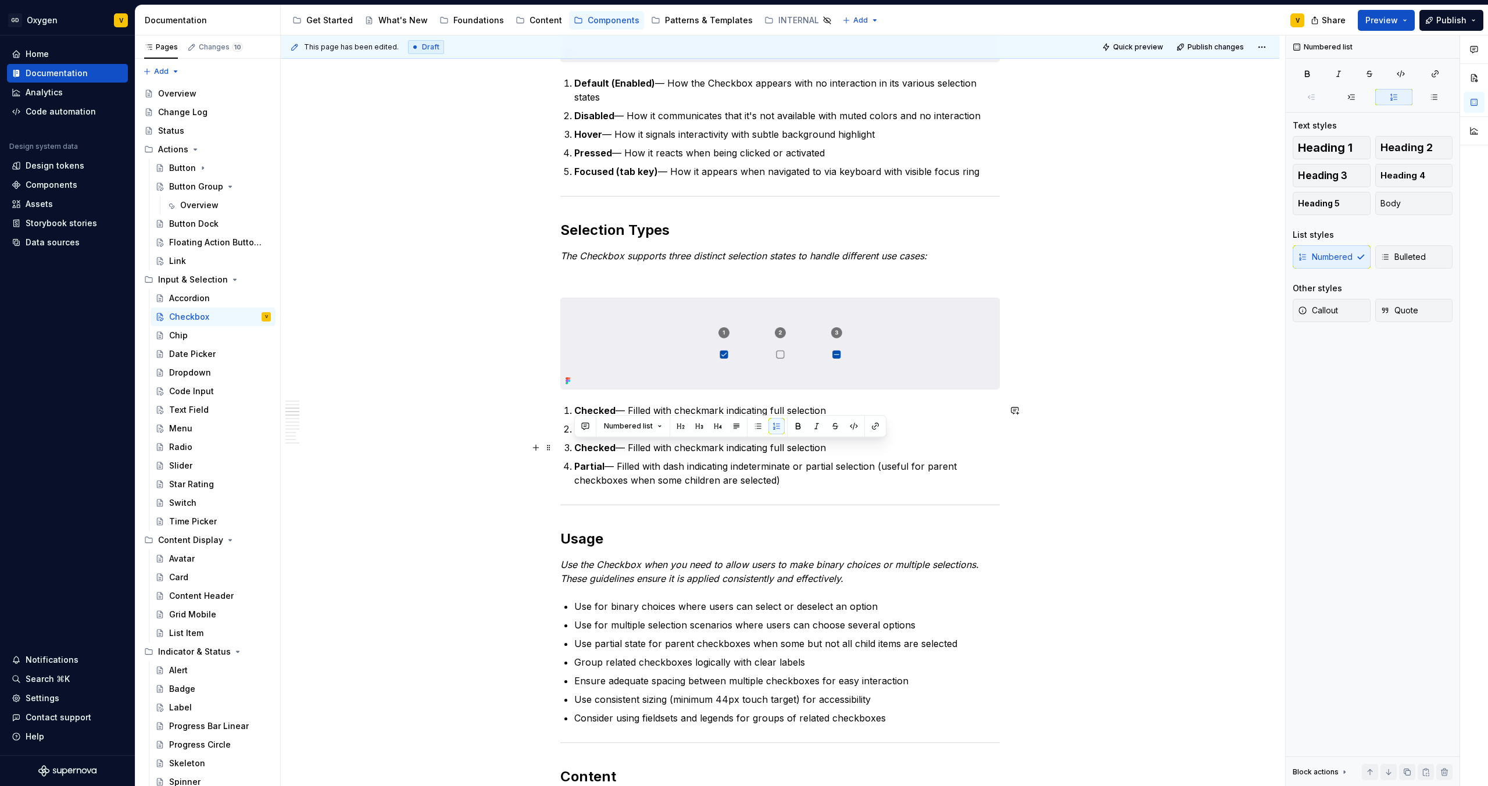
drag, startPoint x: 807, startPoint y: 446, endPoint x: 561, endPoint y: 445, distance: 245.3
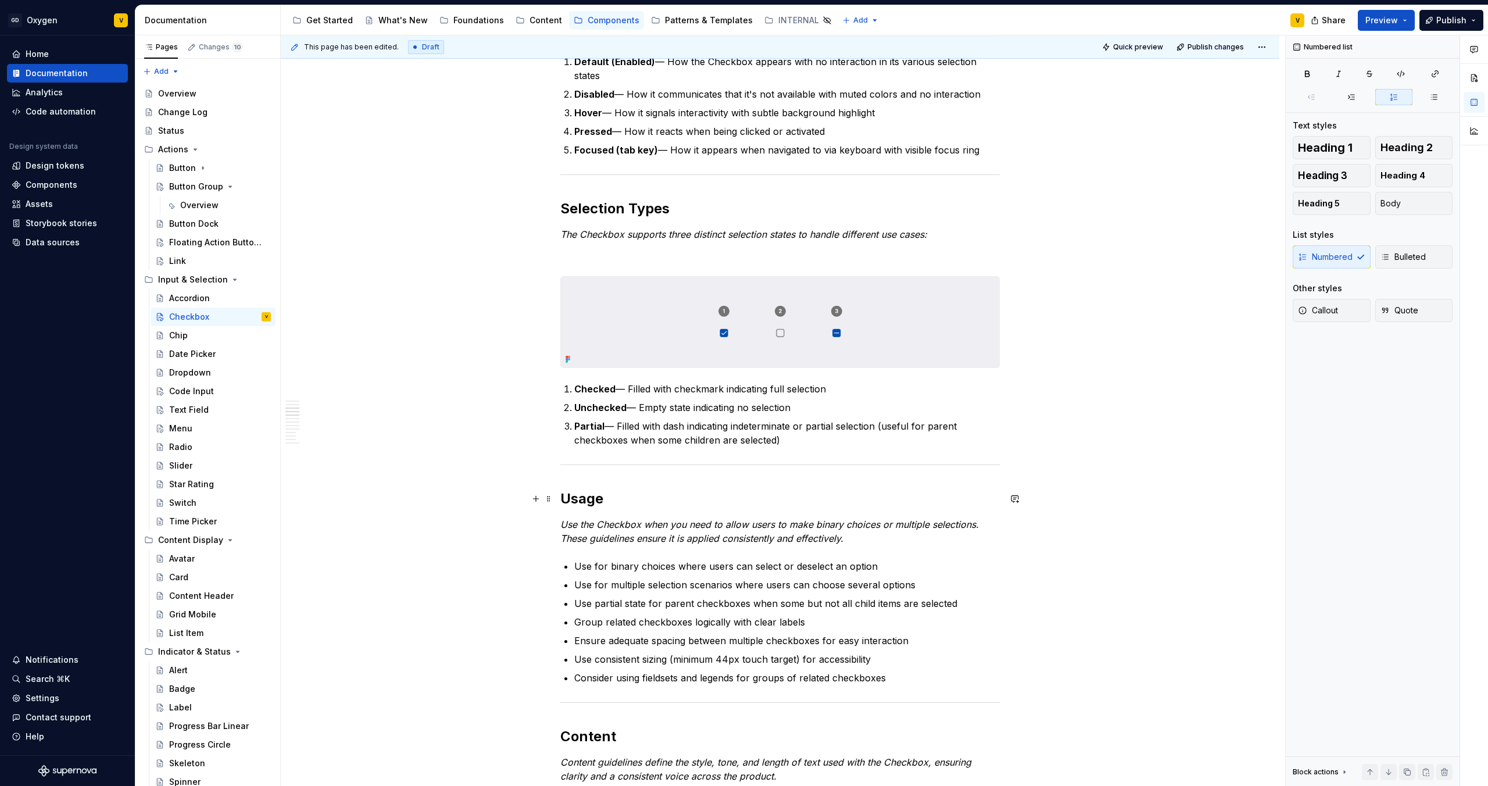
scroll to position [739, 0]
click at [725, 570] on p "Use for binary choices where users can select or deselect an option" at bounding box center [786, 565] width 425 height 14
click at [194, 238] on div "Floating Action Button (FAB)" at bounding box center [202, 243] width 67 height 12
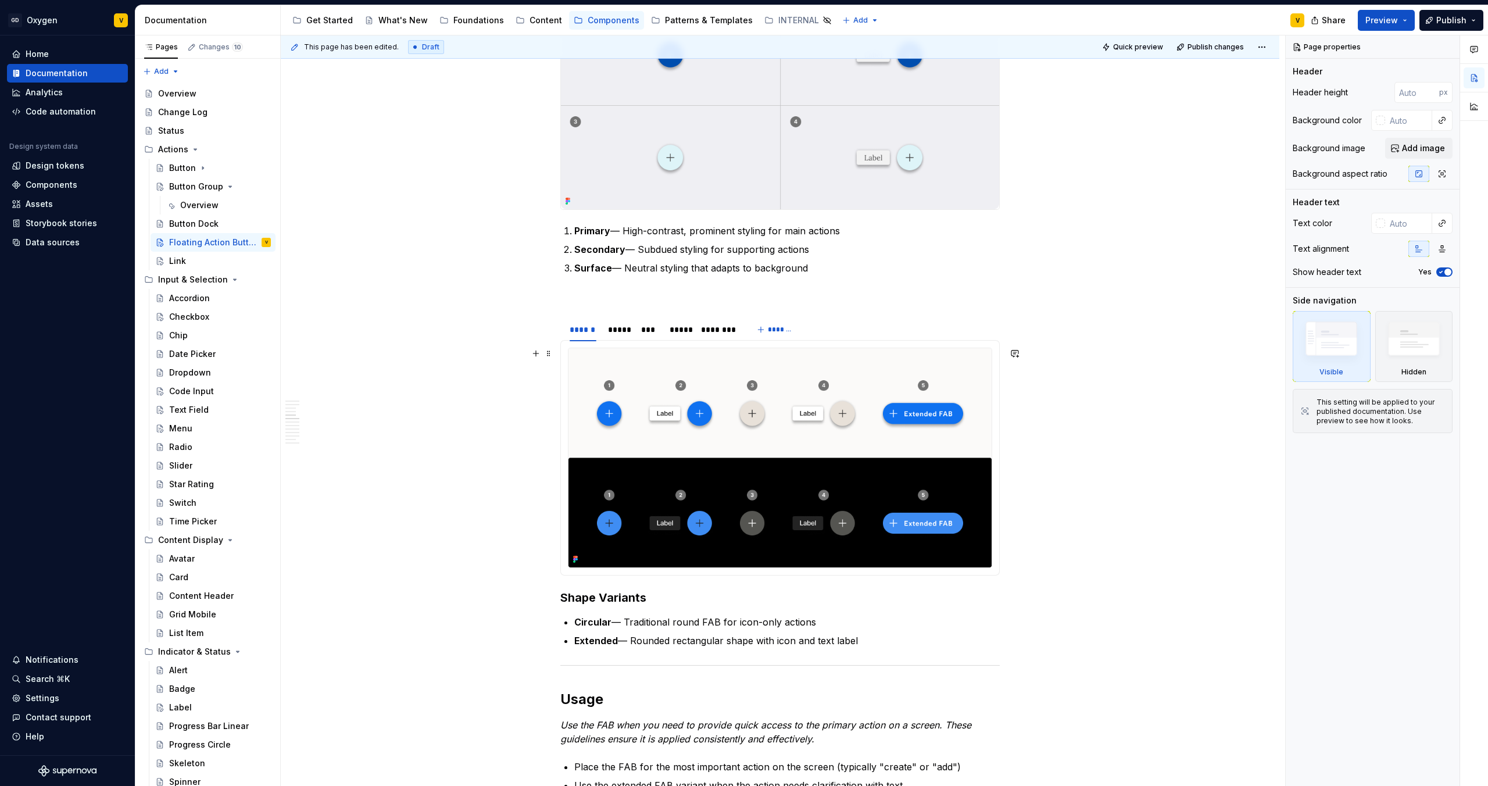
scroll to position [926, 0]
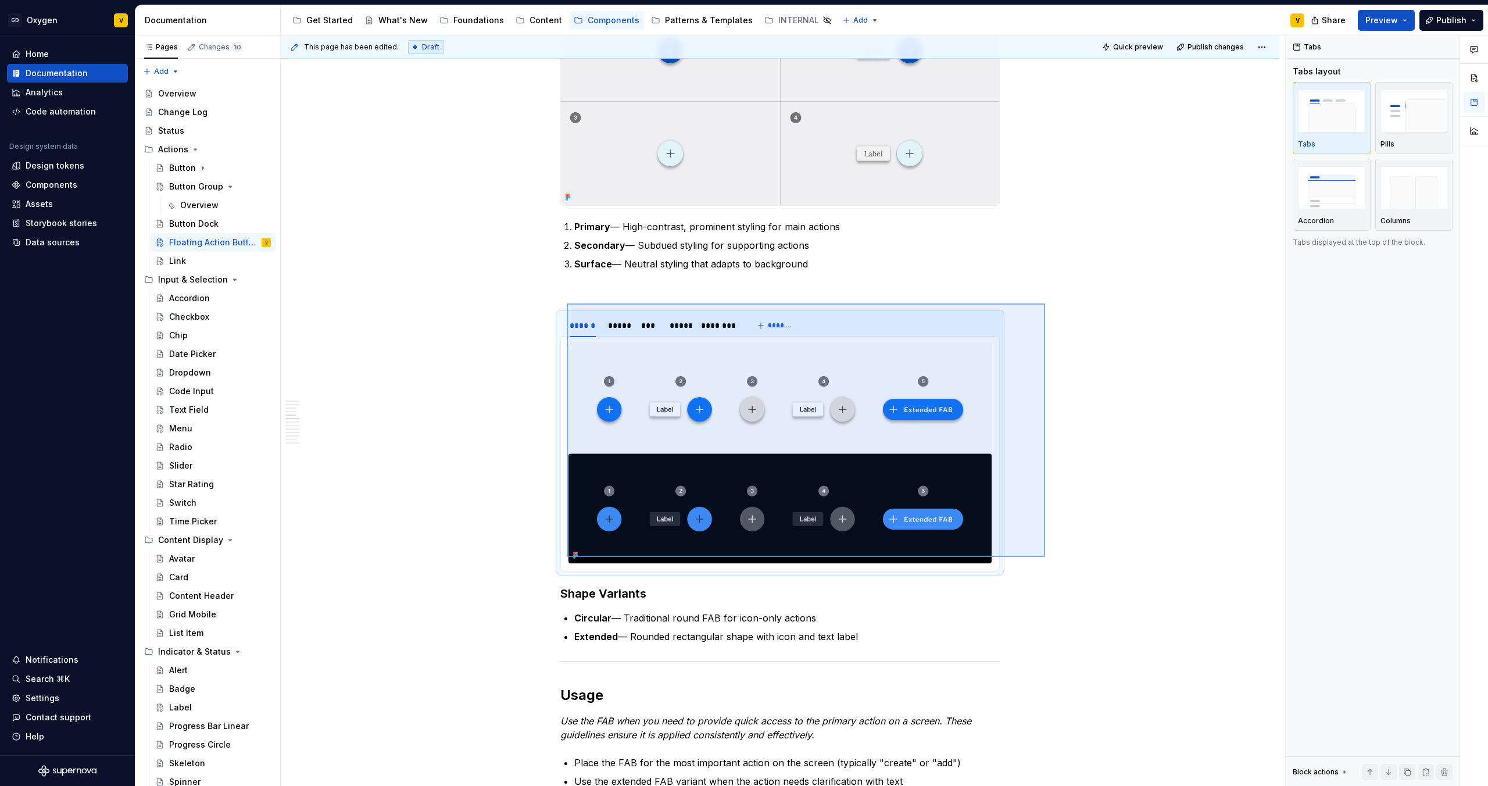
drag, startPoint x: 1045, startPoint y: 557, endPoint x: 567, endPoint y: 303, distance: 541.3
click at [567, 303] on div "This page has been edited. Draft Quick preview Publish changes Floating Action …" at bounding box center [783, 410] width 1004 height 751
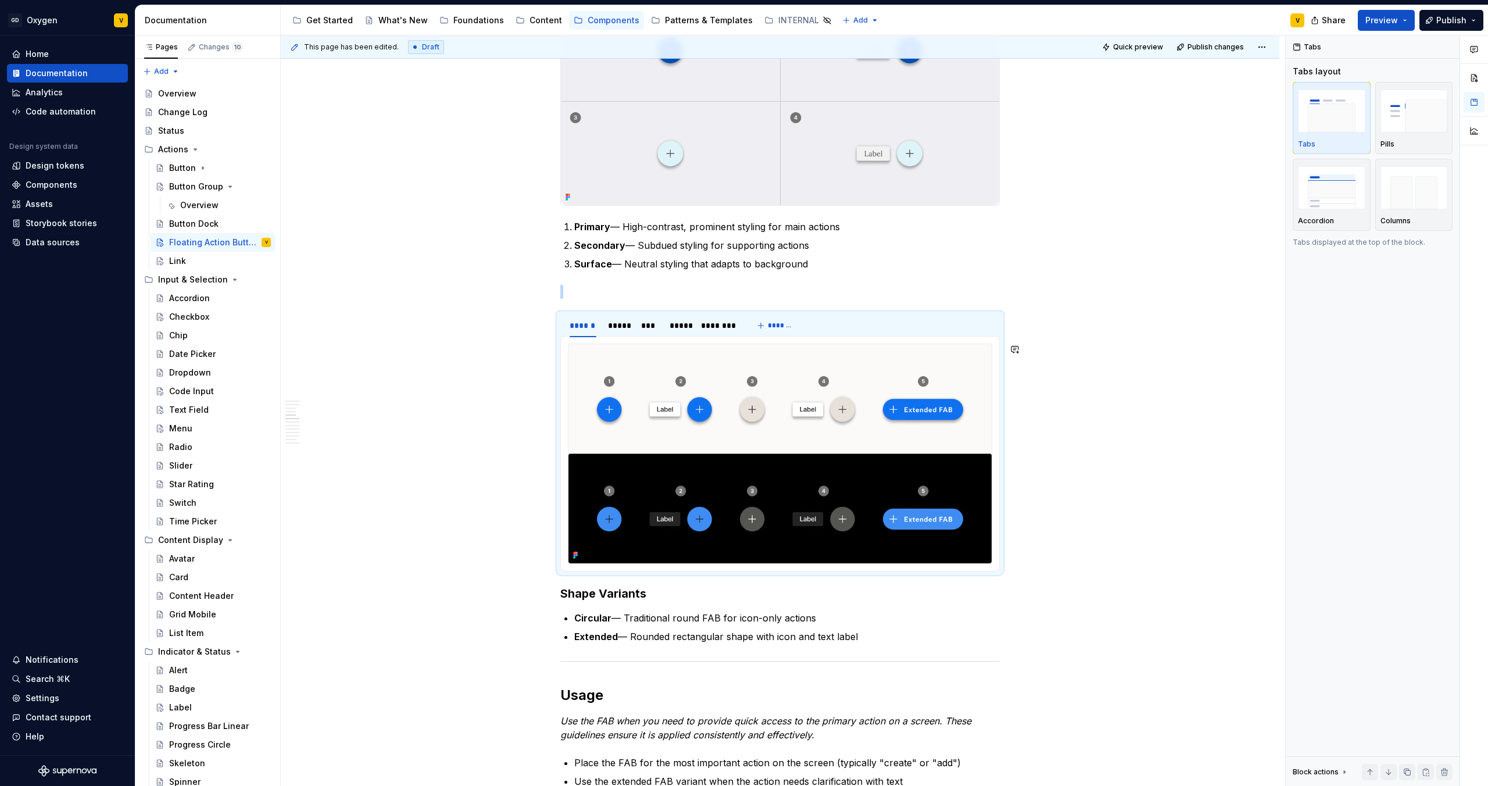
copy br
click at [194, 318] on div "Checkbox" at bounding box center [189, 317] width 40 height 12
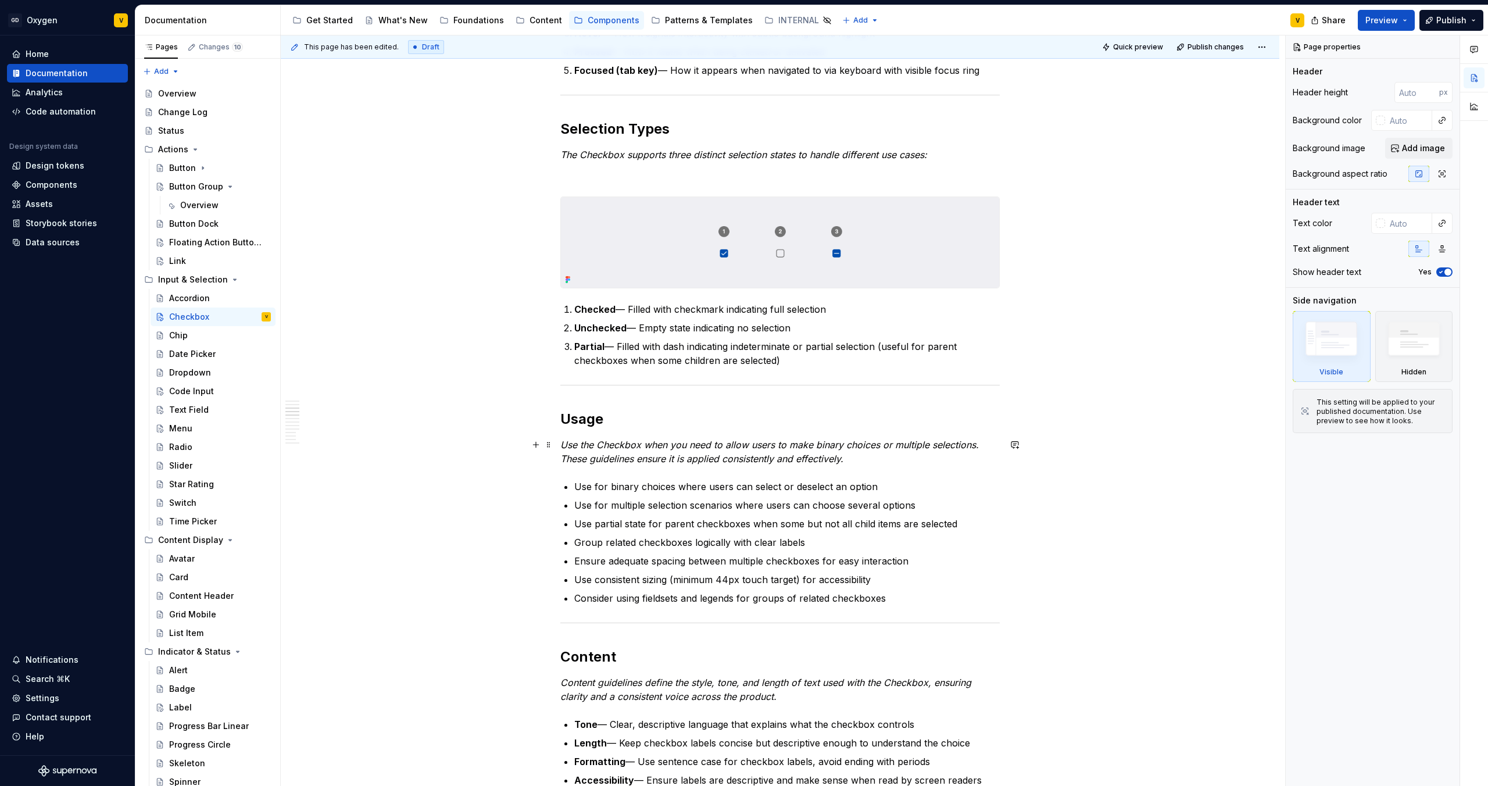
scroll to position [811, 0]
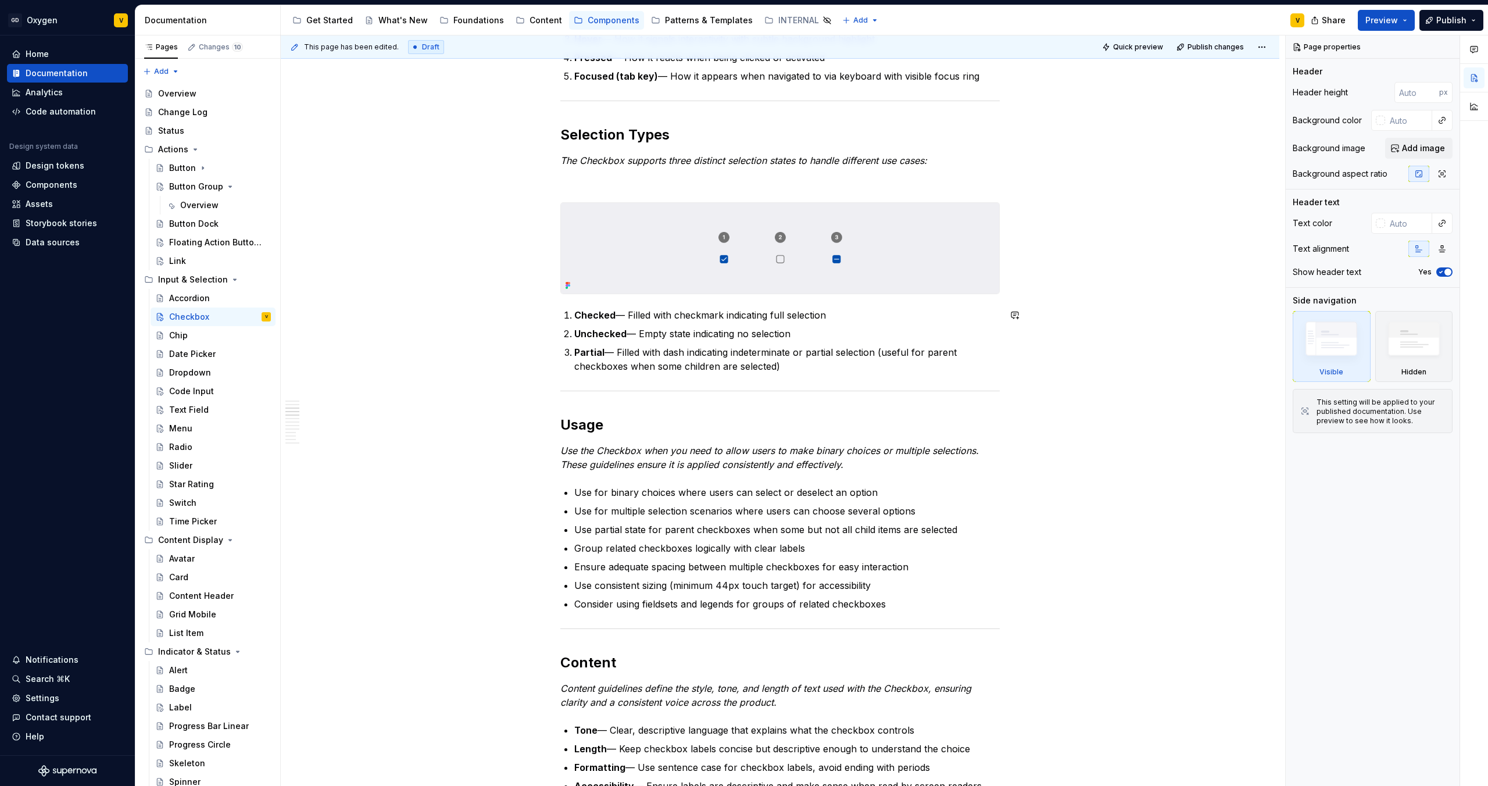
click at [829, 376] on div "Anatomy The Checkbox is made up of several parts that work together to create i…" at bounding box center [779, 737] width 439 height 2533
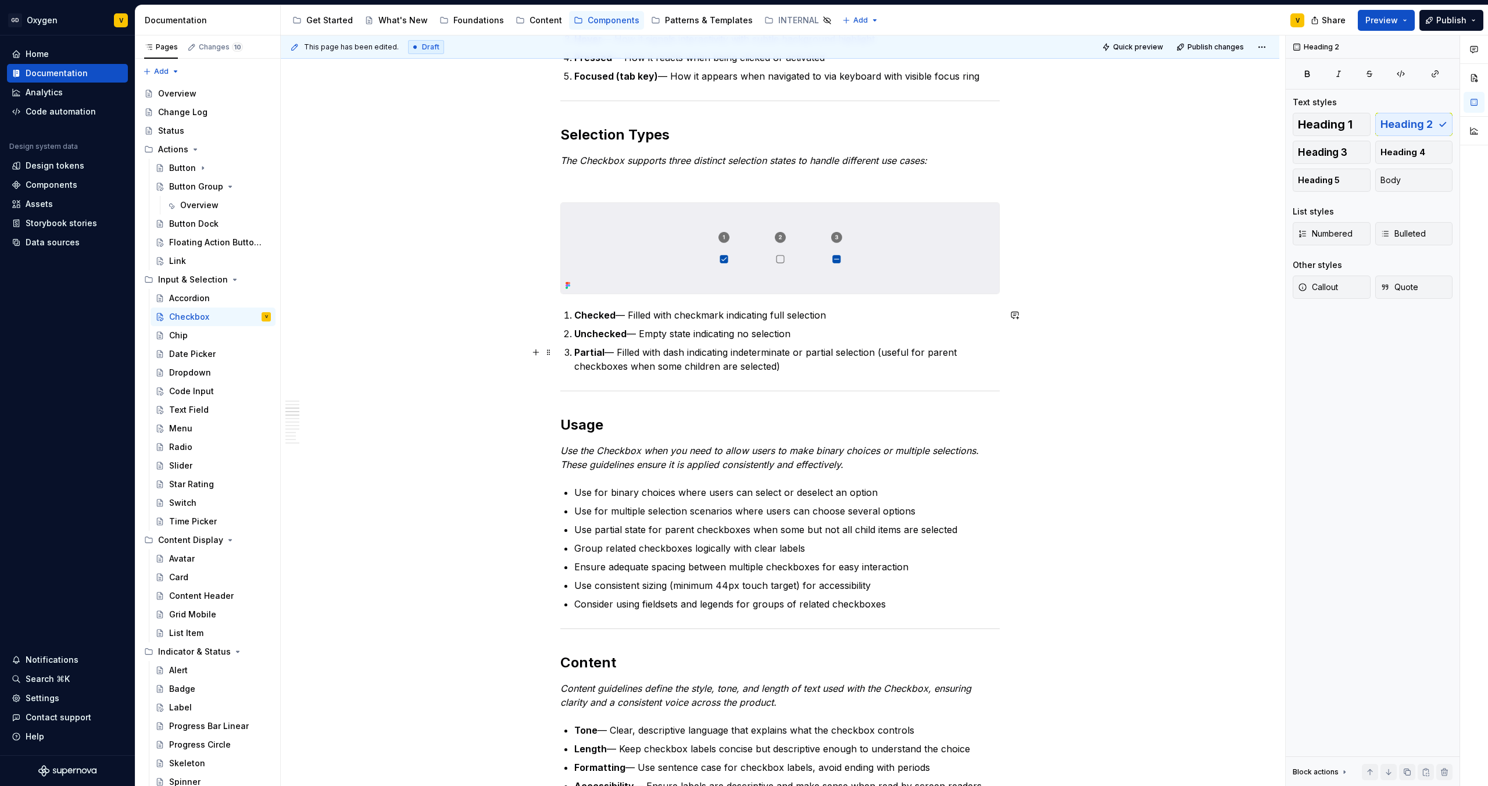
click at [830, 369] on p "Partial — Filled with dash indicating indeterminate or partial selection (usefu…" at bounding box center [786, 359] width 425 height 28
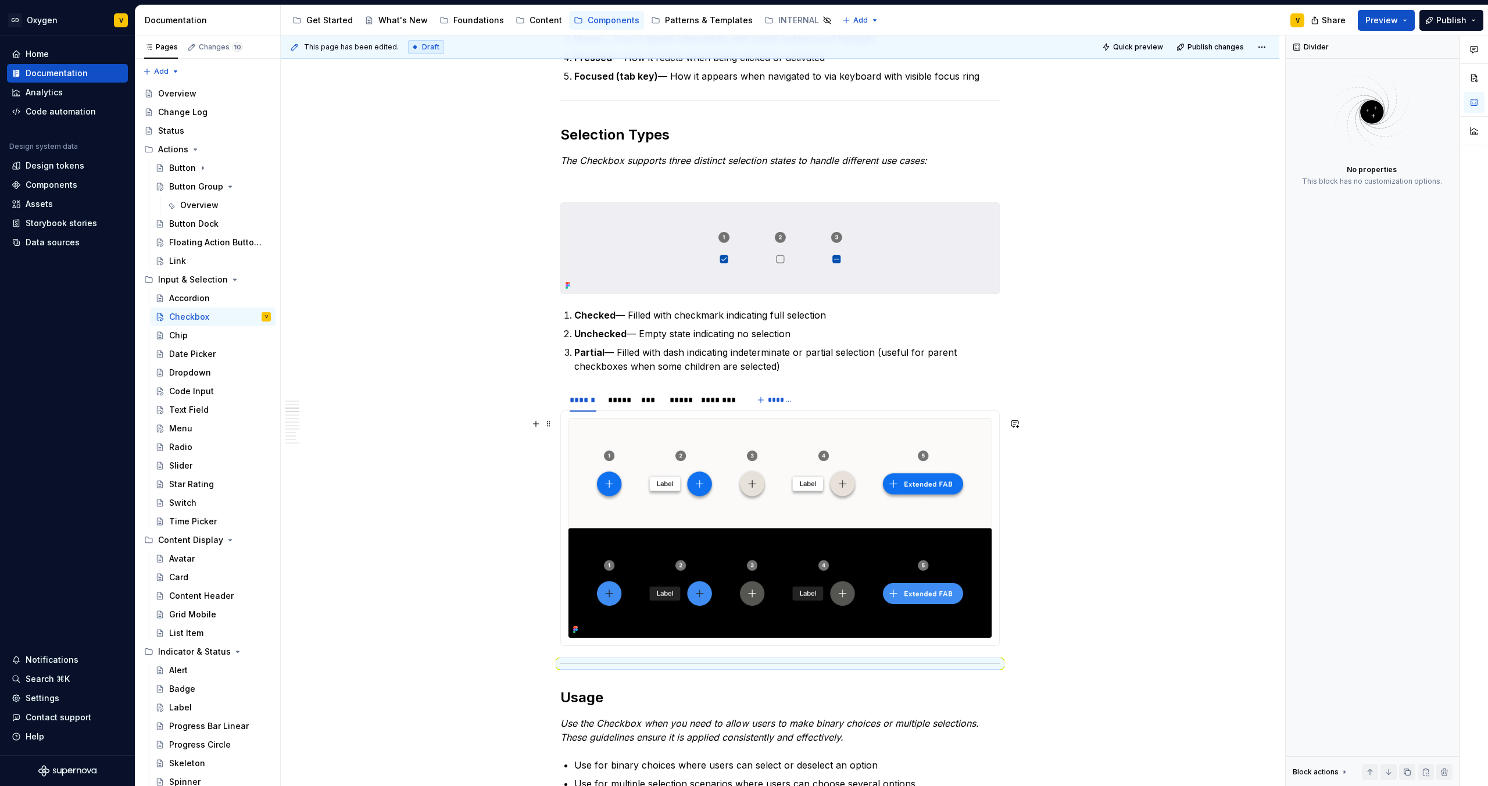
click at [624, 480] on img at bounding box center [779, 527] width 423 height 219
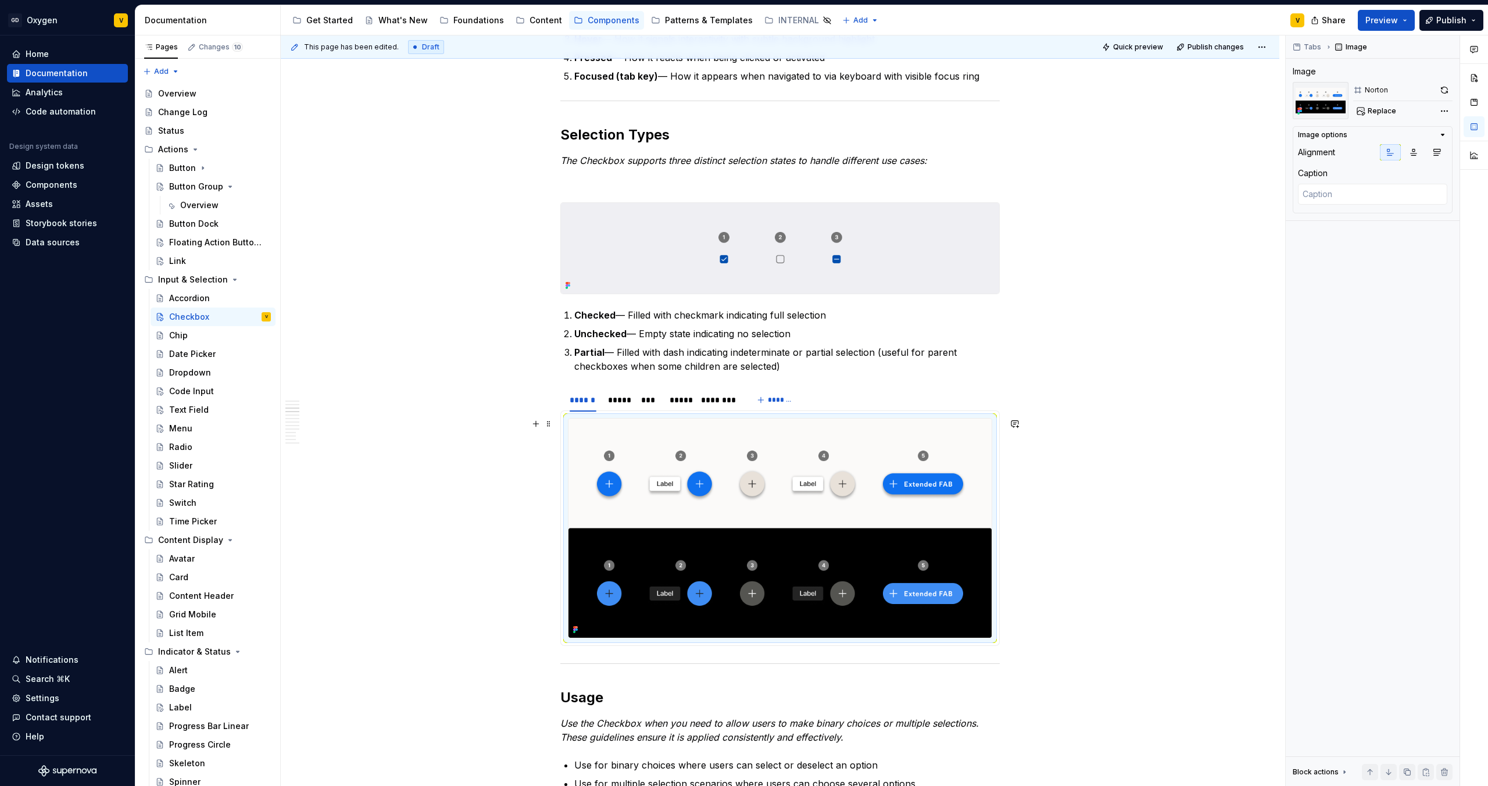
click at [629, 480] on img at bounding box center [779, 527] width 423 height 219
click at [1385, 110] on span "Replace" at bounding box center [1382, 110] width 28 height 9
type textarea "*"
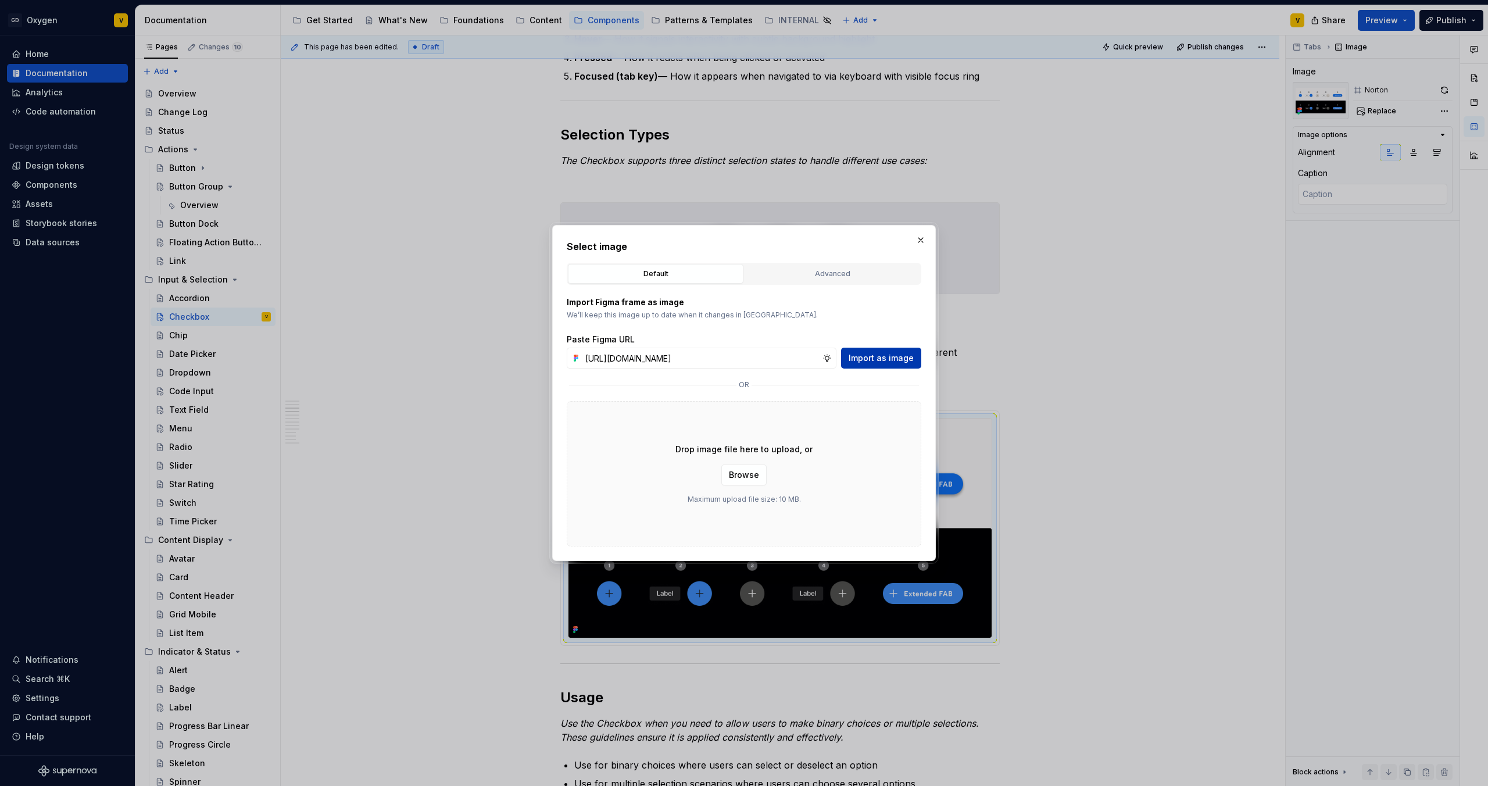
scroll to position [0, 415]
type input "[URL][DOMAIN_NAME]"
click at [871, 361] on span "Import as image" at bounding box center [881, 358] width 65 height 12
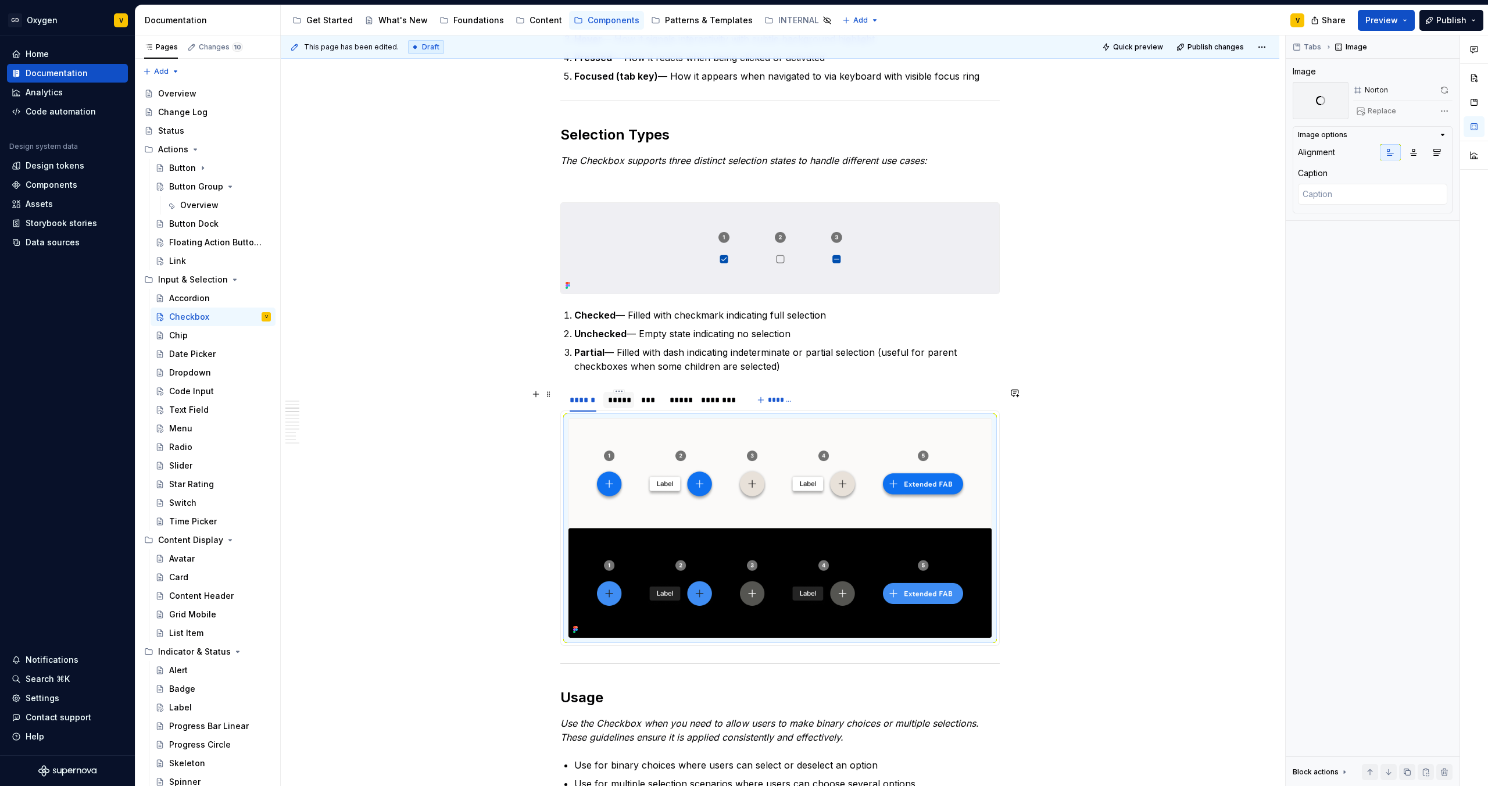
click at [616, 406] on div "*****" at bounding box center [618, 400] width 31 height 16
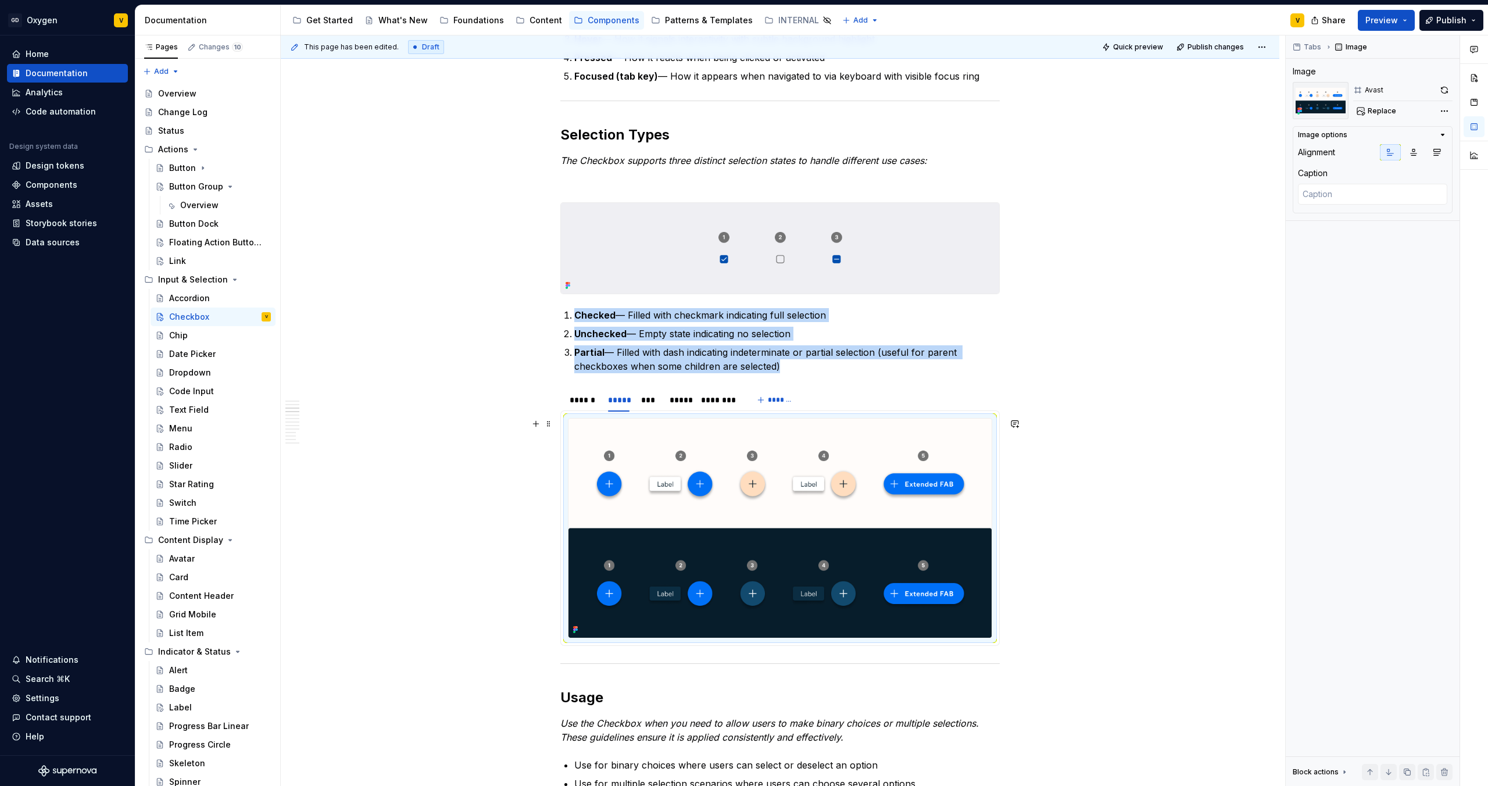
click at [699, 513] on img at bounding box center [779, 527] width 423 height 219
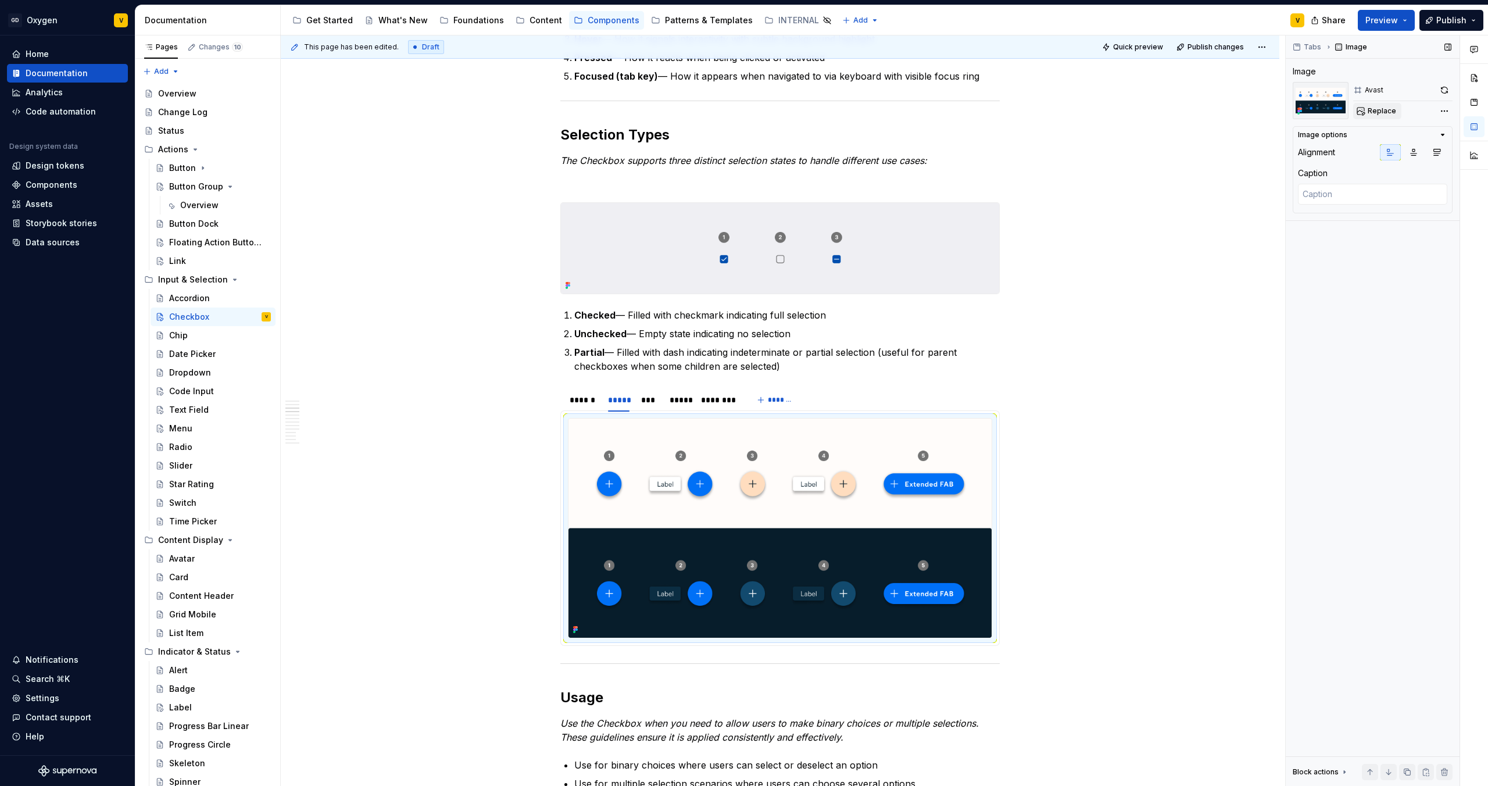
click at [1378, 113] on span "Replace" at bounding box center [1382, 110] width 28 height 9
type textarea "*"
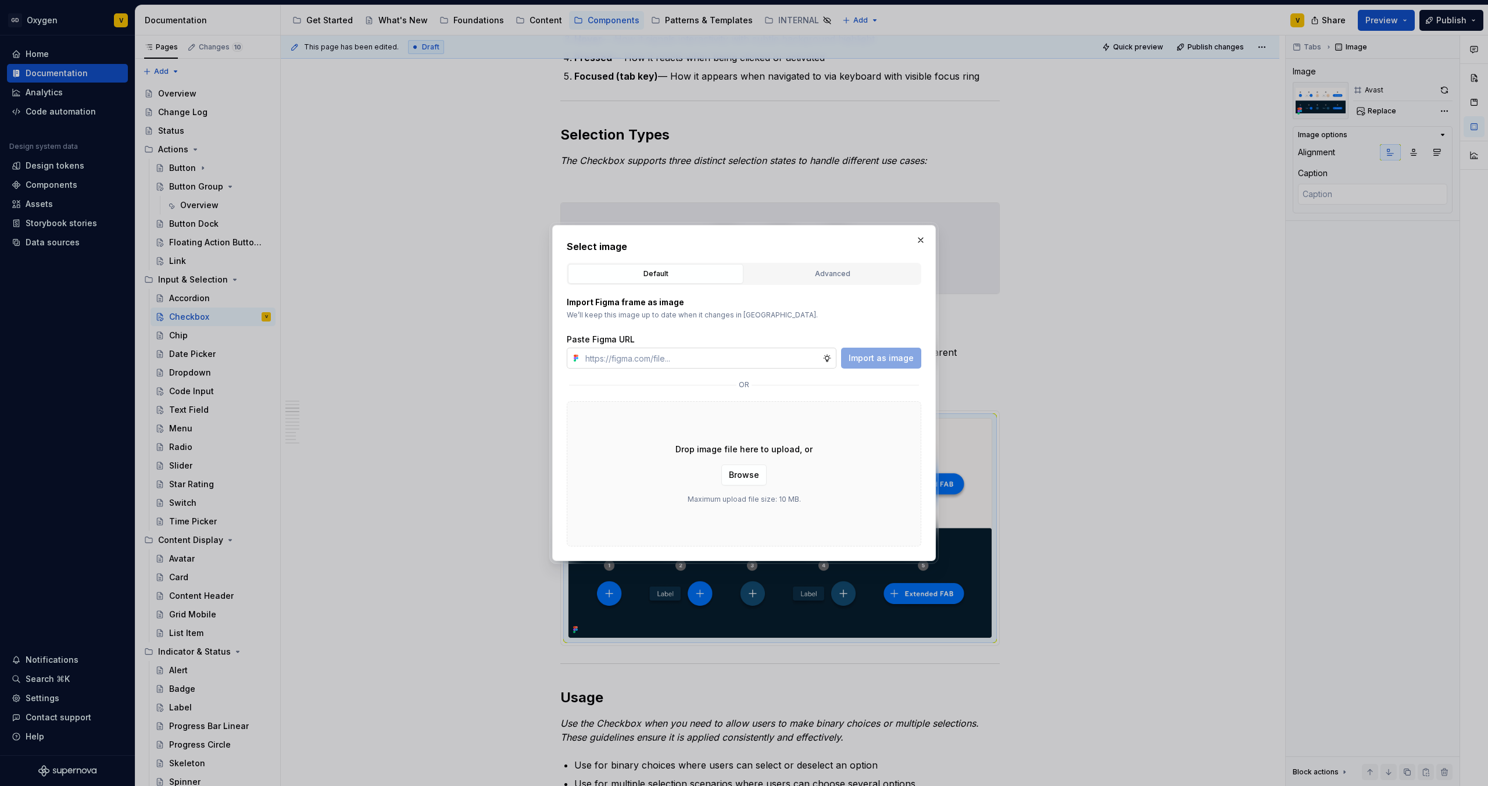
click at [681, 357] on input "text" at bounding box center [702, 358] width 242 height 21
type input "[URL][DOMAIN_NAME]"
click at [894, 366] on button "Import as image" at bounding box center [881, 358] width 80 height 21
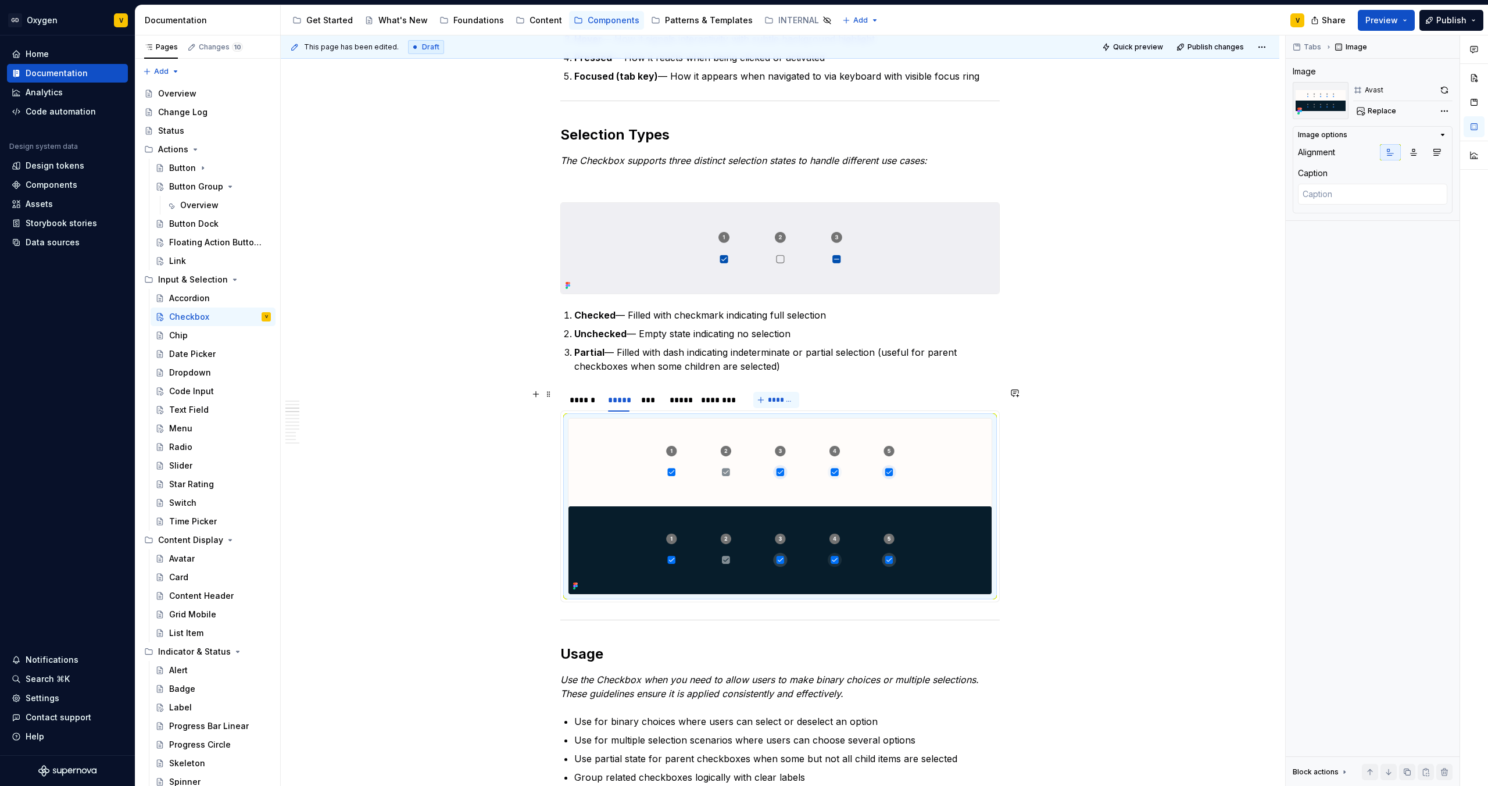
type textarea "*"
click at [773, 400] on span "*******" at bounding box center [781, 399] width 26 height 9
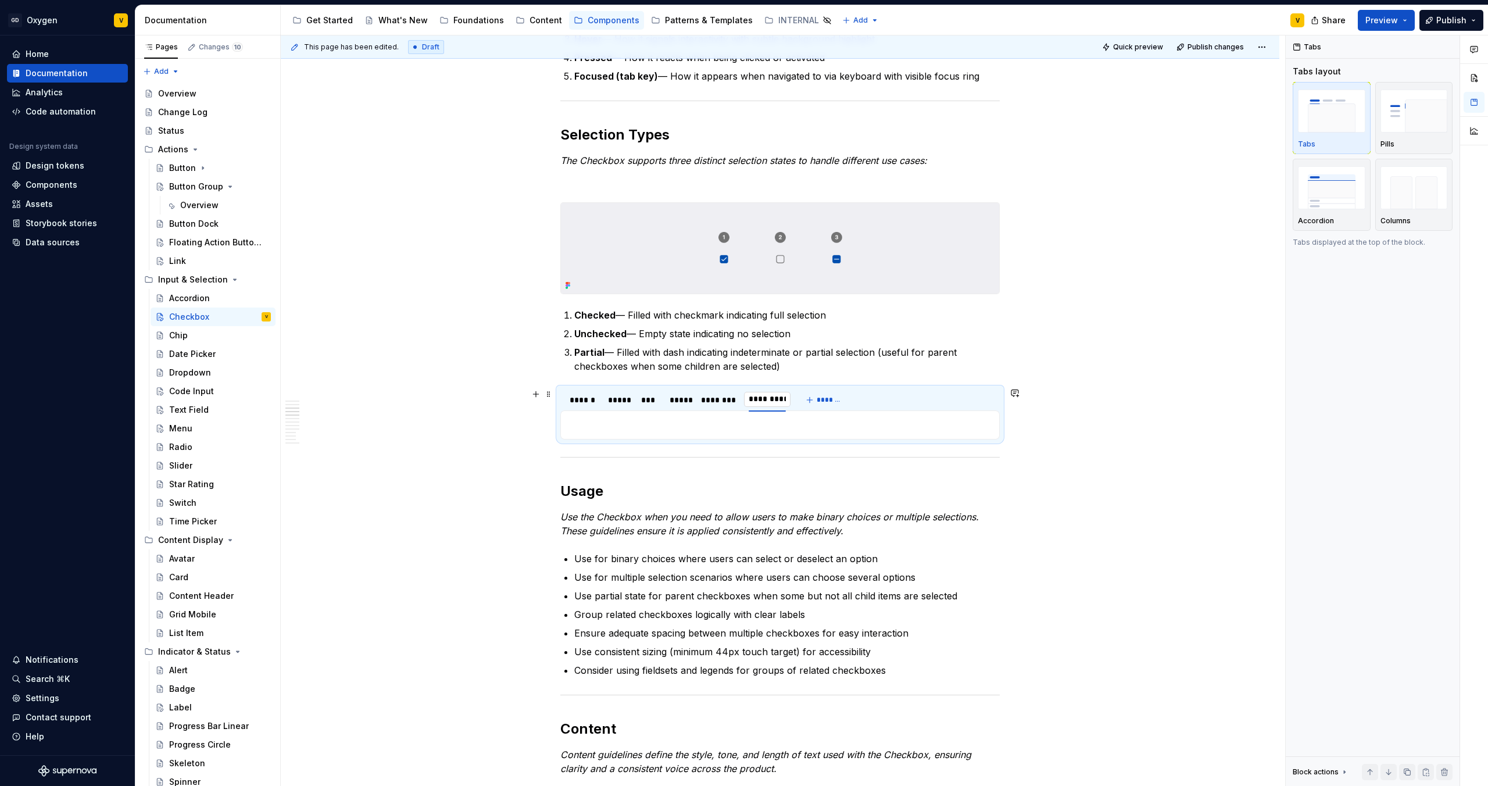
type input "**********"
click at [840, 397] on span "*******" at bounding box center [834, 399] width 26 height 9
type textarea "*"
type input "*********"
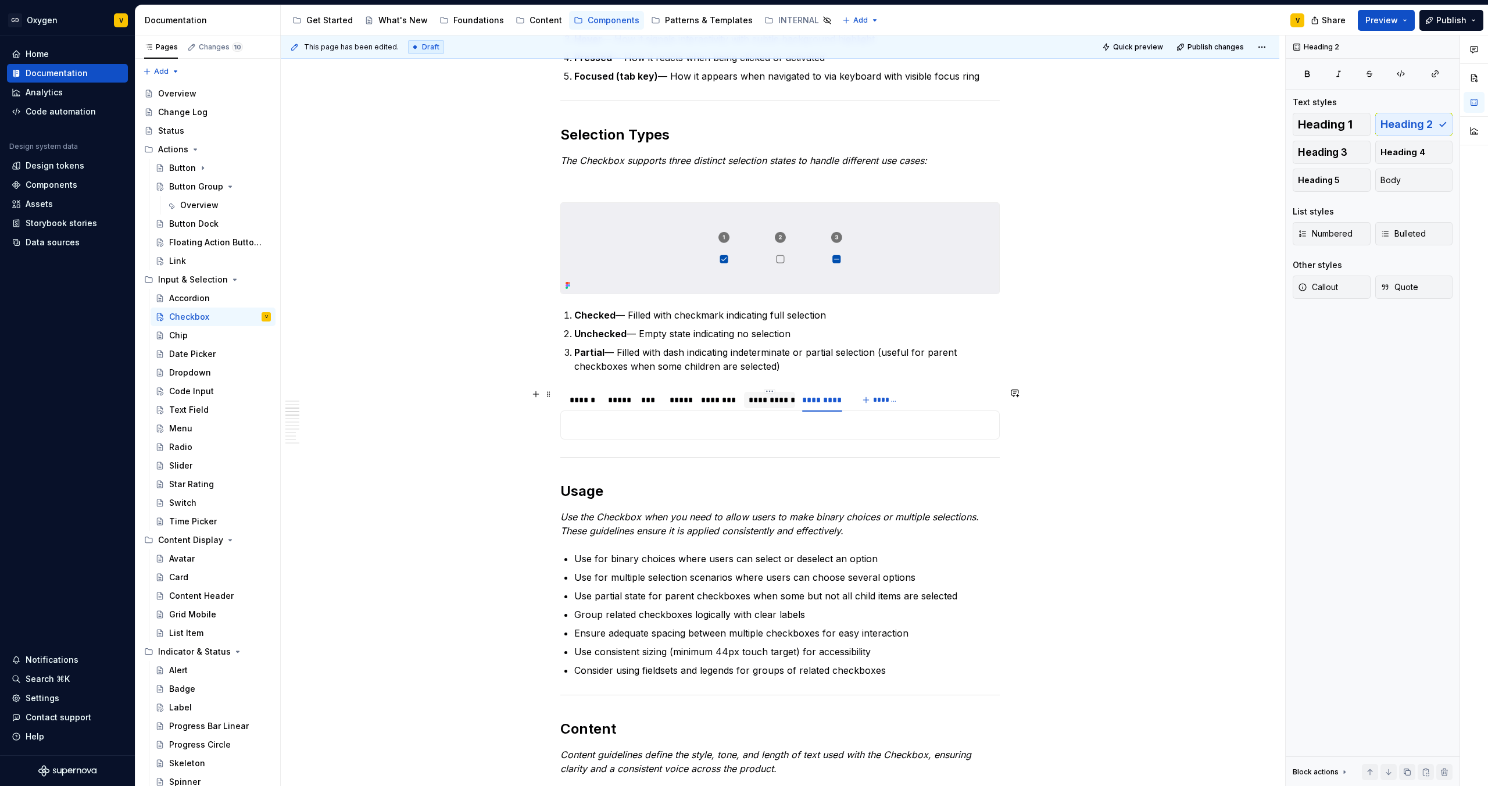
click at [758, 399] on div "**********" at bounding box center [770, 400] width 42 height 12
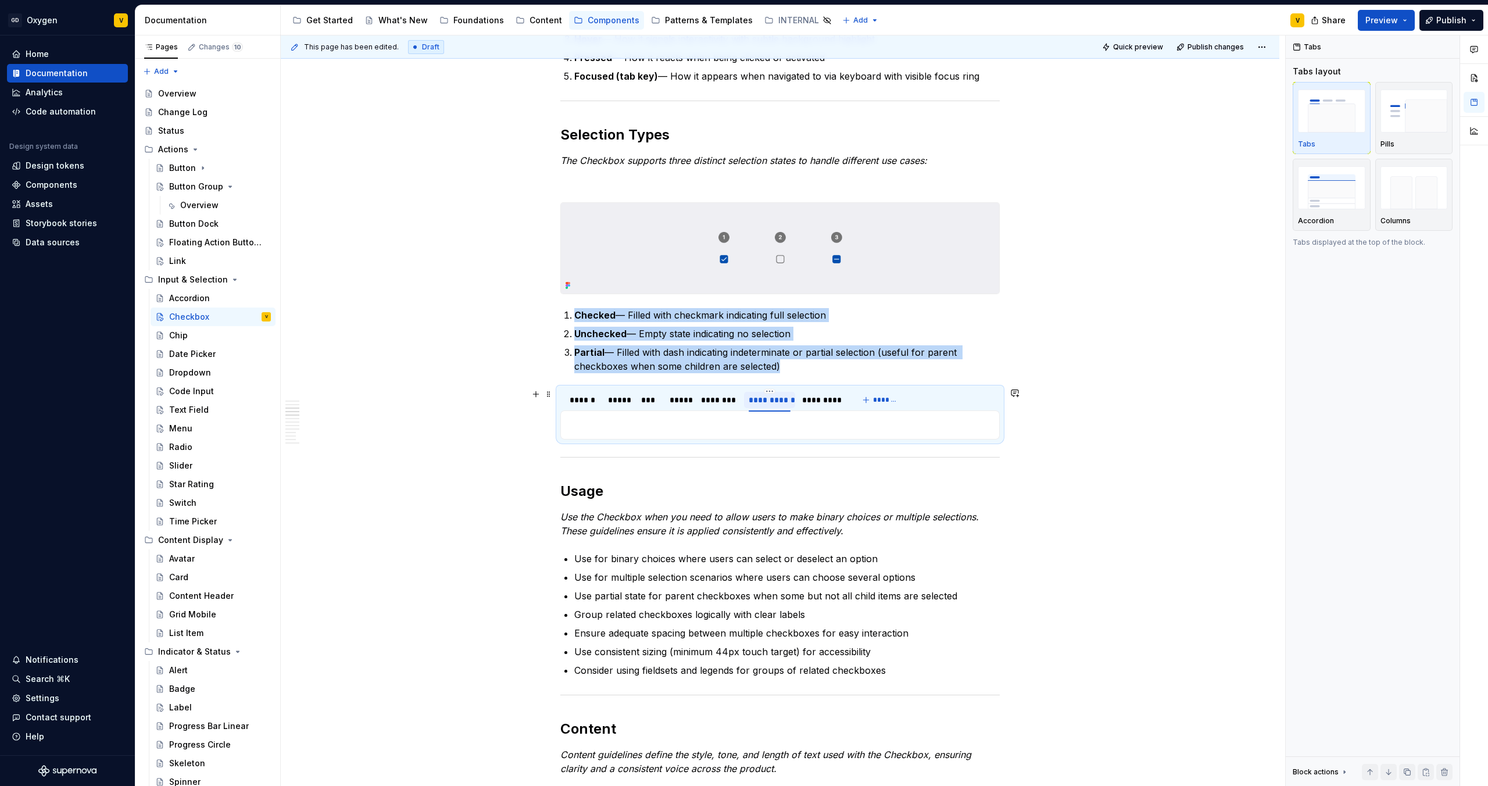
click at [758, 399] on div "**********" at bounding box center [770, 400] width 42 height 12
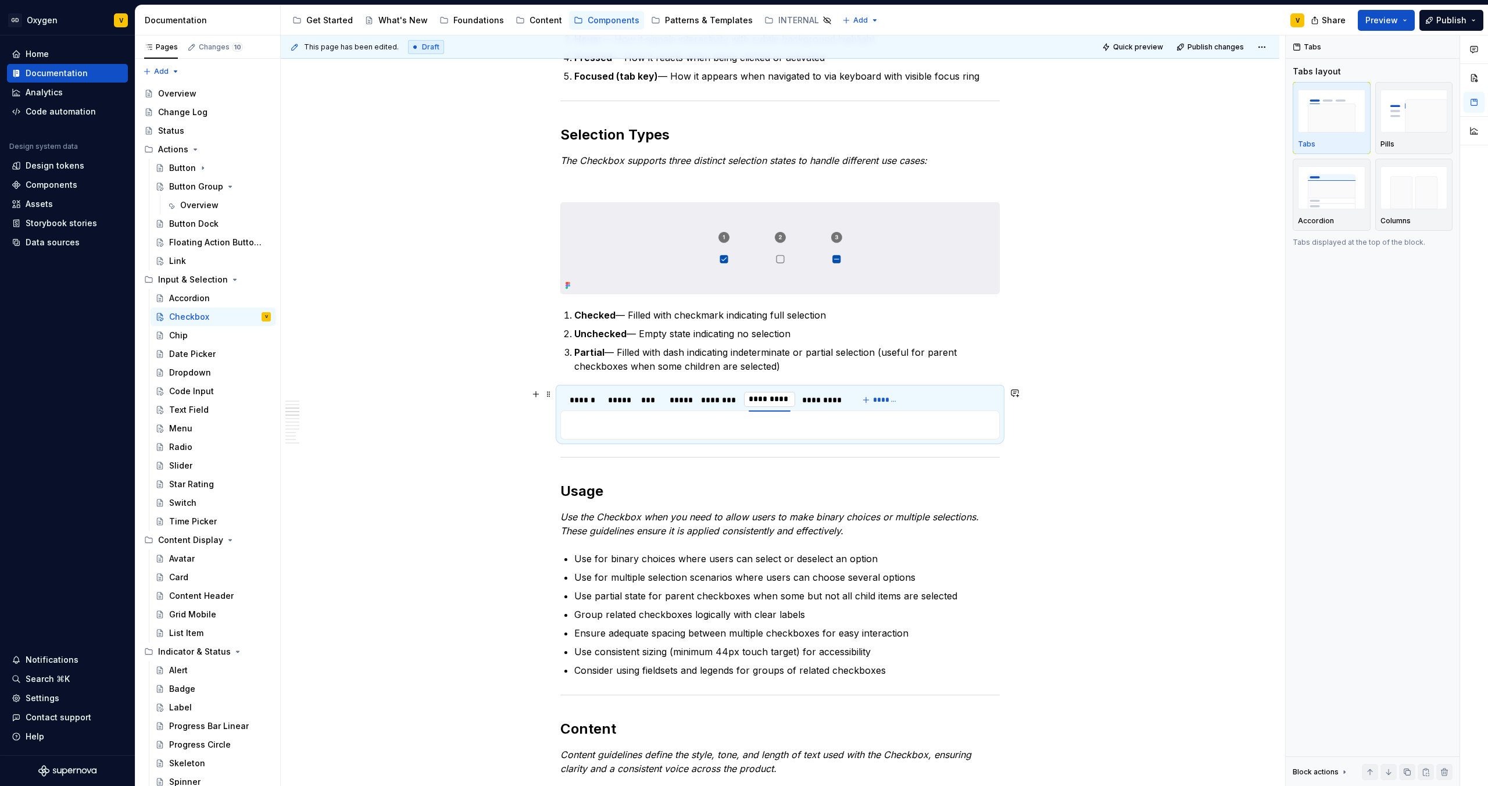
click at [753, 399] on input "**********" at bounding box center [769, 399] width 51 height 21
type input "**********"
click at [813, 401] on div "*********" at bounding box center [823, 400] width 40 height 12
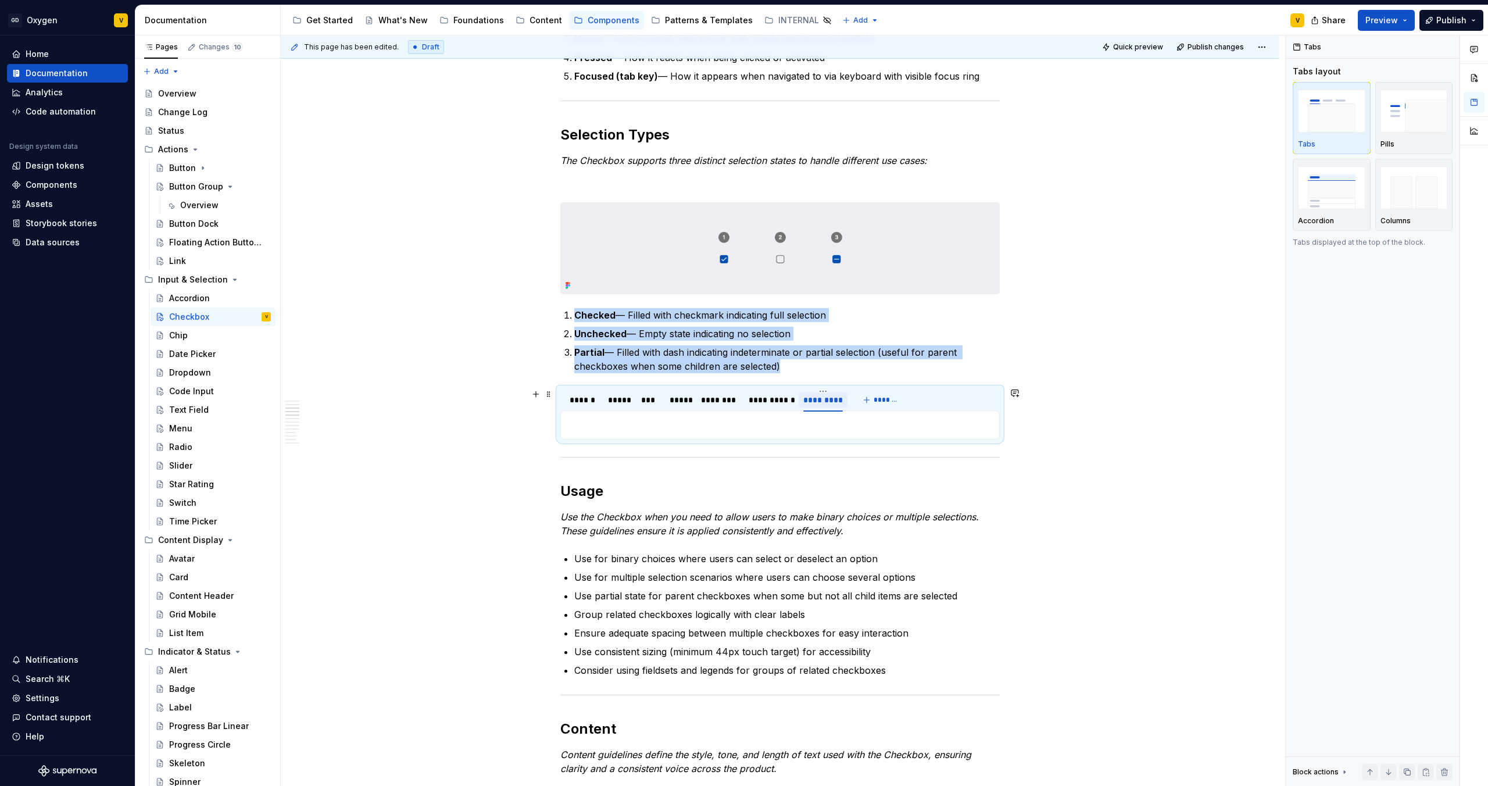
click at [813, 401] on div "*********" at bounding box center [823, 400] width 40 height 12
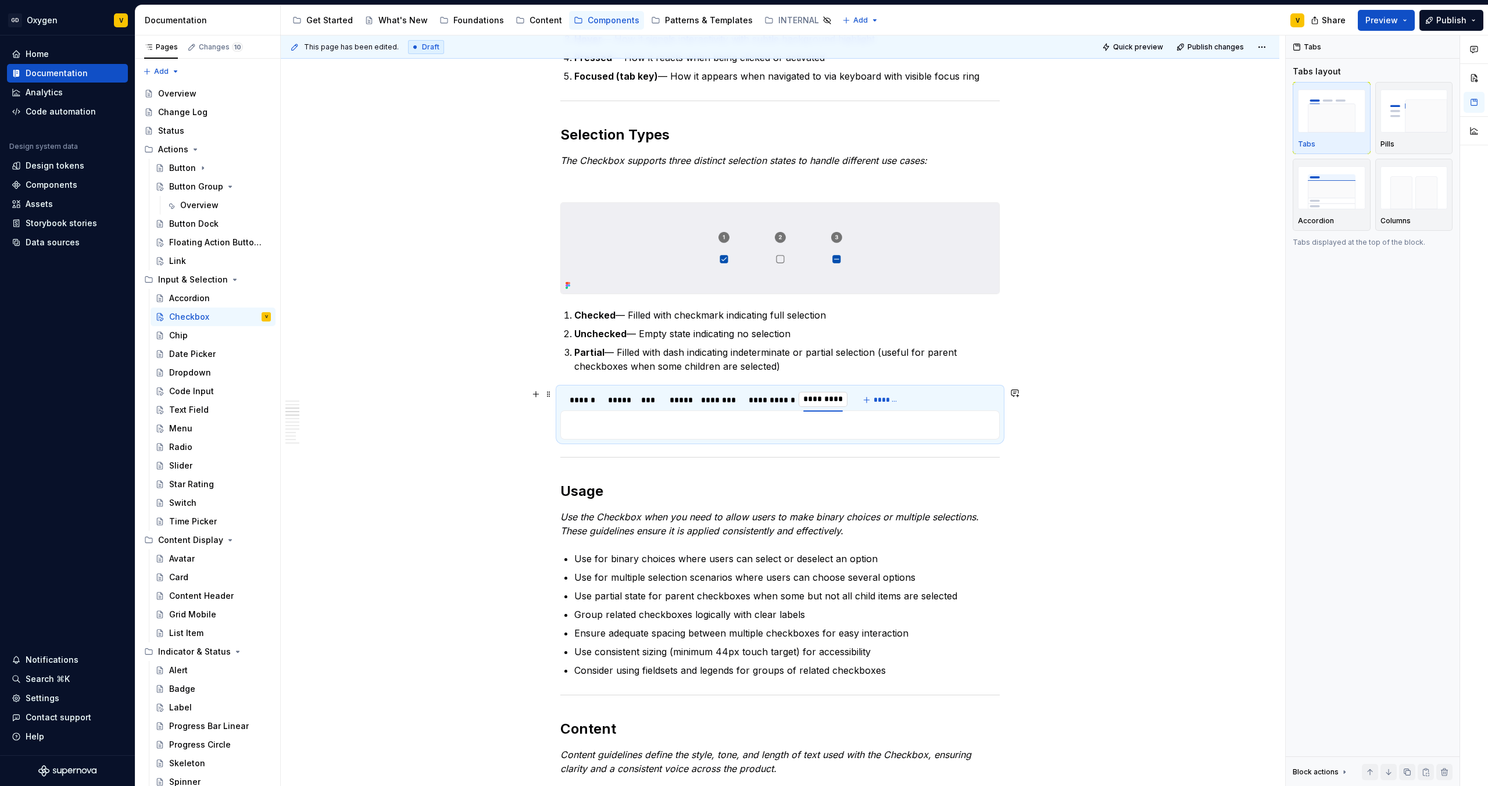
click at [816, 402] on input "*********" at bounding box center [823, 399] width 49 height 21
type input "**********"
click at [991, 477] on div "Anatomy The Checkbox is made up of several parts that work together to create i…" at bounding box center [779, 770] width 439 height 2599
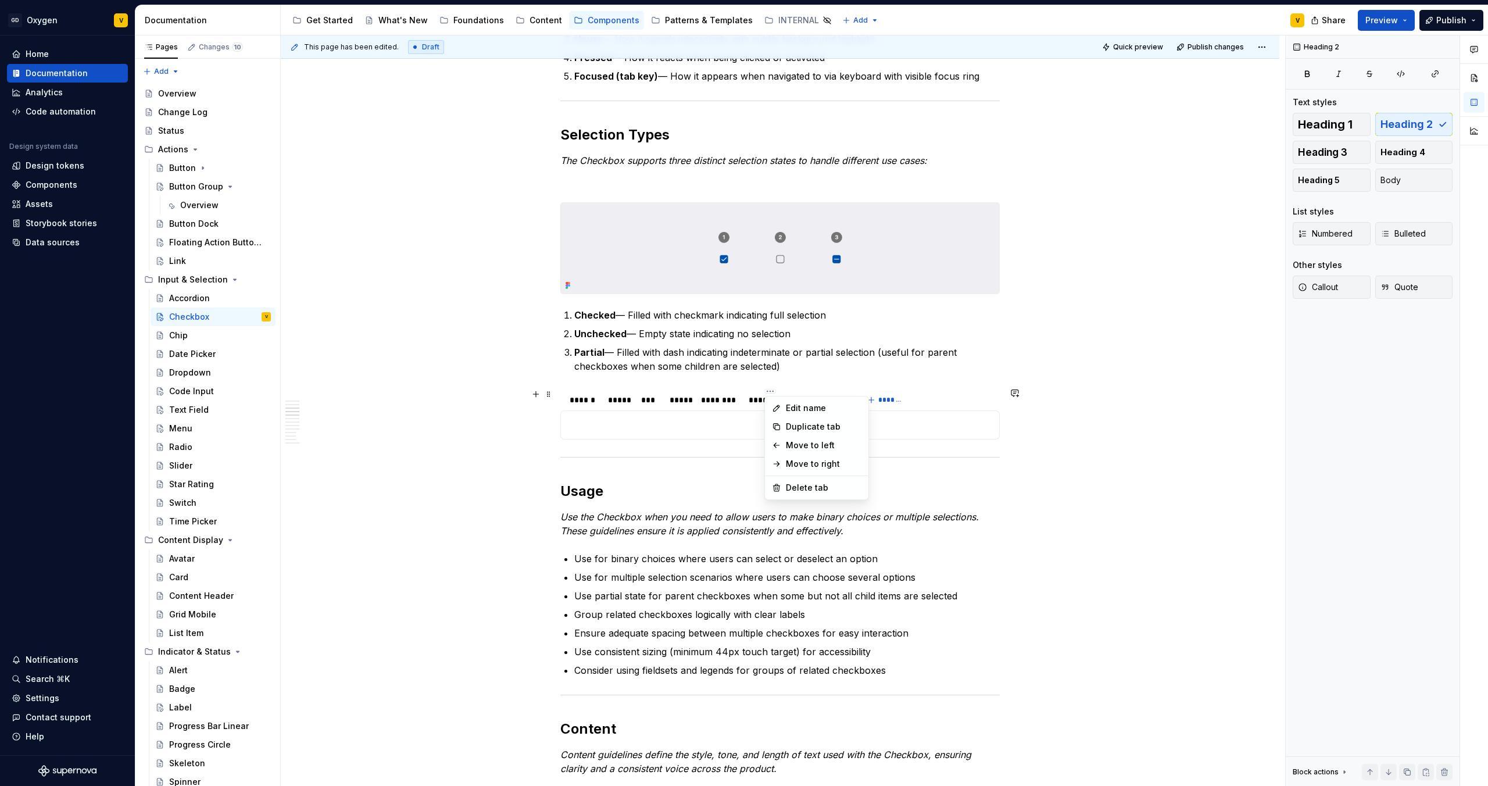
click at [631, 396] on html "GD Oxygen V Home Documentation Analytics Code automation Design system data Des…" at bounding box center [744, 393] width 1488 height 786
click at [810, 371] on html "GD Oxygen V Home Documentation Analytics Code automation Design system data Des…" at bounding box center [744, 393] width 1488 height 786
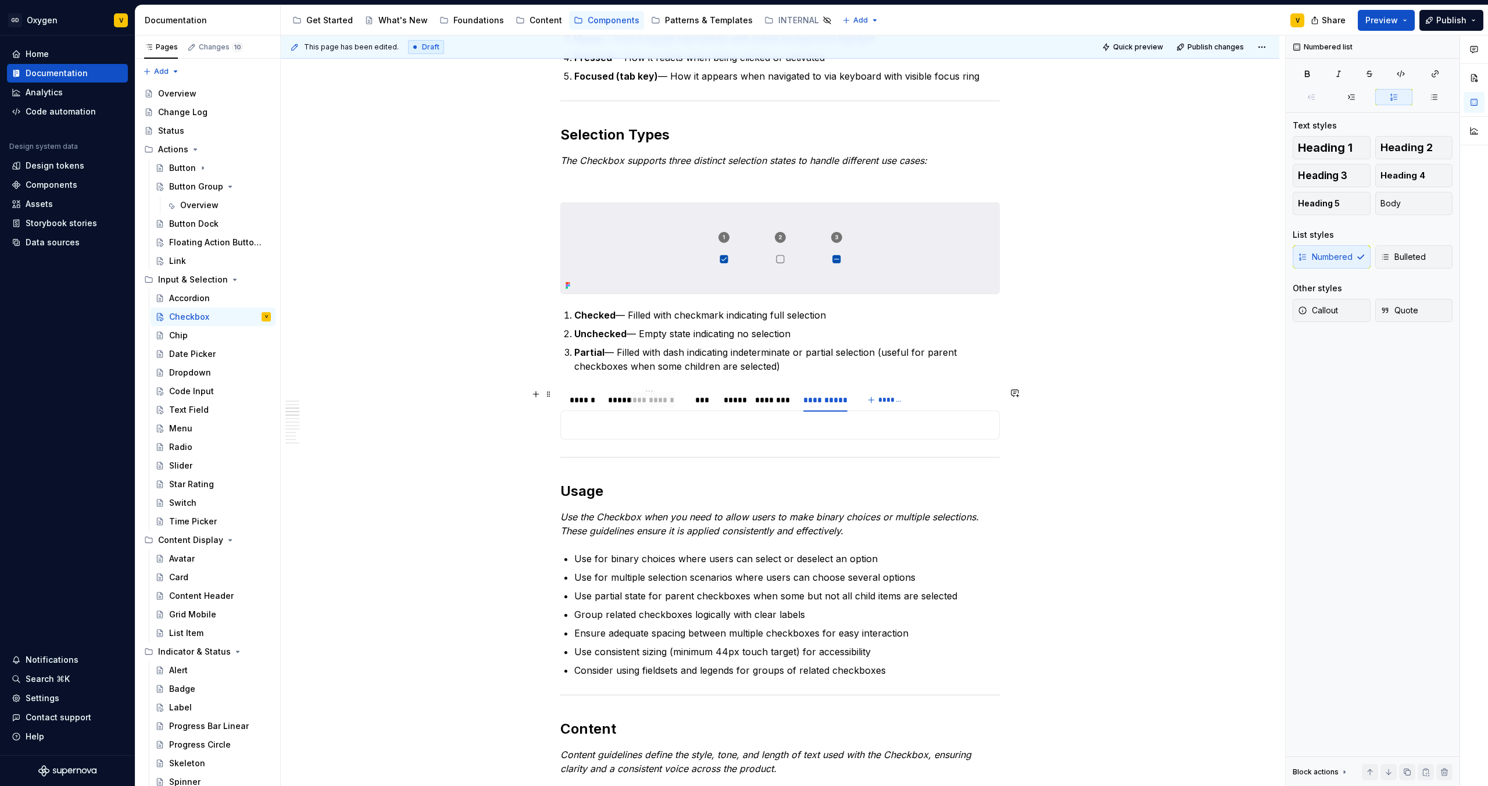
drag, startPoint x: 772, startPoint y: 398, endPoint x: 674, endPoint y: 408, distance: 98.7
click at [652, 404] on div "**********" at bounding box center [649, 400] width 42 height 12
drag, startPoint x: 813, startPoint y: 401, endPoint x: 700, endPoint y: 400, distance: 113.3
click at [700, 400] on div "**********" at bounding box center [712, 400] width 44 height 12
click at [571, 407] on div "******" at bounding box center [583, 400] width 36 height 16
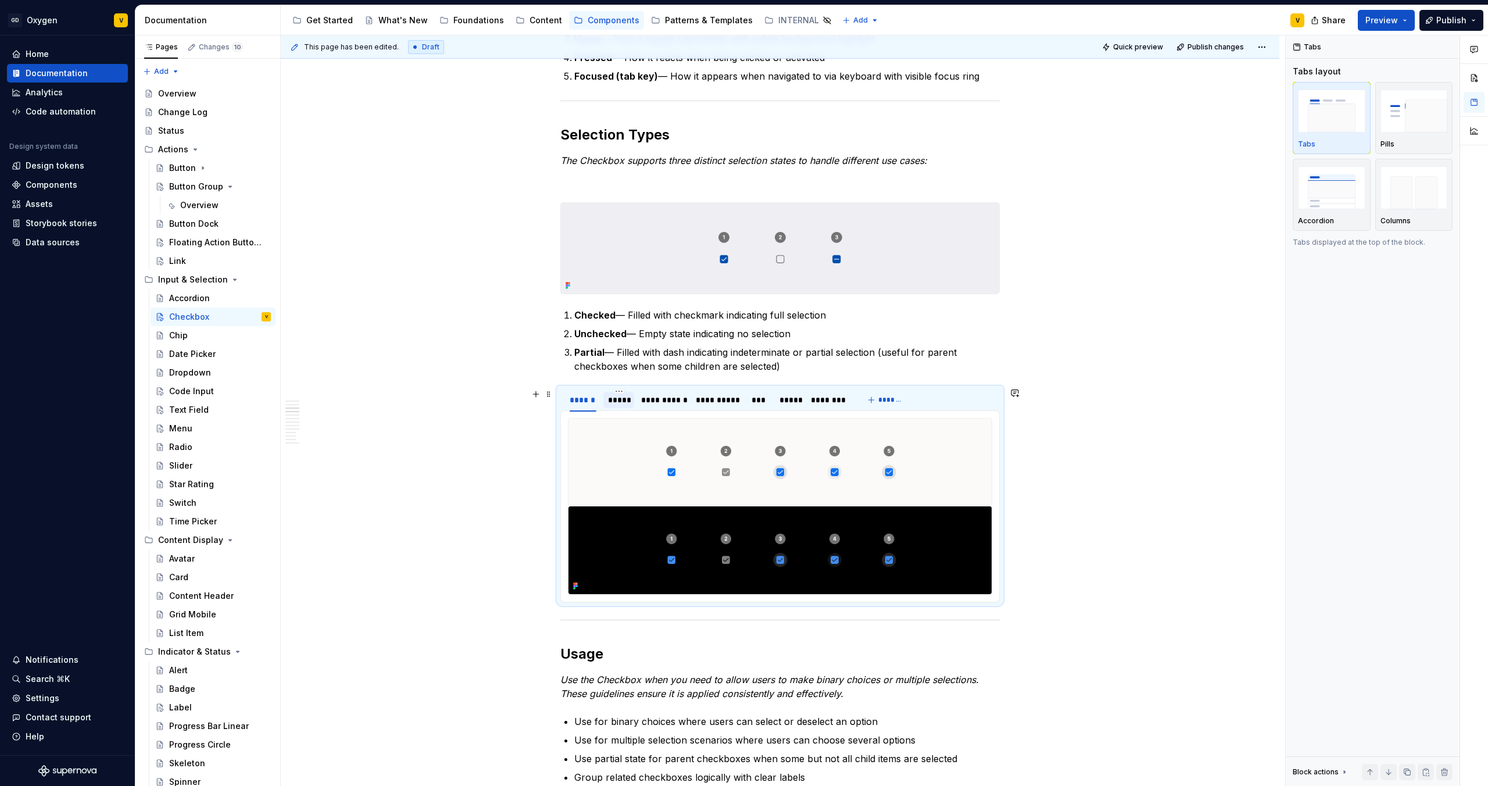
click at [612, 402] on div "*****" at bounding box center [619, 400] width 22 height 12
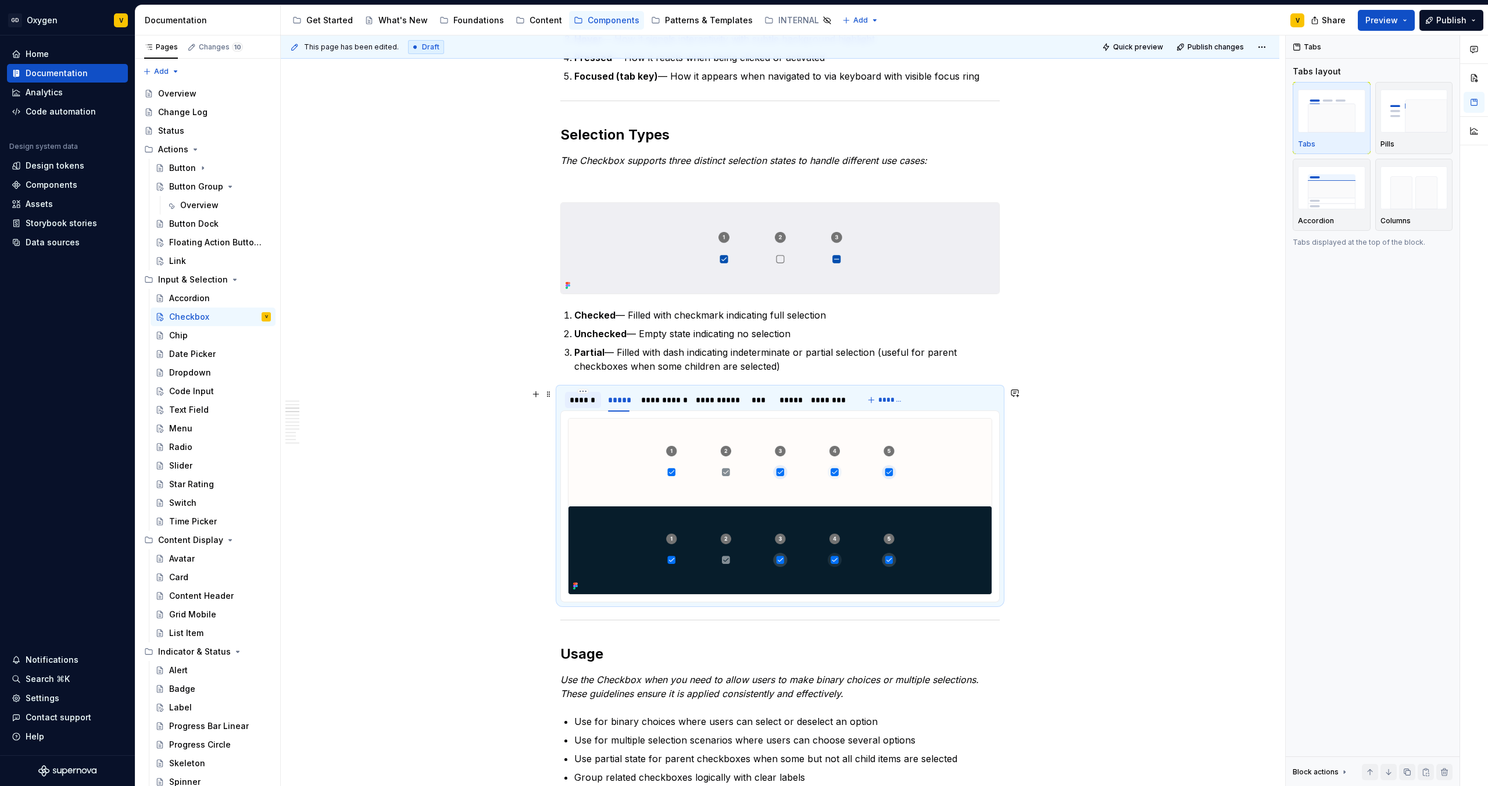
click at [586, 402] on div "******" at bounding box center [583, 400] width 27 height 12
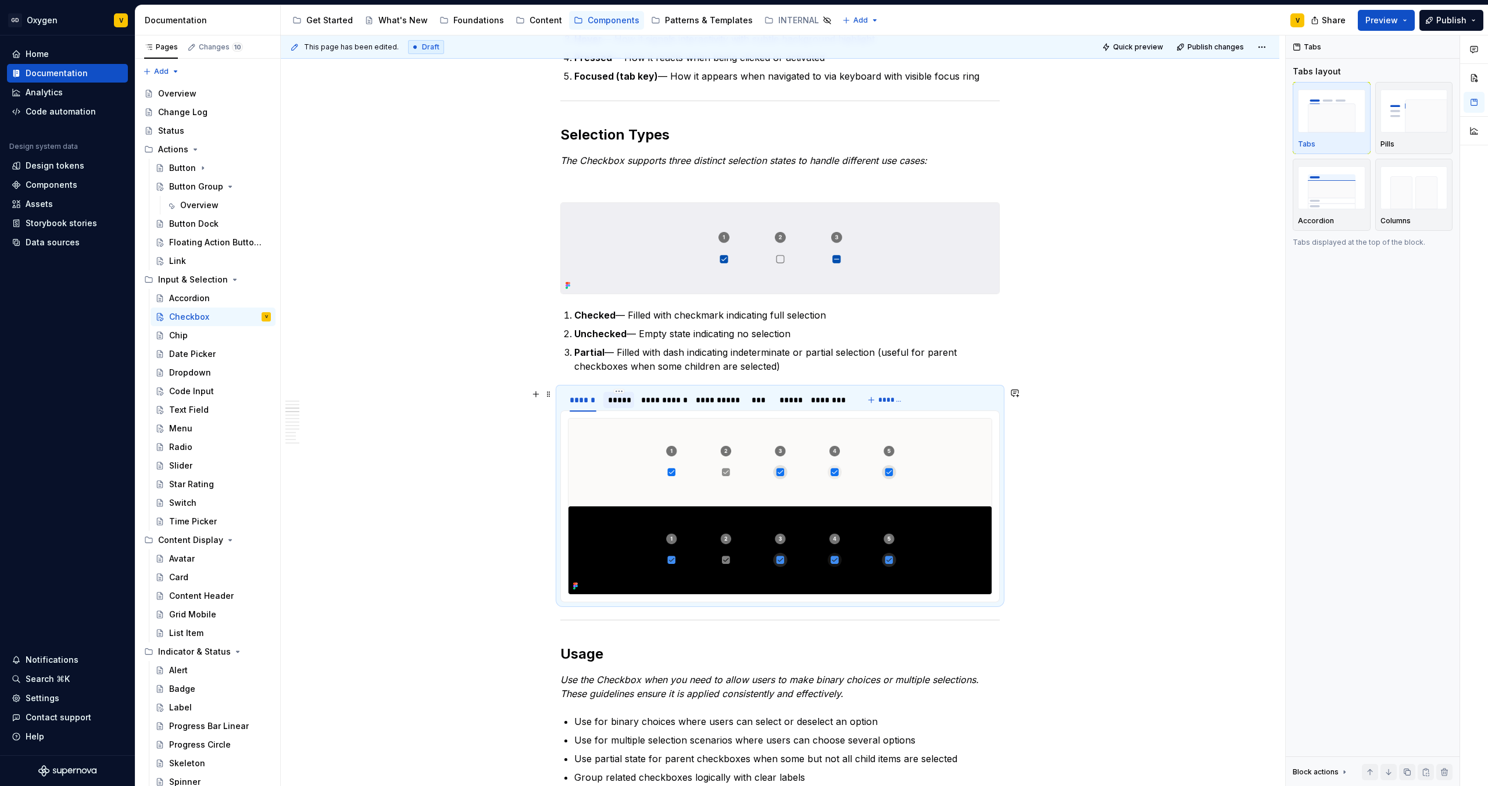
click at [610, 405] on div "*****" at bounding box center [619, 400] width 22 height 12
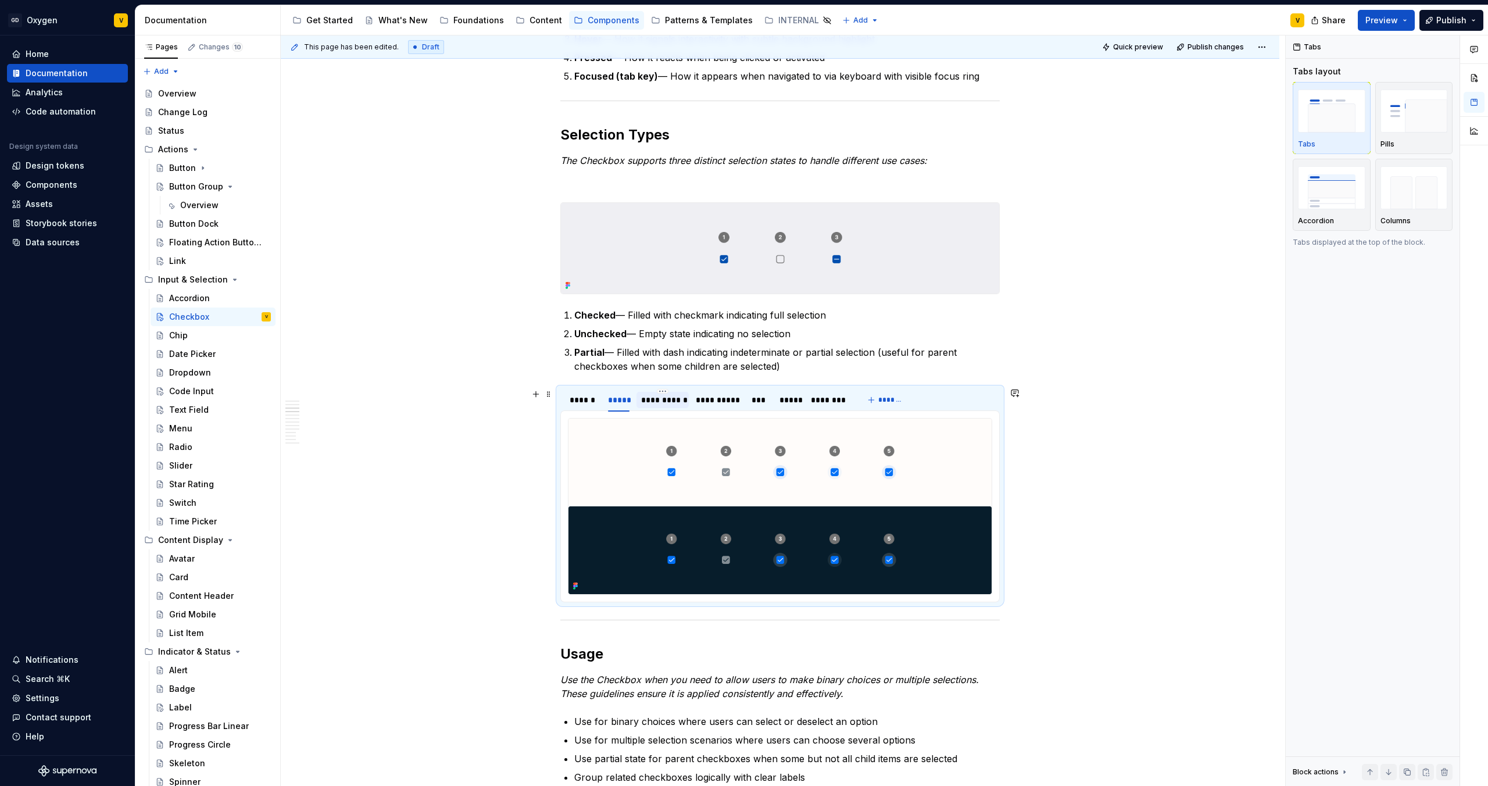
click at [657, 407] on div "**********" at bounding box center [662, 400] width 52 height 16
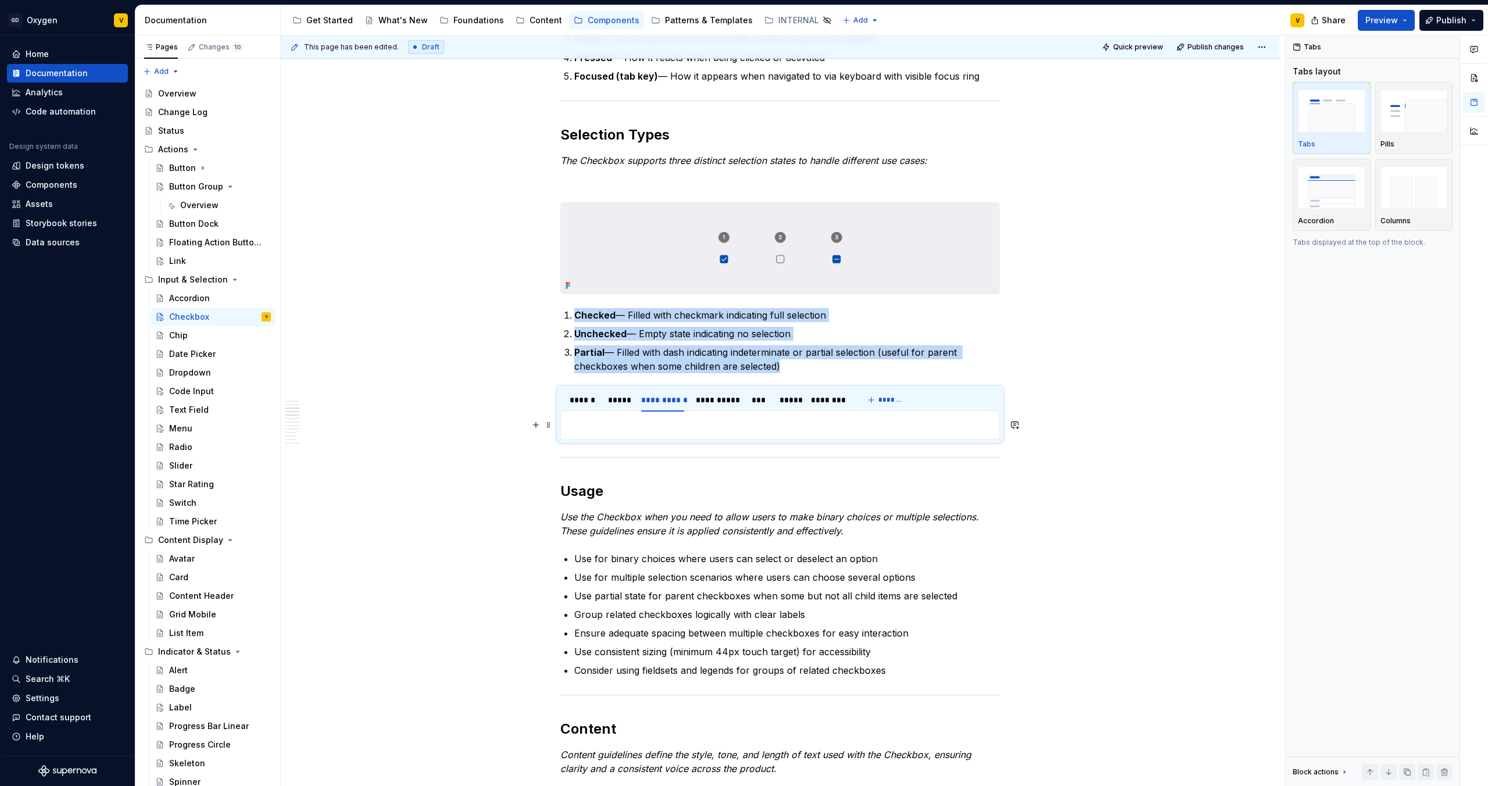
click at [745, 429] on p at bounding box center [780, 425] width 424 height 14
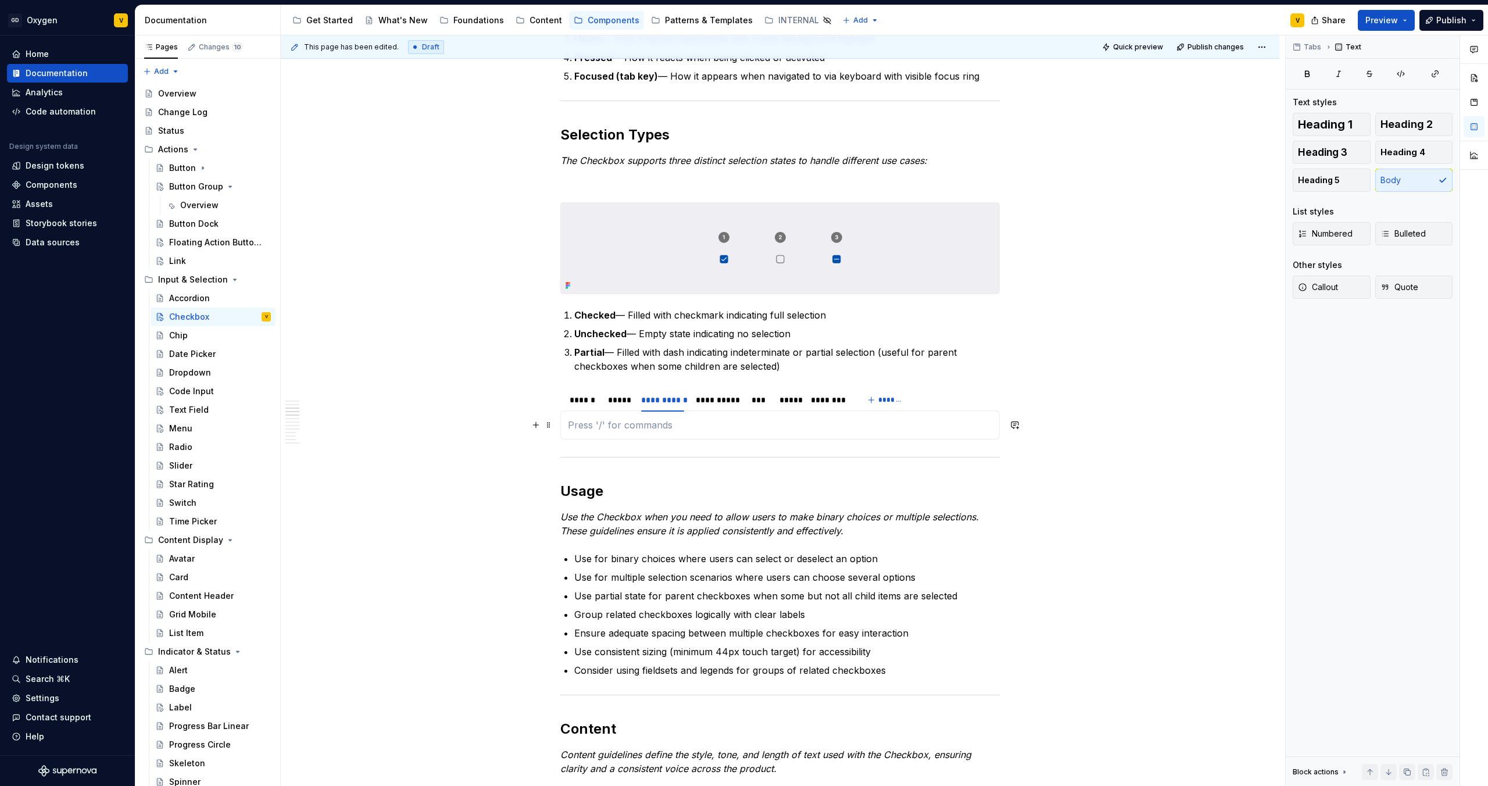
click at [727, 427] on p at bounding box center [780, 425] width 424 height 14
click at [539, 426] on button "button" at bounding box center [536, 425] width 16 height 16
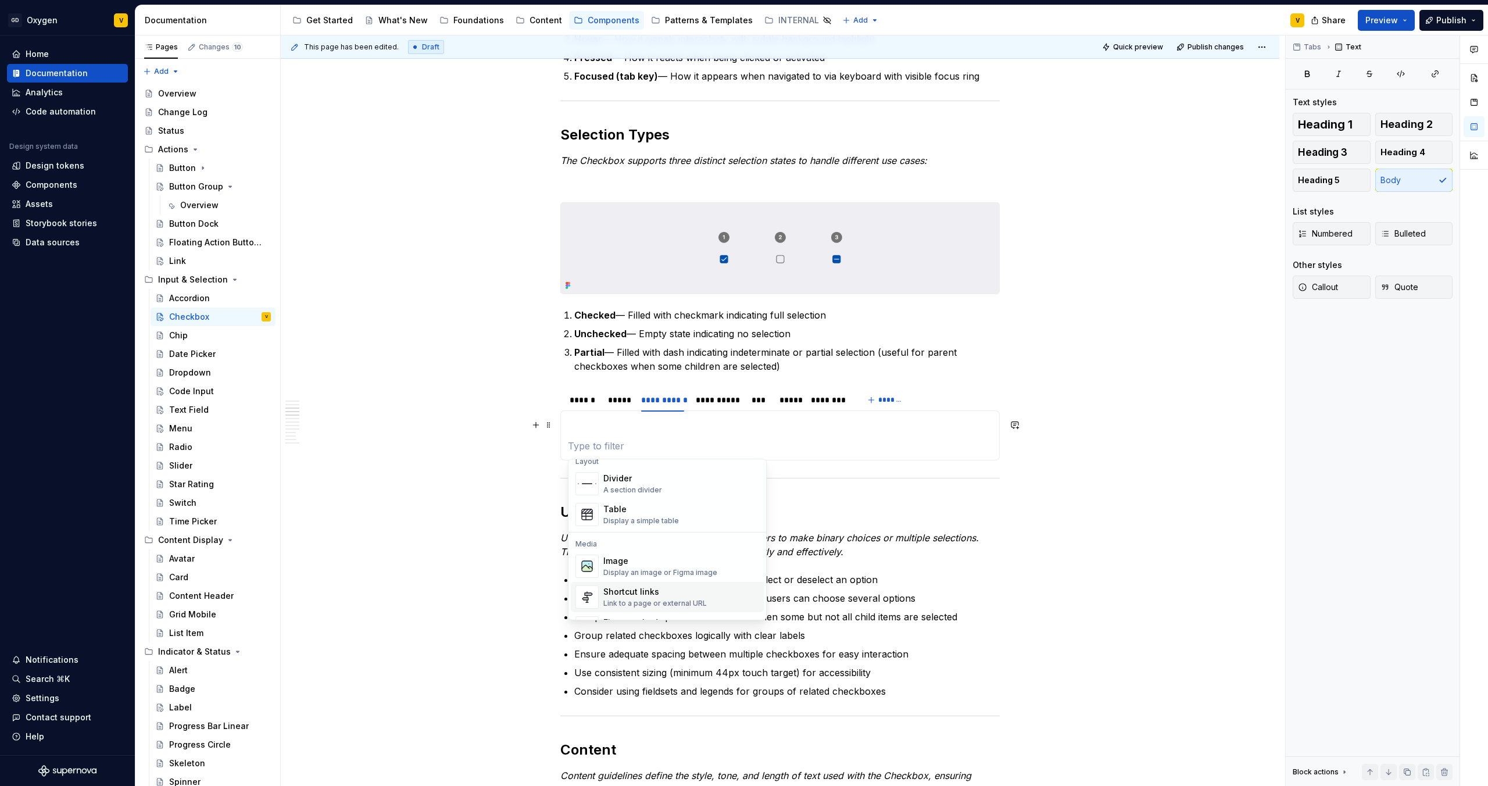
scroll to position [401, 0]
click at [649, 548] on div "Image" at bounding box center [660, 550] width 114 height 12
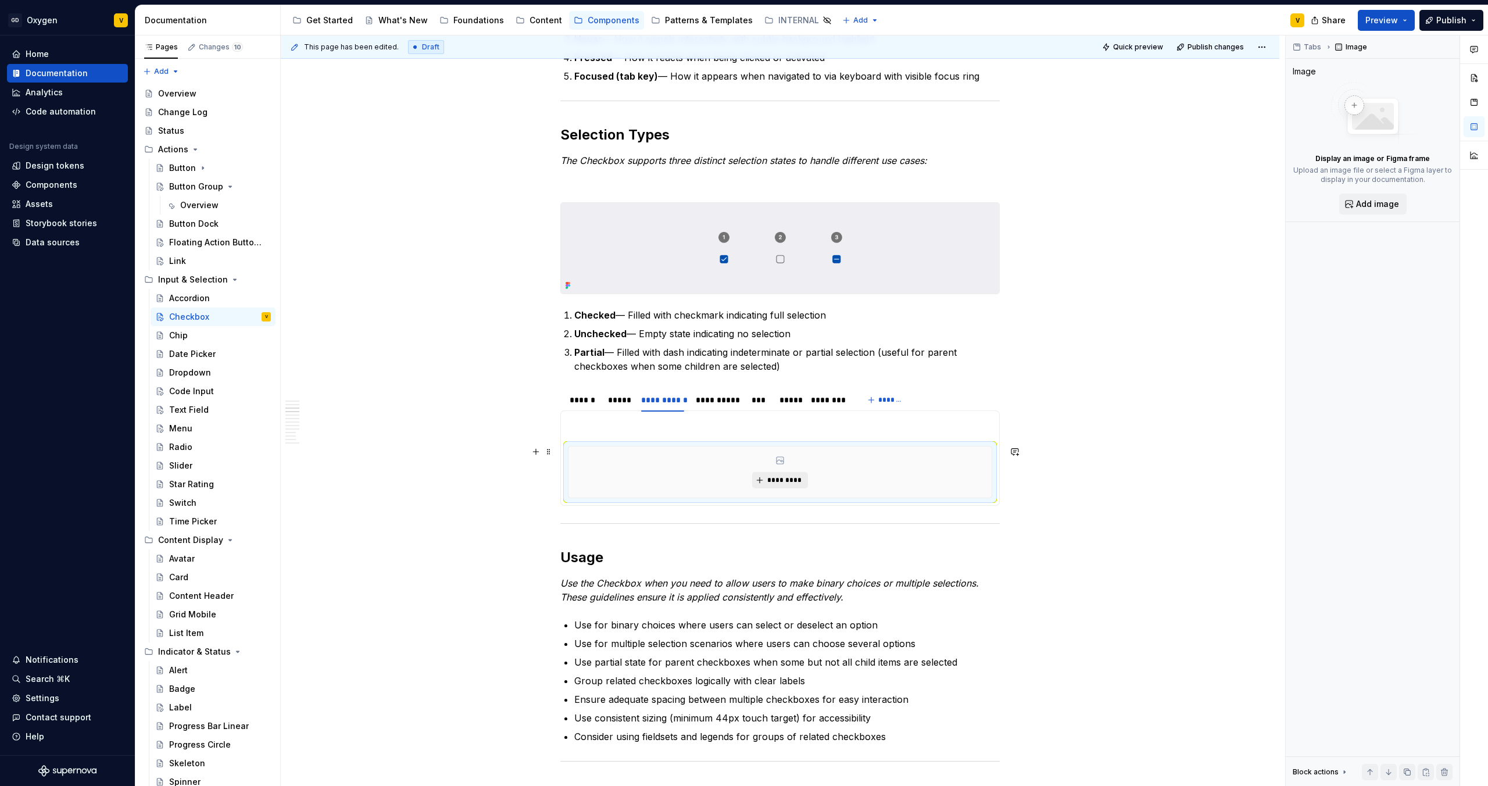
click at [771, 475] on span "*********" at bounding box center [784, 479] width 35 height 9
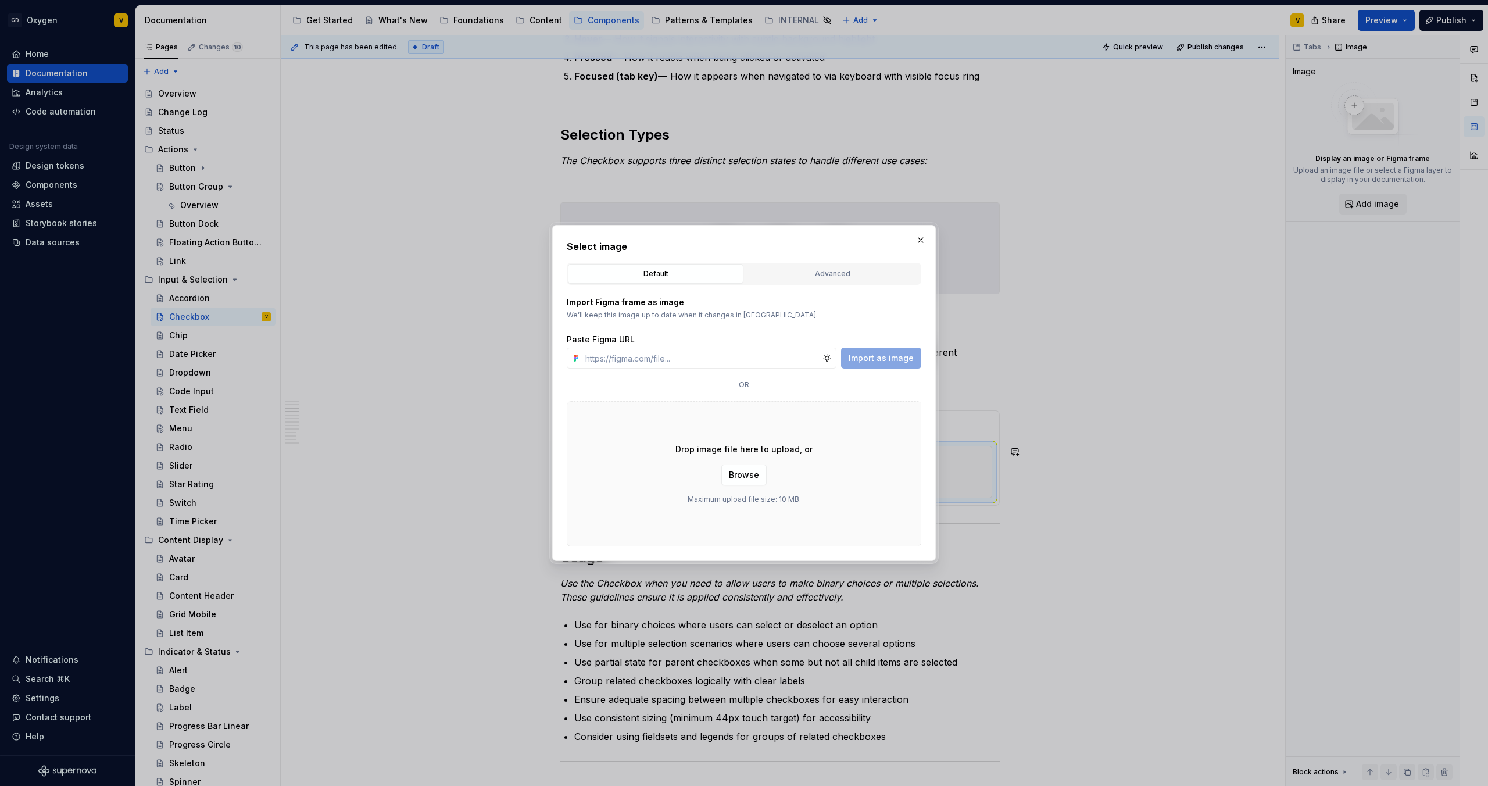
type textarea "*"
paste input "[URL][DOMAIN_NAME]"
type input "[URL][DOMAIN_NAME]"
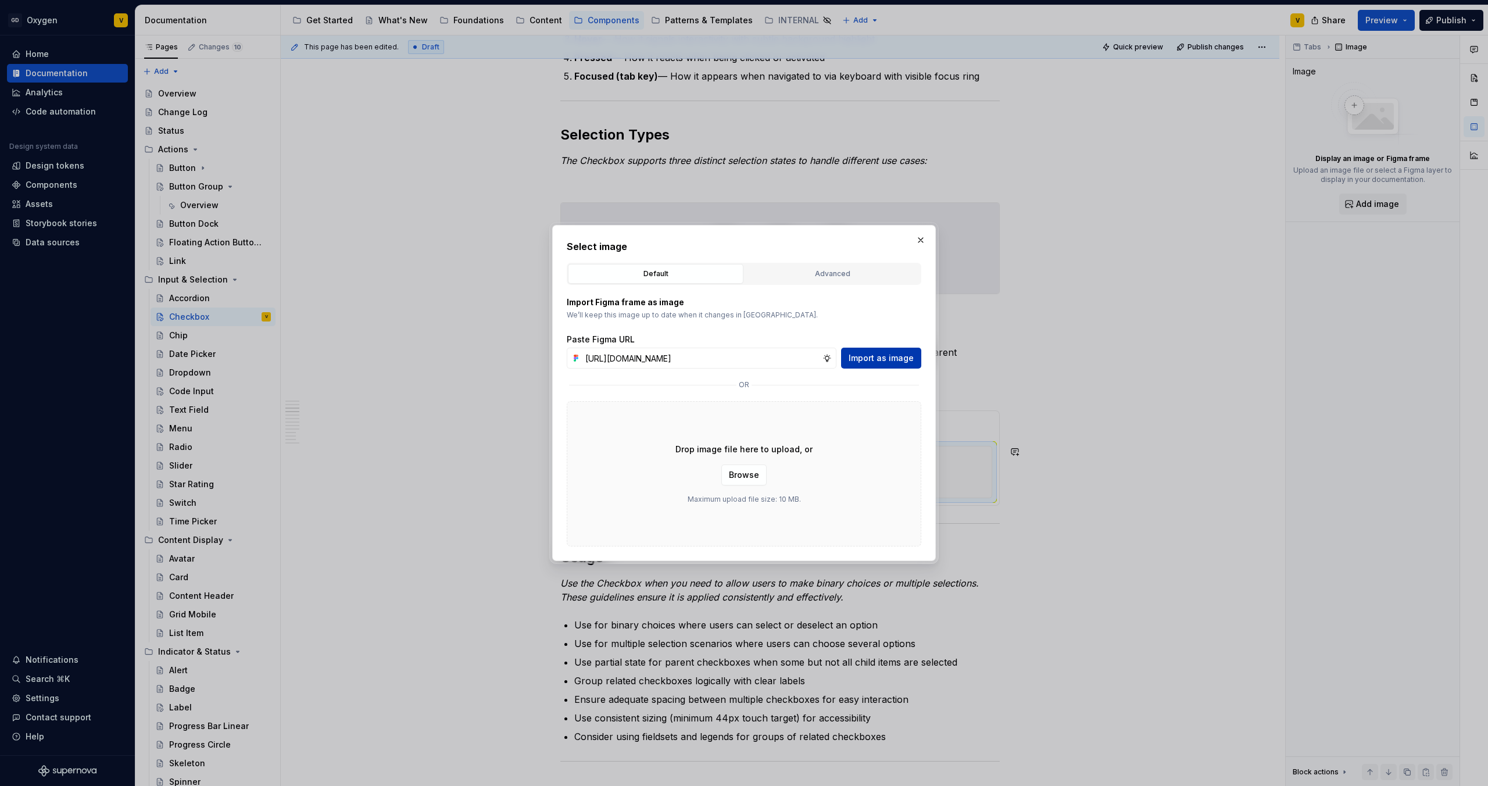
click at [872, 360] on span "Import as image" at bounding box center [881, 358] width 65 height 12
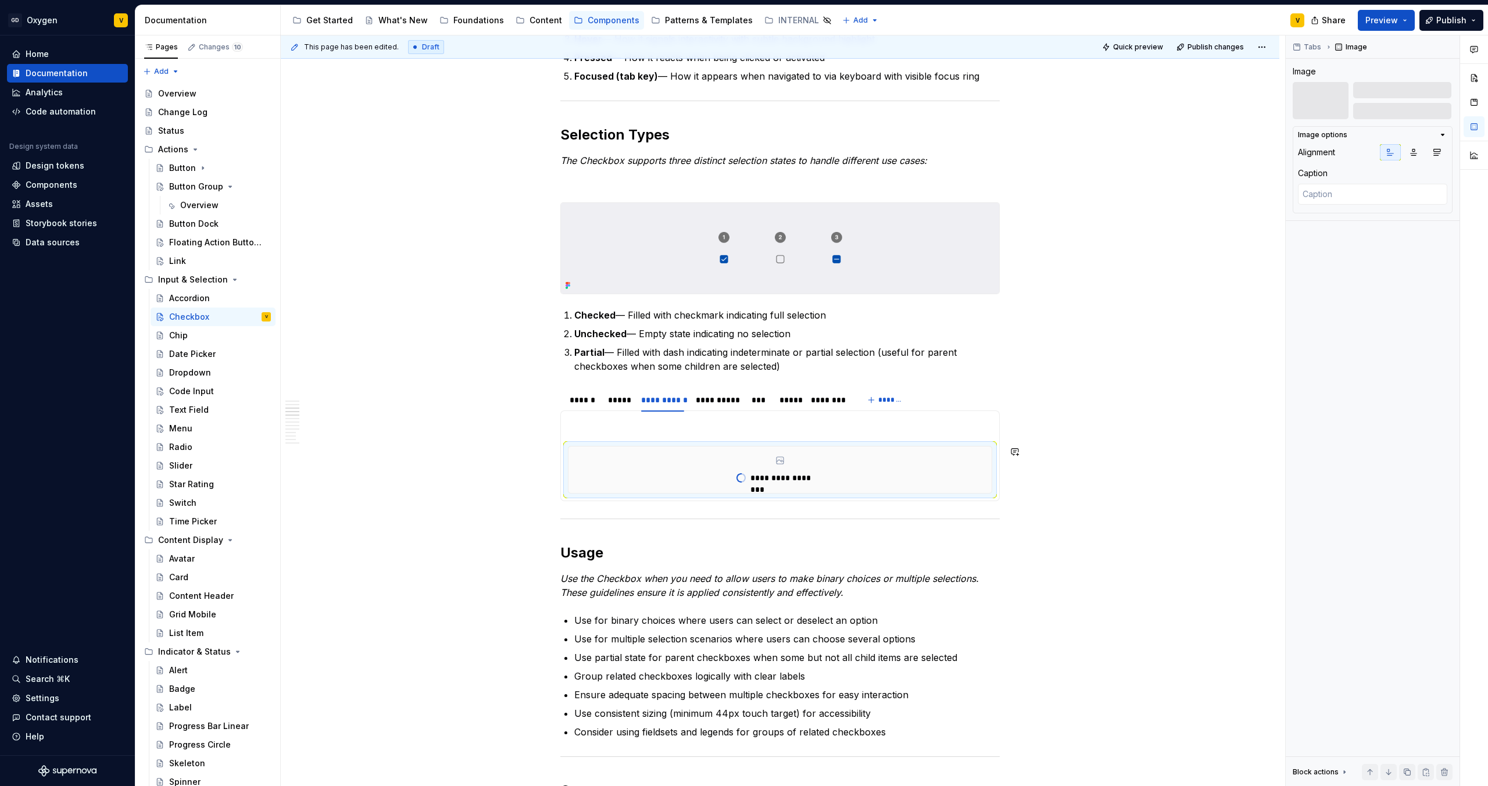
type textarea "*"
click at [708, 403] on div "**********" at bounding box center [718, 400] width 44 height 12
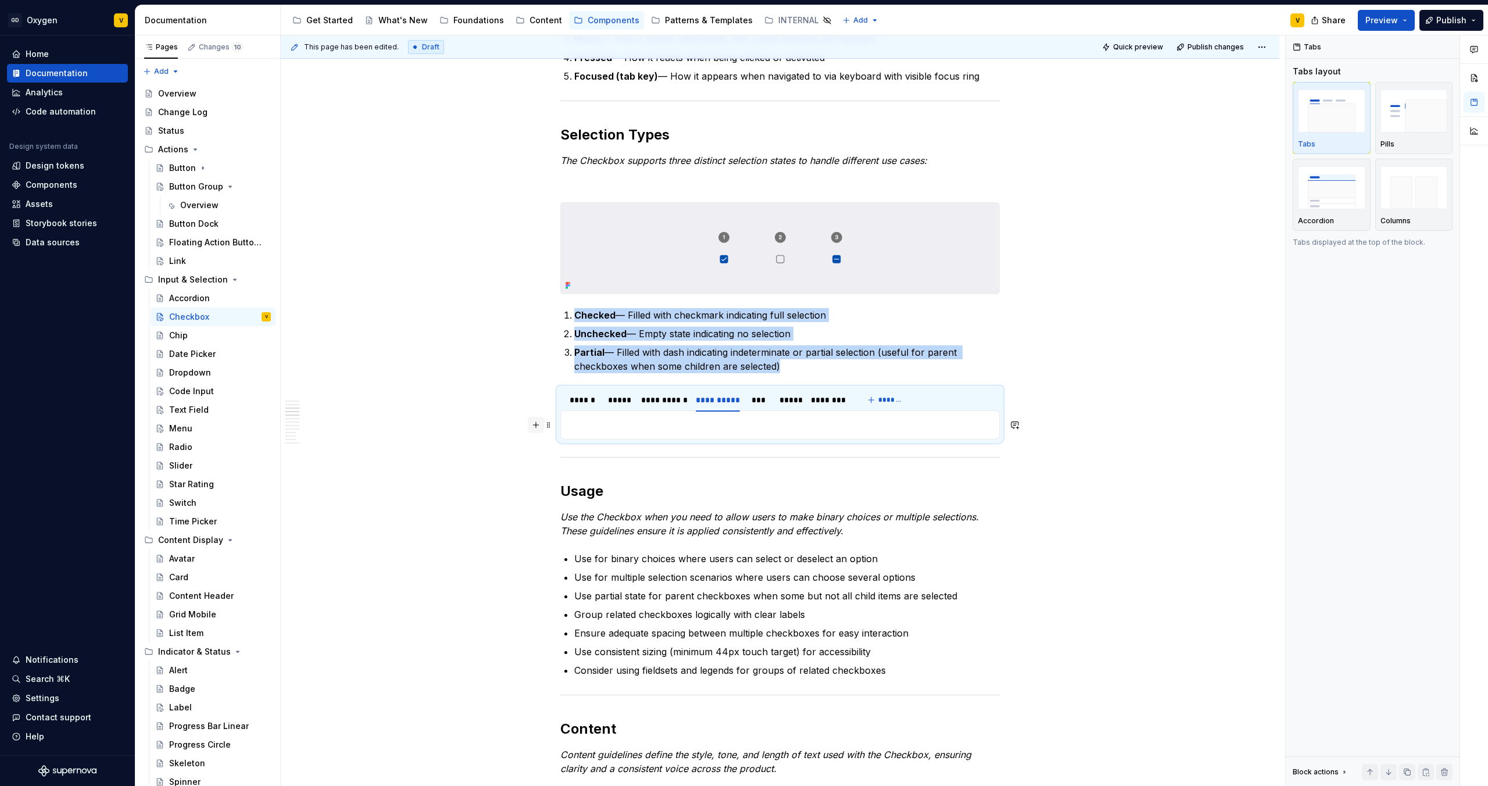
click at [532, 427] on button "button" at bounding box center [536, 425] width 16 height 16
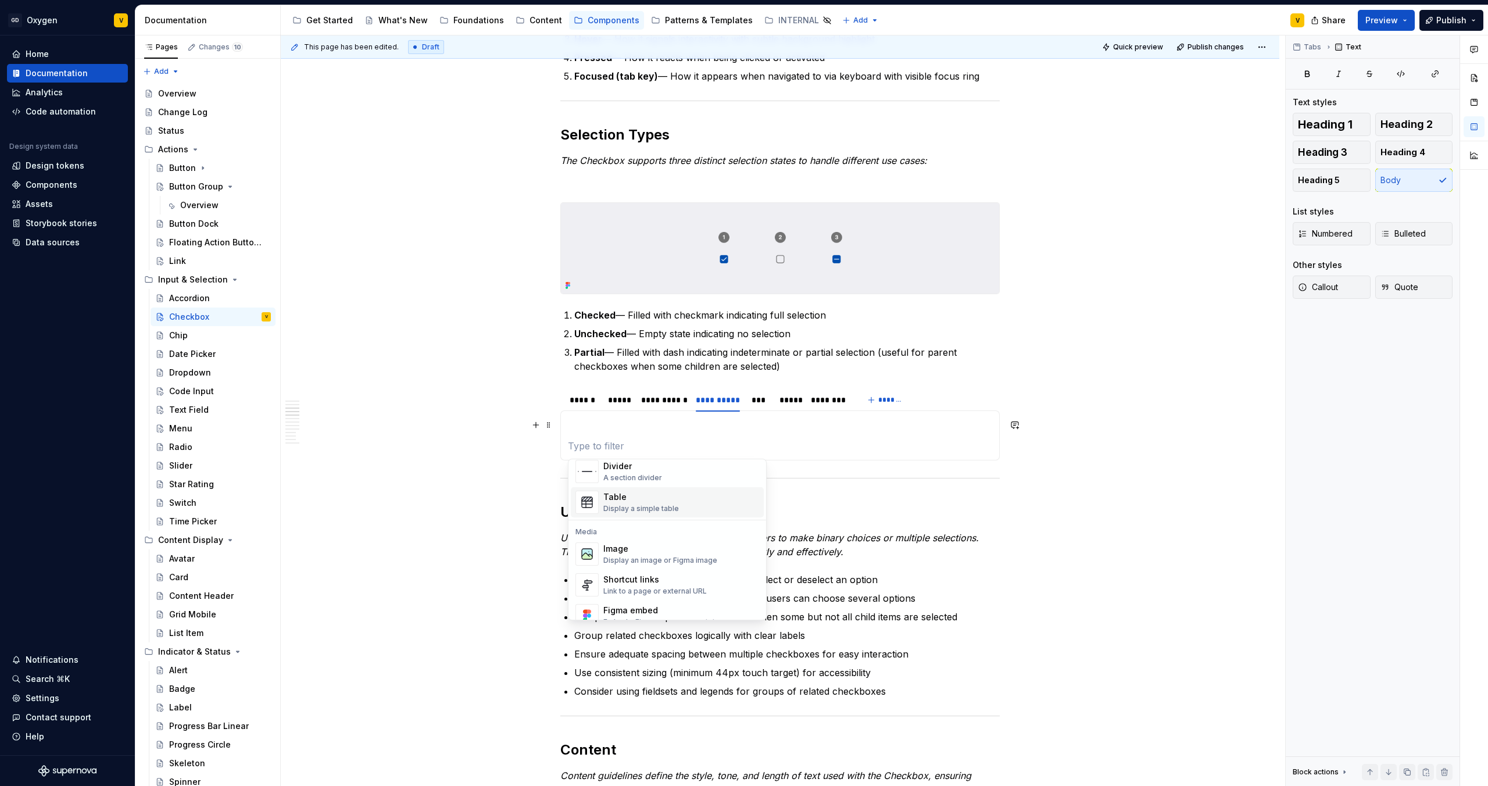
scroll to position [412, 0]
click at [631, 542] on div "Image" at bounding box center [660, 540] width 114 height 12
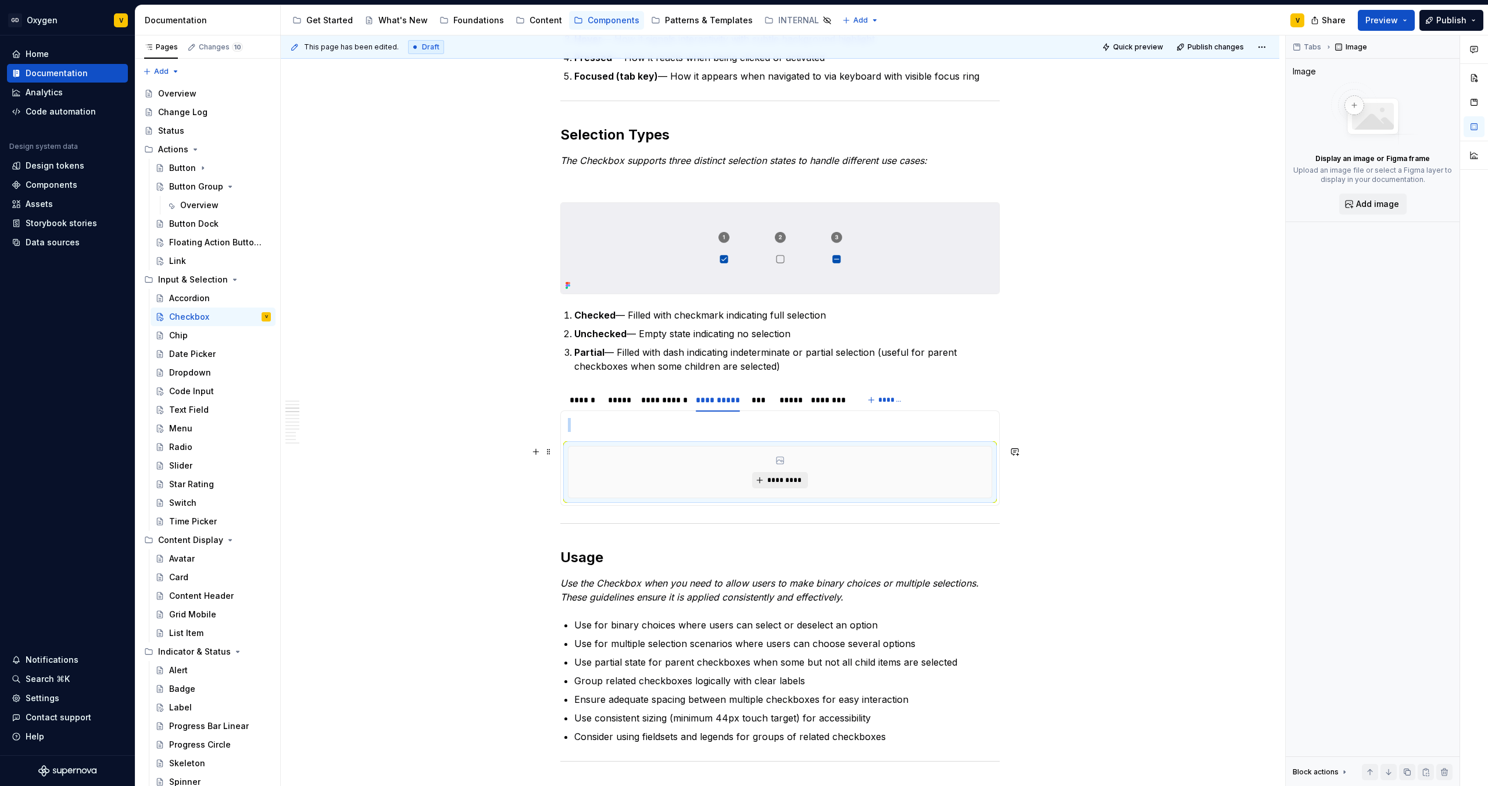
click at [772, 481] on span "*********" at bounding box center [784, 479] width 35 height 9
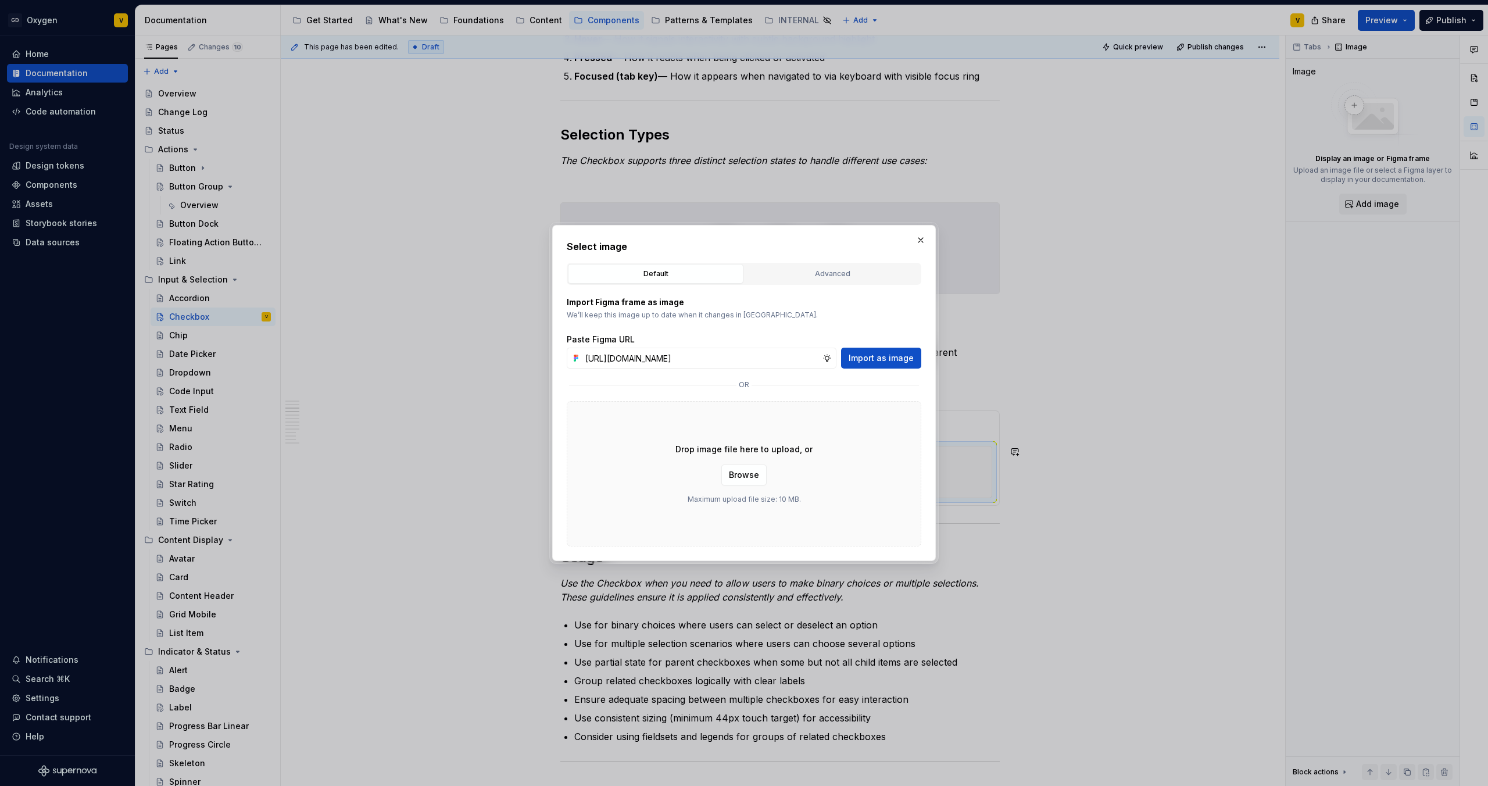
scroll to position [0, 415]
type input "[URL][DOMAIN_NAME]"
click at [870, 355] on span "Import as image" at bounding box center [881, 358] width 65 height 12
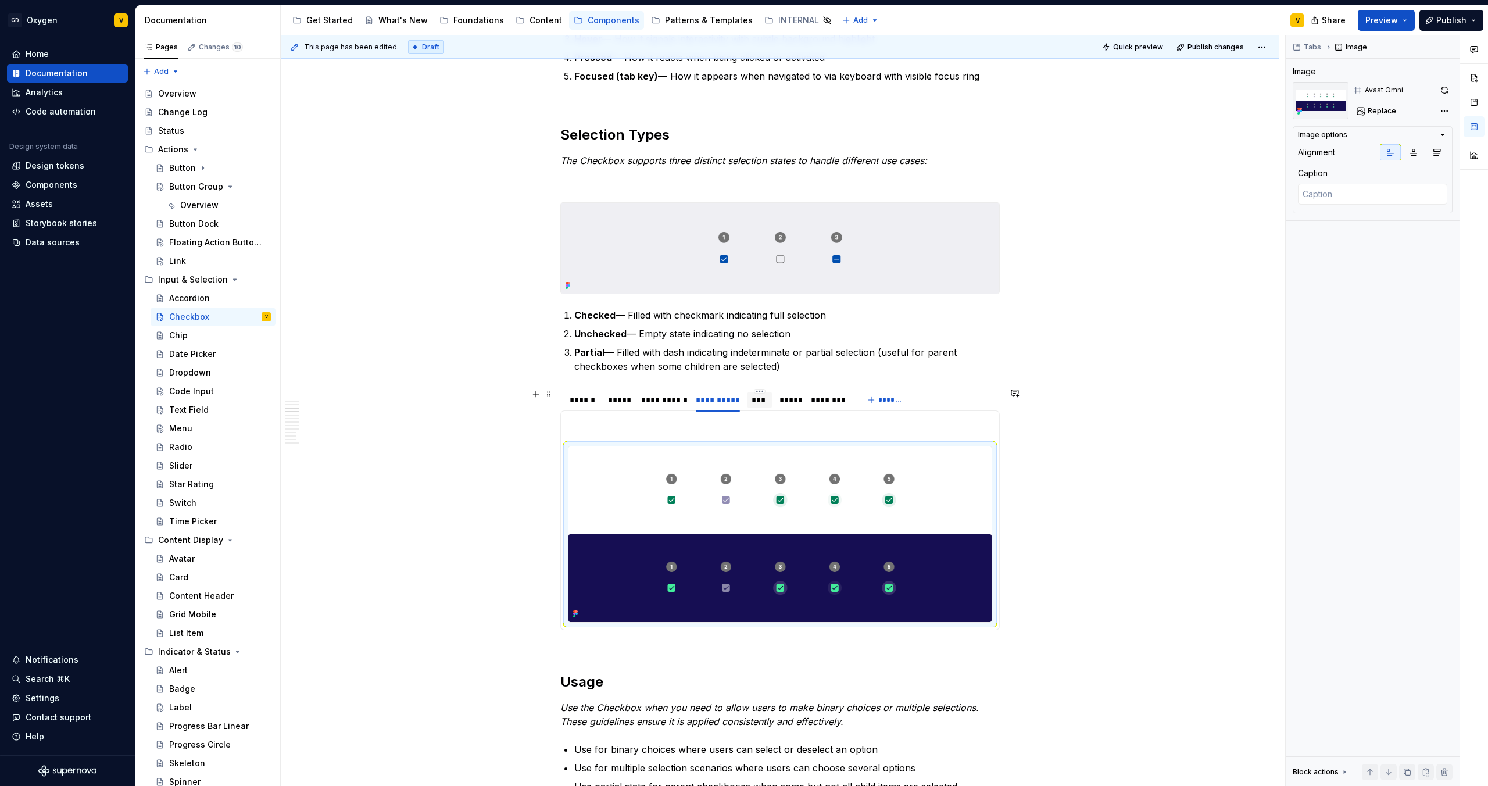
click at [763, 402] on div "***" at bounding box center [760, 400] width 17 height 12
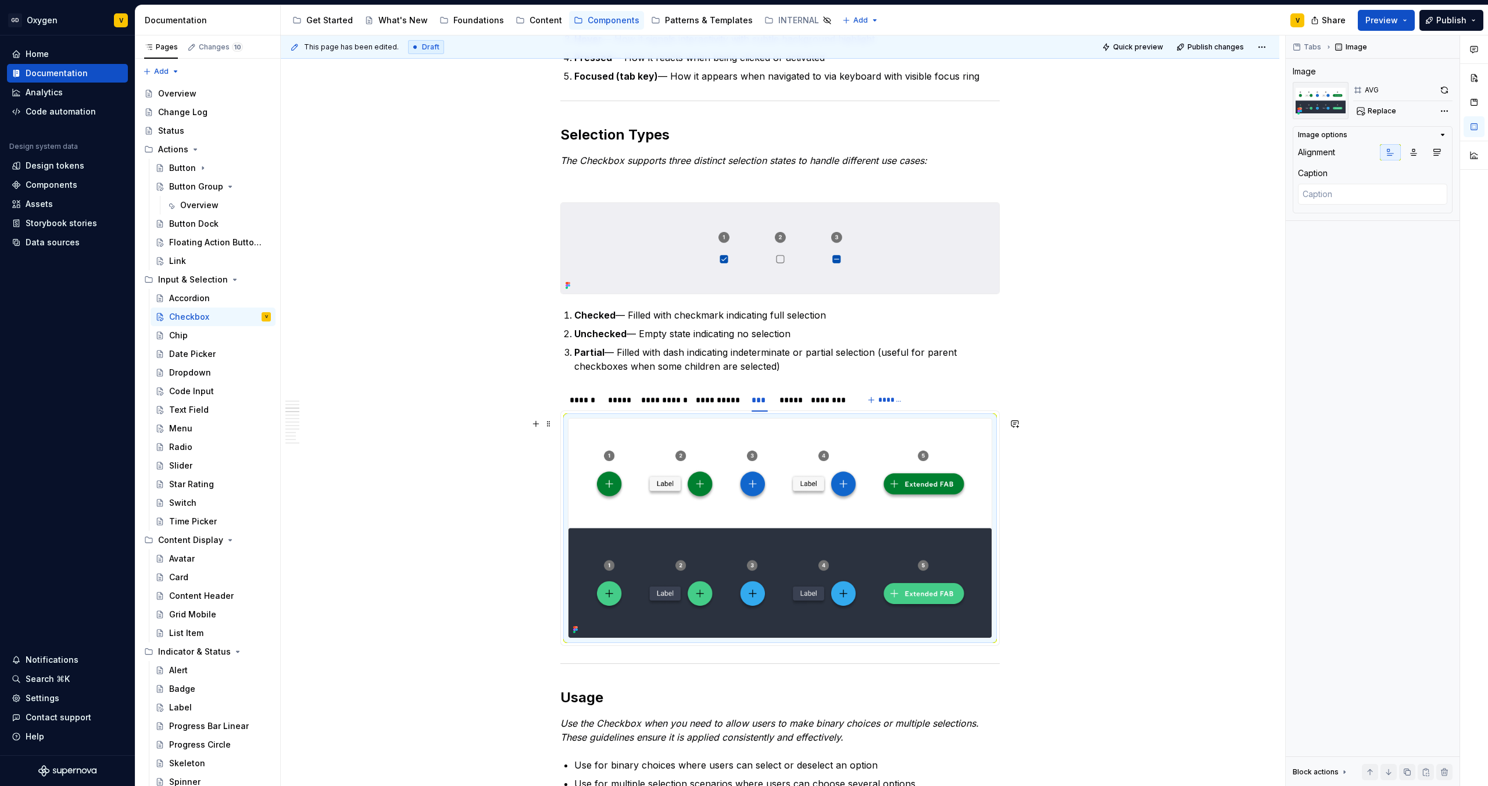
click at [729, 533] on img at bounding box center [779, 527] width 423 height 219
click at [1379, 112] on span "Replace" at bounding box center [1382, 110] width 28 height 9
type textarea "*"
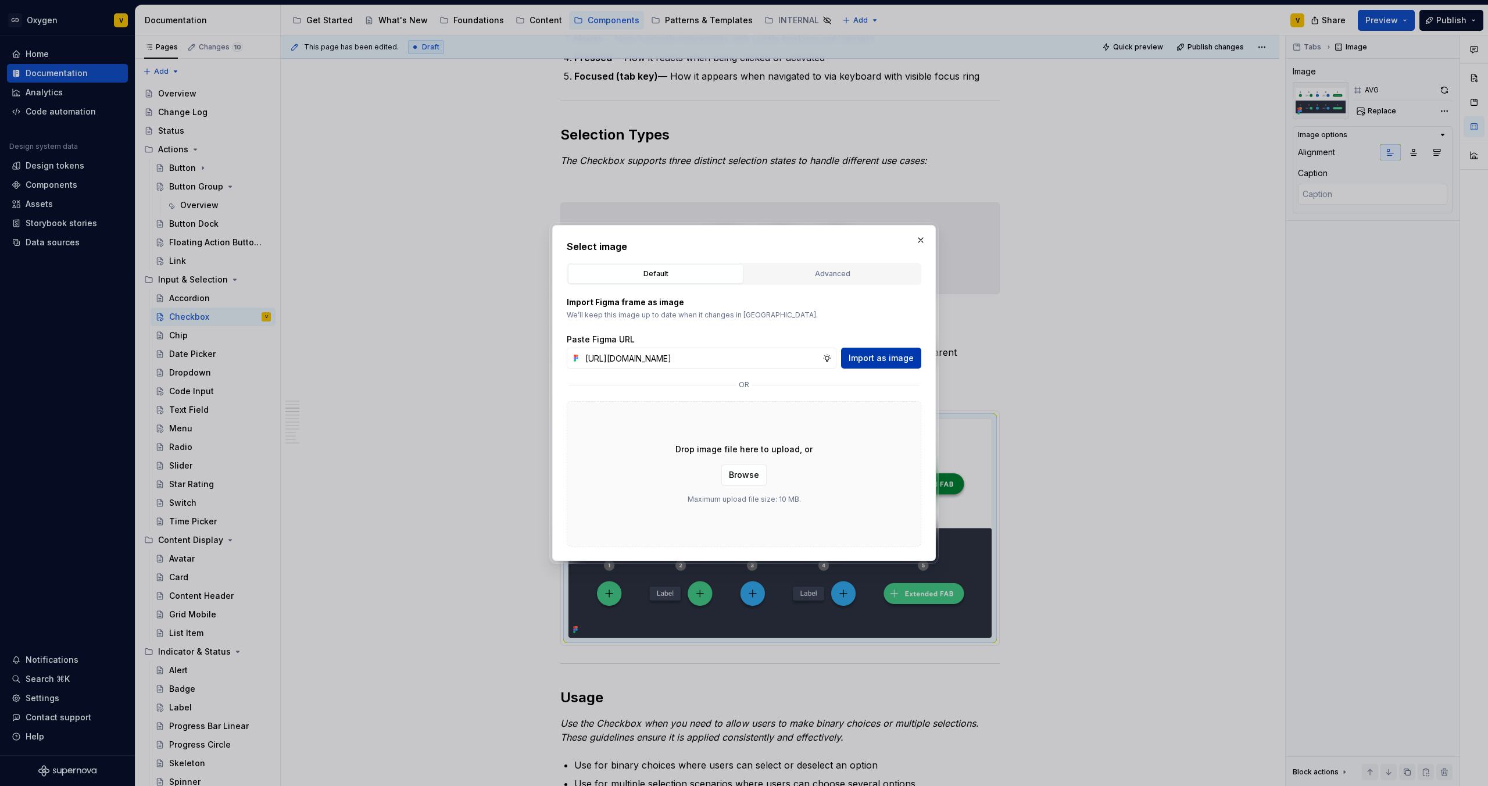
scroll to position [0, 415]
type input "[URL][DOMAIN_NAME]"
click at [848, 357] on button "Import as image" at bounding box center [881, 358] width 80 height 21
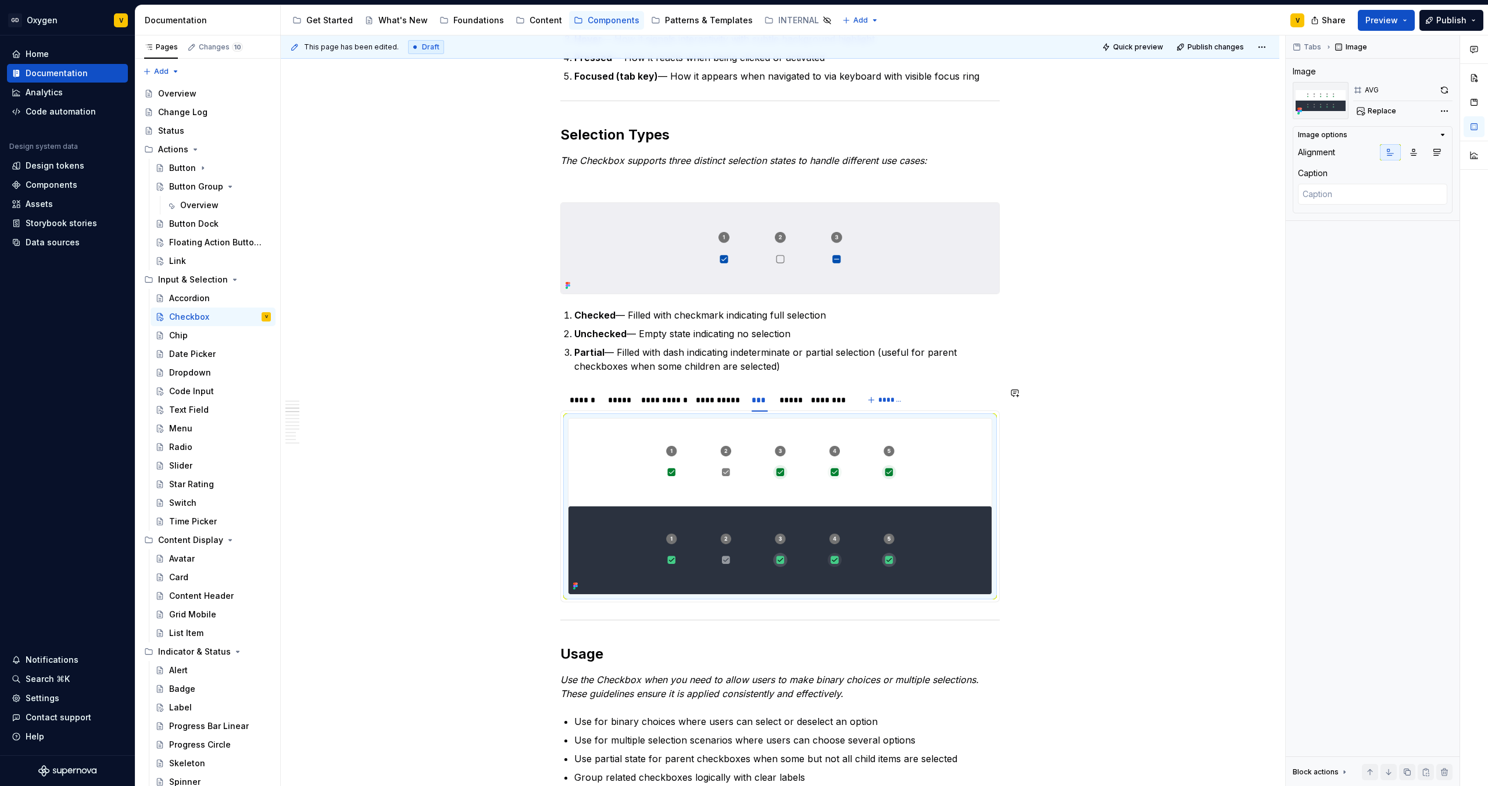
click at [797, 412] on div at bounding box center [779, 506] width 439 height 192
click at [790, 402] on div "*****" at bounding box center [789, 400] width 20 height 12
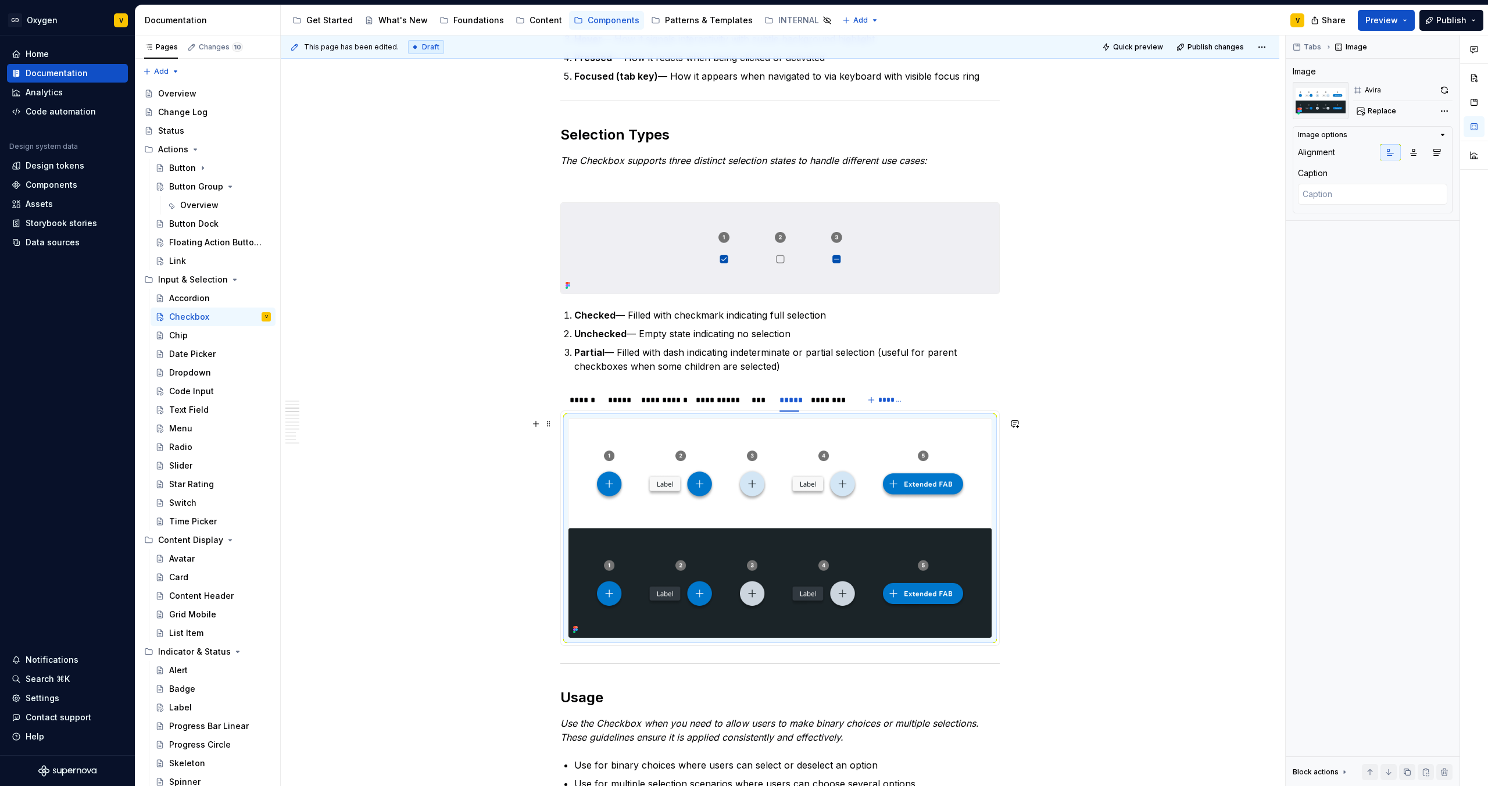
click at [801, 509] on img at bounding box center [779, 527] width 423 height 219
click at [1382, 110] on span "Replace" at bounding box center [1382, 110] width 28 height 9
type textarea "*"
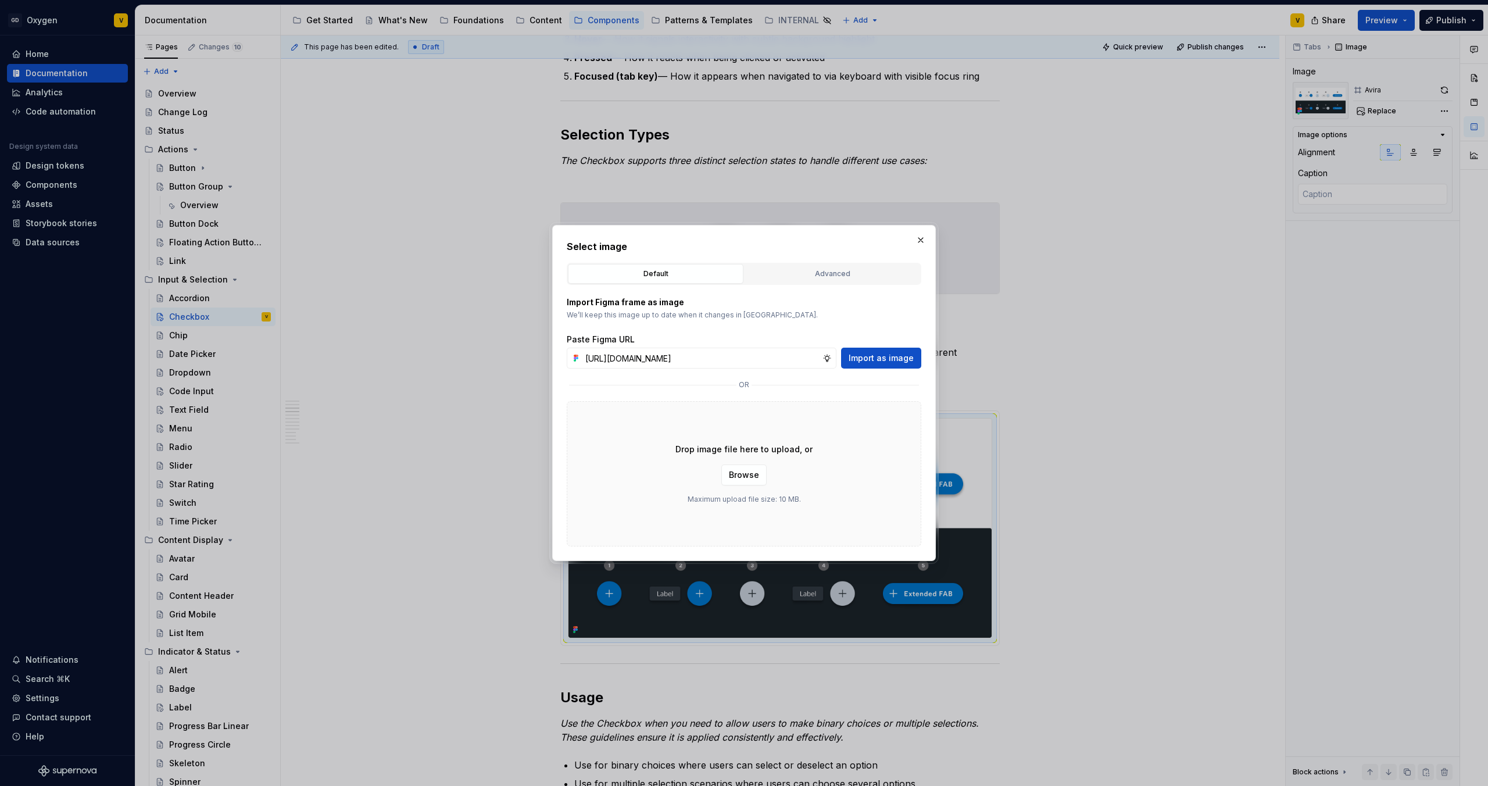
scroll to position [0, 412]
type input "[URL][DOMAIN_NAME]"
click at [854, 362] on span "Import as image" at bounding box center [881, 358] width 65 height 12
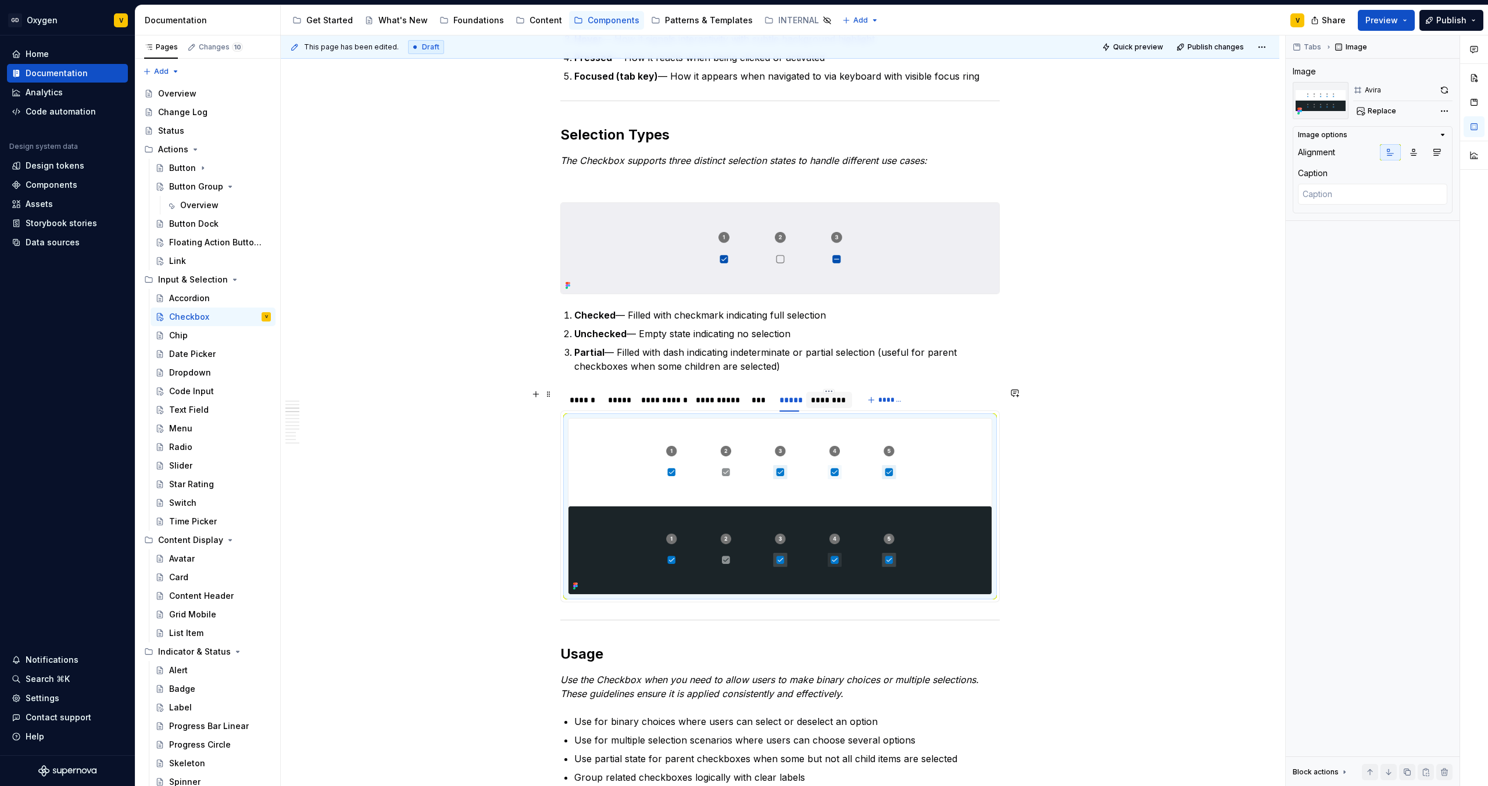
click at [822, 400] on div "********" at bounding box center [829, 400] width 36 height 12
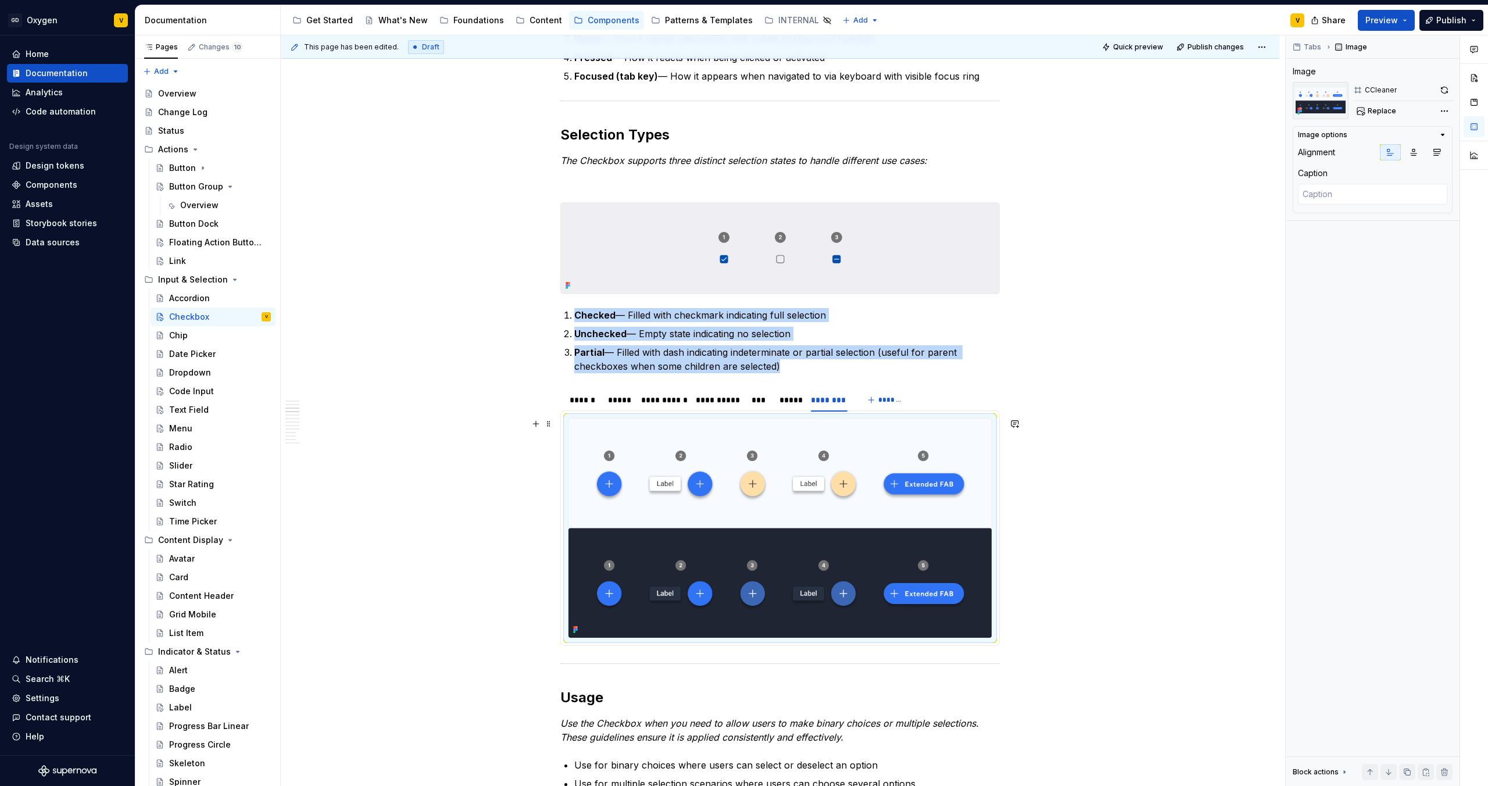
click at [772, 489] on img at bounding box center [779, 527] width 423 height 219
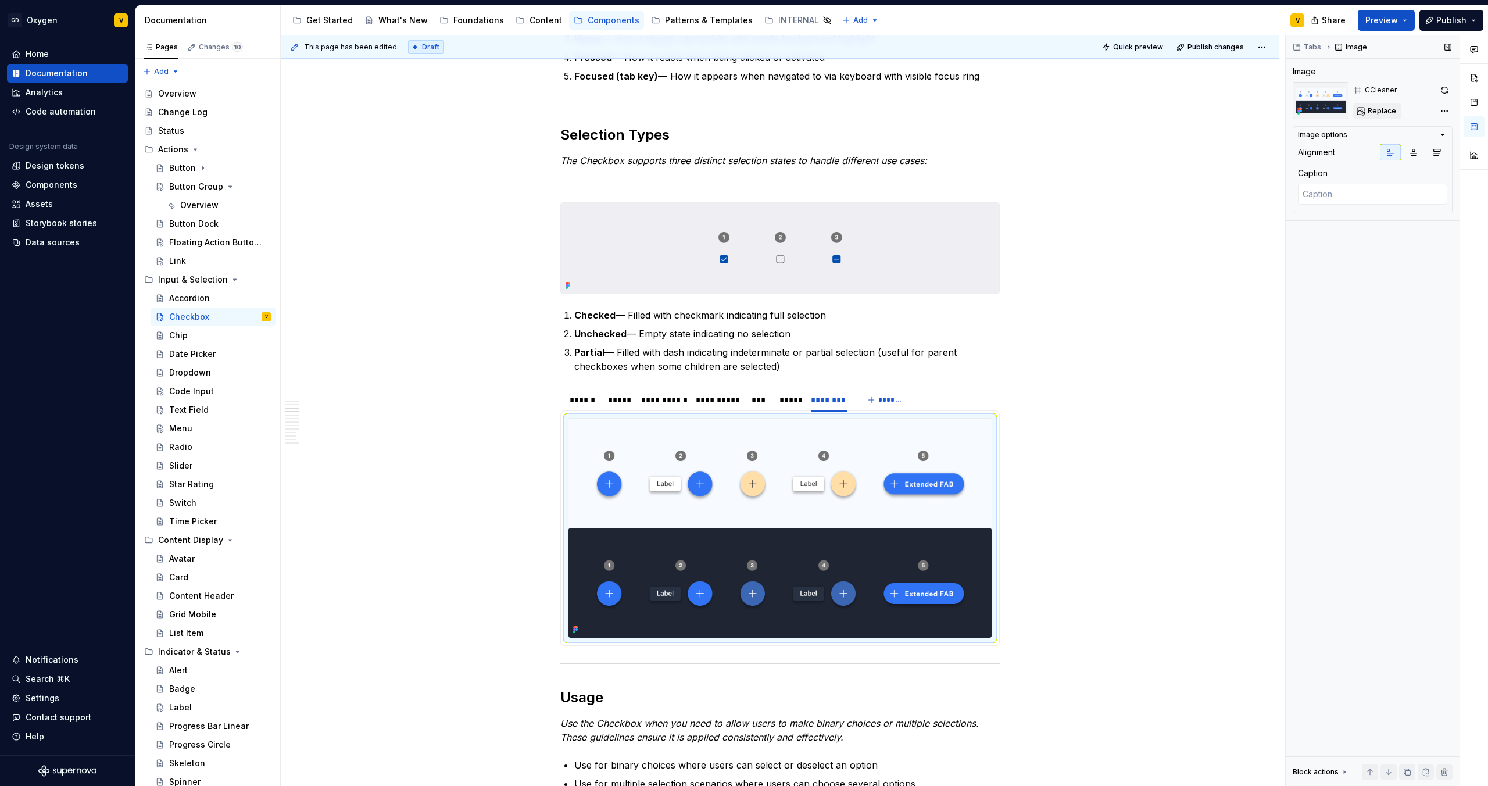
click at [1387, 116] on button "Replace" at bounding box center [1377, 111] width 48 height 16
type textarea "*"
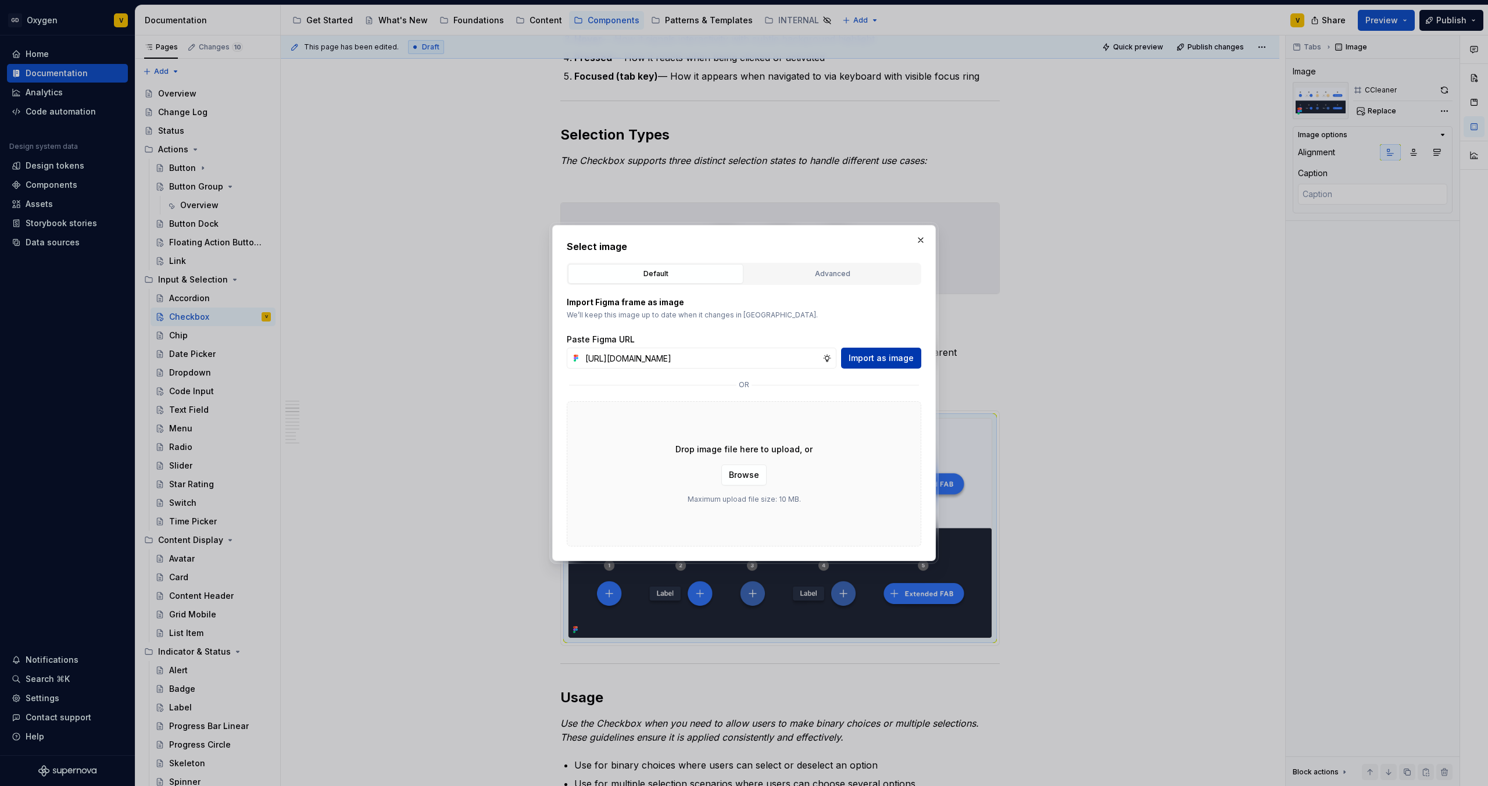
scroll to position [0, 415]
type input "[URL][DOMAIN_NAME]"
click at [893, 359] on span "Import as image" at bounding box center [881, 358] width 65 height 12
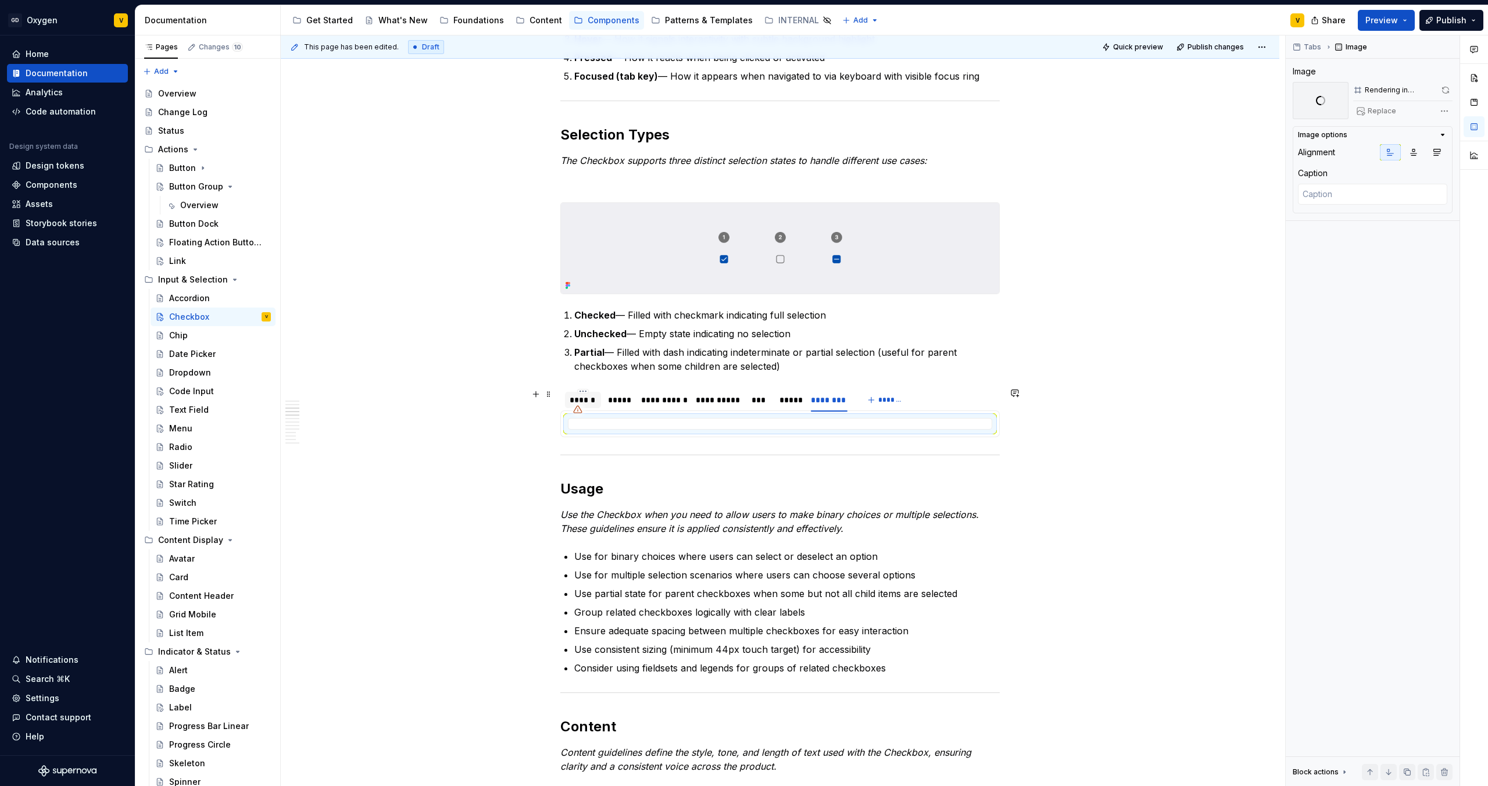
click at [591, 402] on div "******" at bounding box center [583, 400] width 27 height 12
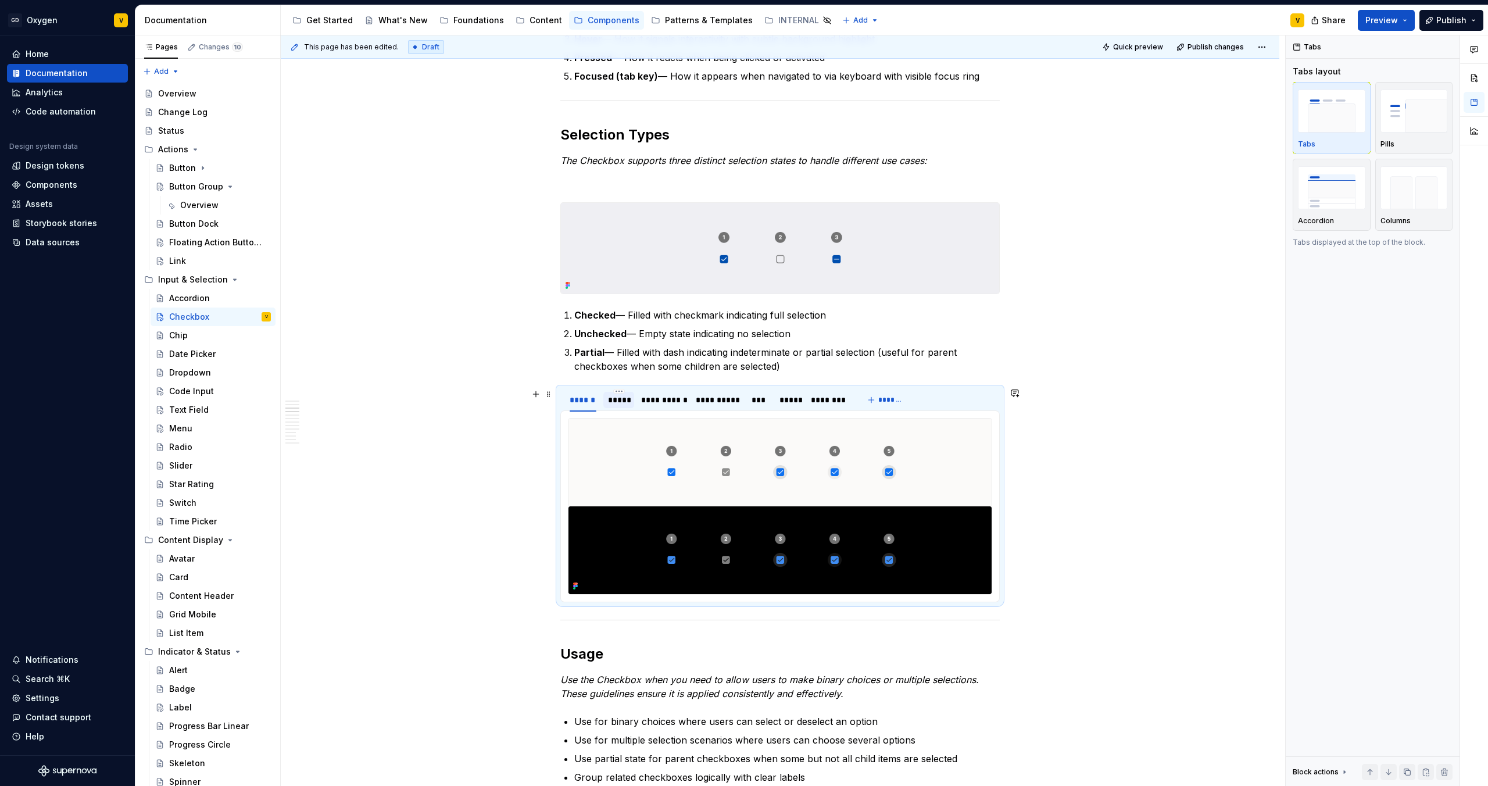
click at [614, 398] on div "*****" at bounding box center [619, 400] width 22 height 12
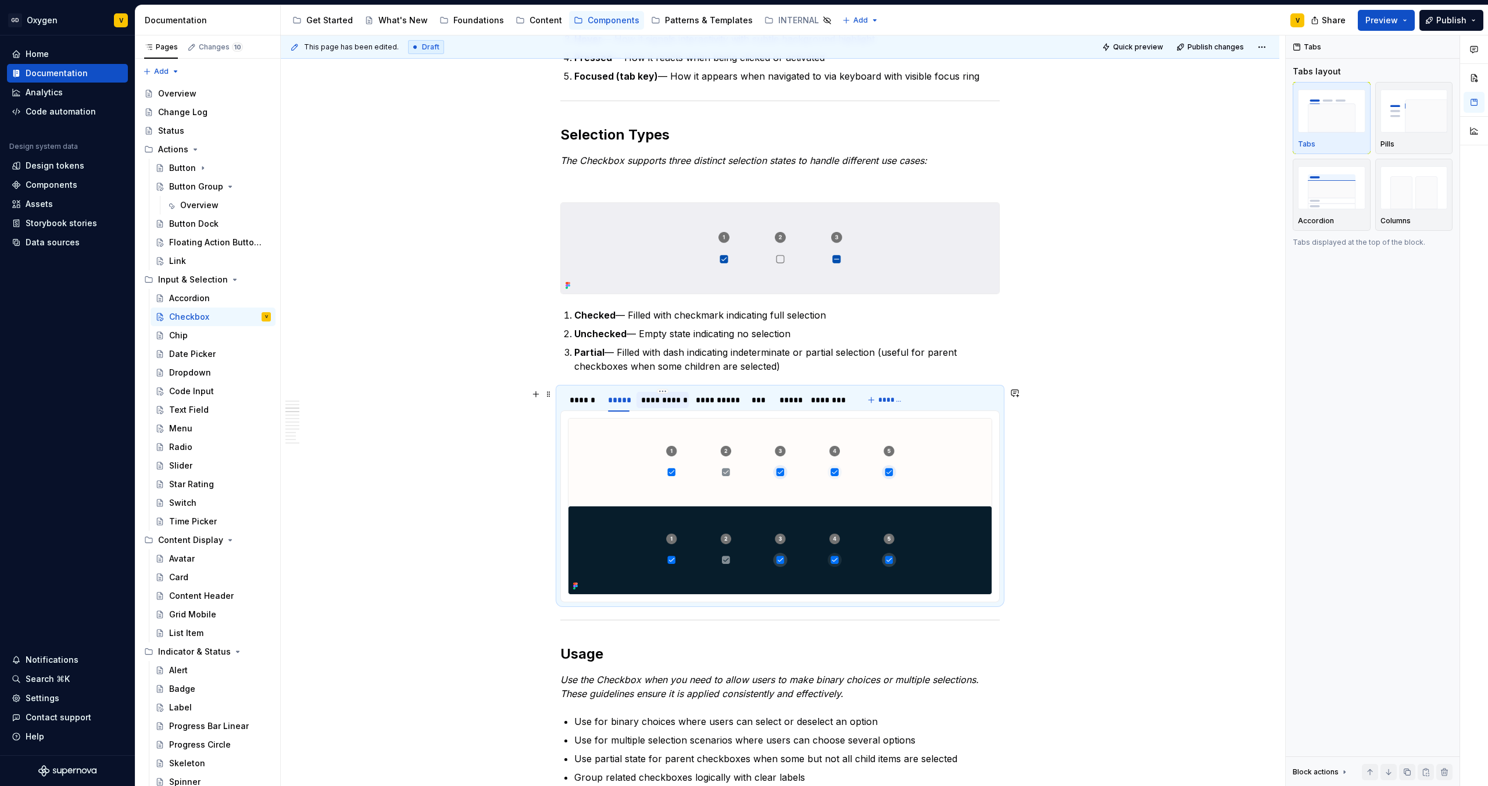
click at [656, 404] on div "**********" at bounding box center [662, 400] width 42 height 12
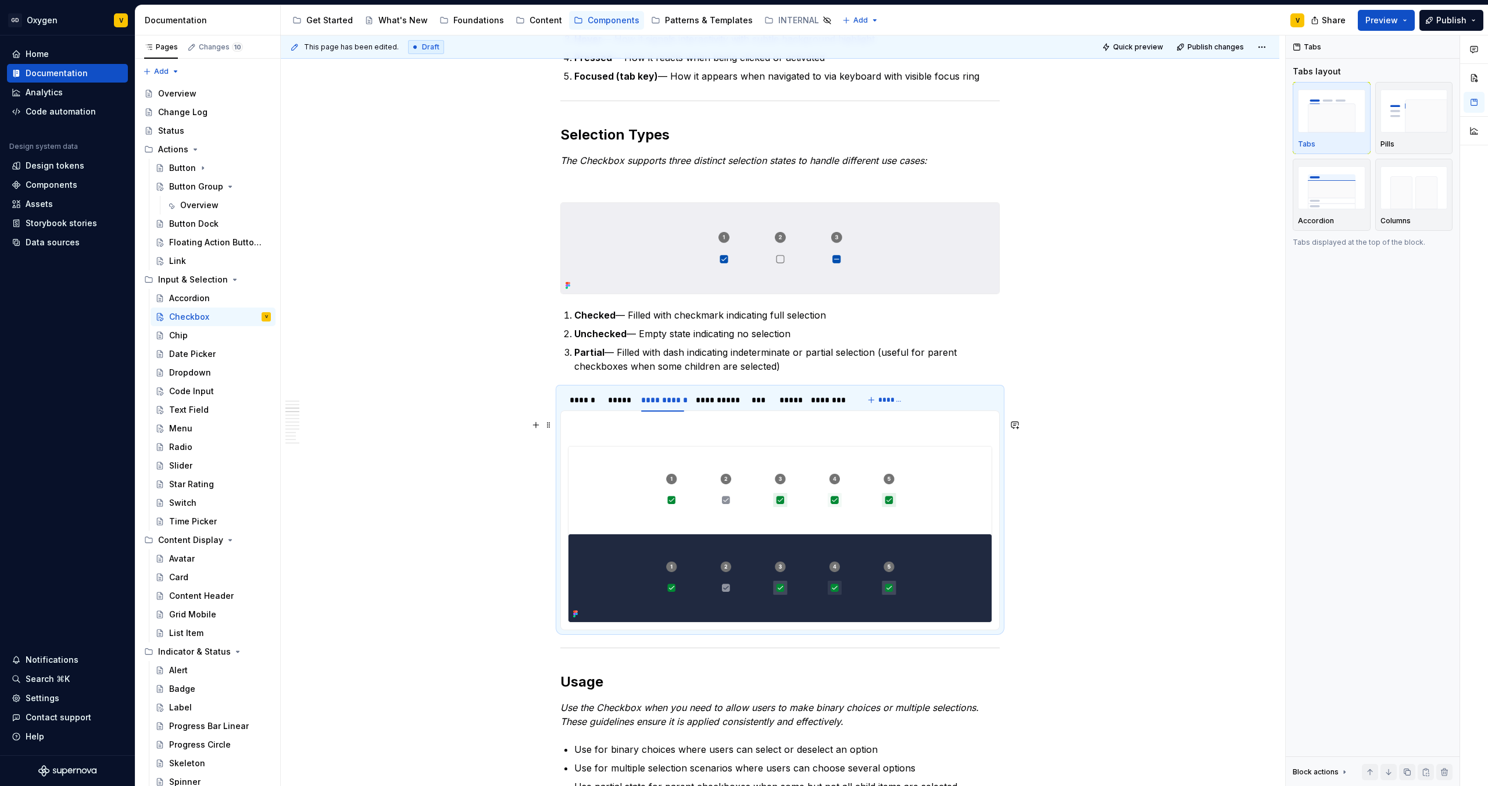
click at [675, 430] on p at bounding box center [780, 425] width 424 height 14
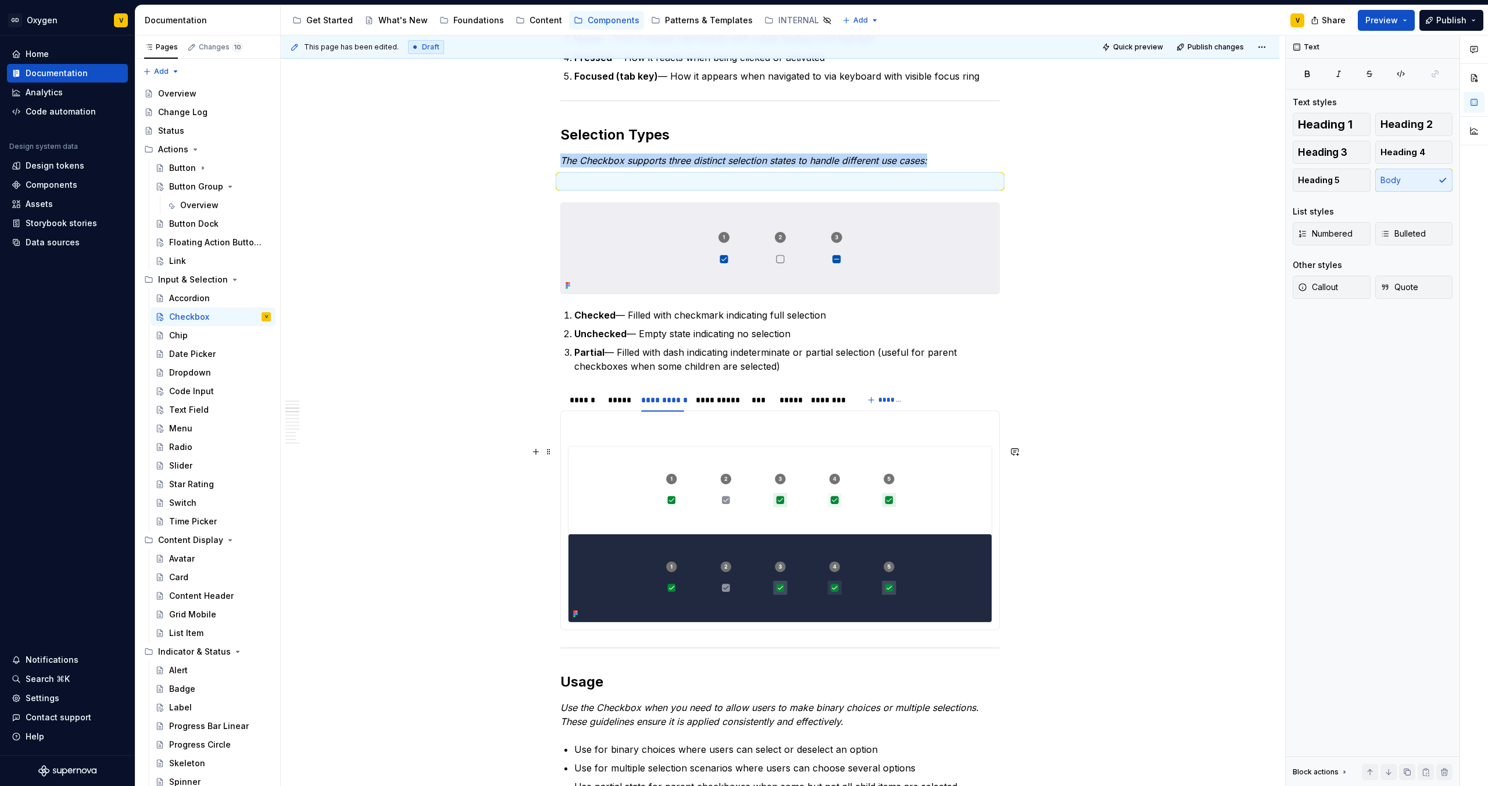
type textarea "*"
click at [579, 463] on img at bounding box center [779, 534] width 423 height 176
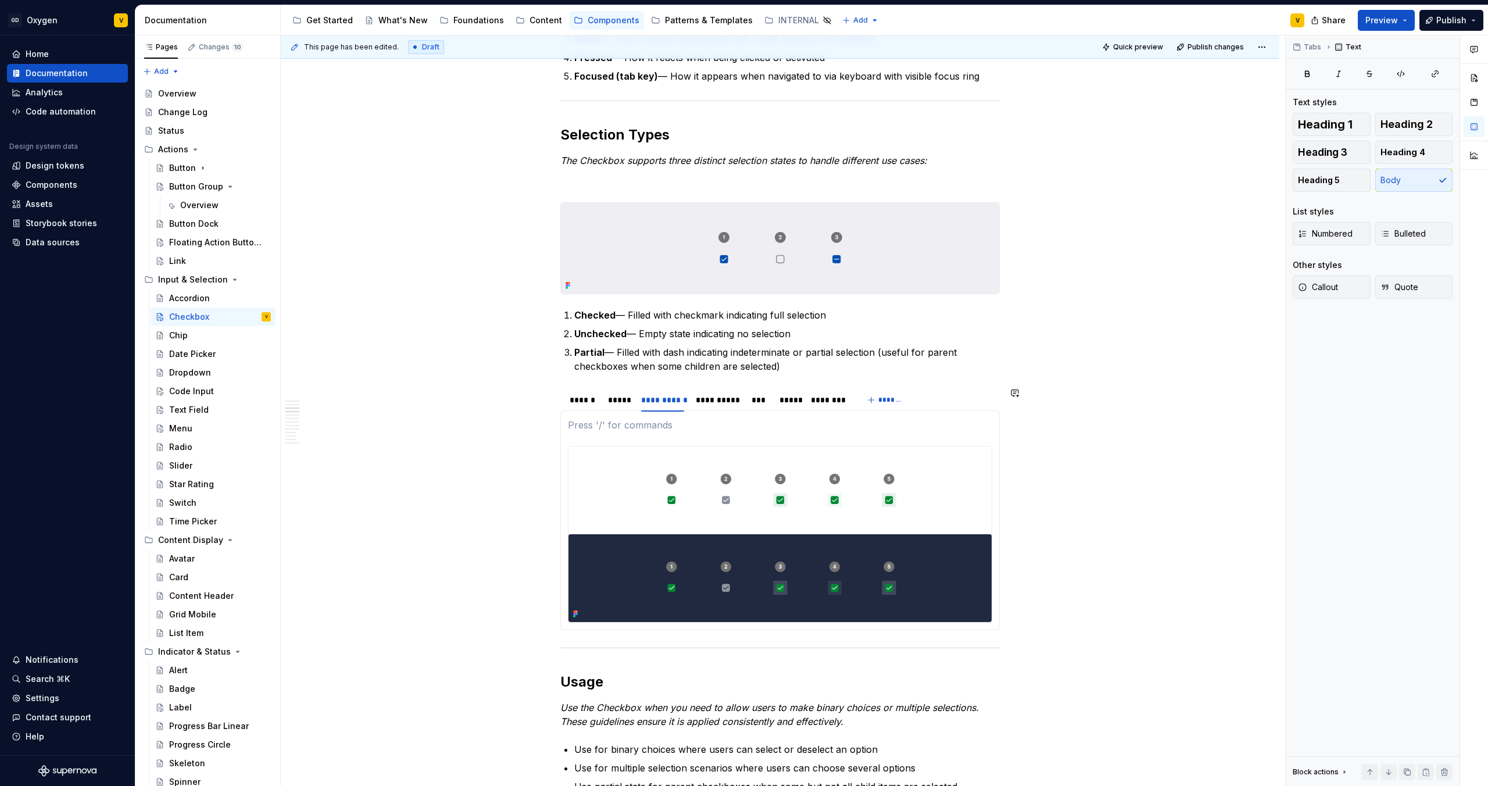
click at [564, 439] on div at bounding box center [779, 520] width 439 height 220
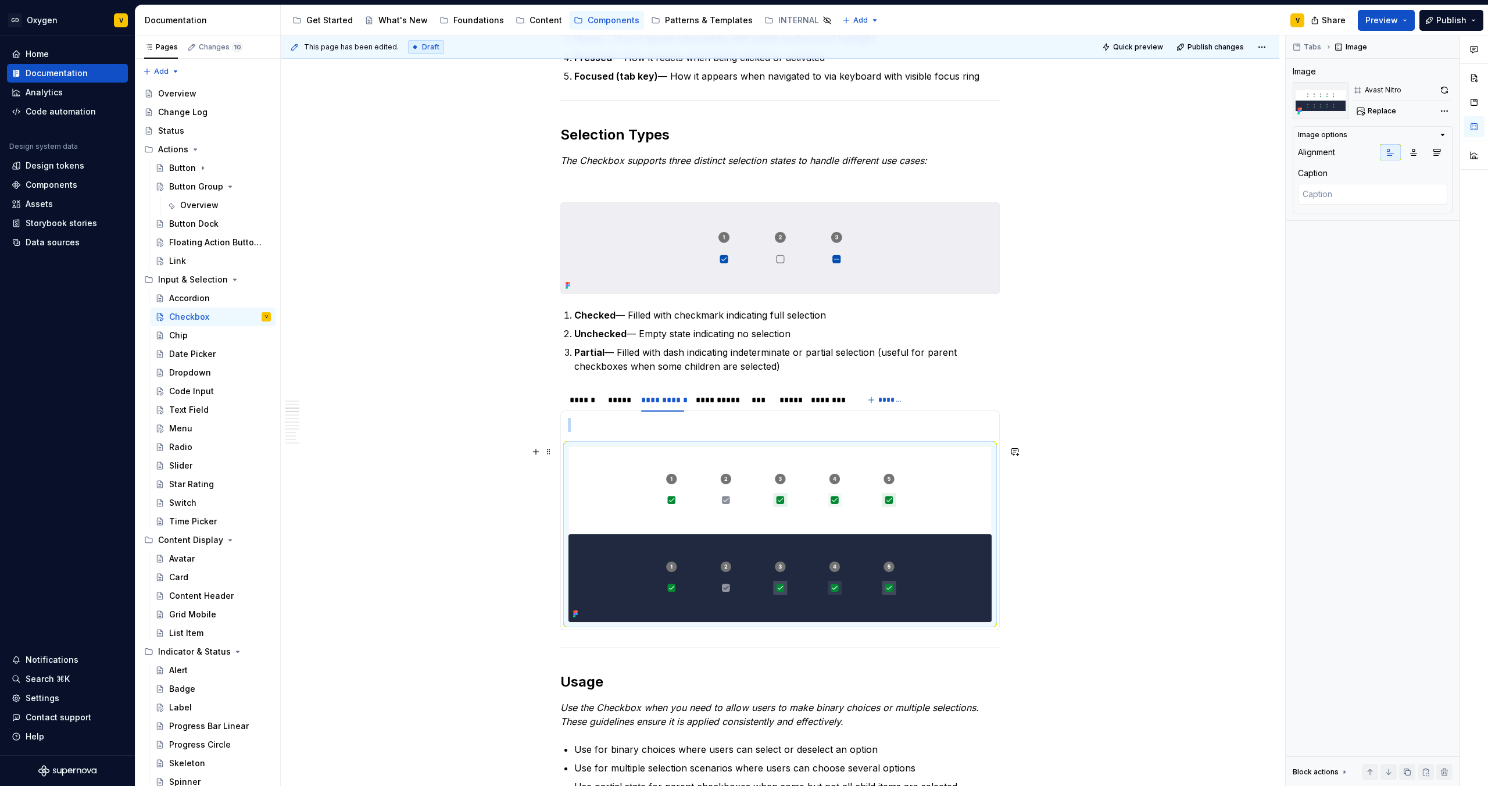
click at [570, 451] on img at bounding box center [779, 534] width 423 height 176
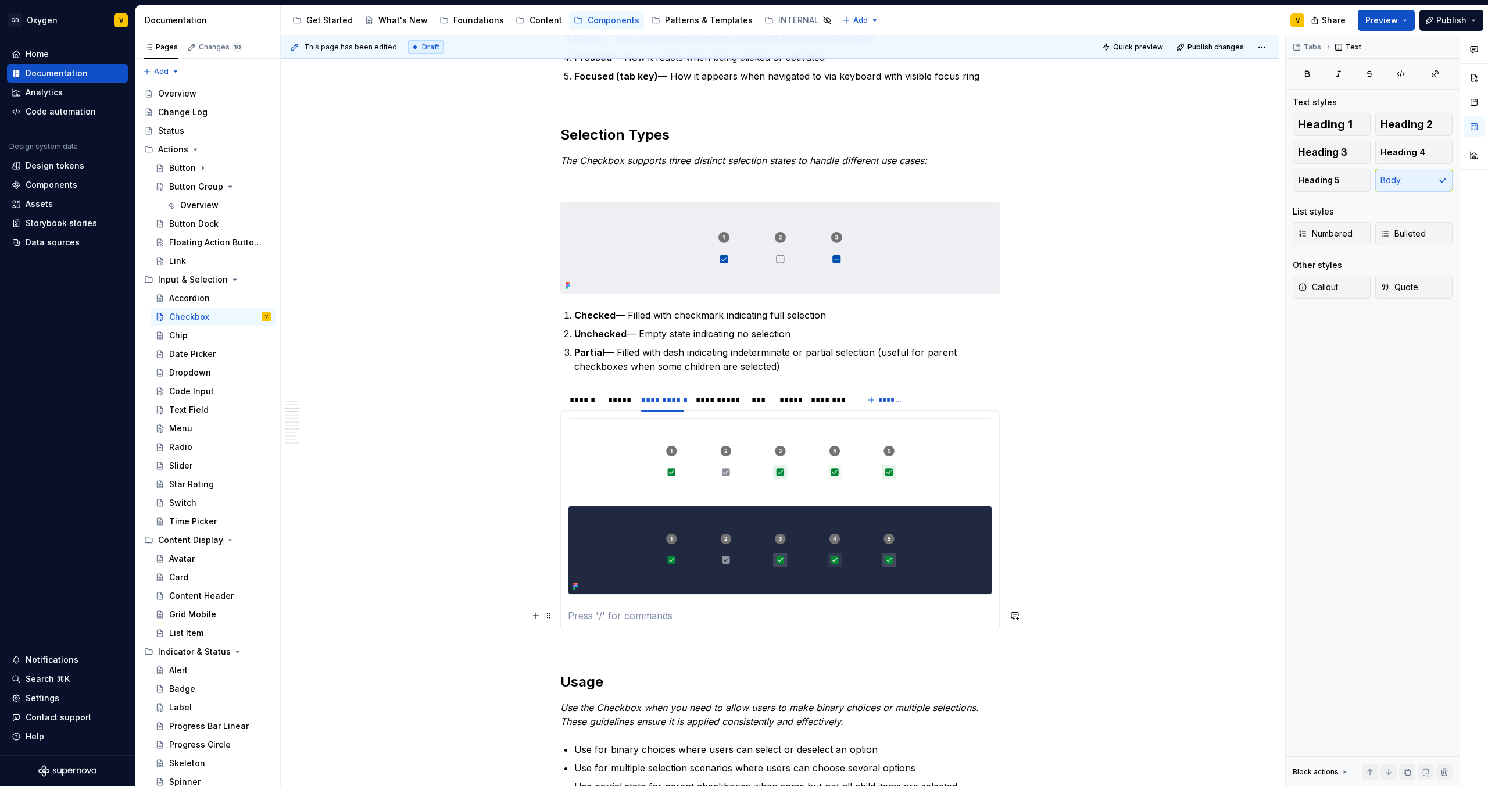
click at [632, 611] on p at bounding box center [780, 616] width 424 height 14
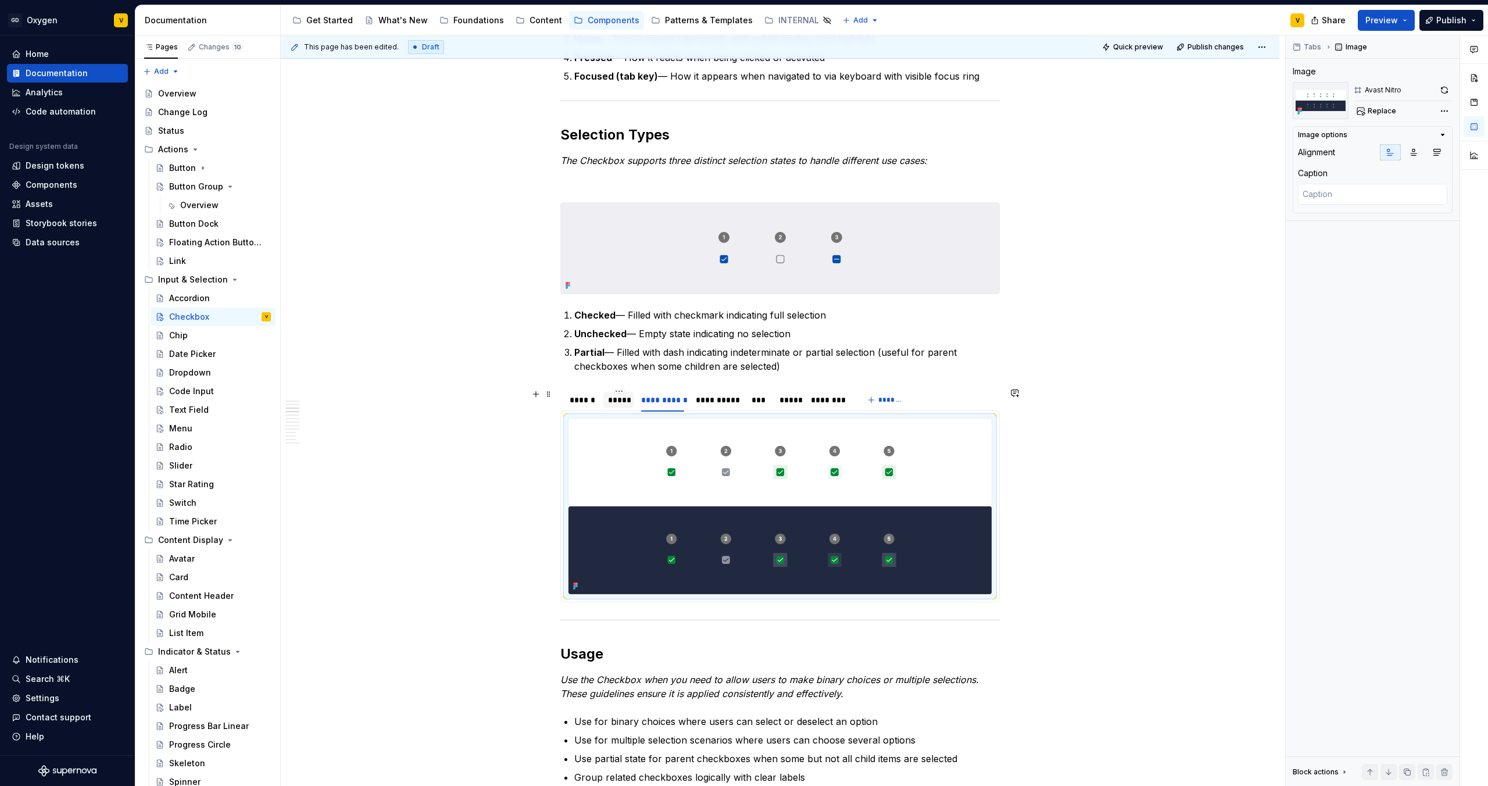
click at [628, 405] on div "*****" at bounding box center [619, 400] width 22 height 12
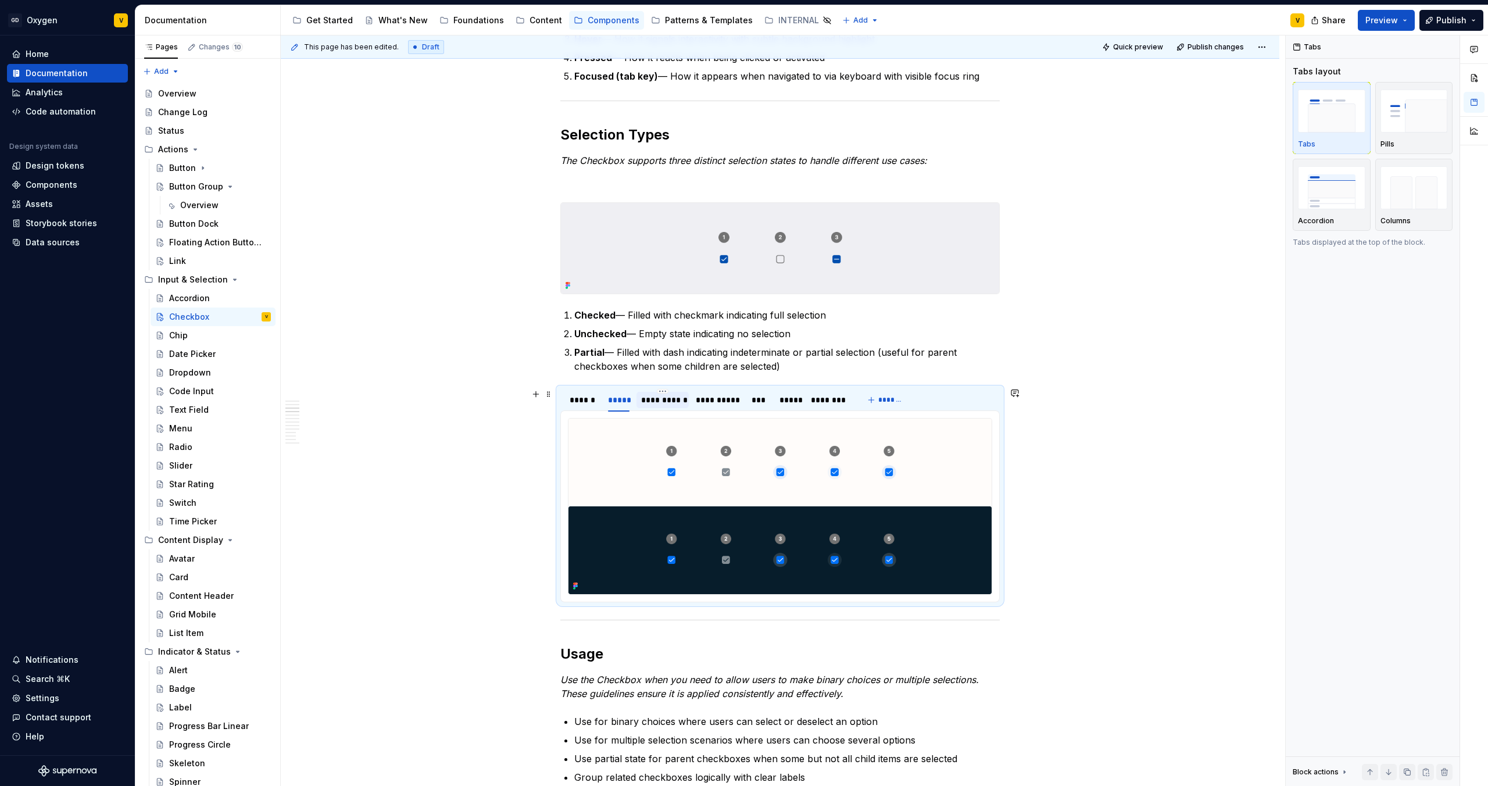
click at [654, 405] on div "**********" at bounding box center [662, 400] width 42 height 12
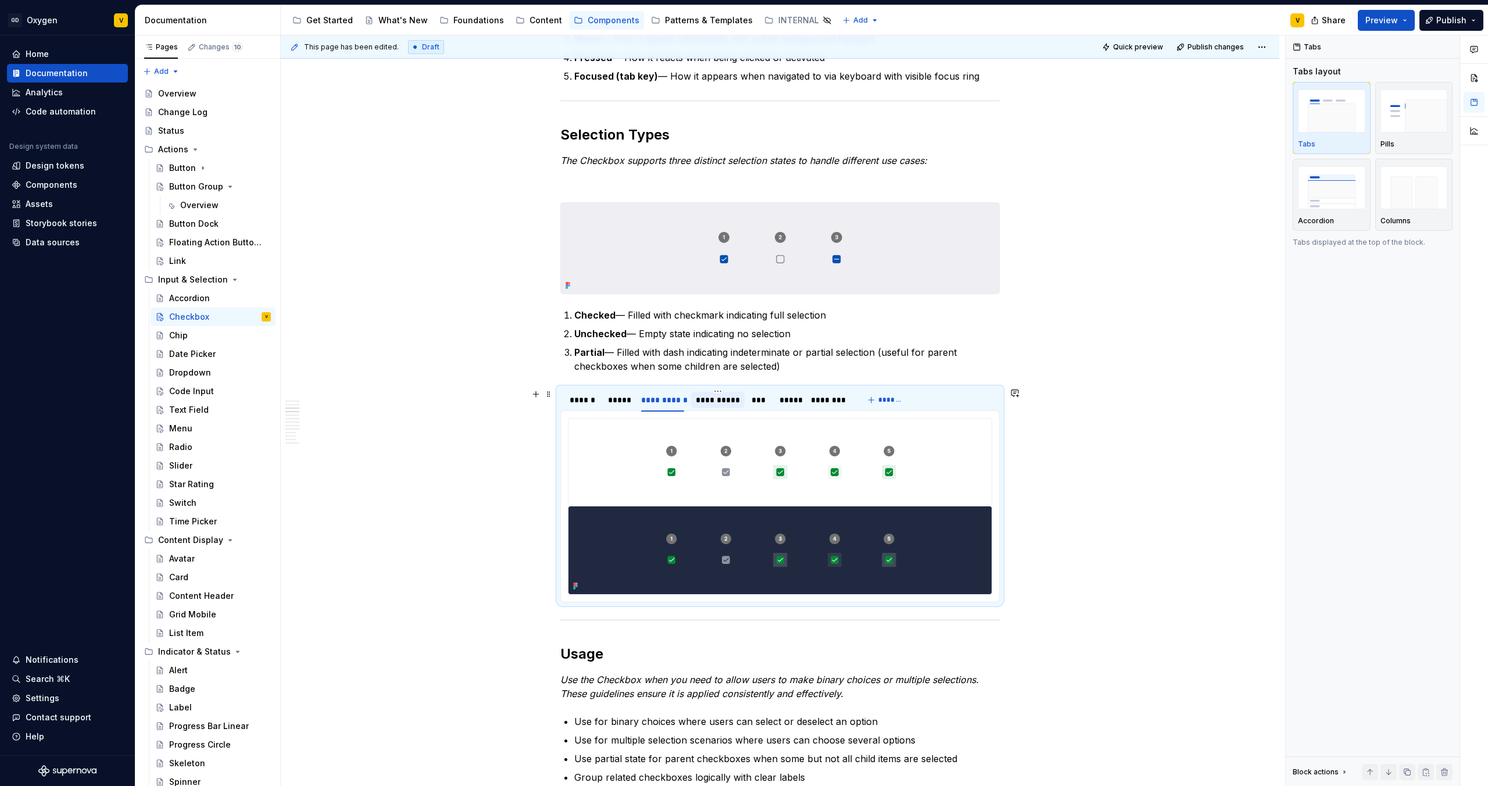
click at [696, 400] on div "**********" at bounding box center [718, 400] width 44 height 12
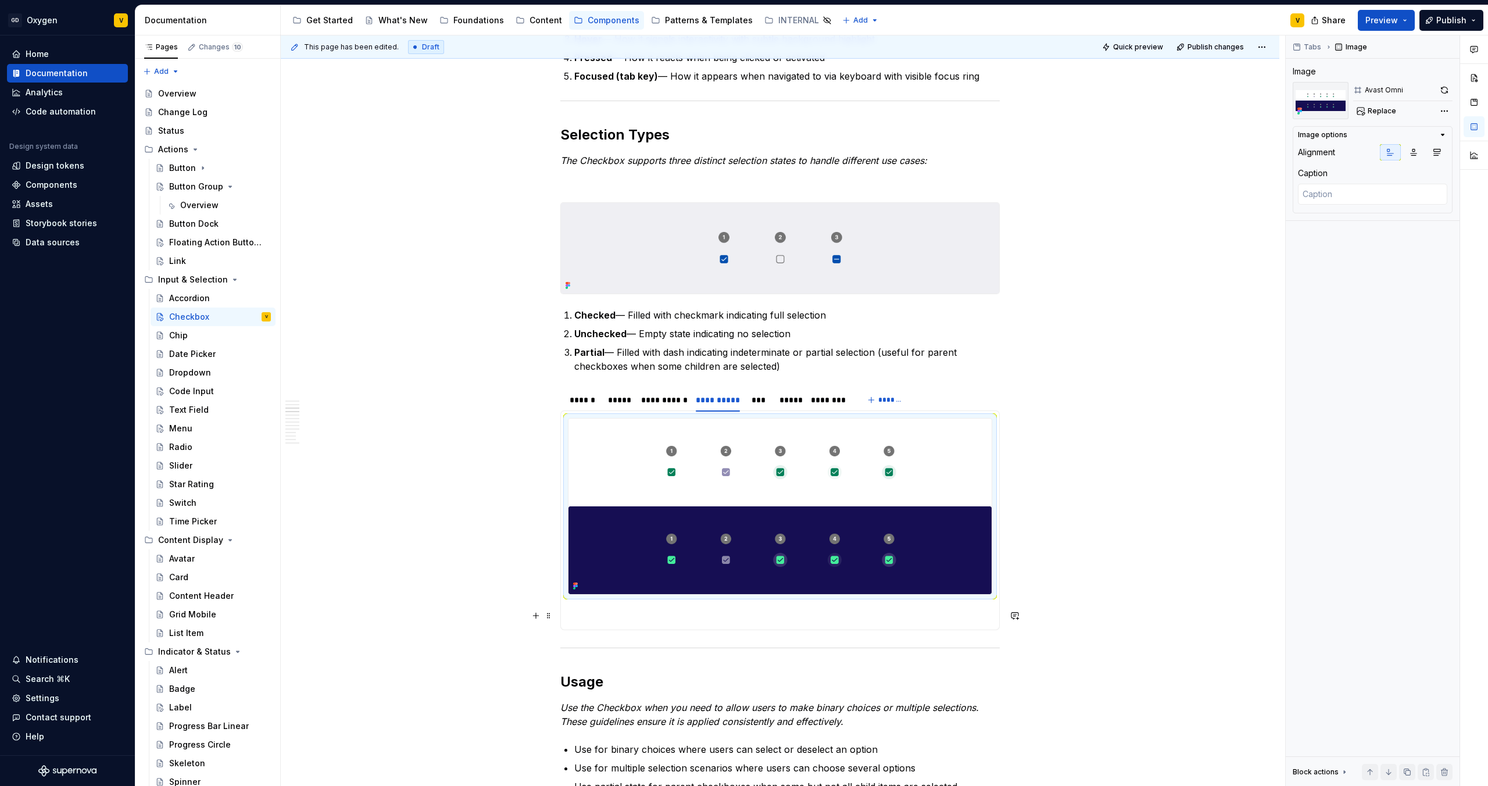
click at [595, 619] on p at bounding box center [780, 616] width 424 height 14
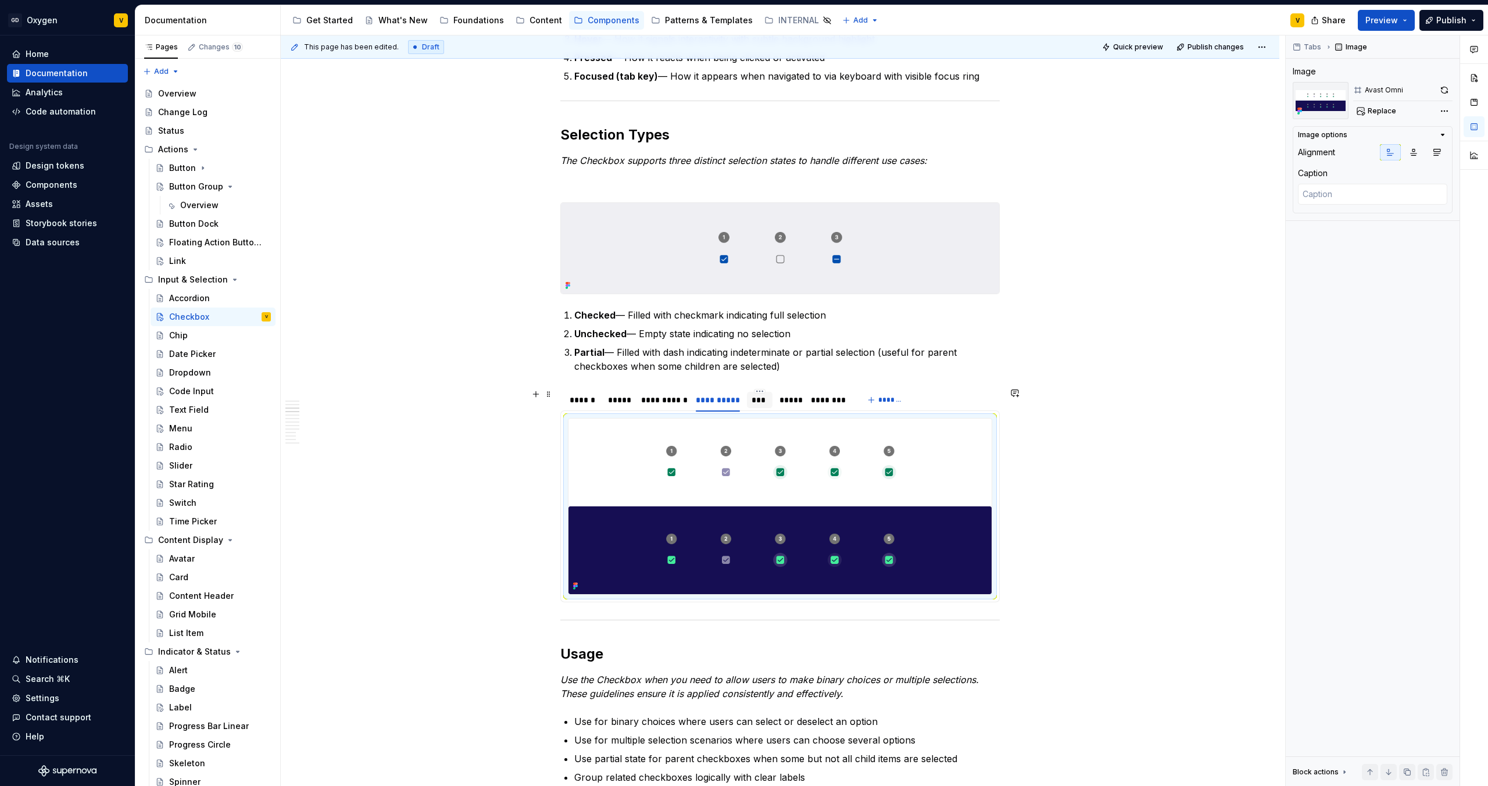
click at [761, 405] on div "***" at bounding box center [760, 400] width 17 height 12
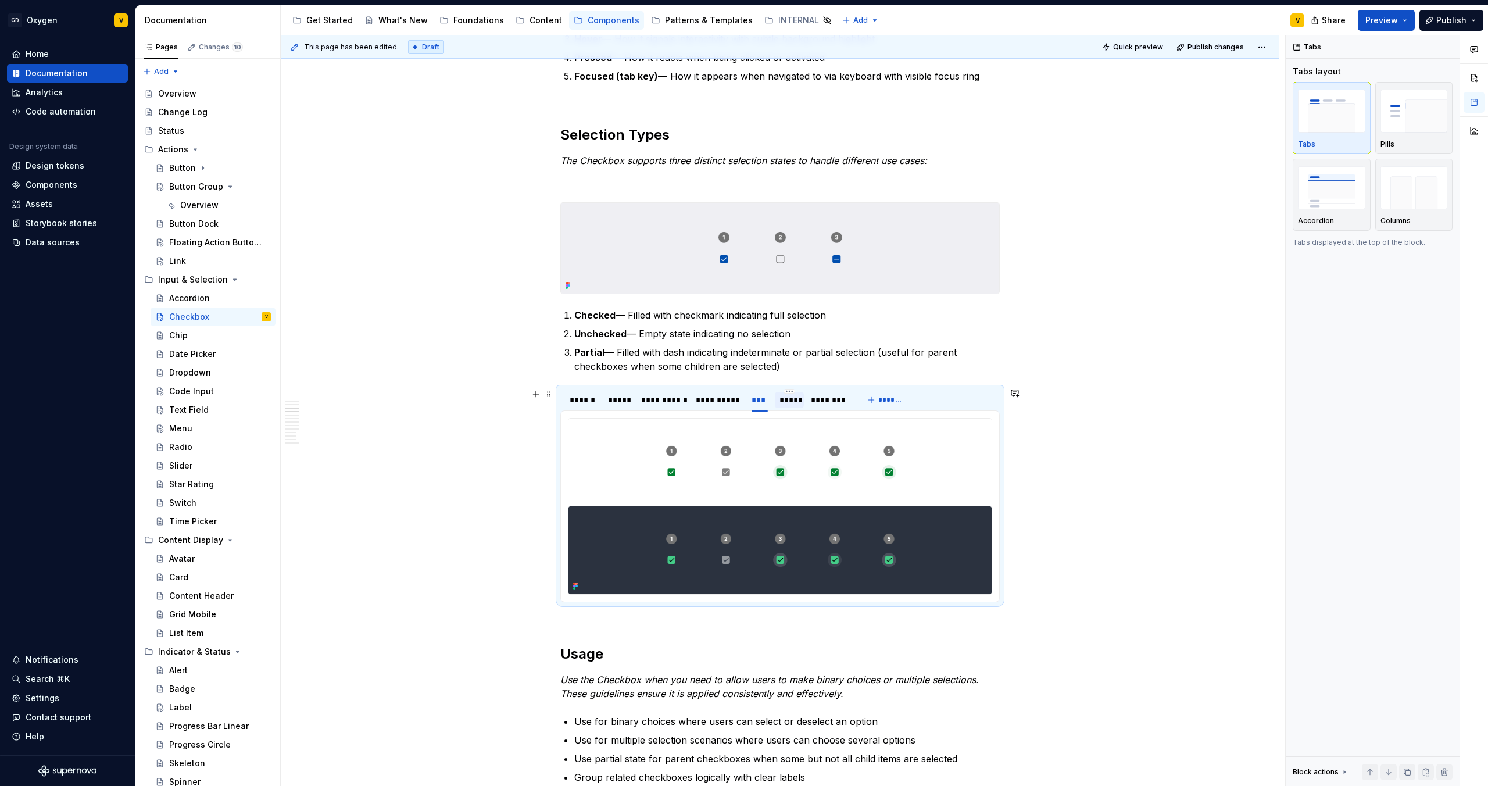
click at [789, 403] on div "*****" at bounding box center [789, 400] width 20 height 12
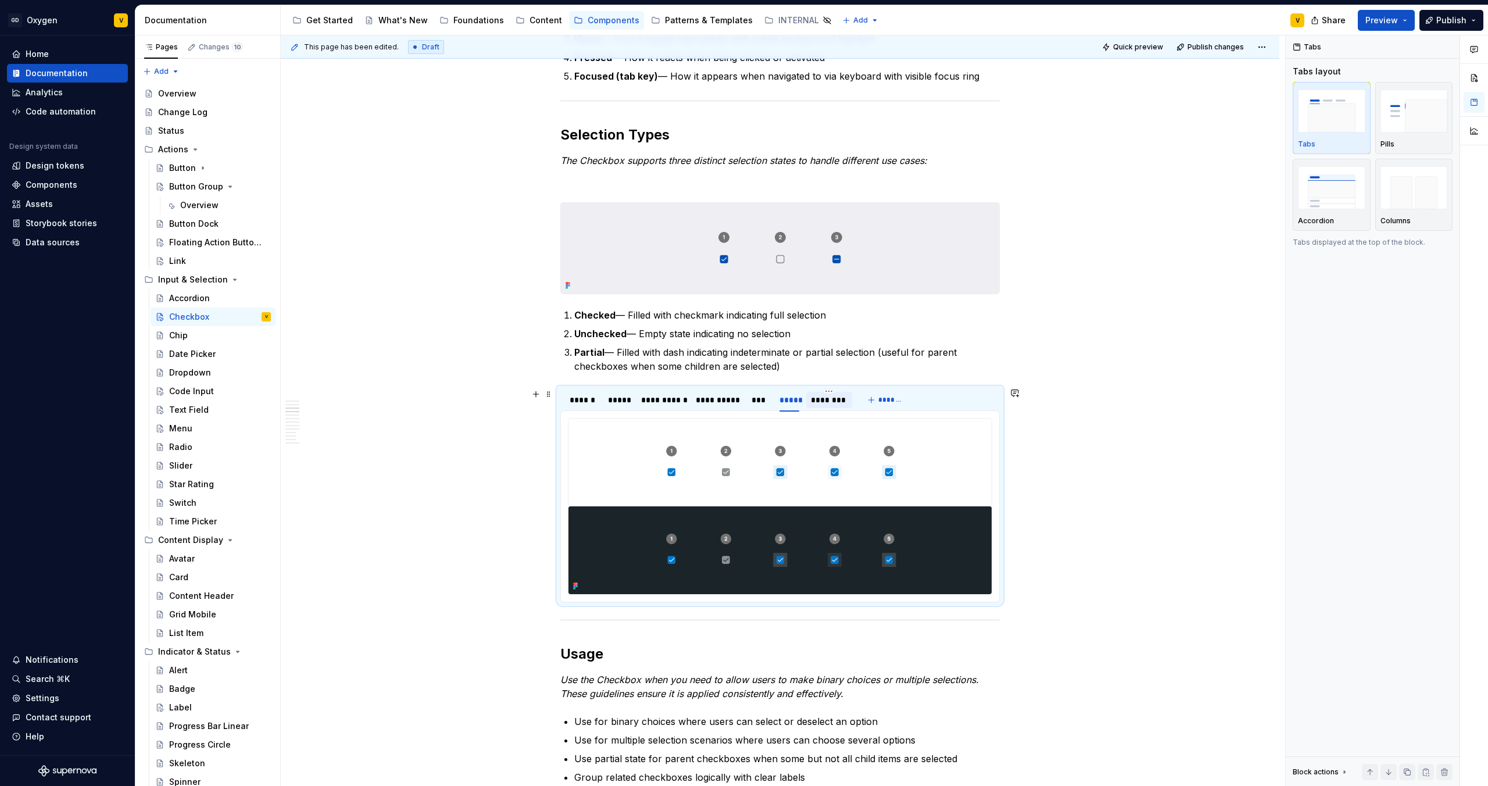
click at [814, 404] on div "********" at bounding box center [829, 400] width 36 height 12
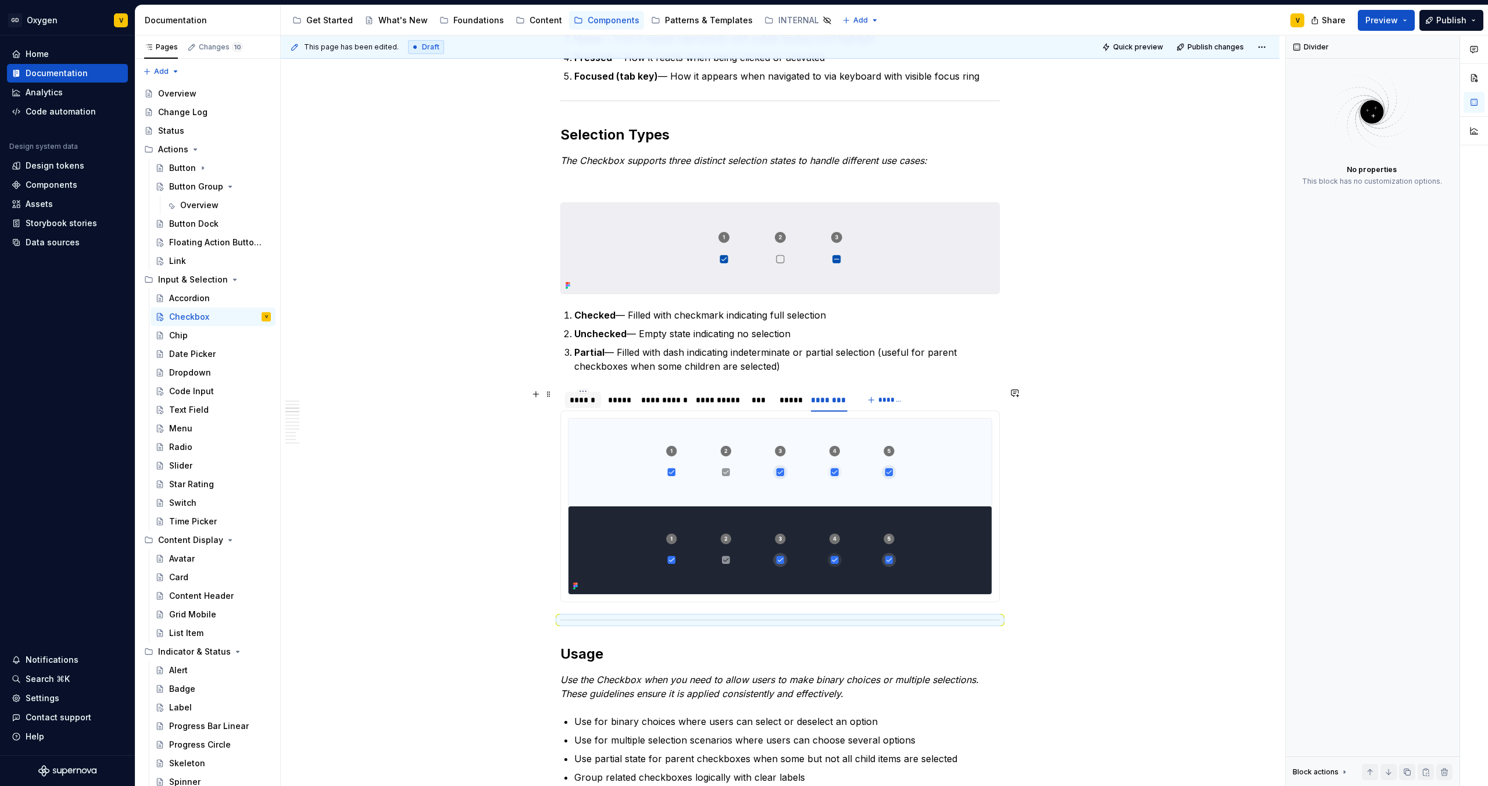
click at [580, 399] on div "******" at bounding box center [583, 400] width 27 height 12
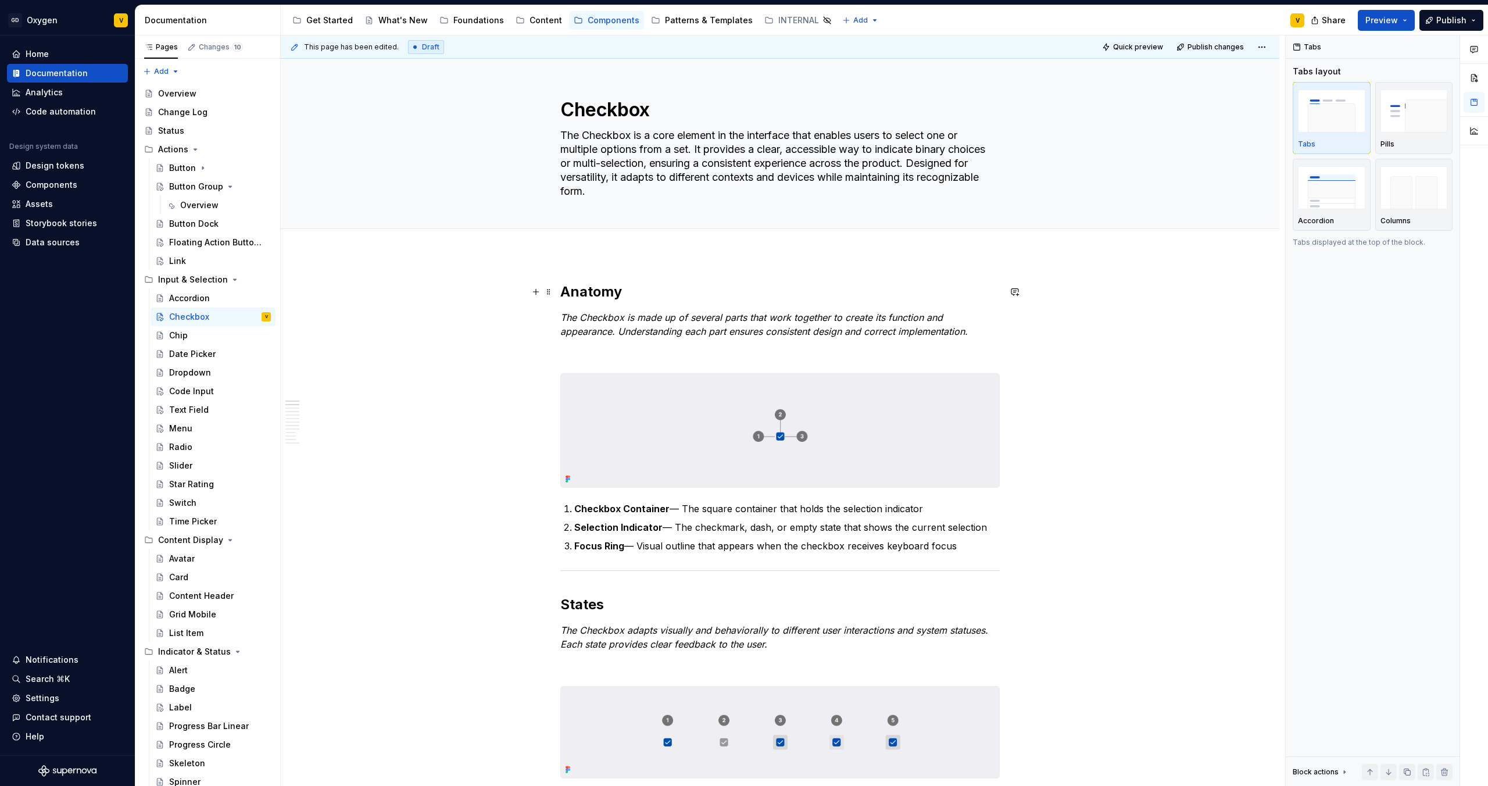
click at [563, 295] on h2 "Anatomy" at bounding box center [779, 291] width 439 height 19
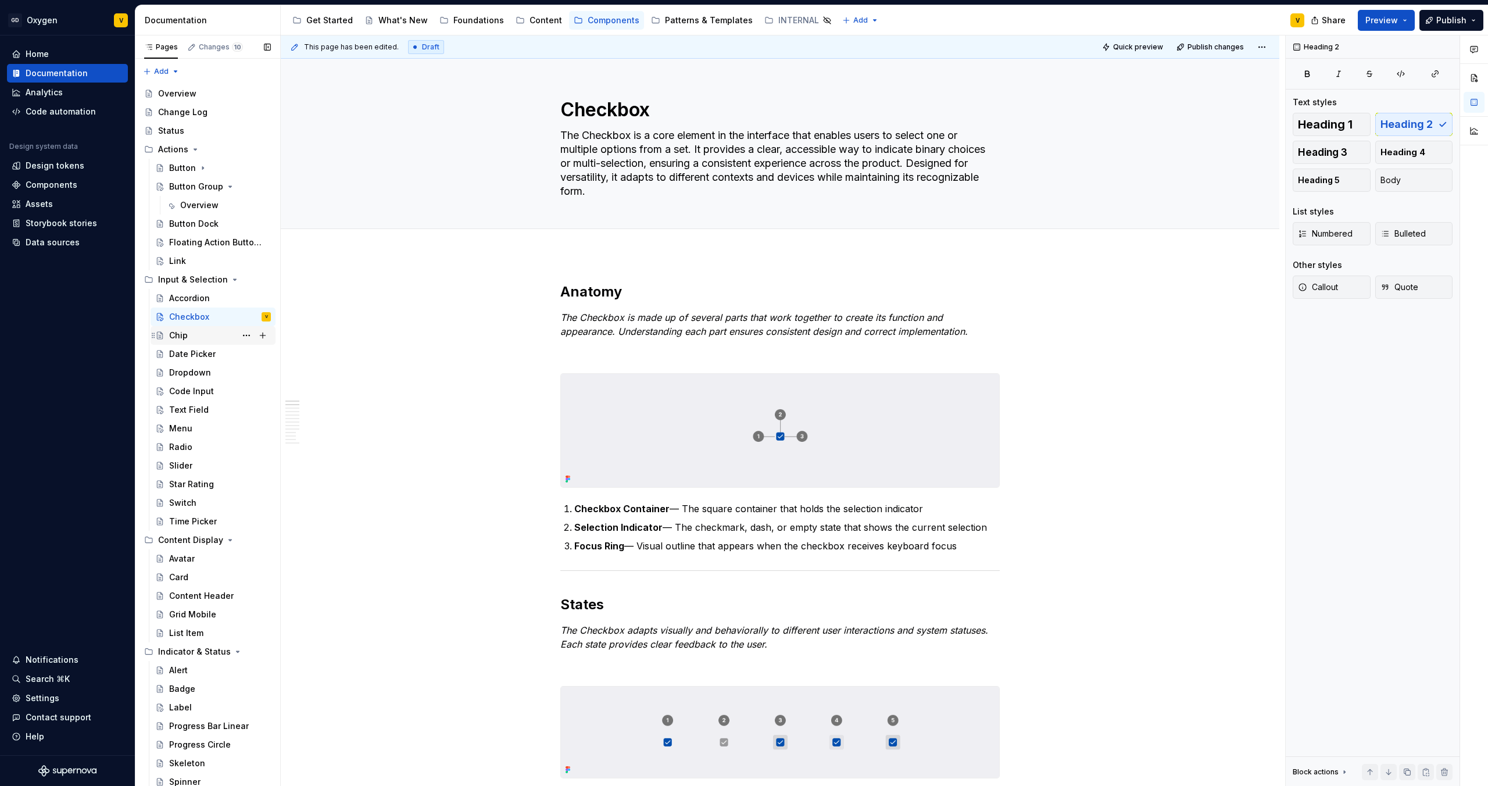
click at [204, 338] on div "Chip" at bounding box center [220, 335] width 102 height 16
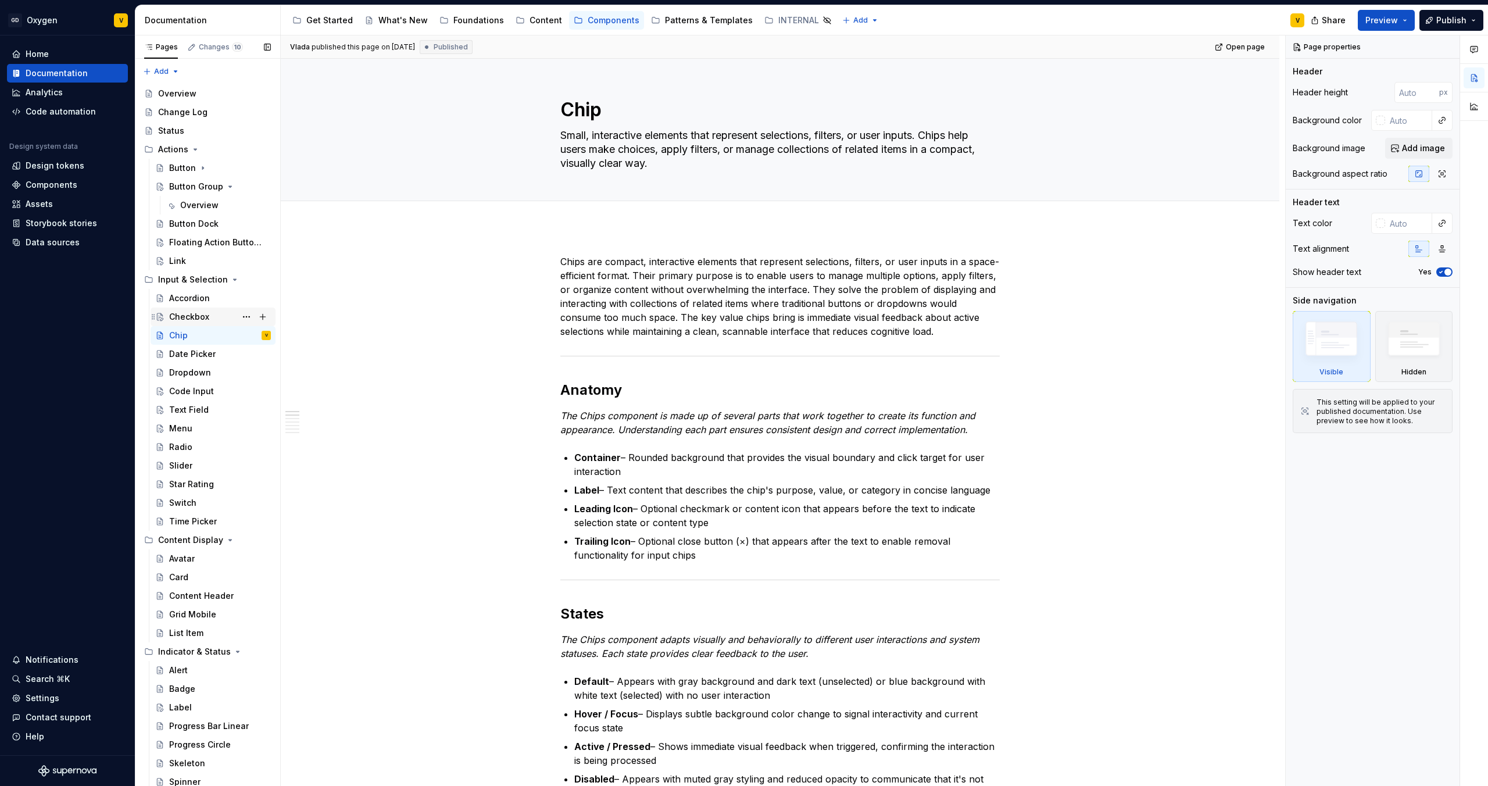
click at [180, 319] on div "Checkbox" at bounding box center [189, 317] width 40 height 12
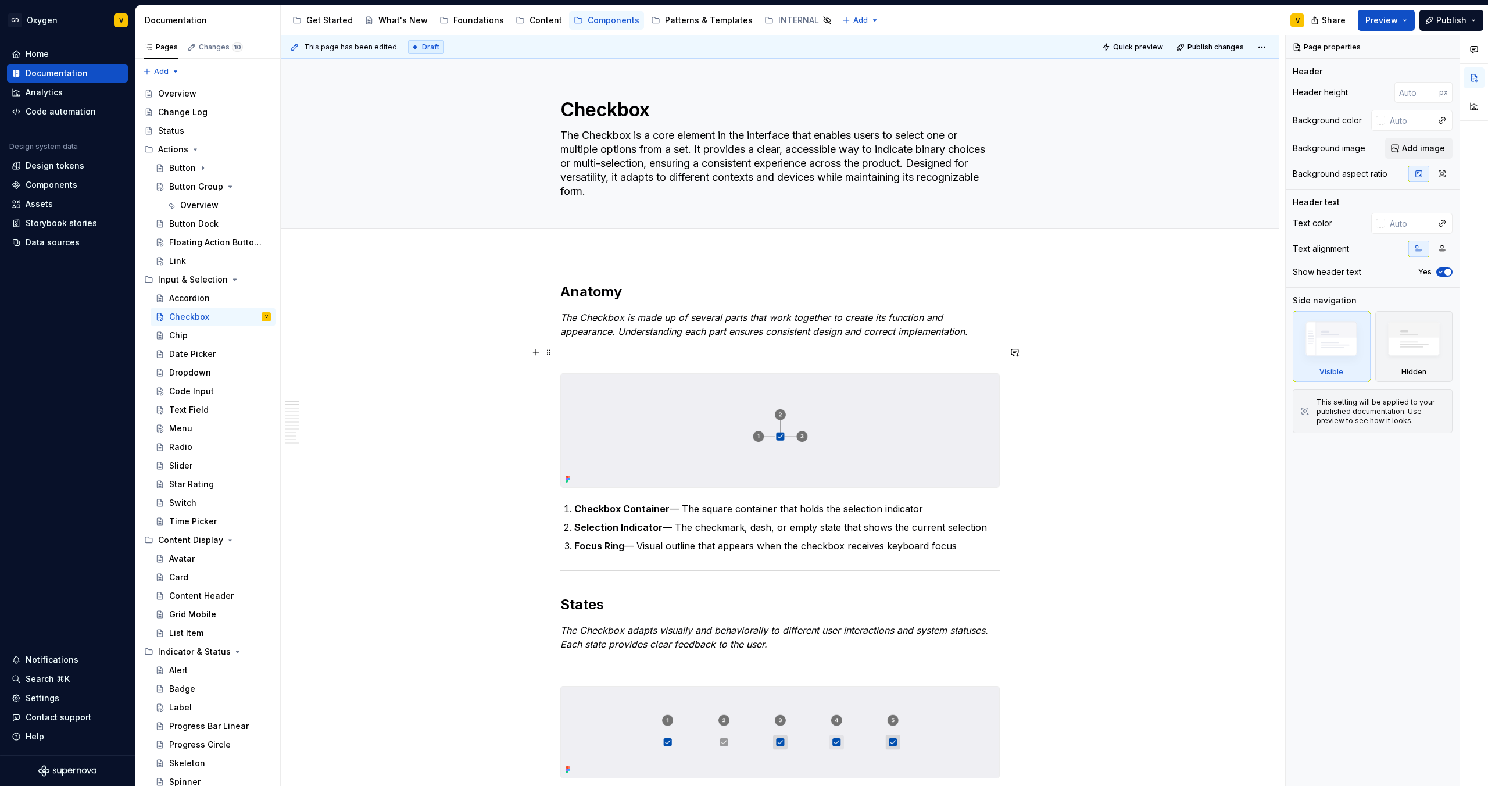
click at [588, 353] on p at bounding box center [779, 352] width 439 height 14
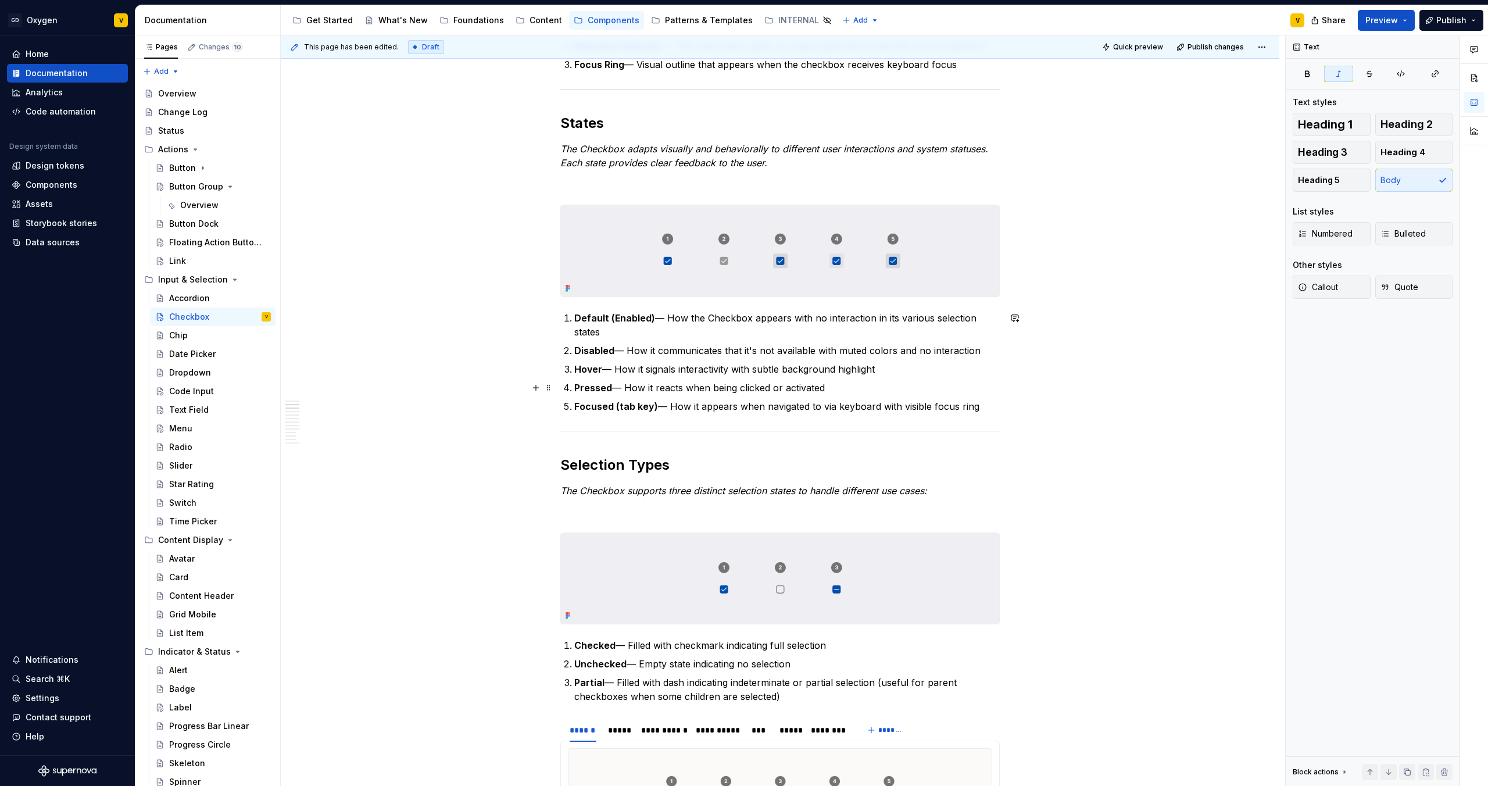
scroll to position [496, 0]
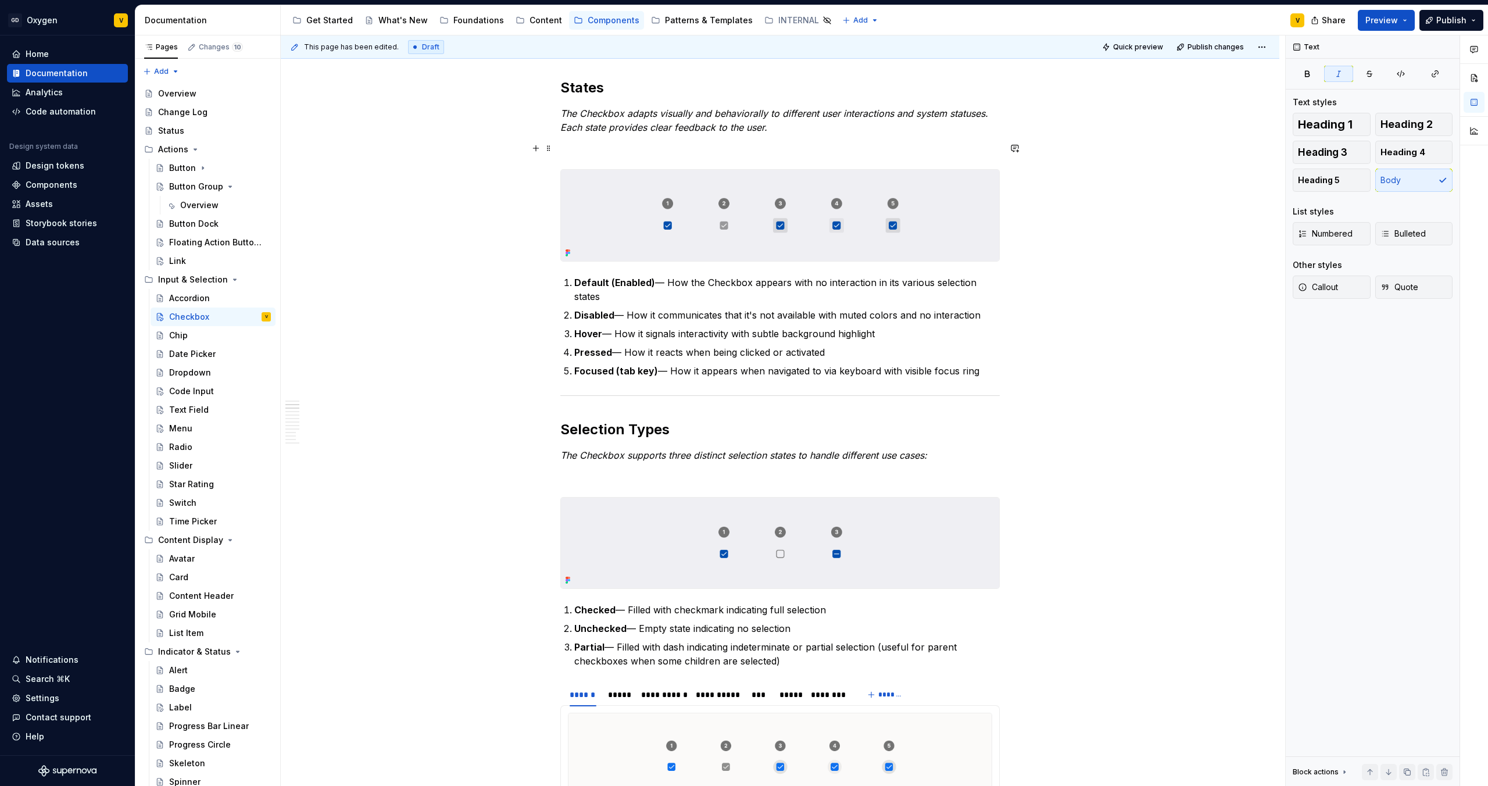
click at [610, 154] on p at bounding box center [779, 148] width 439 height 14
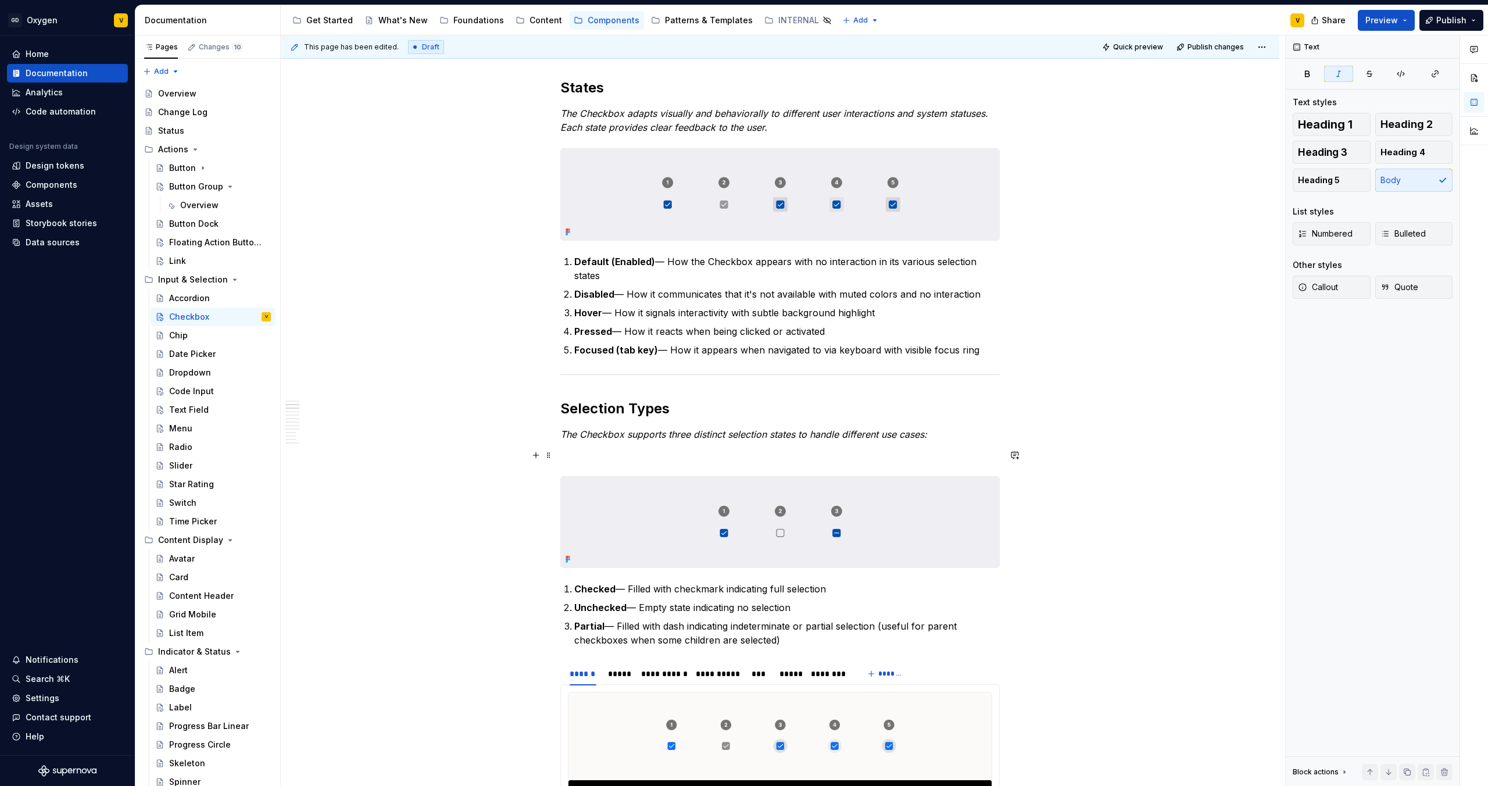
click at [595, 460] on p at bounding box center [779, 455] width 439 height 14
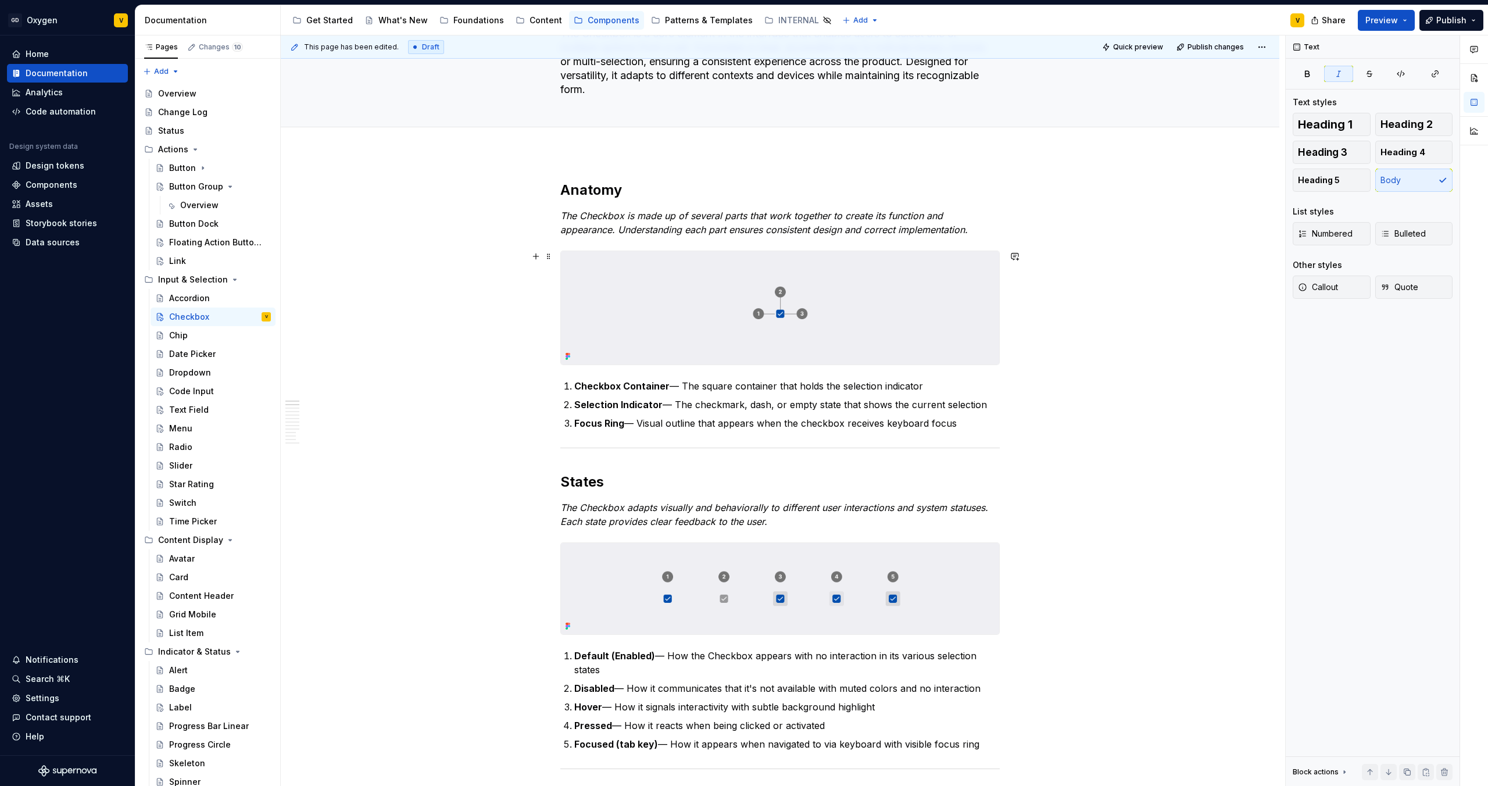
scroll to position [0, 0]
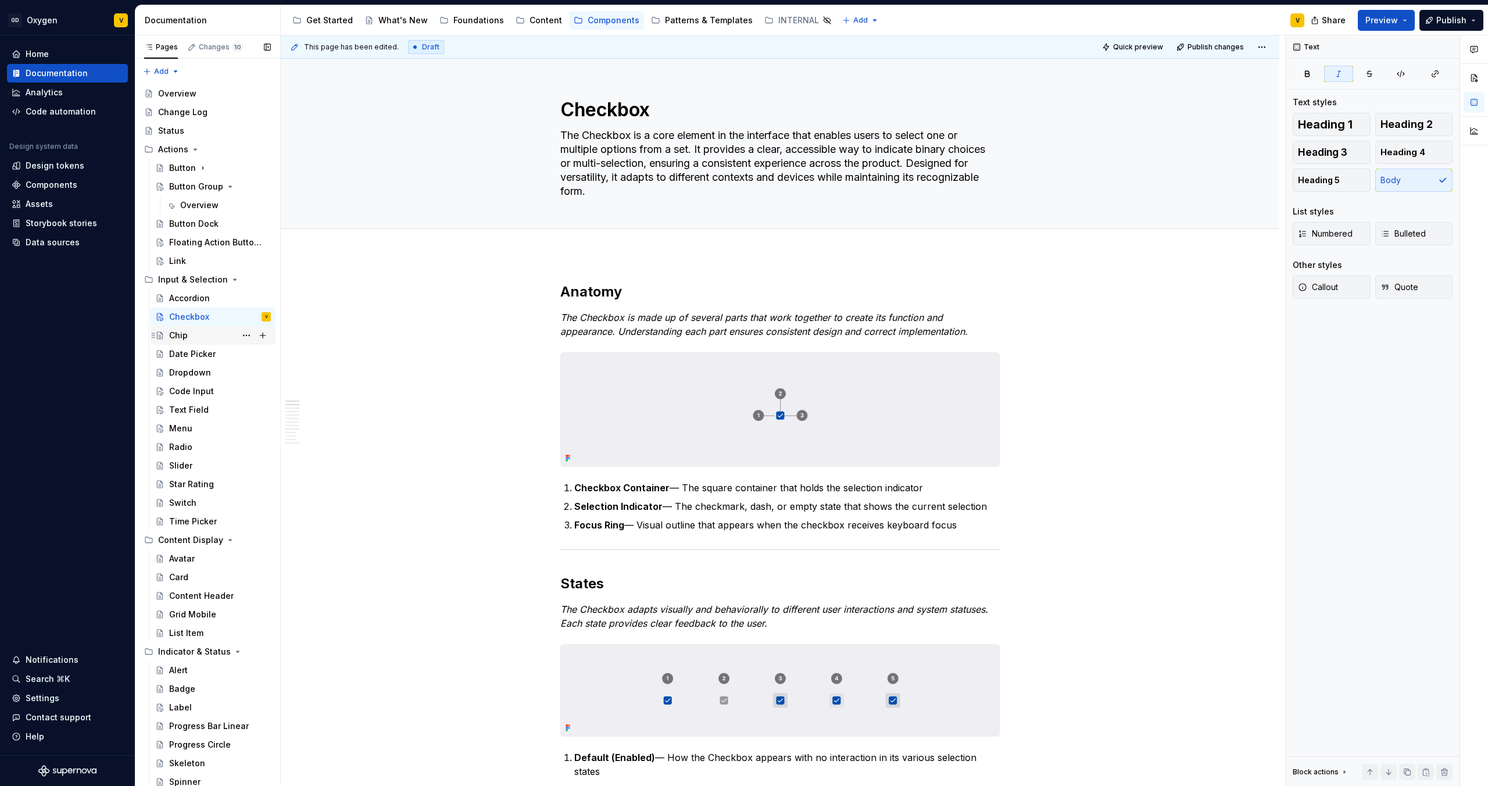
click at [209, 337] on div "Chip" at bounding box center [220, 335] width 102 height 16
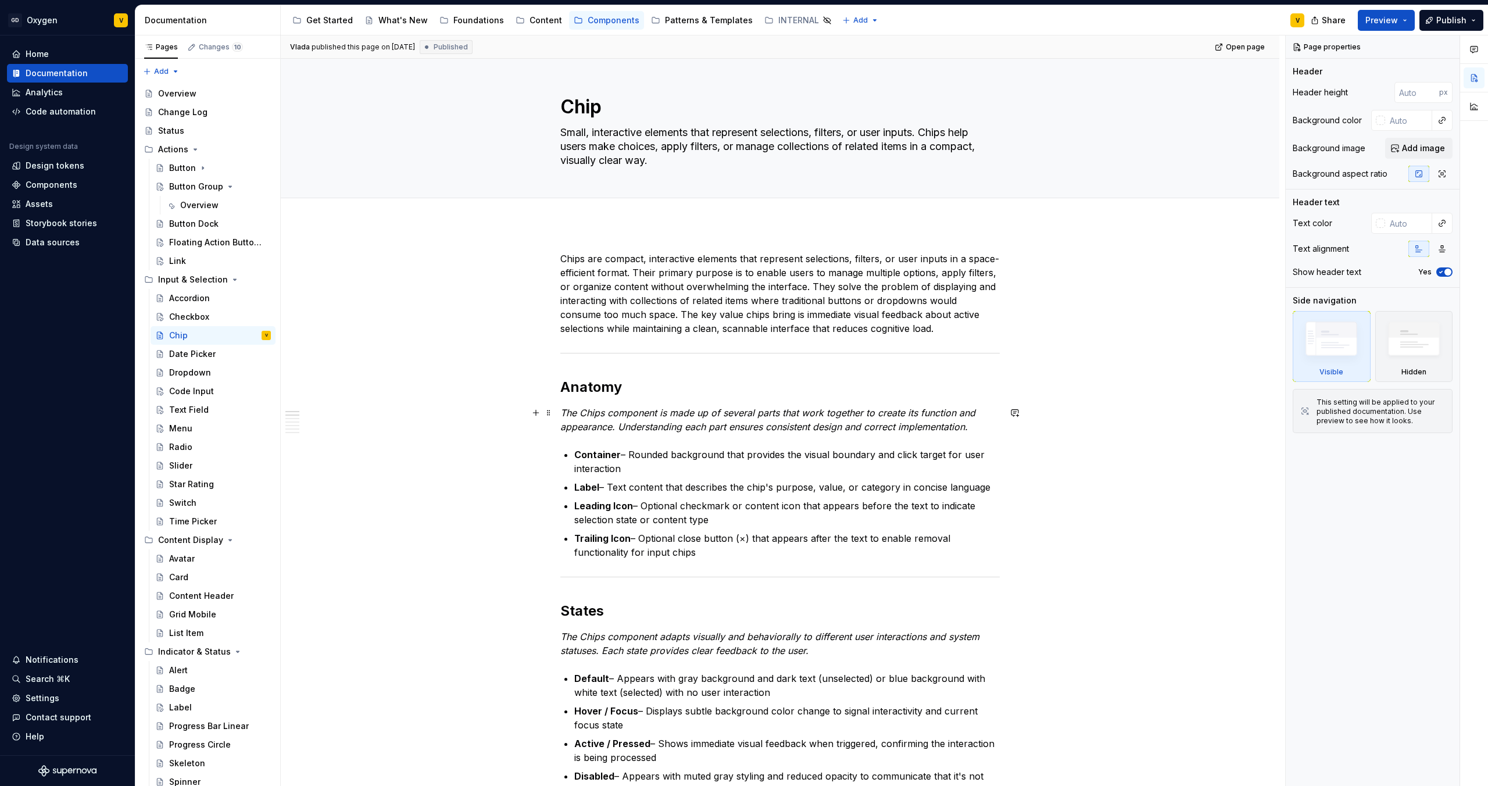
scroll to position [6, 0]
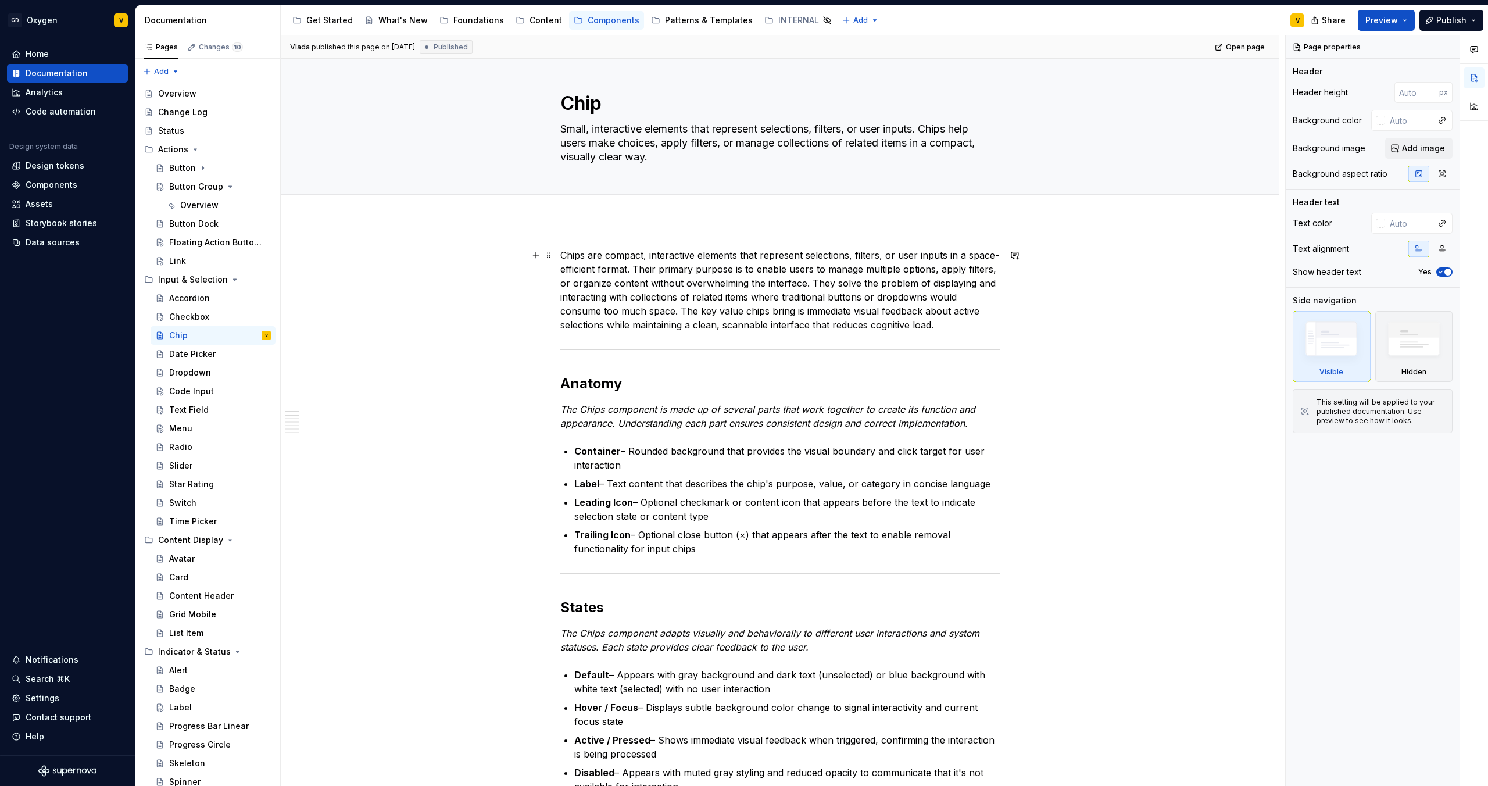
click at [654, 305] on p "Chips are compact, interactive elements that represent selections, filters, or …" at bounding box center [779, 290] width 439 height 84
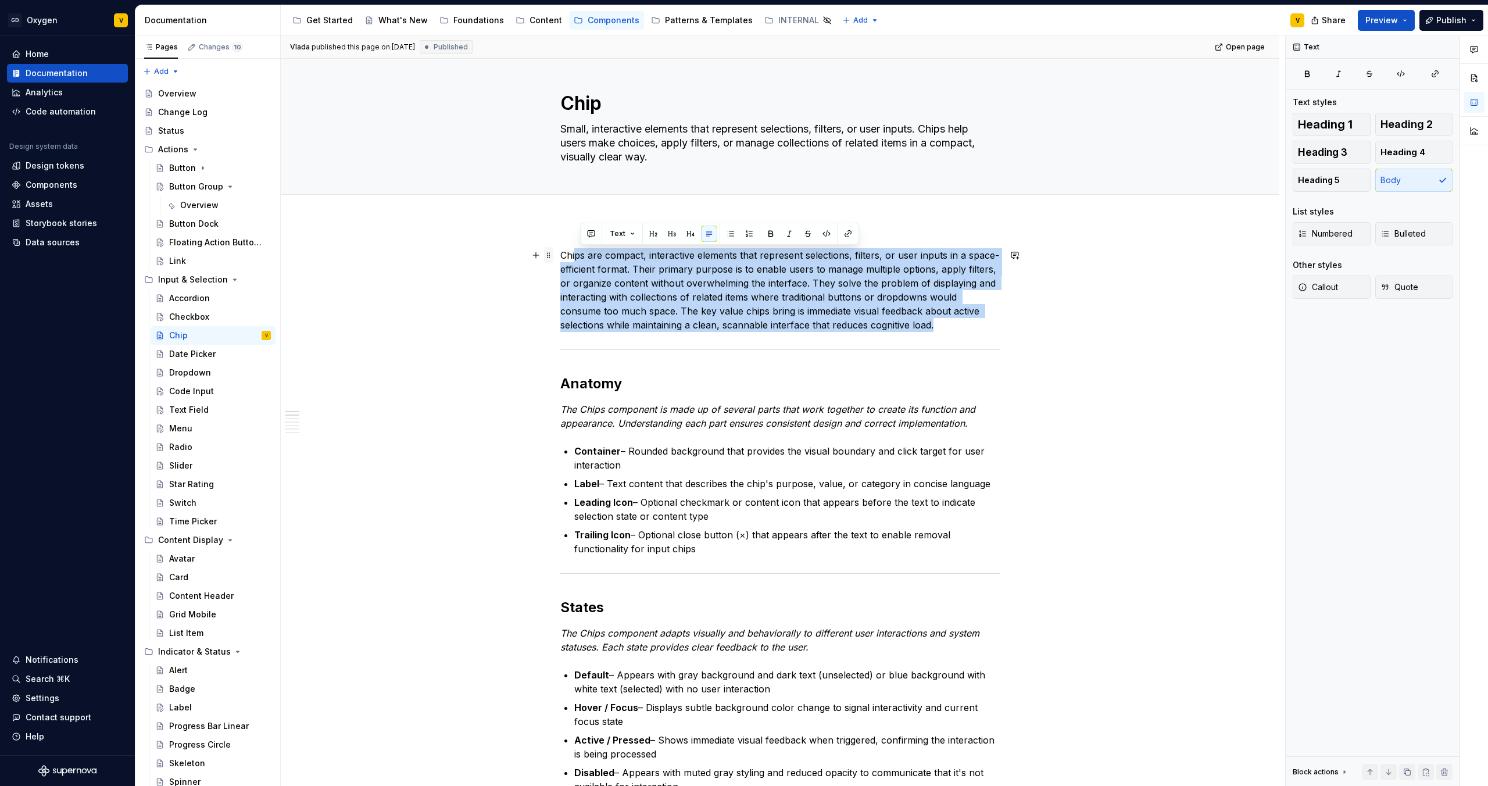
drag, startPoint x: 894, startPoint y: 320, endPoint x: 550, endPoint y: 250, distance: 351.2
click at [582, 280] on p "Chips are compact, interactive elements that represent selections, filters, or …" at bounding box center [779, 290] width 439 height 84
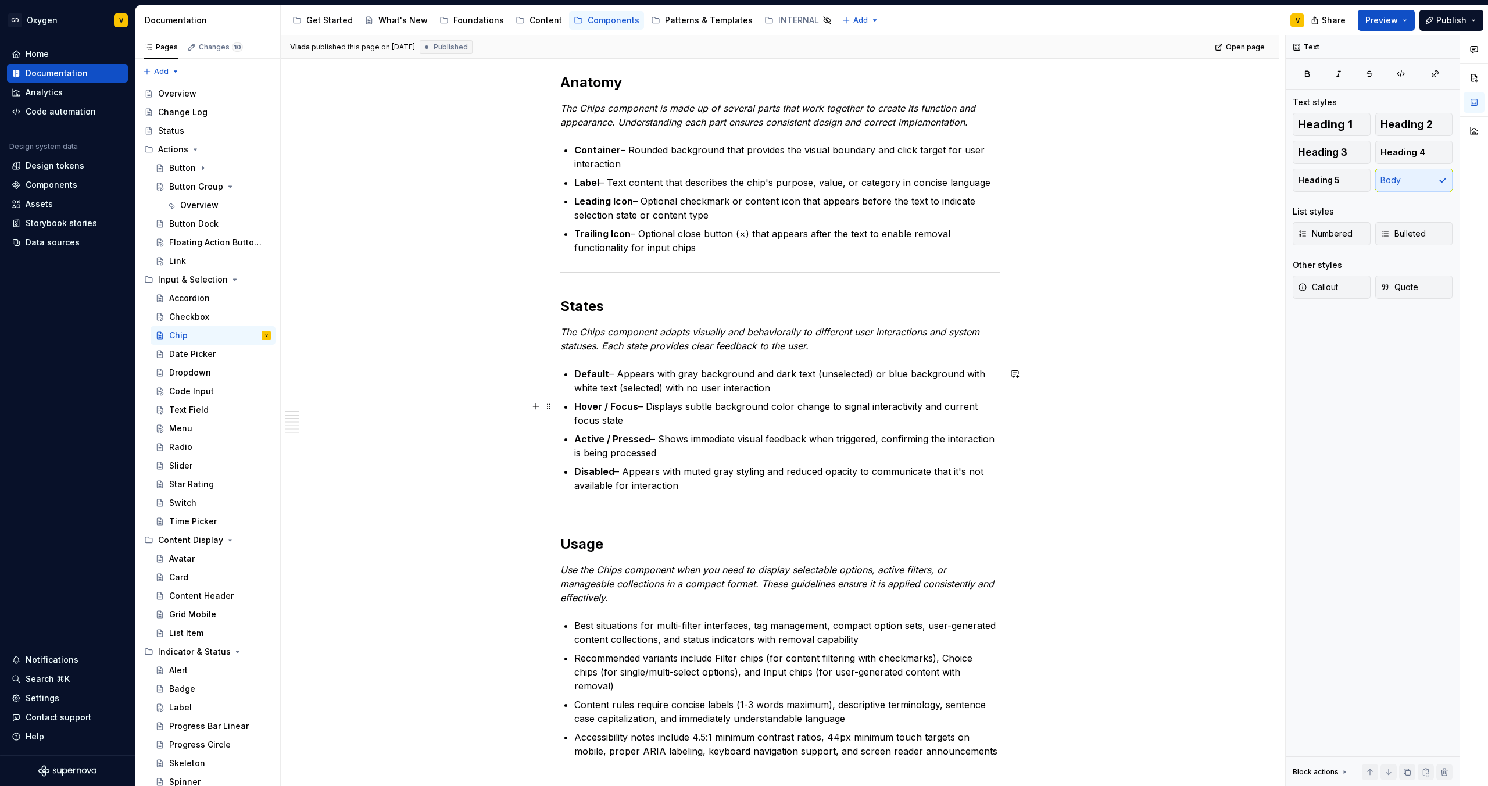
scroll to position [0, 0]
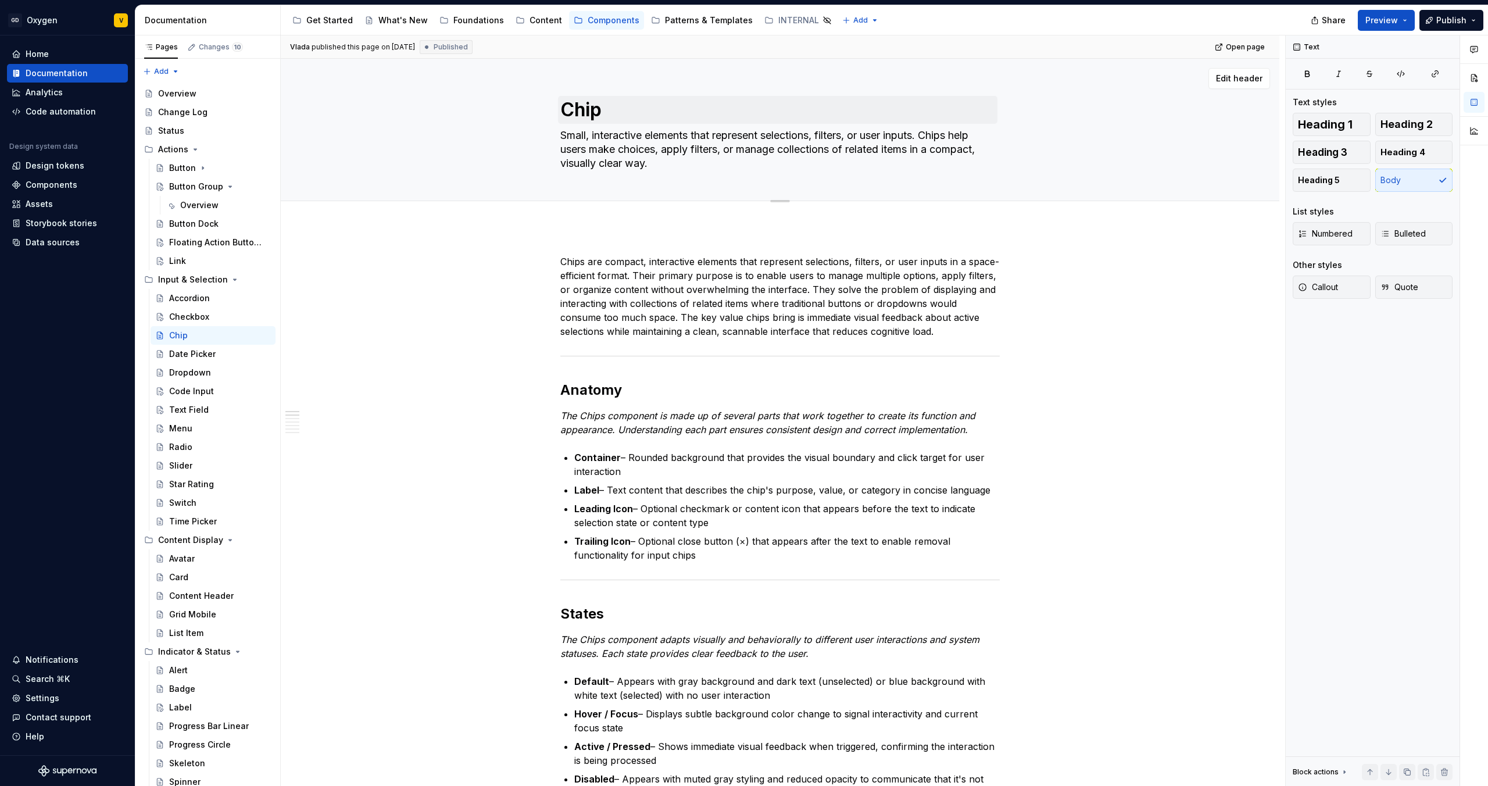
type textarea "*"
